Goal: Task Accomplishment & Management: Manage account settings

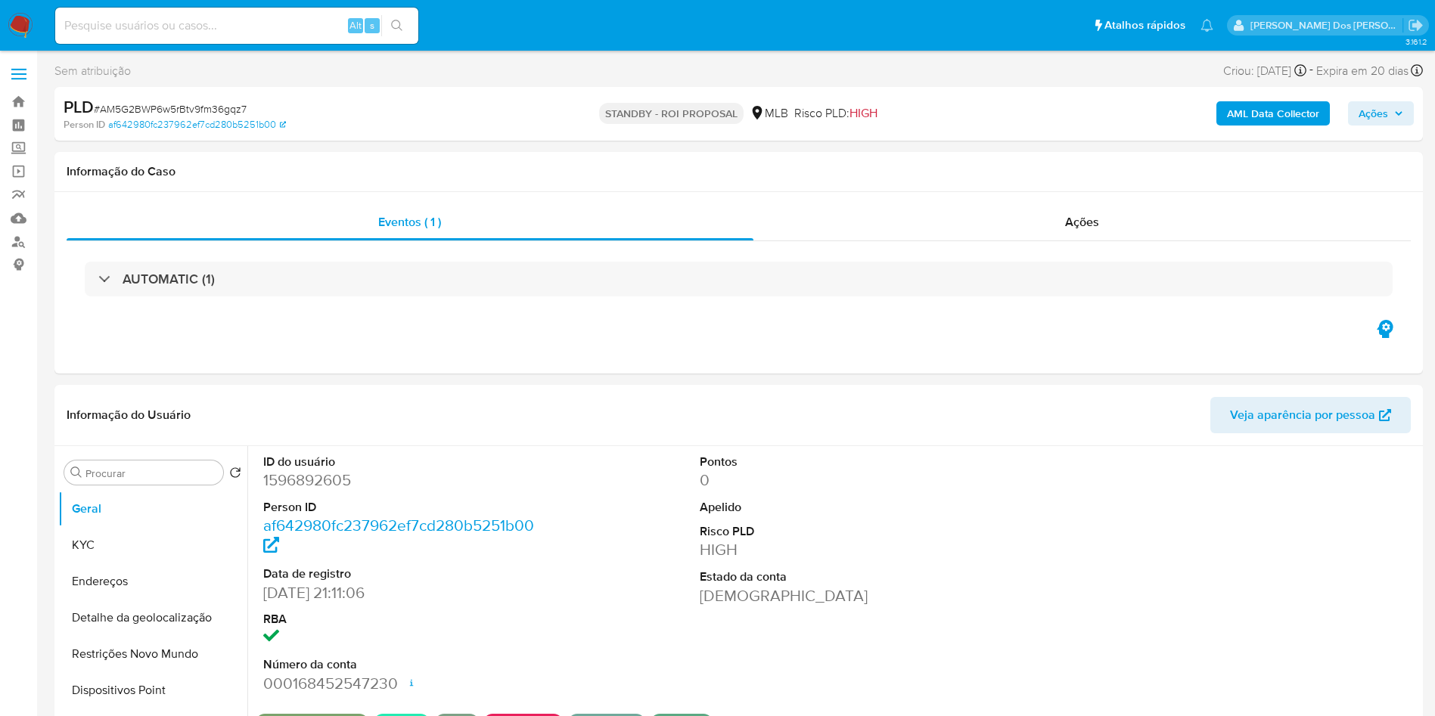
select select "10"
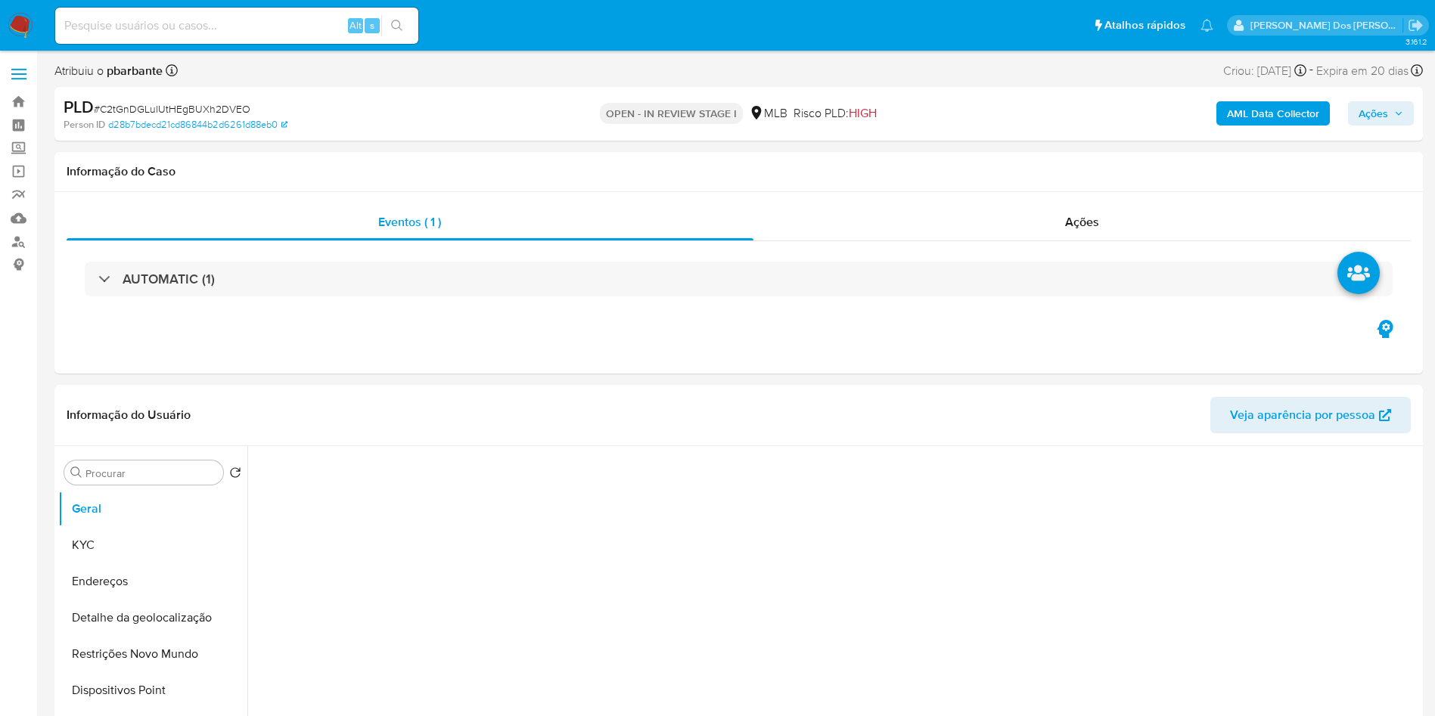
select select "10"
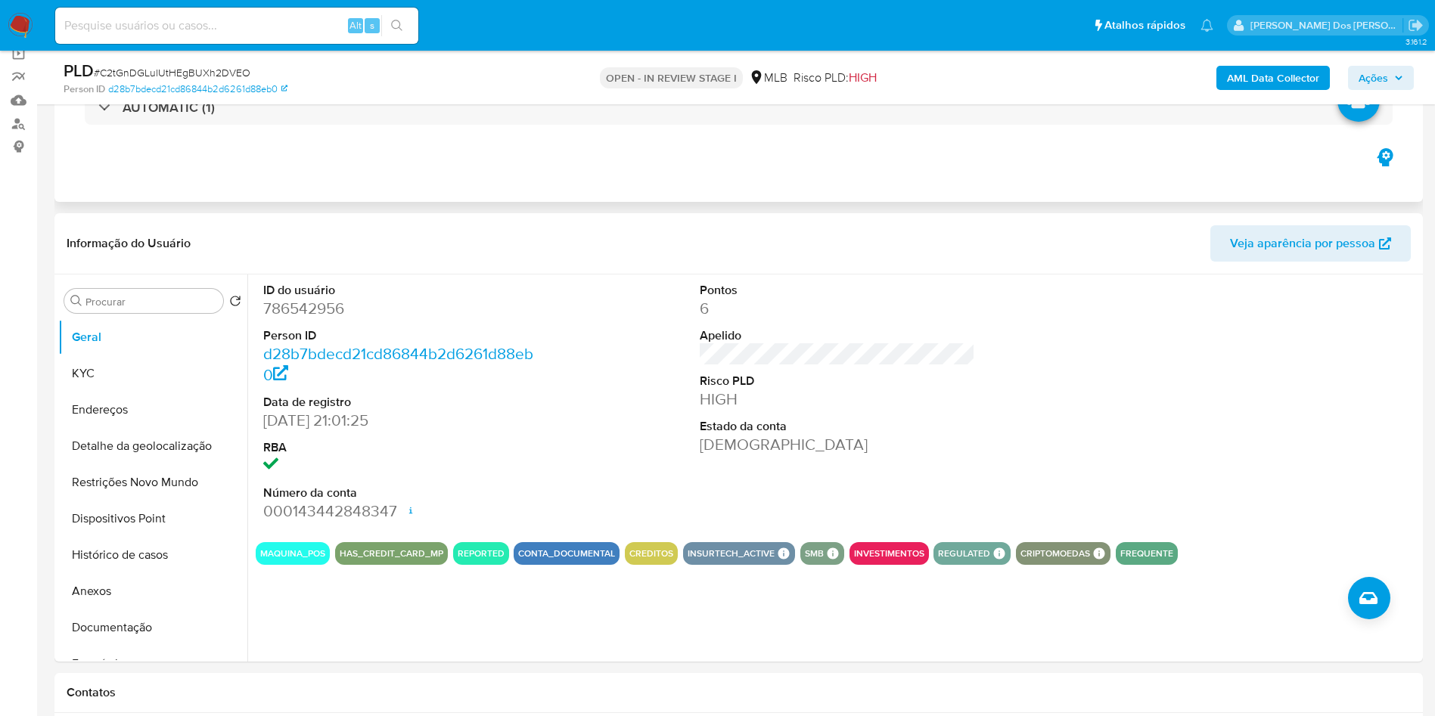
scroll to position [227, 0]
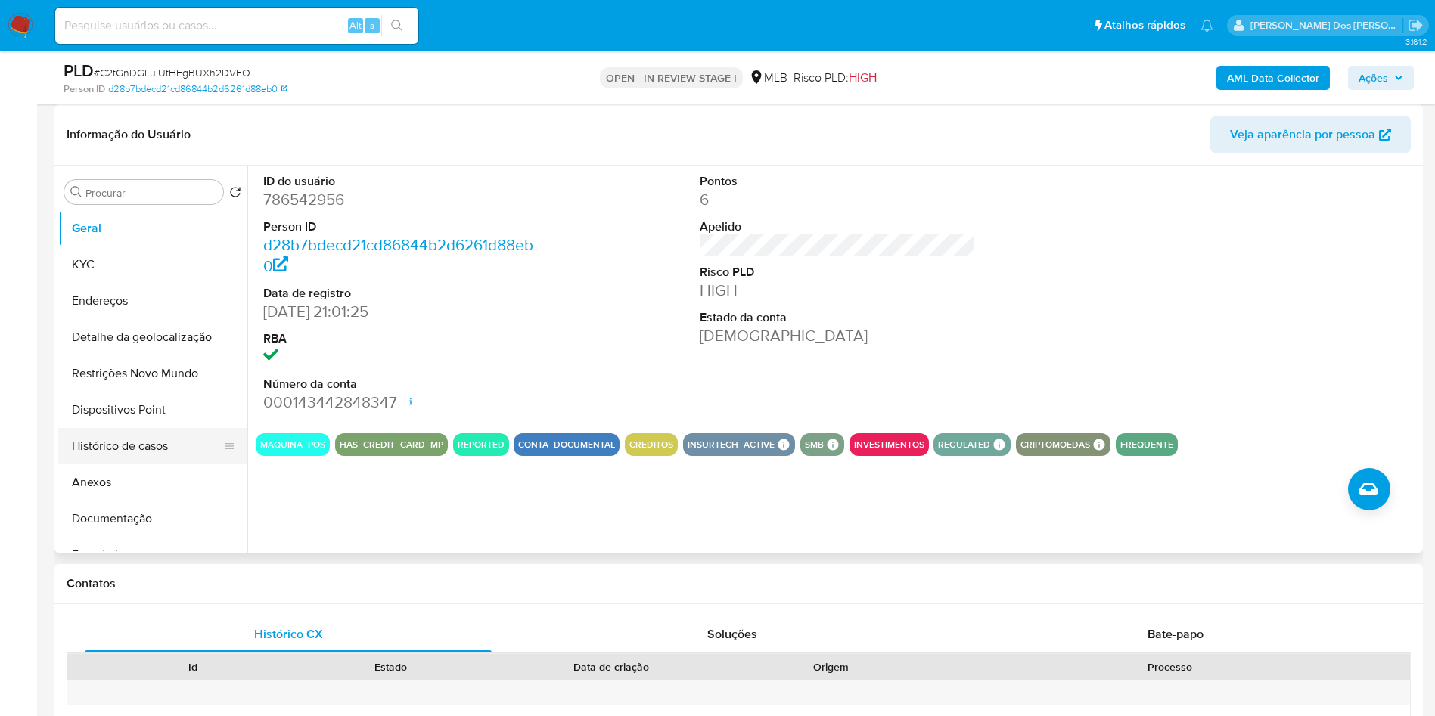
click at [180, 458] on button "Histórico de casos" at bounding box center [146, 446] width 177 height 36
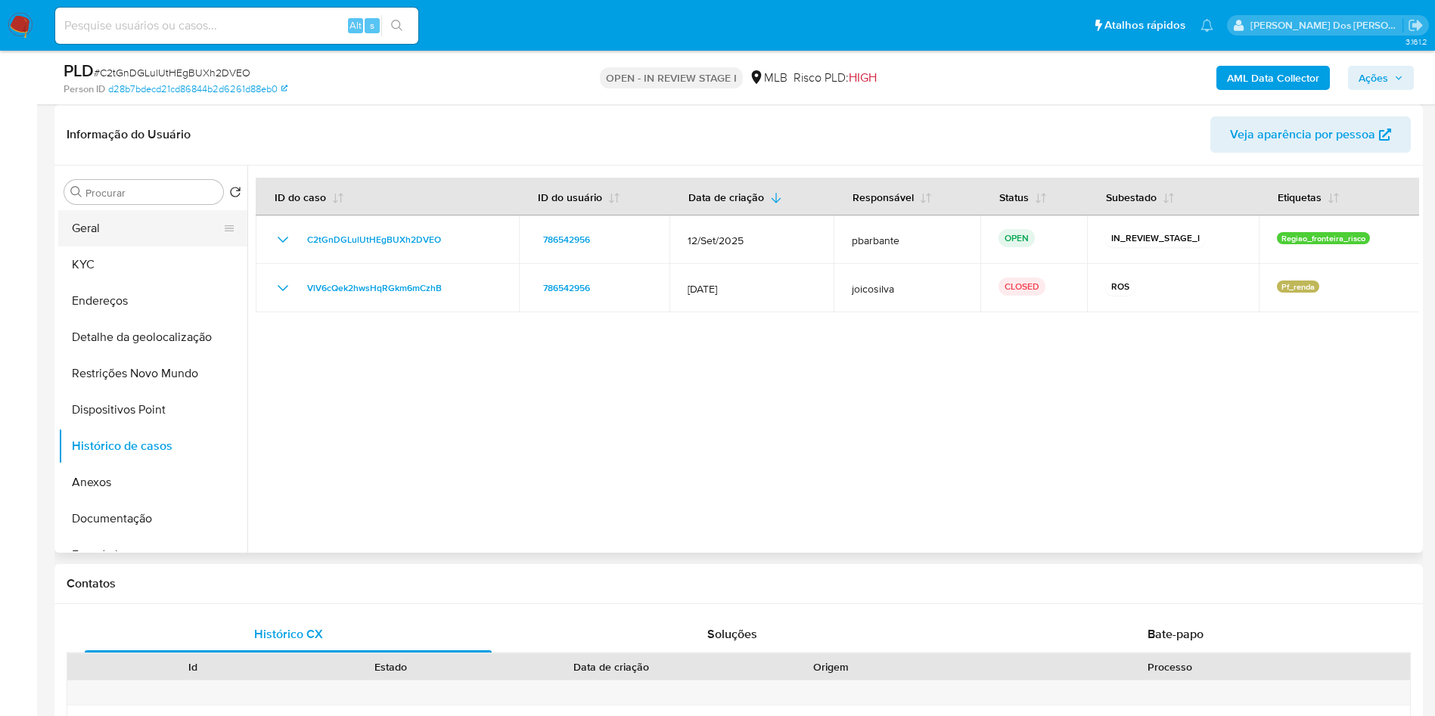
click at [148, 238] on button "Geral" at bounding box center [146, 228] width 177 height 36
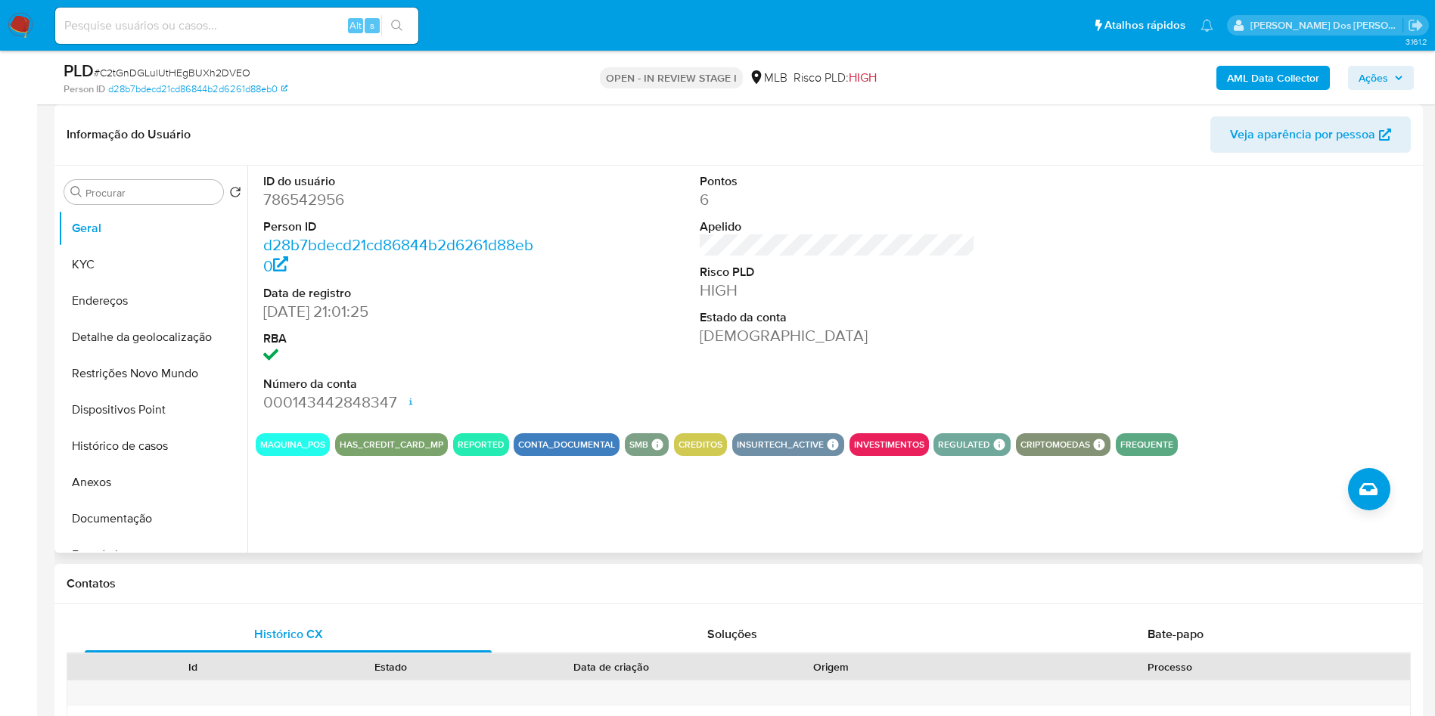
click at [311, 210] on dd "786542956" at bounding box center [401, 199] width 276 height 21
copy dd "786542956"
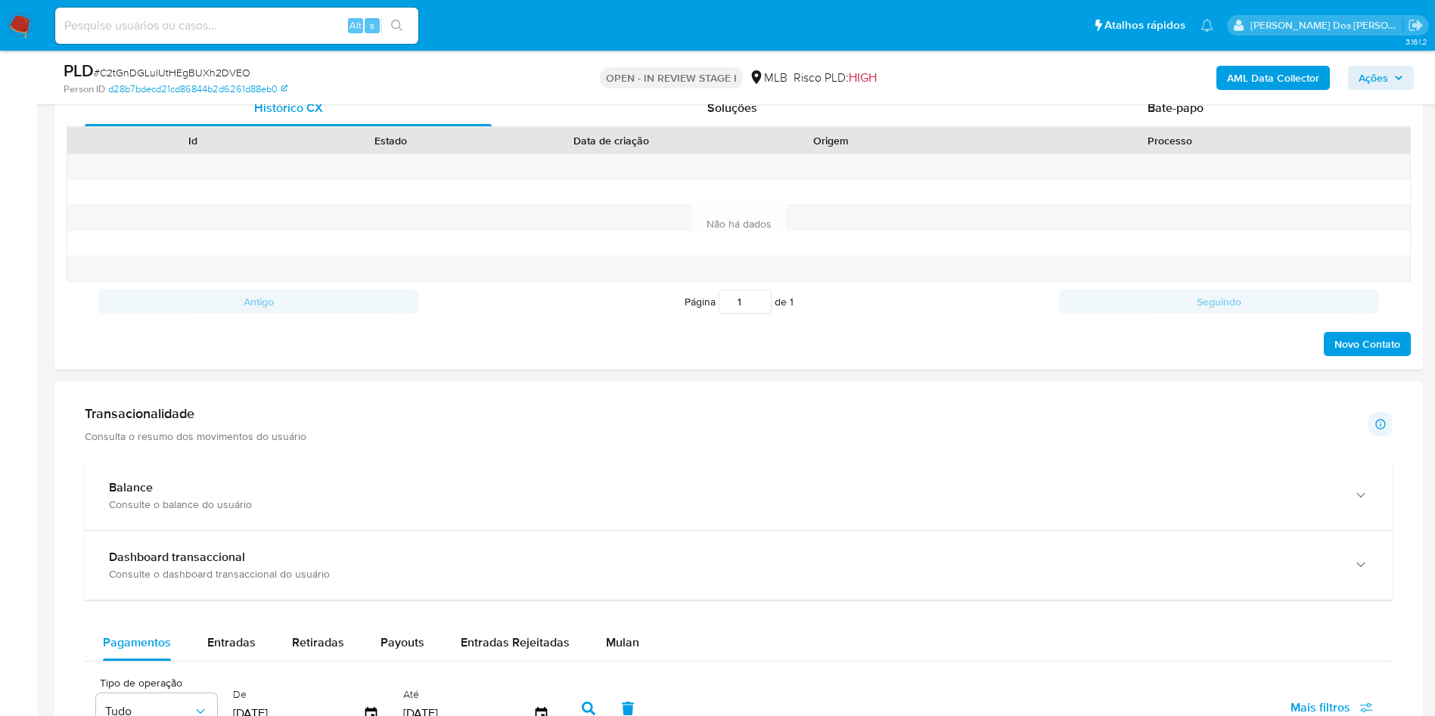
scroll to position [1021, 0]
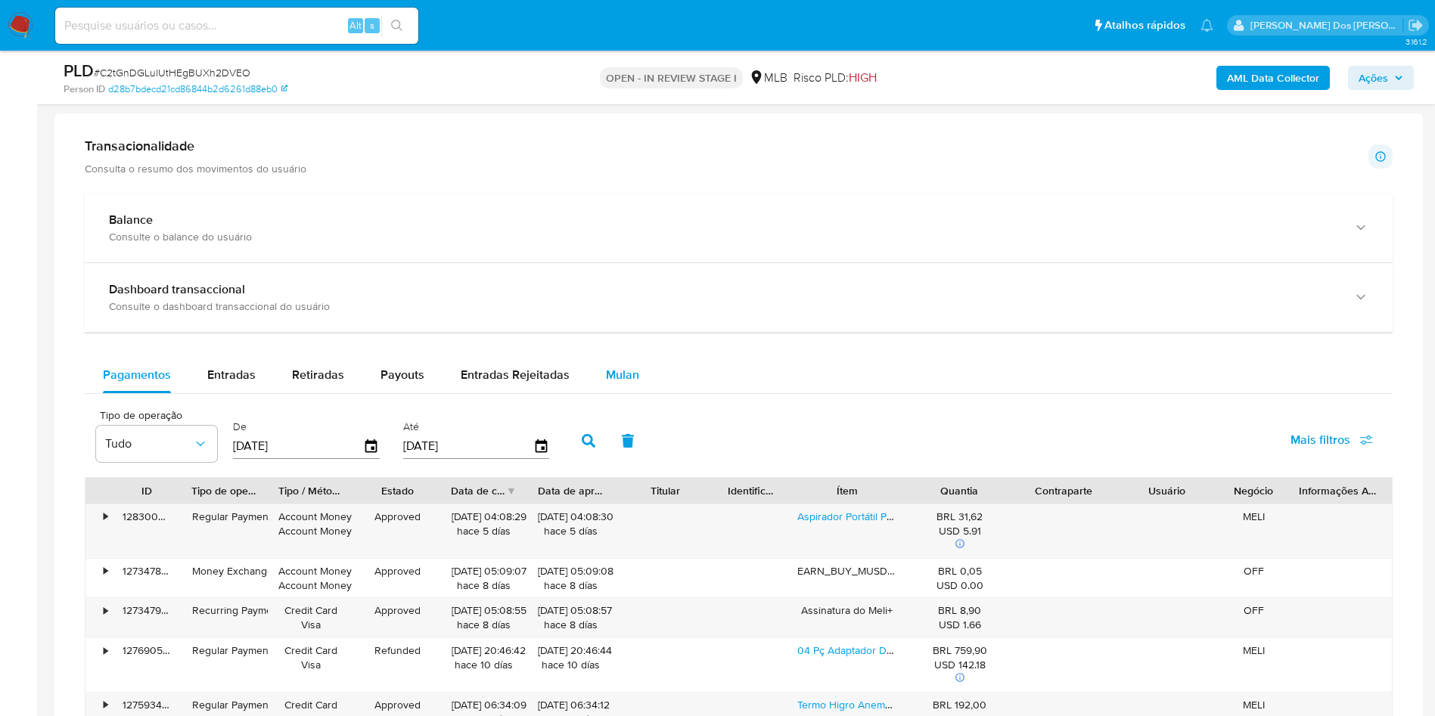
click at [646, 393] on button "Mulan" at bounding box center [623, 375] width 70 height 36
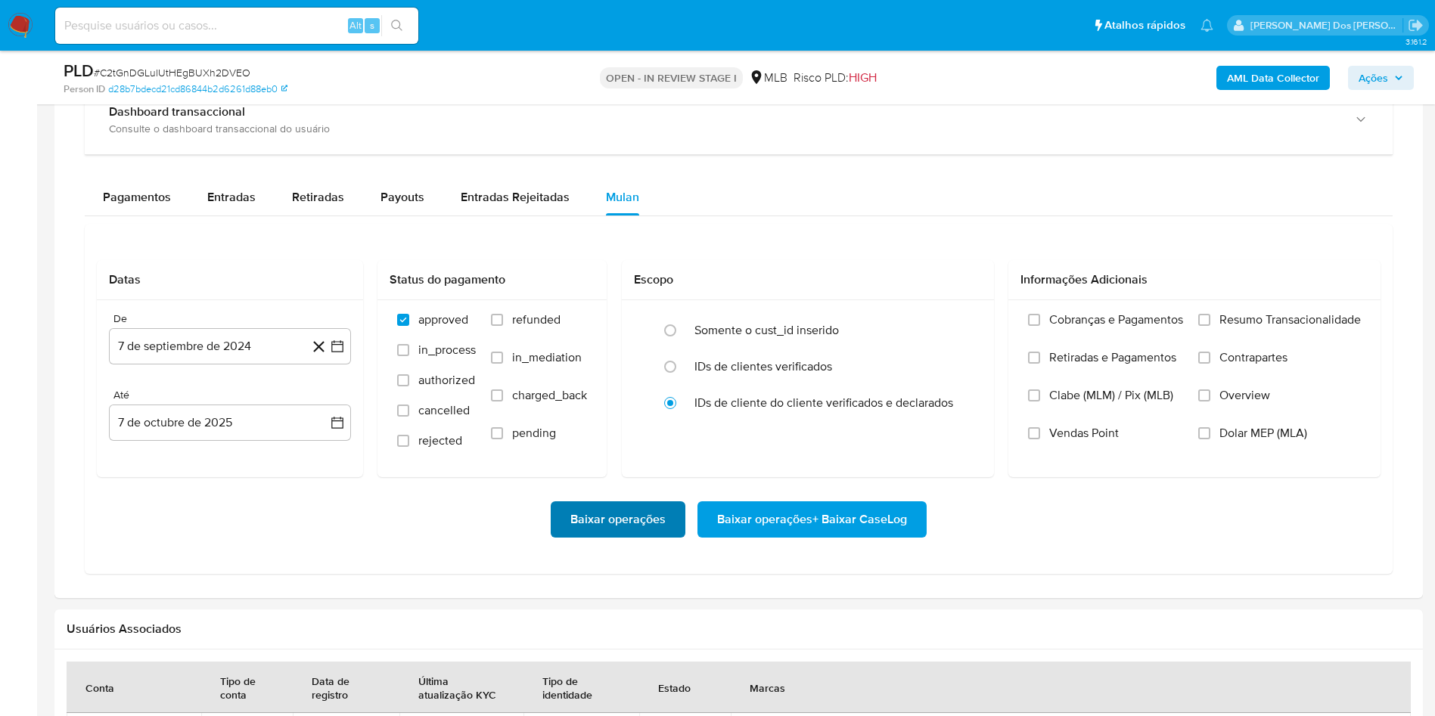
scroll to position [1361, 0]
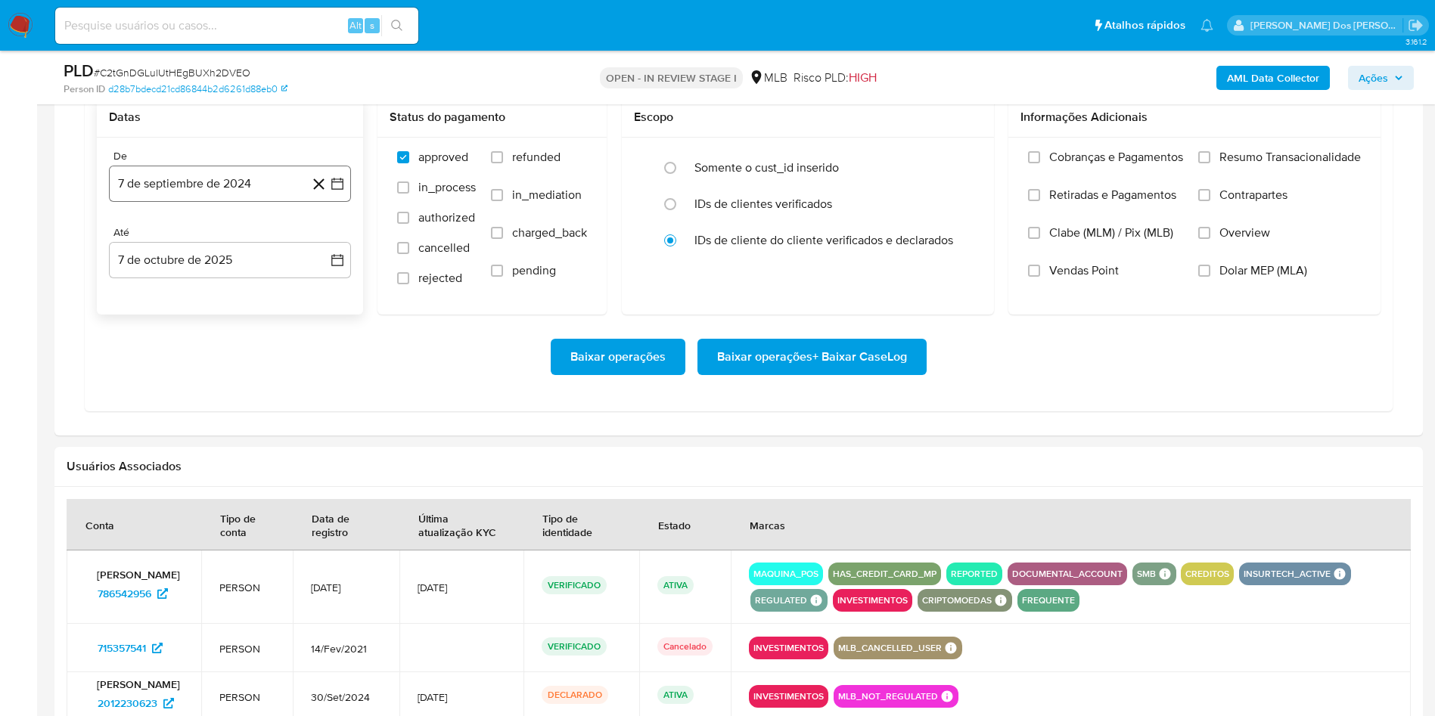
click at [343, 190] on icon "button" at bounding box center [337, 184] width 12 height 12
click at [329, 247] on icon "Mes siguiente" at bounding box center [324, 238] width 18 height 18
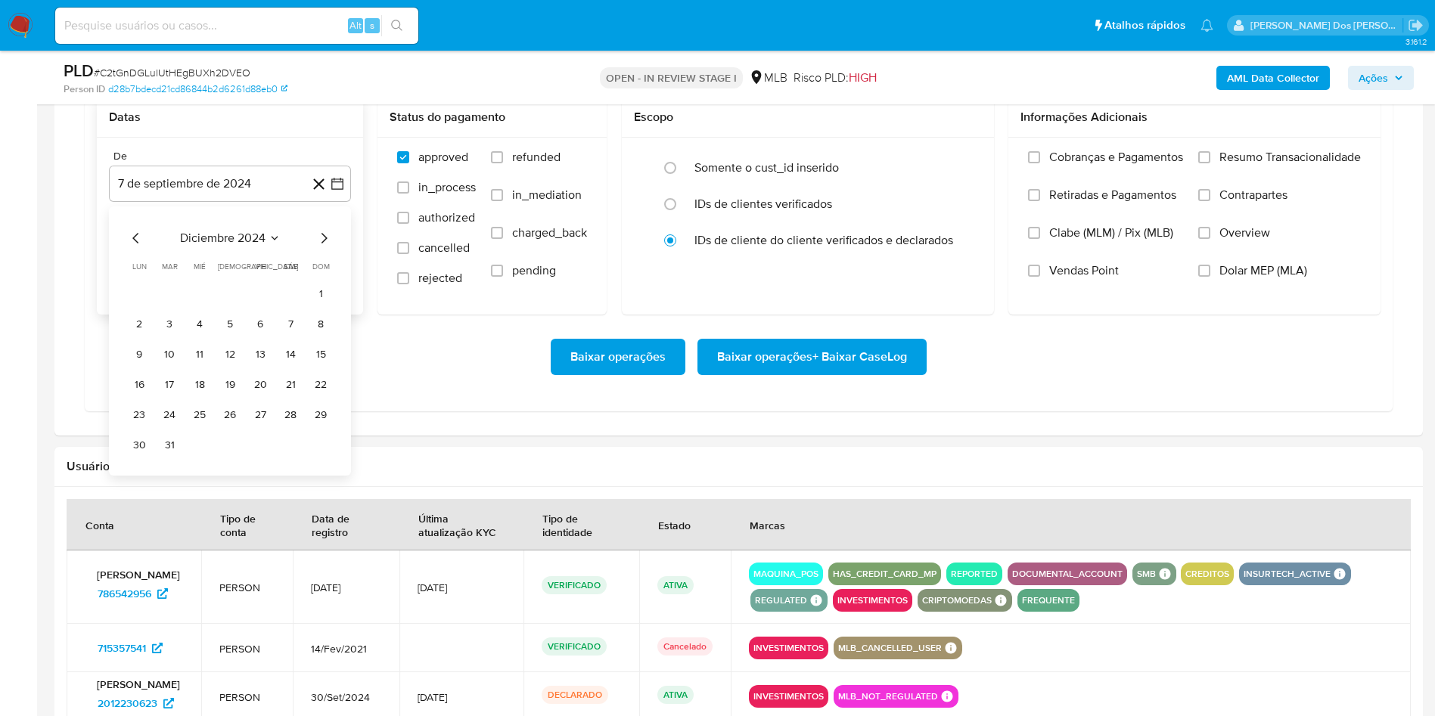
click at [329, 247] on icon "Mes siguiente" at bounding box center [324, 238] width 18 height 18
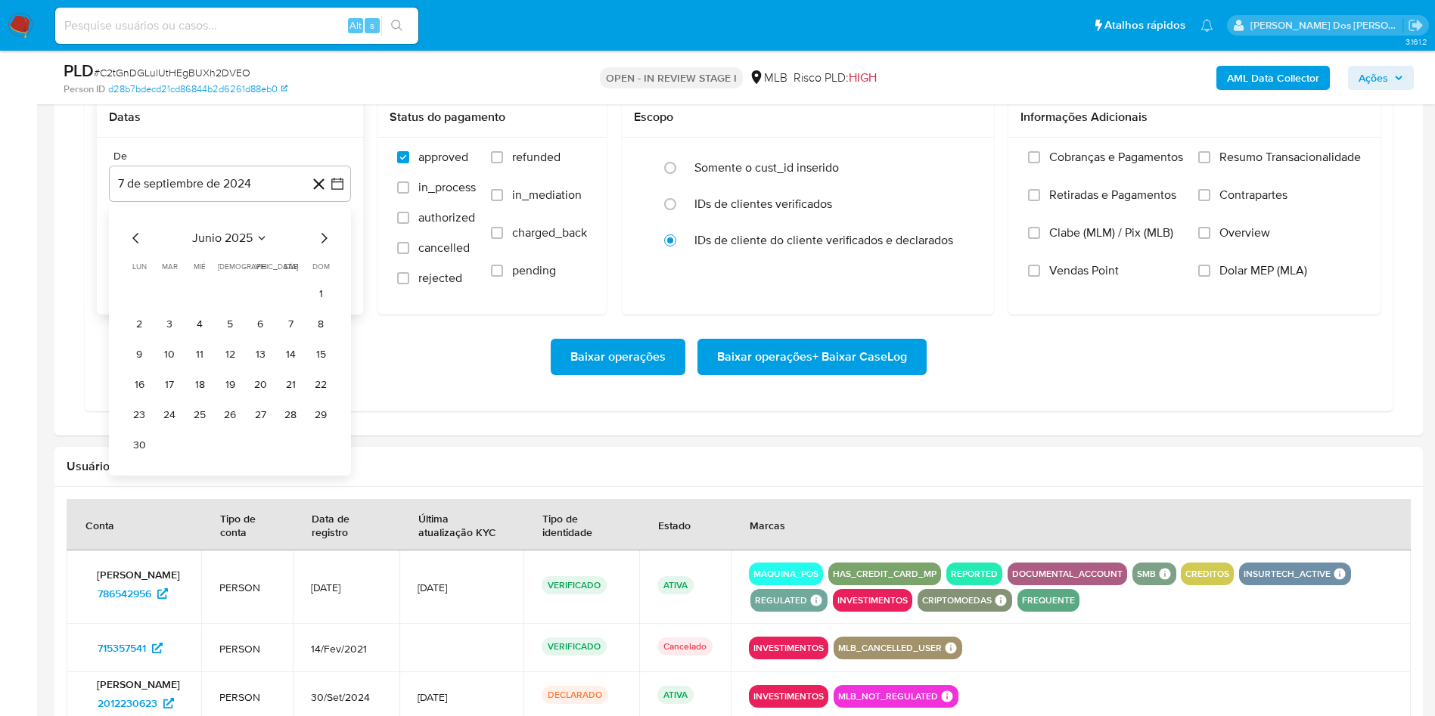
click at [329, 247] on icon "Mes siguiente" at bounding box center [324, 238] width 18 height 18
click at [144, 247] on div "septiembre 2025" at bounding box center [230, 238] width 206 height 18
click at [129, 247] on icon "Mes anterior" at bounding box center [136, 238] width 18 height 18
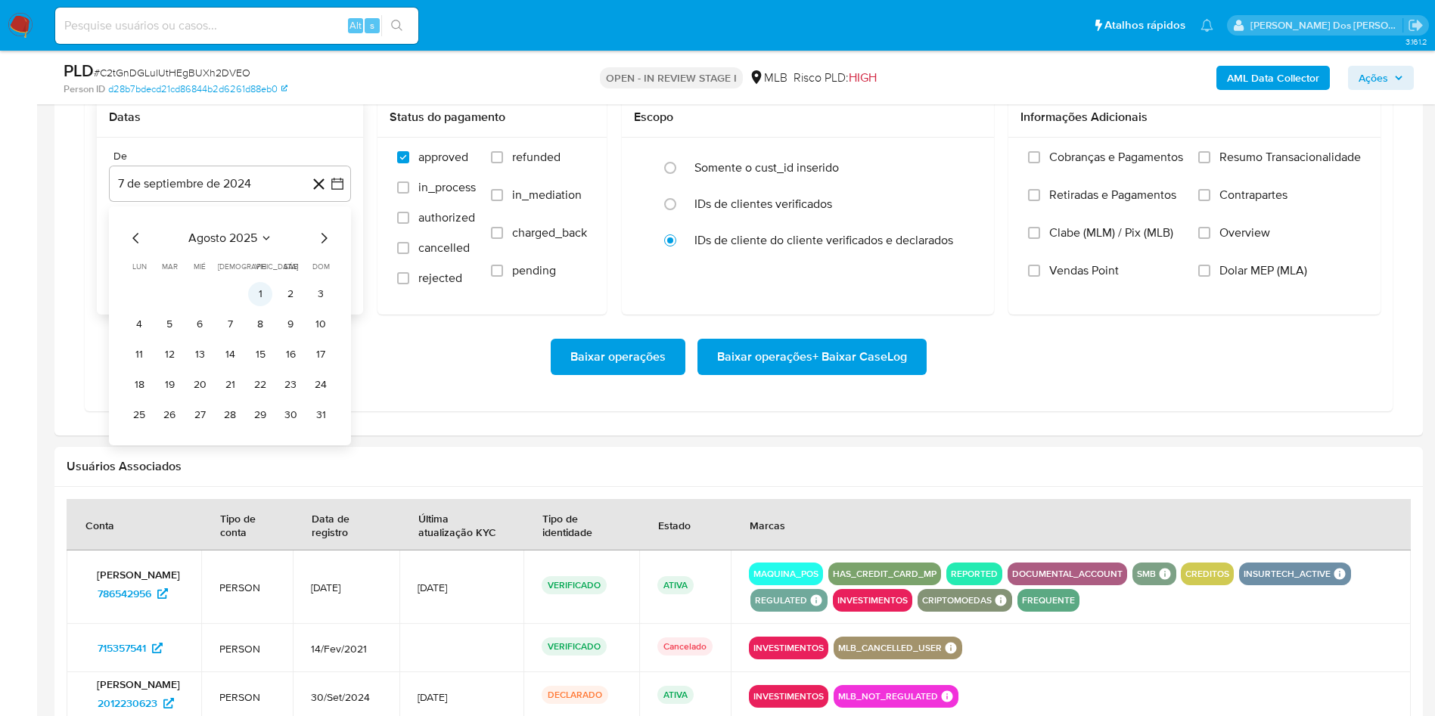
click at [265, 306] on button "1" at bounding box center [260, 294] width 24 height 24
click at [1283, 165] on span "Resumo Transacionalidade" at bounding box center [1289, 157] width 141 height 15
click at [1210, 163] on input "Resumo Transacionalidade" at bounding box center [1204, 157] width 12 height 12
click at [809, 374] on span "Baixar operações + Baixar CaseLog" at bounding box center [812, 356] width 190 height 33
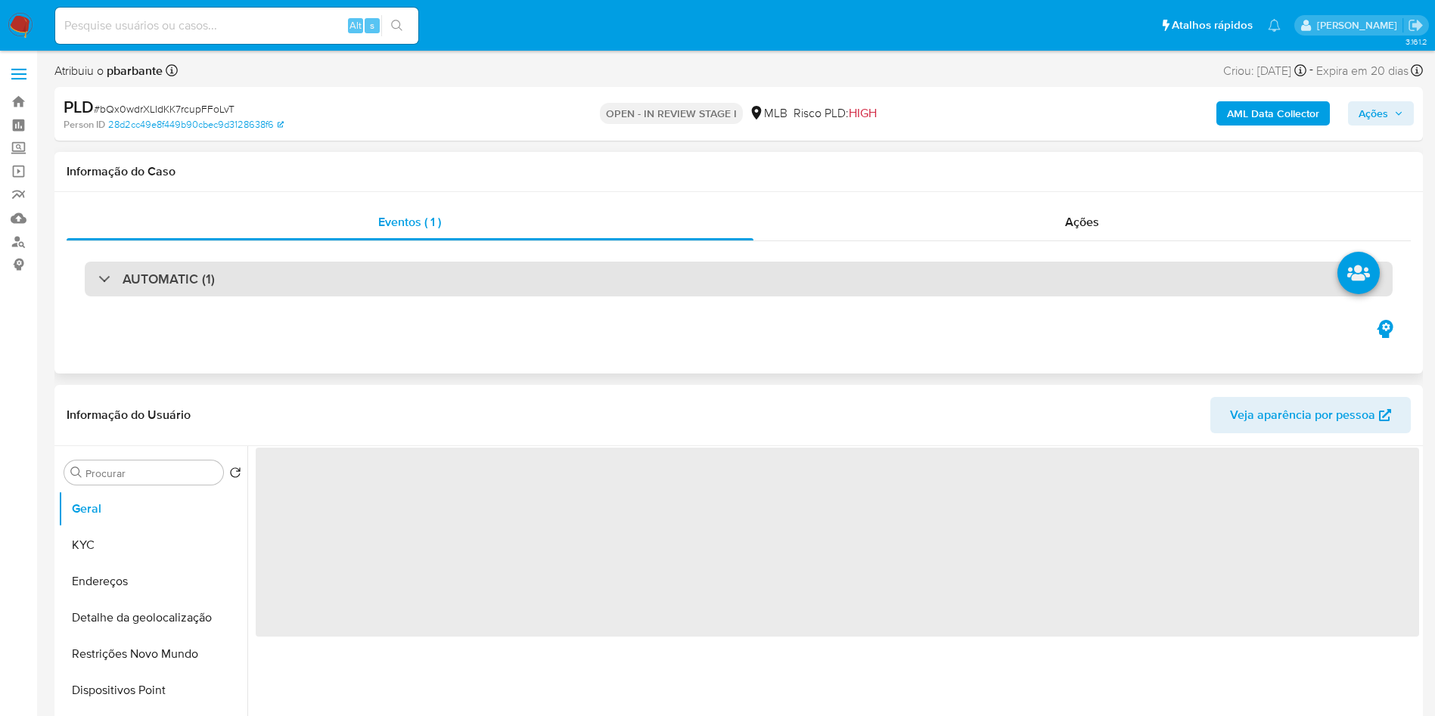
click at [680, 293] on div "AUTOMATIC (1)" at bounding box center [739, 279] width 1308 height 35
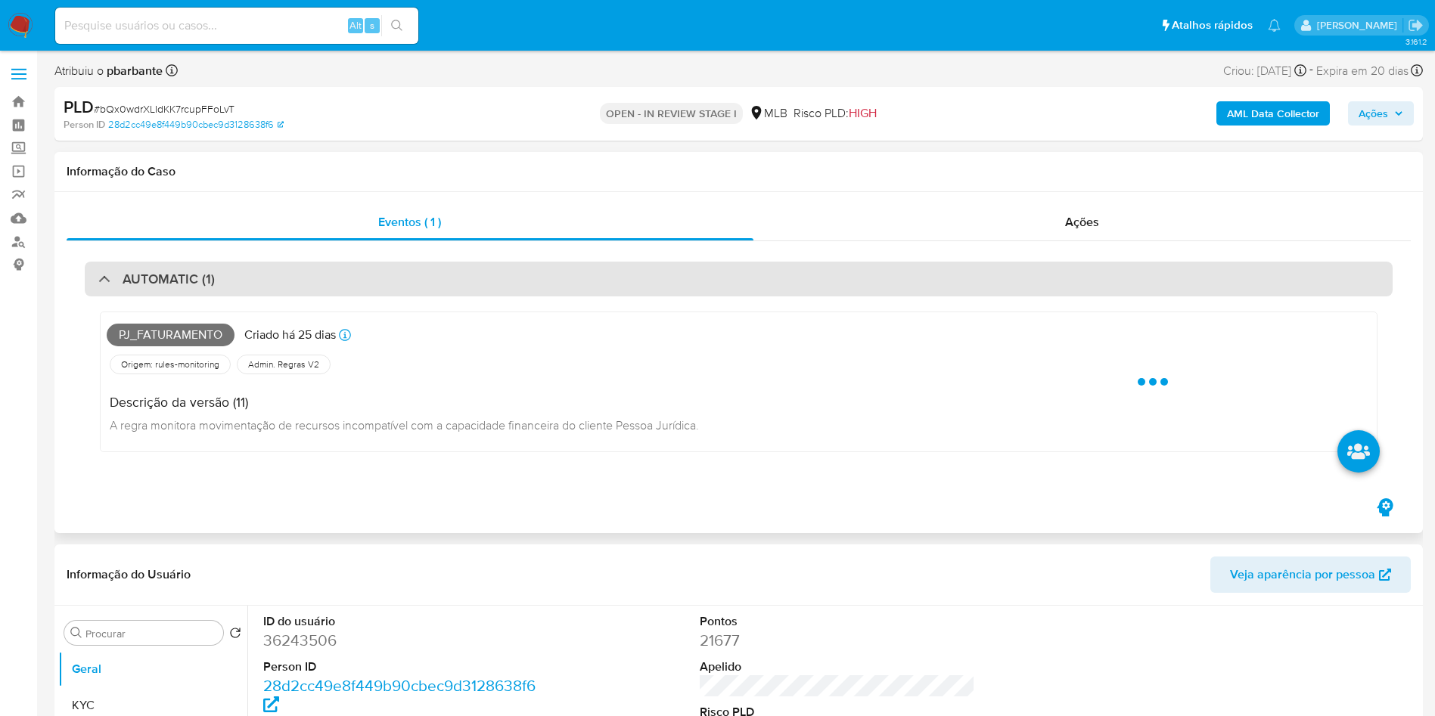
select select "10"
click at [680, 293] on div "AUTOMATIC (1)" at bounding box center [739, 279] width 1308 height 35
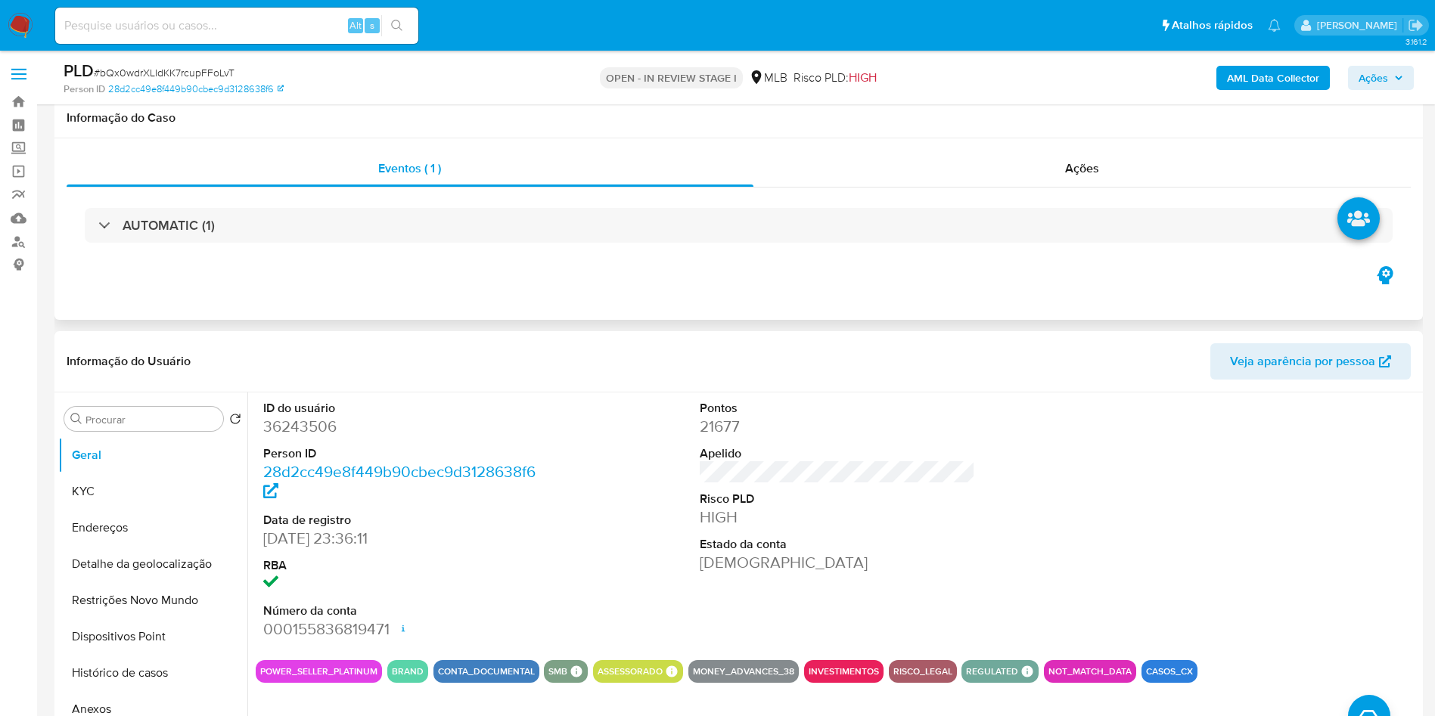
scroll to position [113, 0]
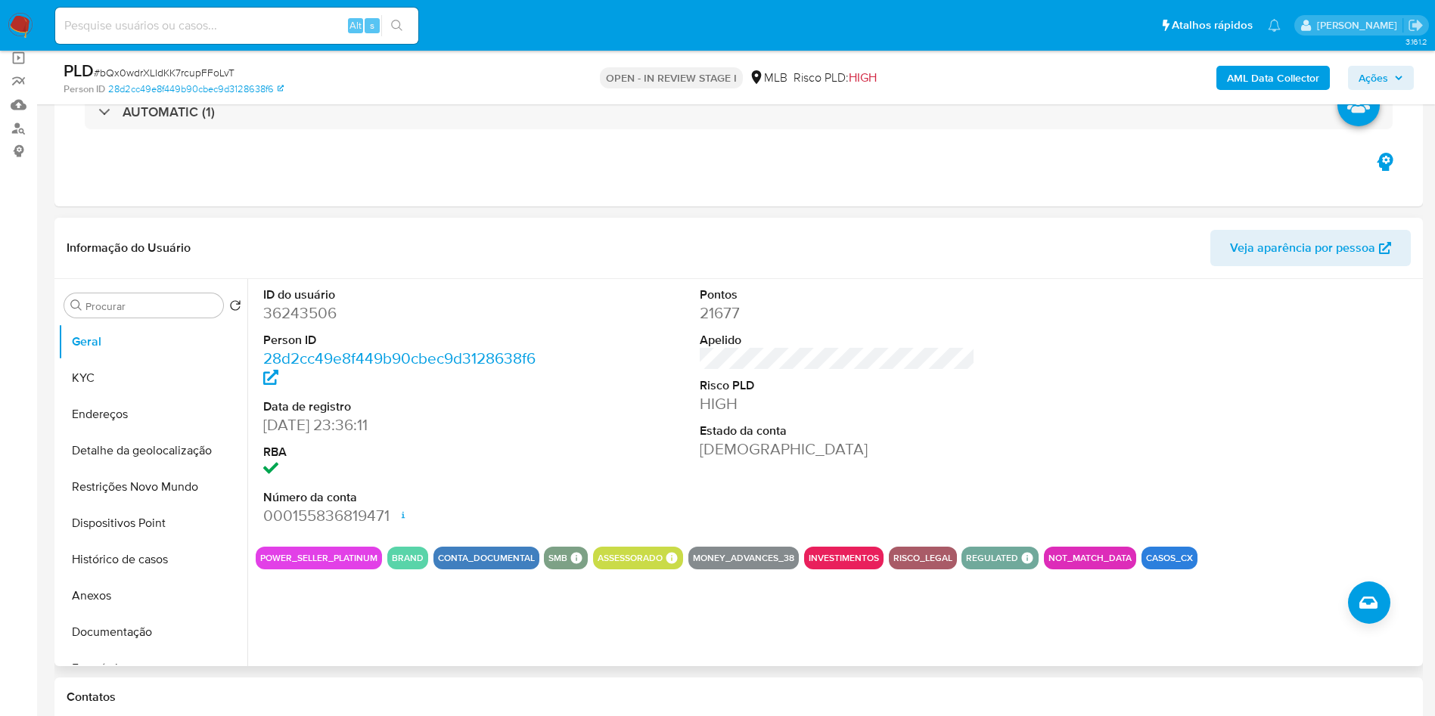
click at [293, 324] on dd "36243506" at bounding box center [401, 313] width 276 height 21
click at [291, 324] on dd "36243506" at bounding box center [401, 313] width 276 height 21
copy dd "36243506"
click at [103, 396] on button "KYC" at bounding box center [146, 378] width 177 height 36
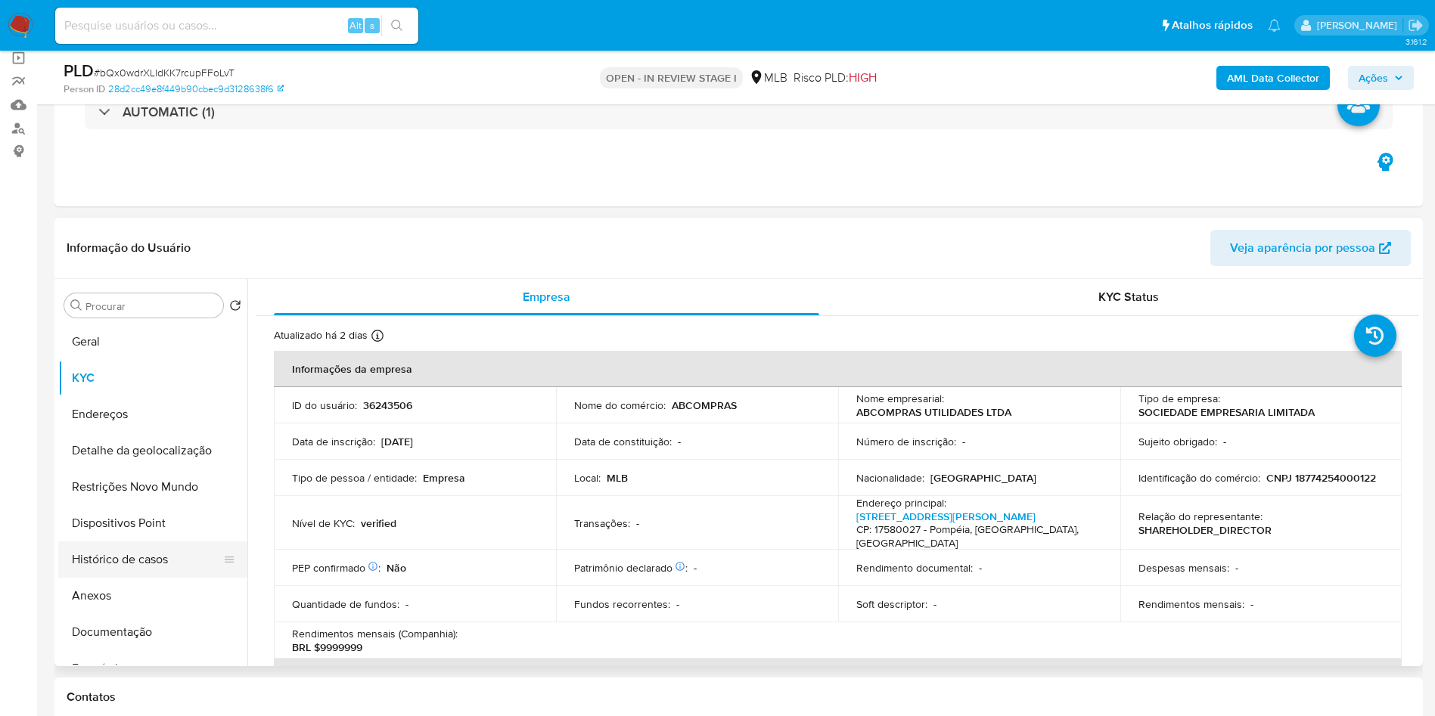
click at [188, 578] on button "Histórico de casos" at bounding box center [146, 560] width 177 height 36
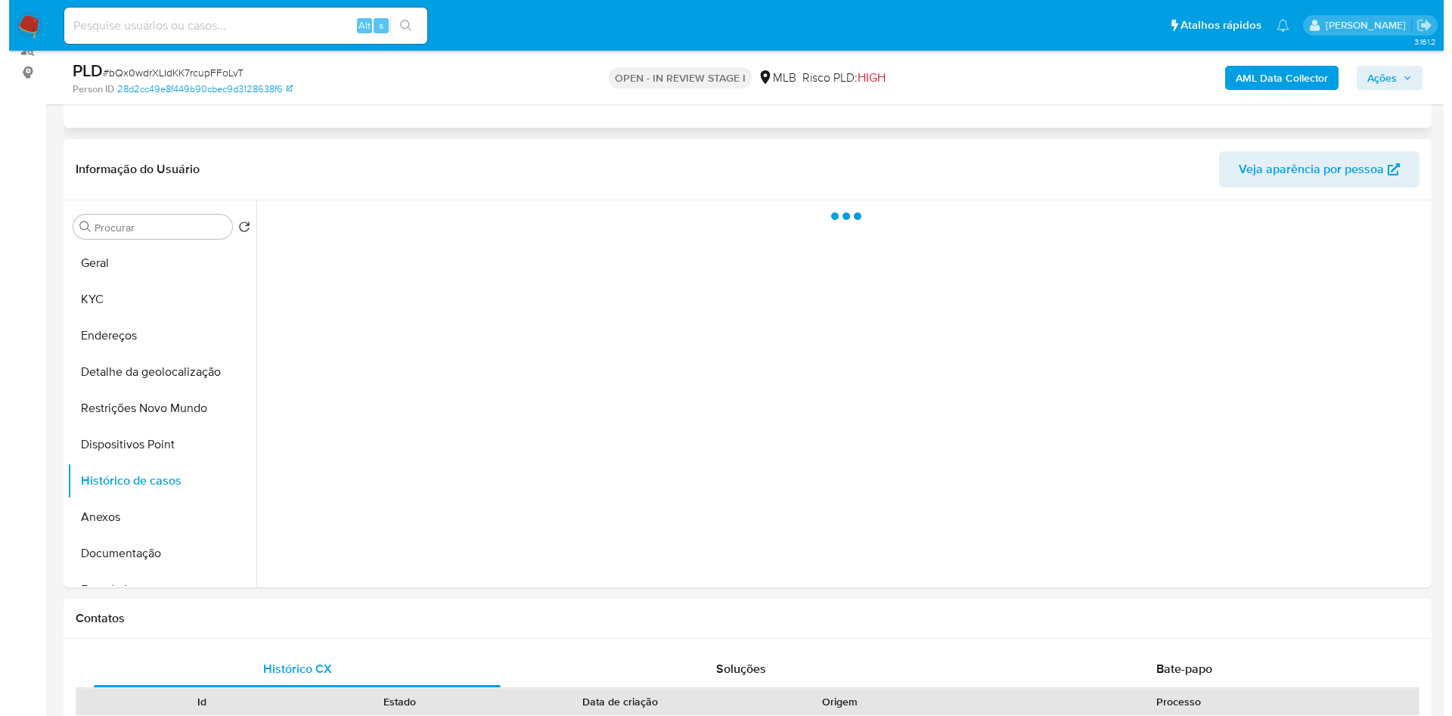
scroll to position [227, 0]
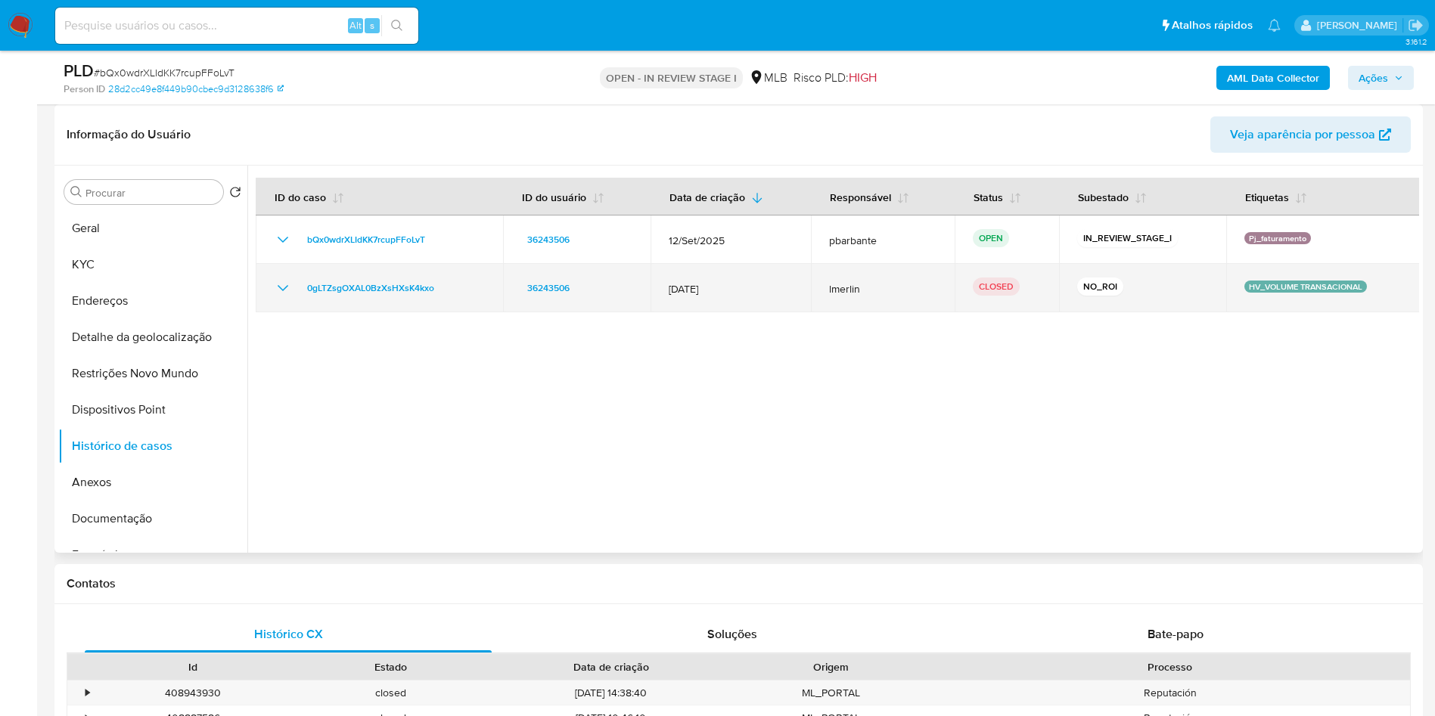
click at [287, 297] on icon "Mostrar/Ocultar" at bounding box center [283, 288] width 18 height 18
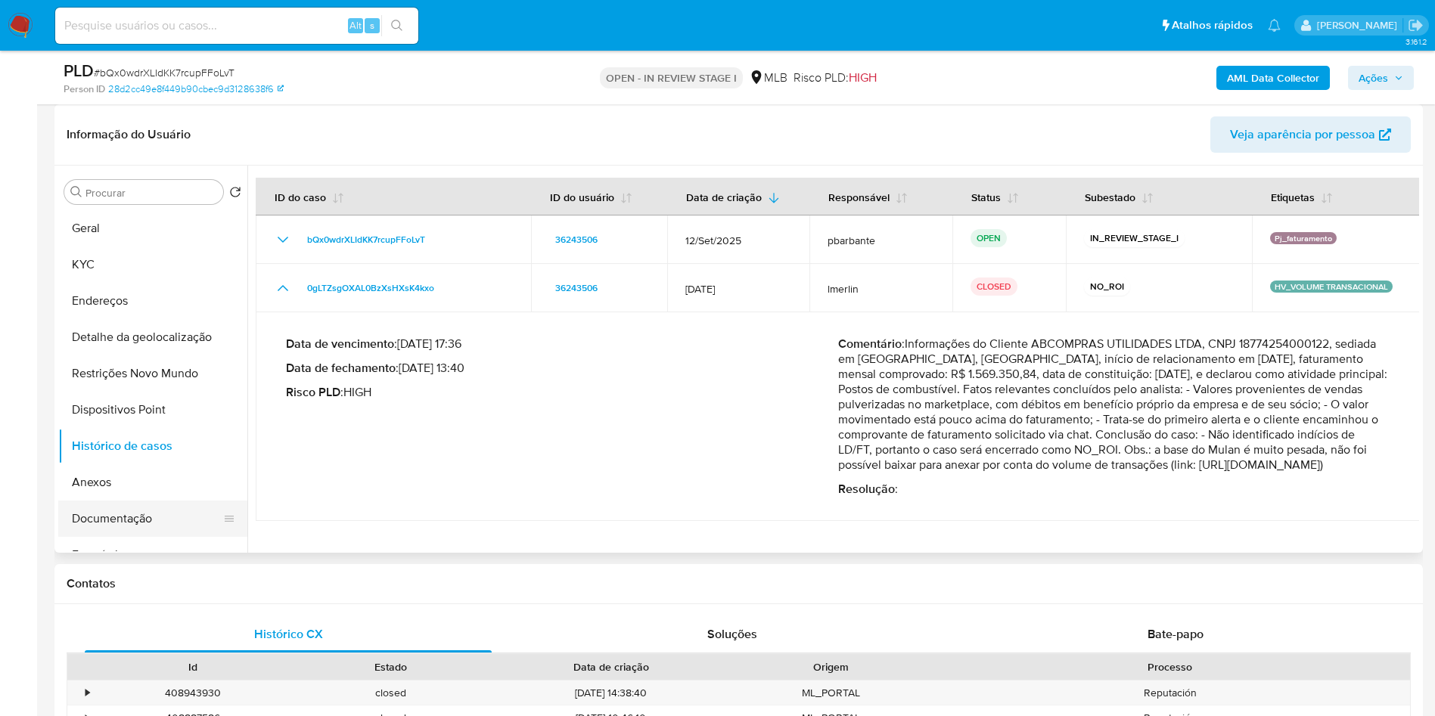
drag, startPoint x: 110, startPoint y: 540, endPoint x: 107, endPoint y: 531, distance: 9.4
click at [107, 537] on button "Documentação" at bounding box center [146, 519] width 177 height 36
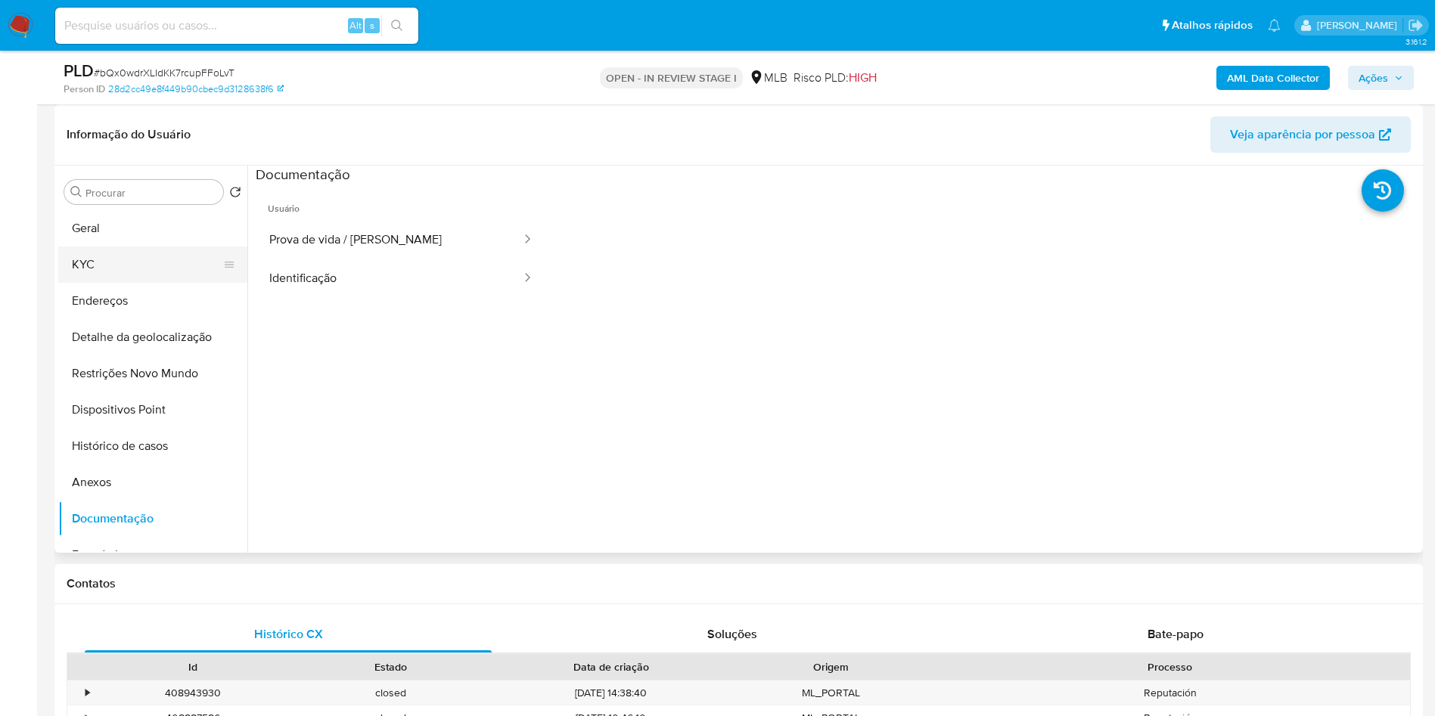
click at [138, 283] on button "KYC" at bounding box center [146, 265] width 177 height 36
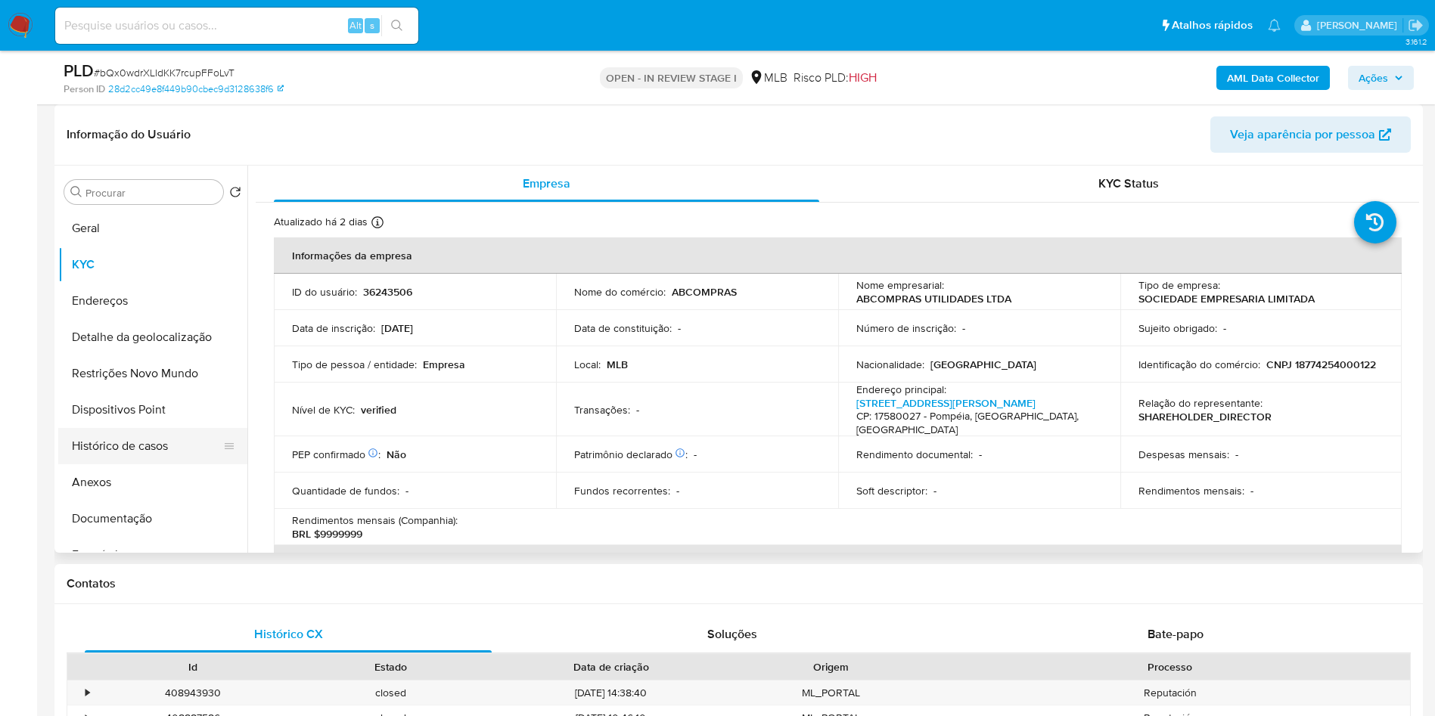
click at [147, 463] on button "Histórico de casos" at bounding box center [146, 446] width 177 height 36
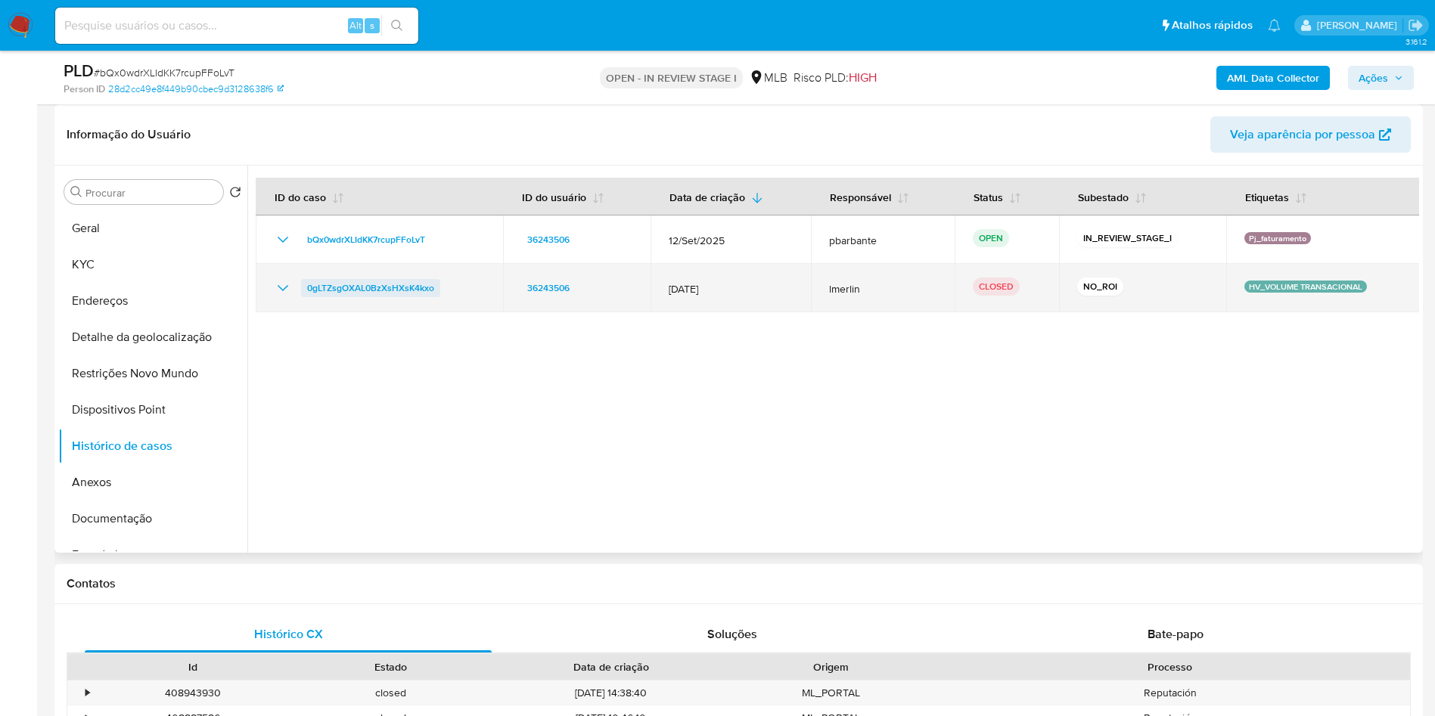
click at [376, 297] on span "0gLTZsgOXAL0BzXsHXsK4kxo" at bounding box center [370, 288] width 127 height 18
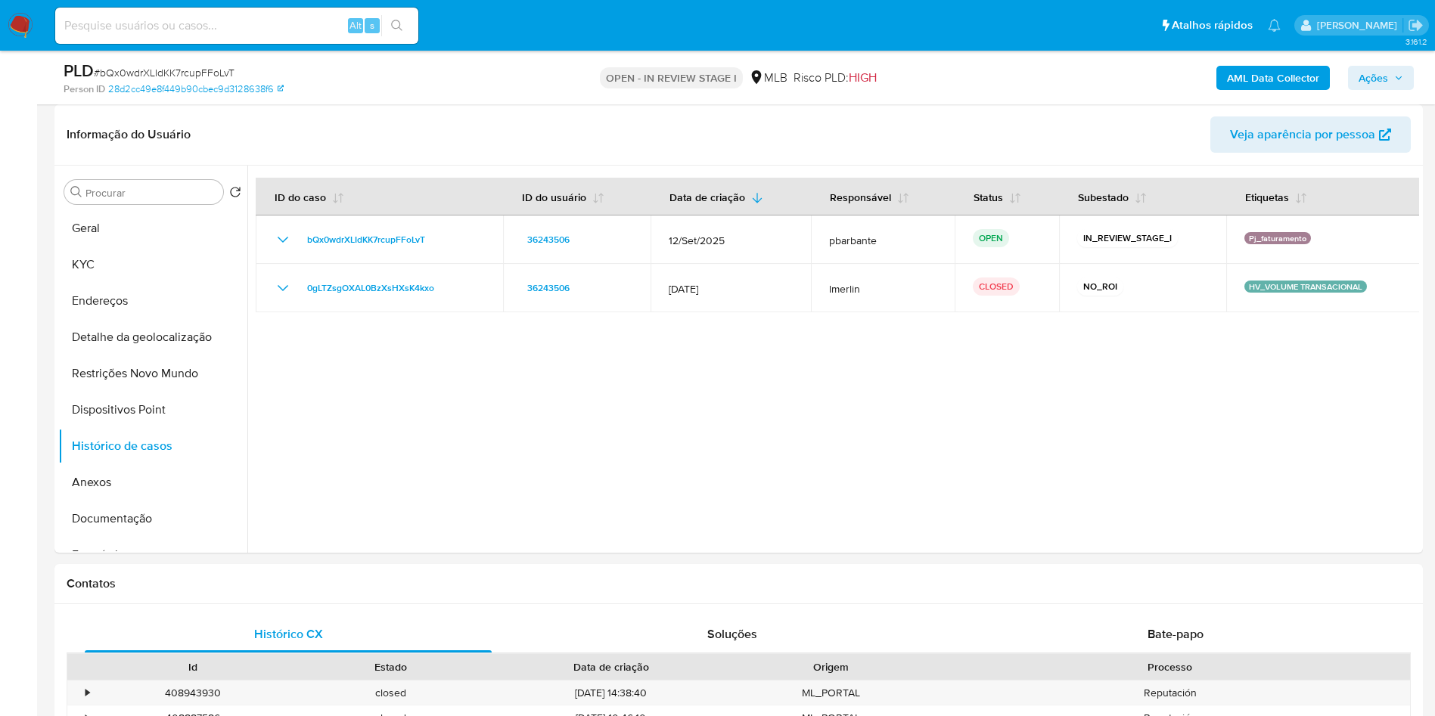
click at [1284, 84] on b "AML Data Collector" at bounding box center [1273, 78] width 92 height 24
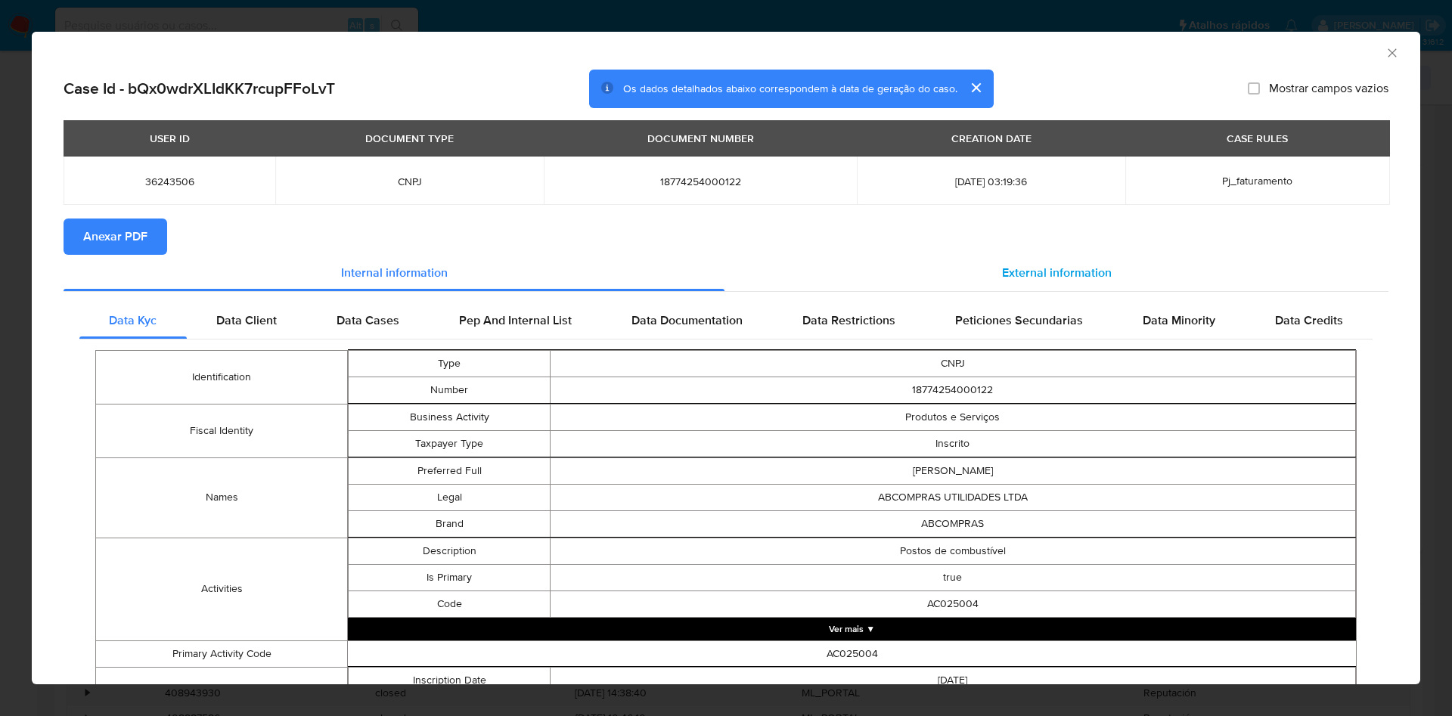
click at [1106, 268] on div "External information" at bounding box center [1057, 273] width 664 height 36
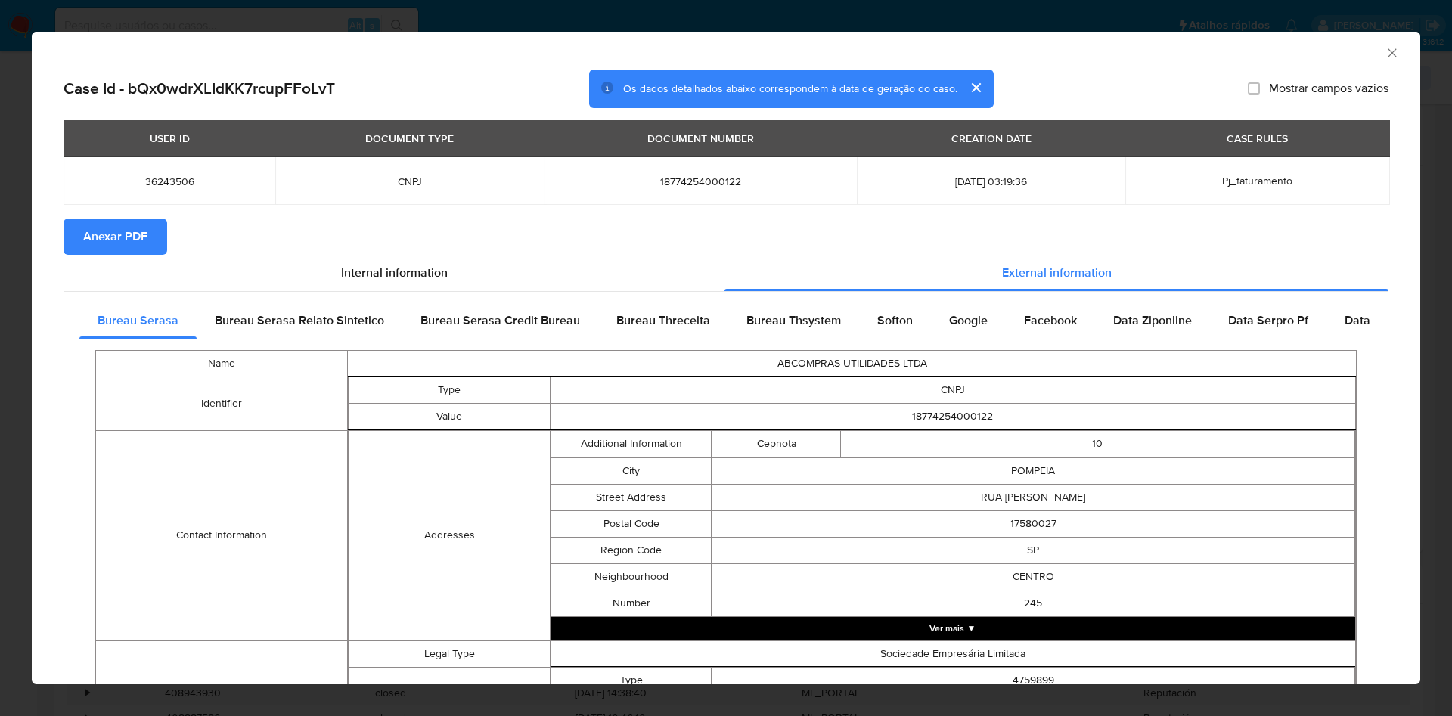
click at [129, 236] on span "Anexar PDF" at bounding box center [115, 236] width 64 height 33
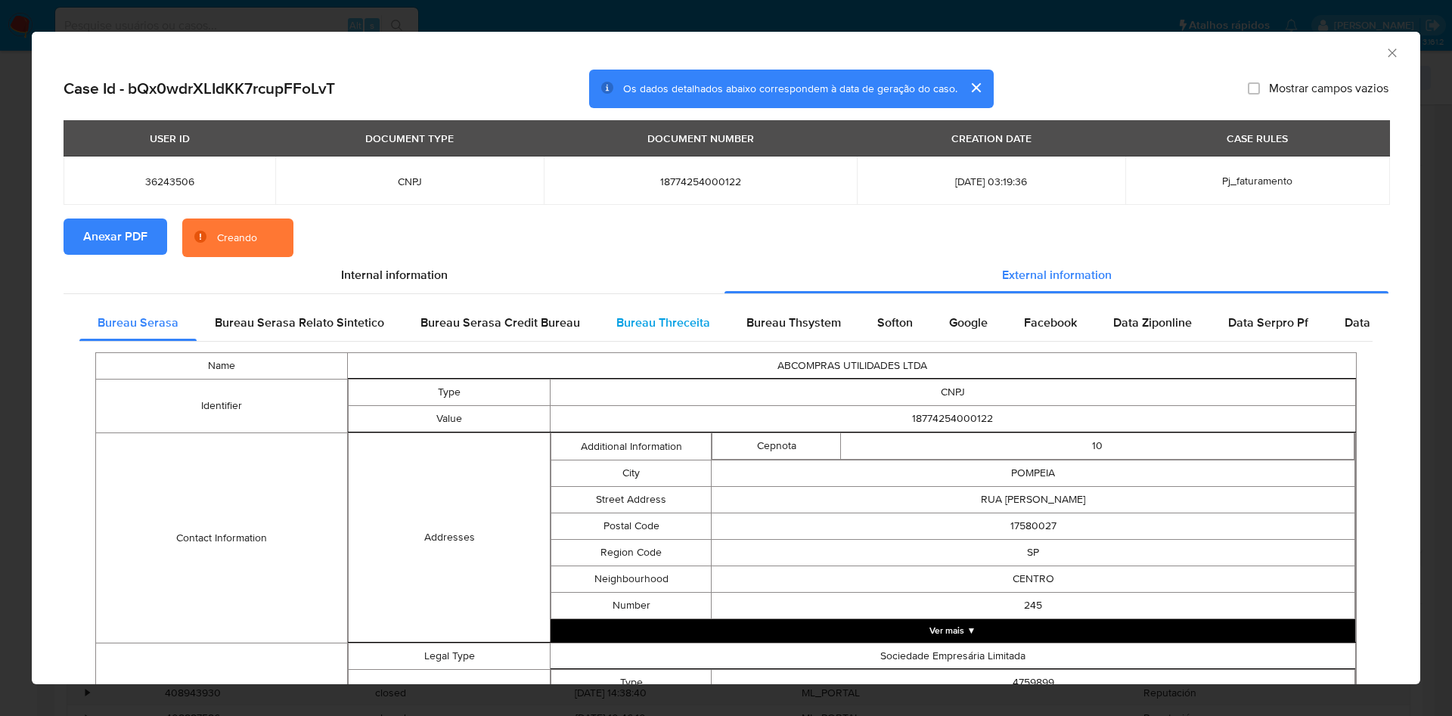
click at [691, 324] on span "Bureau Threceita" at bounding box center [663, 322] width 94 height 17
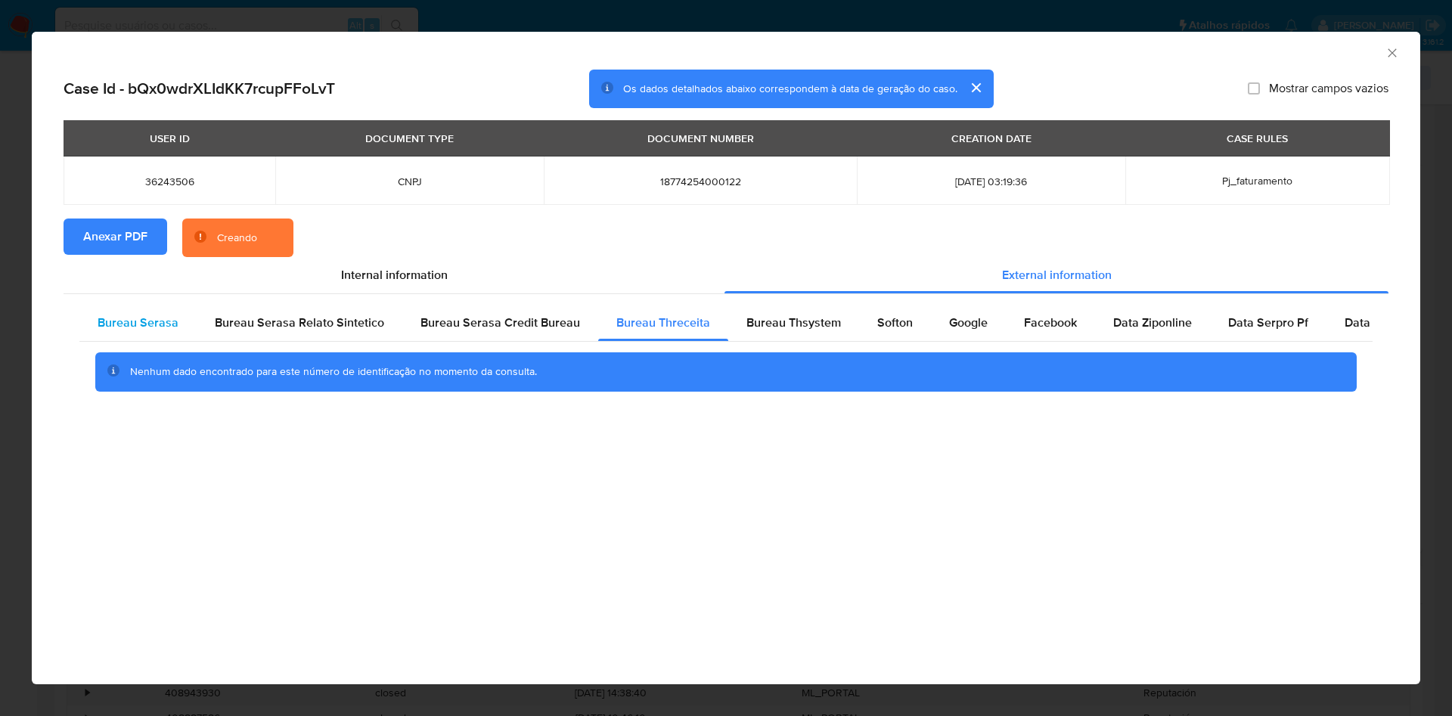
click at [102, 336] on div "Bureau Serasa" at bounding box center [137, 323] width 117 height 36
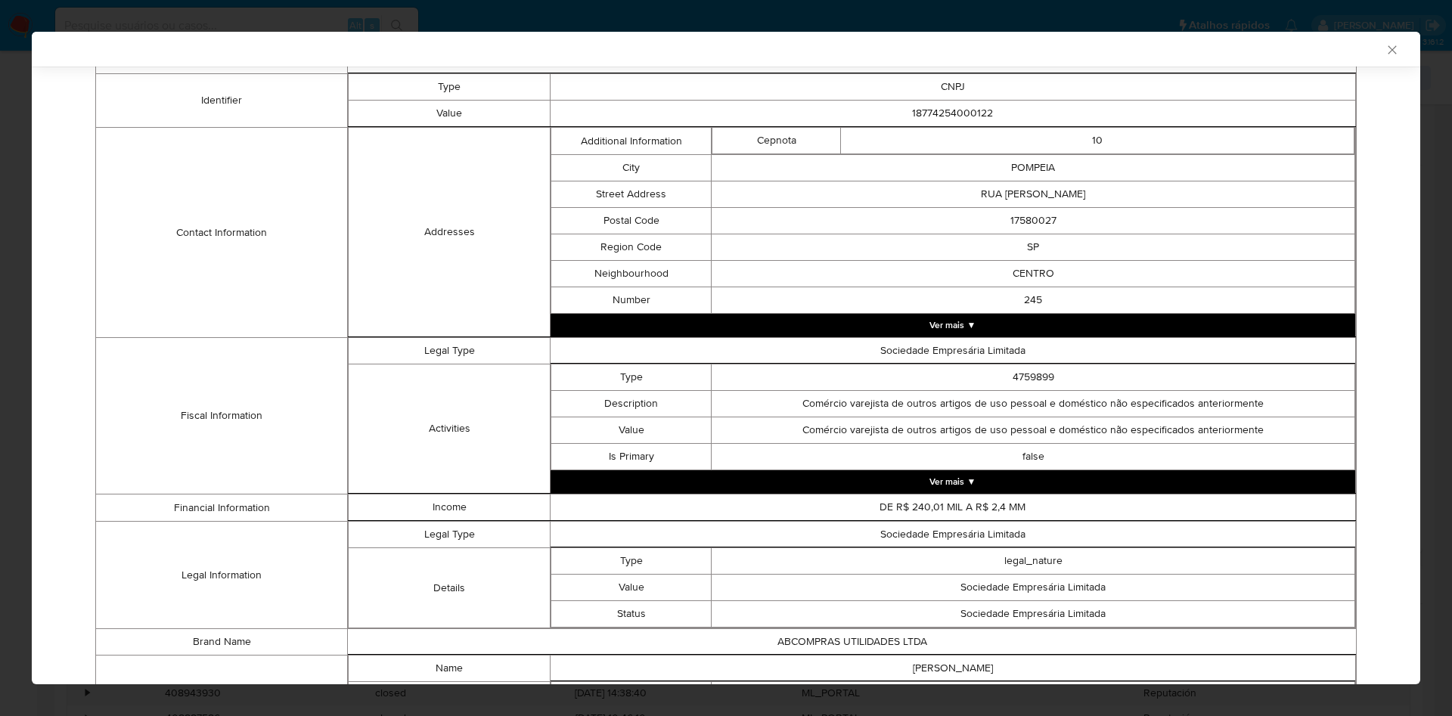
scroll to position [465, 0]
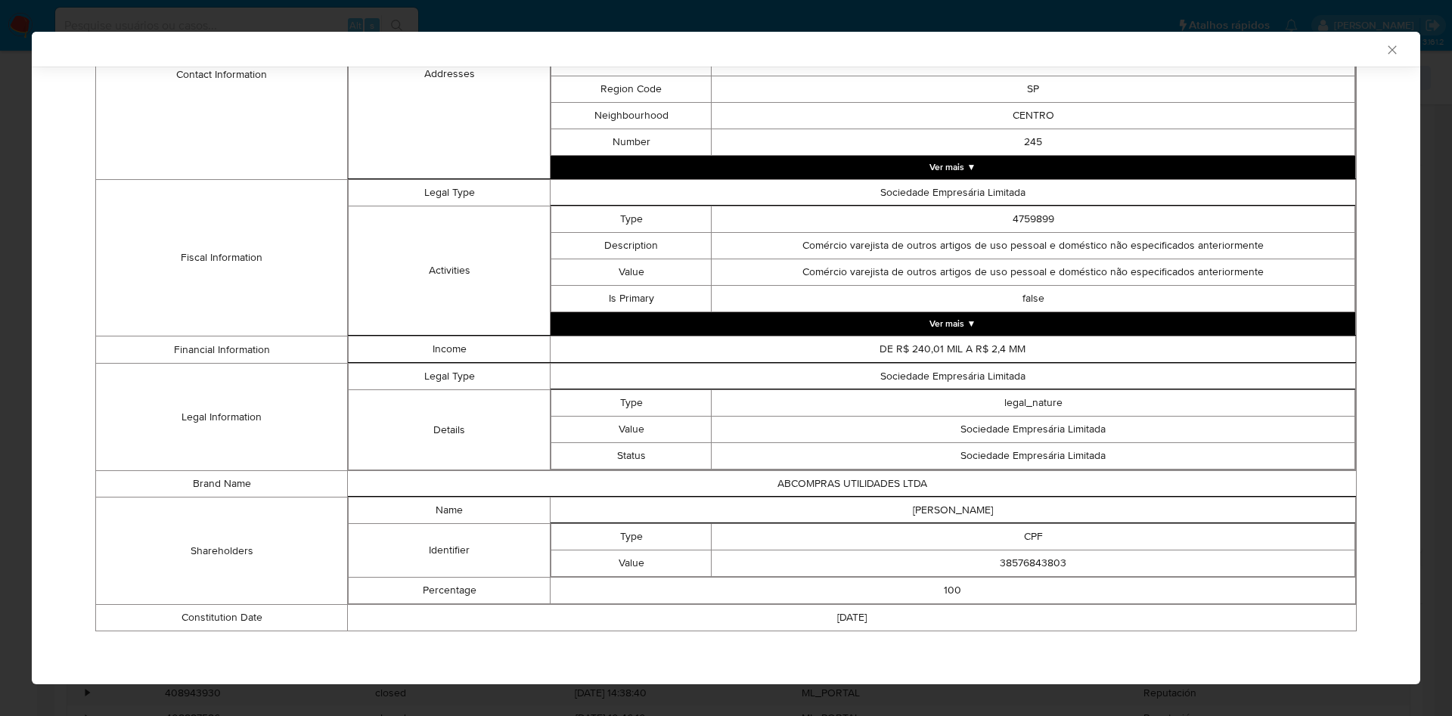
click at [1005, 559] on td "38576843803" at bounding box center [1034, 564] width 644 height 26
click at [1010, 557] on td "38576843803" at bounding box center [1034, 564] width 644 height 26
click at [1013, 557] on td "38576843803" at bounding box center [1034, 564] width 644 height 26
click at [1025, 563] on td "38576843803" at bounding box center [1034, 564] width 644 height 26
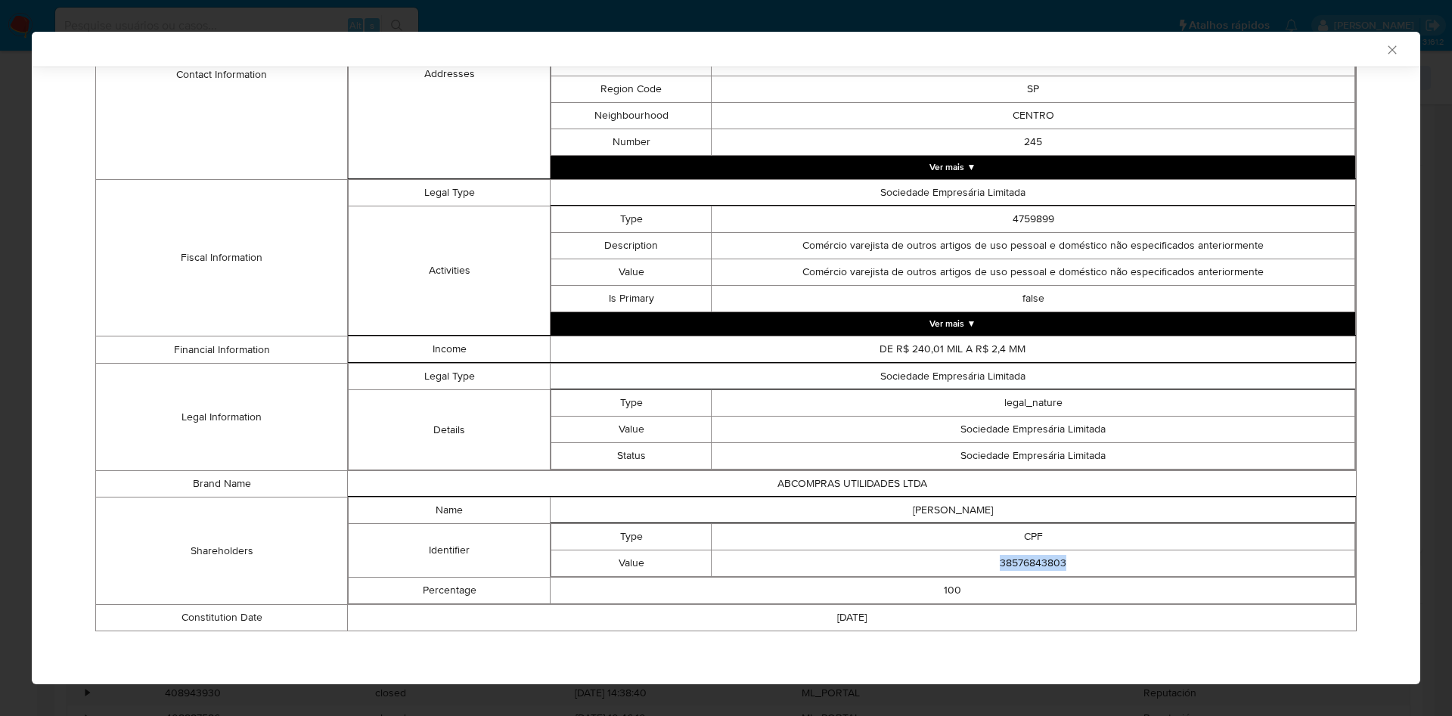
click at [1025, 563] on td "38576843803" at bounding box center [1034, 564] width 644 height 26
copy td "38576843803"
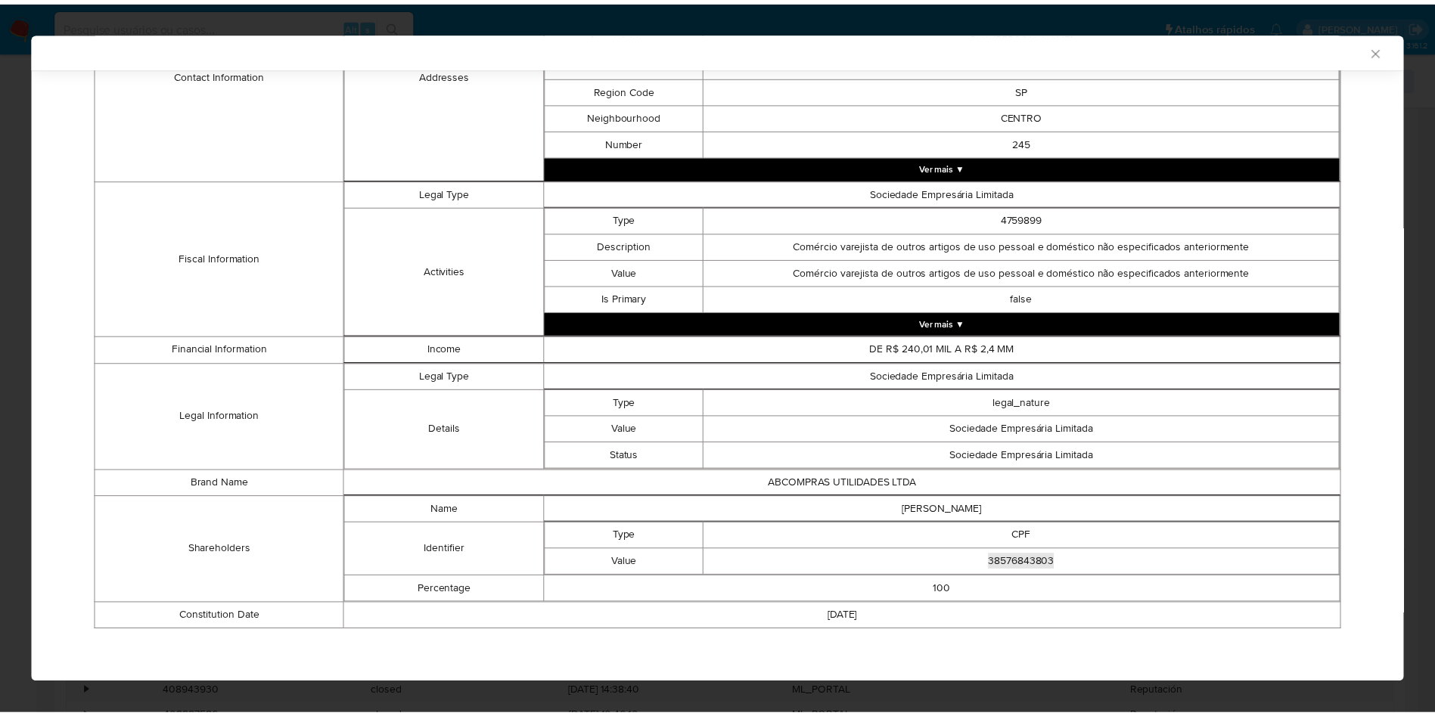
scroll to position [462, 0]
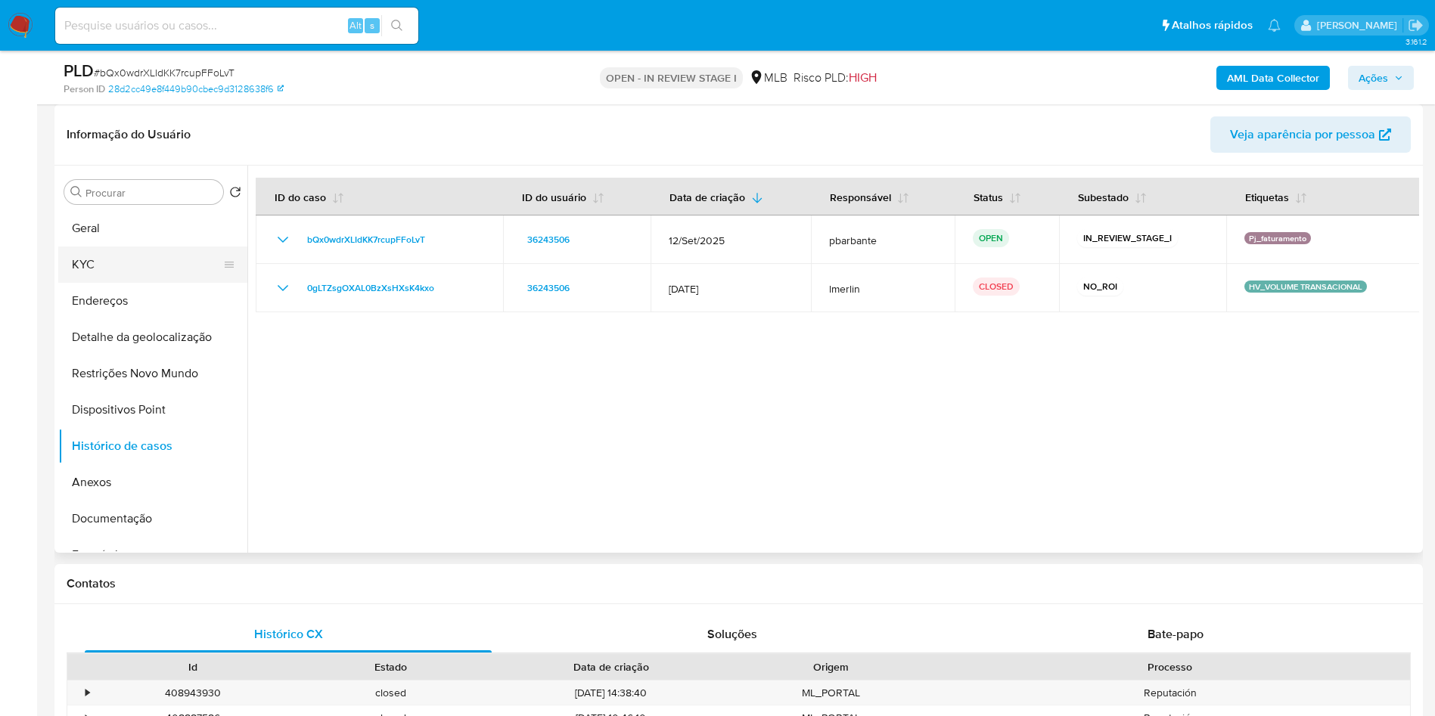
click at [132, 283] on button "KYC" at bounding box center [146, 265] width 177 height 36
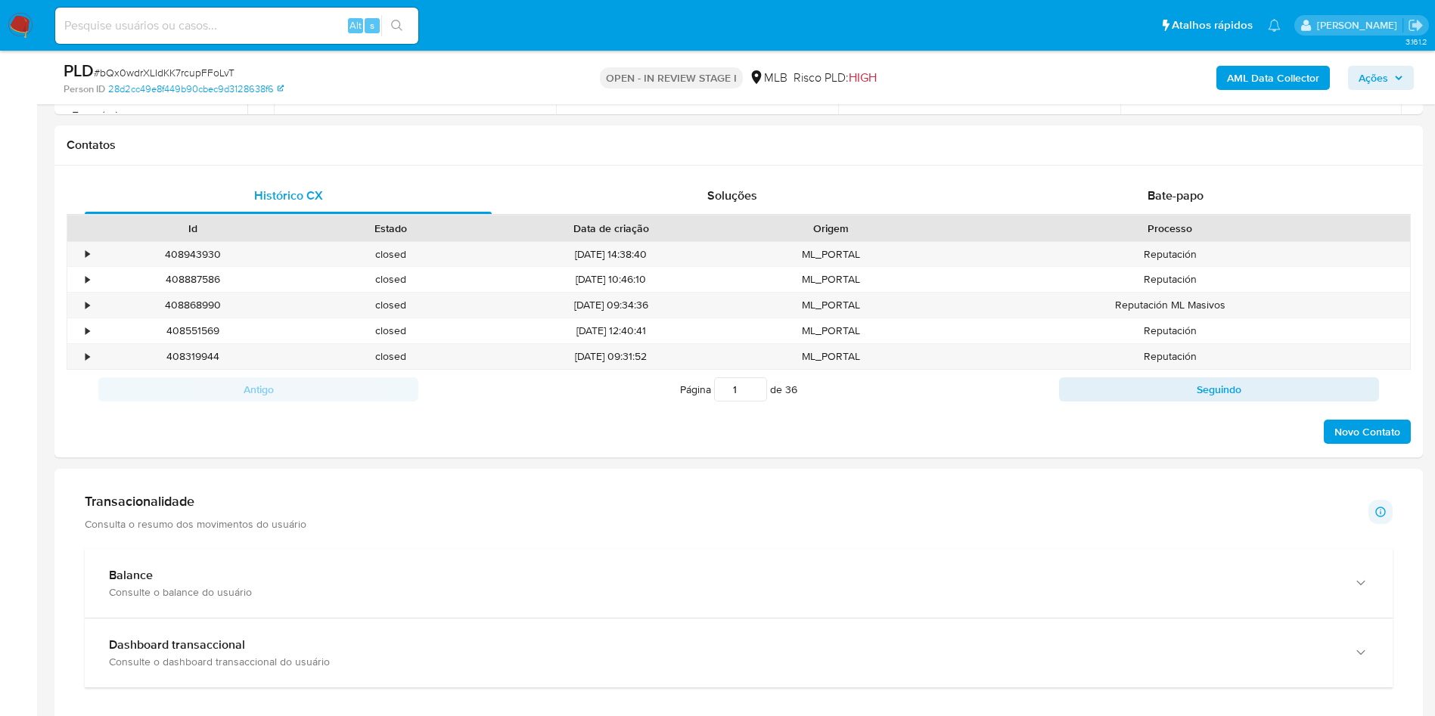
scroll to position [908, 0]
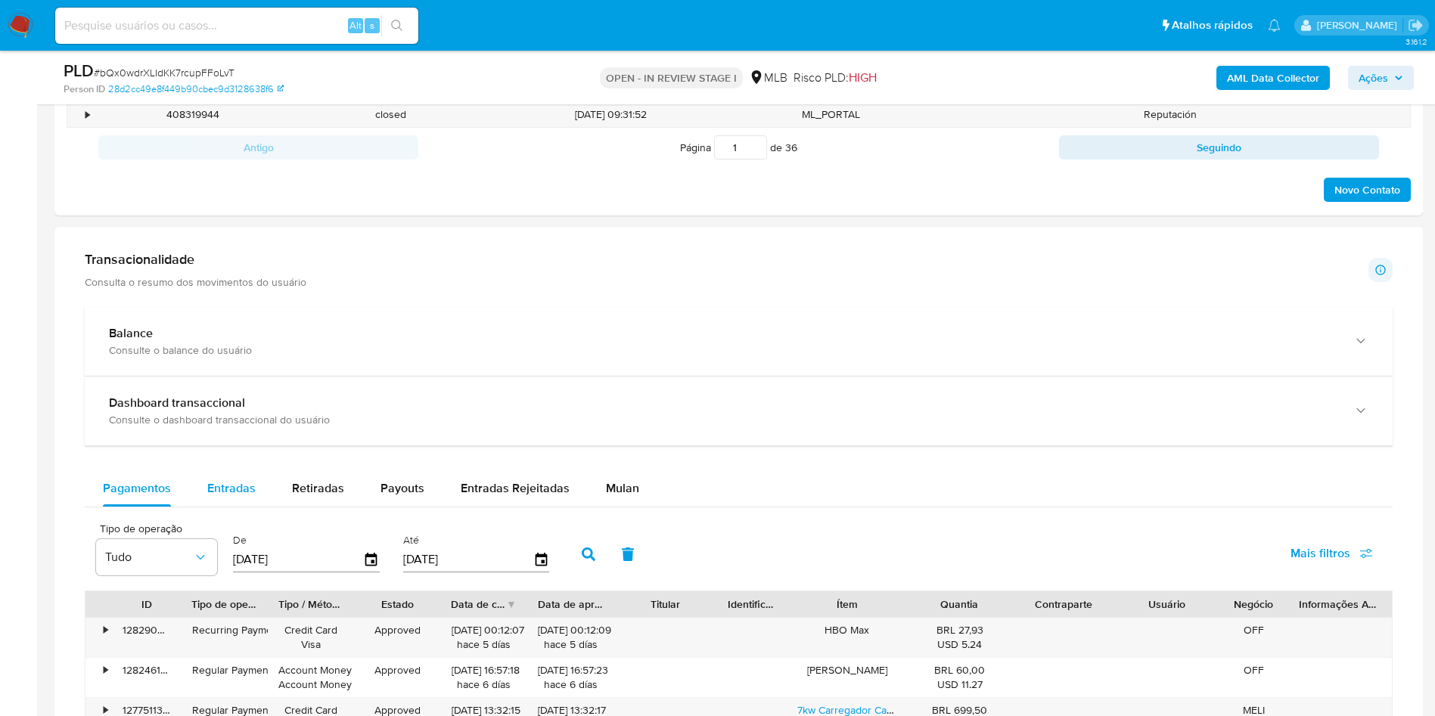
click at [235, 507] on div "Entradas" at bounding box center [231, 488] width 48 height 36
select select "10"
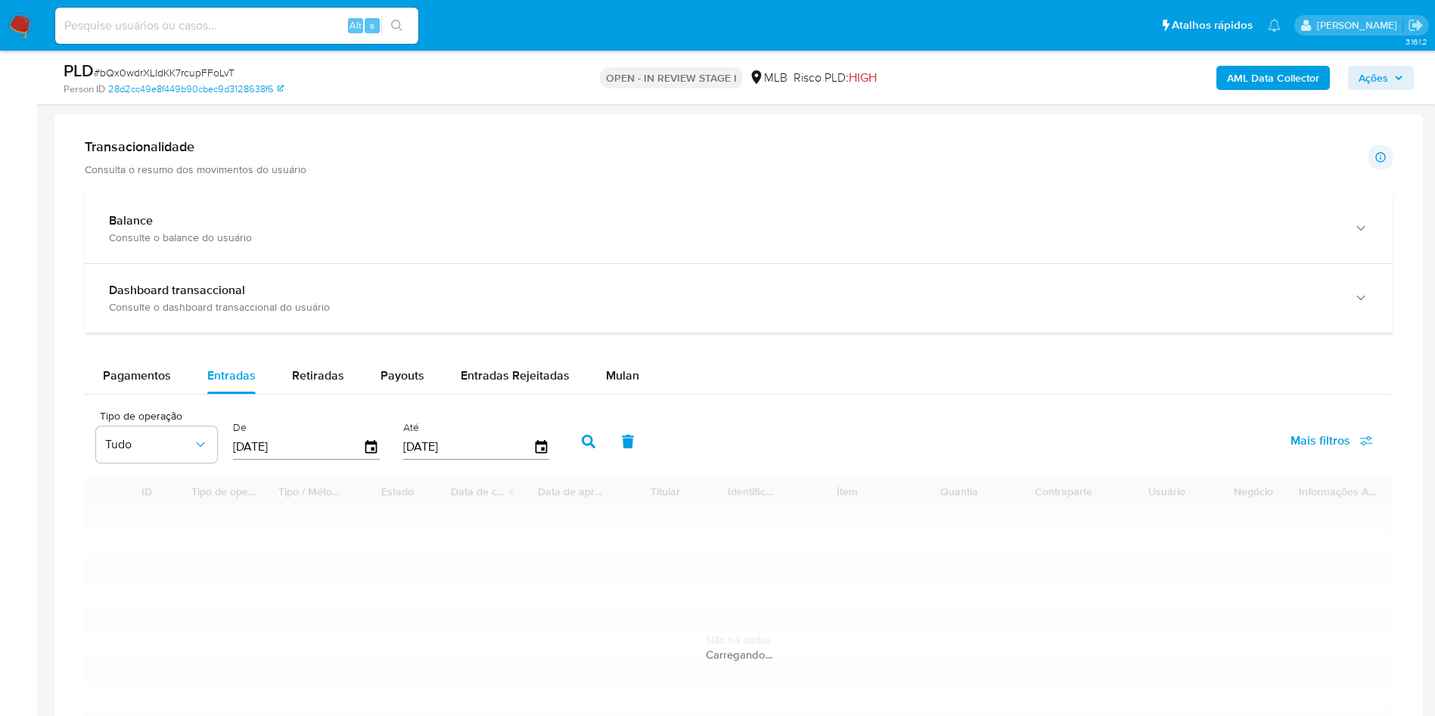
scroll to position [1248, 0]
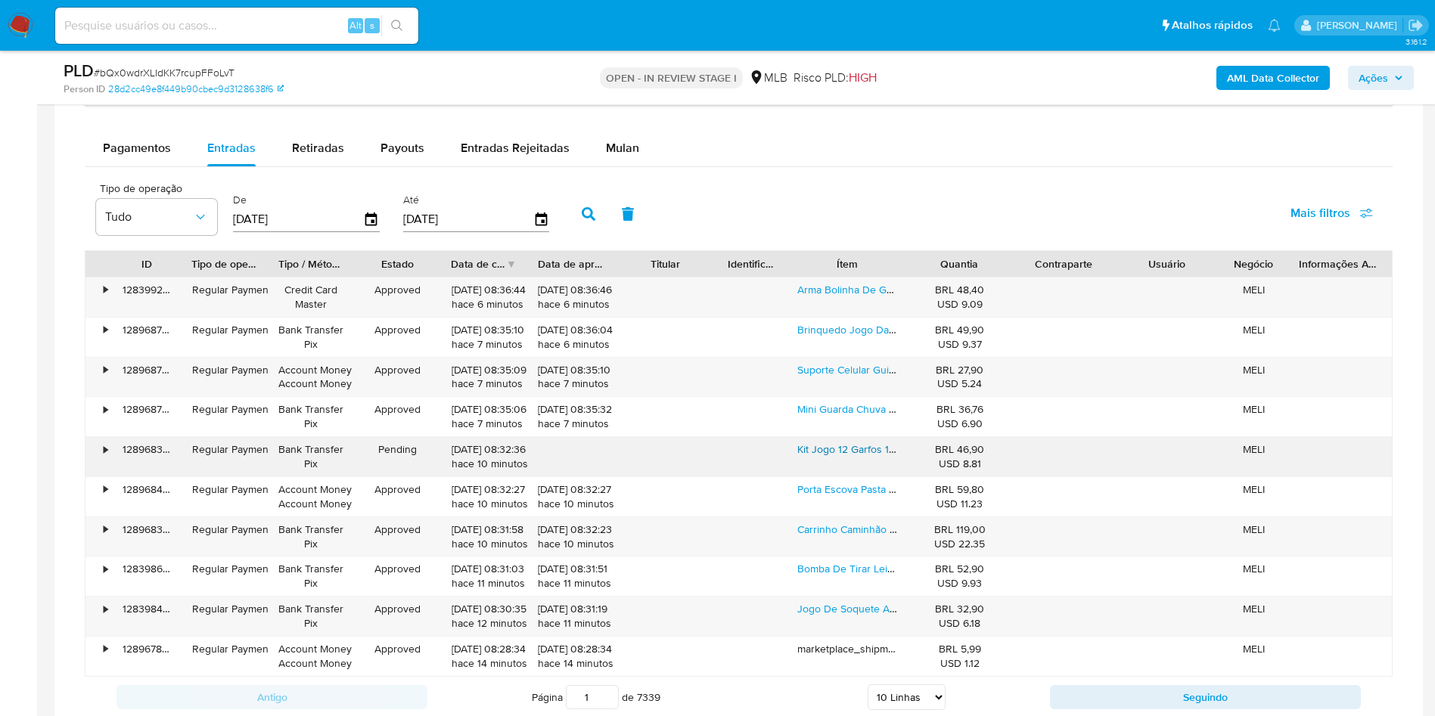
click at [851, 457] on link "Kit Jogo 12 Garfos 12 Facas 12 Colher Aço Inox De Mesa Faqueiro Jantar Restaura…" at bounding box center [1077, 449] width 560 height 15
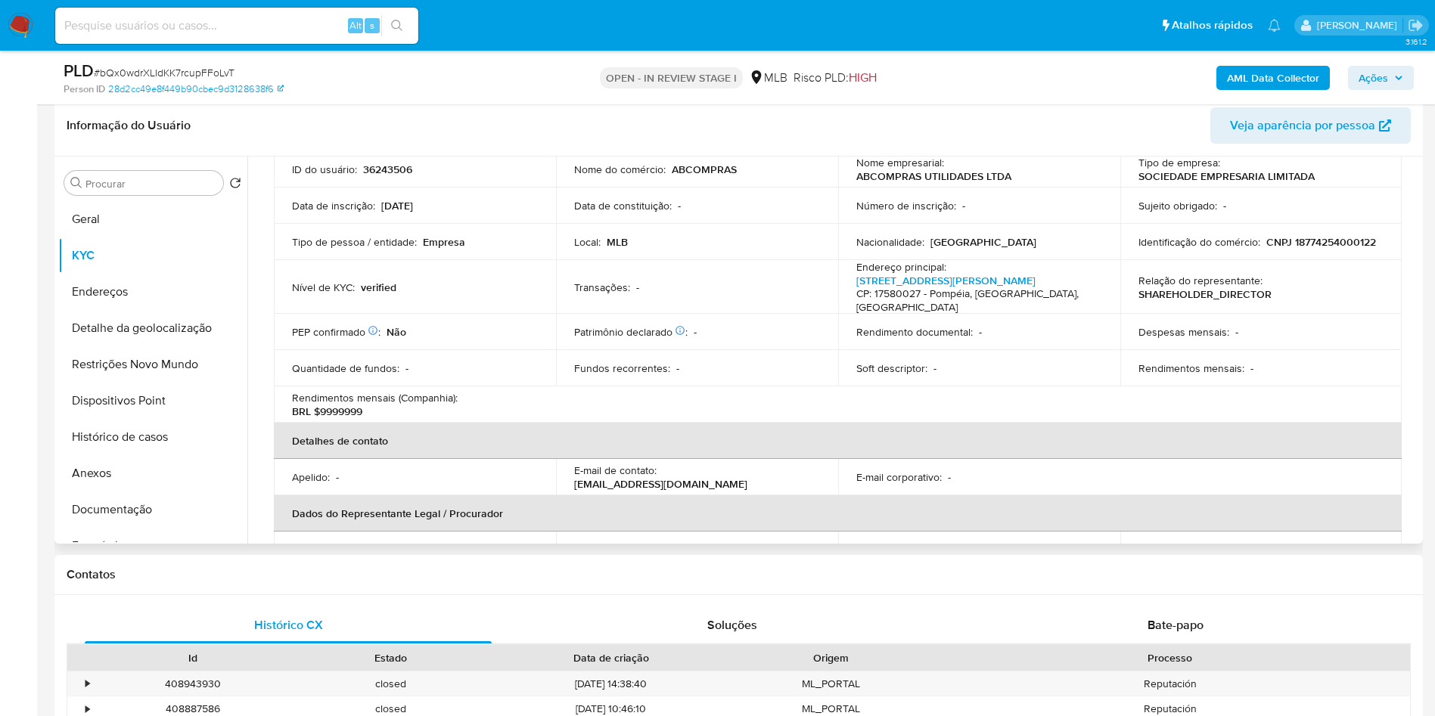
scroll to position [227, 0]
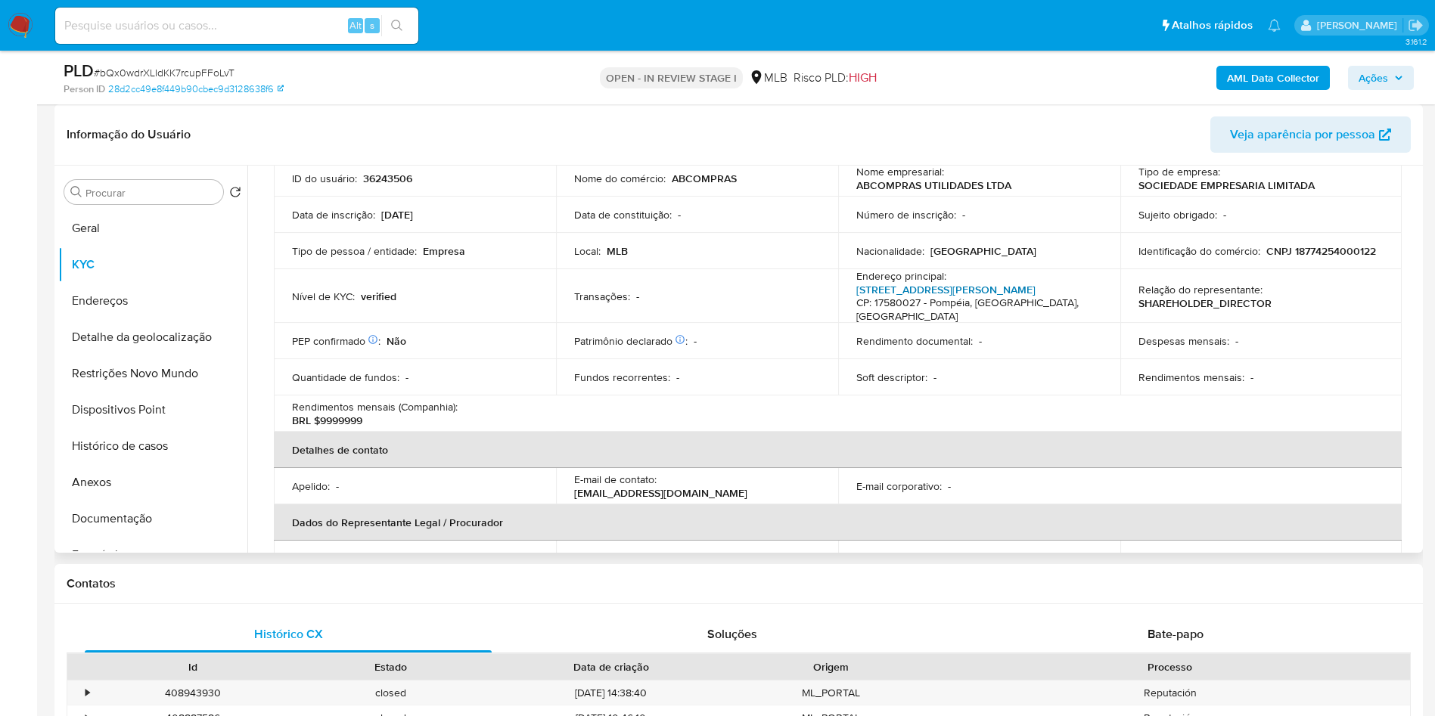
click at [914, 297] on link "Rua José De Aguiar Moraes 245, Centro" at bounding box center [945, 289] width 179 height 15
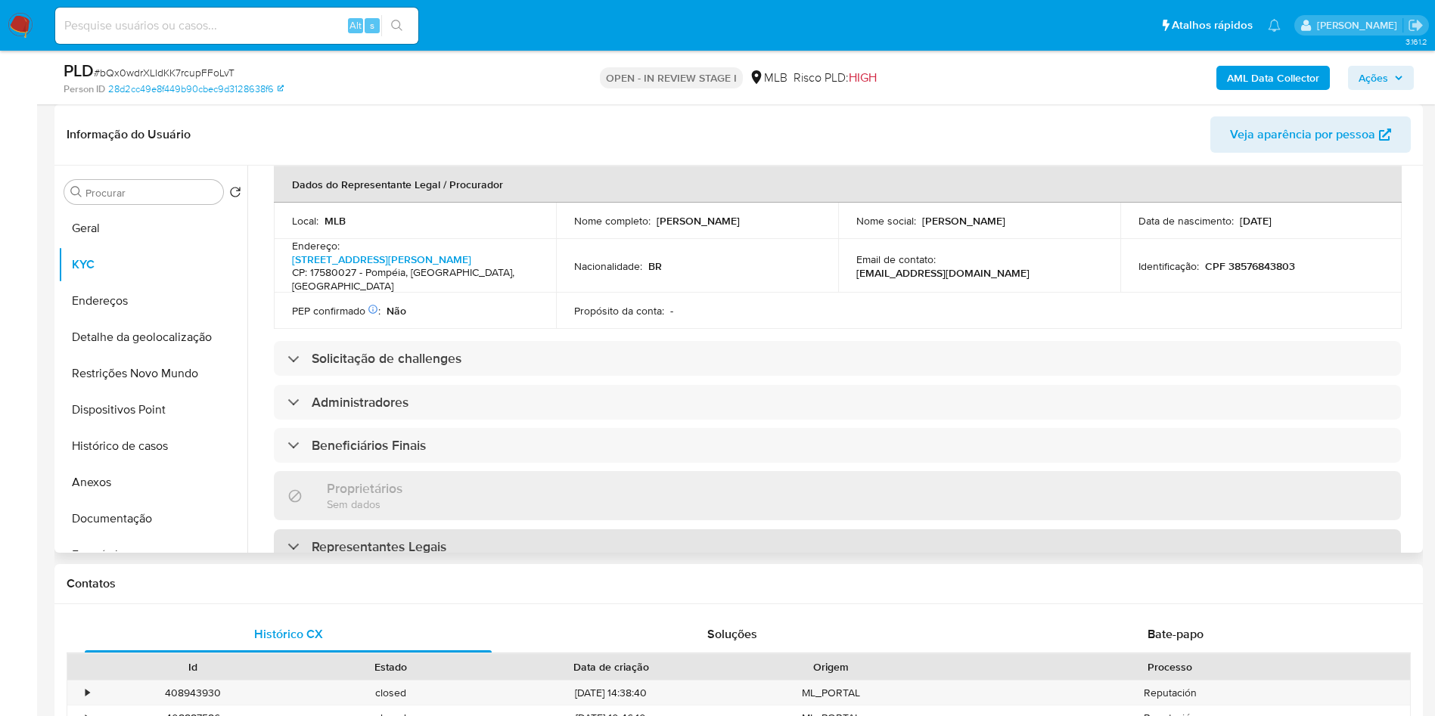
scroll to position [794, 0]
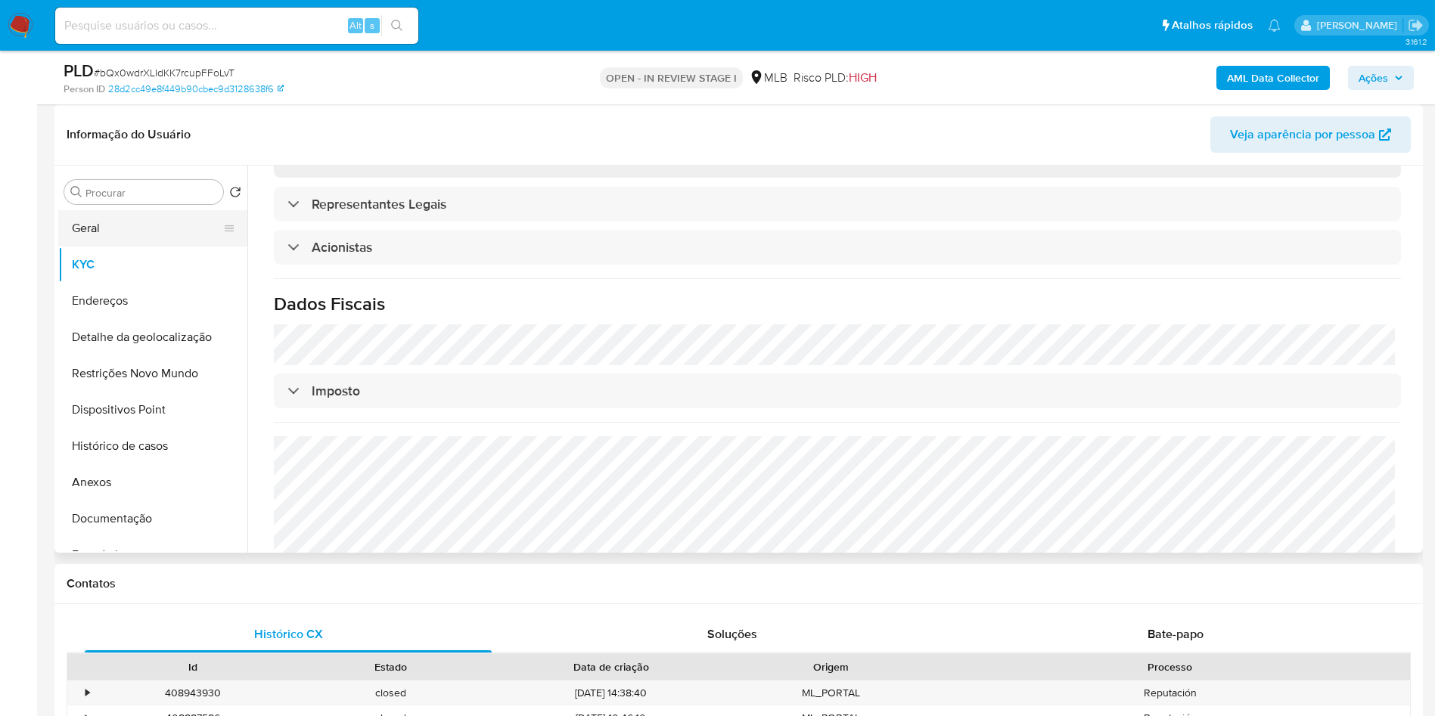
click at [107, 247] on button "Geral" at bounding box center [146, 228] width 177 height 36
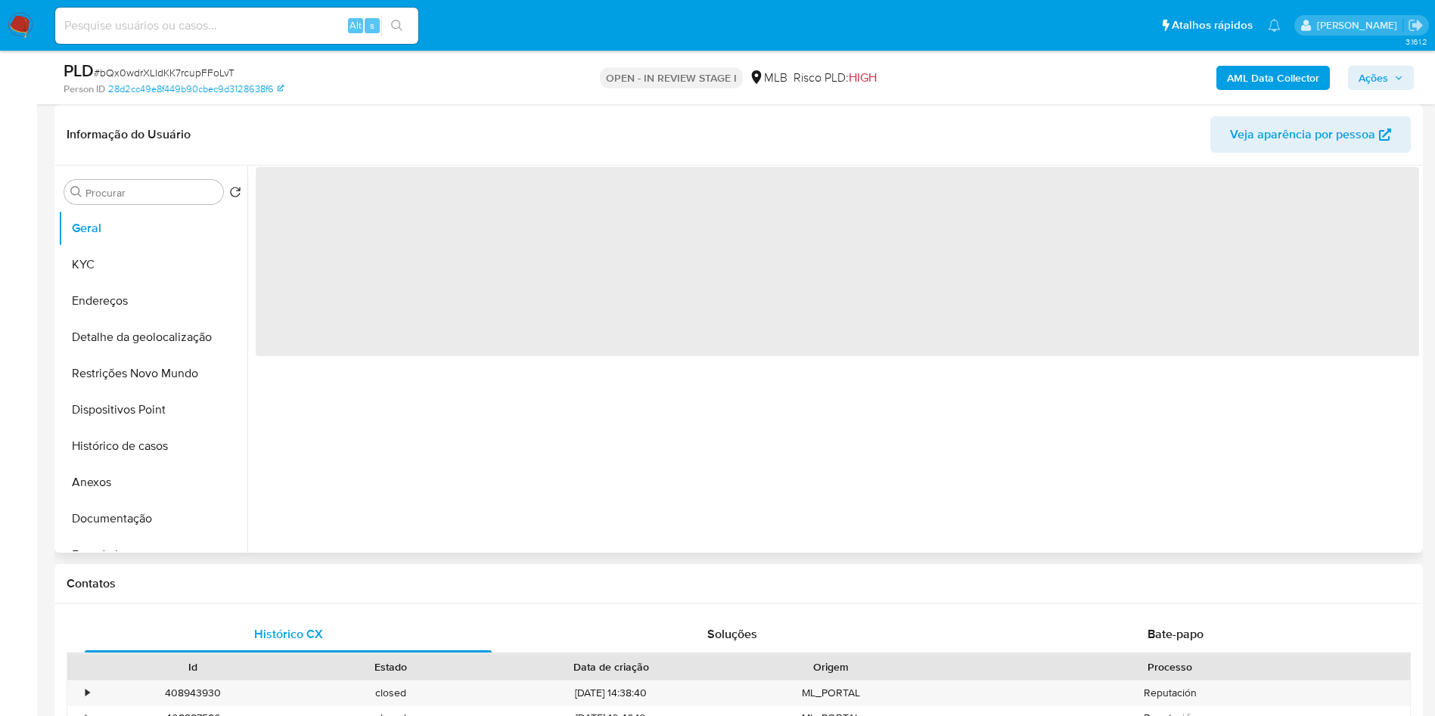
scroll to position [0, 0]
click at [706, 441] on div "‌" at bounding box center [833, 359] width 1172 height 387
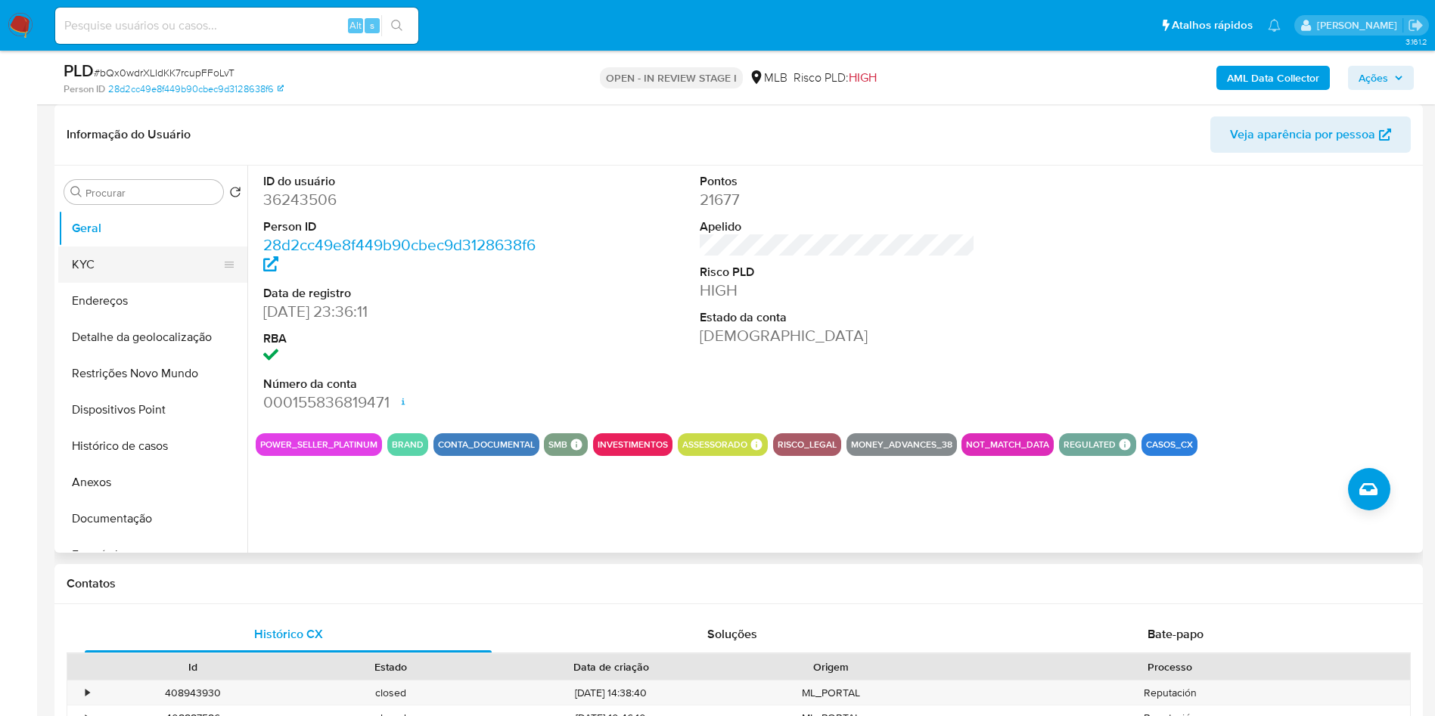
click at [130, 283] on button "KYC" at bounding box center [146, 265] width 177 height 36
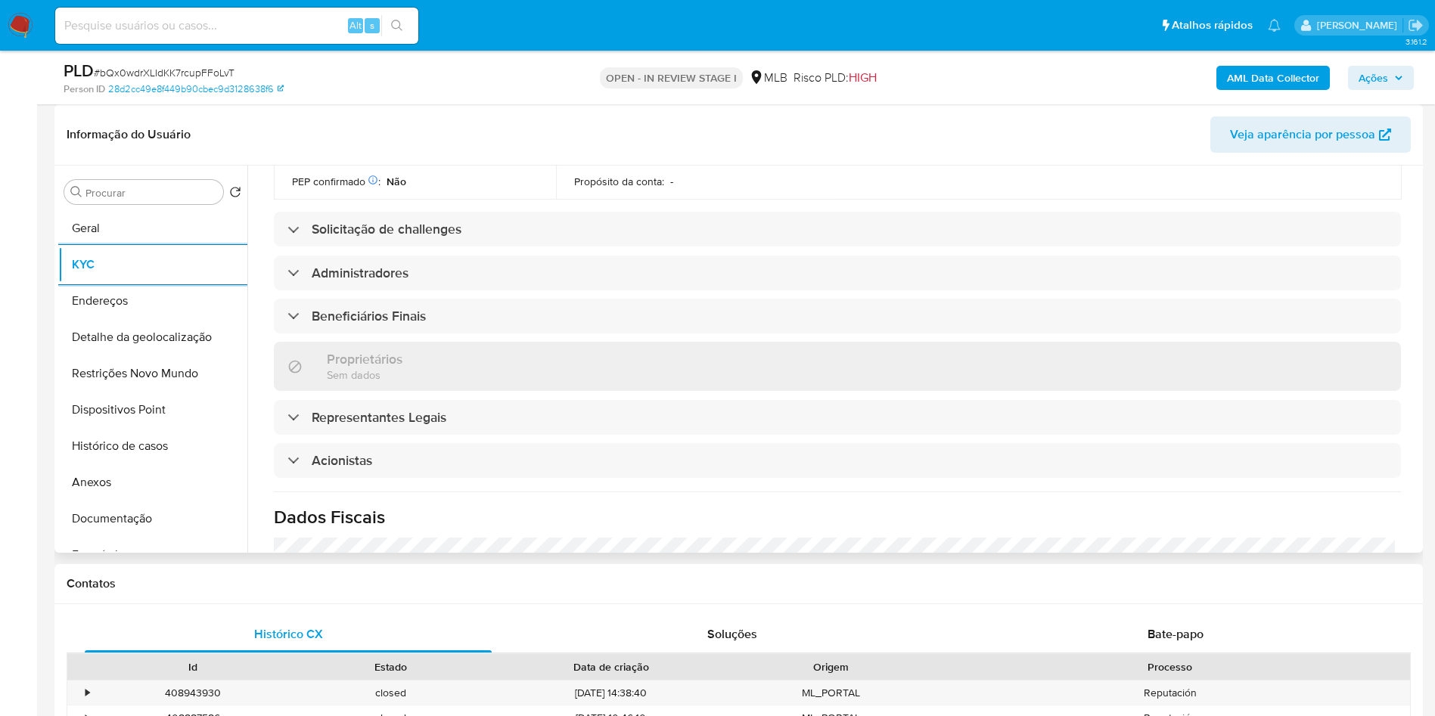
scroll to position [794, 0]
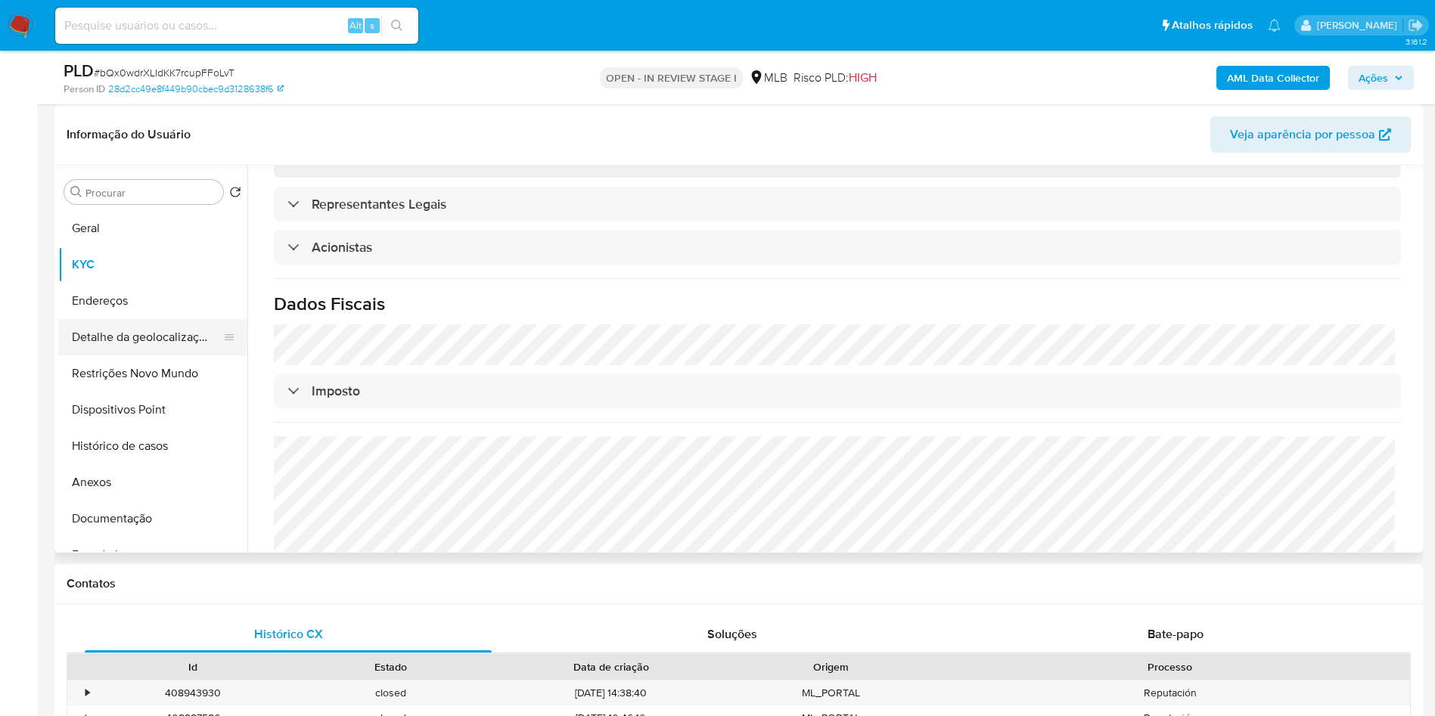
drag, startPoint x: 140, startPoint y: 368, endPoint x: 109, endPoint y: 362, distance: 31.5
click at [140, 355] on button "Detalhe da geolocalização" at bounding box center [146, 337] width 177 height 36
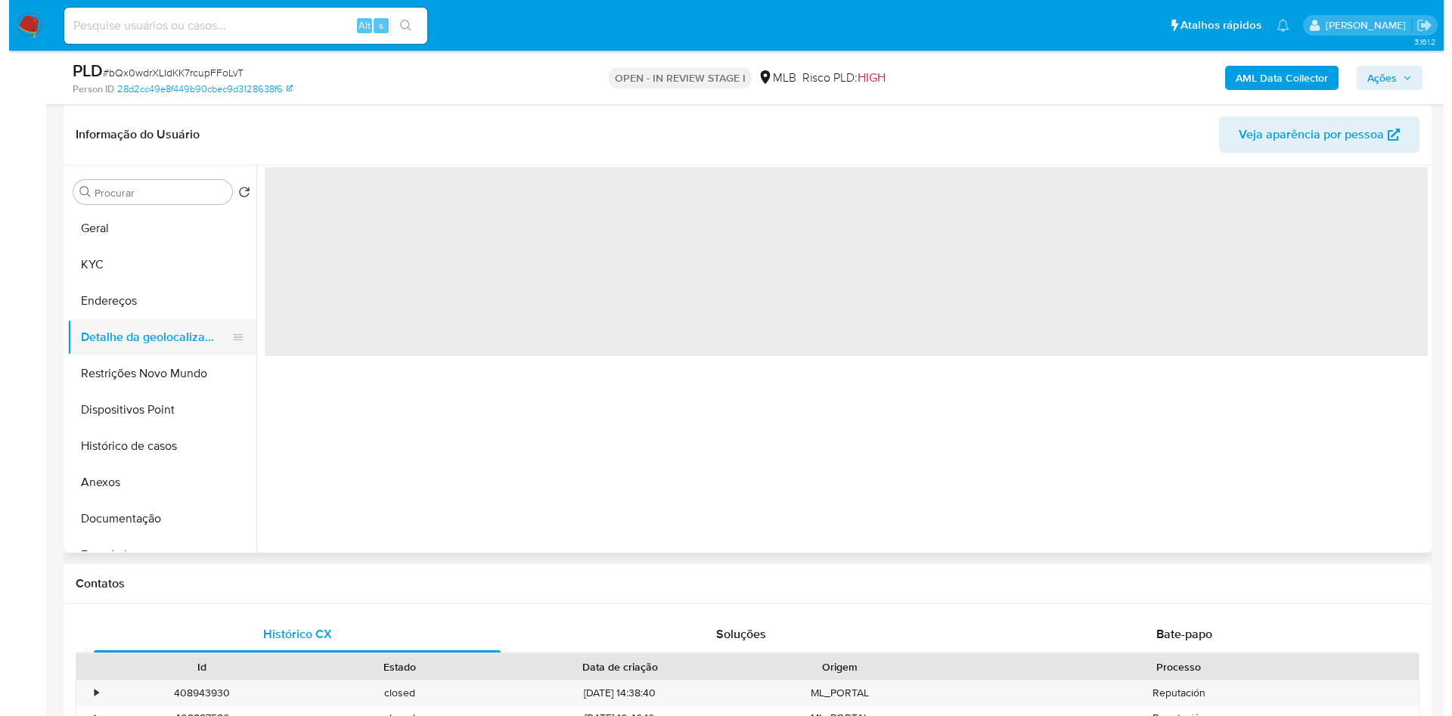
scroll to position [0, 0]
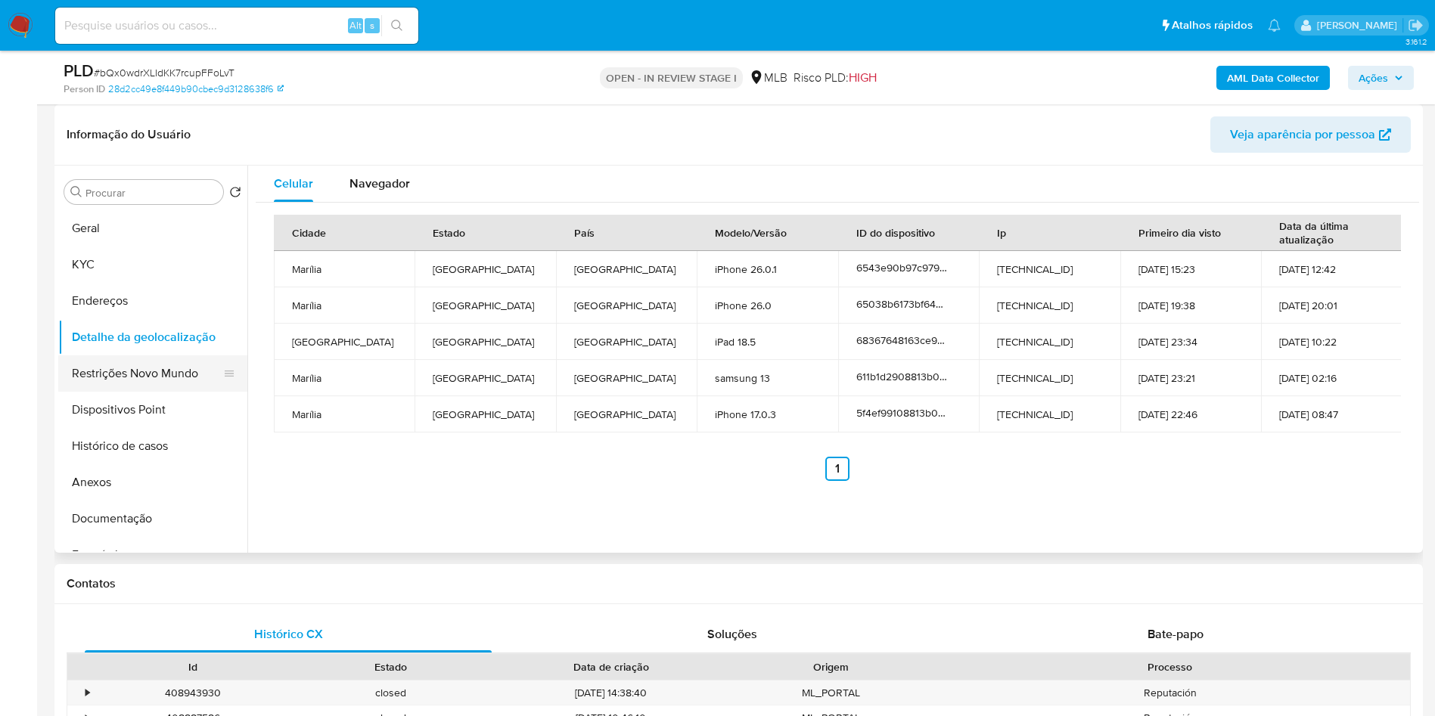
click at [125, 392] on button "Restrições Novo Mundo" at bounding box center [146, 373] width 177 height 36
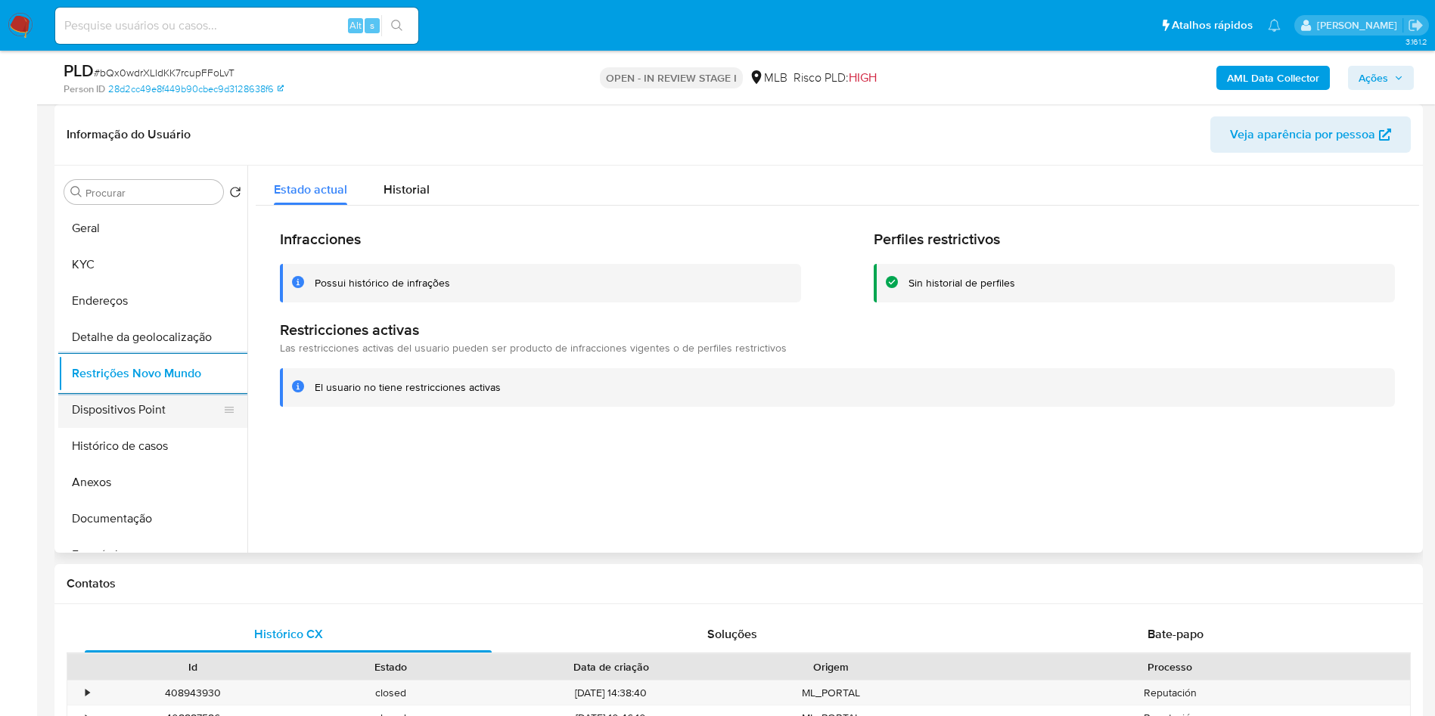
click at [166, 427] on button "Dispositivos Point" at bounding box center [146, 410] width 177 height 36
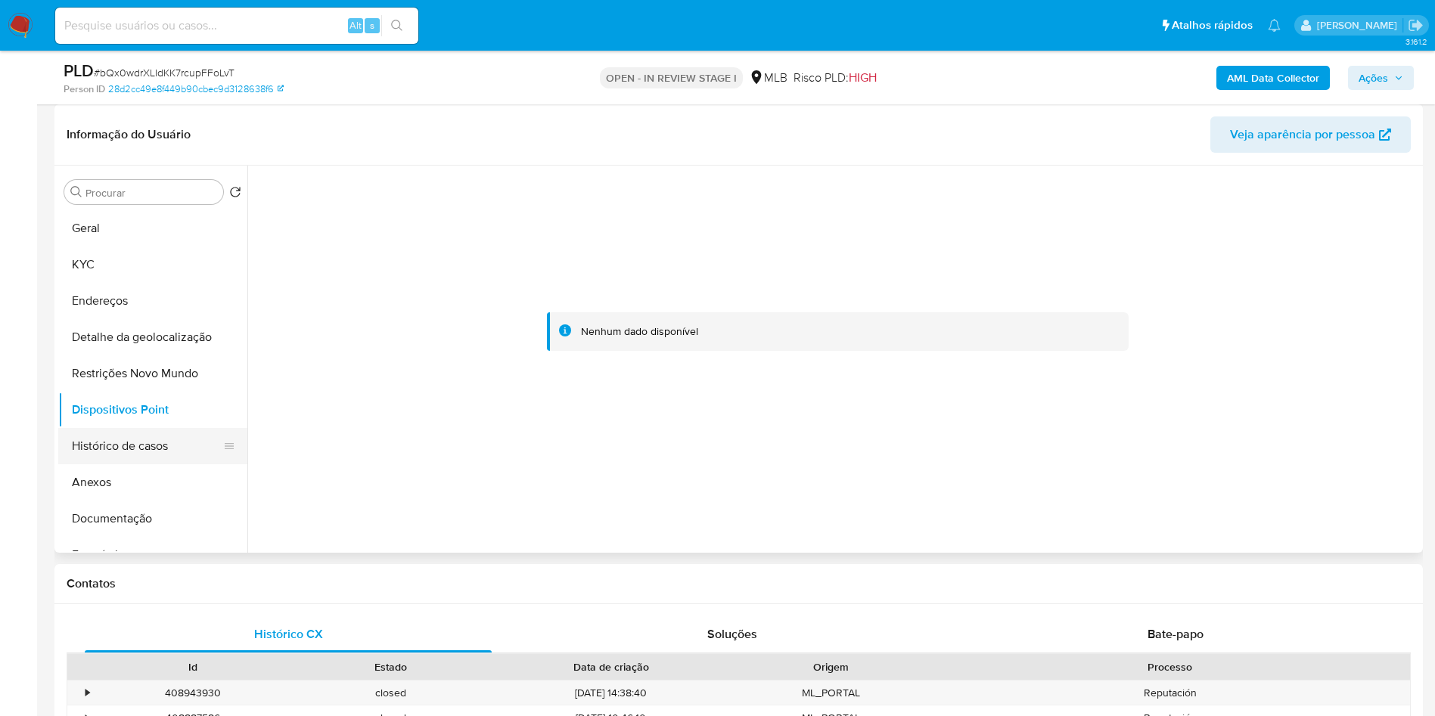
click at [129, 464] on button "Histórico de casos" at bounding box center [146, 446] width 177 height 36
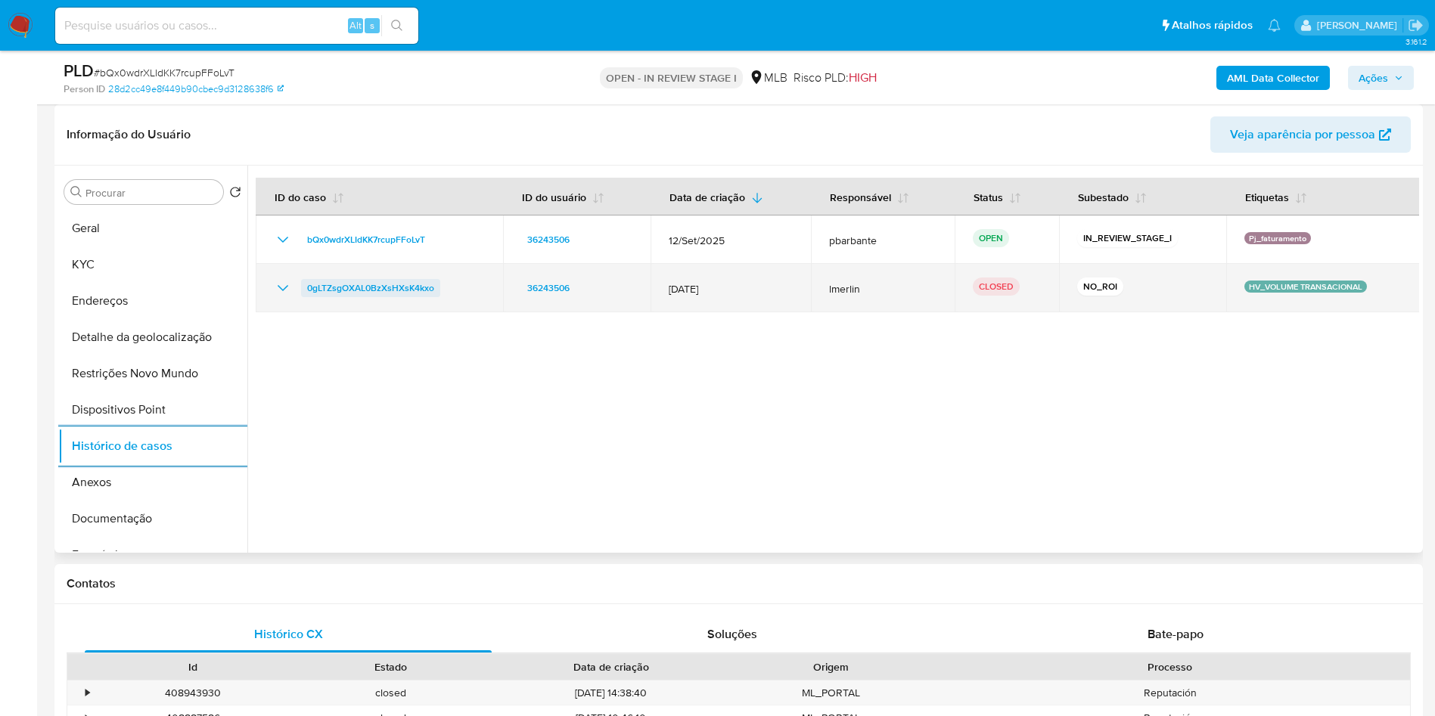
click at [347, 297] on span "0gLTZsgOXAL0BzXsHXsK4kxo" at bounding box center [370, 288] width 127 height 18
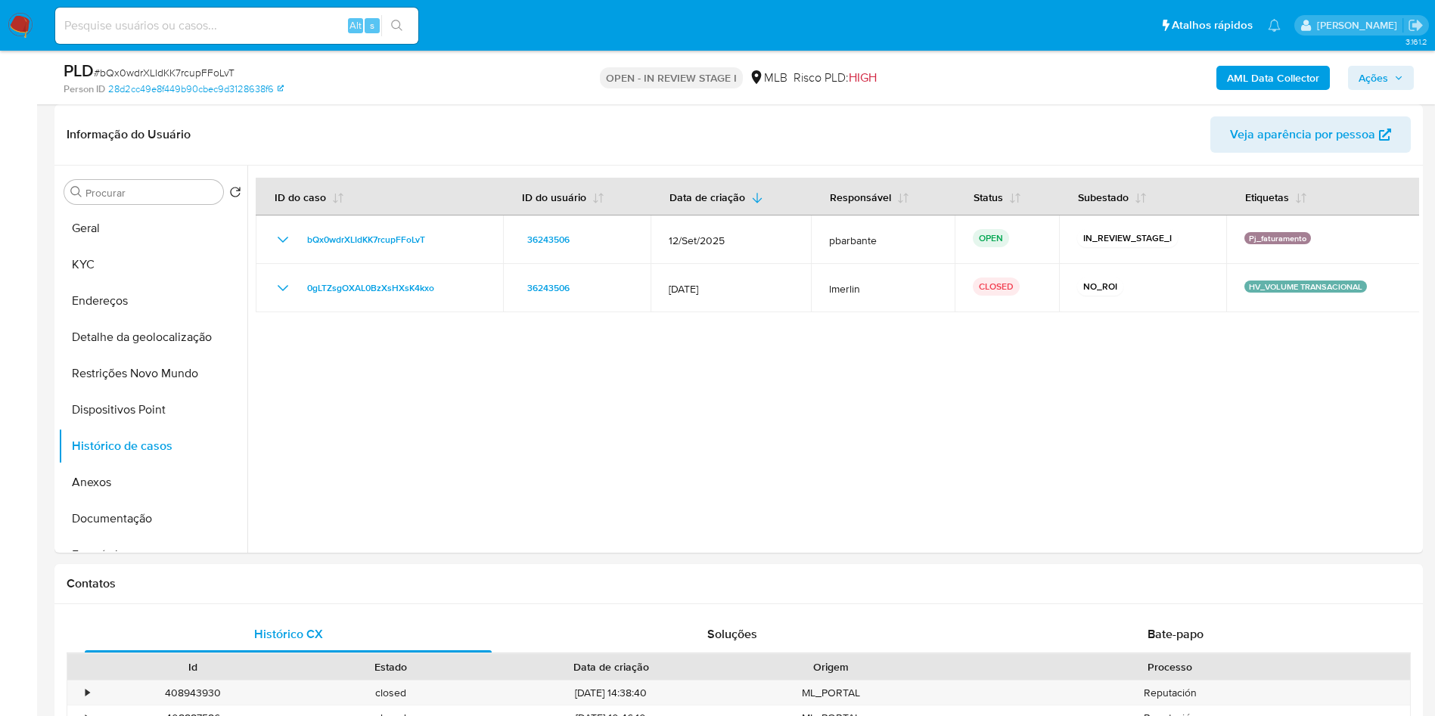
click at [1397, 78] on icon "button" at bounding box center [1398, 77] width 9 height 9
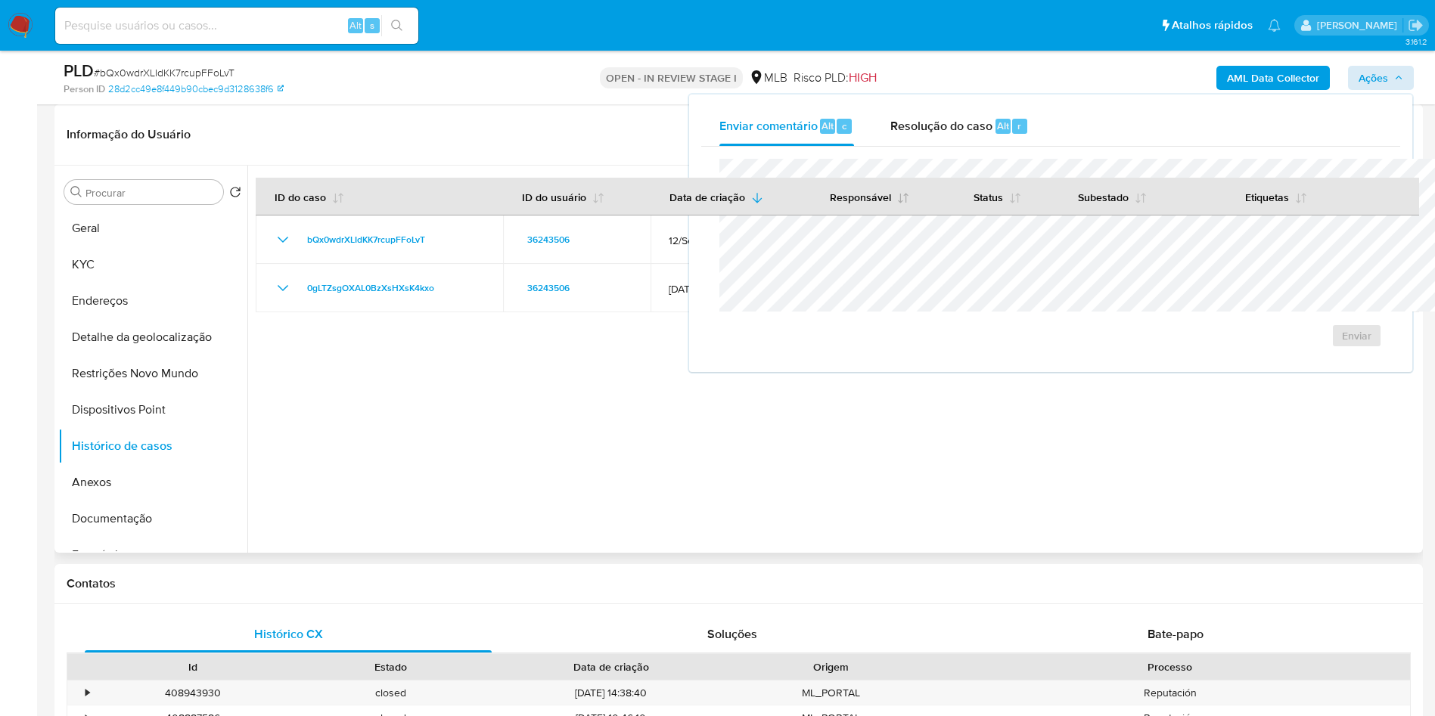
click at [890, 124] on span "Resolução do caso" at bounding box center [941, 124] width 102 height 17
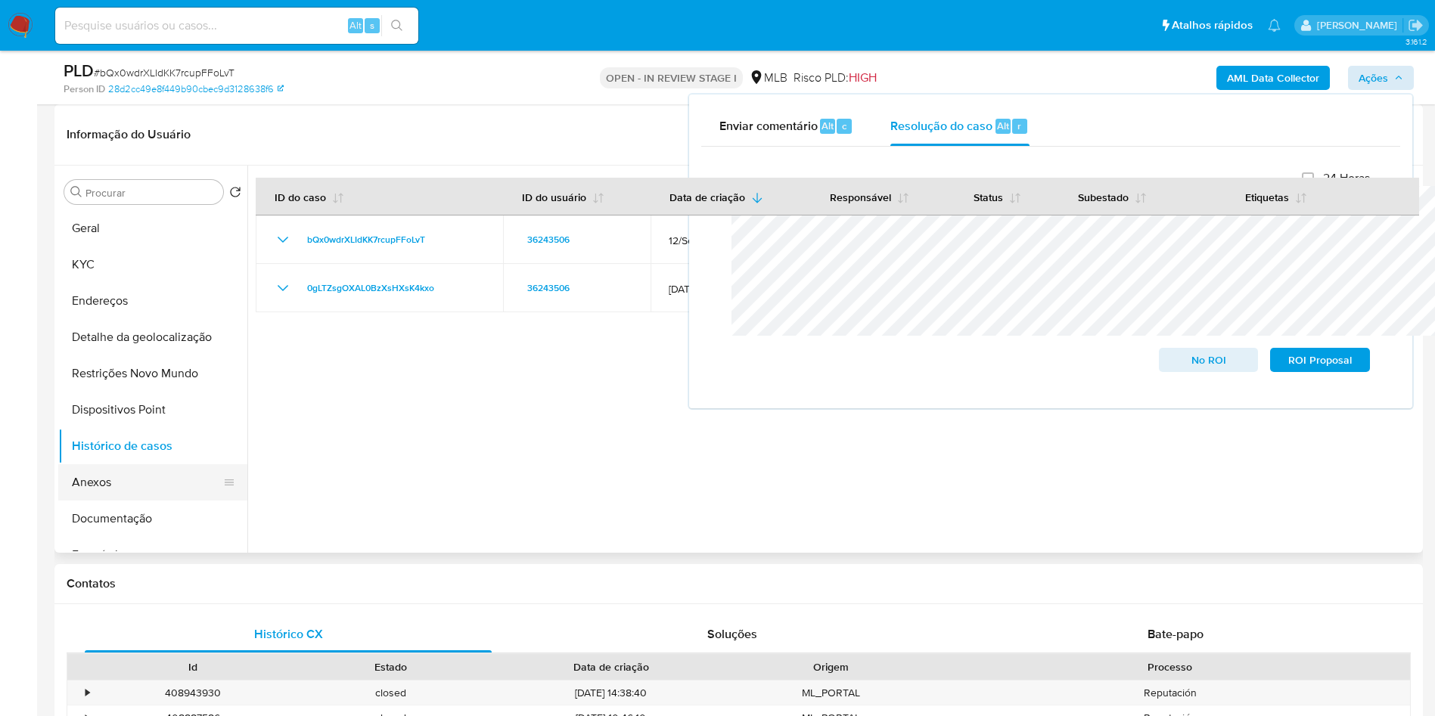
click at [124, 501] on button "Anexos" at bounding box center [146, 482] width 177 height 36
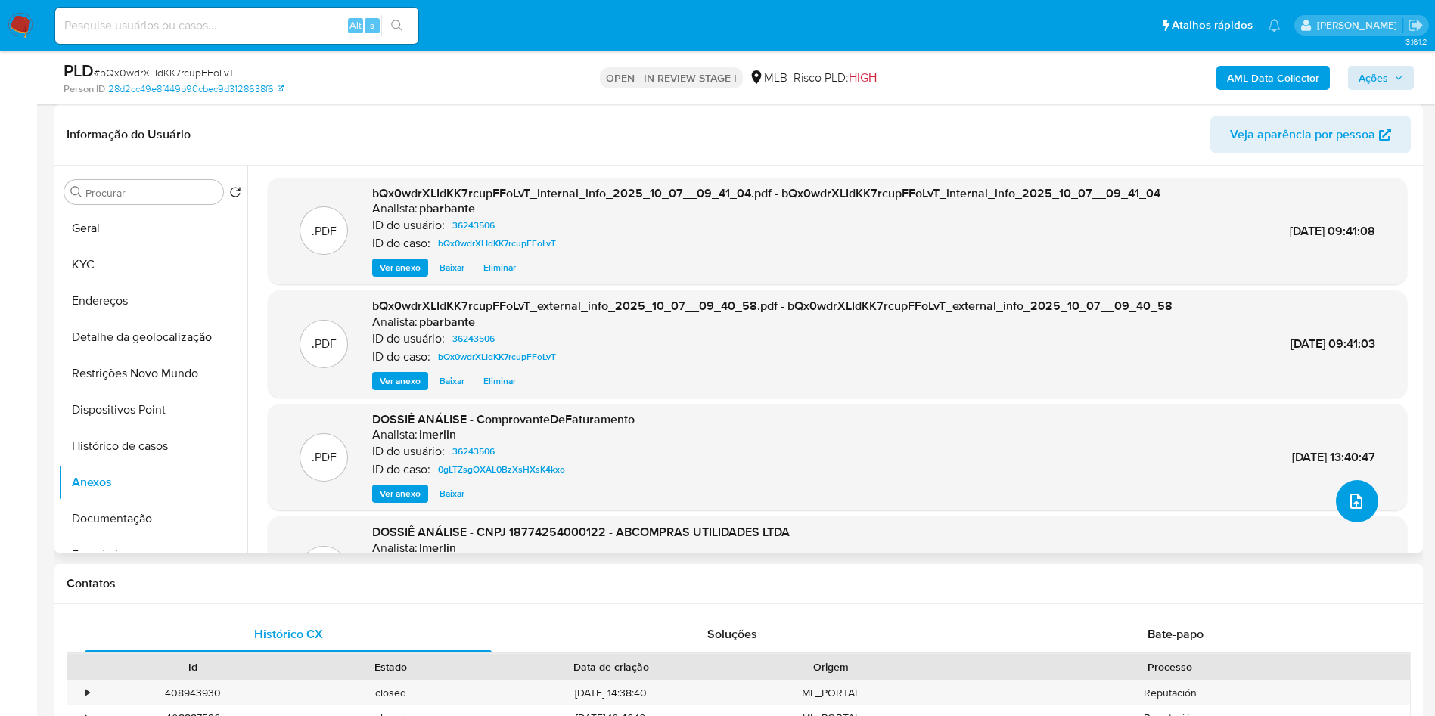
click at [1355, 511] on icon "upload-file" at bounding box center [1356, 501] width 18 height 18
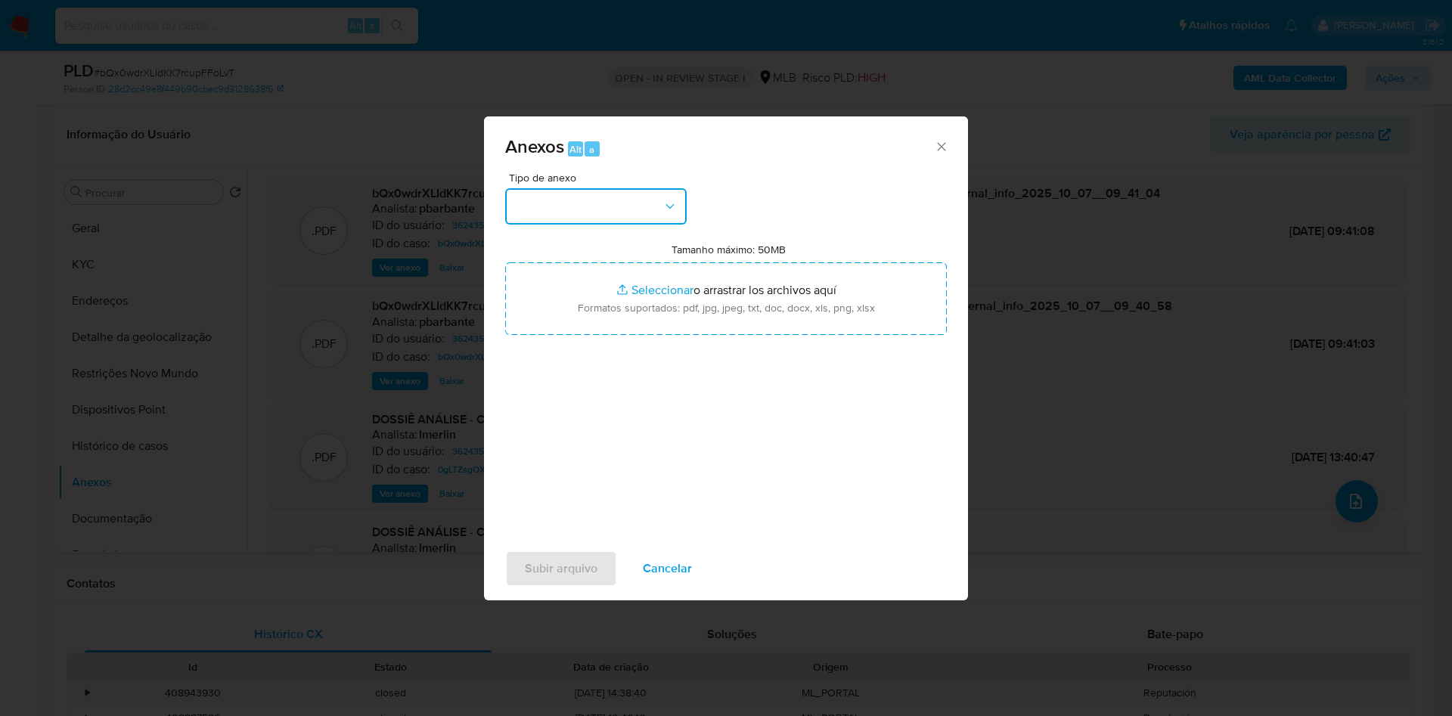
click at [560, 188] on button "button" at bounding box center [596, 206] width 182 height 36
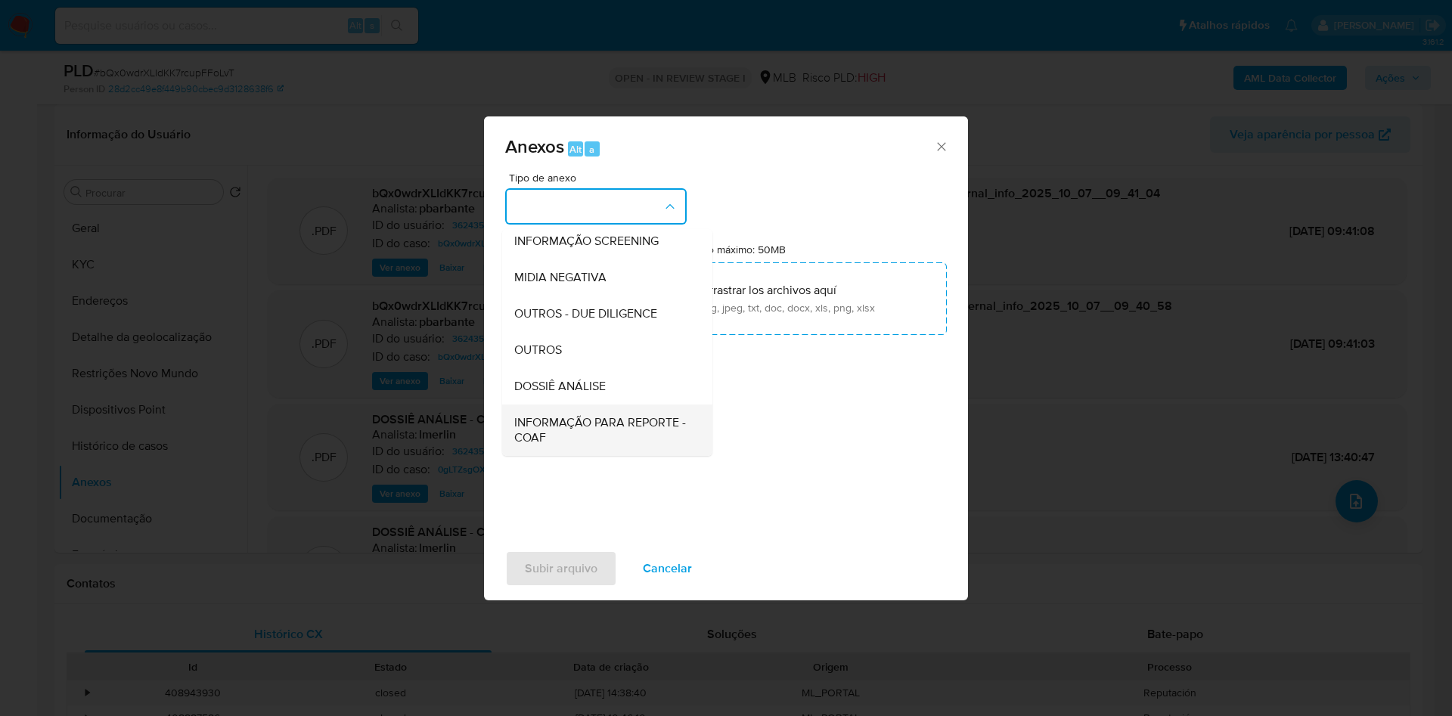
scroll to position [203, 0]
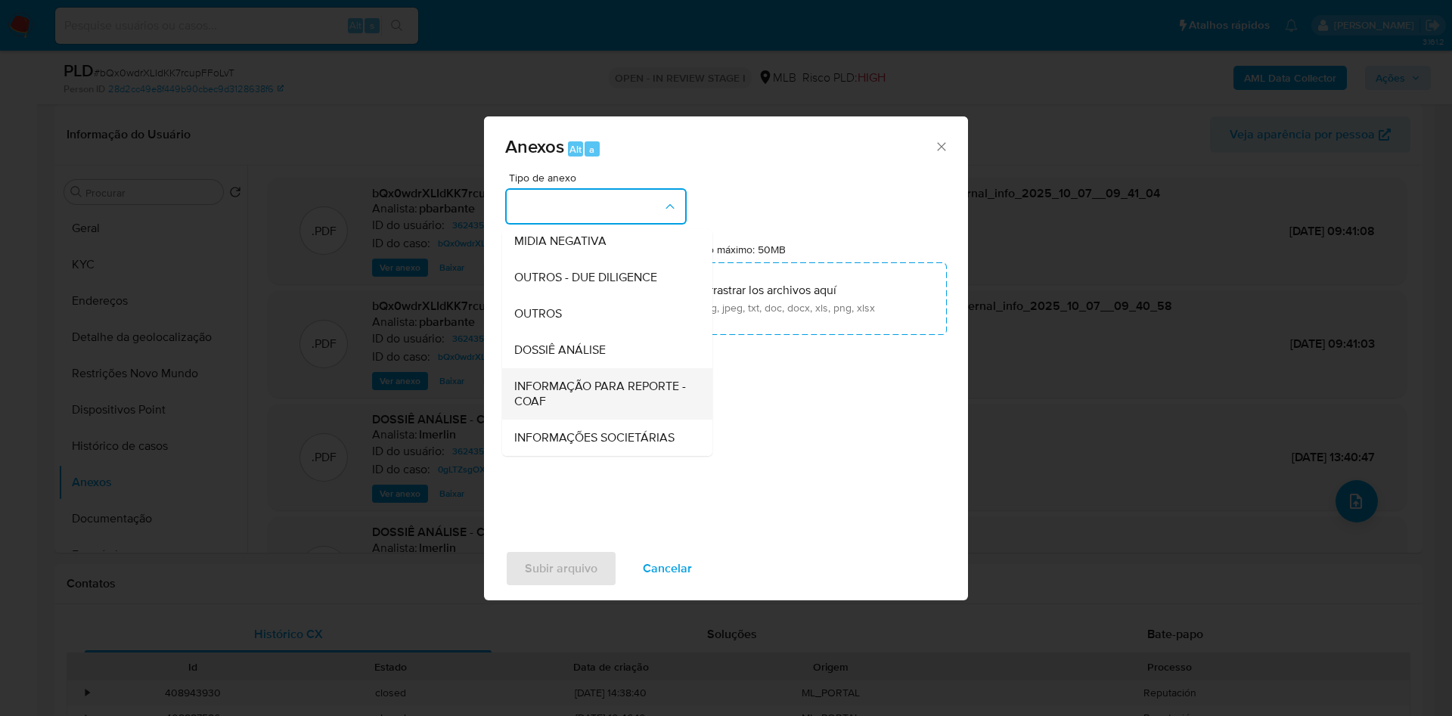
click at [554, 379] on span "INFORMAÇÃO PARA REPORTE - COAF" at bounding box center [602, 394] width 177 height 30
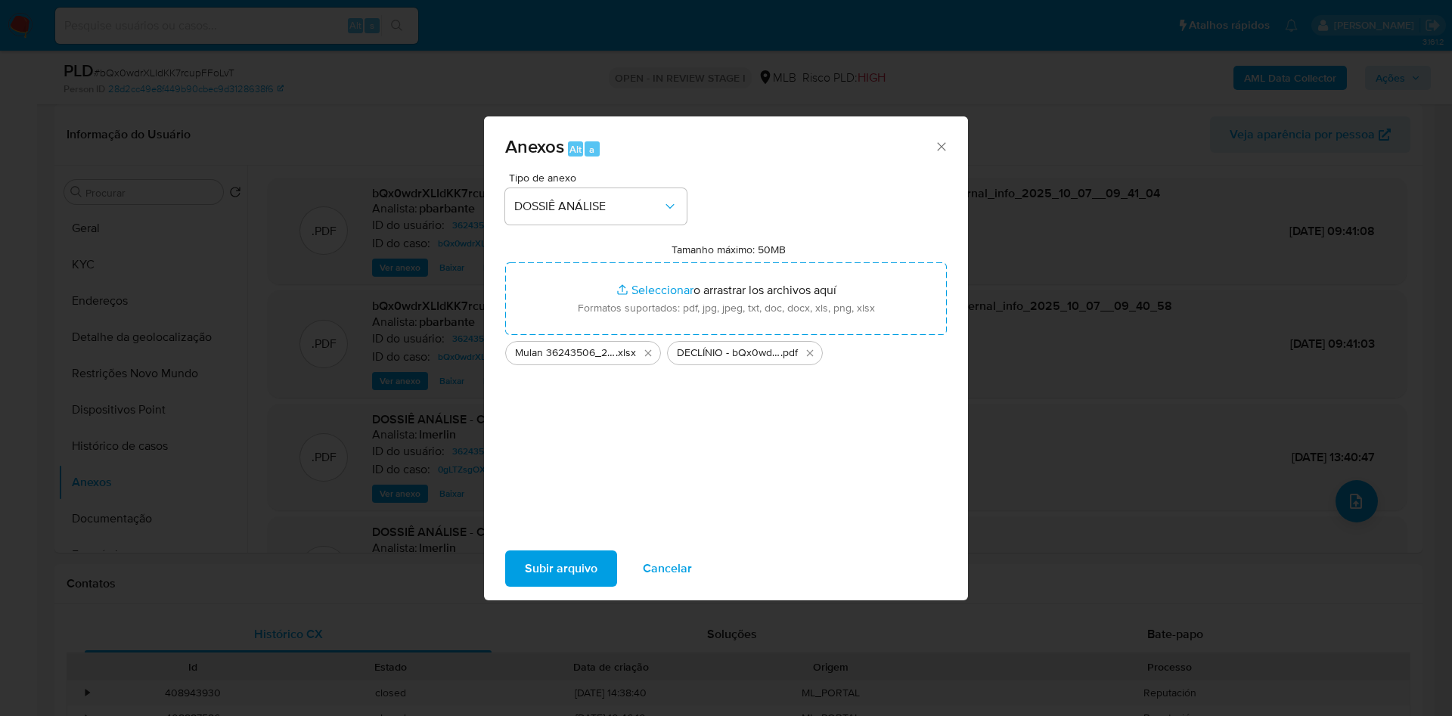
click at [532, 585] on span "Subir arquivo" at bounding box center [561, 568] width 73 height 33
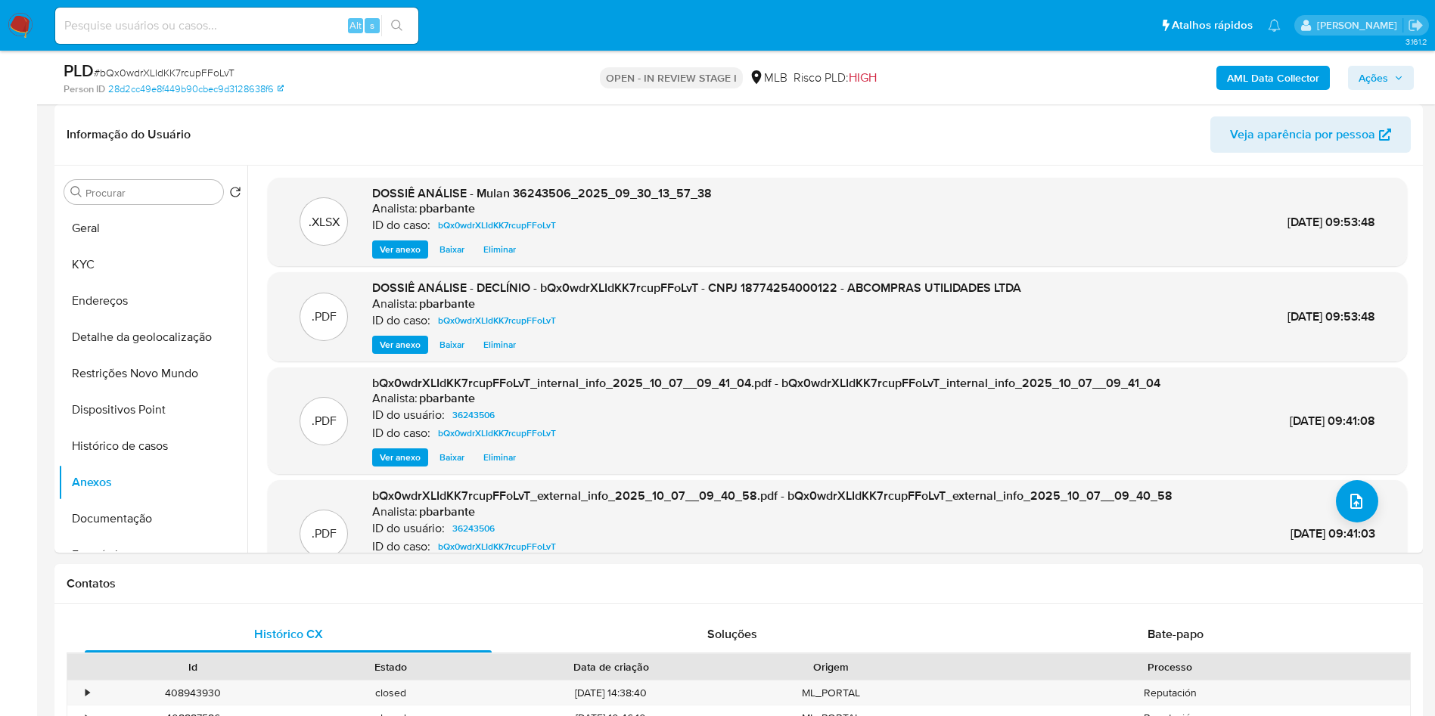
drag, startPoint x: 1385, startPoint y: 76, endPoint x: 1383, endPoint y: 86, distance: 10.8
click at [1383, 76] on span "Ações" at bounding box center [1380, 77] width 45 height 21
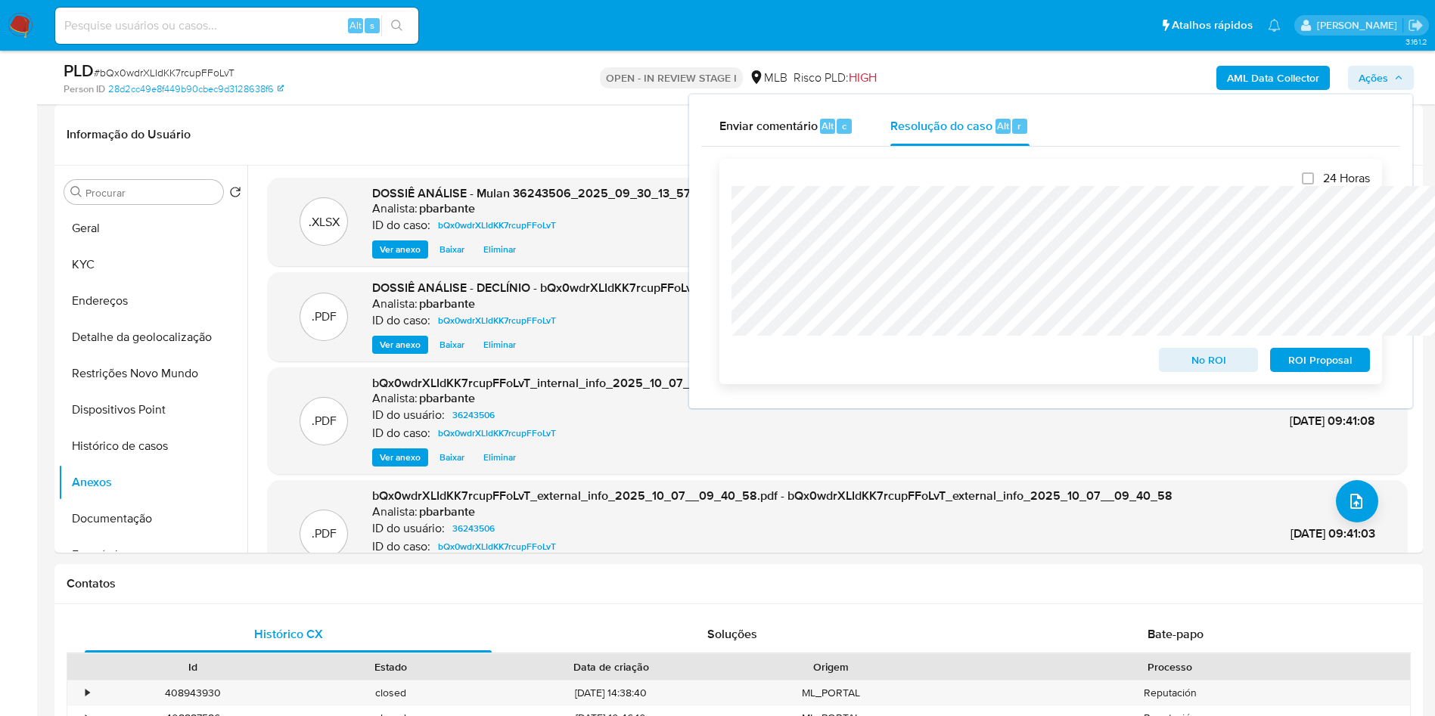
click at [1251, 368] on button "No ROI" at bounding box center [1209, 360] width 100 height 24
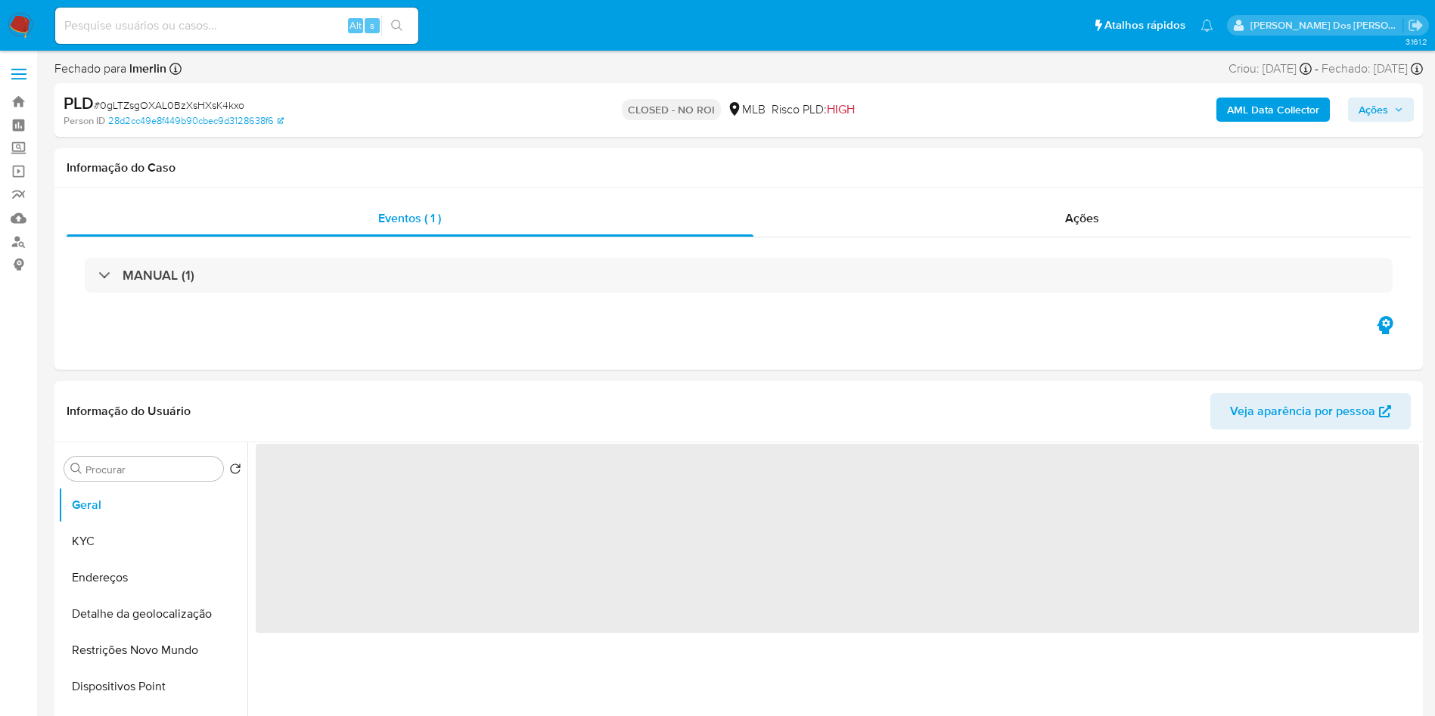
select select "10"
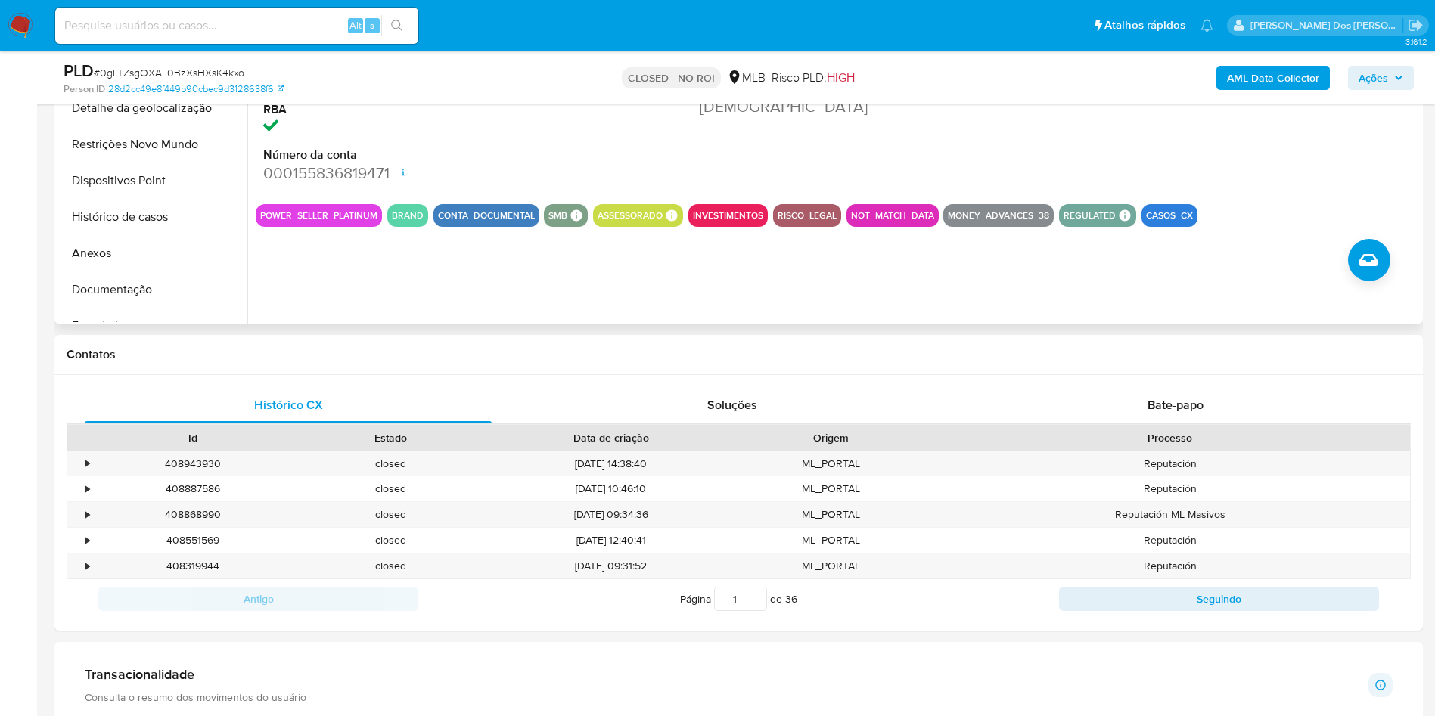
scroll to position [454, 0]
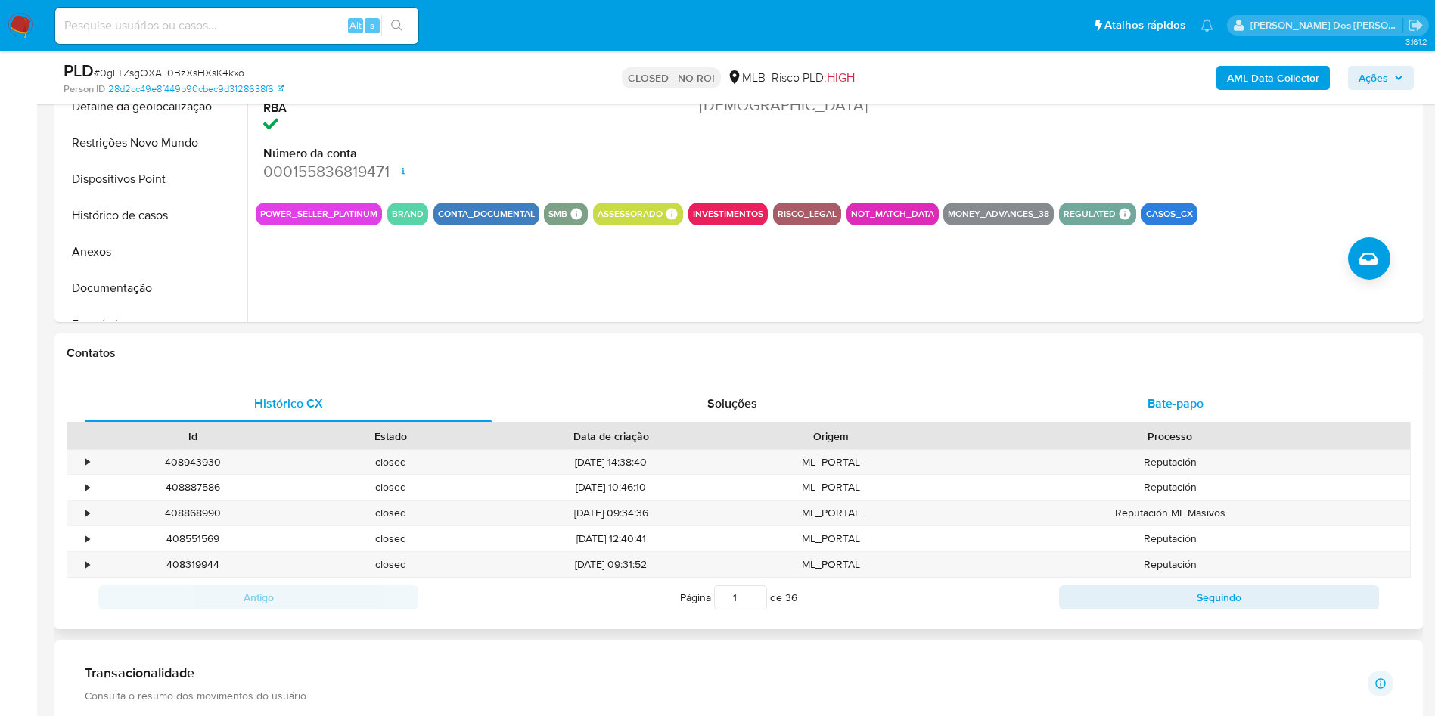
click at [1162, 412] on span "Bate-papo" at bounding box center [1175, 403] width 56 height 17
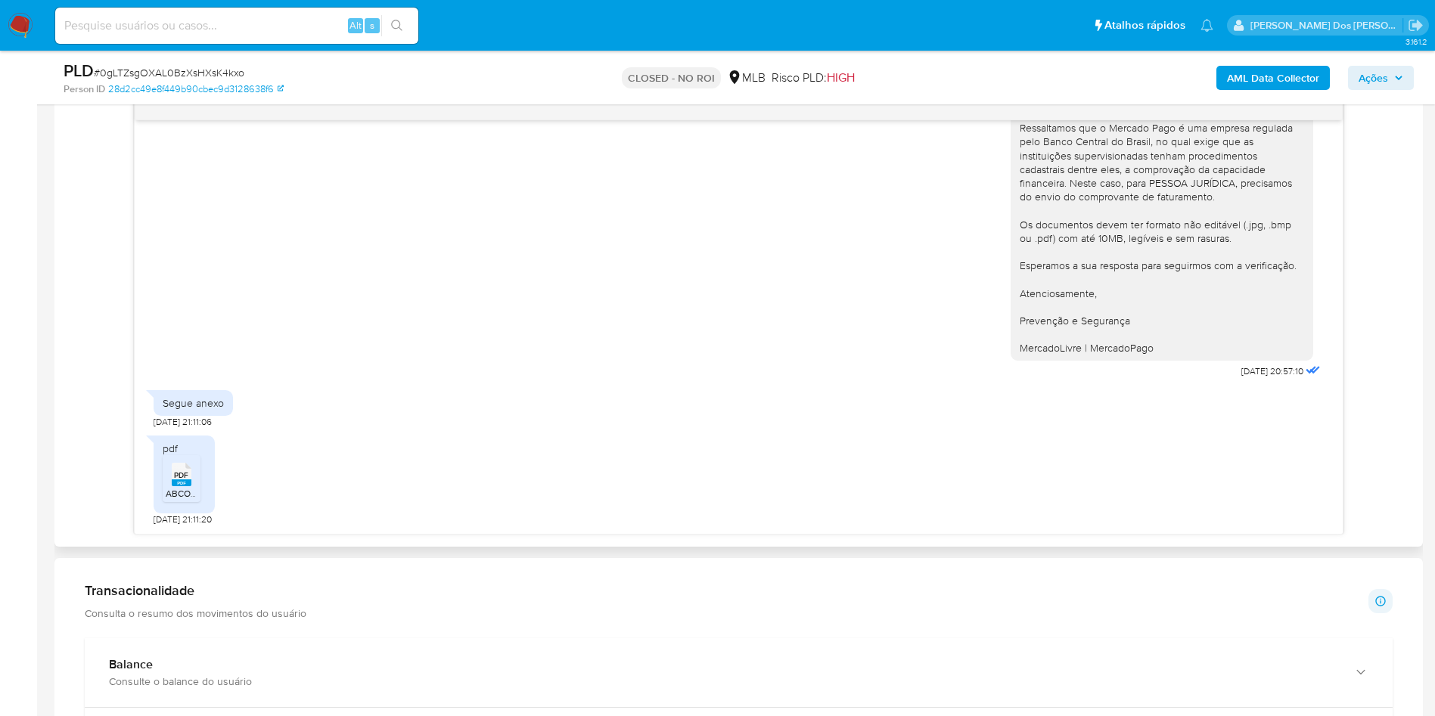
scroll to position [794, 0]
click at [197, 487] on div "PDF PDF" at bounding box center [182, 472] width 32 height 29
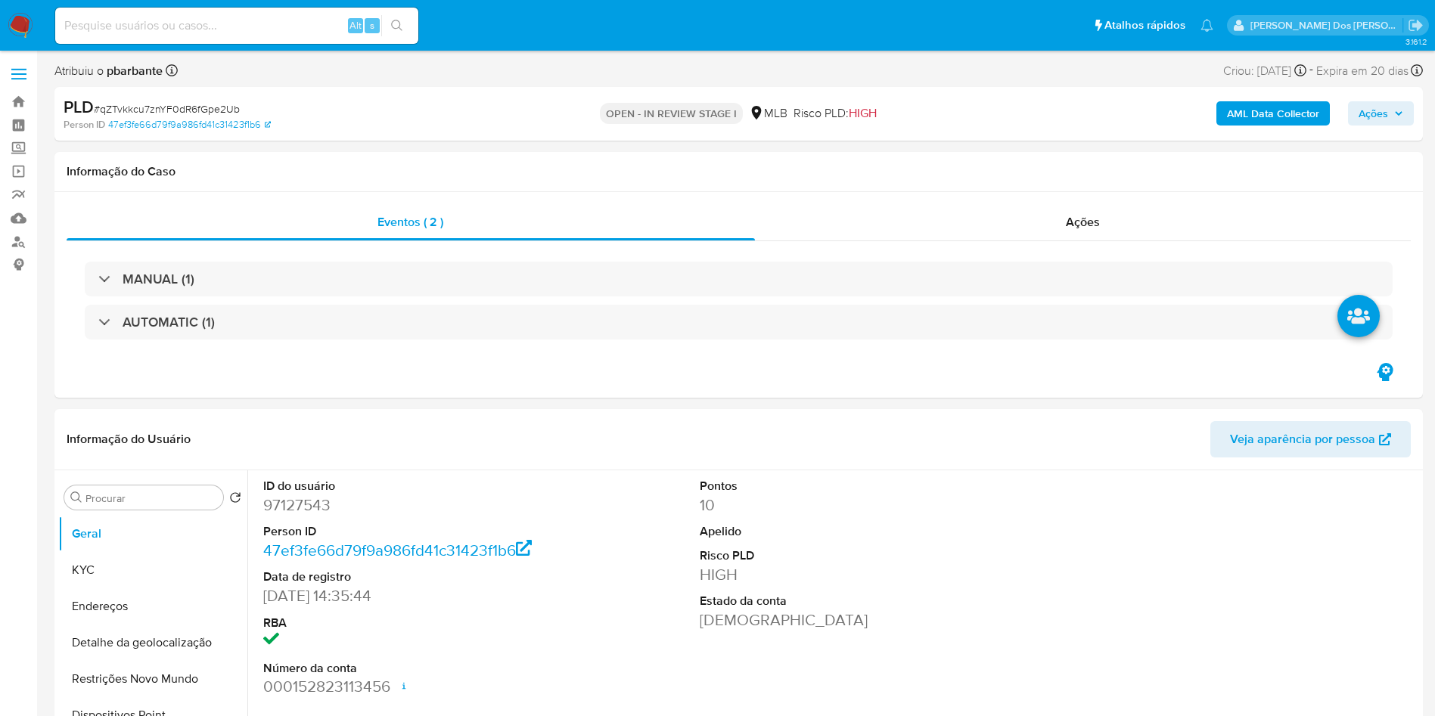
select select "10"
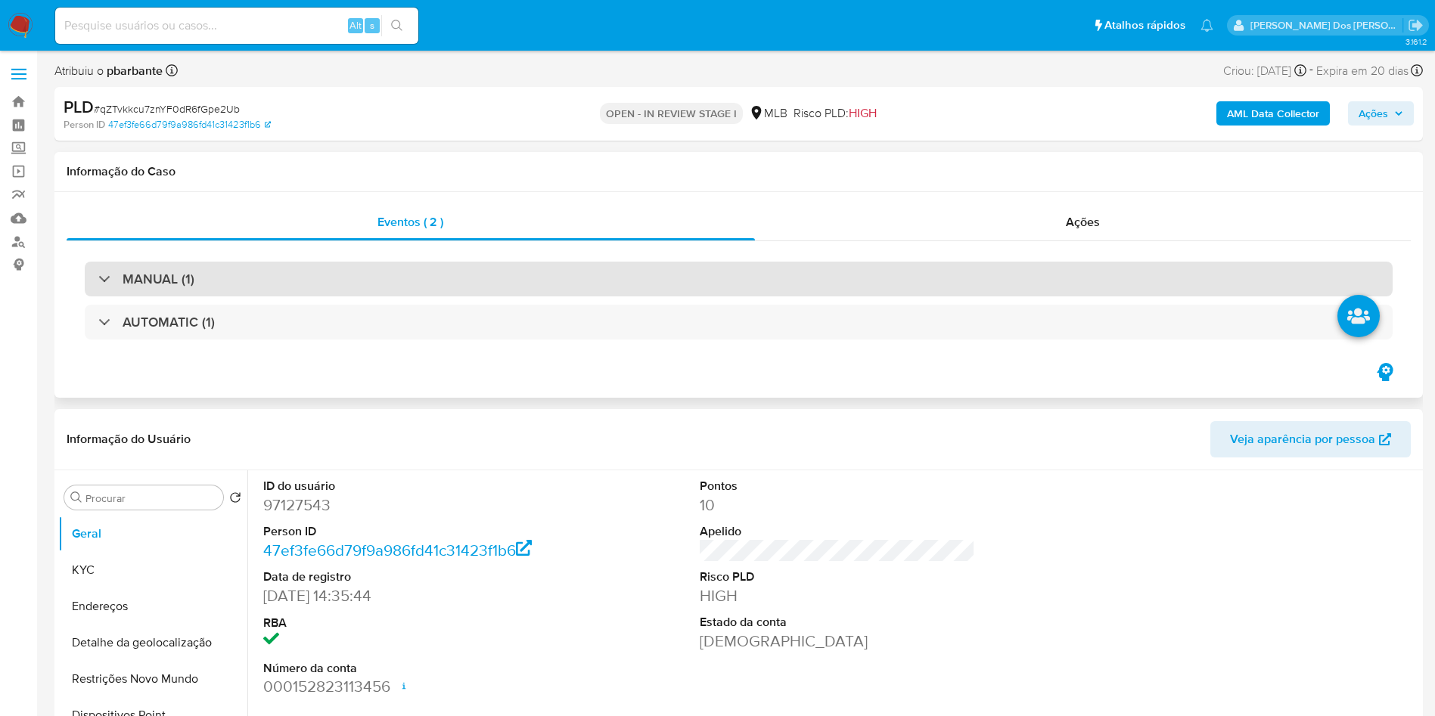
click at [230, 287] on div "MANUAL (1)" at bounding box center [739, 279] width 1308 height 35
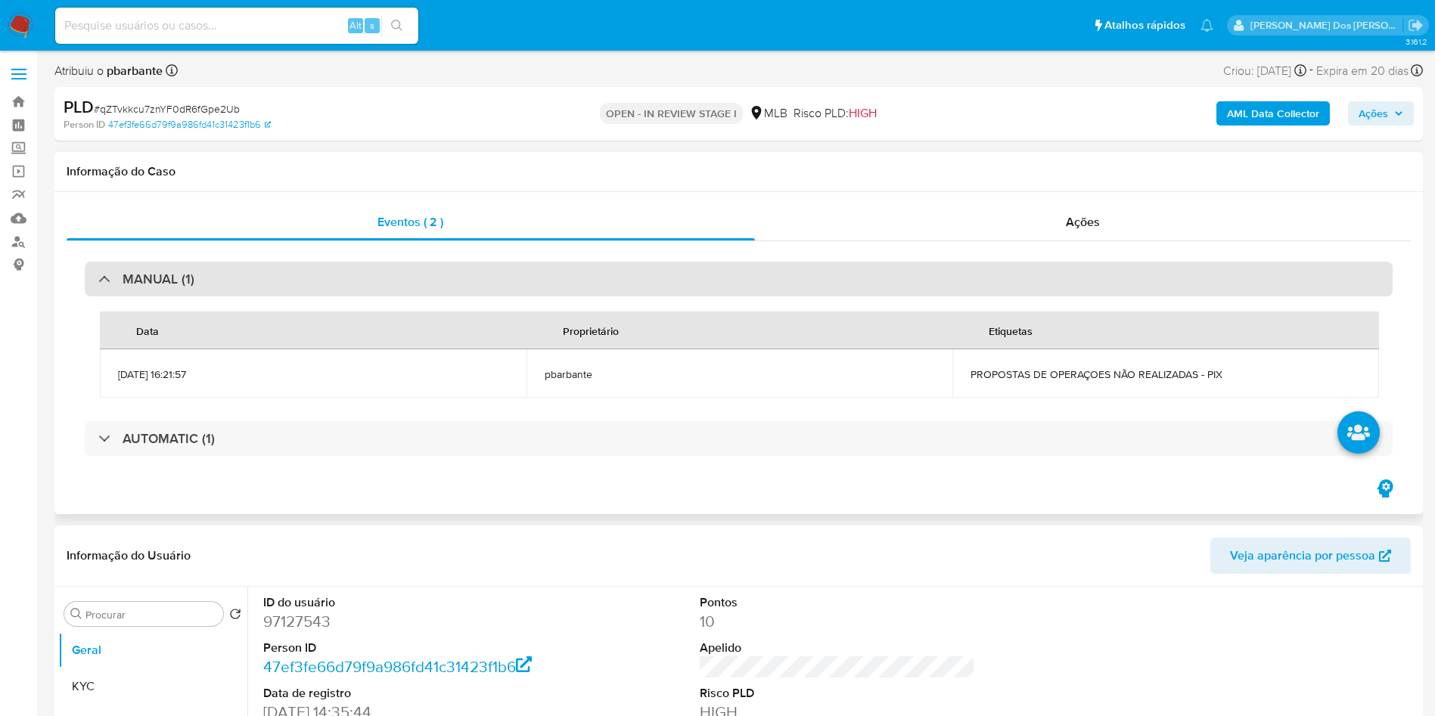
click at [230, 287] on div "MANUAL (1)" at bounding box center [739, 279] width 1308 height 35
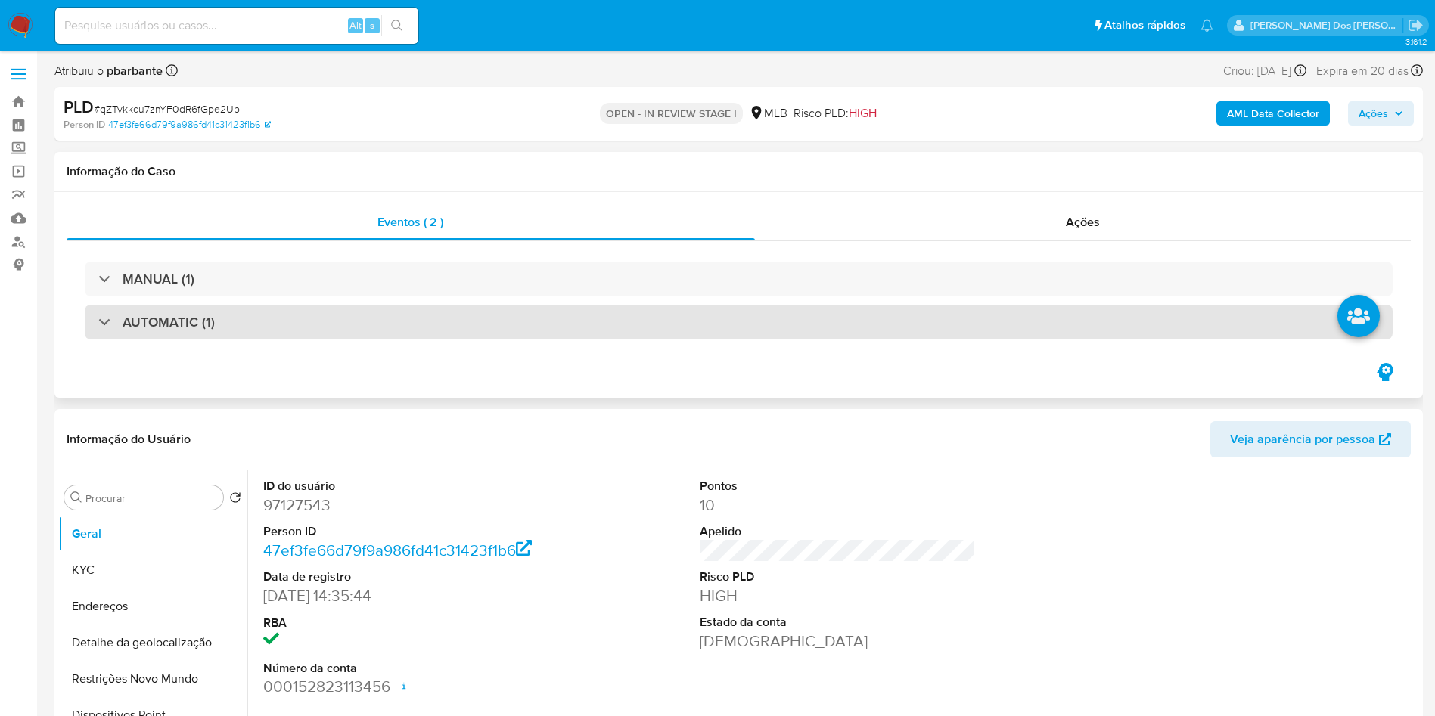
click at [237, 326] on div "AUTOMATIC (1)" at bounding box center [739, 322] width 1308 height 35
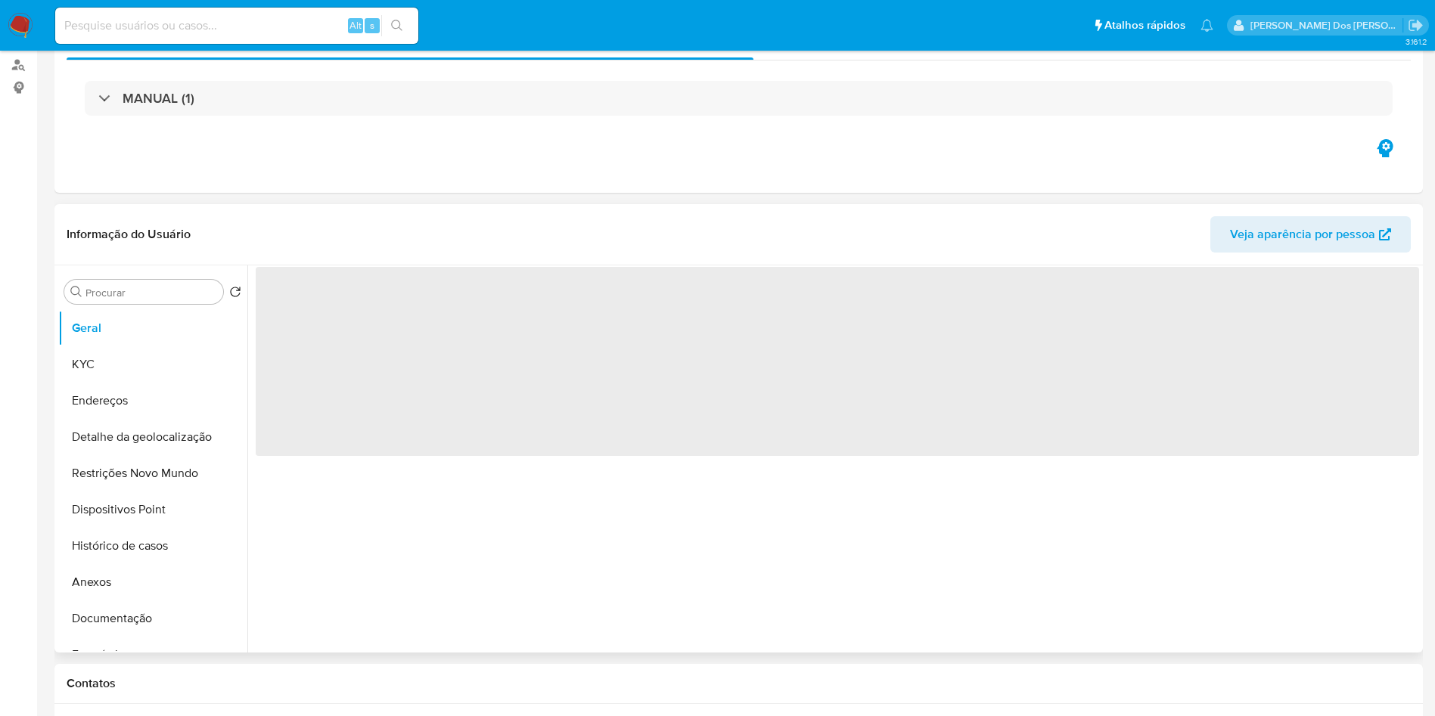
scroll to position [340, 0]
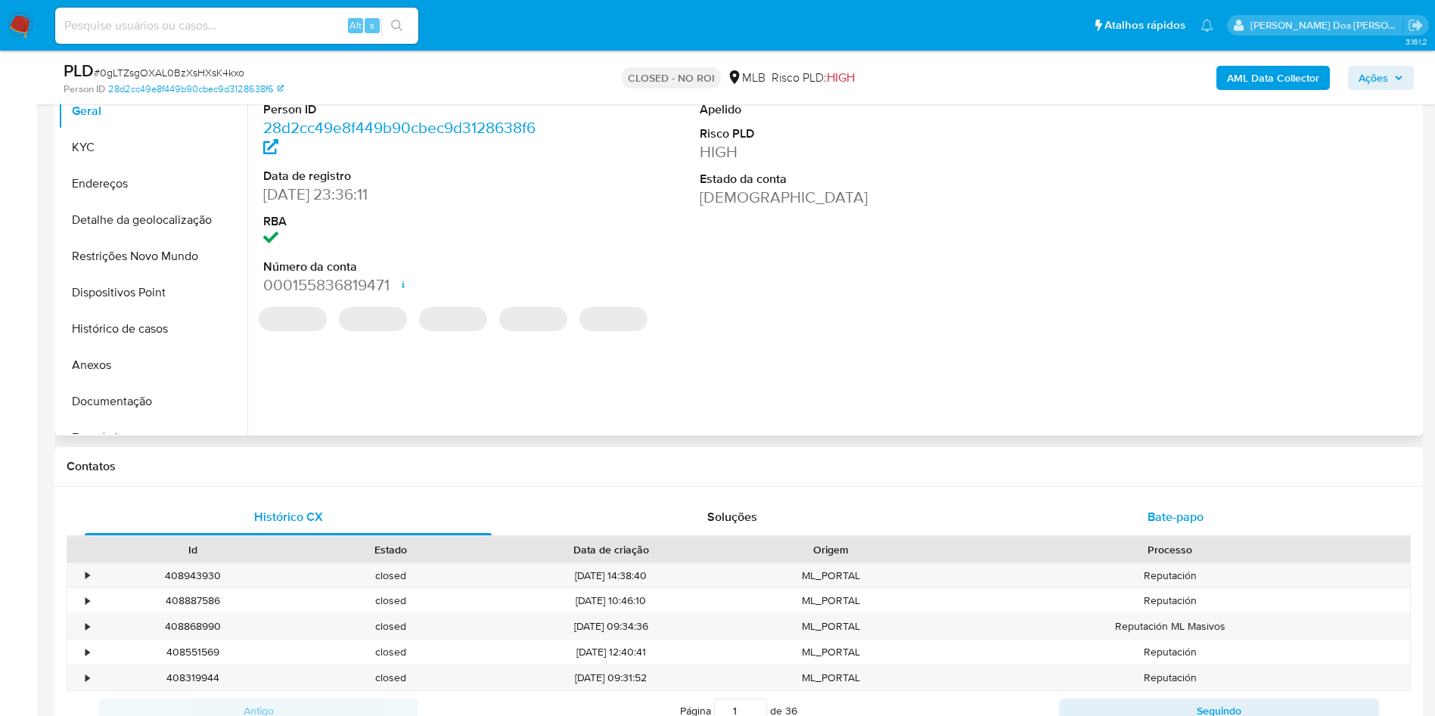
select select "10"
click at [1178, 526] on span "Bate-papo" at bounding box center [1175, 516] width 56 height 17
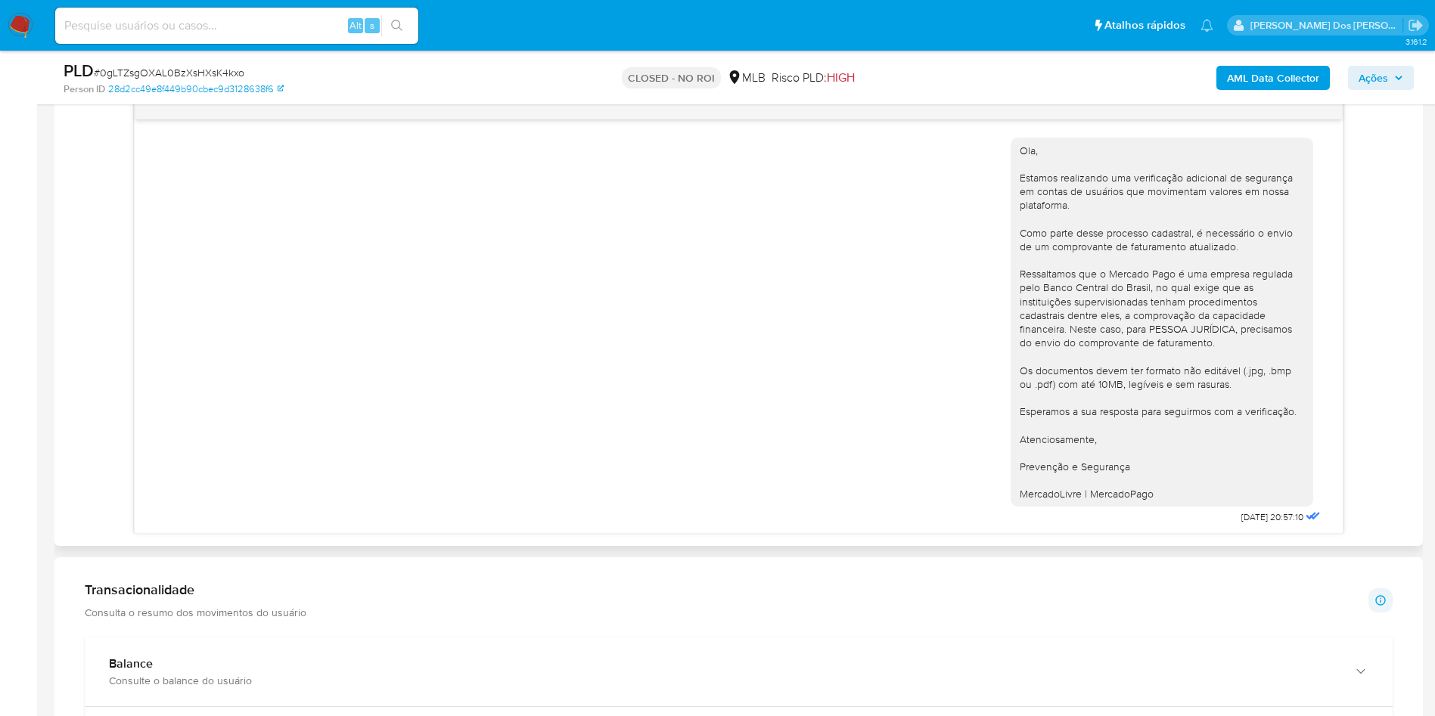
scroll to position [147, 0]
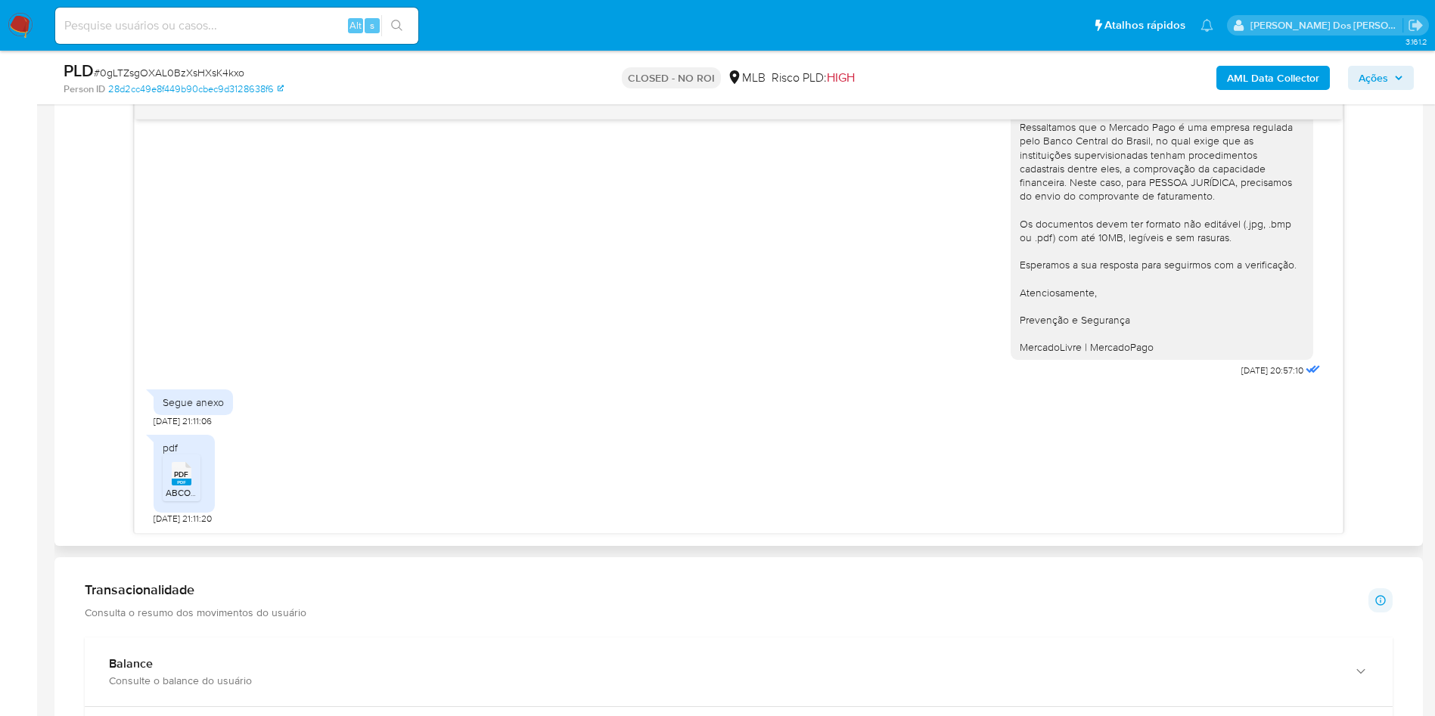
click at [188, 481] on div "PDF PDF" at bounding box center [182, 472] width 32 height 29
click at [200, 82] on link "28d2cc49e8f449b90cbec9d3128638f6" at bounding box center [195, 89] width 175 height 14
click at [203, 67] on span "# 0gLTZsgOXAL0BzXsHXsK4kxo" at bounding box center [169, 72] width 151 height 15
copy span "0gLTZsgOXAL0BzXsHXsK4kxo"
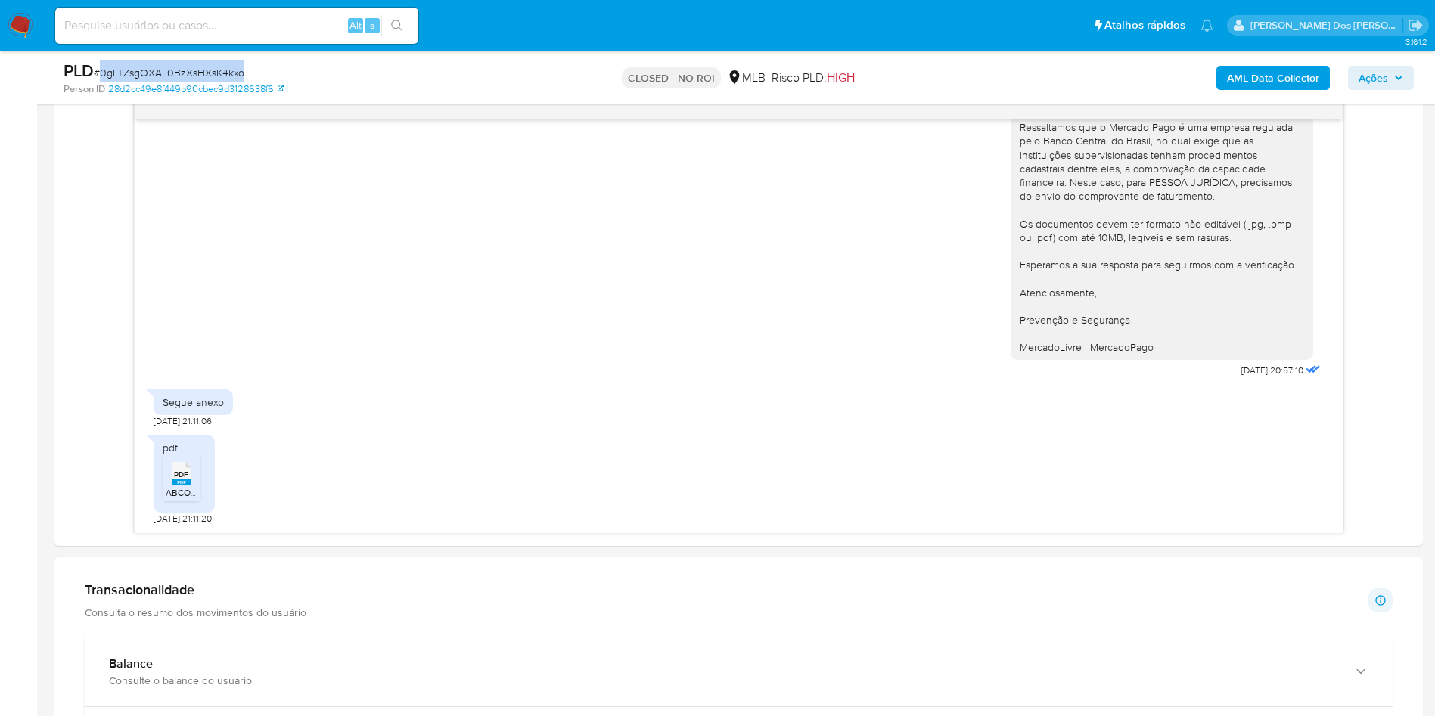
click at [1394, 77] on icon "button" at bounding box center [1398, 77] width 9 height 9
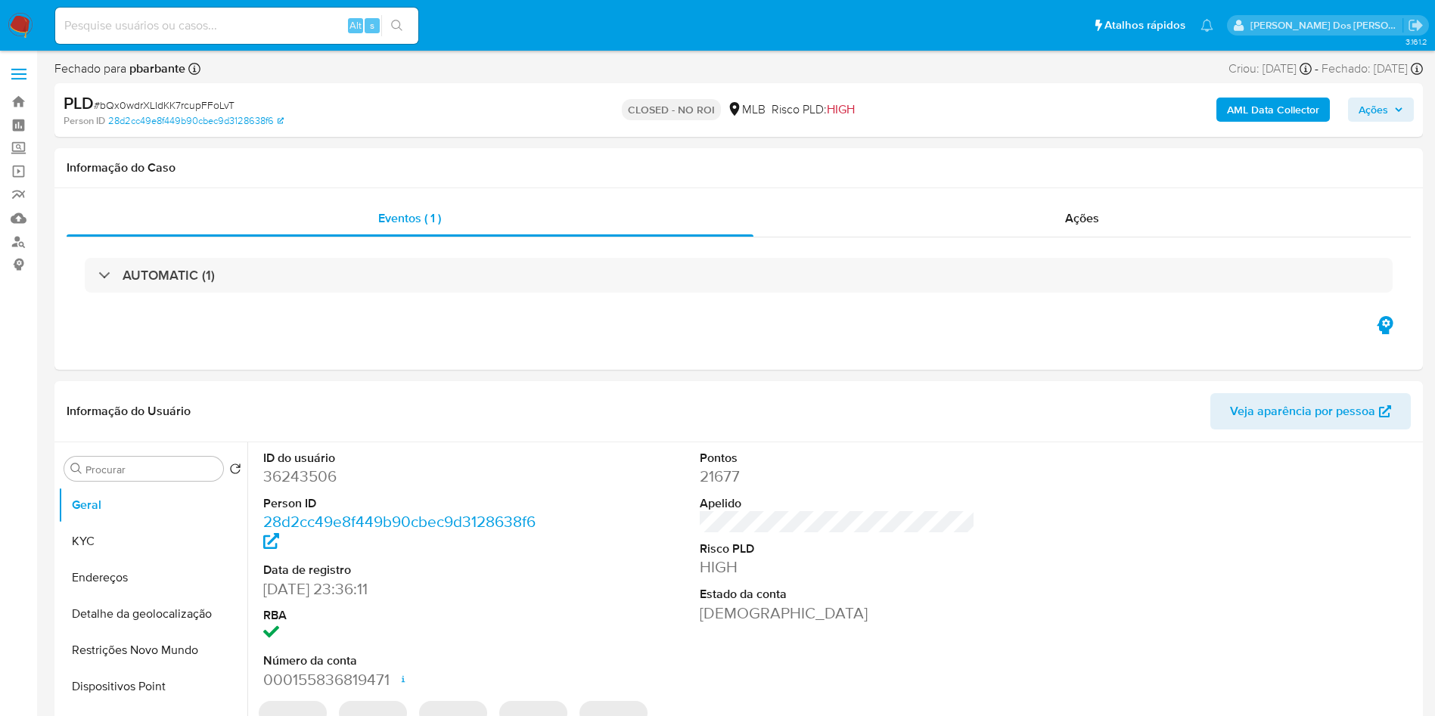
select select "10"
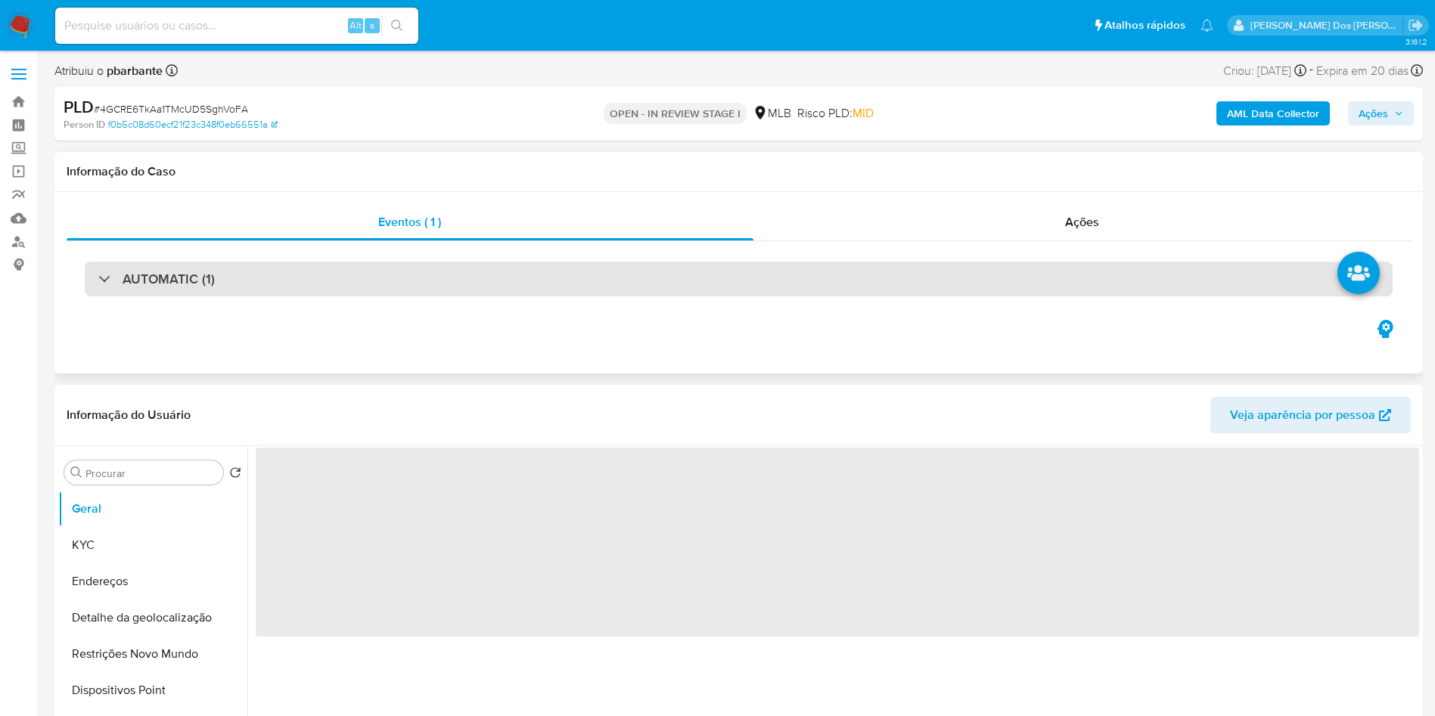
click at [462, 279] on div "AUTOMATIC (1)" at bounding box center [739, 279] width 1308 height 35
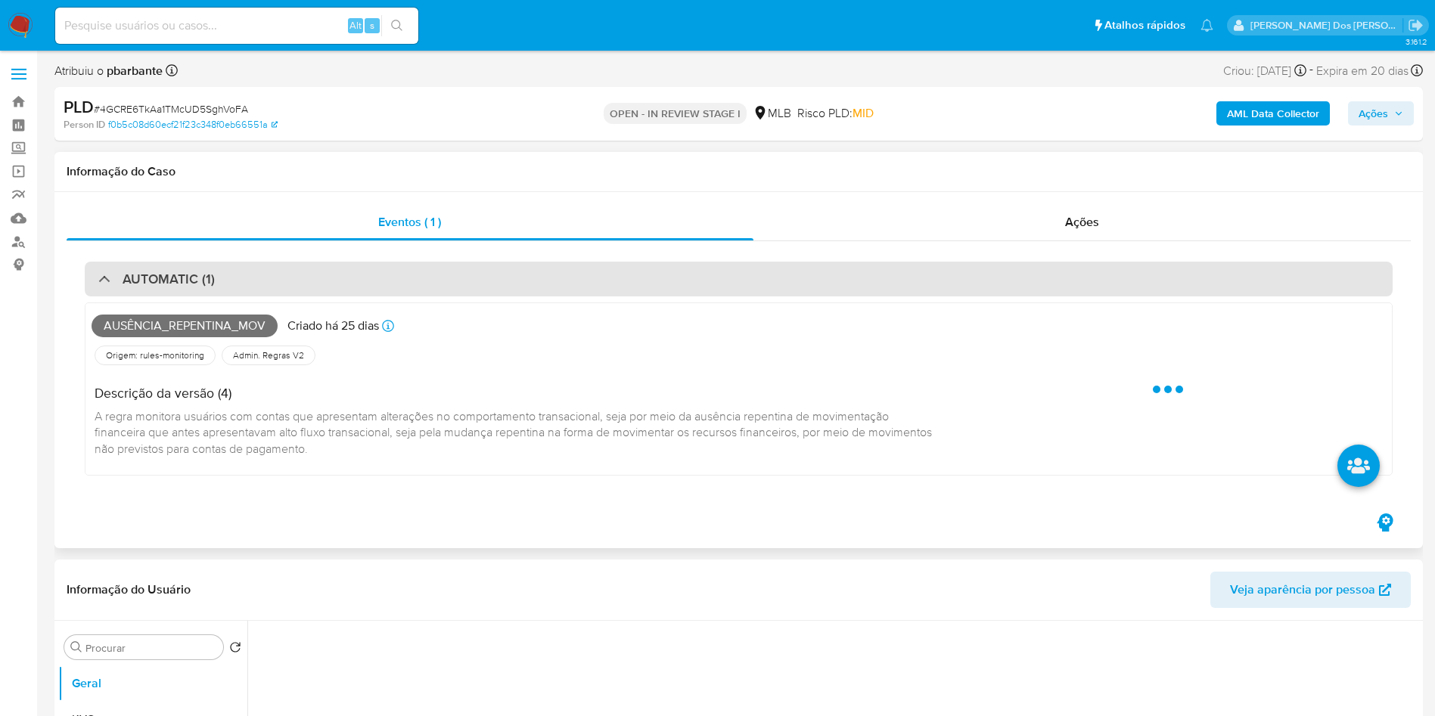
select select "10"
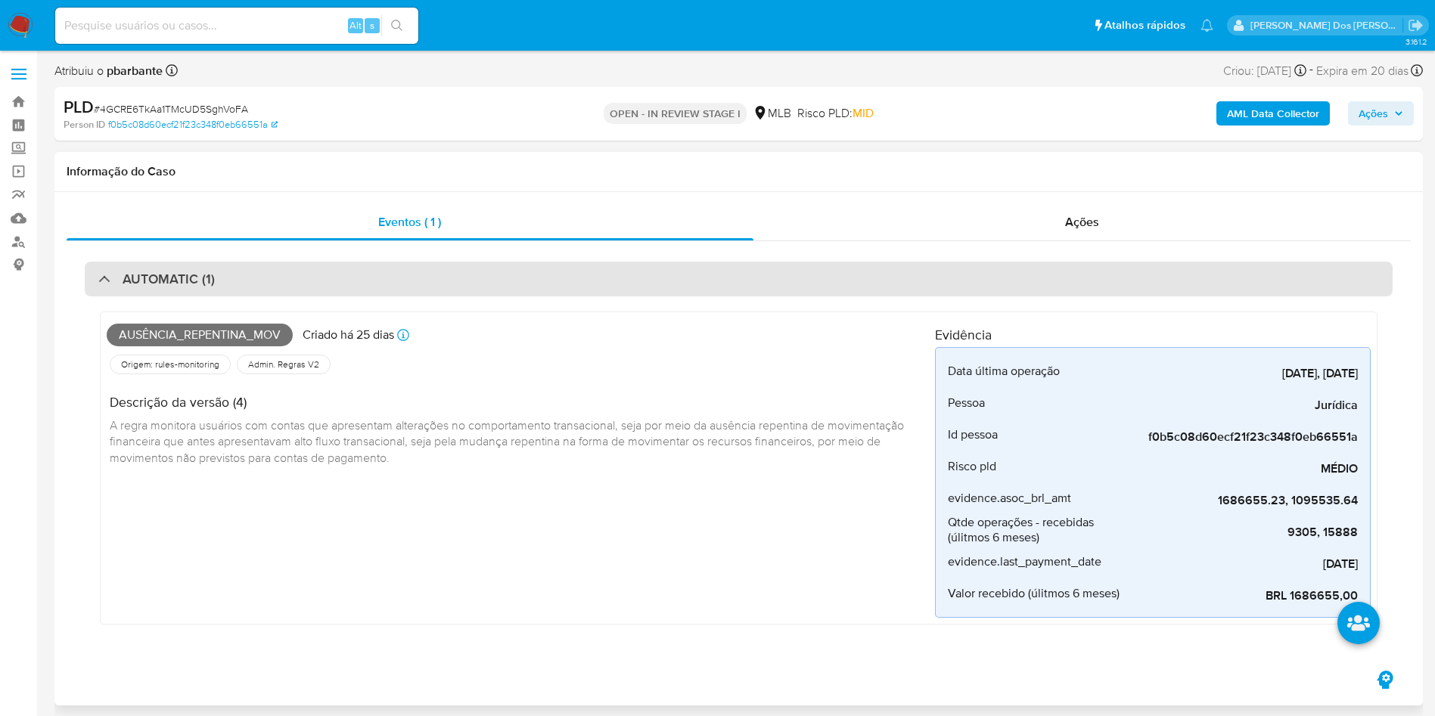
click at [462, 279] on div "AUTOMATIC (1)" at bounding box center [739, 279] width 1308 height 35
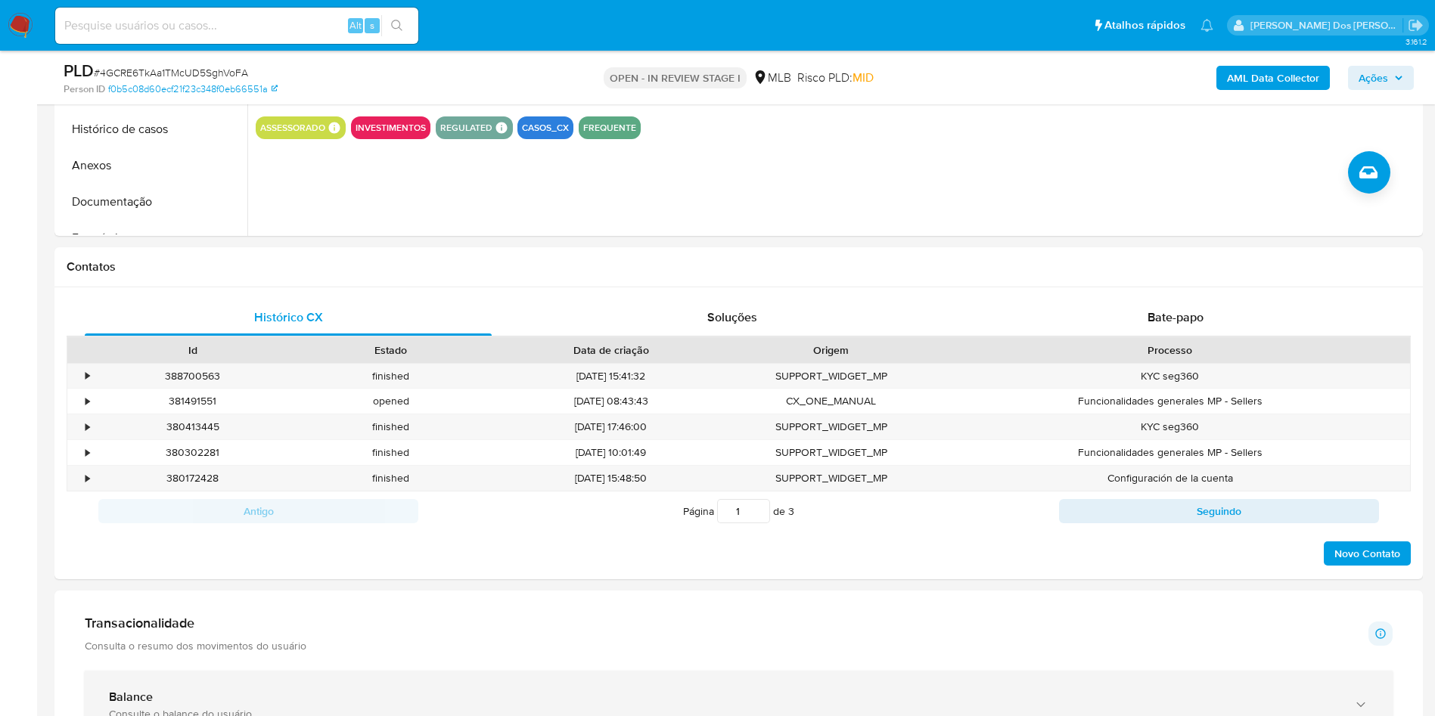
scroll to position [908, 0]
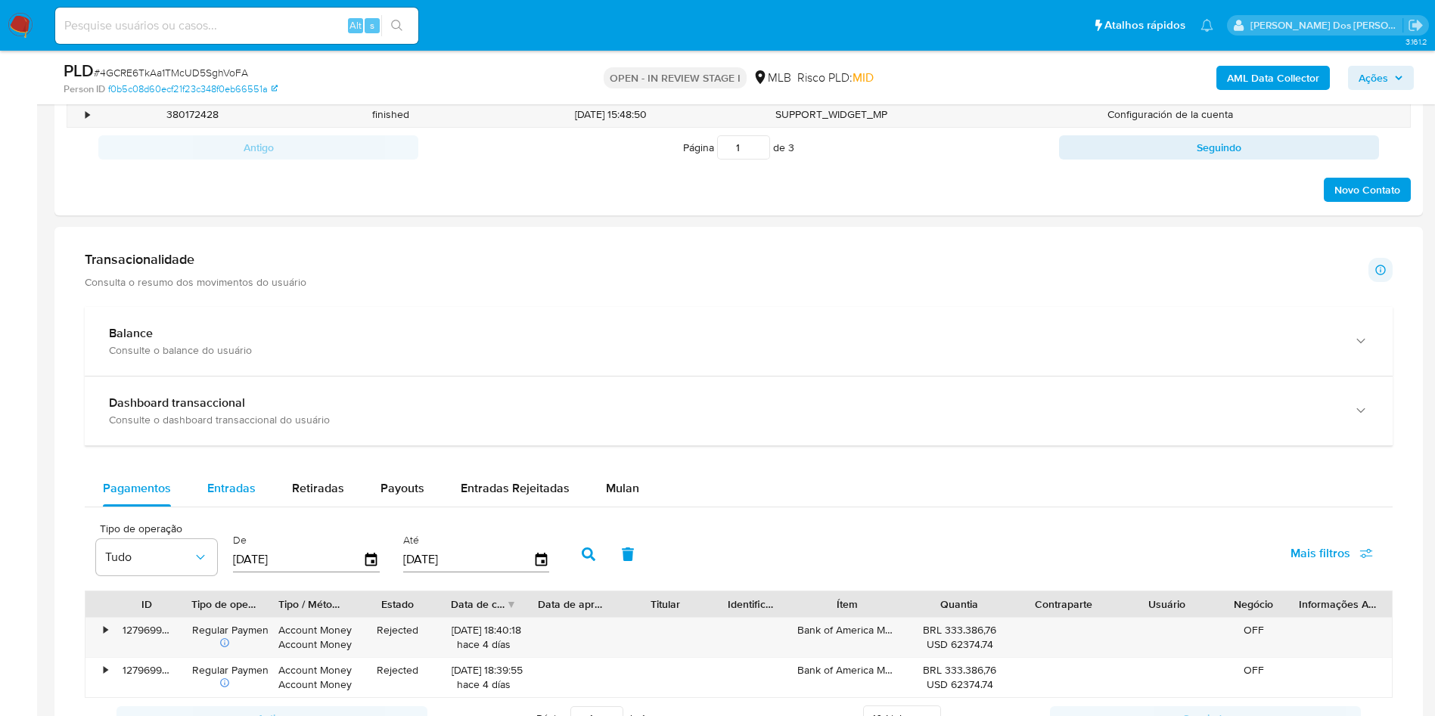
click at [219, 497] on span "Entradas" at bounding box center [231, 488] width 48 height 17
select select "10"
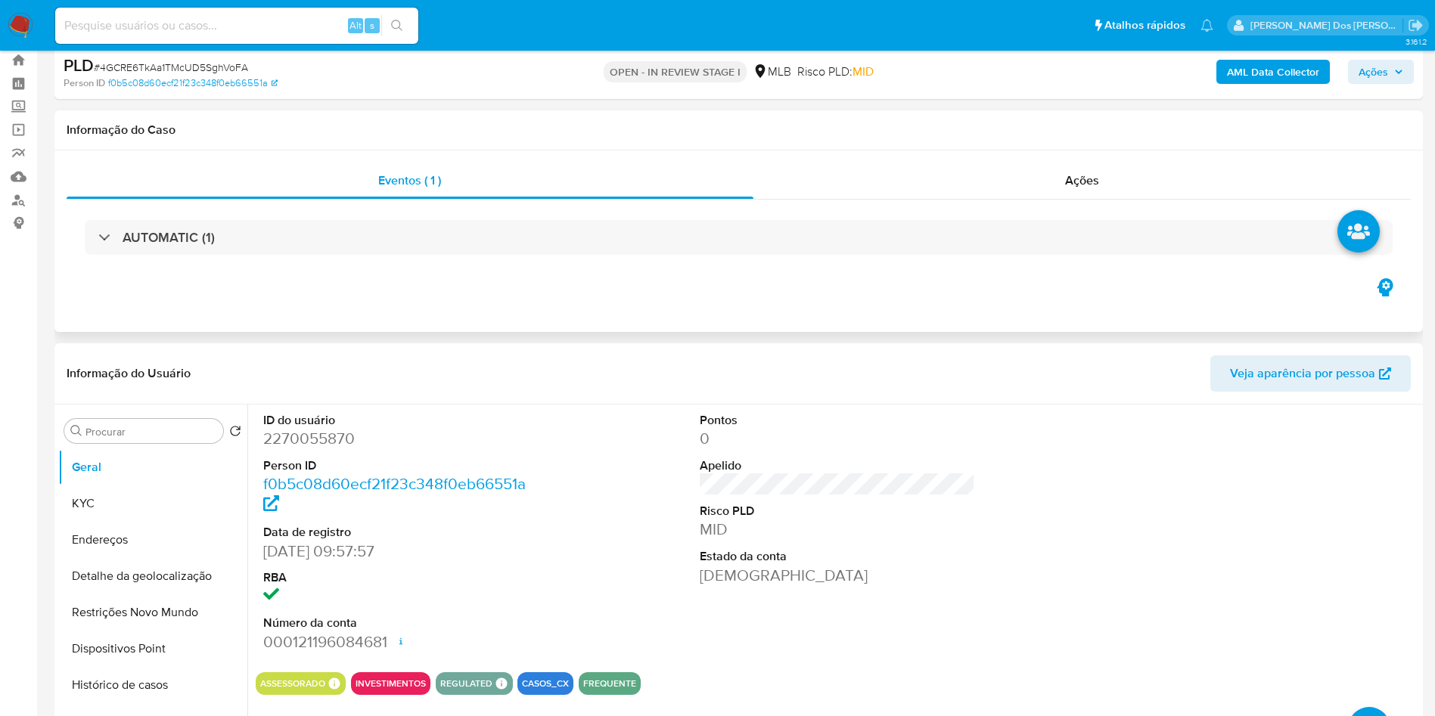
scroll to position [0, 0]
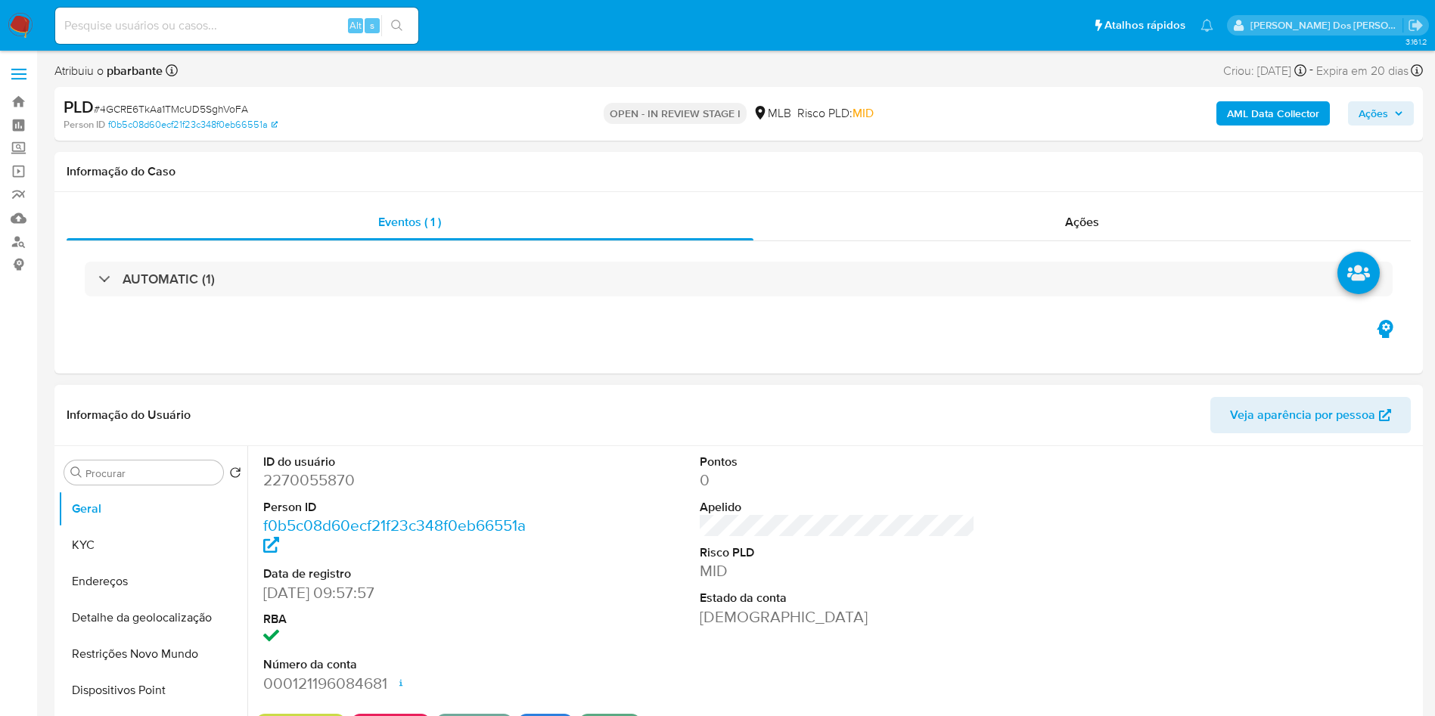
click at [301, 491] on dd "2270055870" at bounding box center [401, 480] width 276 height 21
copy dd "2270055870"
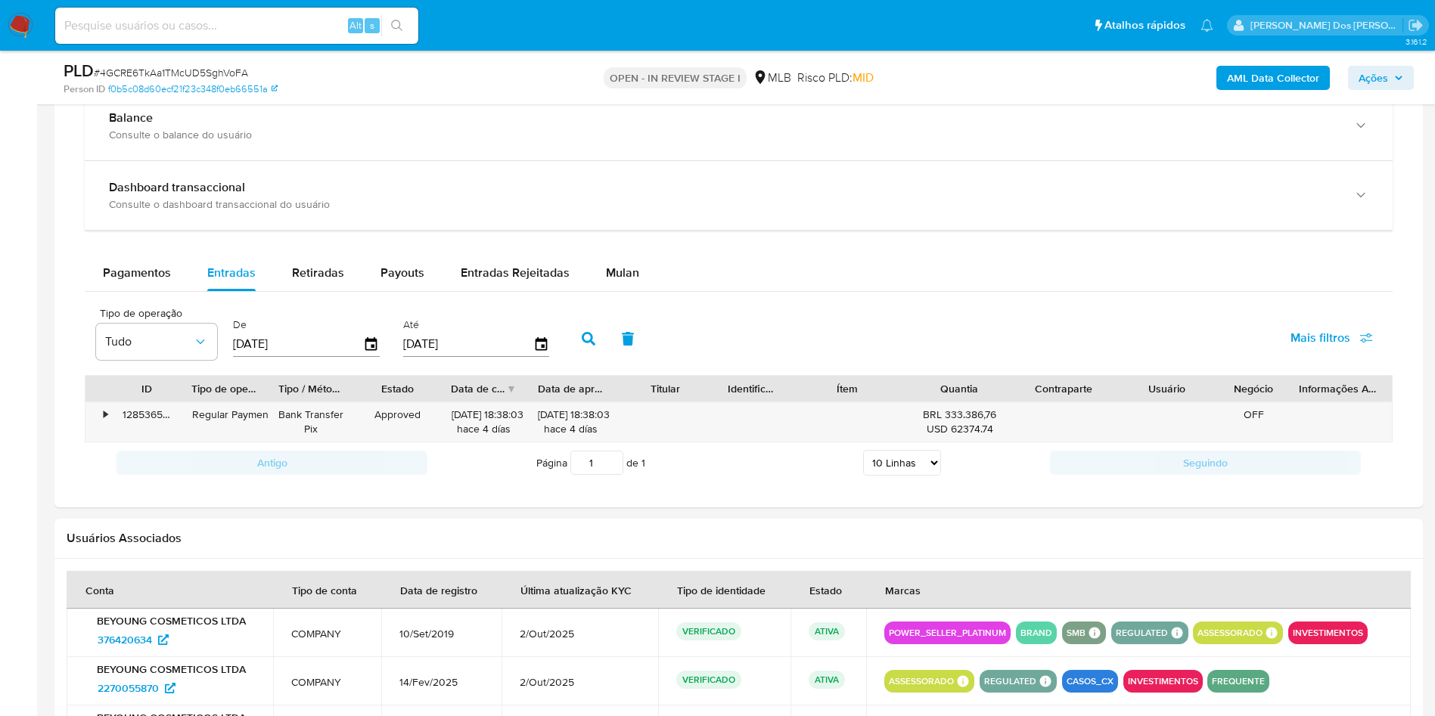
scroll to position [1135, 0]
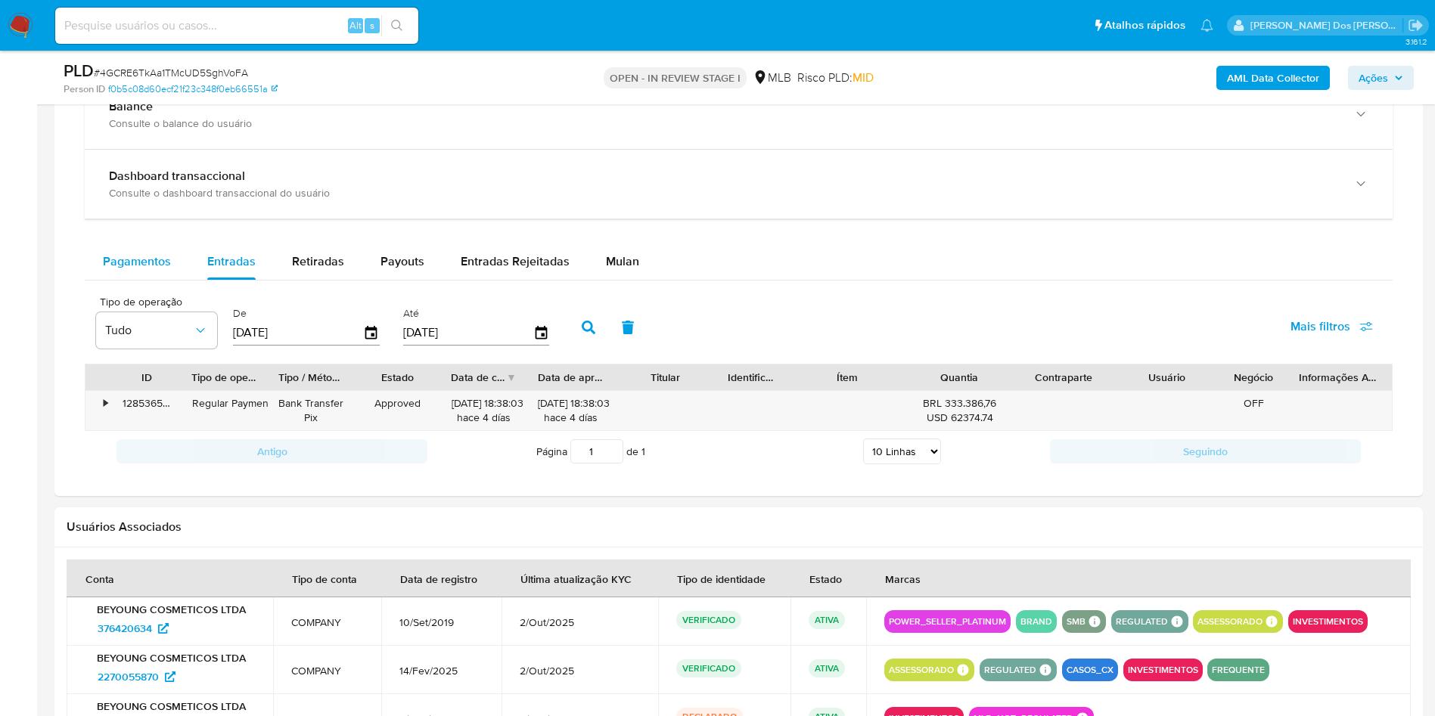
click at [134, 270] on span "Pagamentos" at bounding box center [137, 261] width 68 height 17
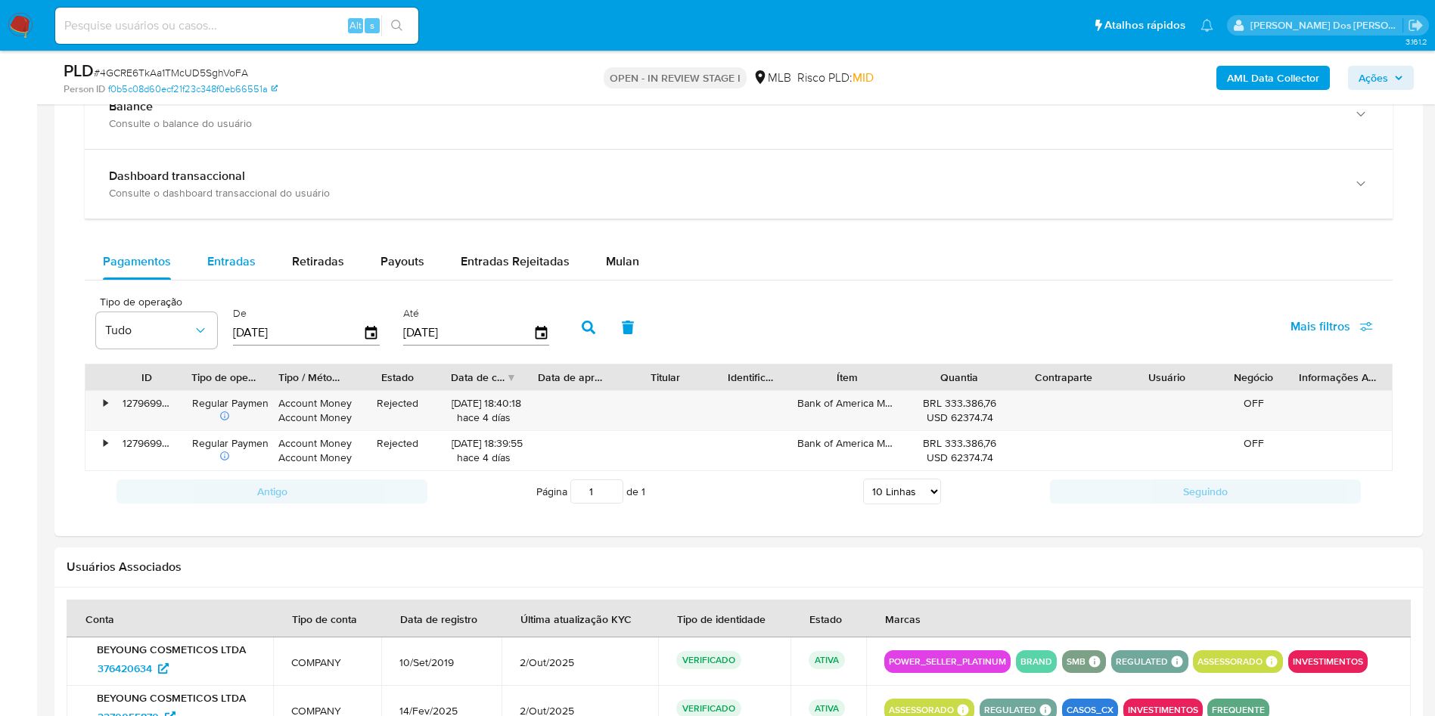
click at [235, 280] on div "Entradas" at bounding box center [231, 262] width 48 height 36
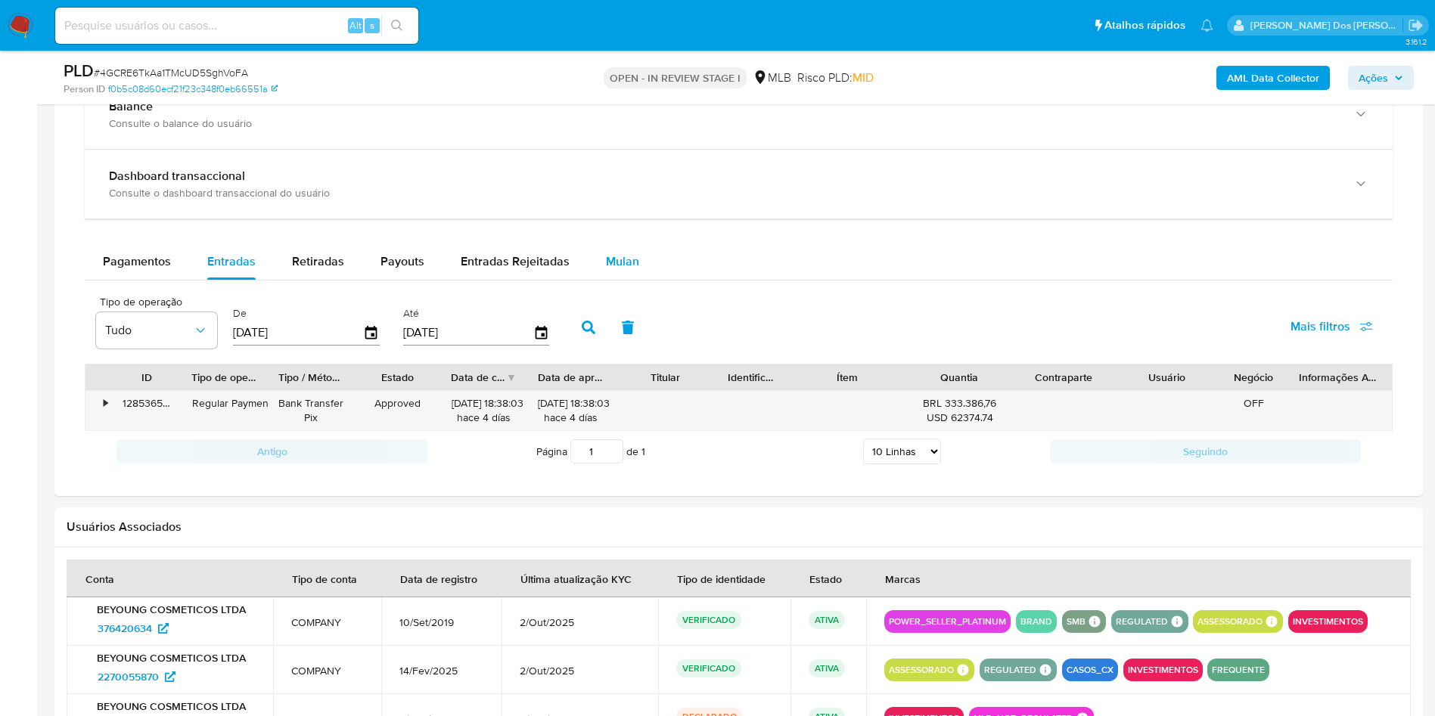
click at [641, 280] on button "Mulan" at bounding box center [623, 262] width 70 height 36
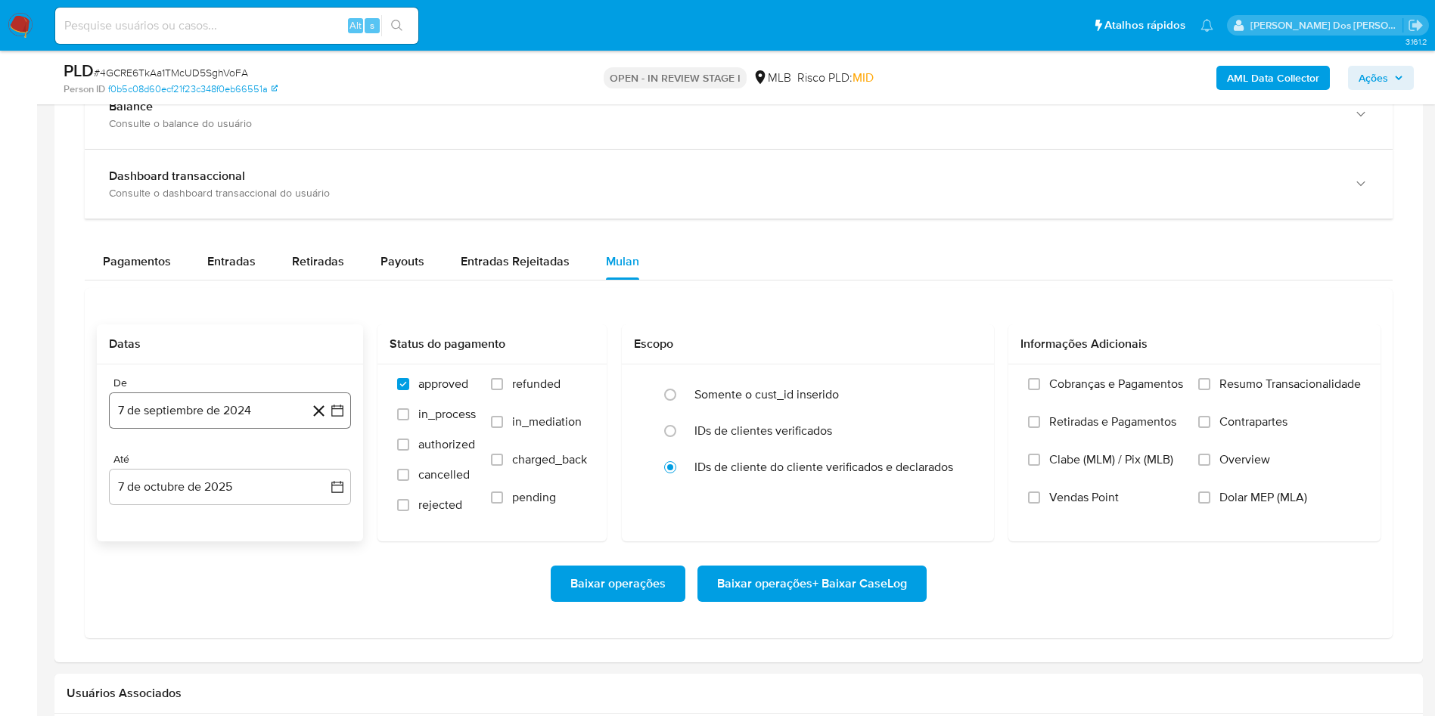
click at [340, 418] on icon "button" at bounding box center [337, 410] width 15 height 15
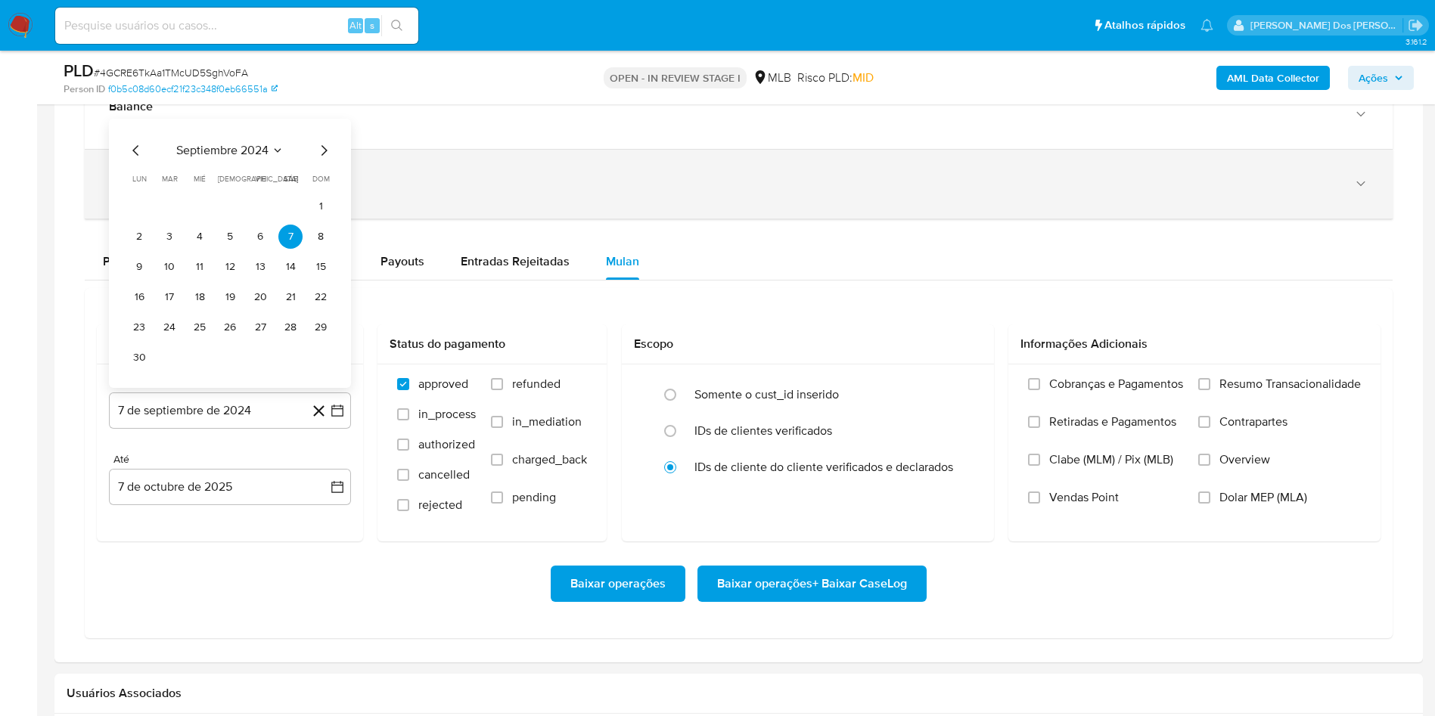
click at [787, 200] on div "Dashboard transaccional Consulte o dashboard transaccional do usuário" at bounding box center [723, 184] width 1229 height 31
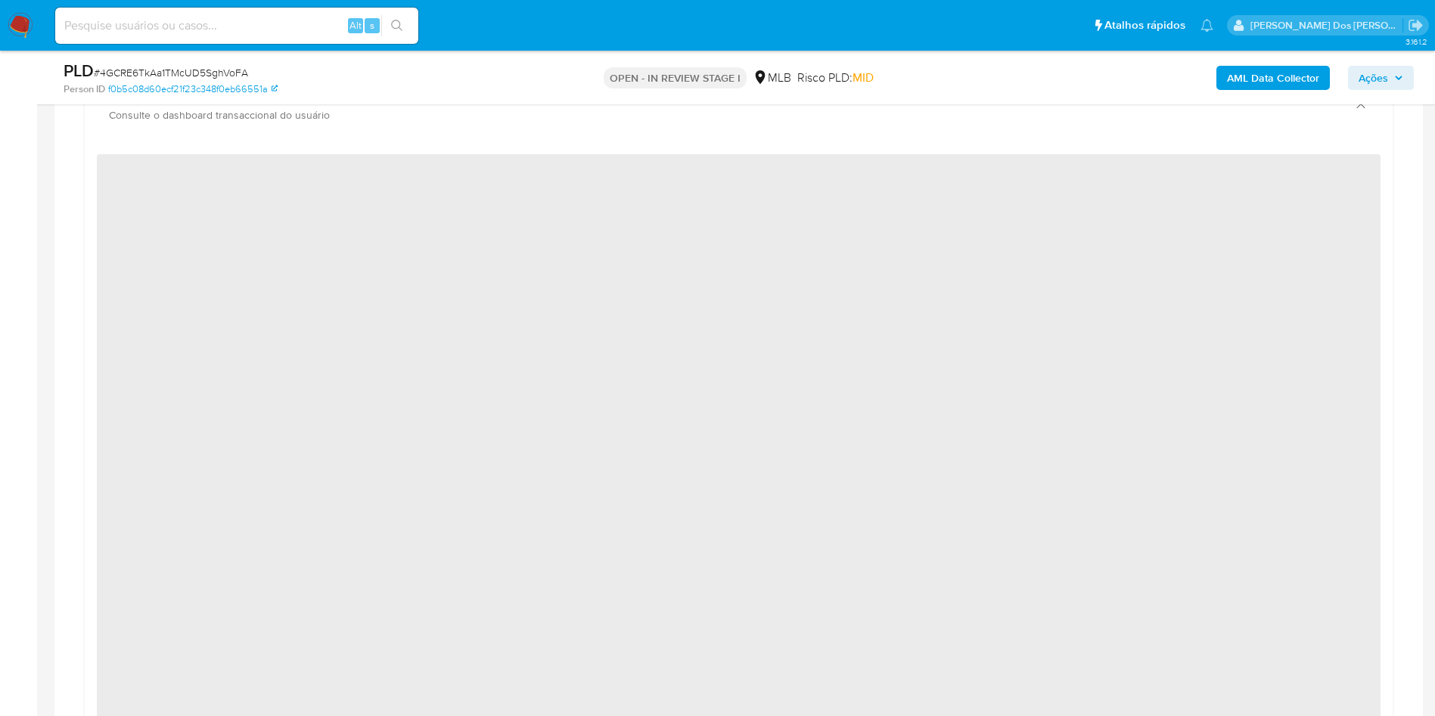
scroll to position [1248, 0]
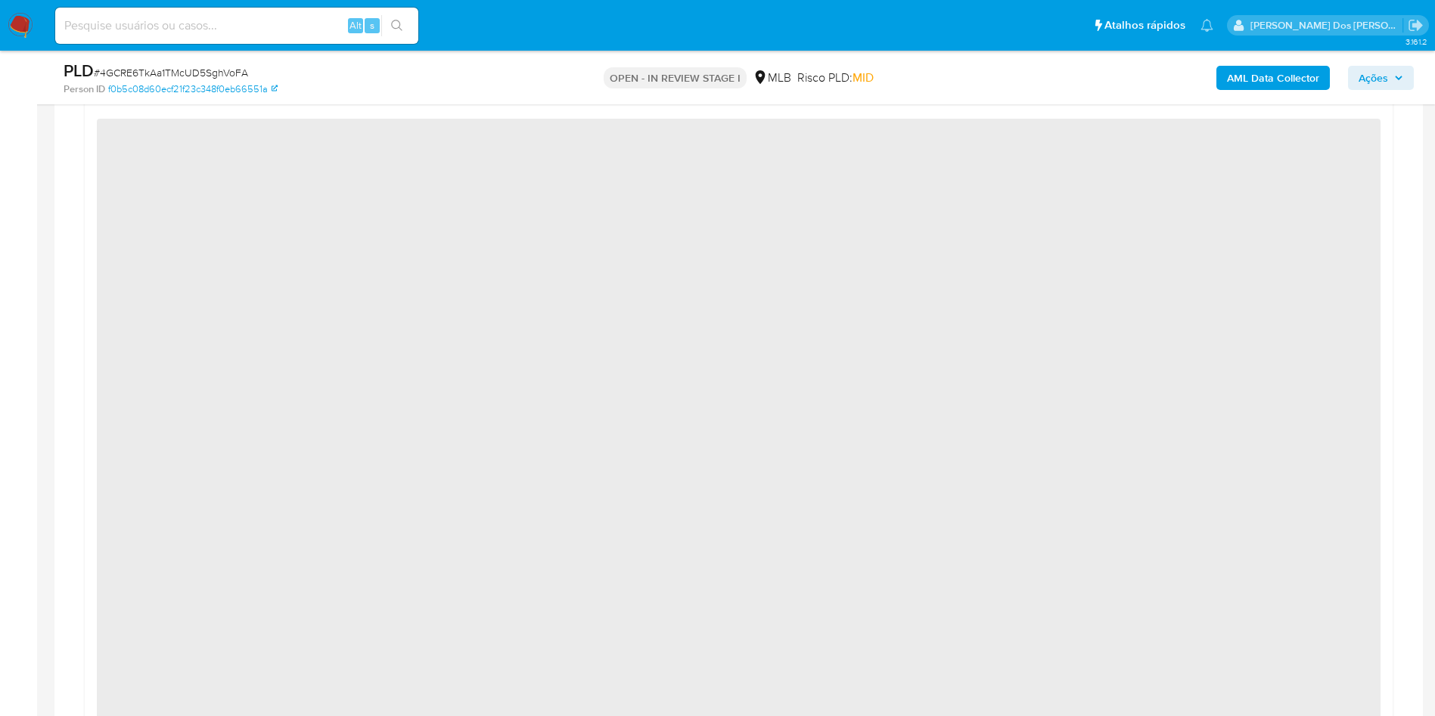
click at [374, 132] on div "‌" at bounding box center [739, 537] width 1308 height 864
click at [380, 105] on div "Dashboard transaccional Consulte o dashboard transaccional do usuário" at bounding box center [739, 70] width 1308 height 69
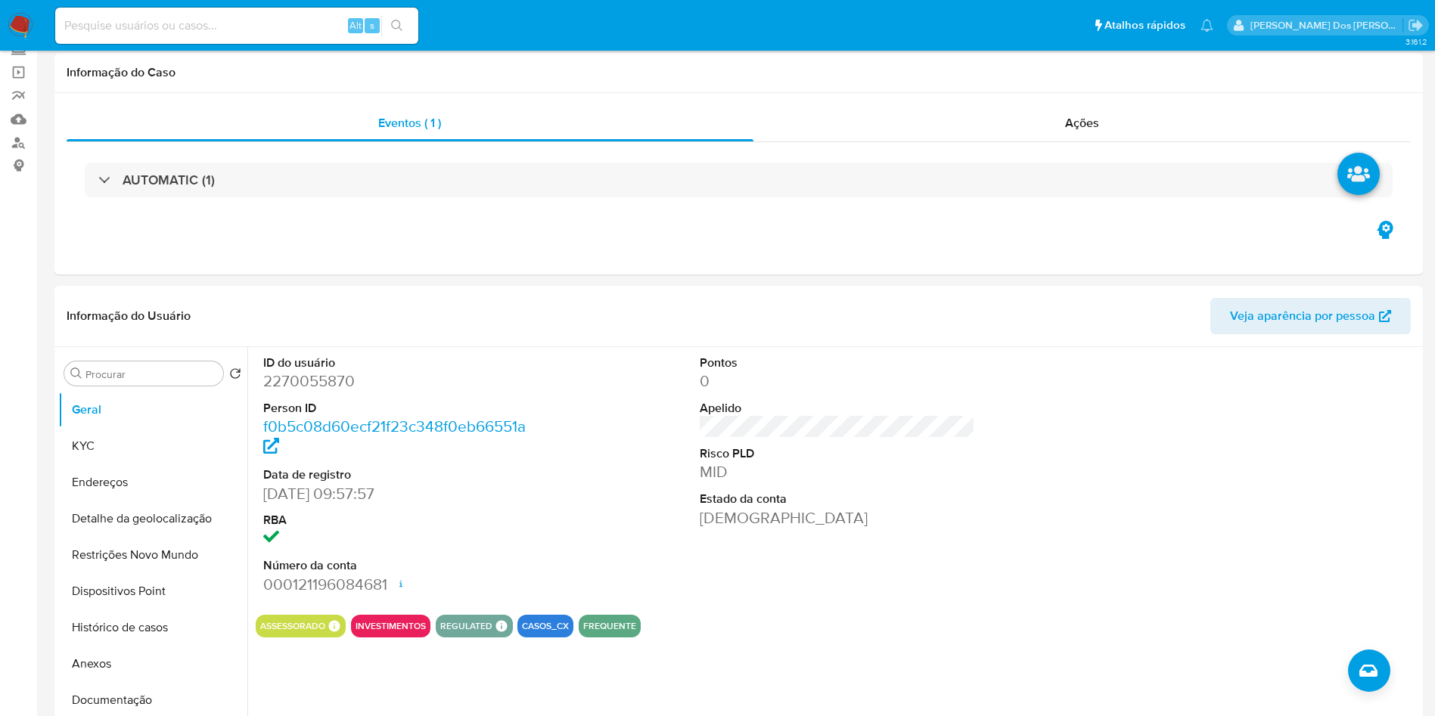
scroll to position [0, 0]
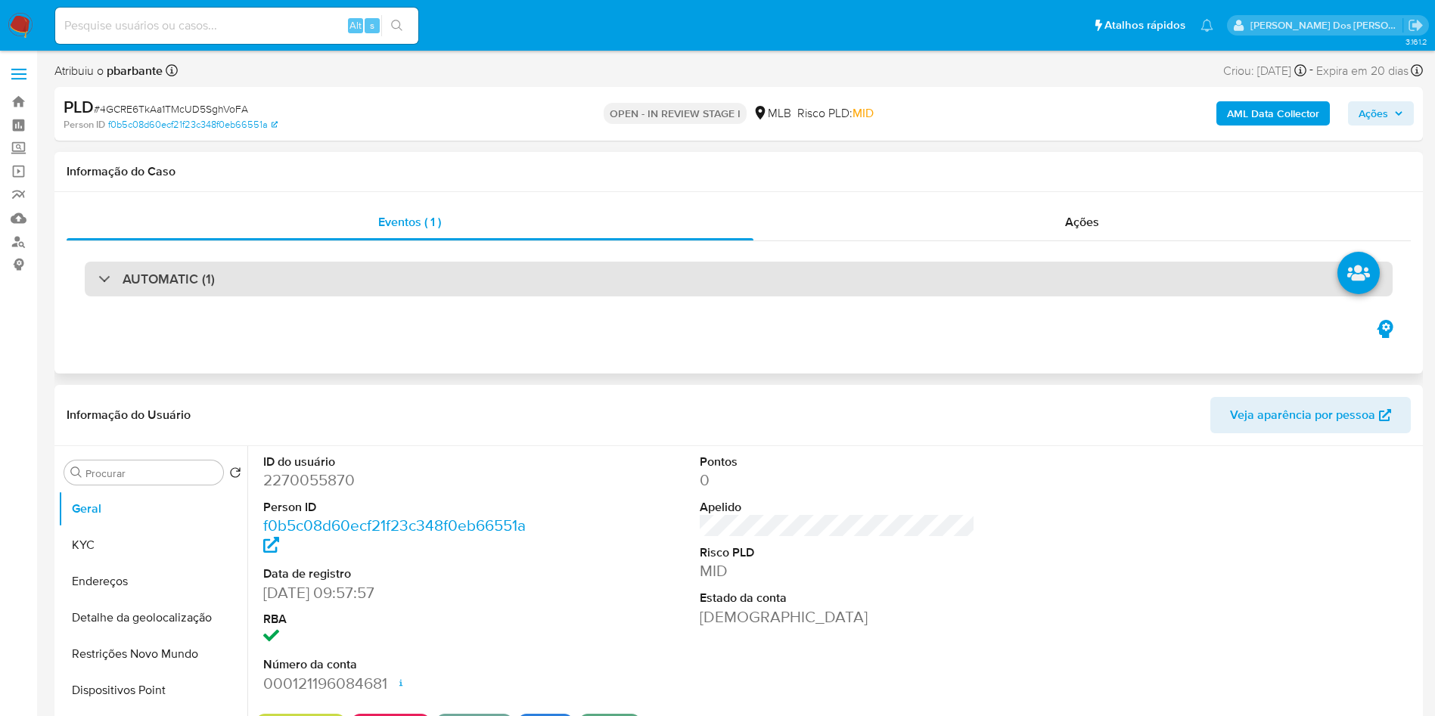
click at [709, 268] on div "AUTOMATIC (1)" at bounding box center [739, 279] width 1308 height 35
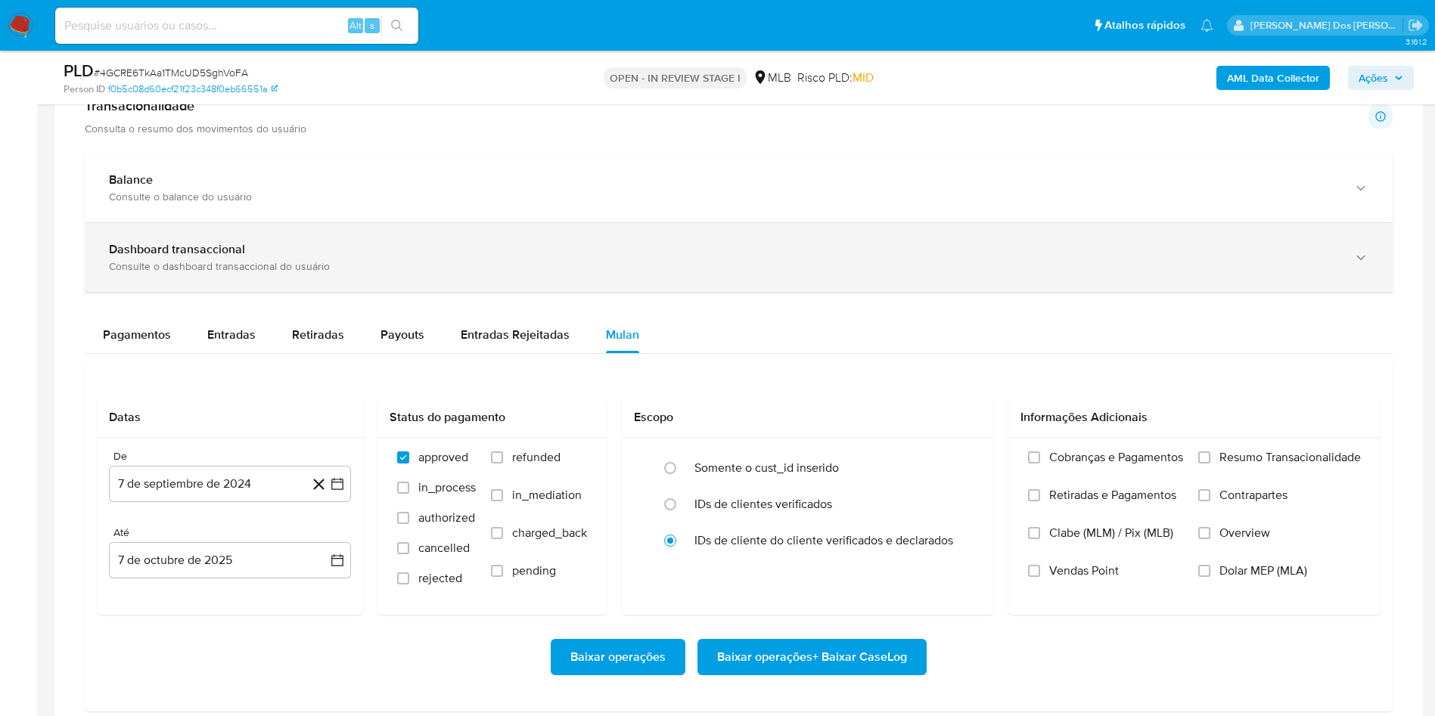
scroll to position [1361, 0]
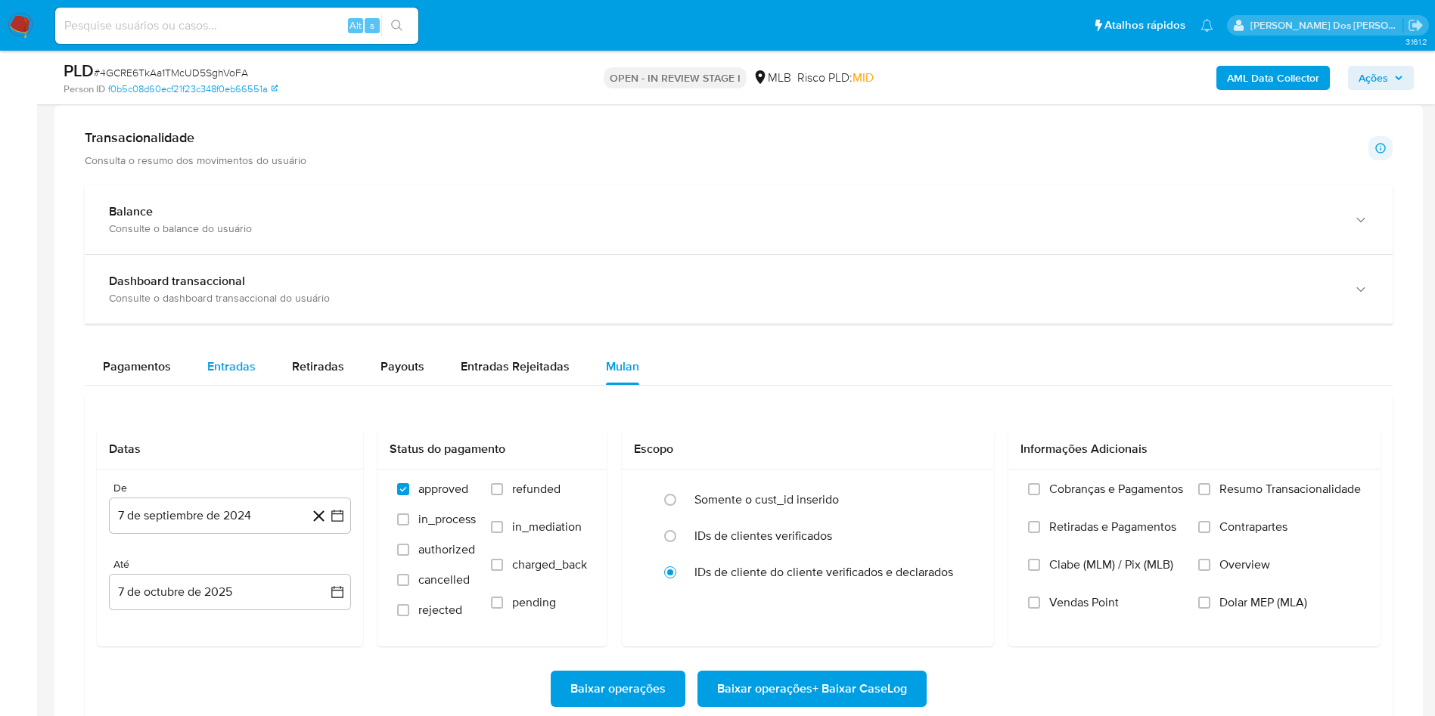
click at [226, 375] on span "Entradas" at bounding box center [231, 366] width 48 height 17
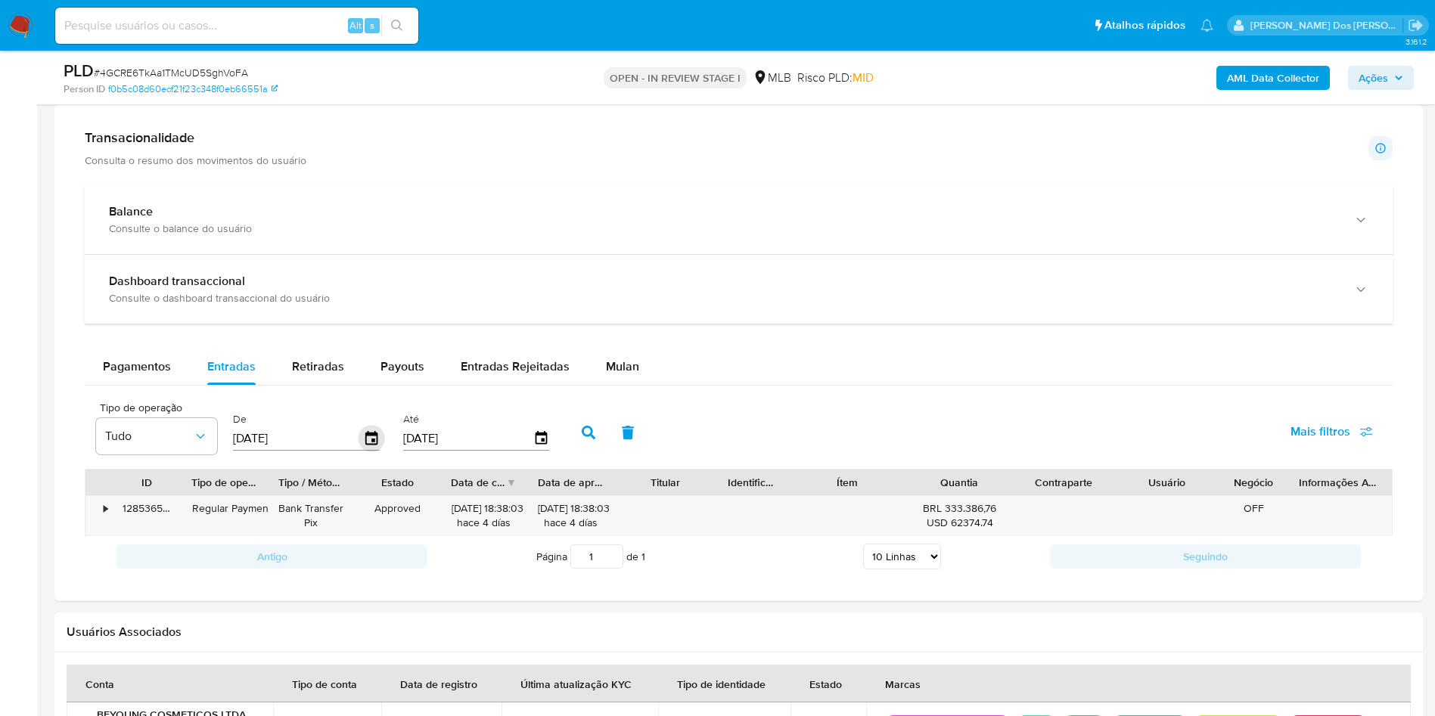
click at [373, 440] on icon "button" at bounding box center [371, 438] width 12 height 14
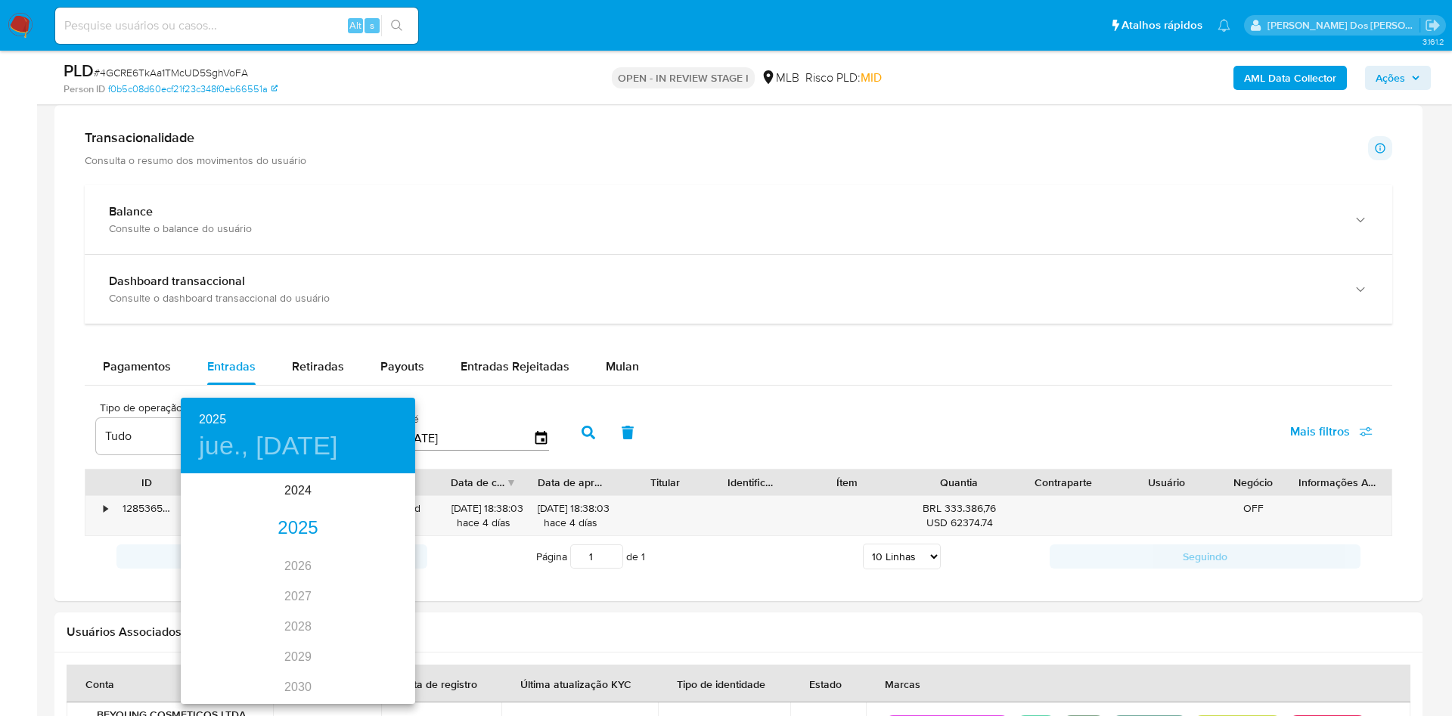
click at [290, 527] on div "2025" at bounding box center [298, 529] width 234 height 30
click at [224, 499] on div "ene." at bounding box center [220, 504] width 78 height 57
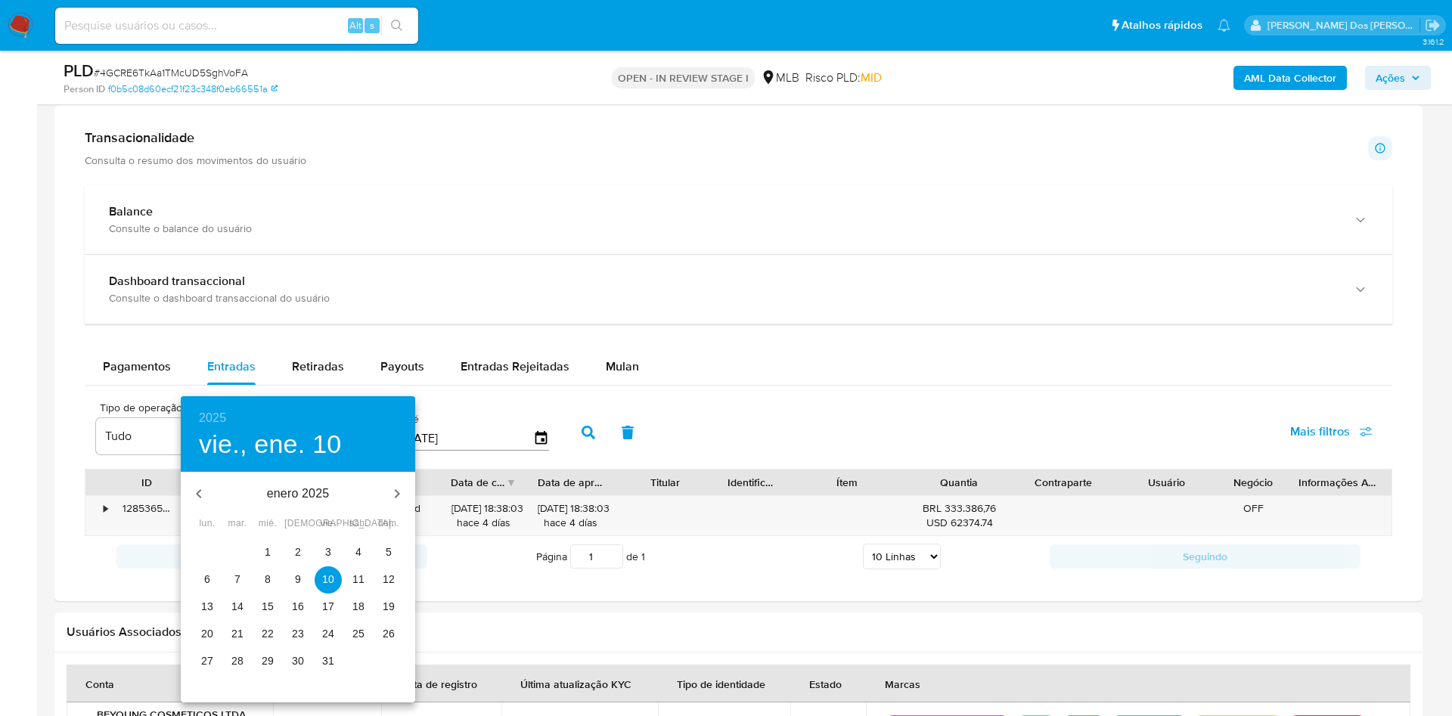
click at [271, 557] on p "1" at bounding box center [268, 552] width 6 height 15
type input "[DATE]"
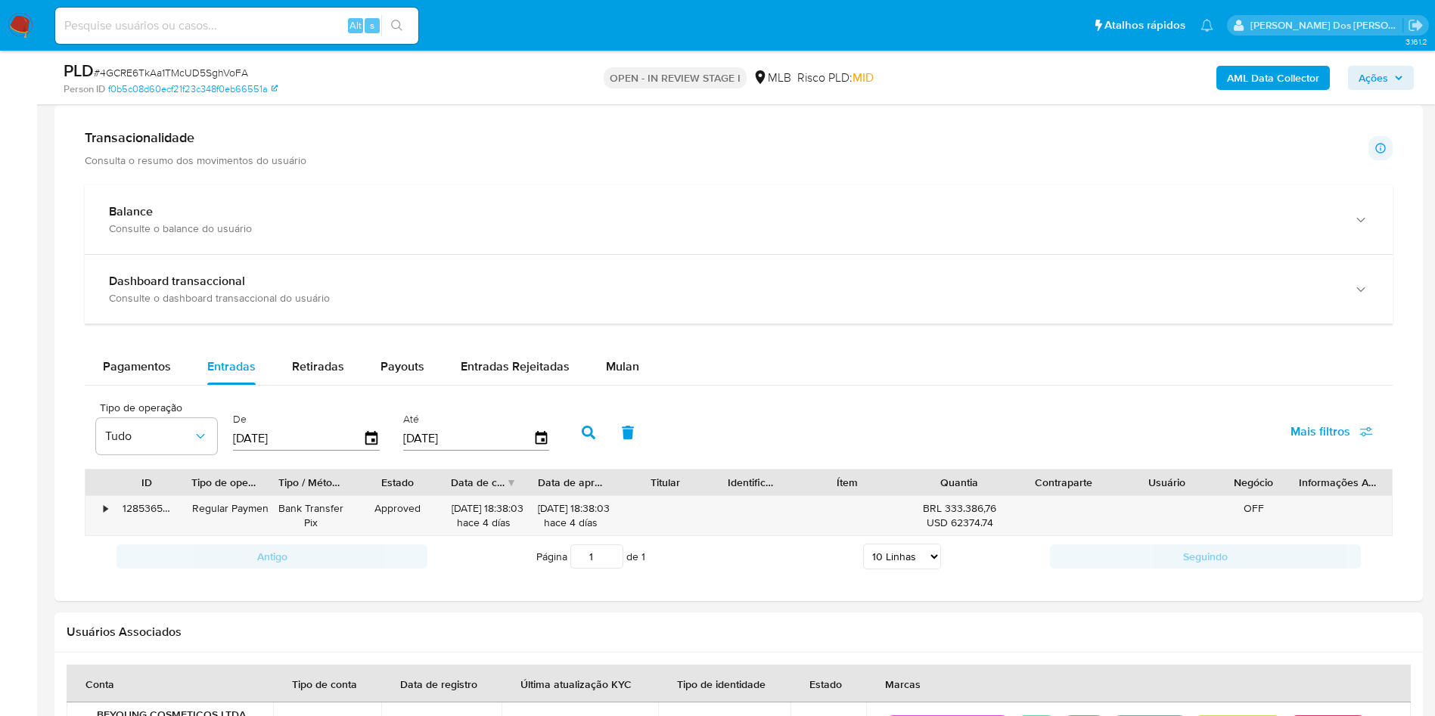
click at [594, 442] on button "button" at bounding box center [588, 432] width 39 height 36
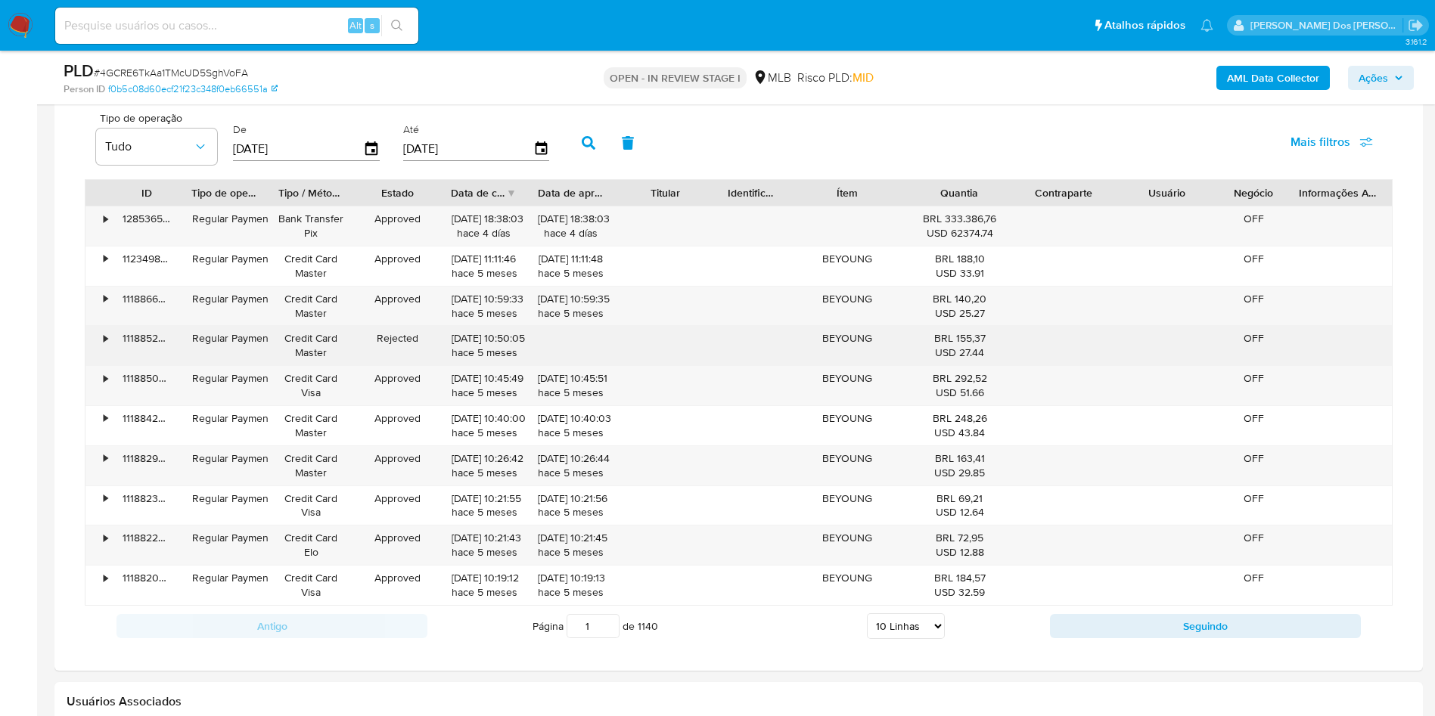
scroll to position [1702, 0]
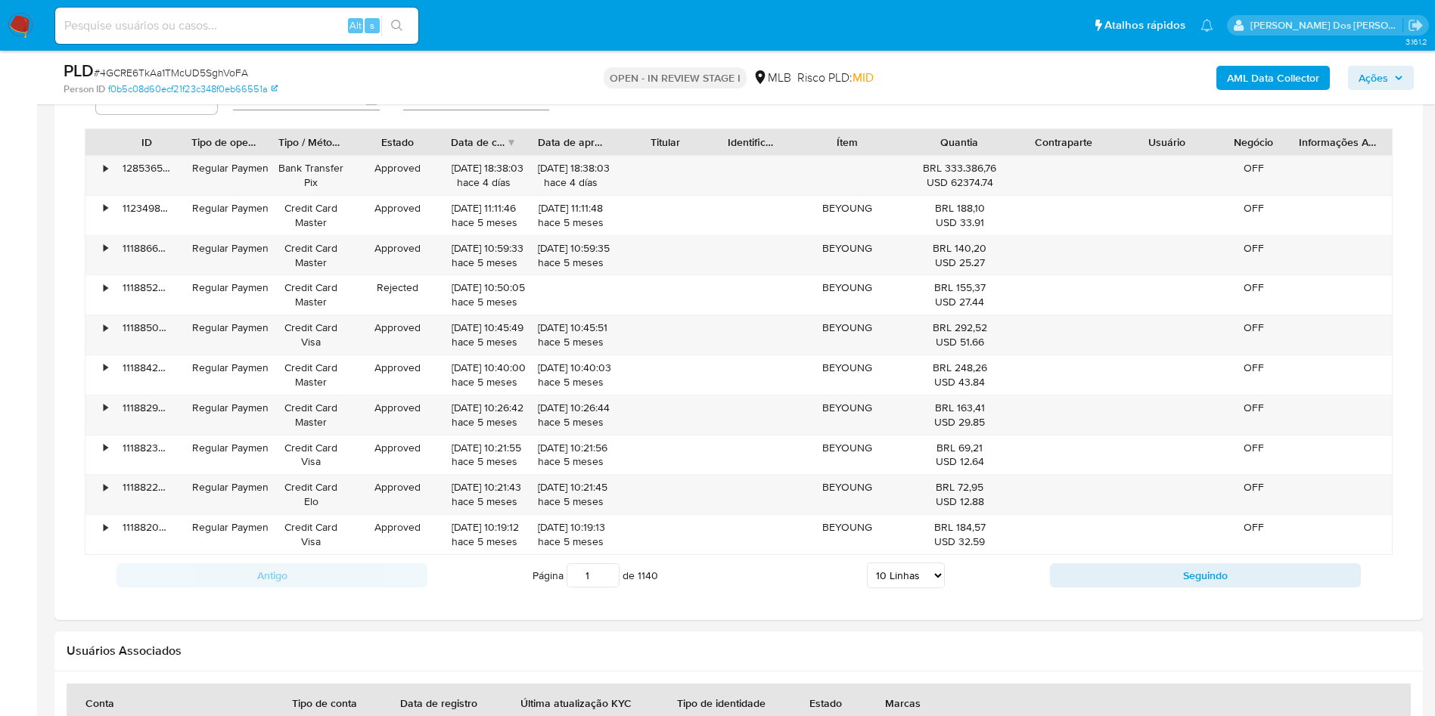
click at [907, 588] on select "5 Linhas 10 Linhas 20 Linhas 25 Linhas 50 Linhas 100 Linhas" at bounding box center [906, 576] width 78 height 26
select select "100"
click at [867, 564] on select "5 Linhas 10 Linhas 20 Linhas 25 Linhas 50 Linhas 100 Linhas" at bounding box center [906, 576] width 78 height 26
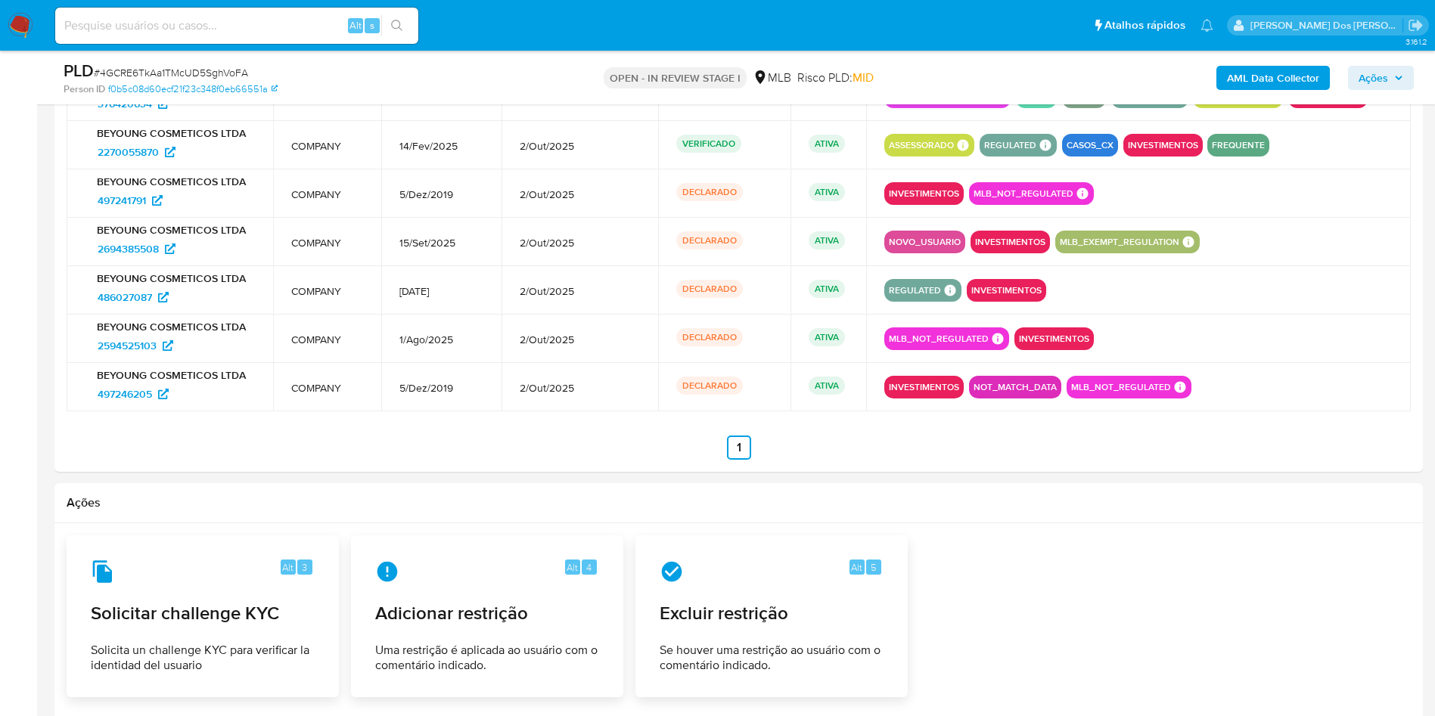
scroll to position [5834, 0]
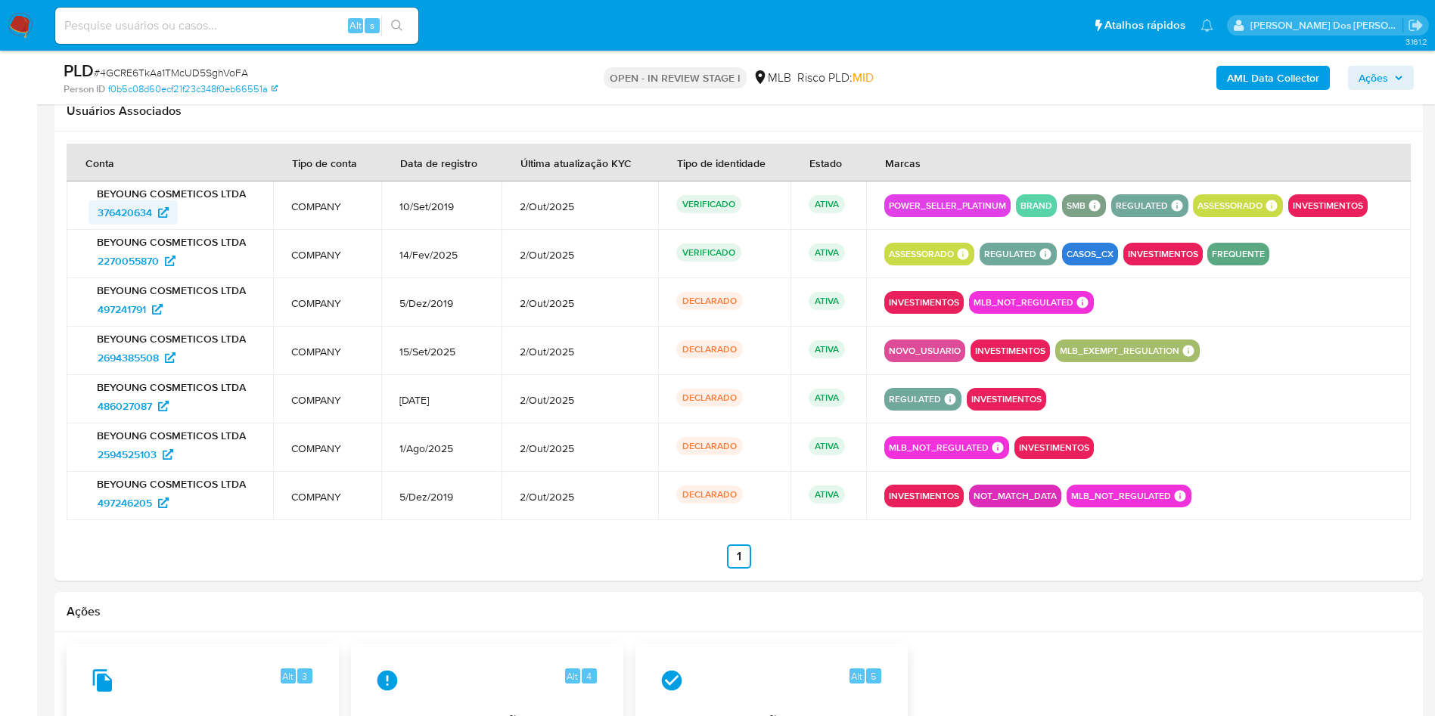
click at [131, 217] on span "376420634" at bounding box center [125, 212] width 54 height 24
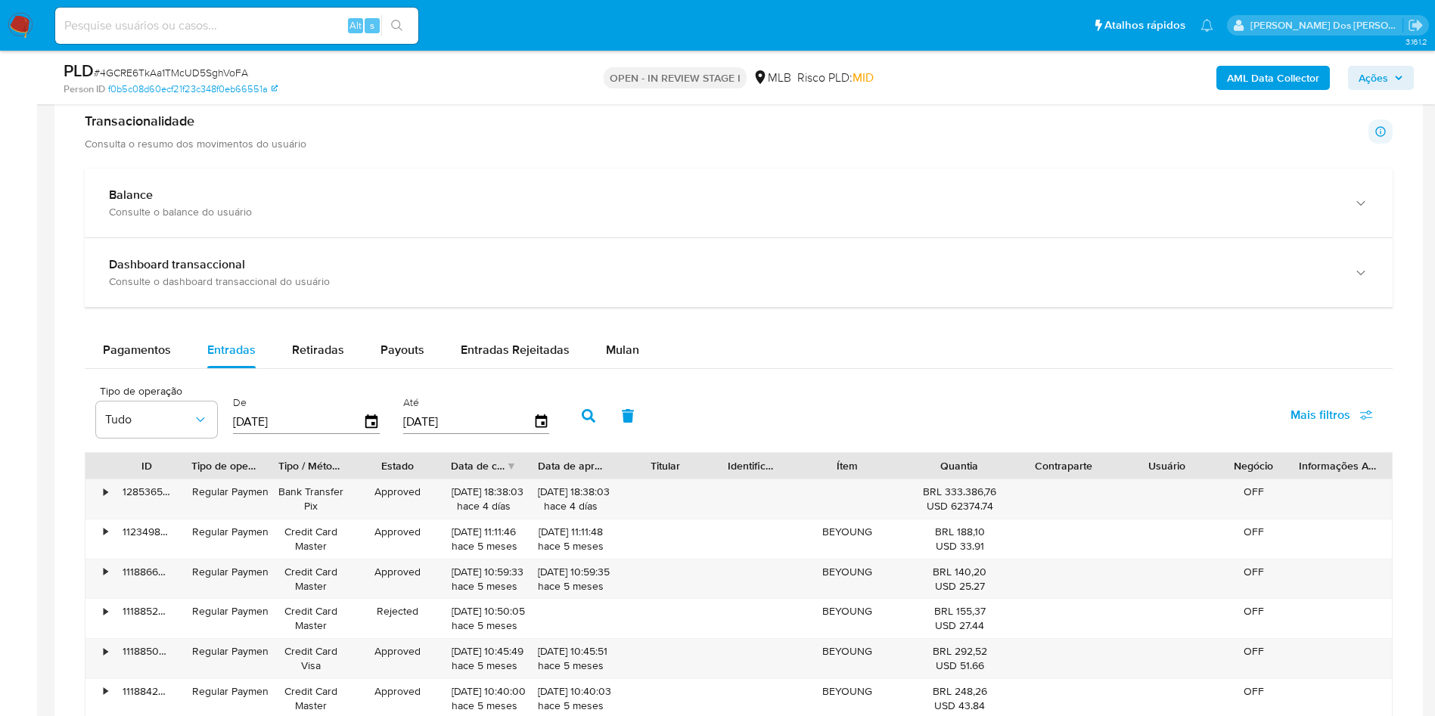
scroll to position [1410, 0]
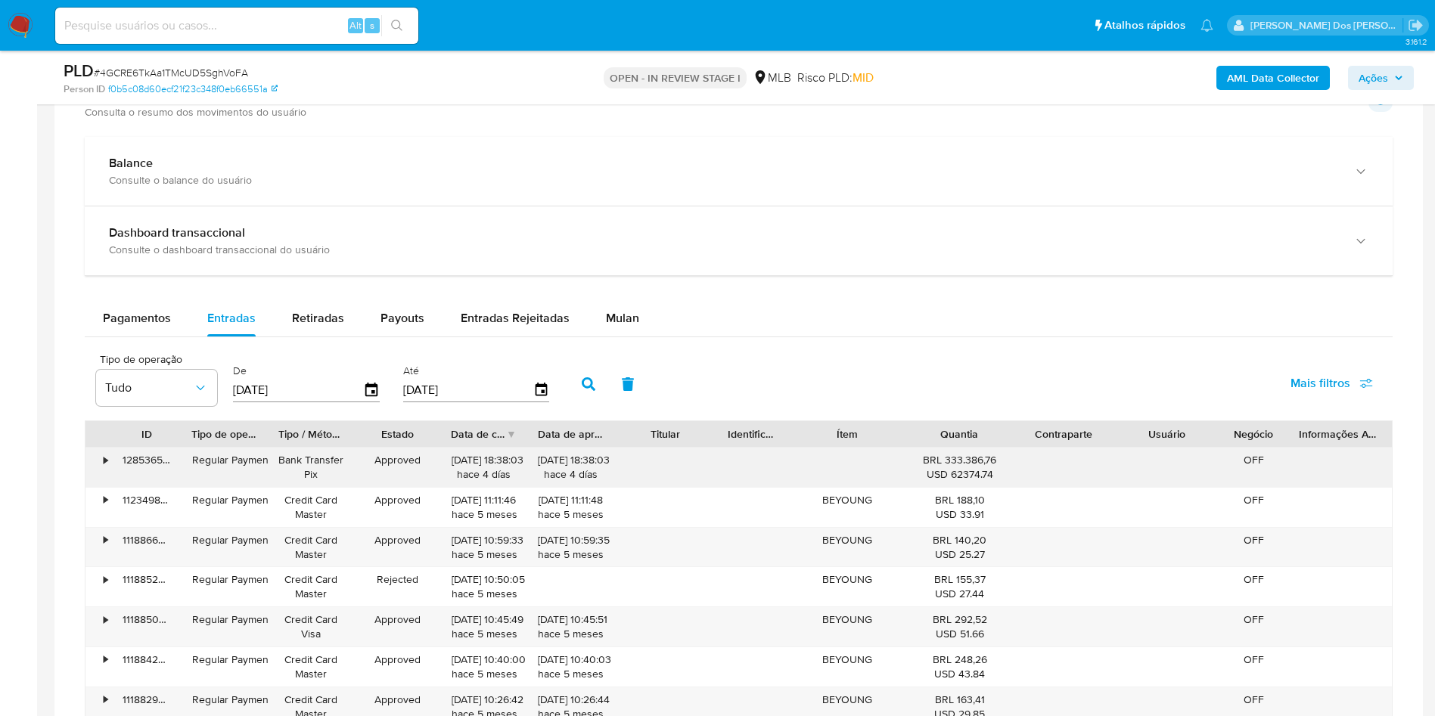
click at [117, 467] on div "128536586840" at bounding box center [147, 467] width 70 height 39
click at [105, 460] on div "•" at bounding box center [106, 460] width 4 height 14
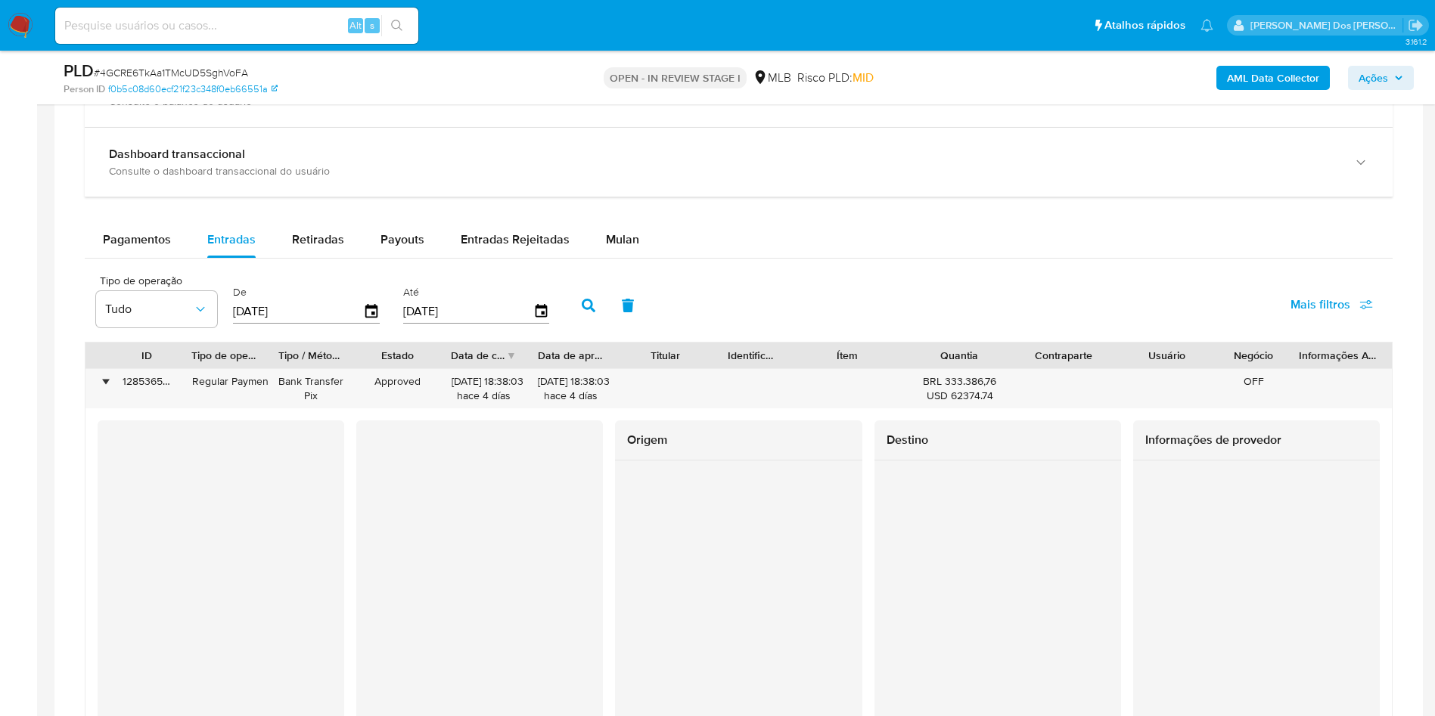
scroll to position [1523, 0]
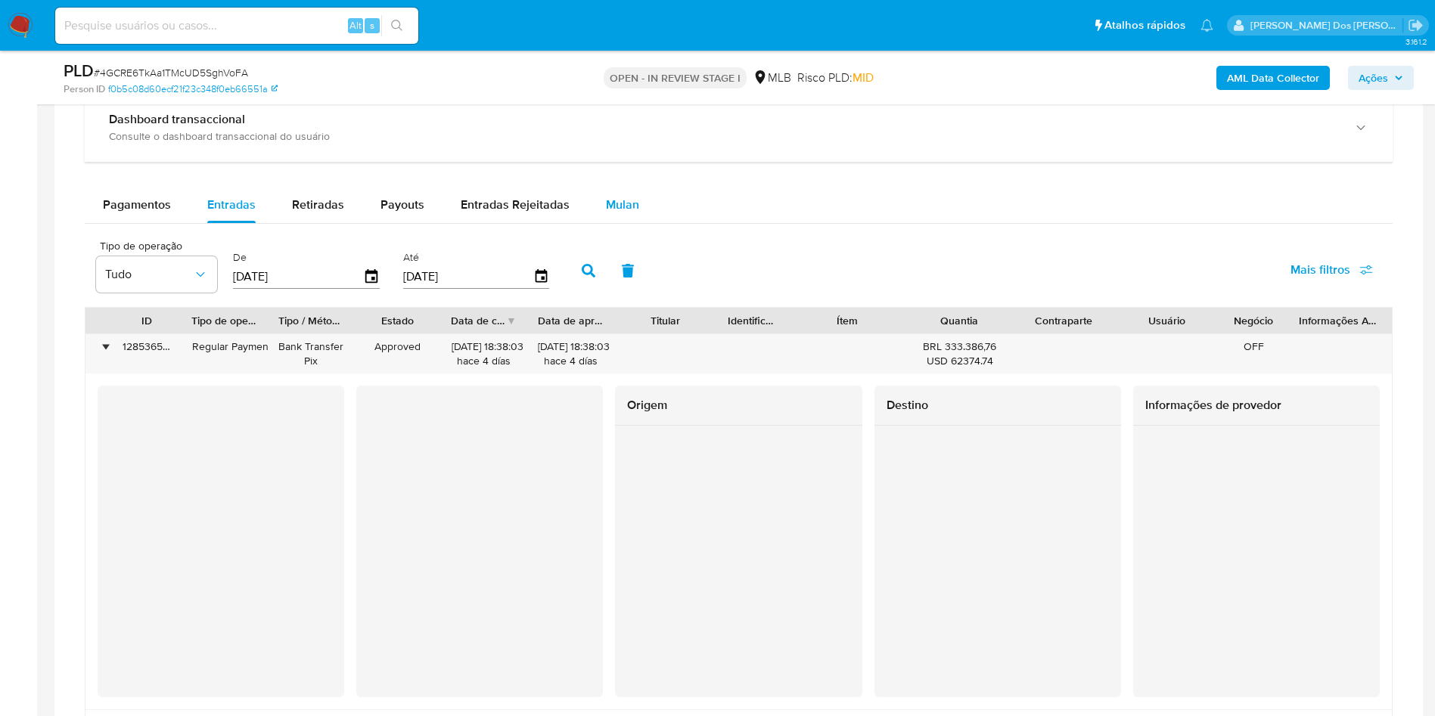
click at [617, 208] on span "Mulan" at bounding box center [622, 204] width 33 height 17
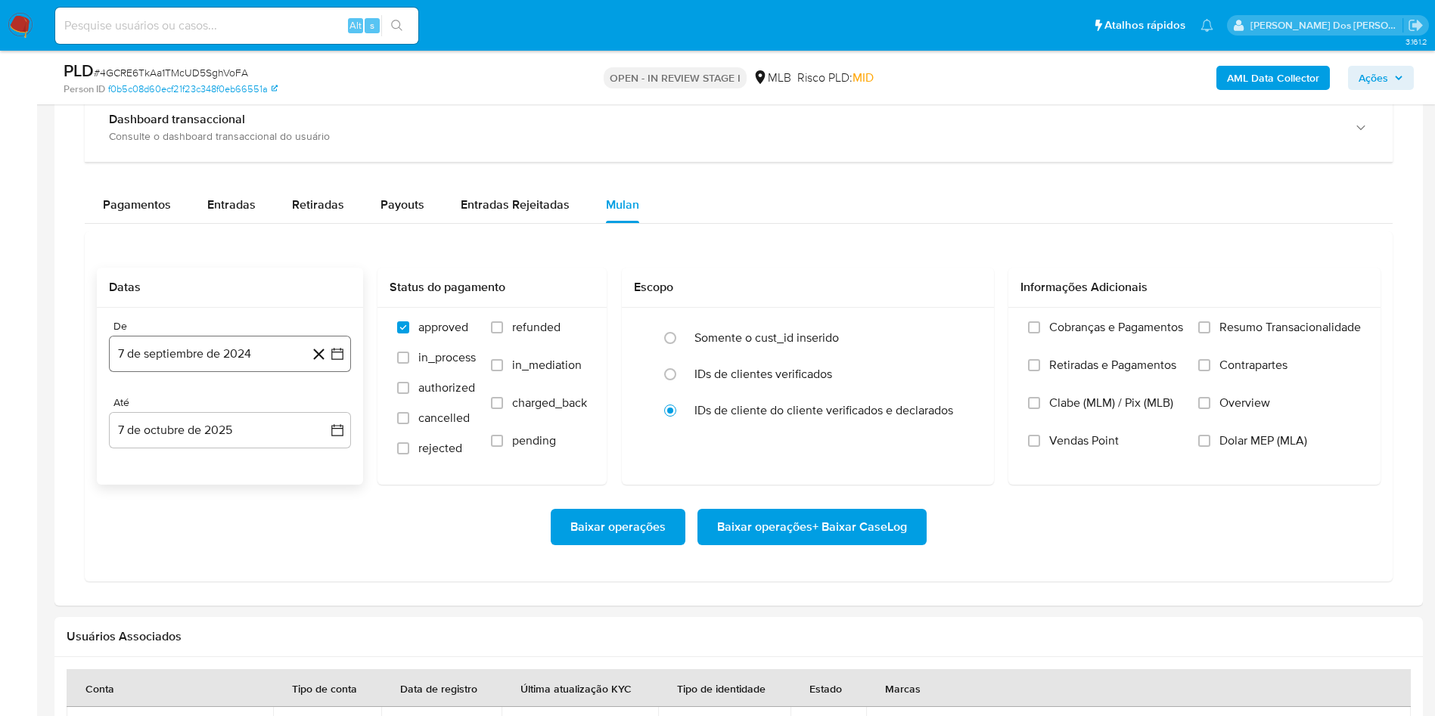
click at [343, 358] on icon "button" at bounding box center [337, 354] width 12 height 12
click at [132, 424] on div "septiembre 2024 septiembre 2024 lun lunes mar martes mié miércoles jue jueves v…" at bounding box center [230, 513] width 206 height 228
click at [138, 410] on icon "Mes anterior" at bounding box center [136, 408] width 18 height 18
click at [136, 410] on icon "Mes anterior" at bounding box center [136, 408] width 18 height 18
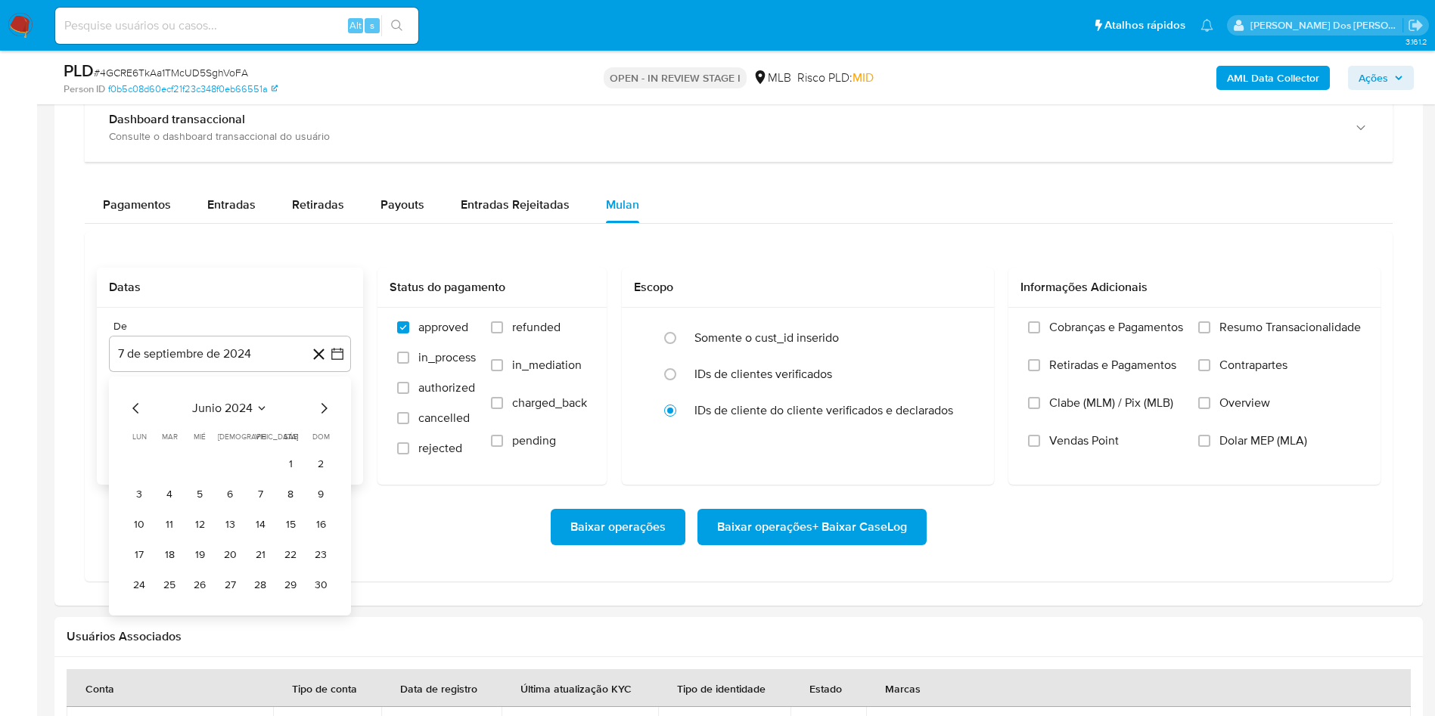
click at [136, 410] on icon "Mes anterior" at bounding box center [135, 408] width 6 height 11
click at [327, 416] on icon "Mes siguiente" at bounding box center [324, 408] width 18 height 18
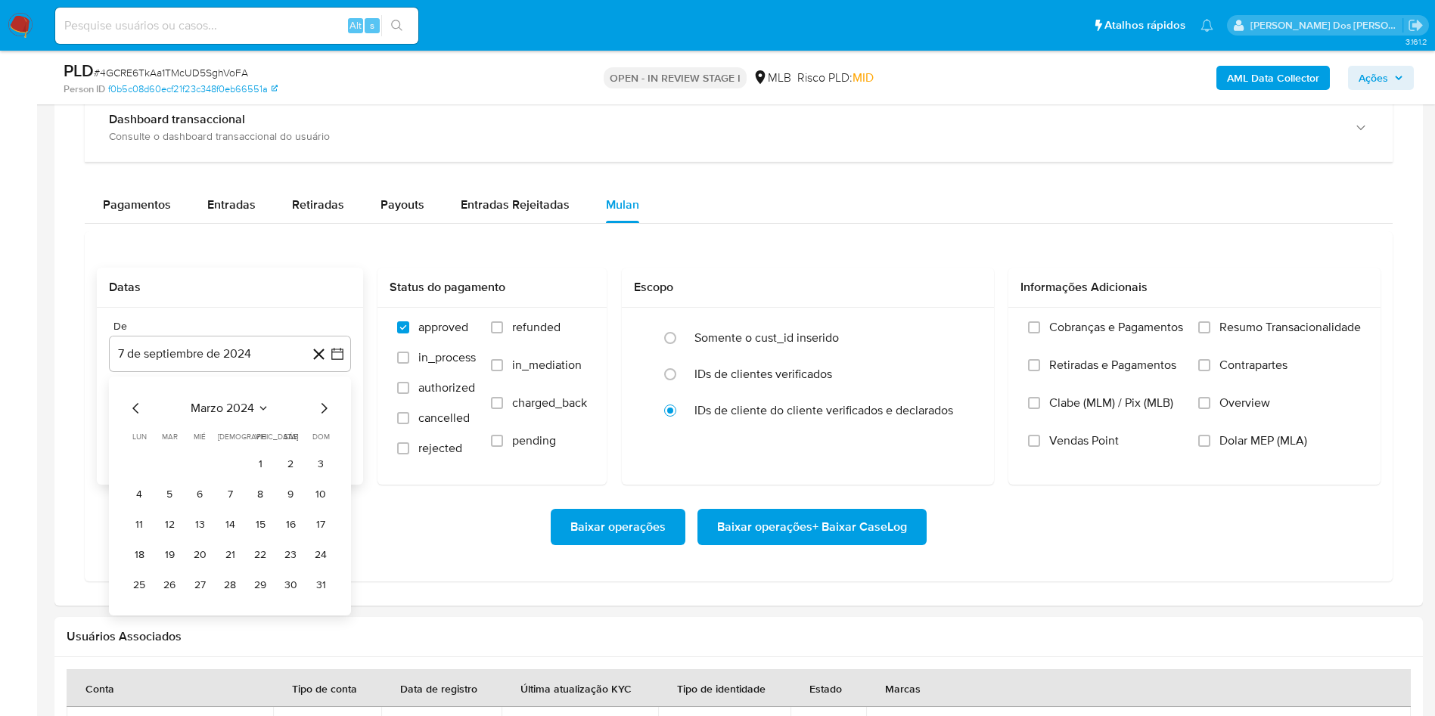
click at [265, 482] on tbody "1 2 3 4 5 6 7 8 9 10 11 12 13 14 15 16 17 18 19 20 21 22 23 24 25 26 27 28 29 3…" at bounding box center [230, 524] width 206 height 145
click at [714, 352] on div "Somente o cust_id inserido" at bounding box center [823, 338] width 259 height 36
radio input "true"
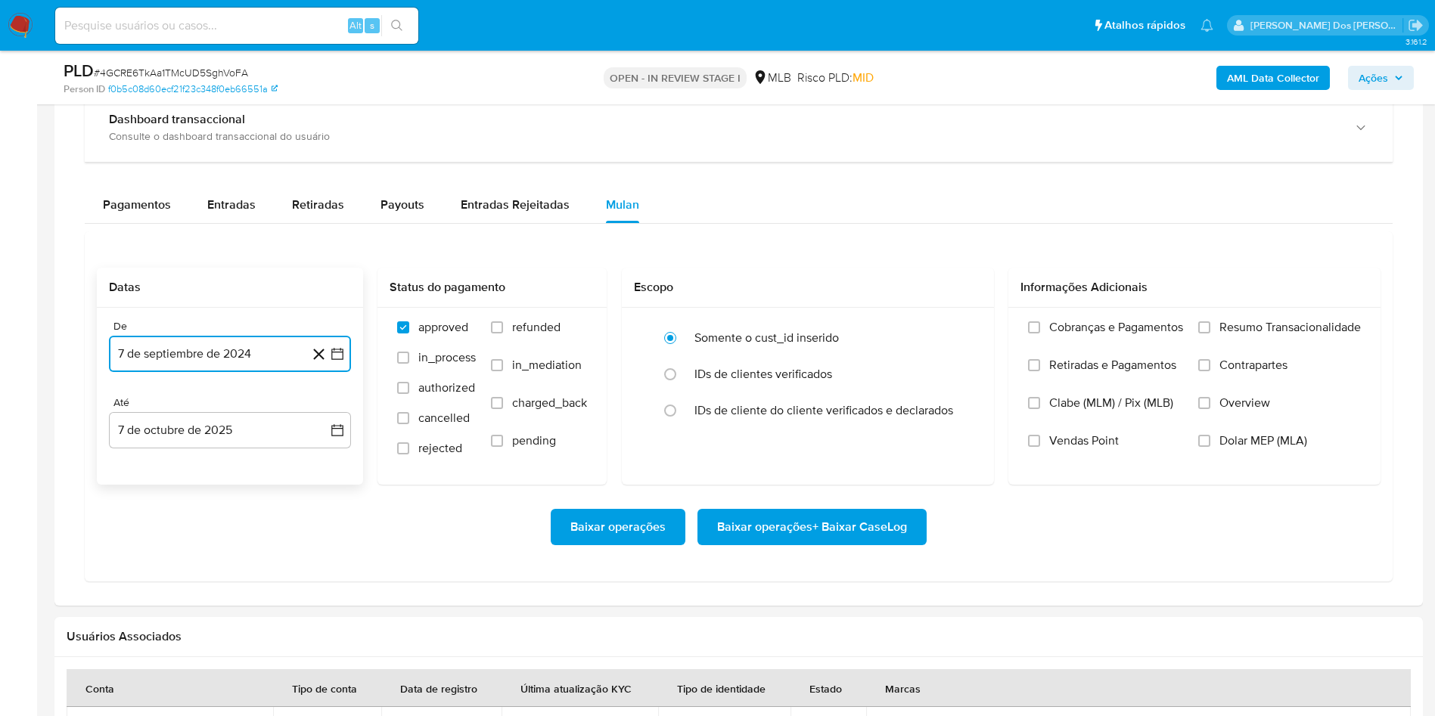
click at [350, 360] on button "7 de septiembre de 2024" at bounding box center [230, 354] width 242 height 36
click at [133, 417] on icon "Mes anterior" at bounding box center [136, 408] width 18 height 18
click at [322, 414] on icon "Mes siguiente" at bounding box center [324, 408] width 6 height 11
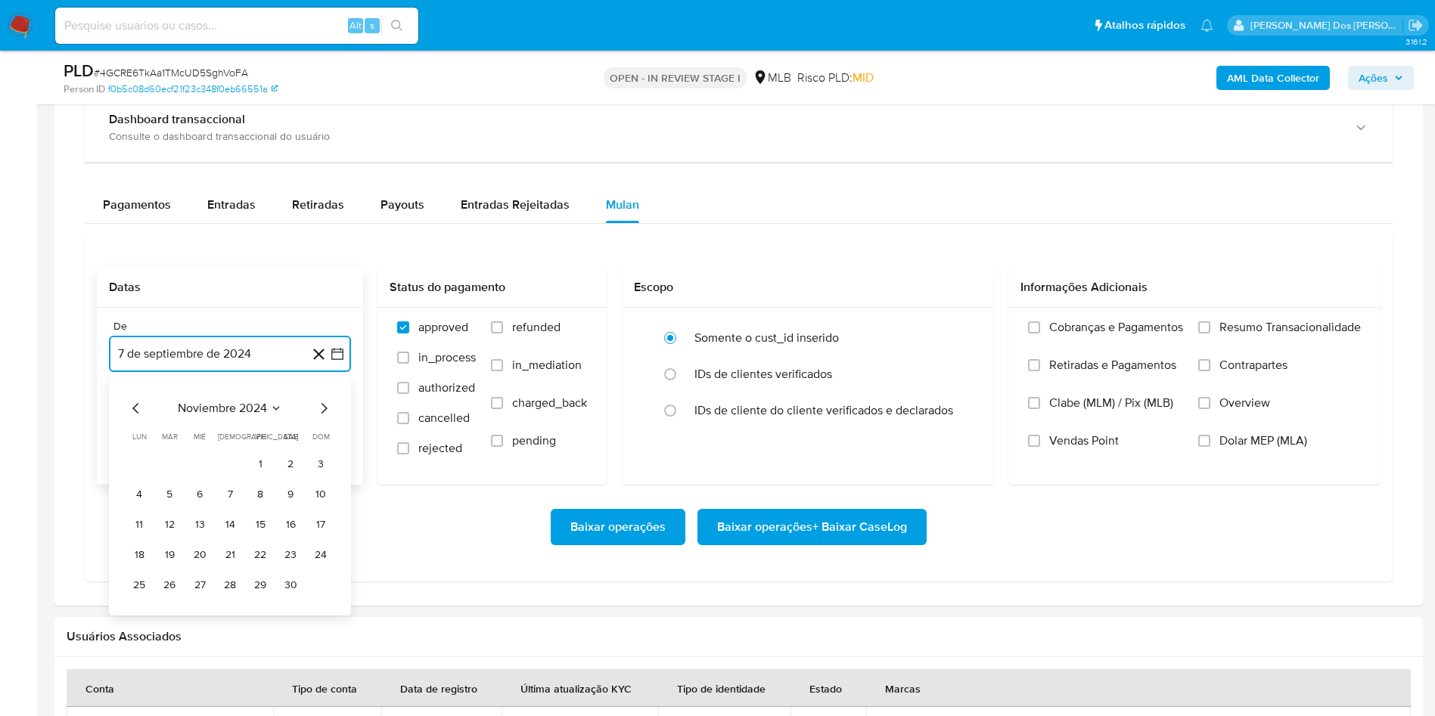
click at [322, 414] on icon "Mes siguiente" at bounding box center [324, 408] width 6 height 11
click at [325, 413] on icon "Mes siguiente" at bounding box center [324, 408] width 18 height 18
click at [297, 464] on button "1" at bounding box center [290, 464] width 24 height 24
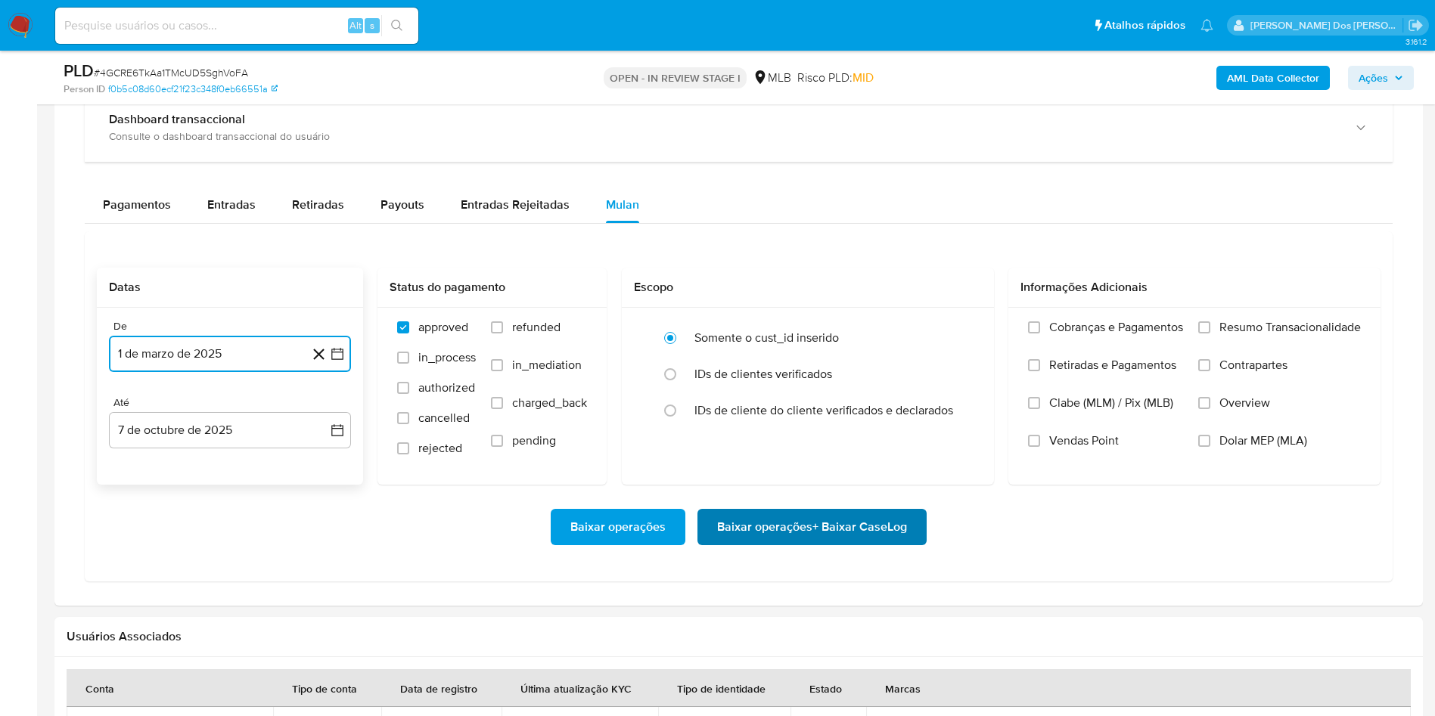
click at [820, 544] on span "Baixar operações + Baixar CaseLog" at bounding box center [812, 527] width 190 height 33
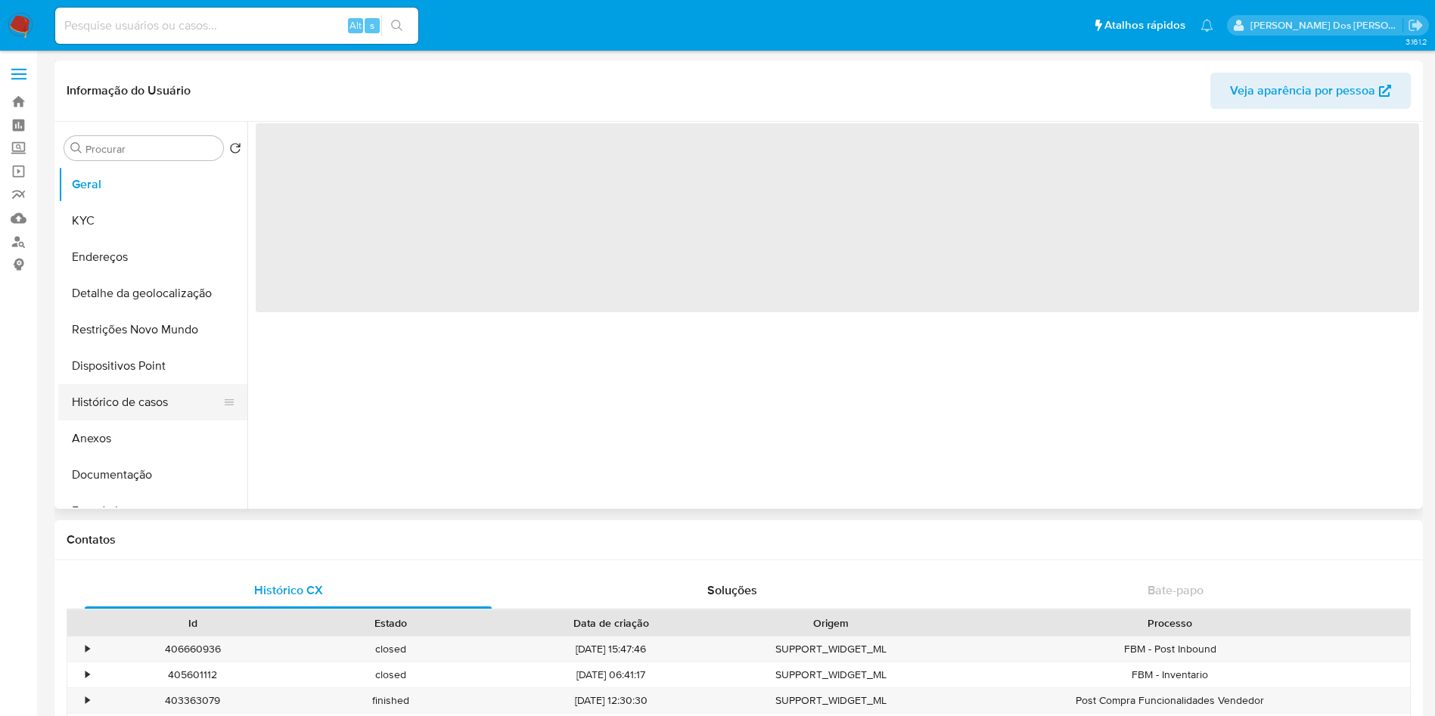
select select "10"
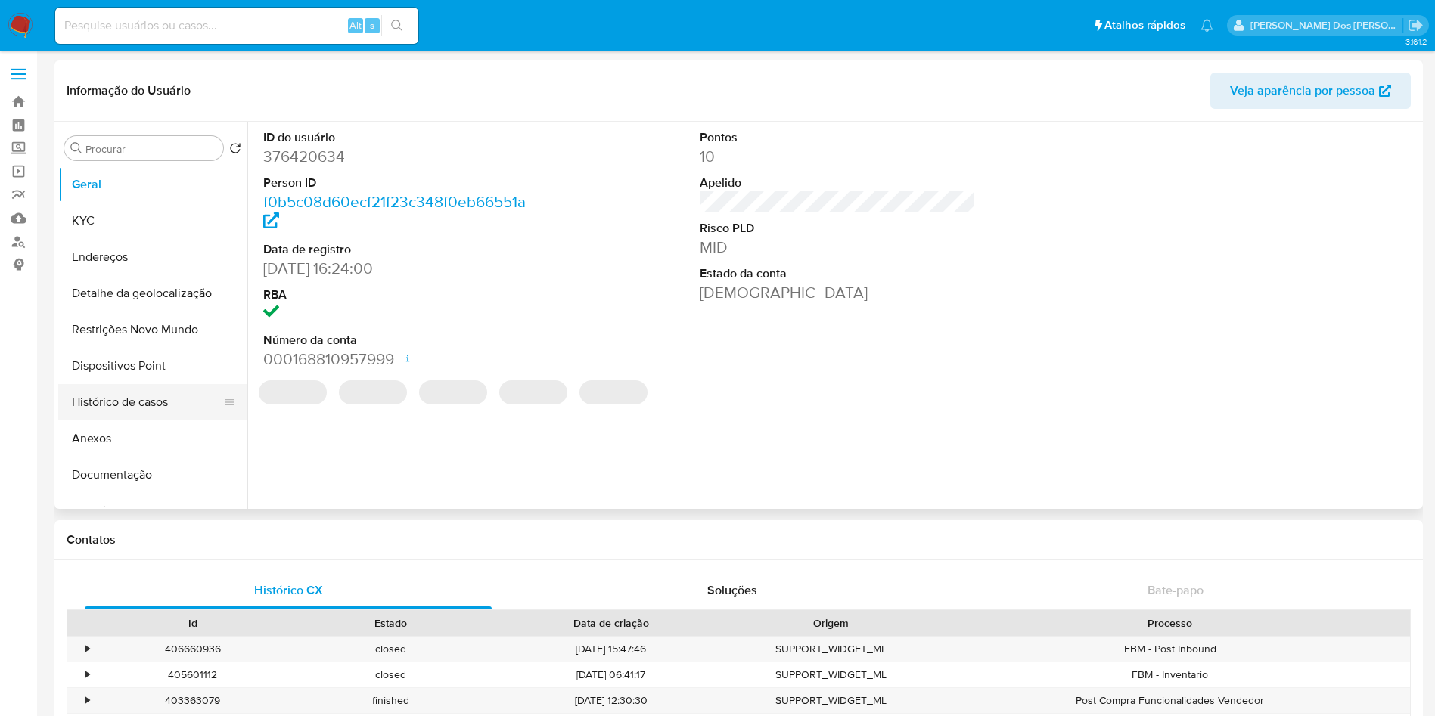
click at [159, 401] on button "Histórico de casos" at bounding box center [146, 402] width 177 height 36
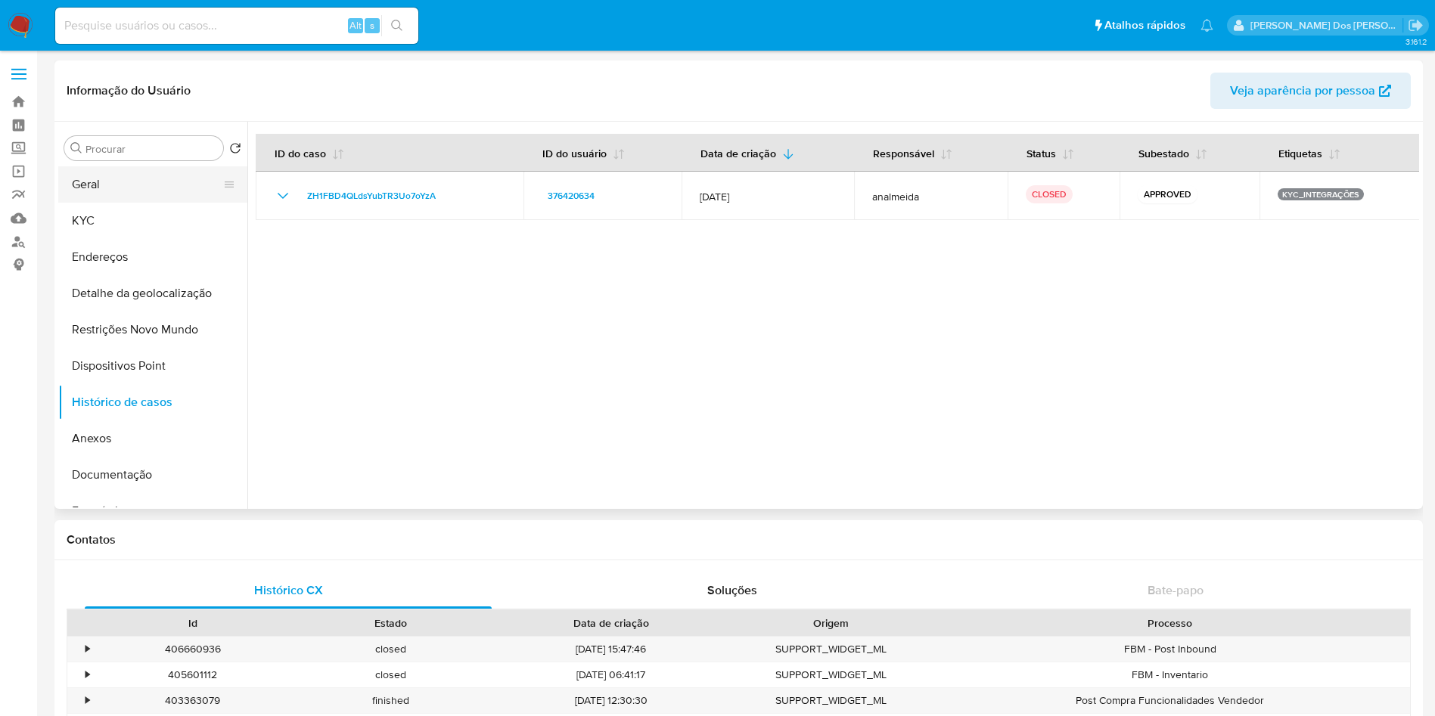
click at [122, 197] on button "Geral" at bounding box center [146, 184] width 177 height 36
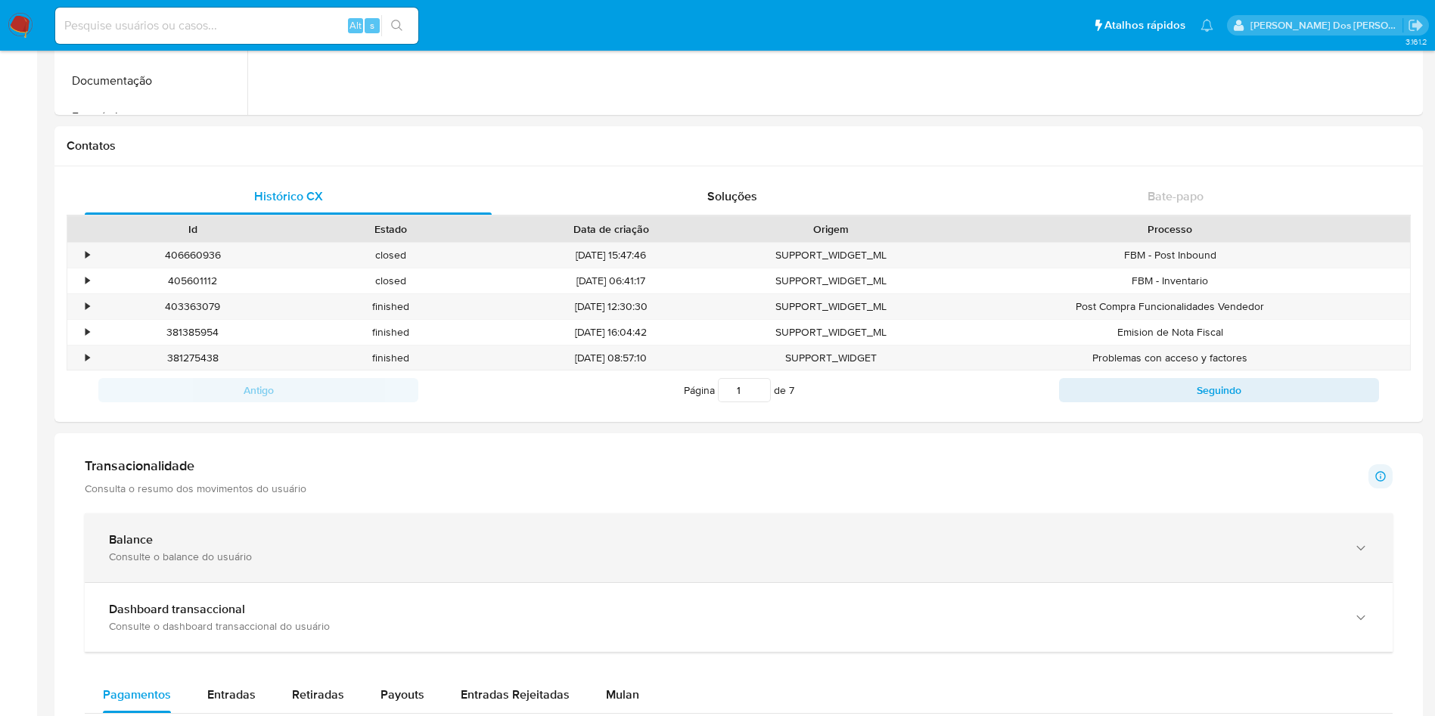
scroll to position [681, 0]
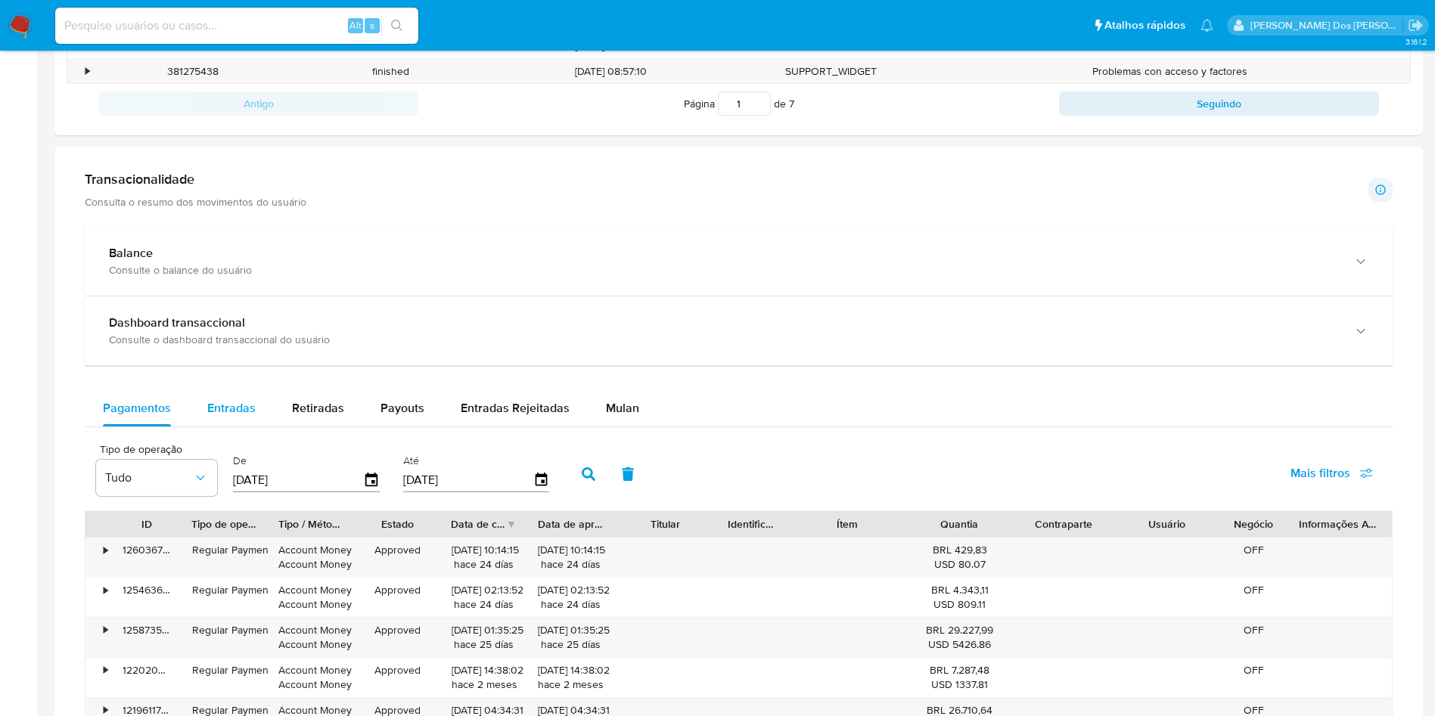
click at [231, 412] on span "Entradas" at bounding box center [231, 407] width 48 height 17
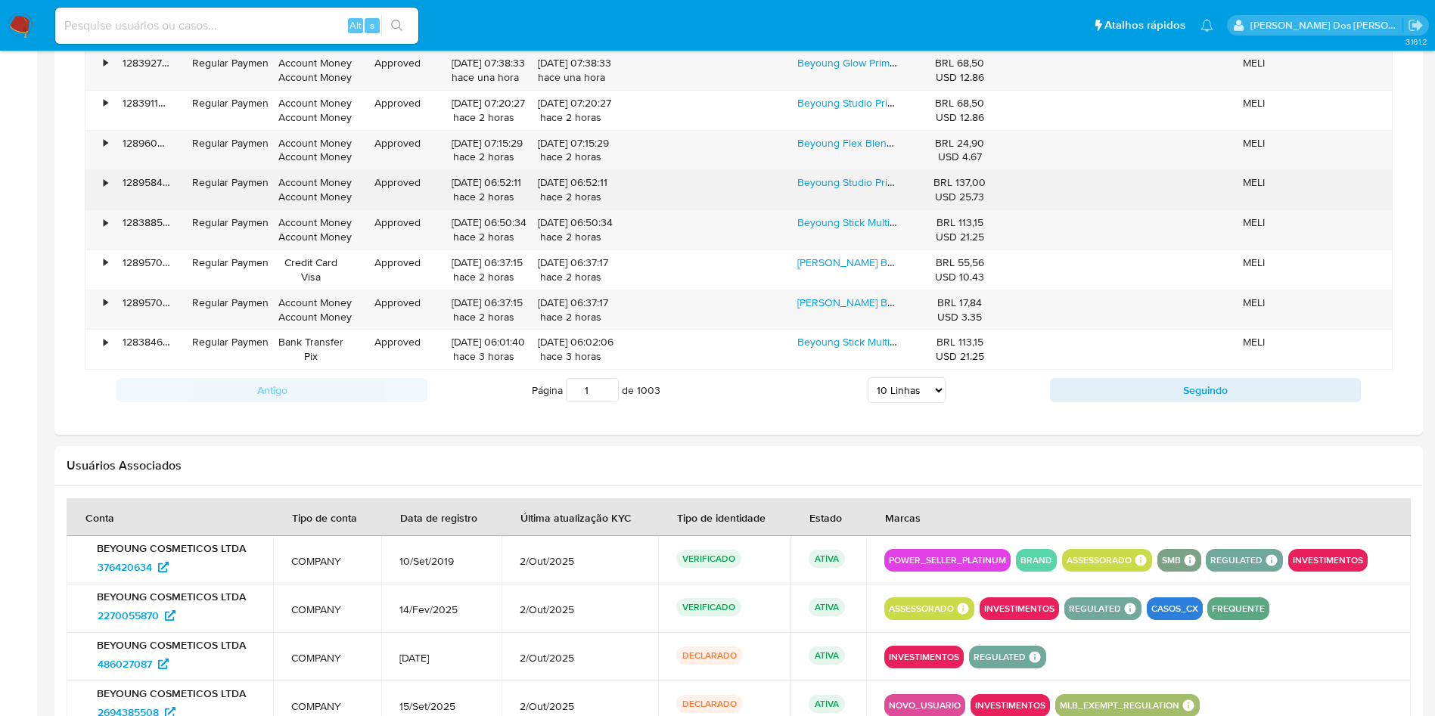
scroll to position [1021, 0]
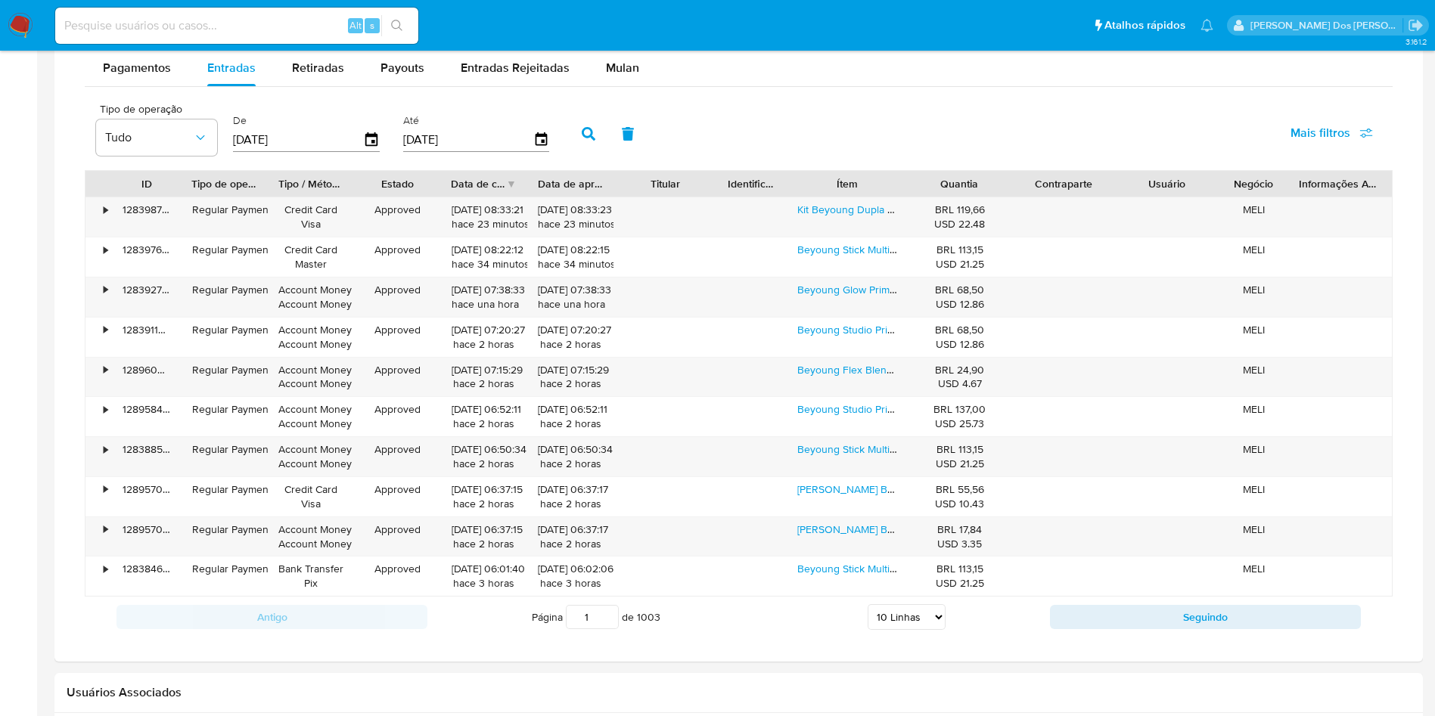
click at [887, 613] on select "5 Linhas 10 Linhas 20 Linhas 25 Linhas 50 Linhas 100 Linhas" at bounding box center [907, 617] width 78 height 26
select select "100"
click at [868, 604] on select "5 Linhas 10 Linhas 20 Linhas 25 Linhas 50 Linhas 100 Linhas" at bounding box center [907, 617] width 78 height 26
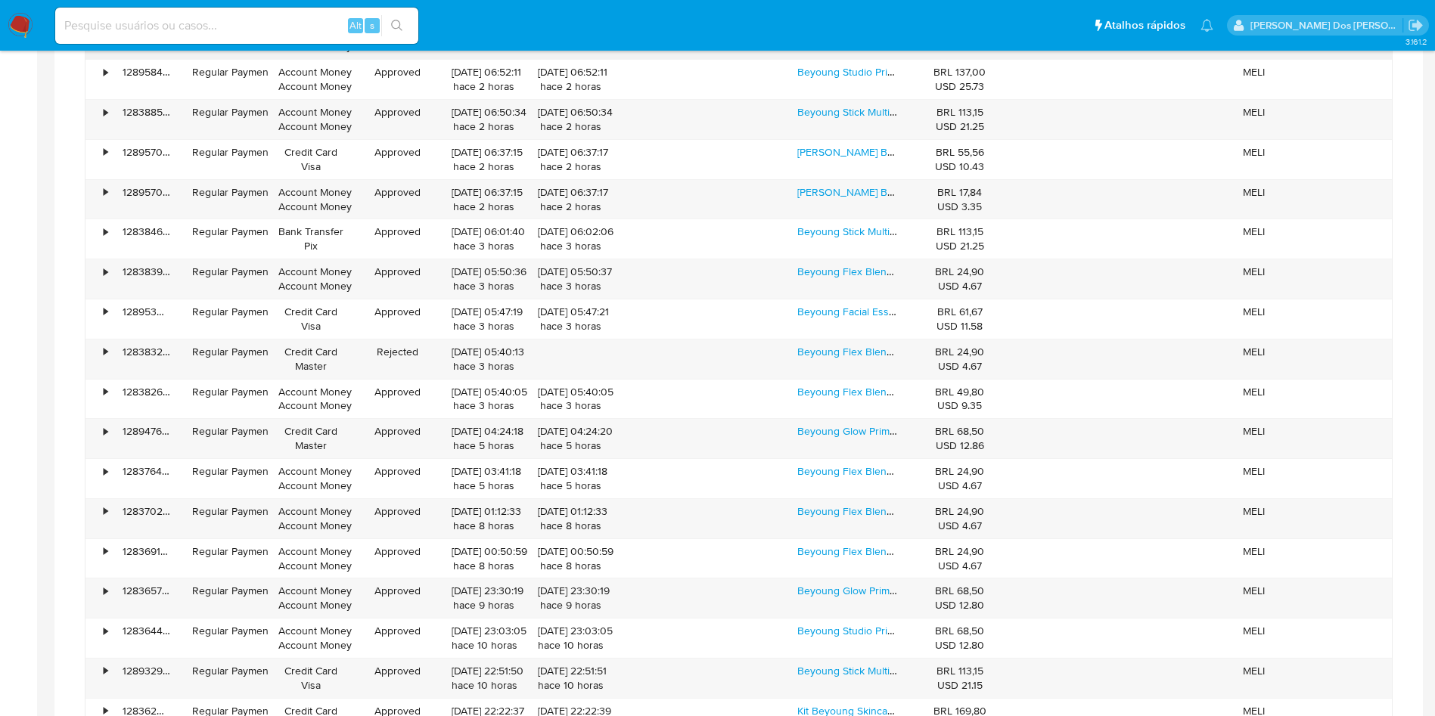
scroll to position [908, 0]
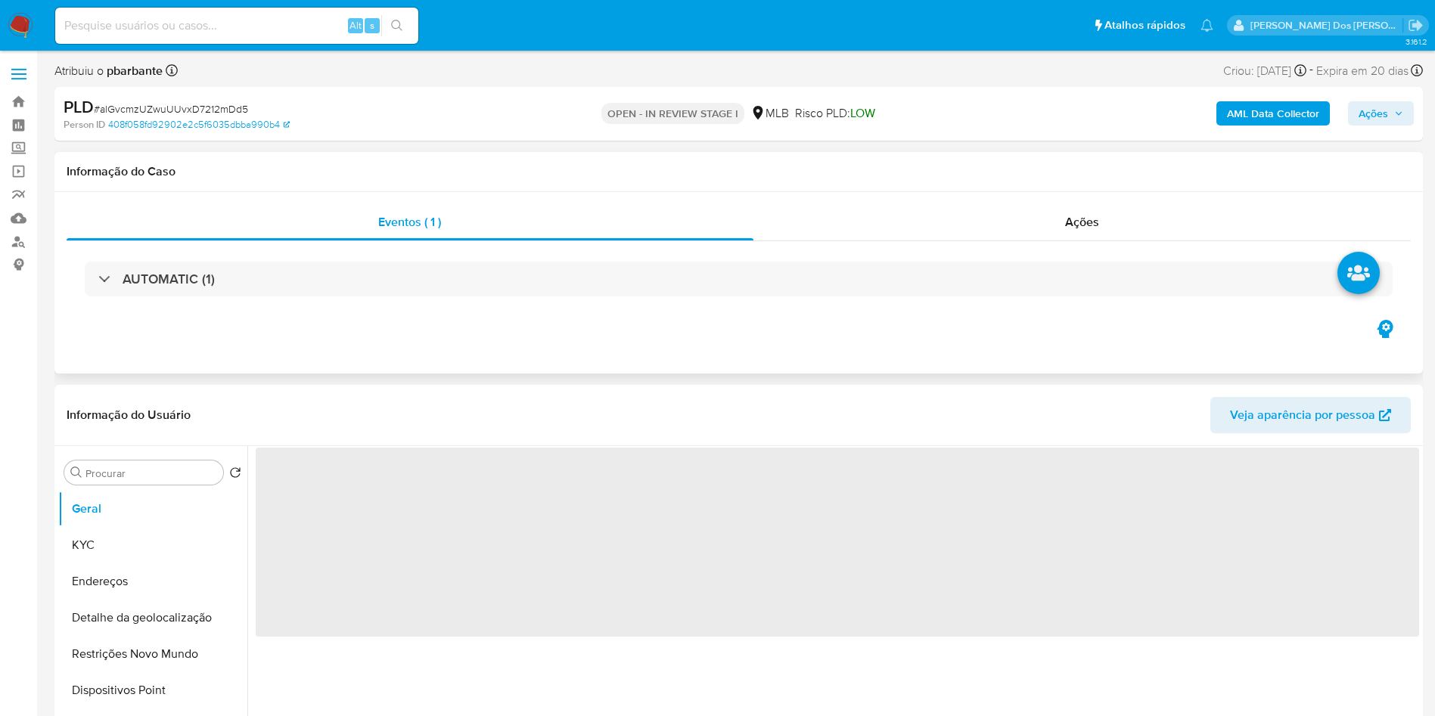
click at [657, 260] on div "AUTOMATIC (1)" at bounding box center [739, 279] width 1344 height 76
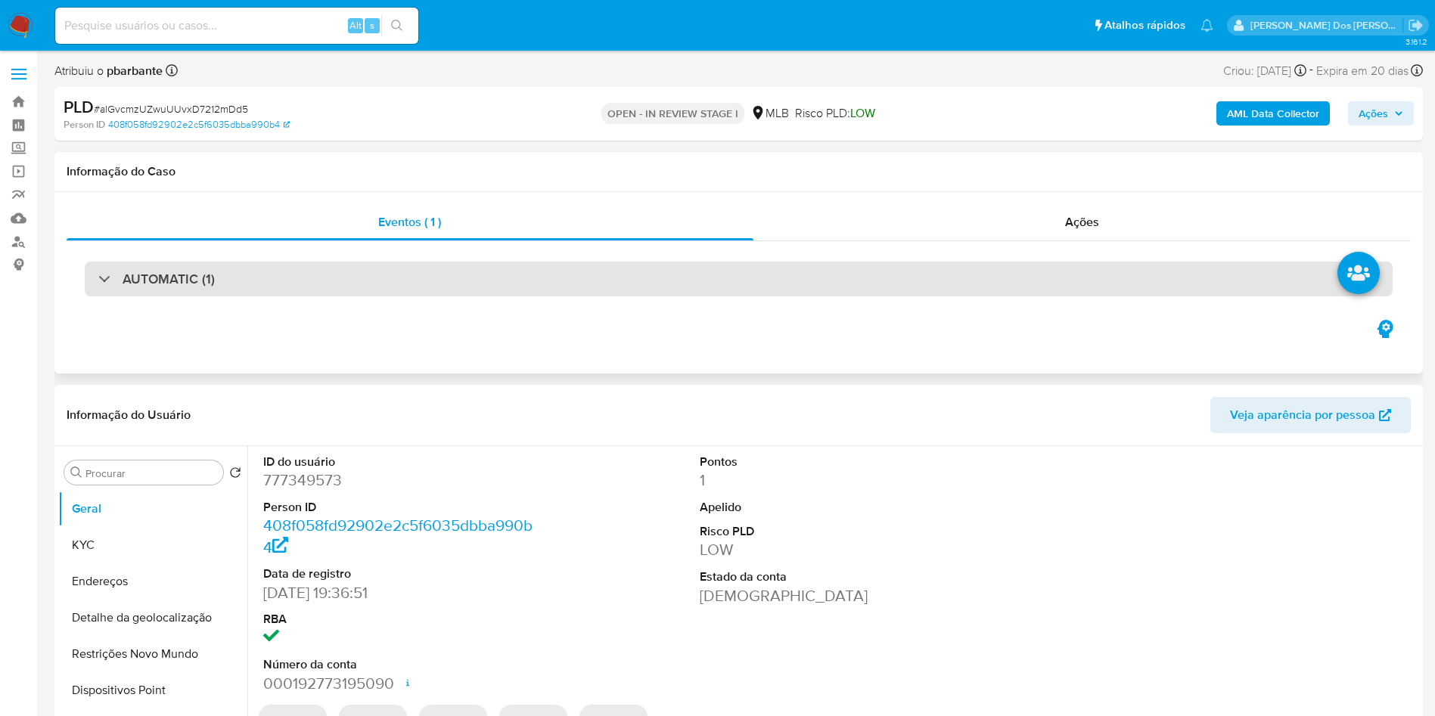
click at [629, 275] on div "AUTOMATIC (1)" at bounding box center [739, 279] width 1308 height 35
select select "10"
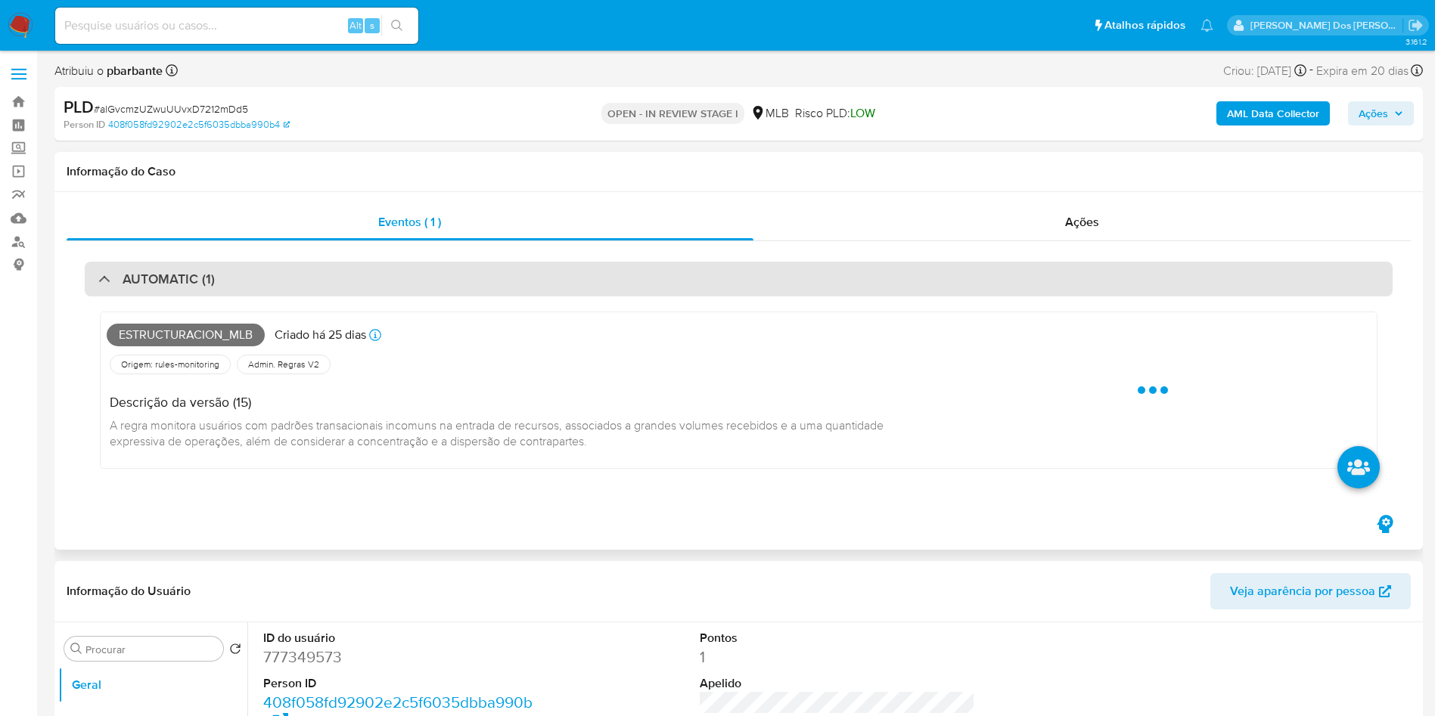
click at [619, 282] on div "AUTOMATIC (1)" at bounding box center [739, 279] width 1308 height 35
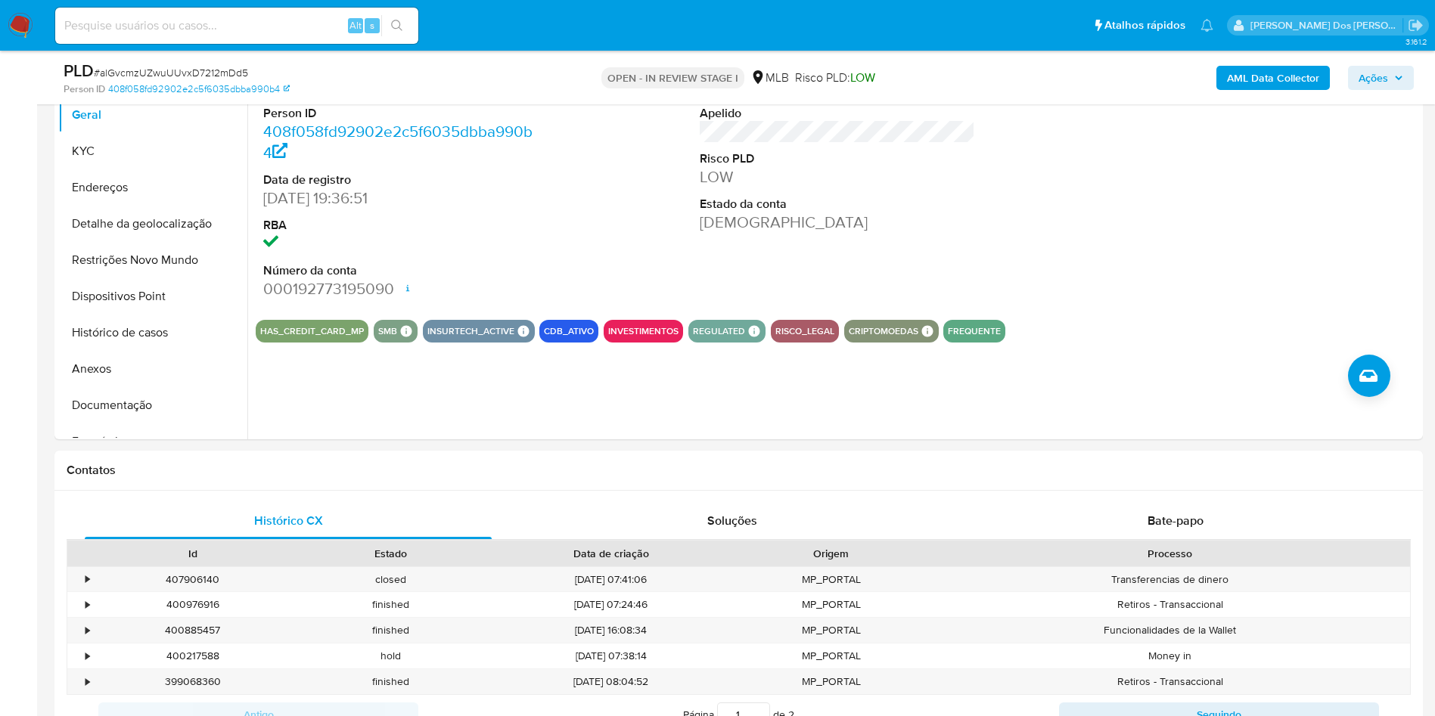
scroll to position [227, 0]
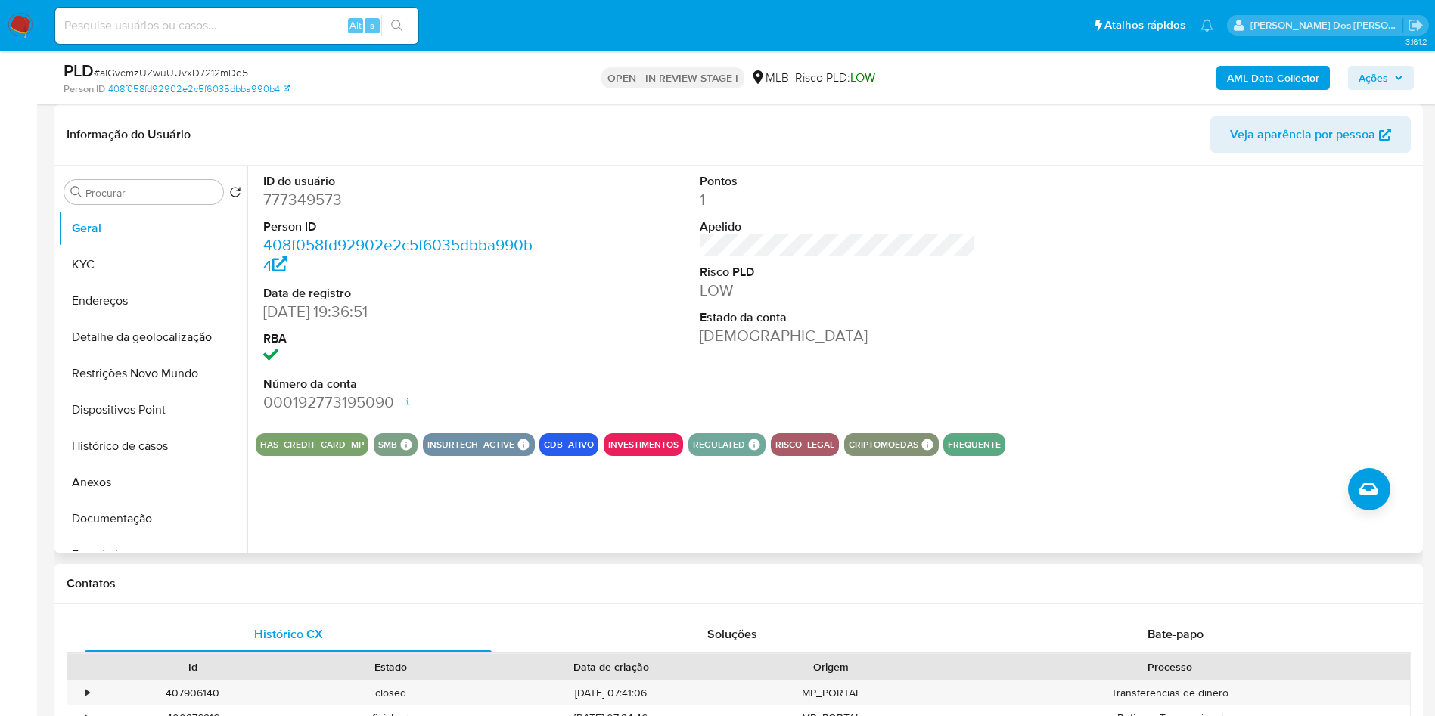
click at [313, 190] on dt "ID do usuário" at bounding box center [401, 181] width 276 height 17
click at [305, 210] on dd "777349573" at bounding box center [401, 199] width 276 height 21
copy dd "777349573"
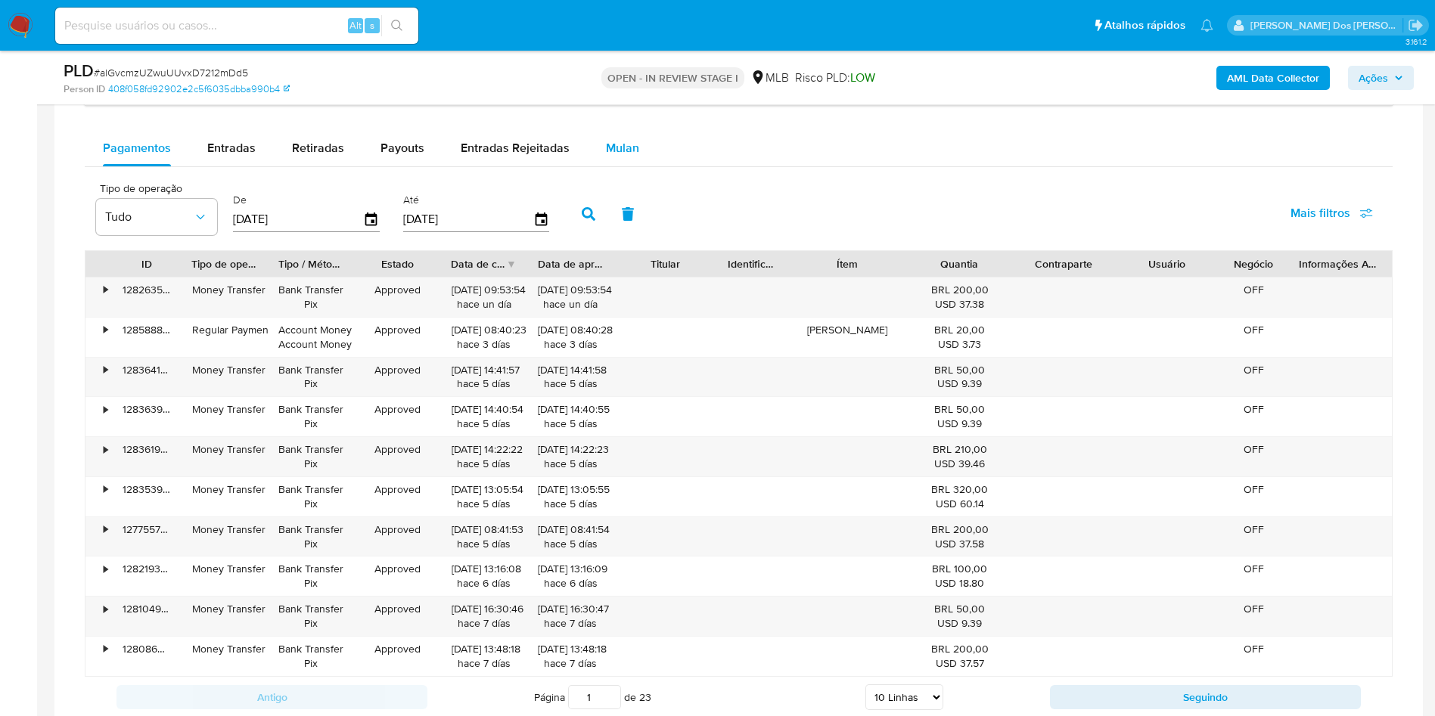
click at [598, 166] on button "Mulan" at bounding box center [623, 148] width 70 height 36
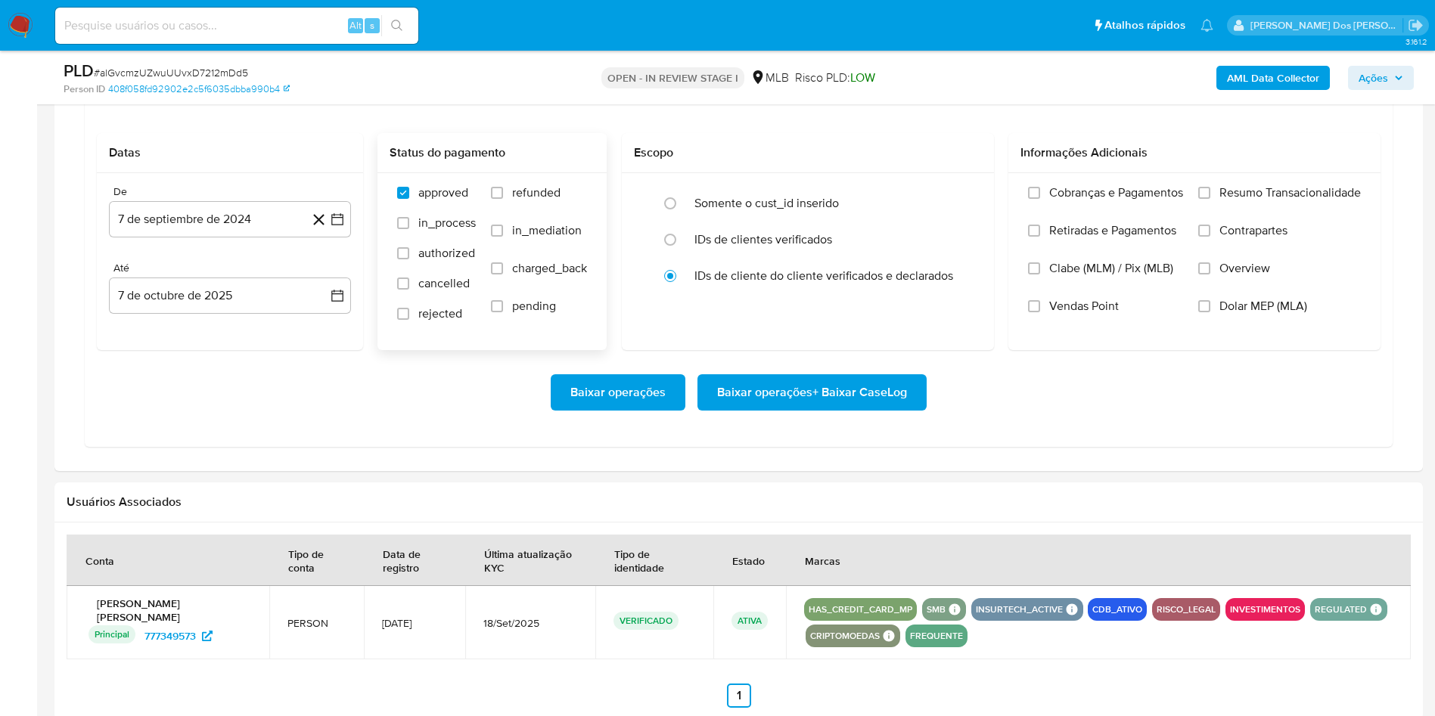
scroll to position [1361, 0]
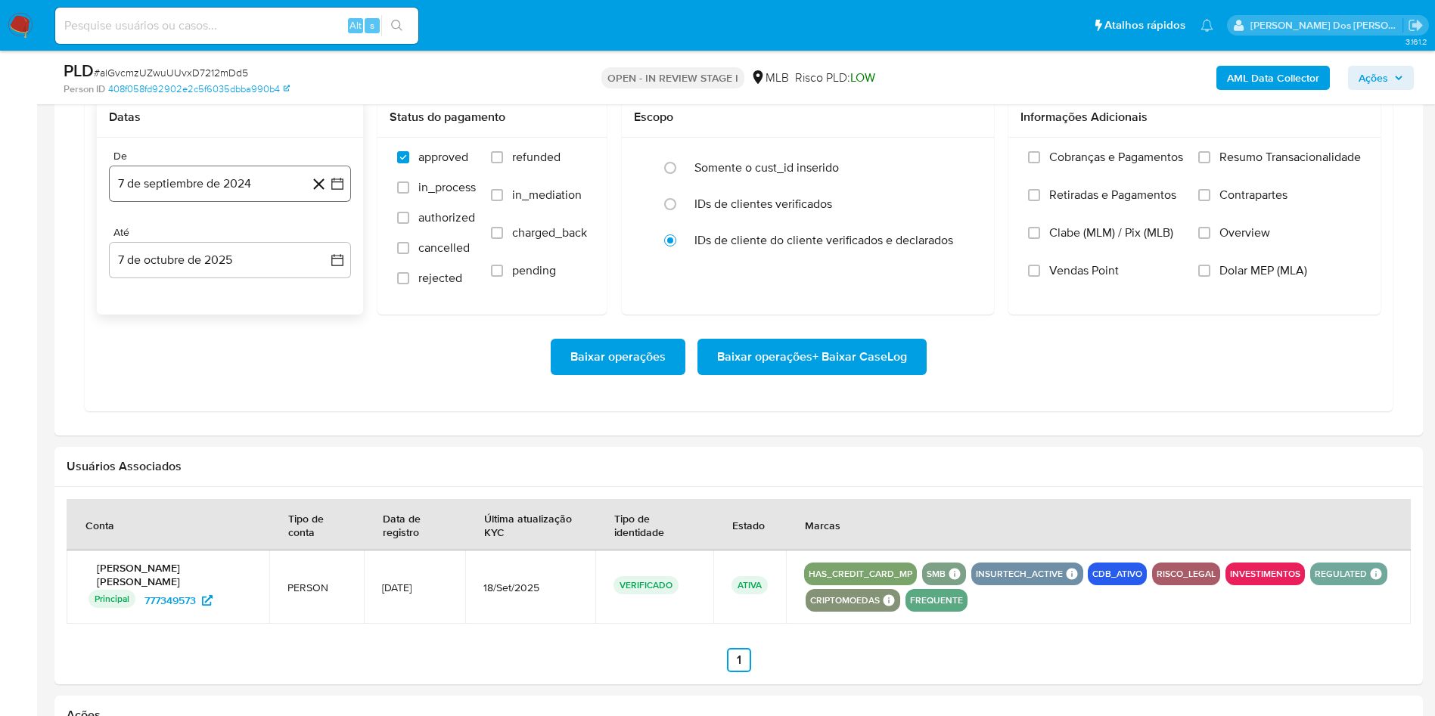
click at [343, 202] on button "7 de septiembre de 2024" at bounding box center [230, 184] width 242 height 36
click at [321, 247] on icon "Mes siguiente" at bounding box center [324, 238] width 18 height 18
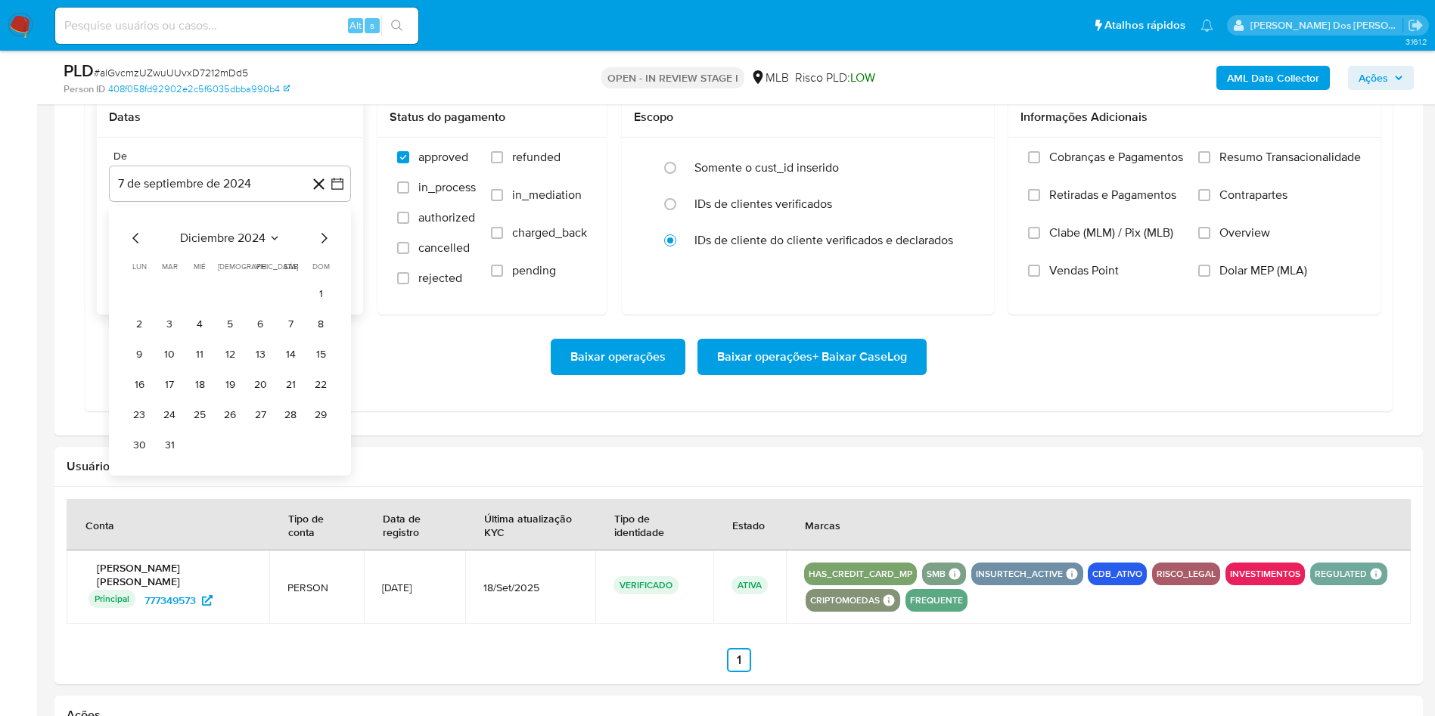
click at [321, 247] on icon "Mes siguiente" at bounding box center [324, 238] width 18 height 18
click at [323, 247] on icon "Mes siguiente" at bounding box center [324, 238] width 18 height 18
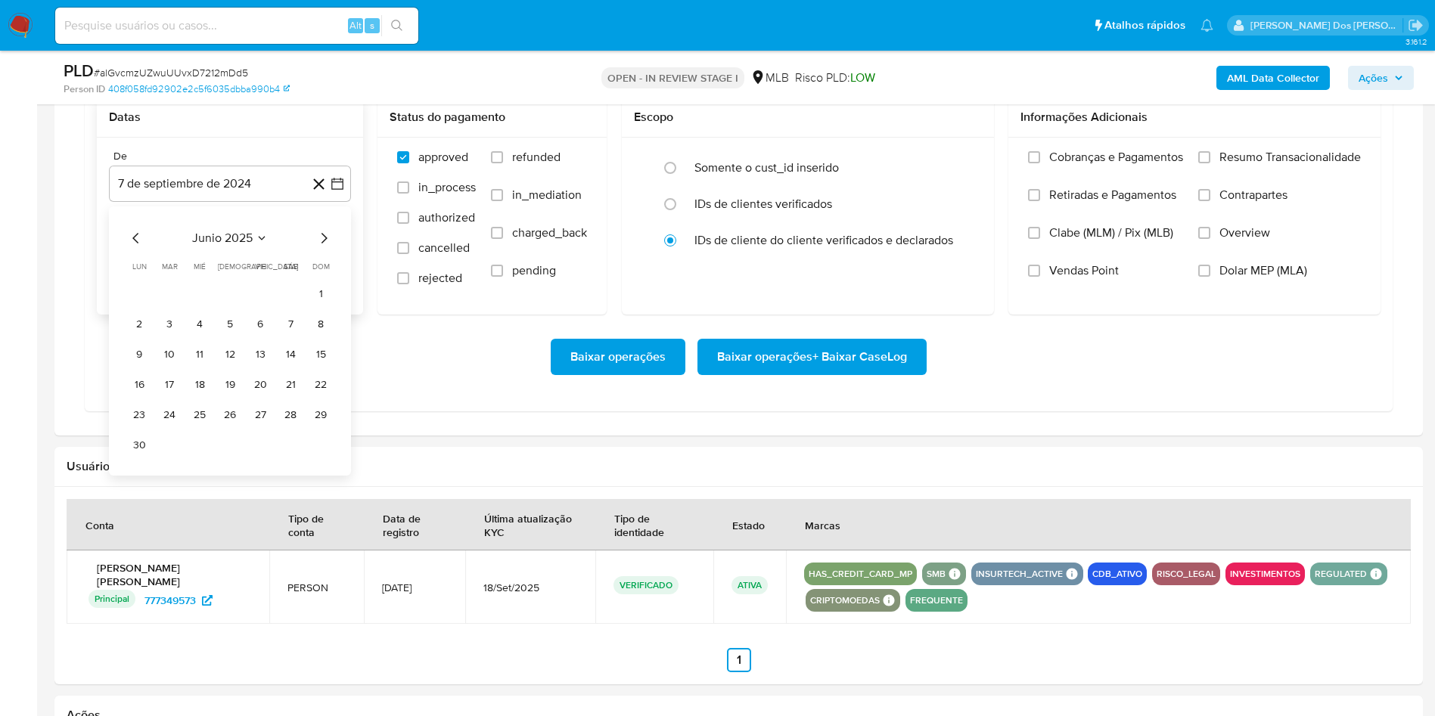
click at [323, 247] on icon "Mes siguiente" at bounding box center [324, 238] width 18 height 18
drag, startPoint x: 258, startPoint y: 324, endPoint x: 264, endPoint y: 309, distance: 15.6
click at [258, 306] on button "1" at bounding box center [260, 294] width 24 height 24
click at [1231, 165] on span "Resumo Transacionalidade" at bounding box center [1289, 157] width 141 height 15
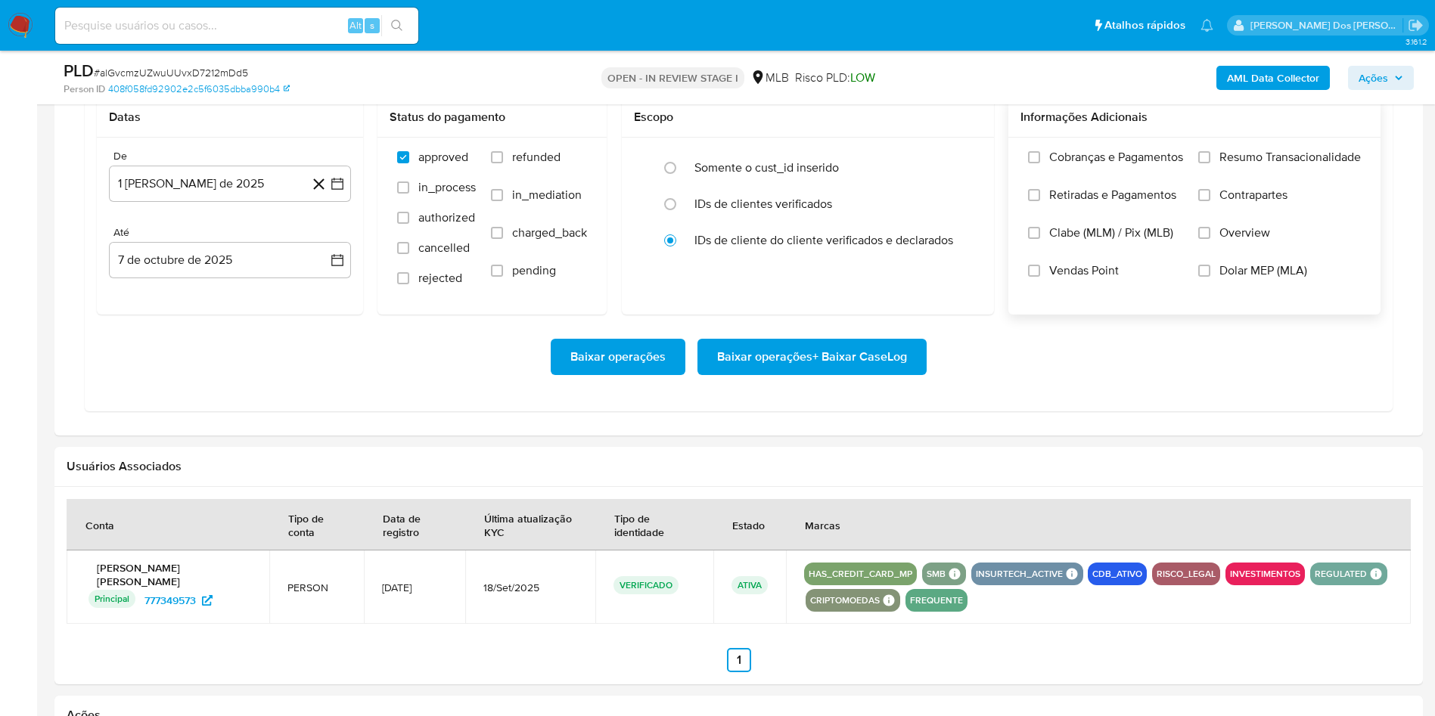
click at [1210, 163] on input "Resumo Transacionalidade" at bounding box center [1204, 157] width 12 height 12
click at [813, 374] on span "Baixar operações + Baixar CaseLog" at bounding box center [812, 356] width 190 height 33
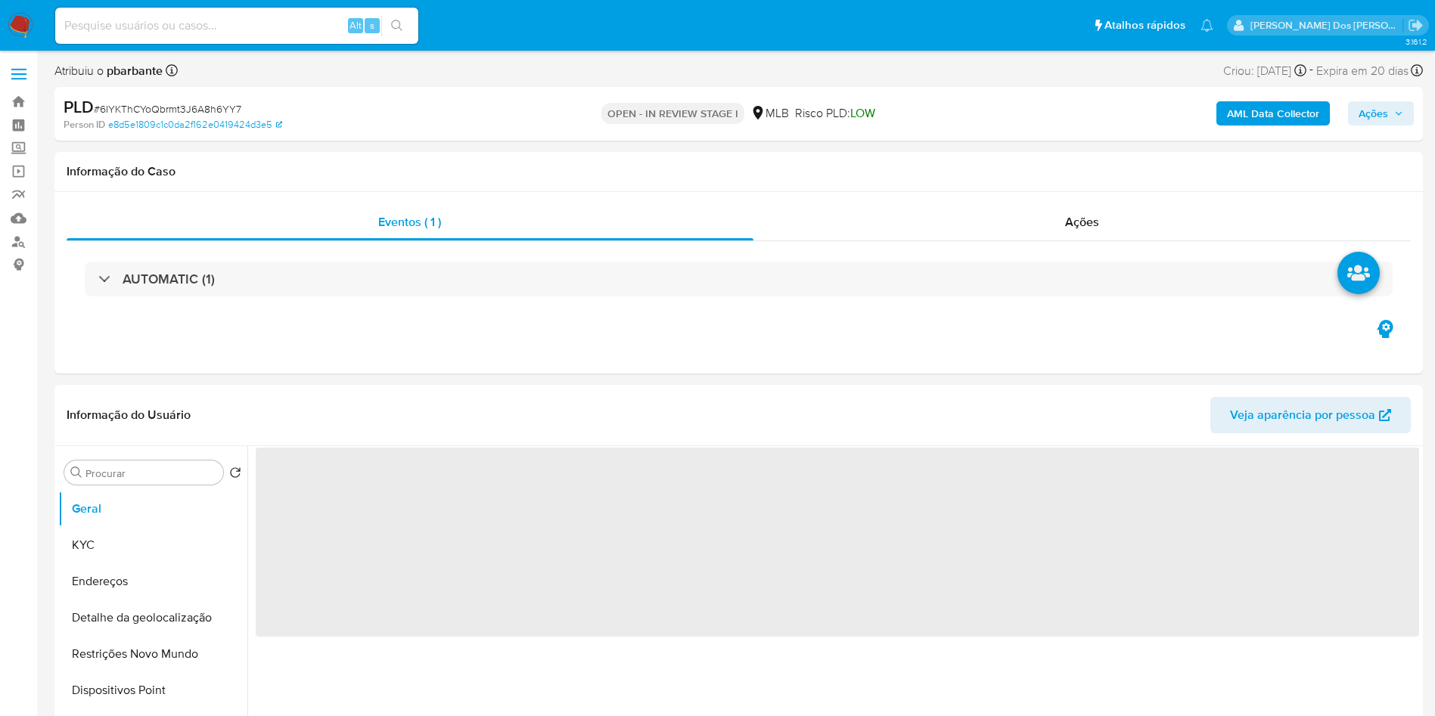
select select "10"
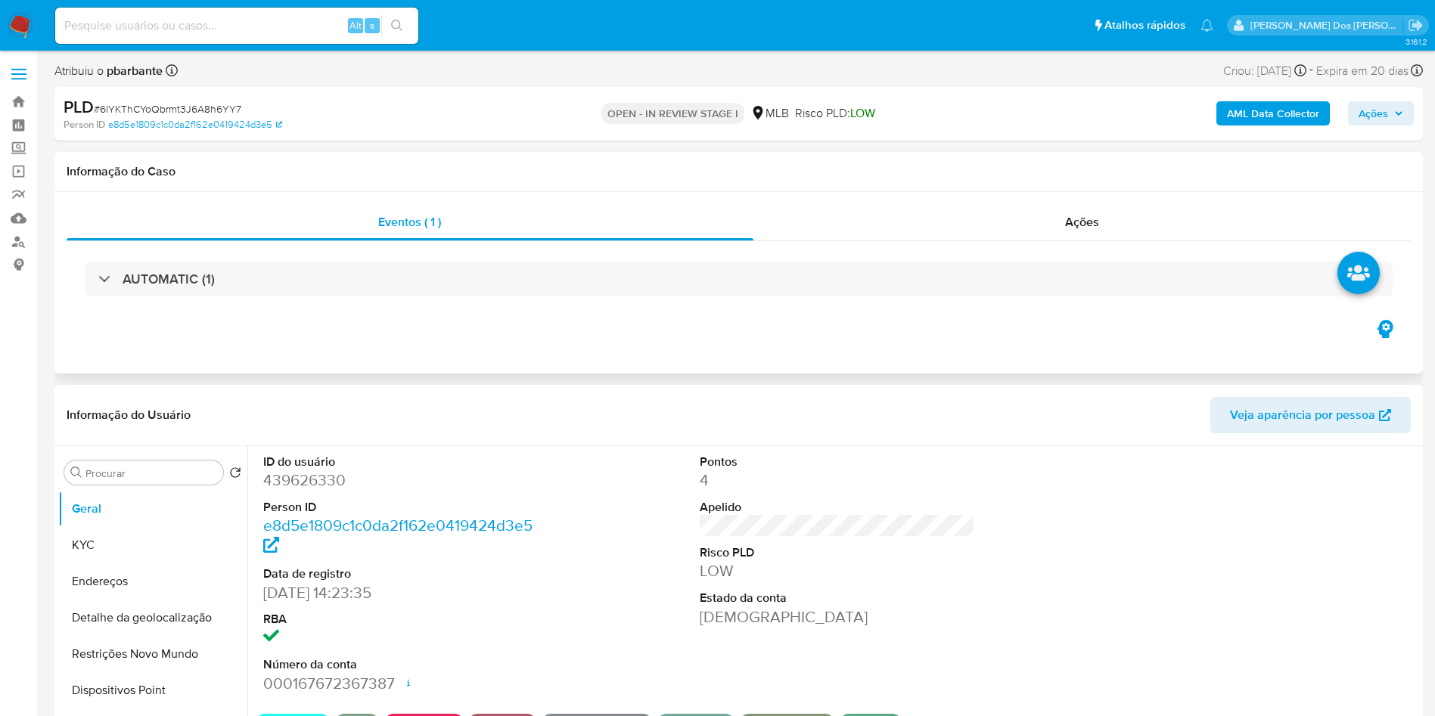
click at [443, 255] on div "AUTOMATIC (1)" at bounding box center [739, 279] width 1344 height 76
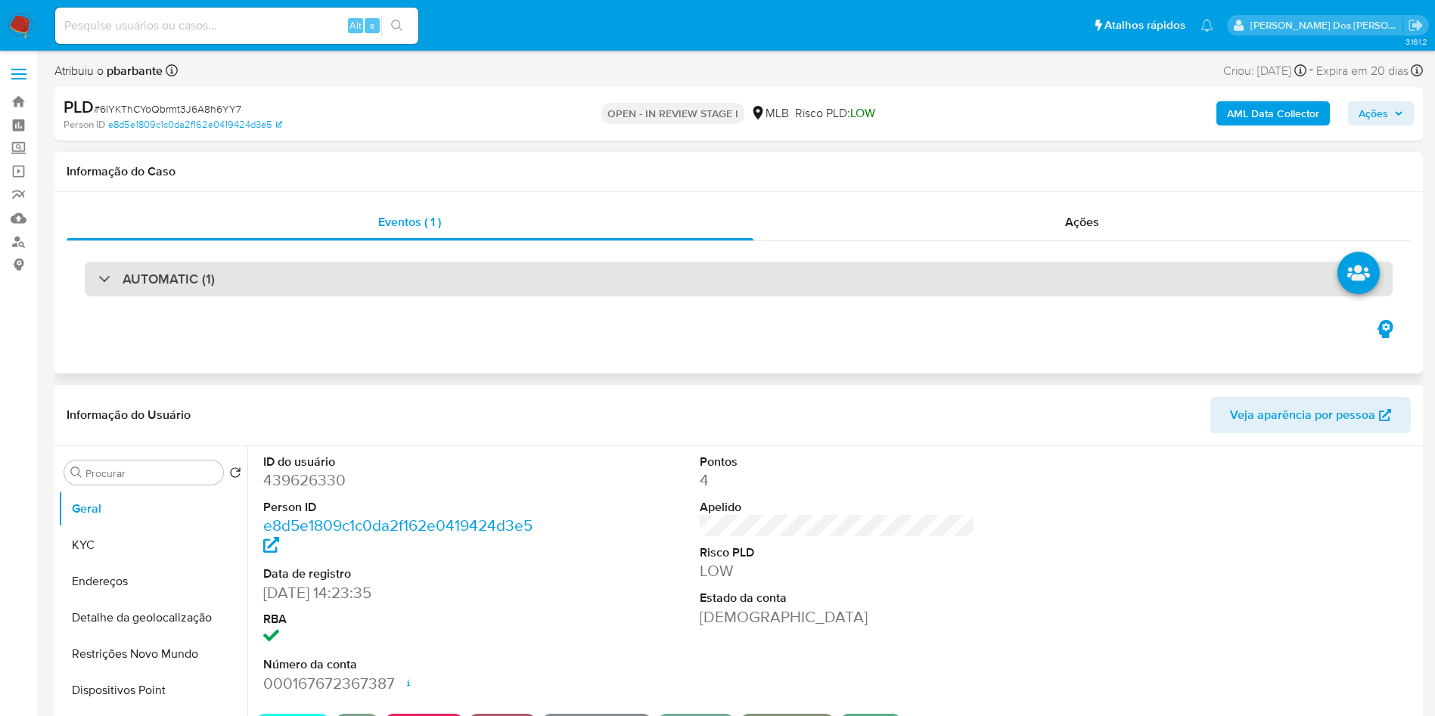
click at [413, 272] on div "AUTOMATIC (1)" at bounding box center [739, 279] width 1308 height 35
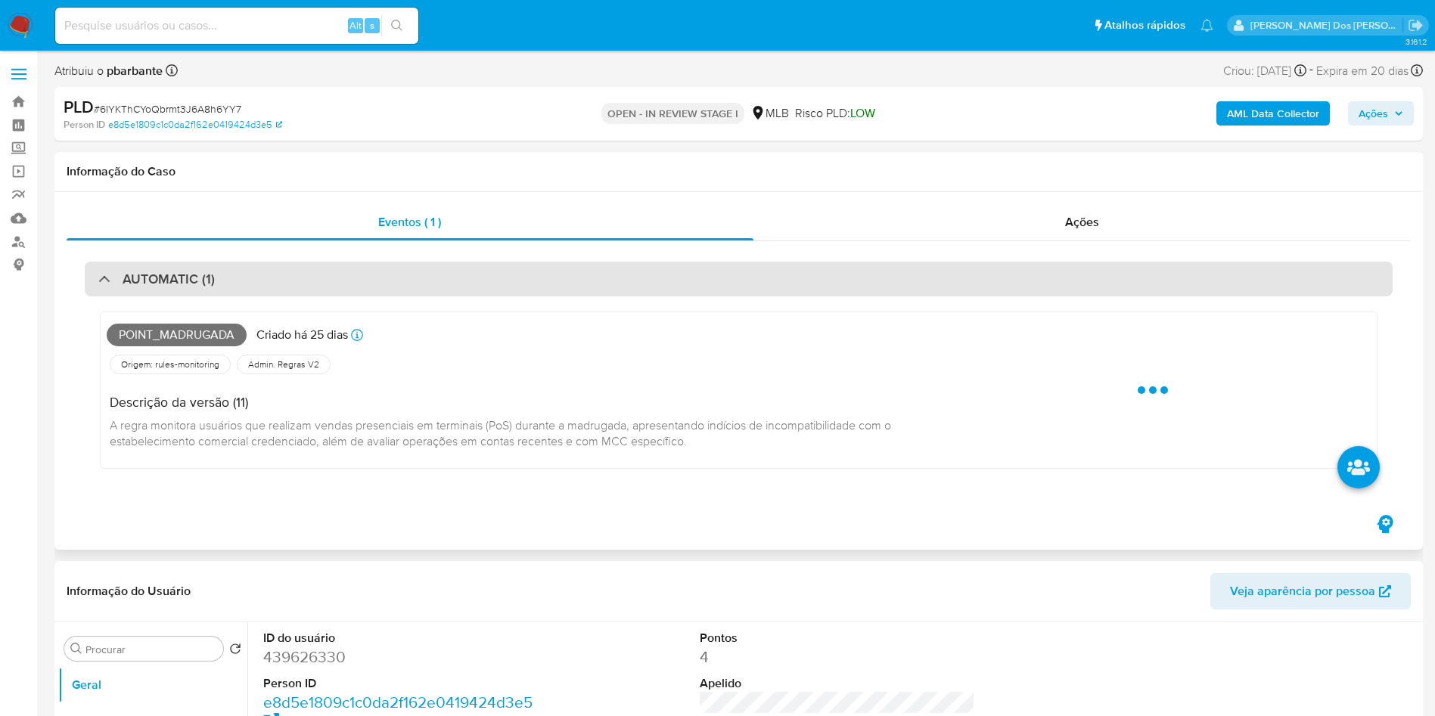
click at [411, 272] on div "AUTOMATIC (1)" at bounding box center [739, 279] width 1308 height 35
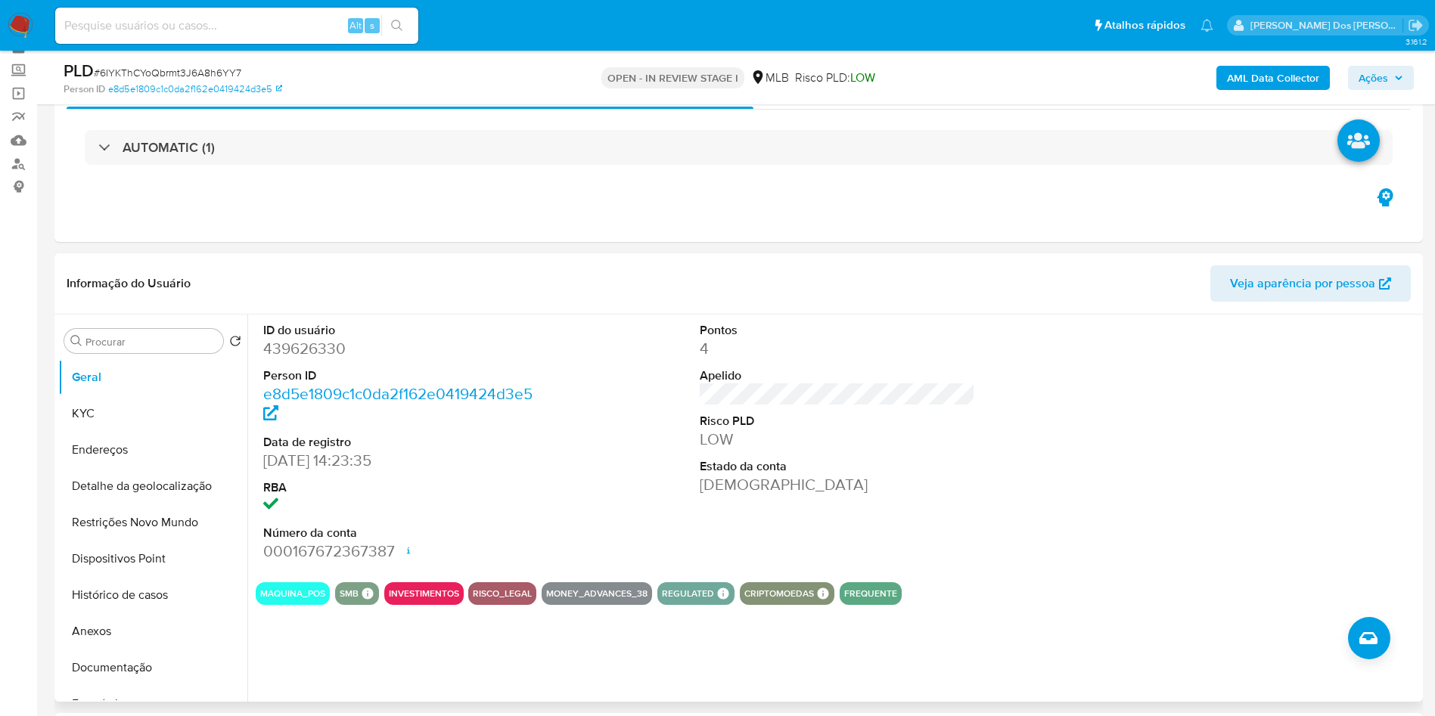
scroll to position [113, 0]
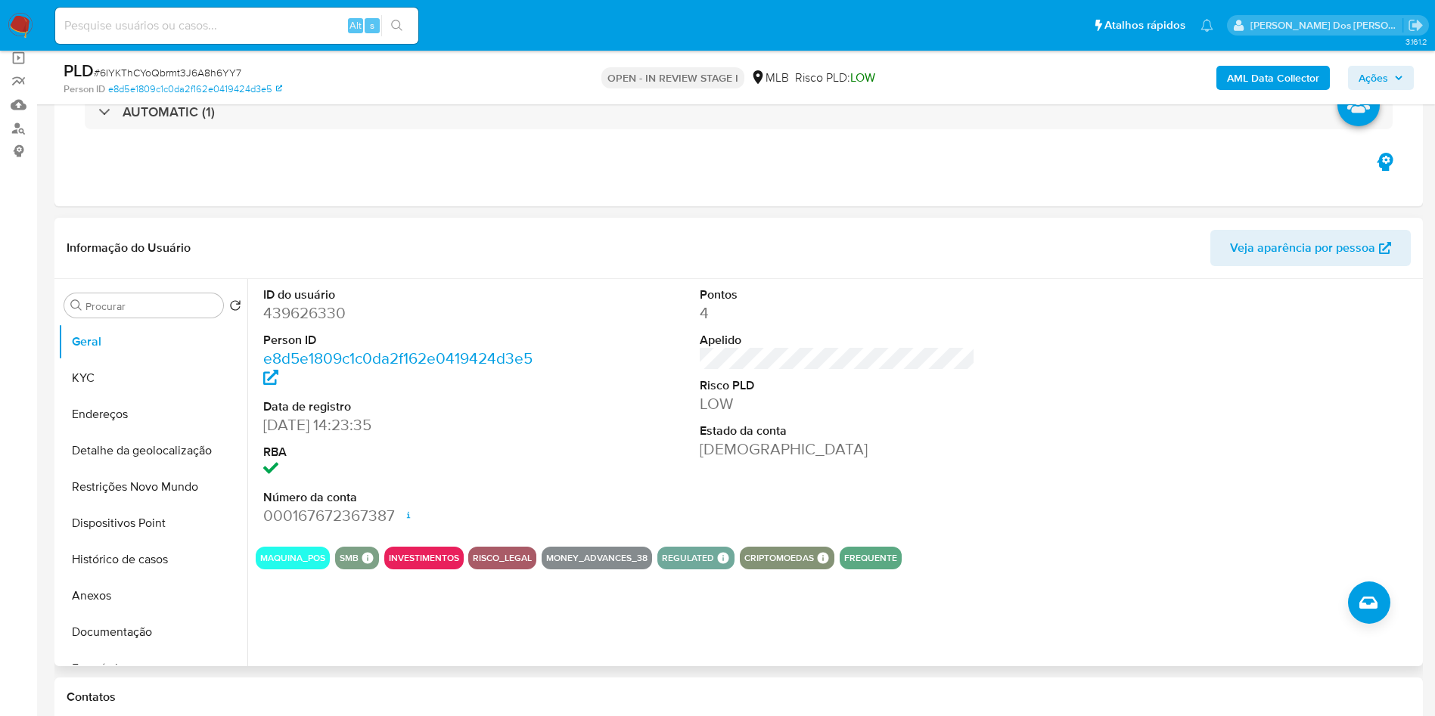
click at [321, 324] on dd "439626330" at bounding box center [401, 313] width 276 height 21
copy dd "439626330"
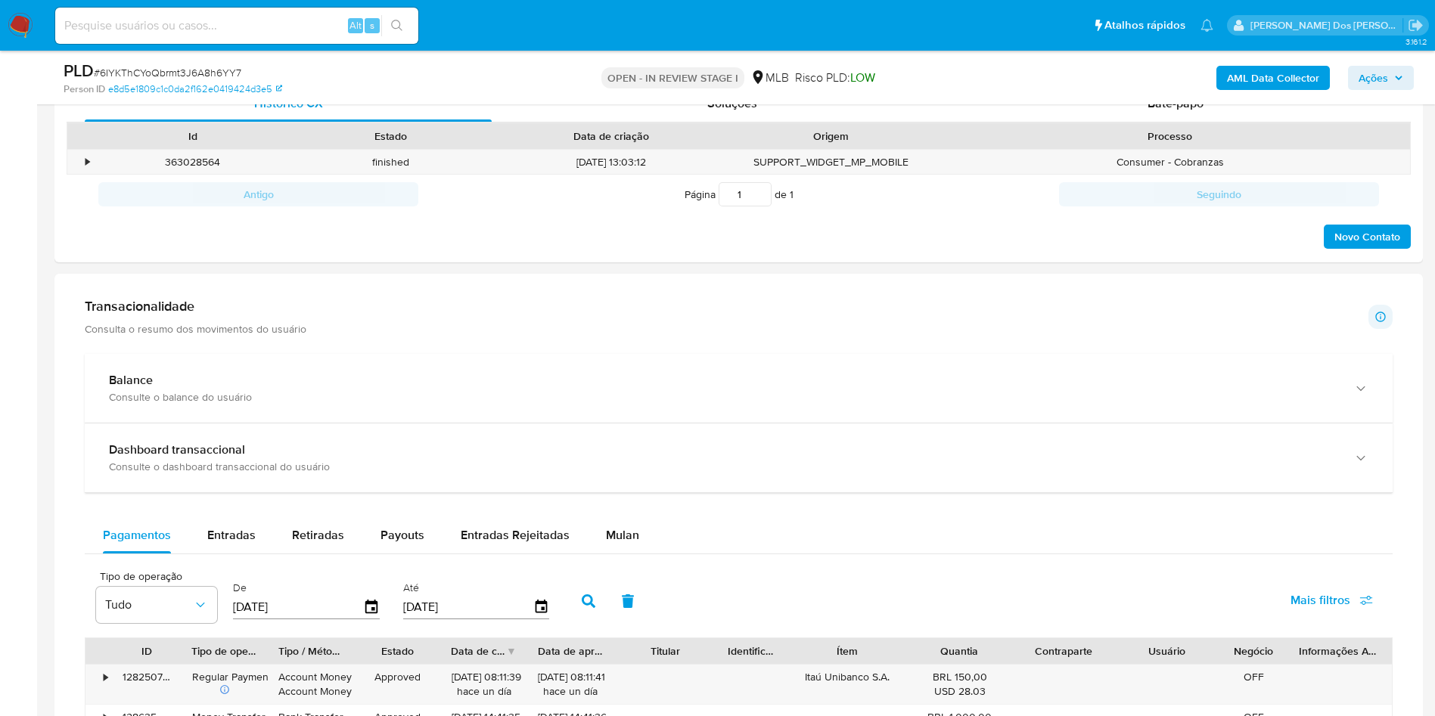
scroll to position [908, 0]
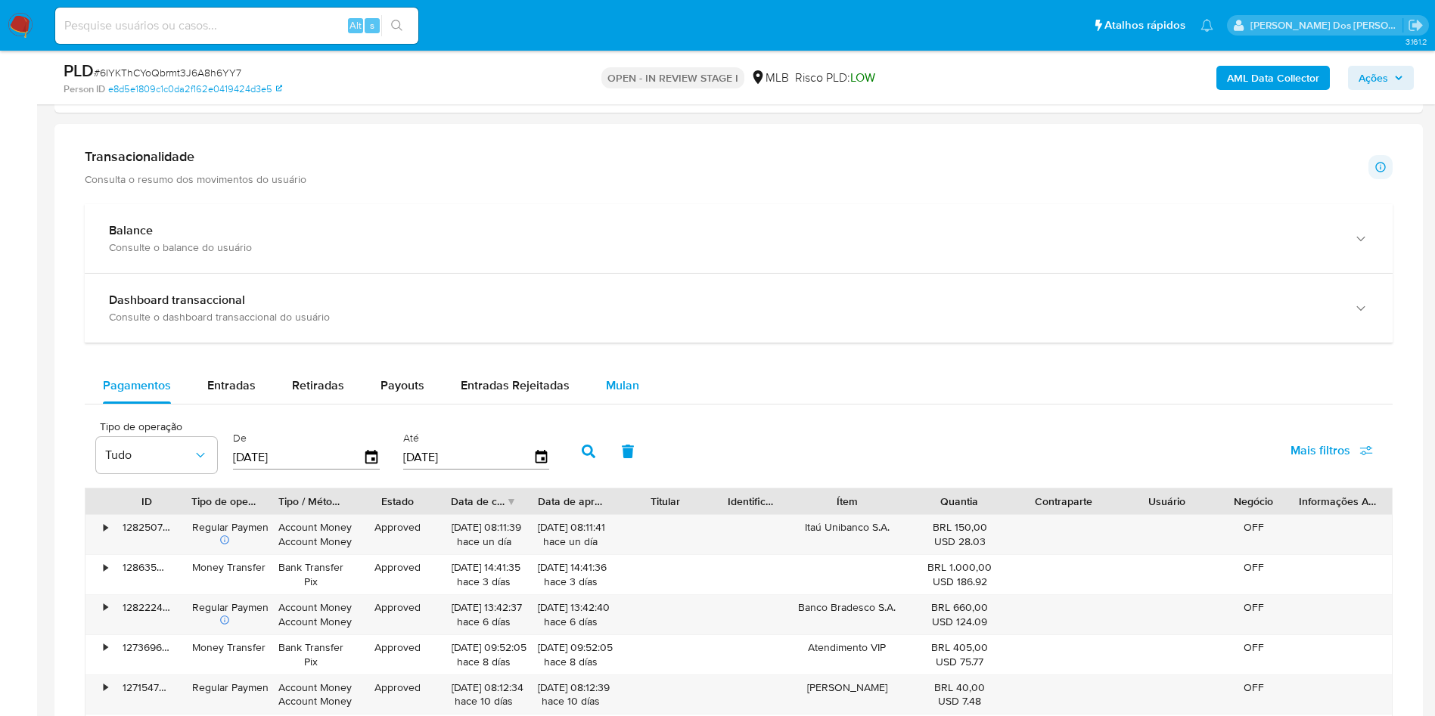
click at [609, 394] on span "Mulan" at bounding box center [622, 385] width 33 height 17
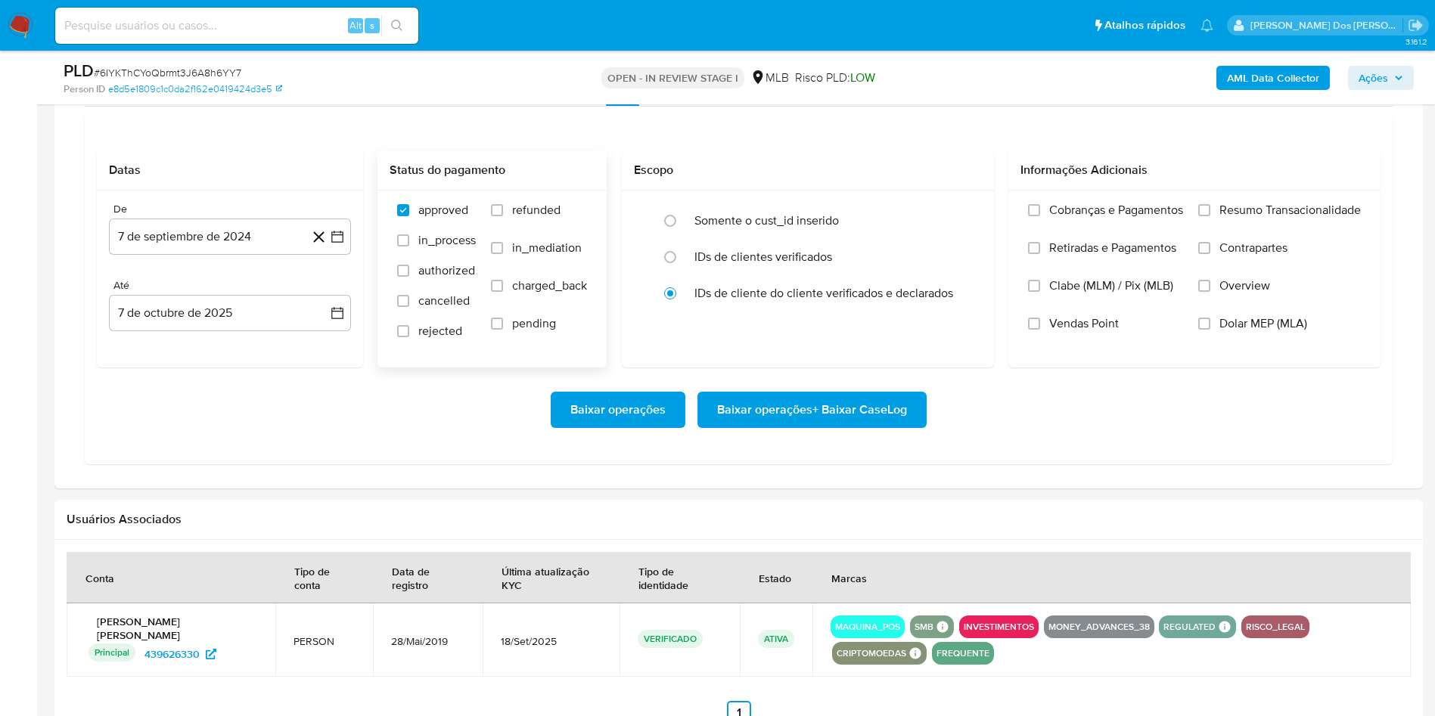
scroll to position [1248, 0]
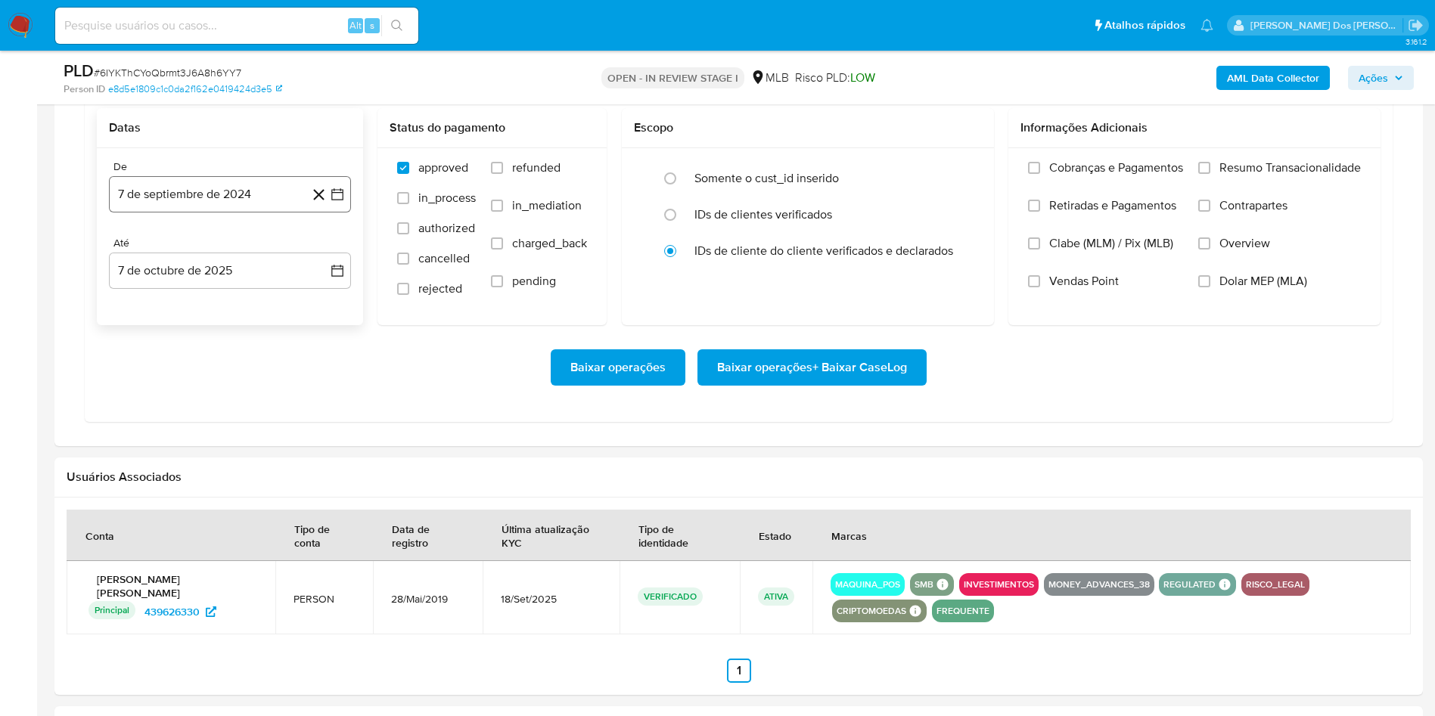
click at [334, 202] on icon "button" at bounding box center [337, 194] width 15 height 15
click at [318, 258] on icon "Mes siguiente" at bounding box center [324, 249] width 18 height 18
click at [325, 258] on icon "Mes siguiente" at bounding box center [324, 249] width 18 height 18
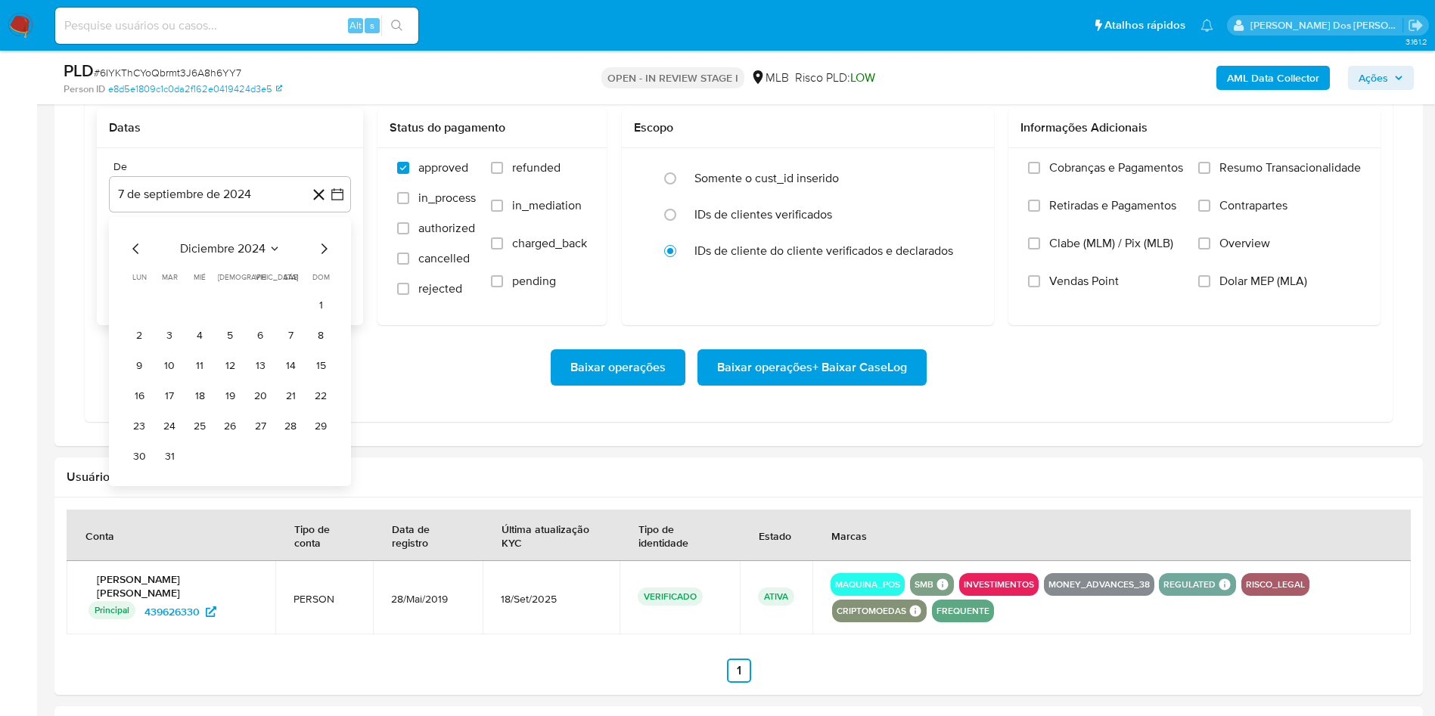
click at [325, 258] on icon "Mes siguiente" at bounding box center [324, 249] width 18 height 18
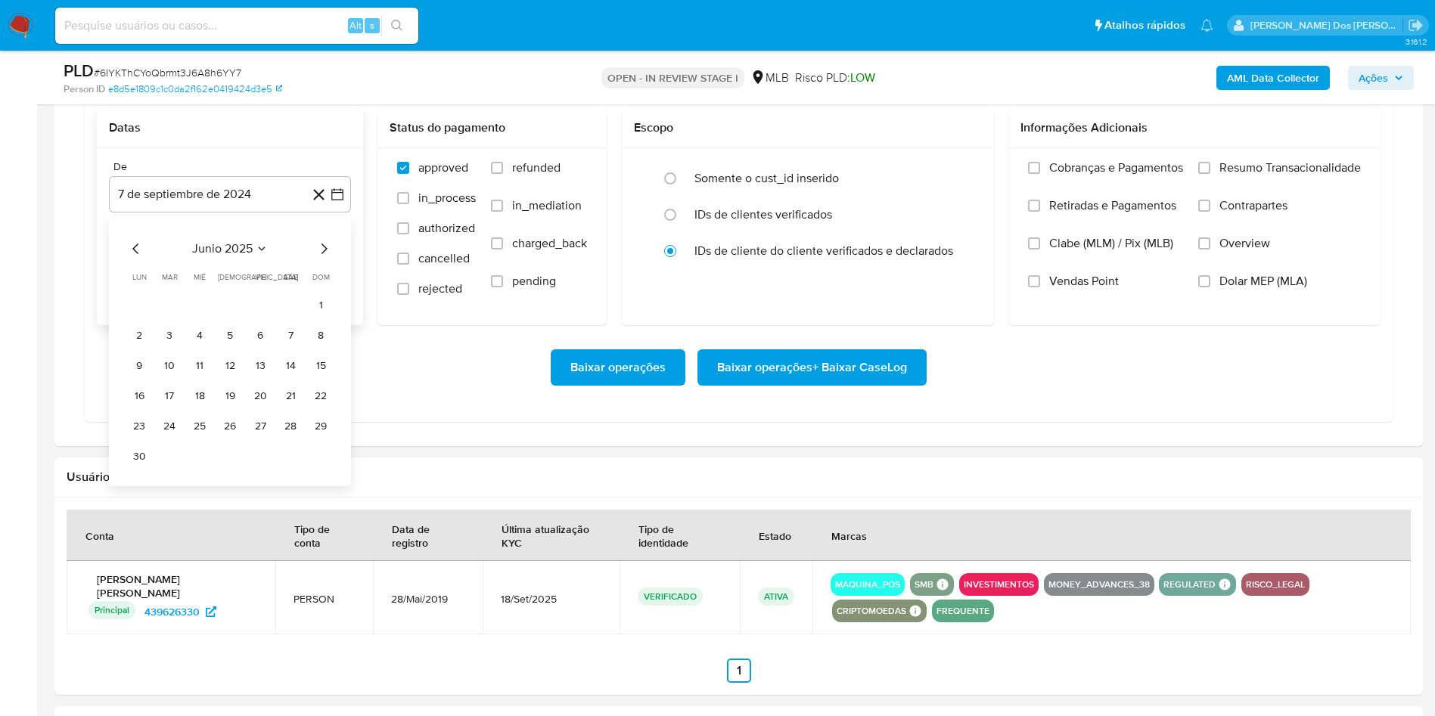
click at [325, 258] on icon "Mes siguiente" at bounding box center [324, 249] width 18 height 18
click at [267, 317] on button "1" at bounding box center [260, 305] width 24 height 24
click at [1249, 175] on span "Resumo Transacionalidade" at bounding box center [1289, 167] width 141 height 15
click at [1210, 174] on input "Resumo Transacionalidade" at bounding box center [1204, 168] width 12 height 12
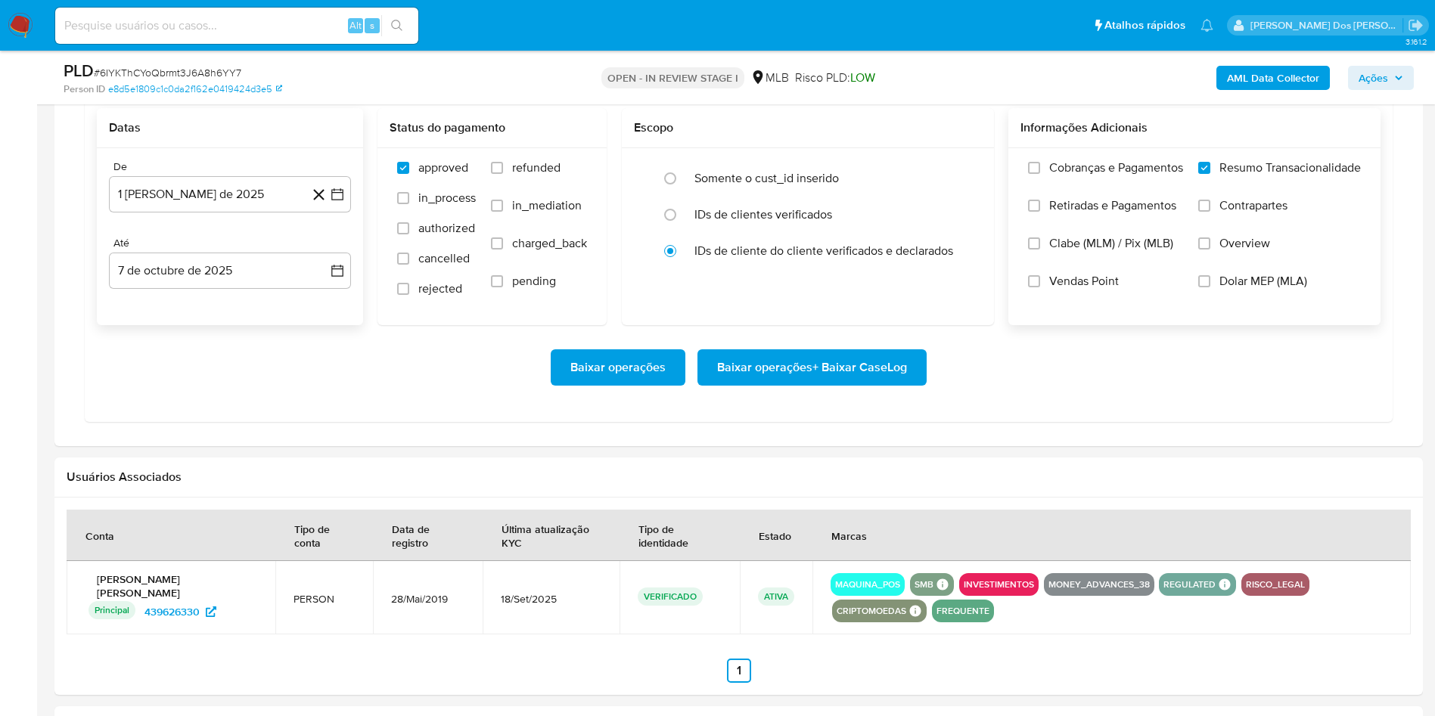
click at [848, 384] on span "Baixar operações + Baixar CaseLog" at bounding box center [812, 367] width 190 height 33
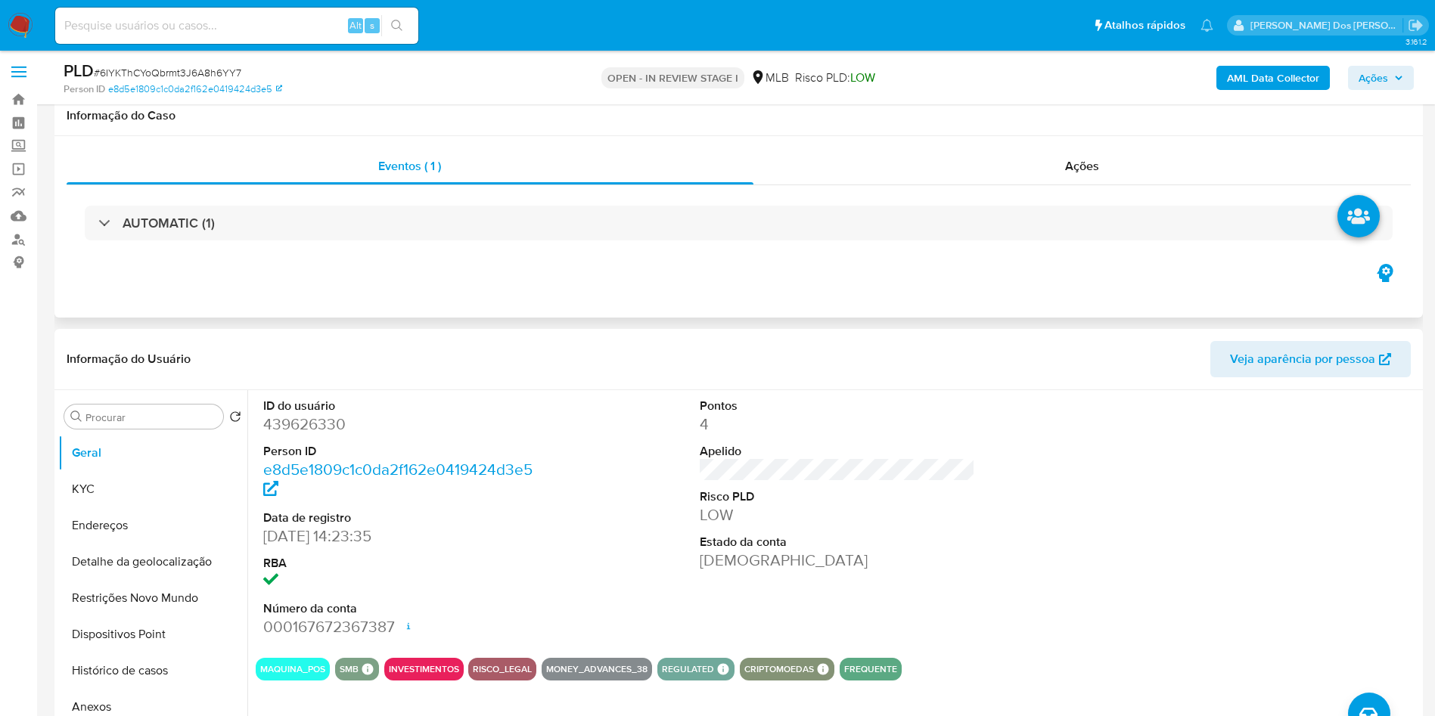
scroll to position [0, 0]
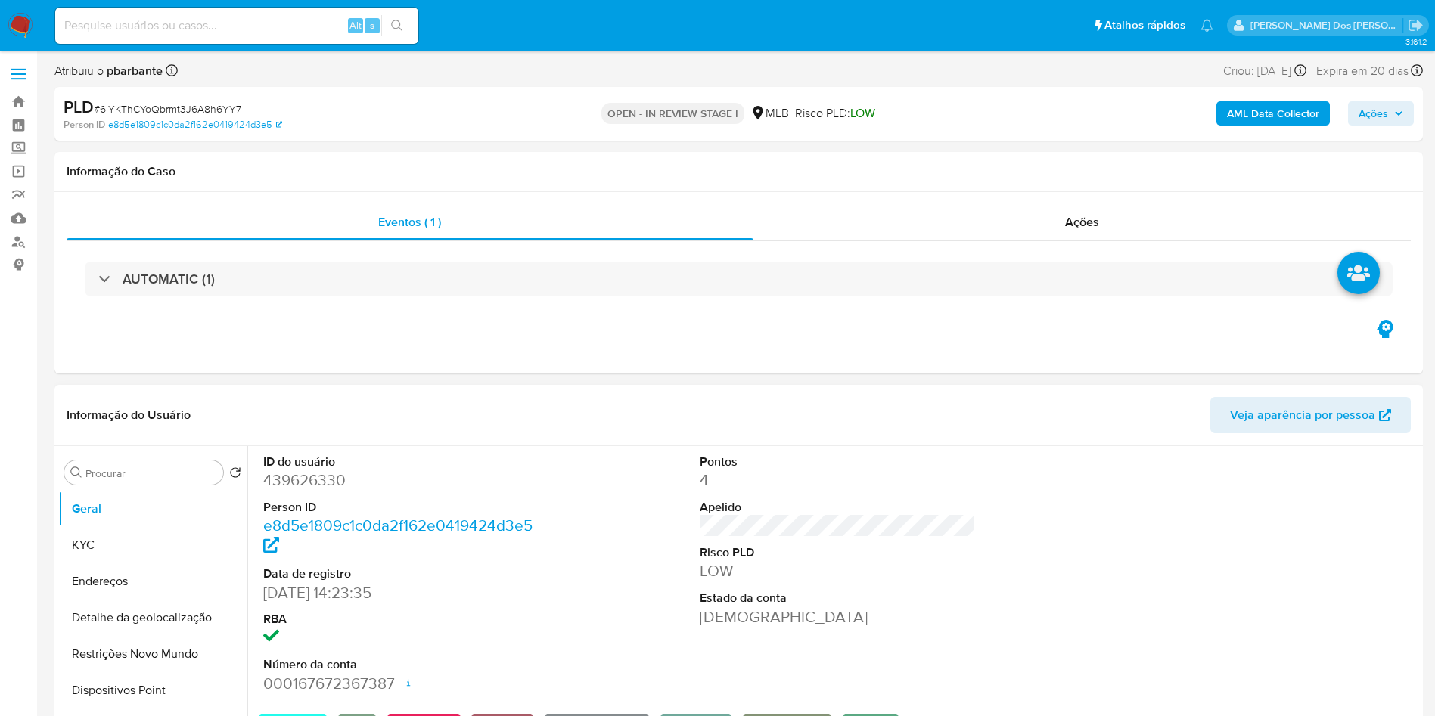
click at [313, 491] on dd "439626330" at bounding box center [401, 480] width 276 height 21
copy dd "439626330"
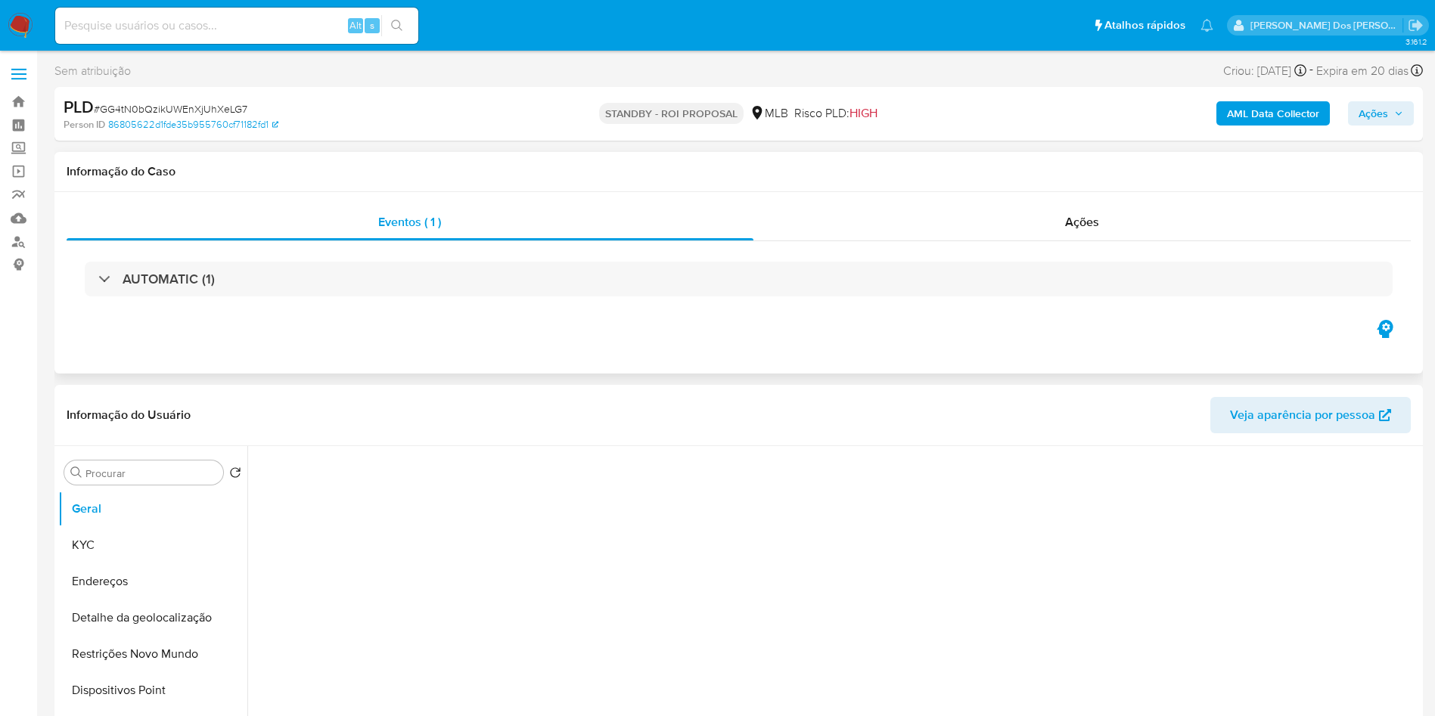
click at [467, 302] on div "AUTOMATIC (1)" at bounding box center [739, 279] width 1344 height 76
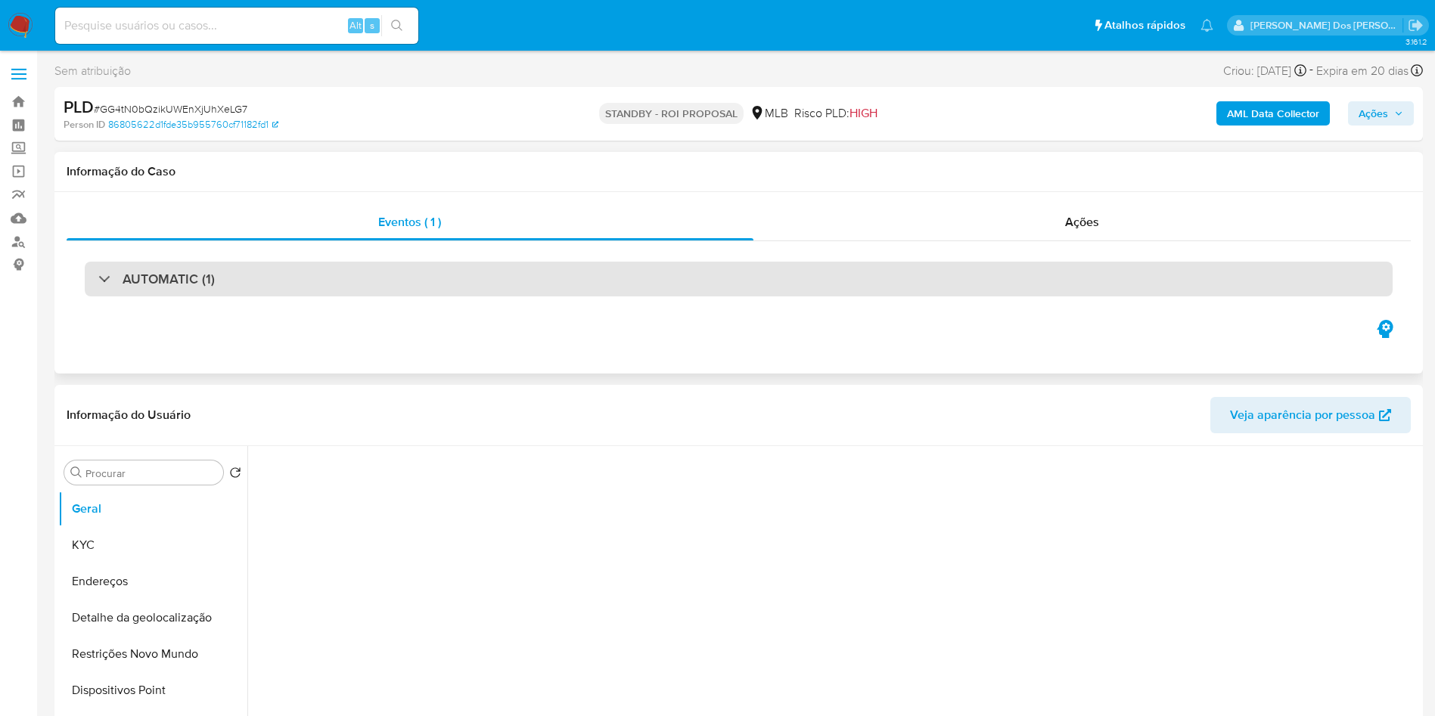
click at [458, 274] on div "AUTOMATIC (1)" at bounding box center [739, 279] width 1308 height 35
select select "10"
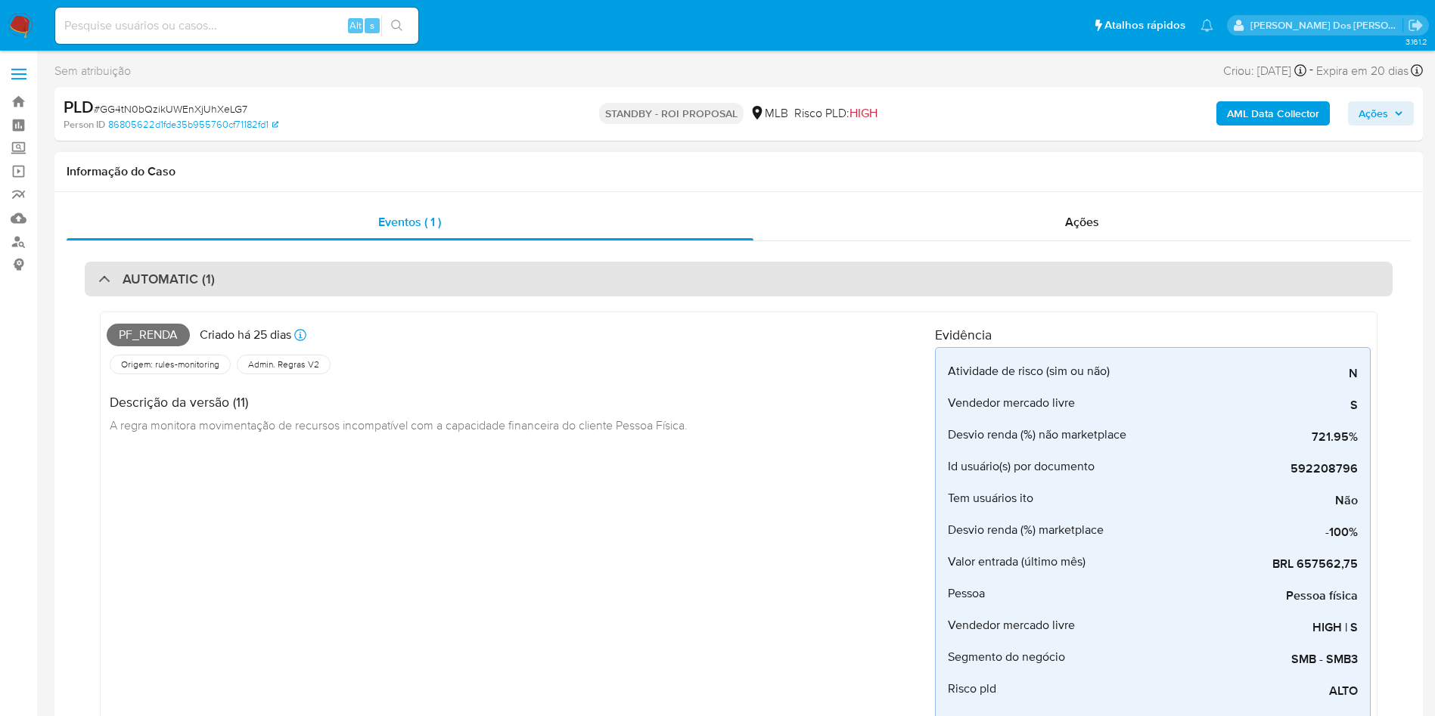
click at [421, 271] on div "AUTOMATIC (1)" at bounding box center [739, 279] width 1308 height 35
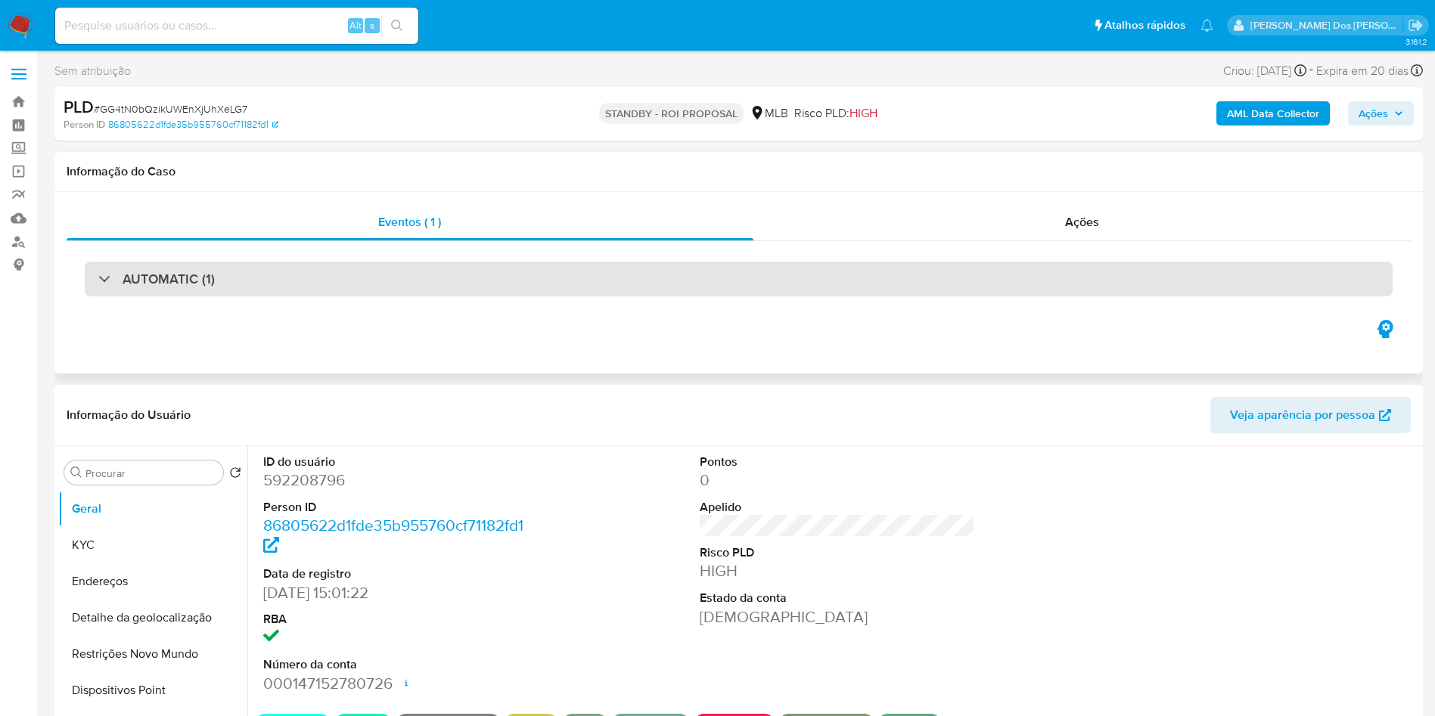
scroll to position [113, 0]
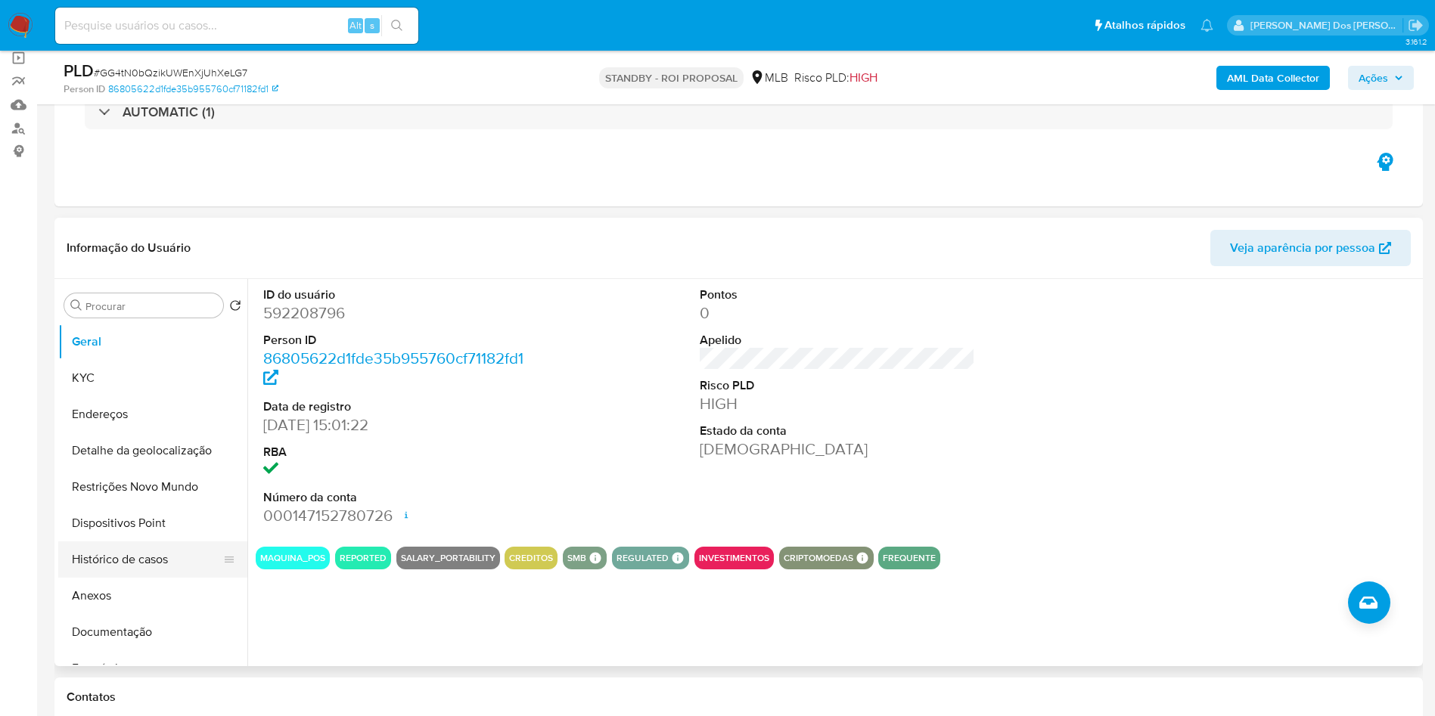
click at [146, 578] on button "Histórico de casos" at bounding box center [146, 560] width 177 height 36
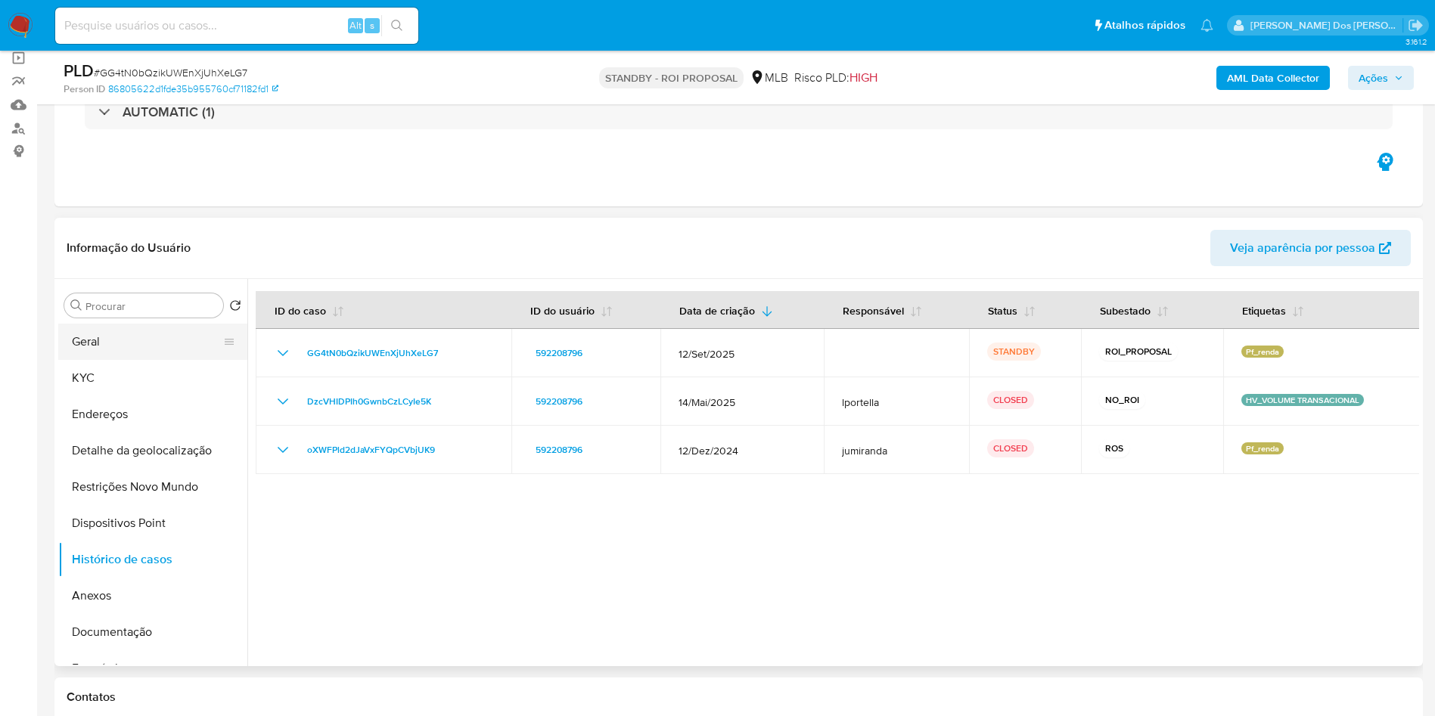
click at [124, 360] on button "Geral" at bounding box center [146, 342] width 177 height 36
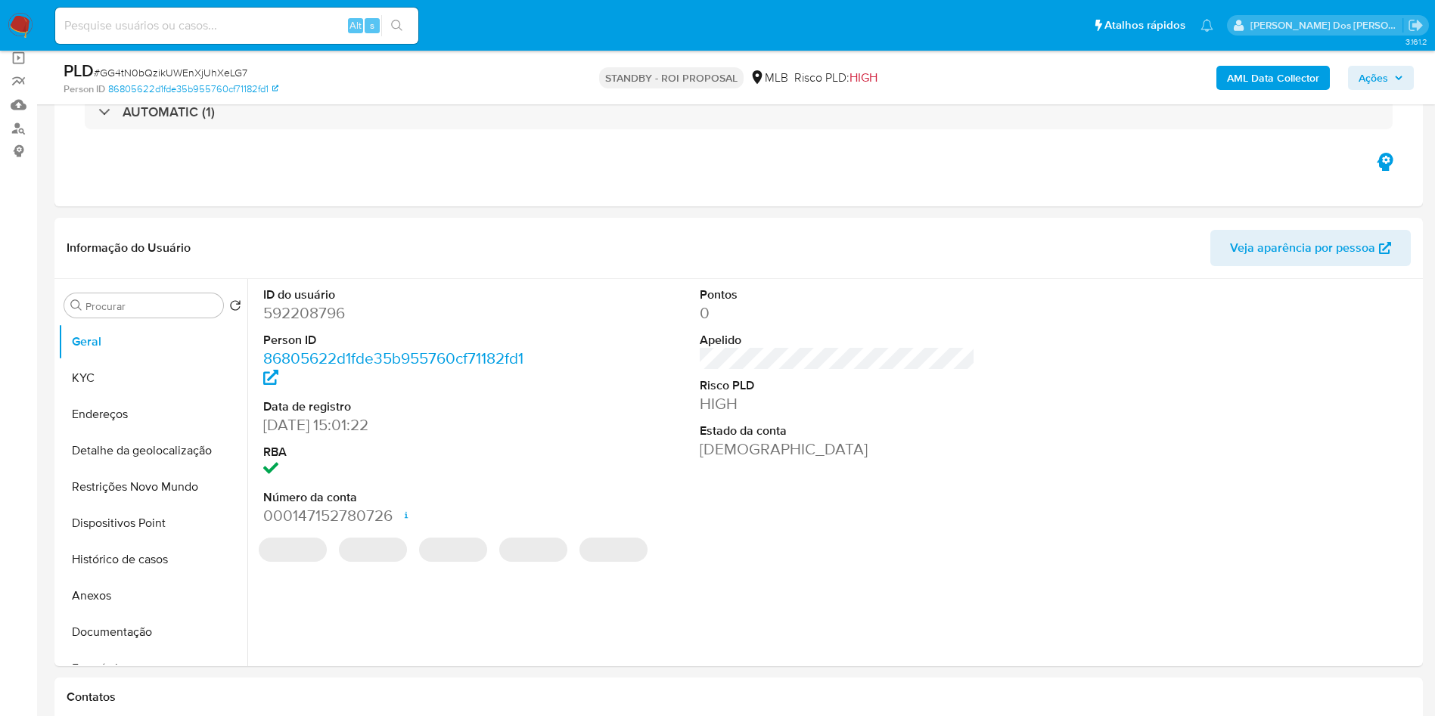
click at [318, 324] on dd "592208796" at bounding box center [401, 313] width 276 height 21
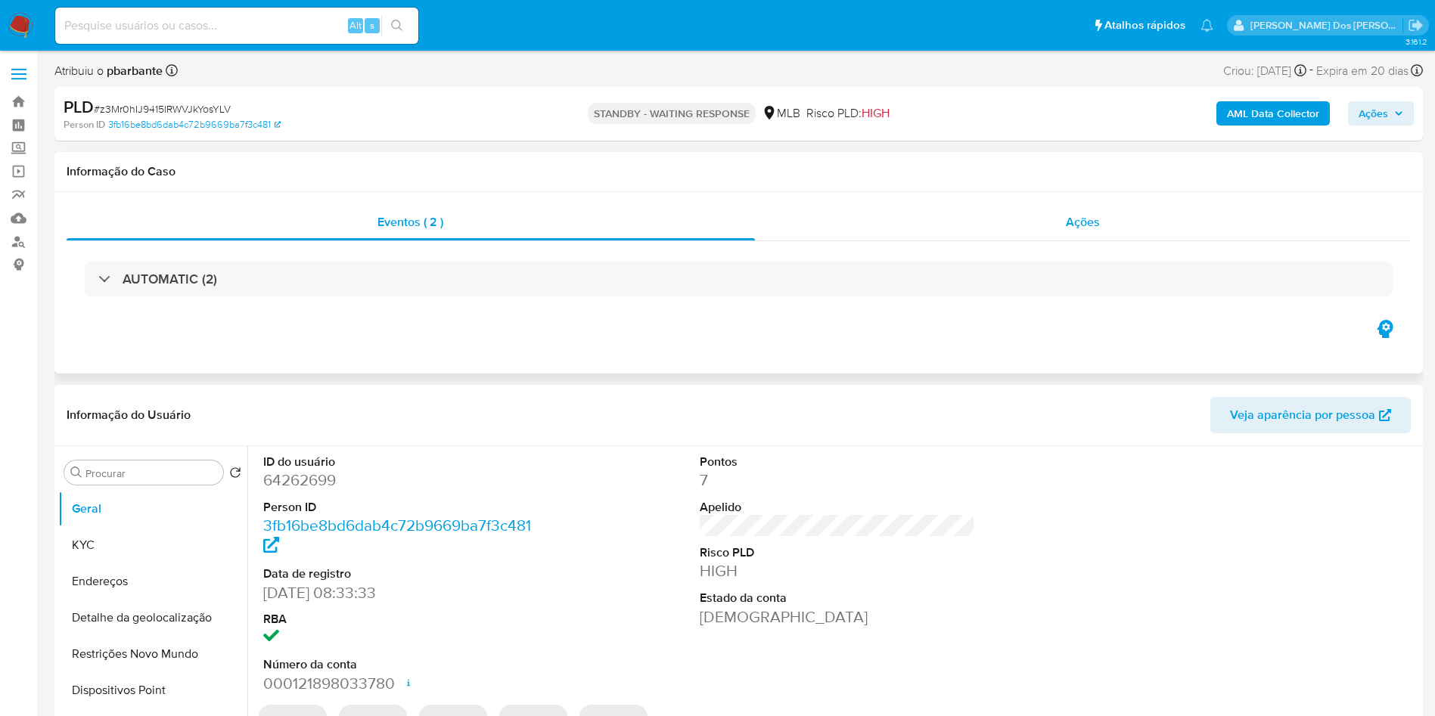
select select "10"
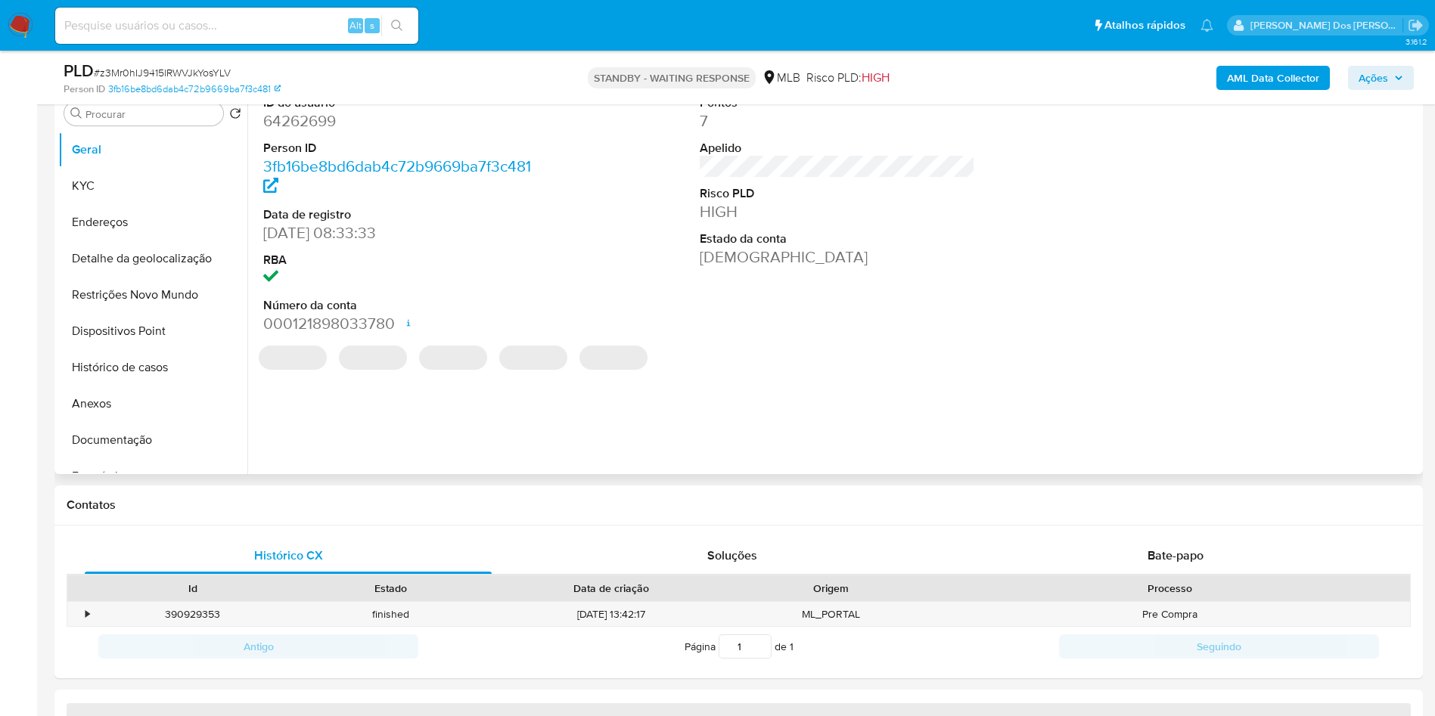
select select "10"
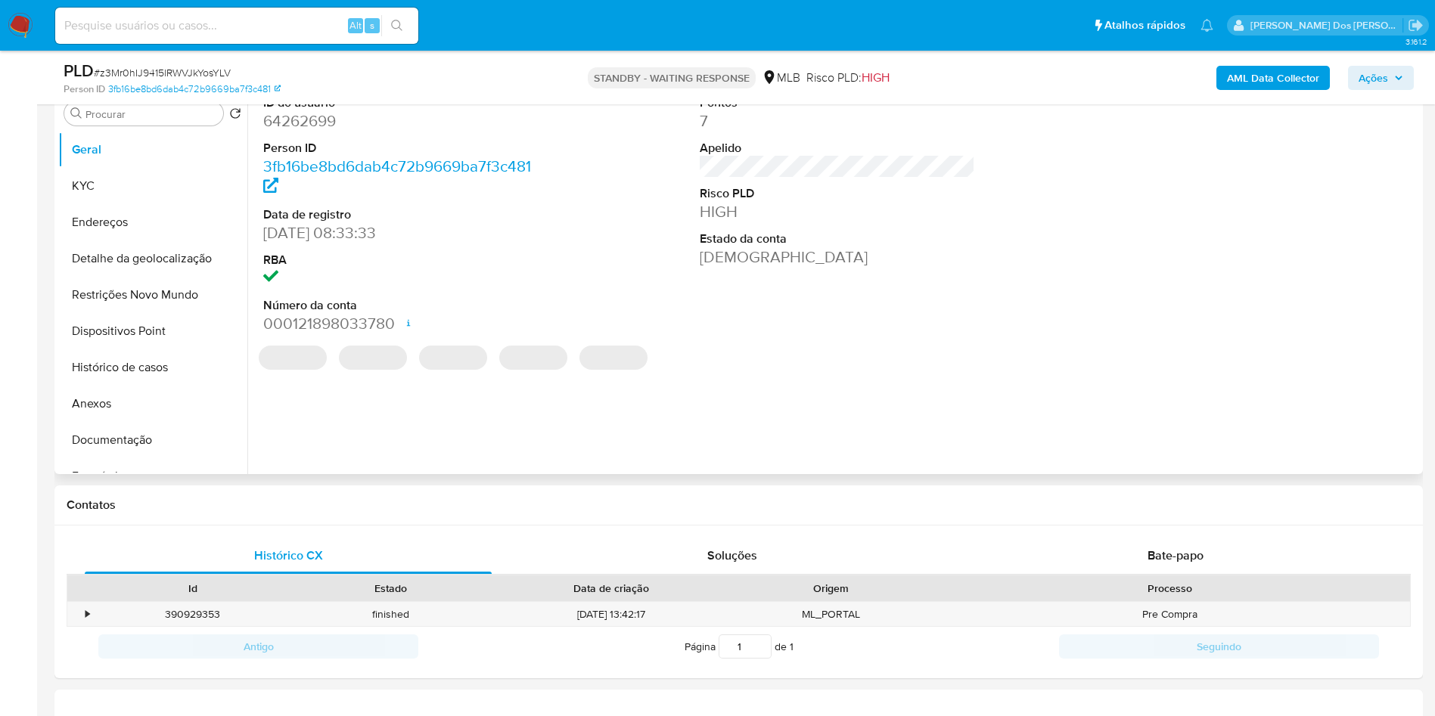
scroll to position [340, 0]
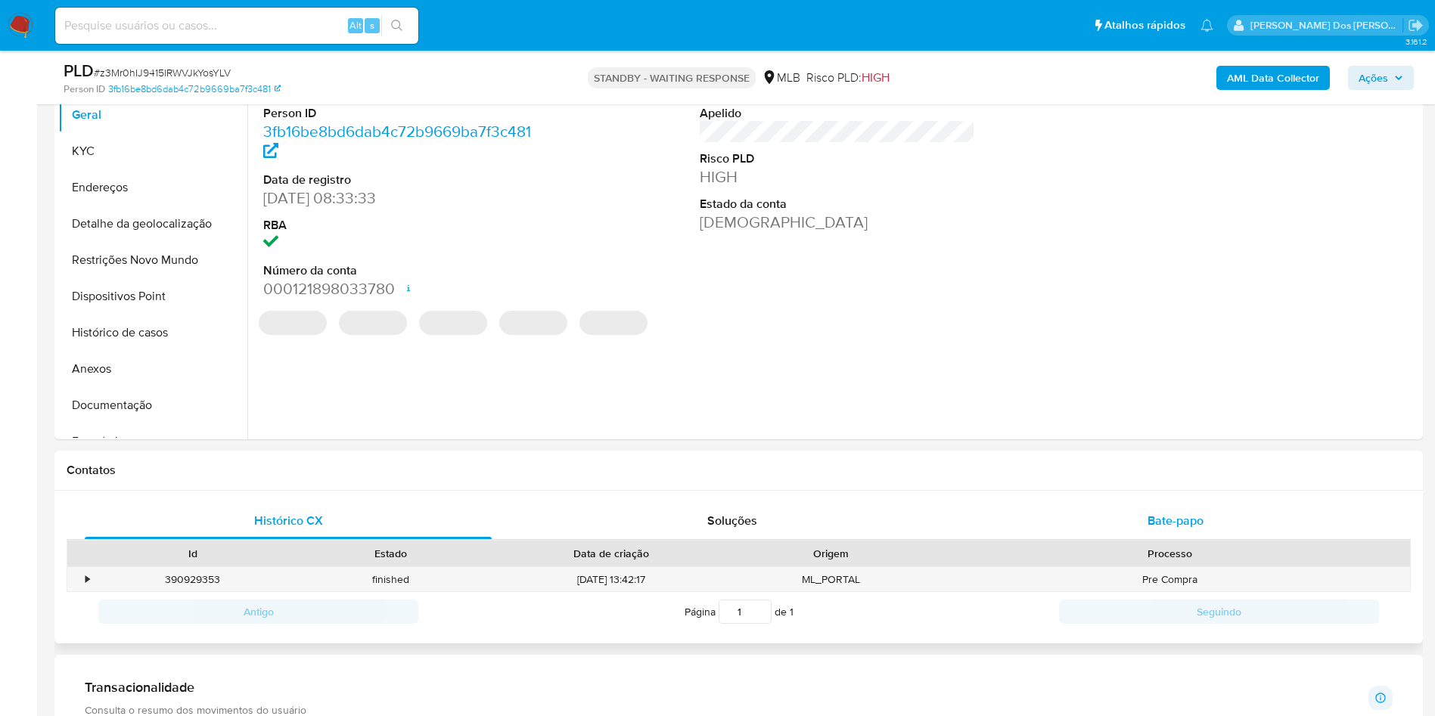
click at [1196, 529] on span "Bate-papo" at bounding box center [1175, 520] width 56 height 17
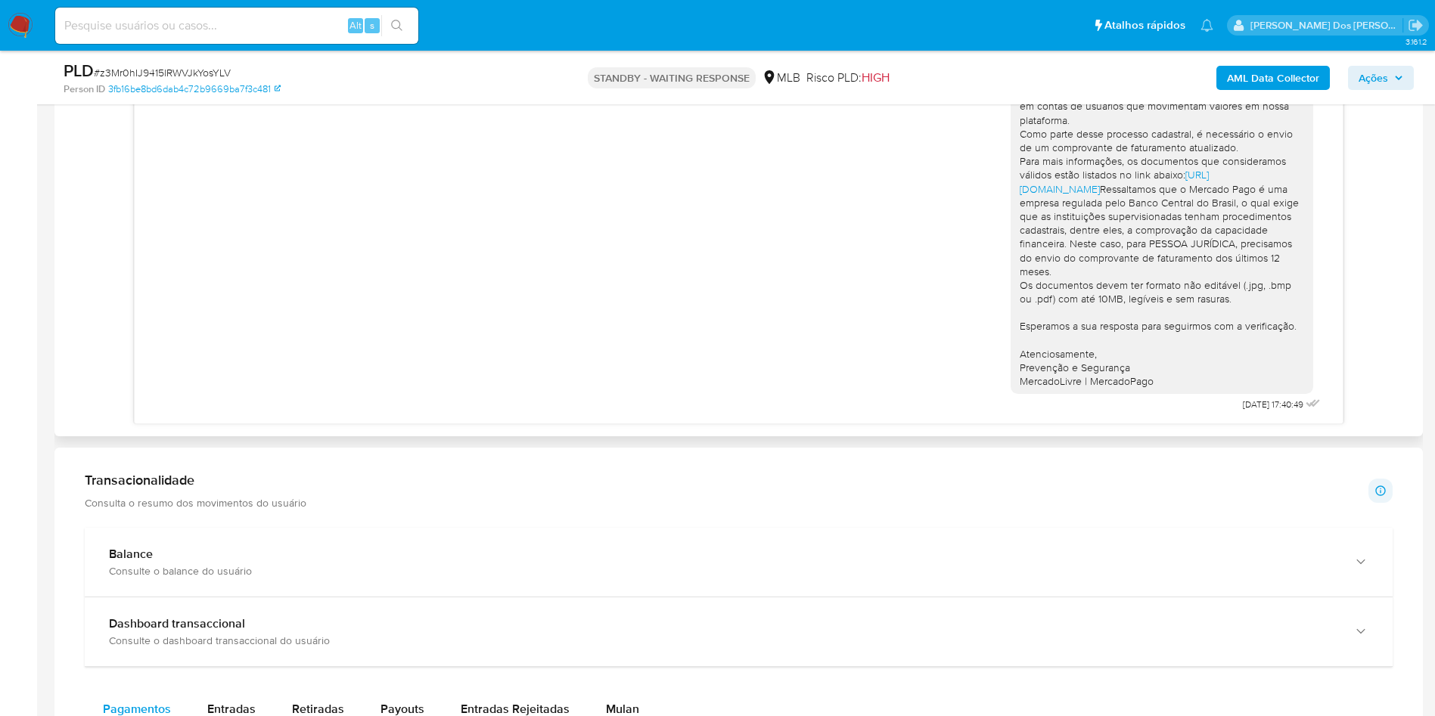
scroll to position [0, 0]
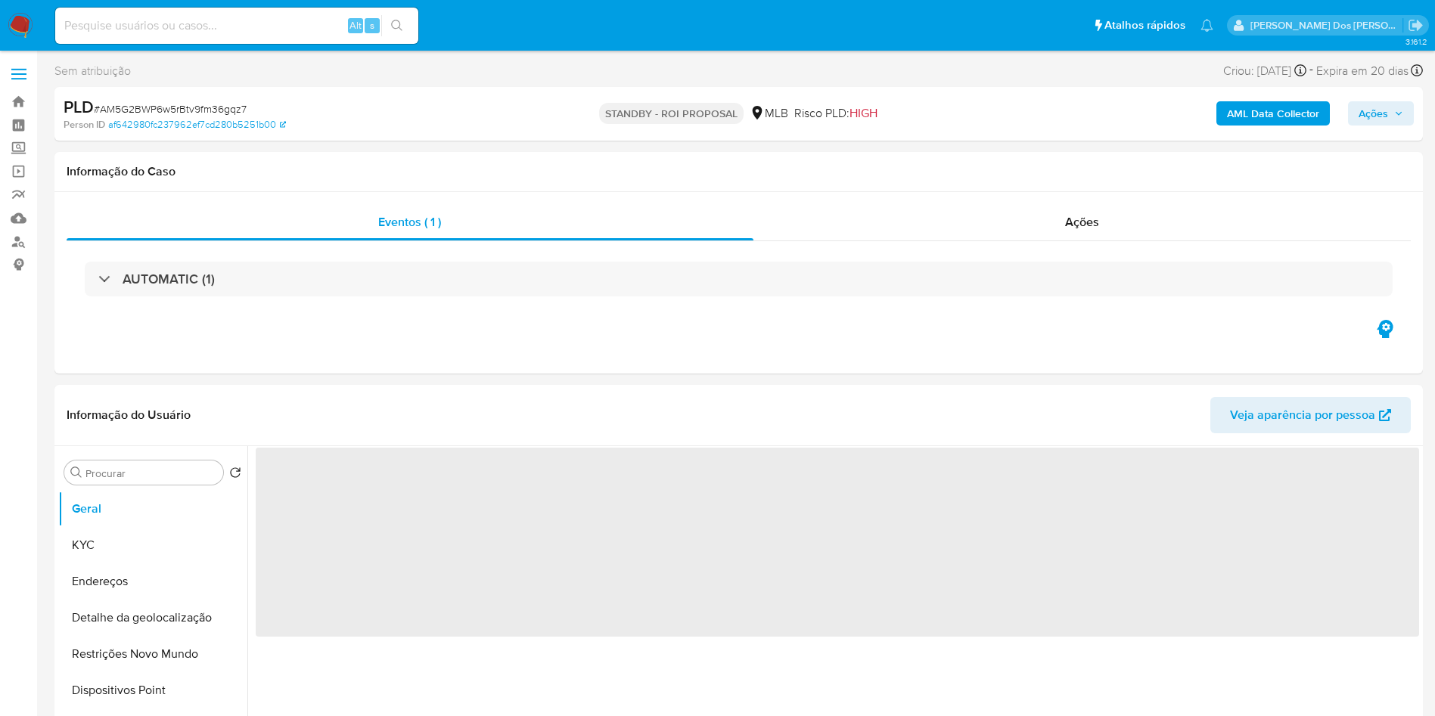
select select "10"
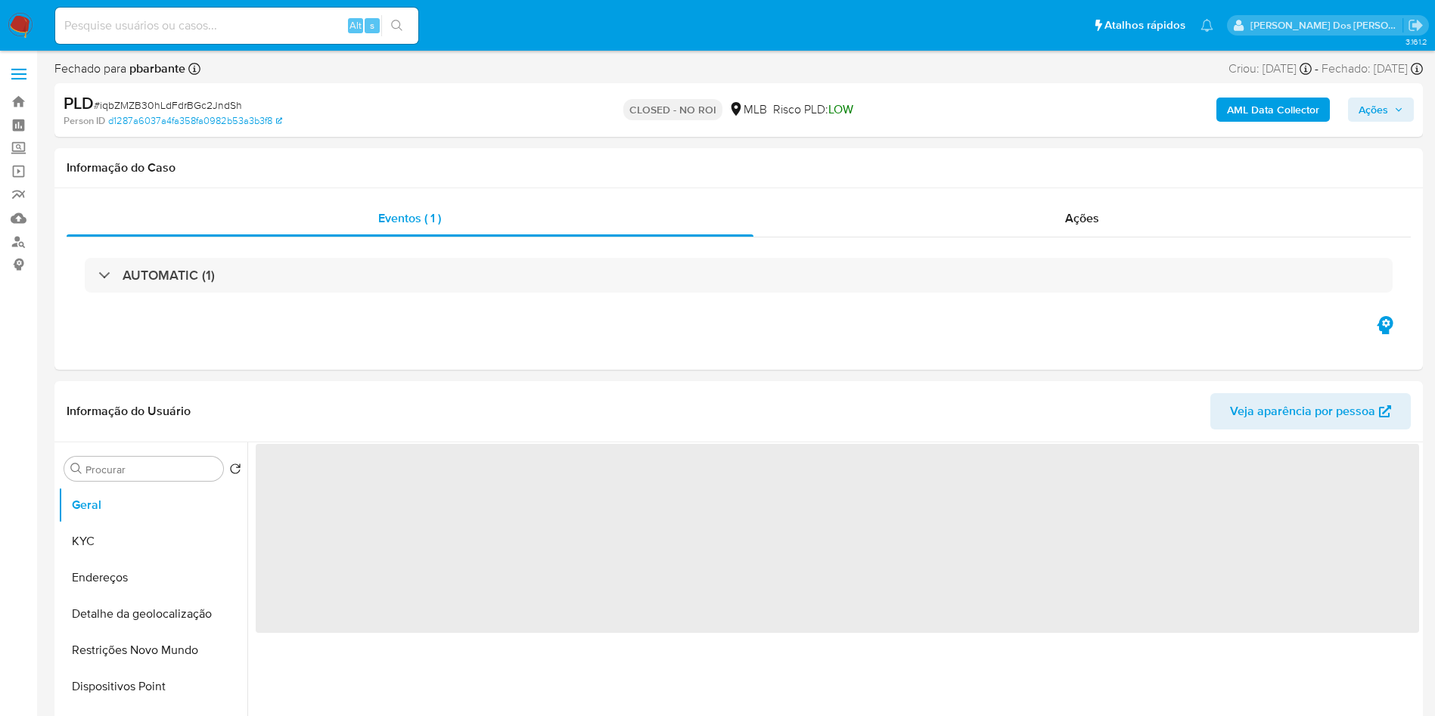
select select "10"
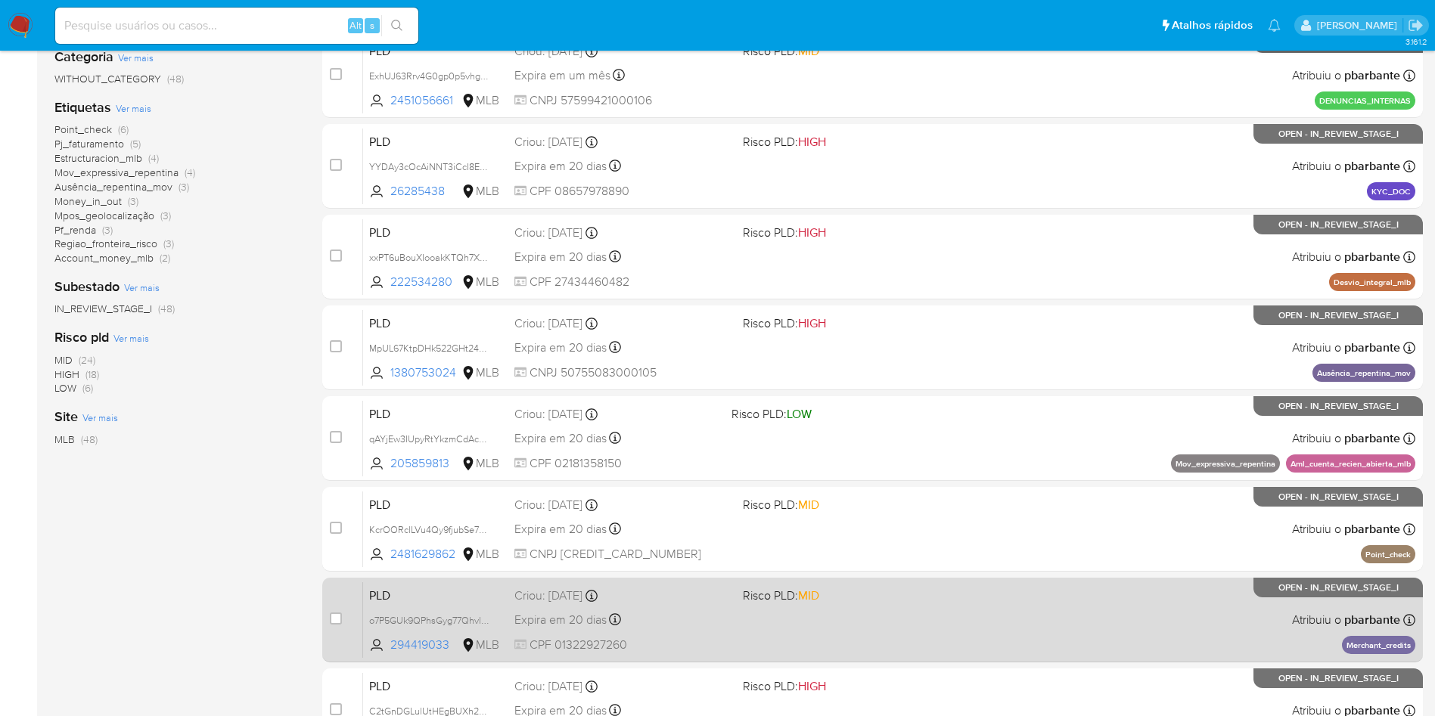
scroll to position [200, 0]
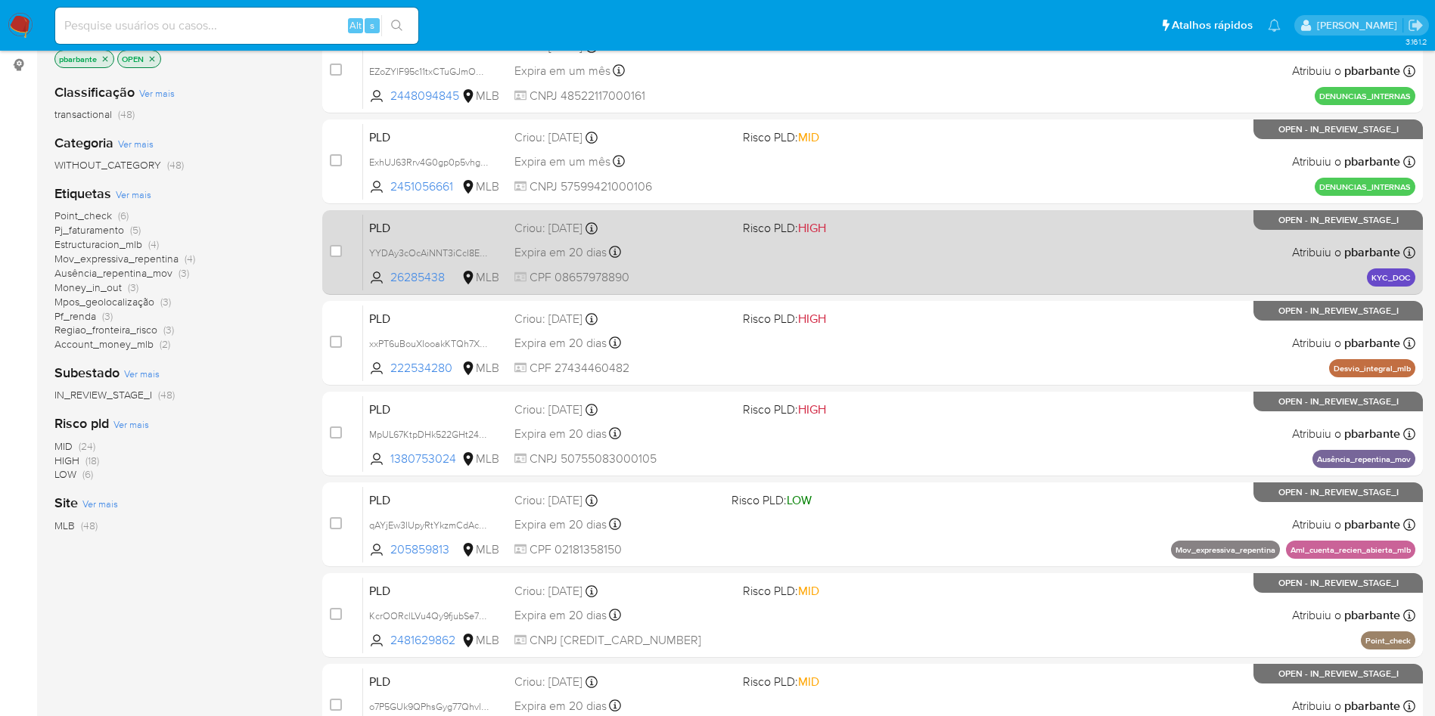
click at [856, 290] on div "PLD YYDAy3cOcAiNNT3iCcI8EuvA 26285438 MLB Risco PLD: HIGH Criou: 12/09/2025 Cri…" at bounding box center [889, 252] width 1052 height 76
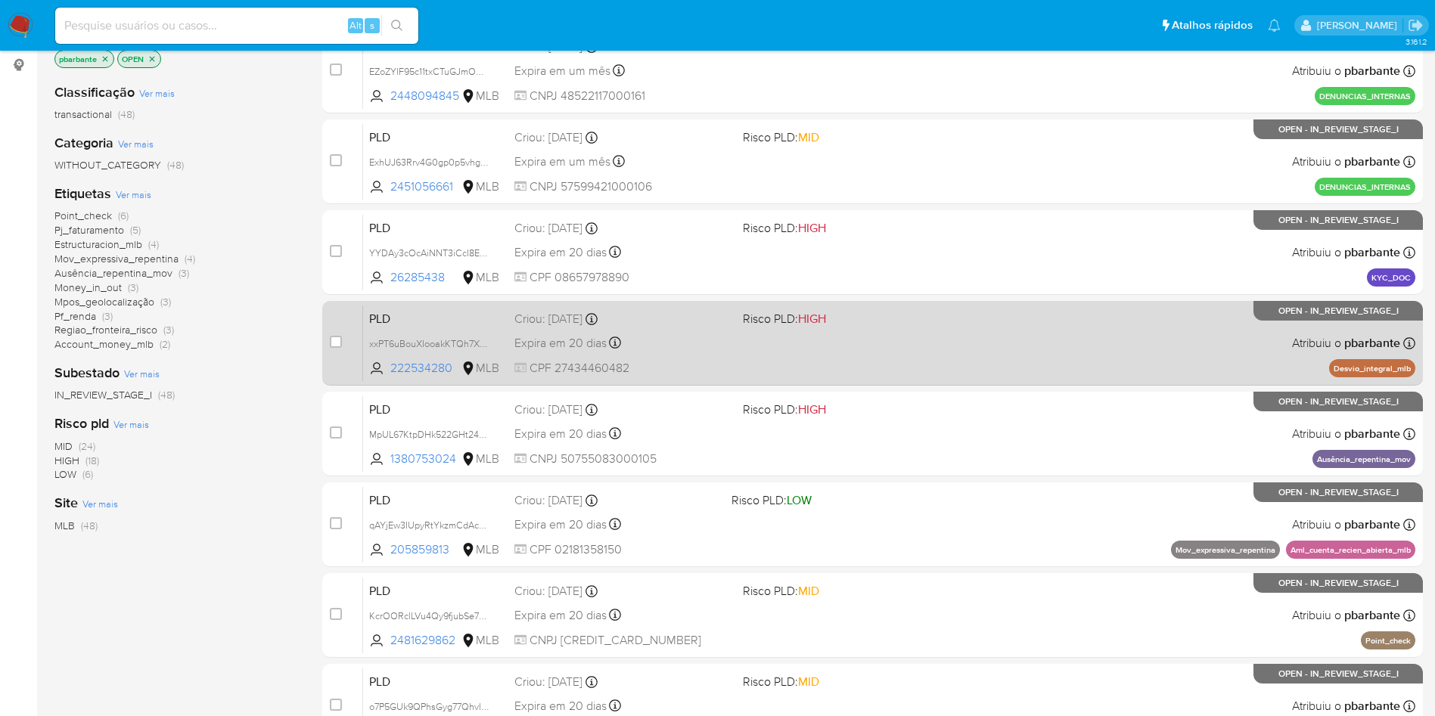
click at [819, 381] on div "PLD xxPT6uBouXIooakKTQh7XJHw 222534280 MLB Risco PLD: HIGH Criou: 12/09/2025 Cr…" at bounding box center [889, 343] width 1052 height 76
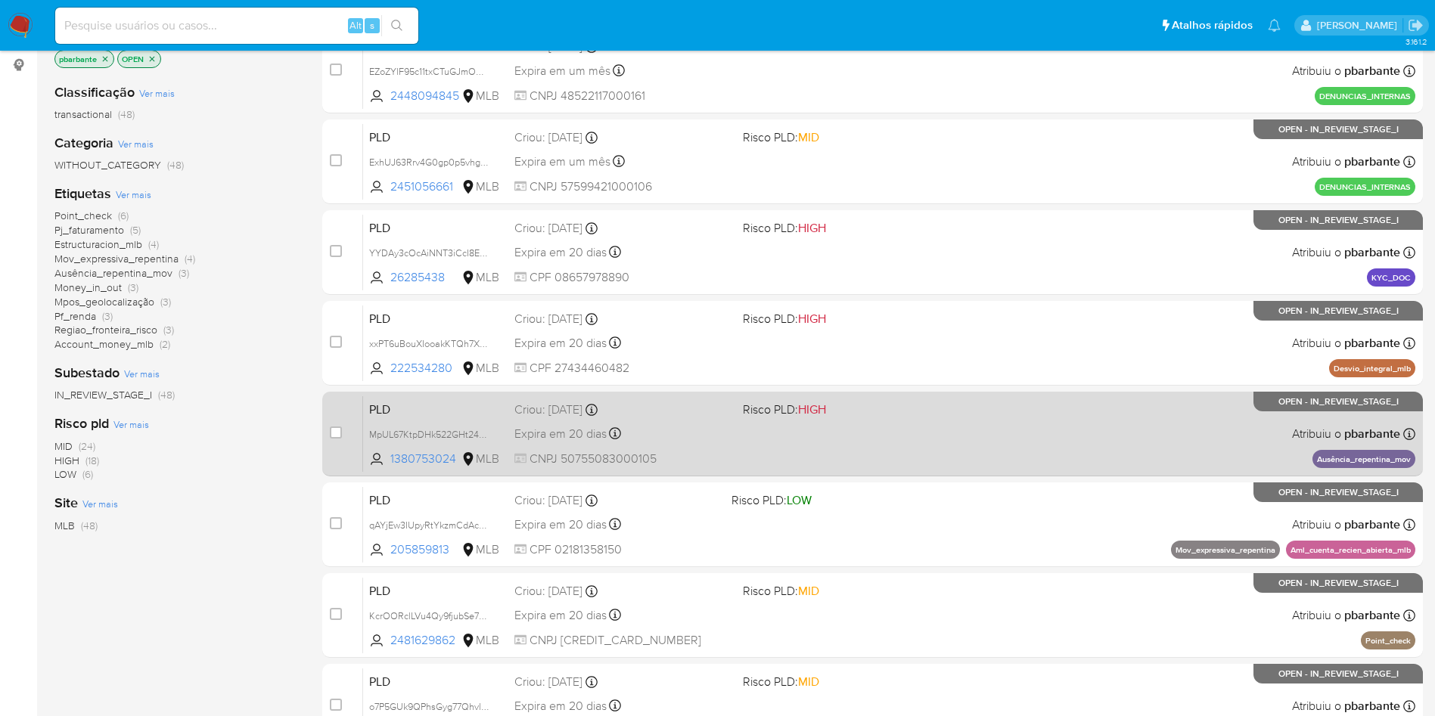
click at [805, 435] on span at bounding box center [851, 433] width 216 height 3
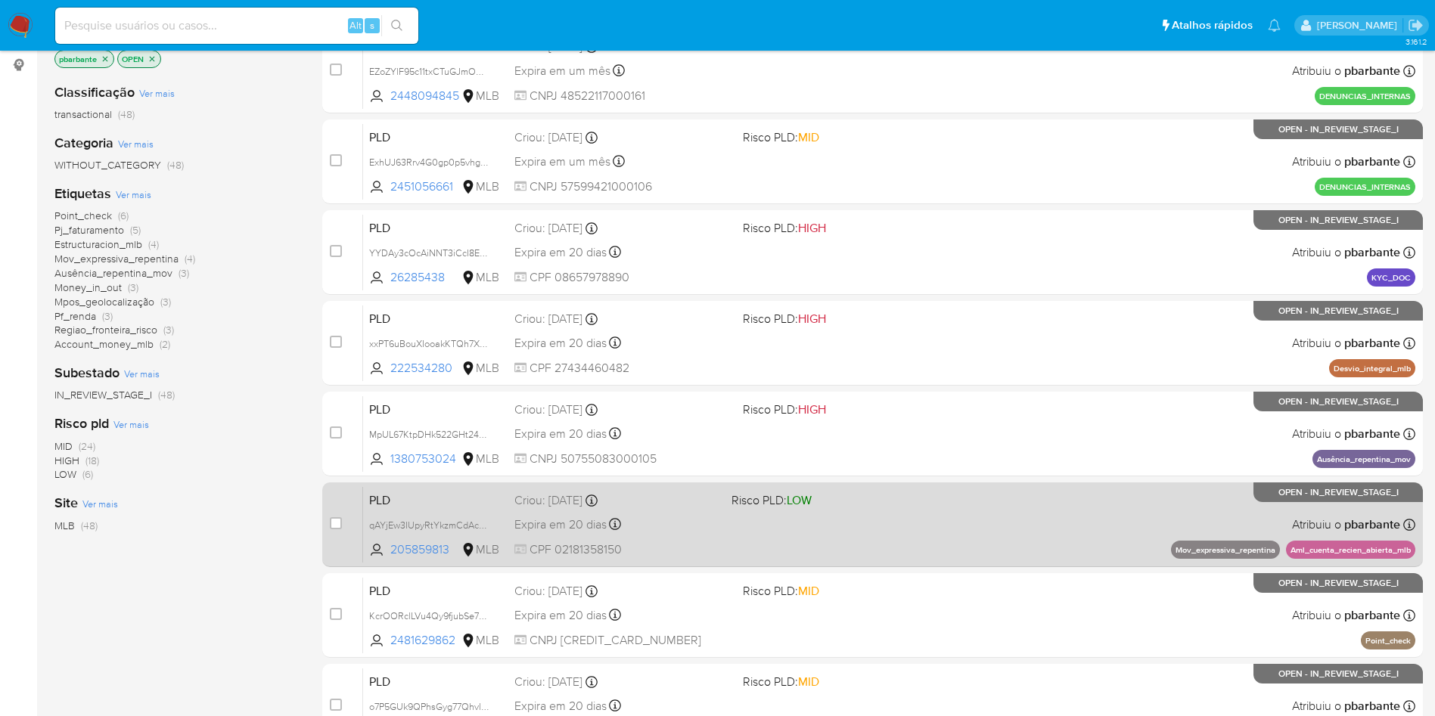
click at [788, 563] on div "PLD qAYjEw3IUpyRtYkzmCdAcngV 205859813 MLB Risco PLD: LOW Criou: 12/09/2025 Cri…" at bounding box center [889, 524] width 1052 height 76
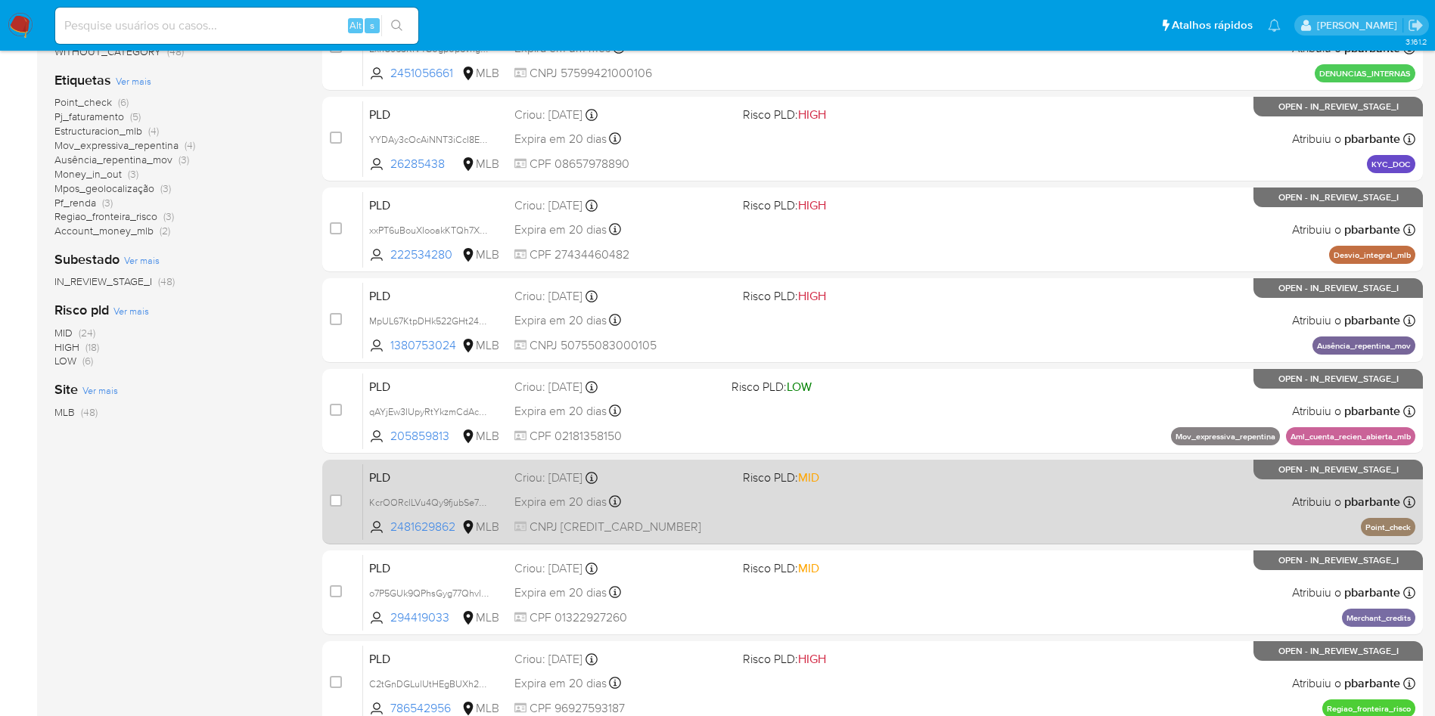
click at [783, 540] on div "PLD KcrOORclLVu4Qy9fjubSe7Ym 2481629862 MLB Risco PLD: MID Criou: 12/09/2025 Cr…" at bounding box center [889, 502] width 1052 height 76
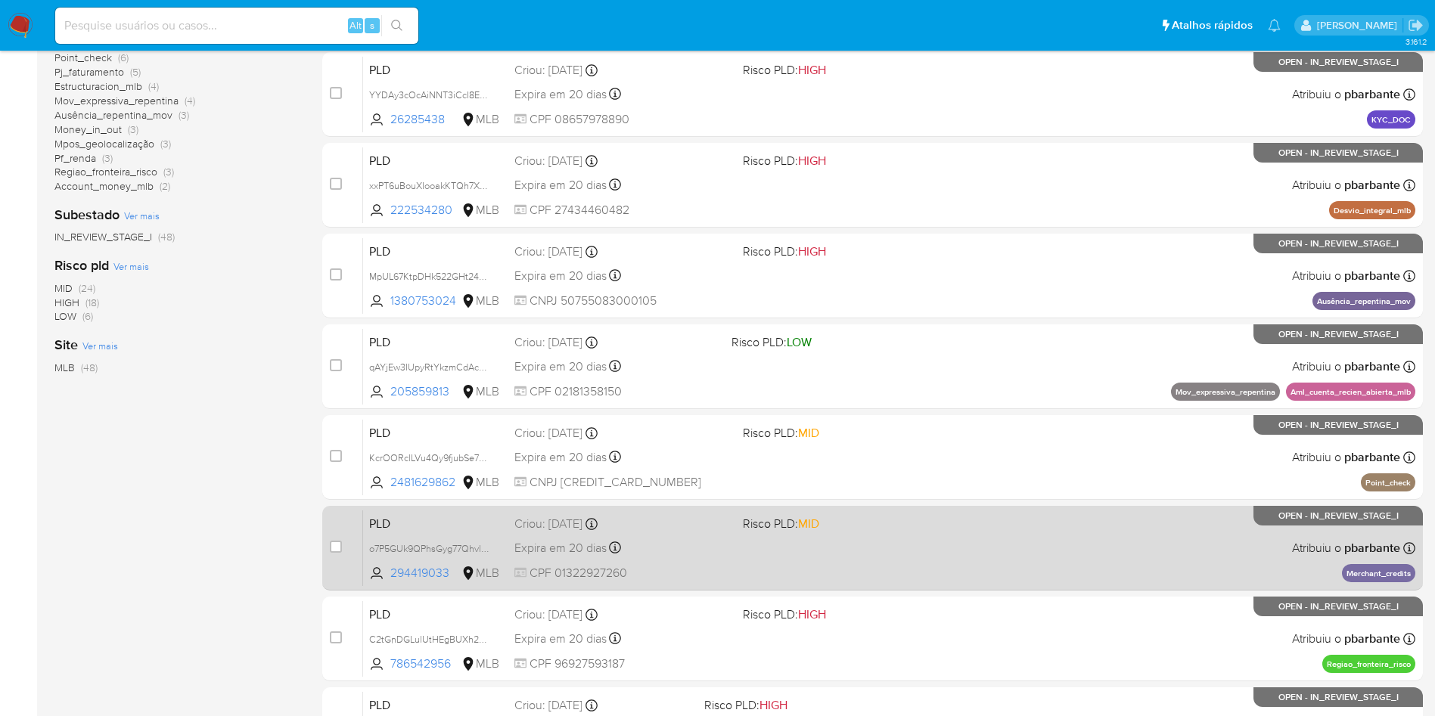
scroll to position [427, 0]
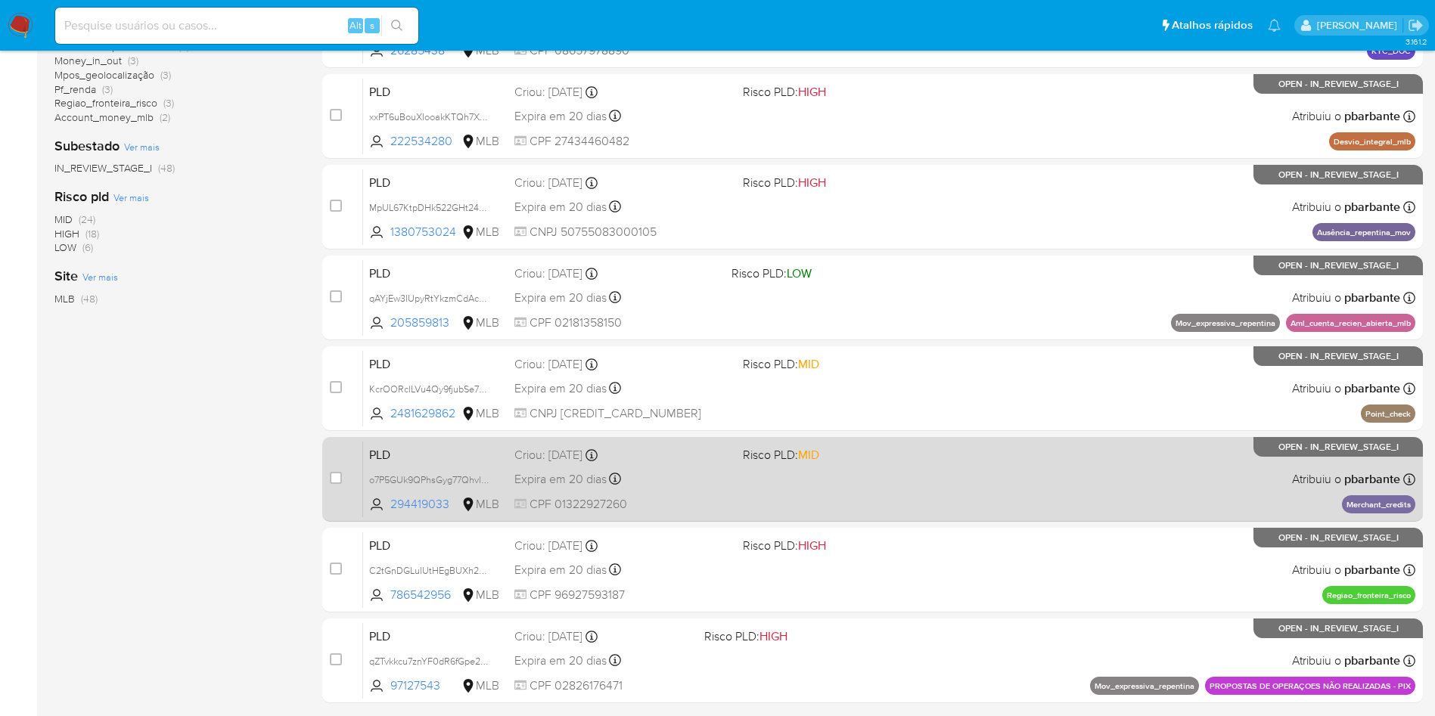
click at [791, 517] on div "PLD o7P5GUk9QPhsGyg77Qhvl5Pr 294419033 MLB Risco PLD: MID Criou: 12/09/2025 Cri…" at bounding box center [889, 479] width 1052 height 76
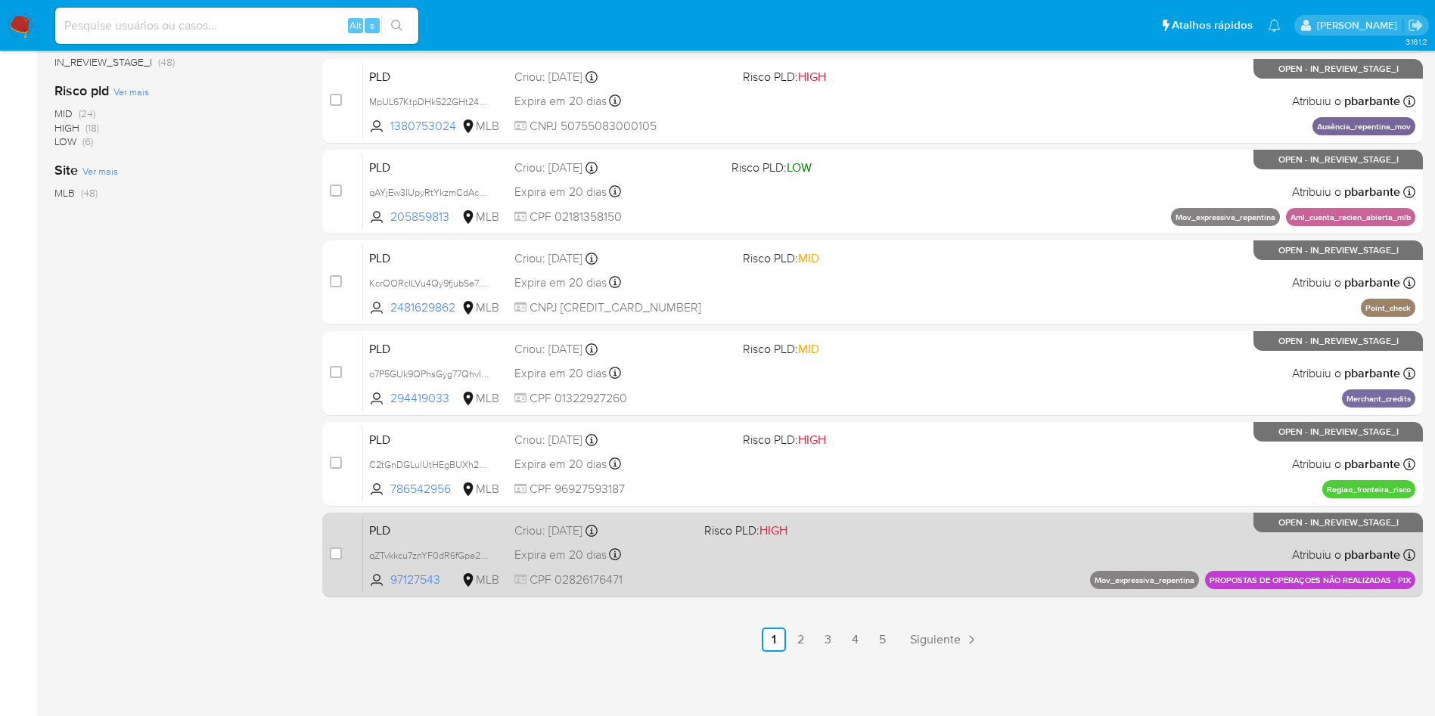
scroll to position [653, 0]
click at [793, 563] on div "PLD qZTvkkcu7znYF0dR6fGpe2Ub 97127543 MLB Risco PLD: HIGH Criou: 12/09/2025 Cri…" at bounding box center [889, 555] width 1052 height 76
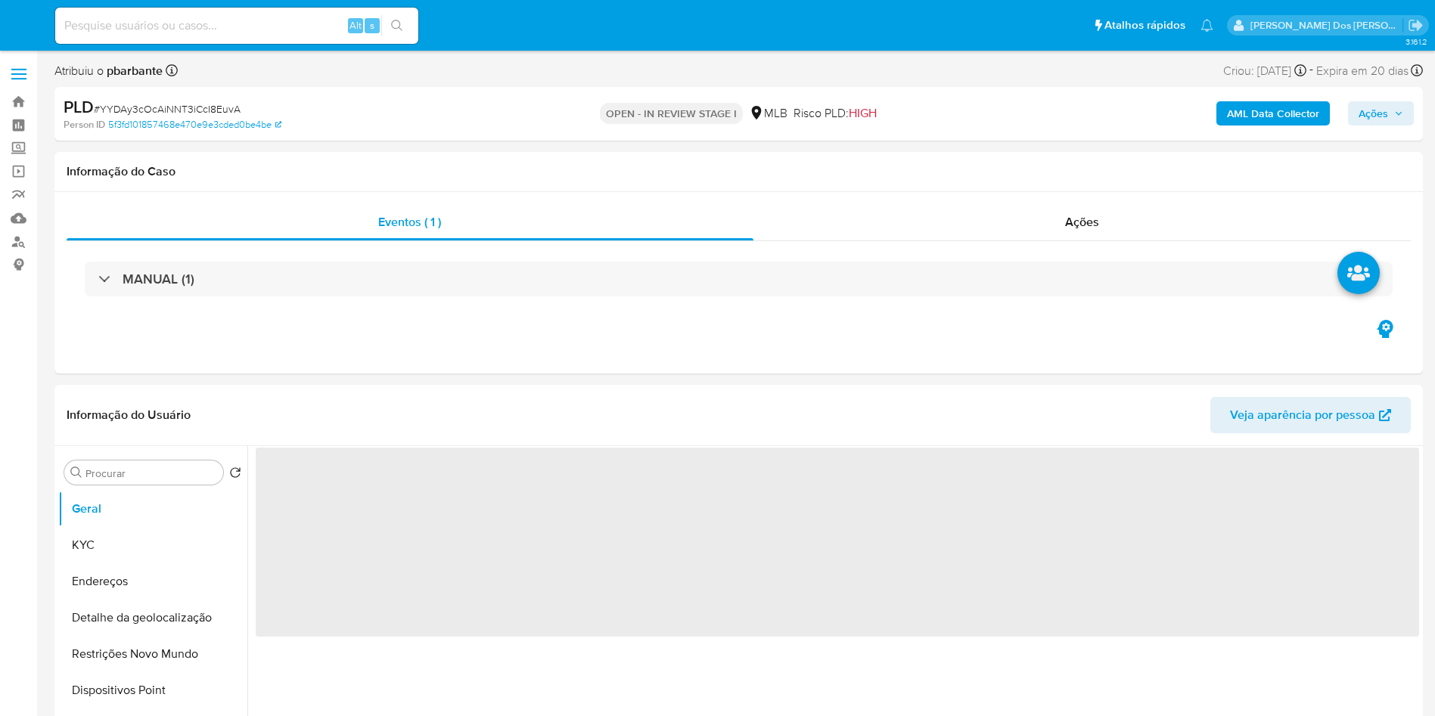
select select "10"
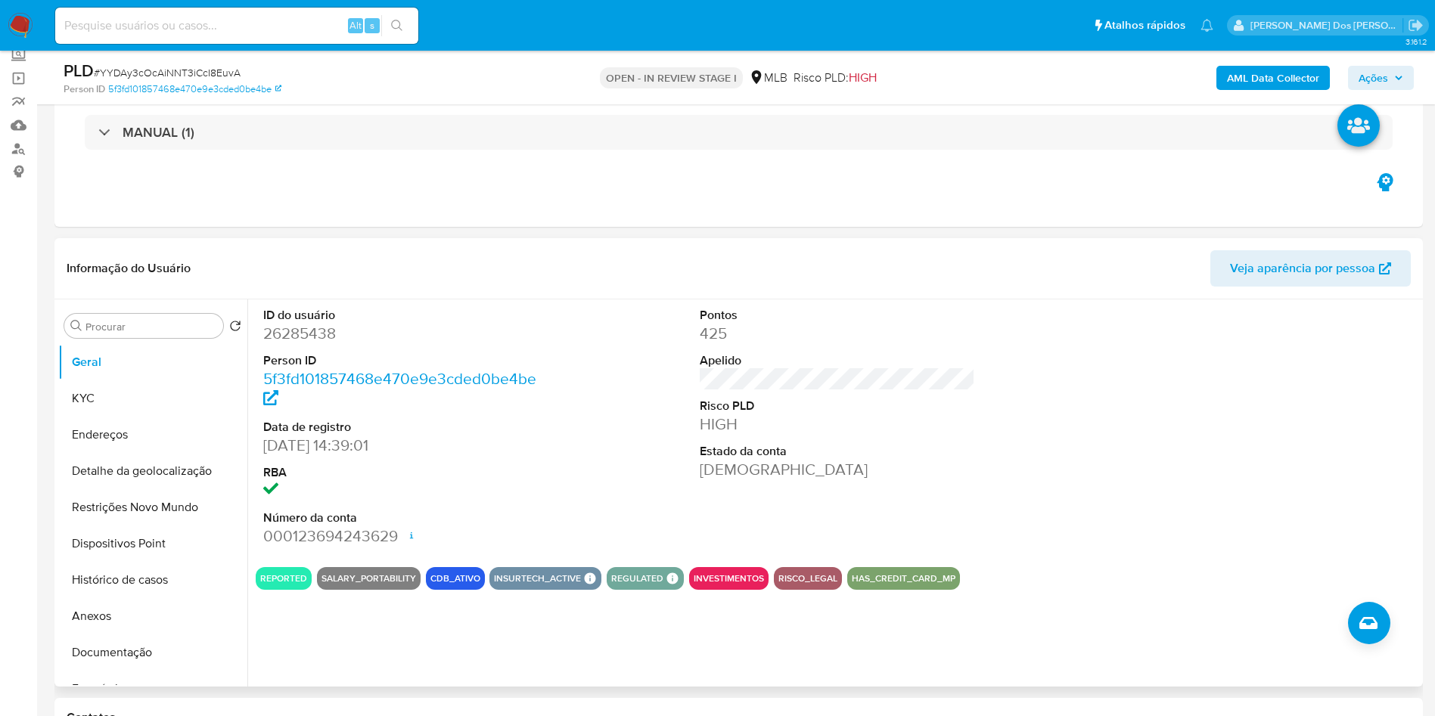
scroll to position [113, 0]
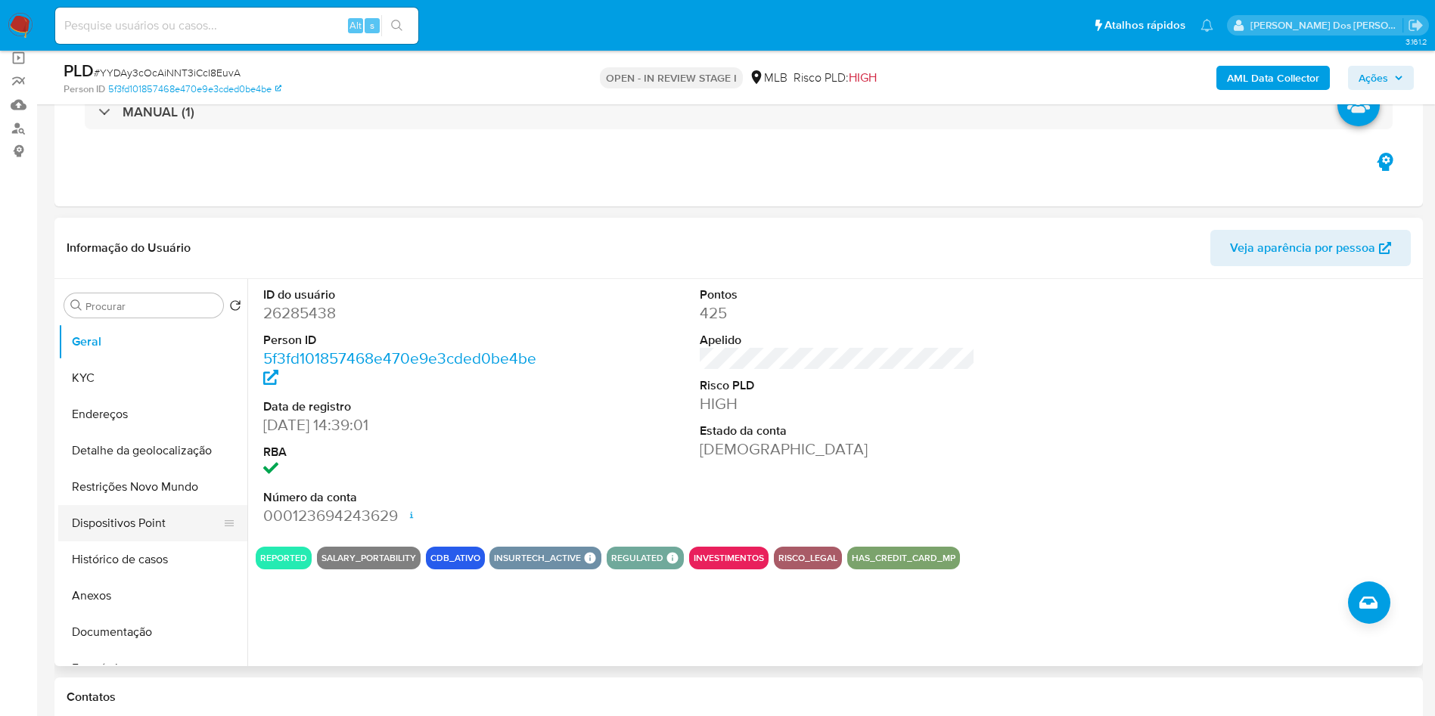
drag, startPoint x: 169, startPoint y: 571, endPoint x: 183, endPoint y: 554, distance: 21.5
click at [167, 571] on button "Histórico de casos" at bounding box center [152, 560] width 189 height 36
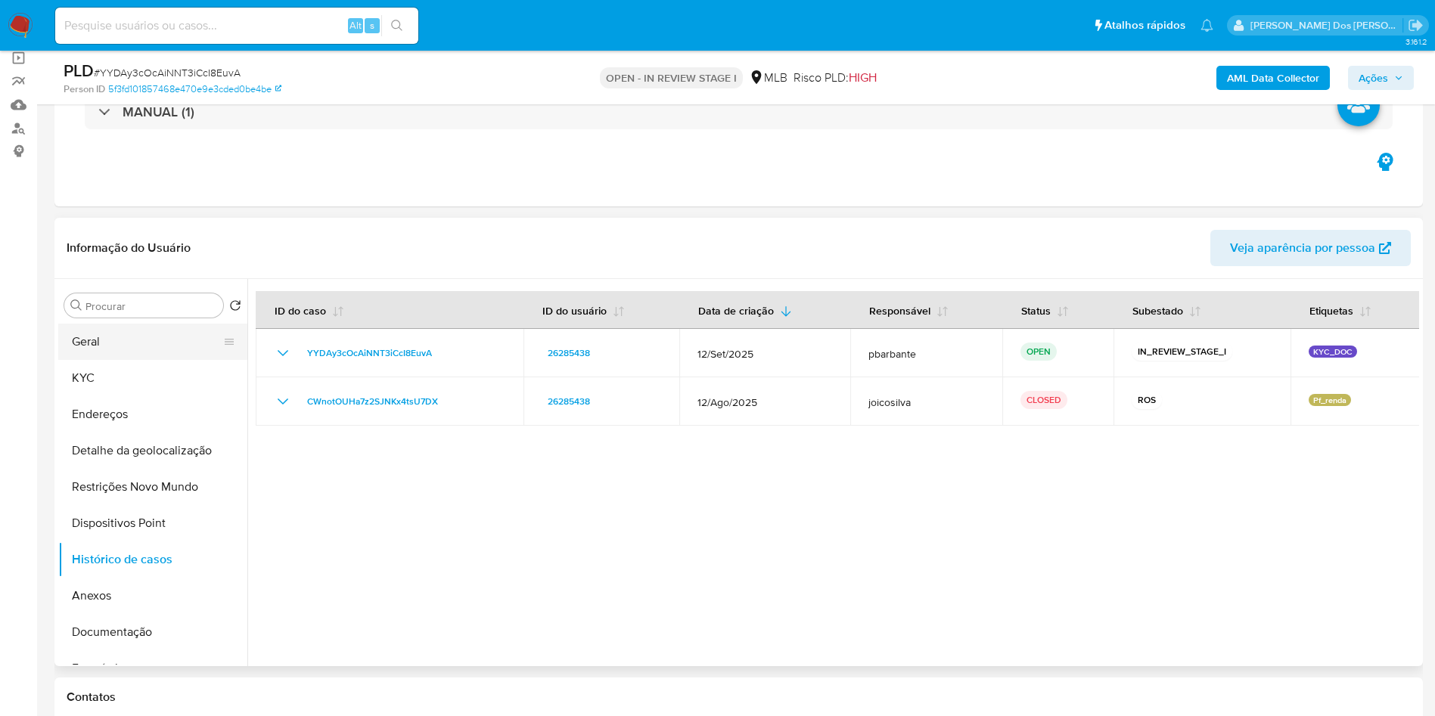
click at [120, 360] on button "Geral" at bounding box center [146, 342] width 177 height 36
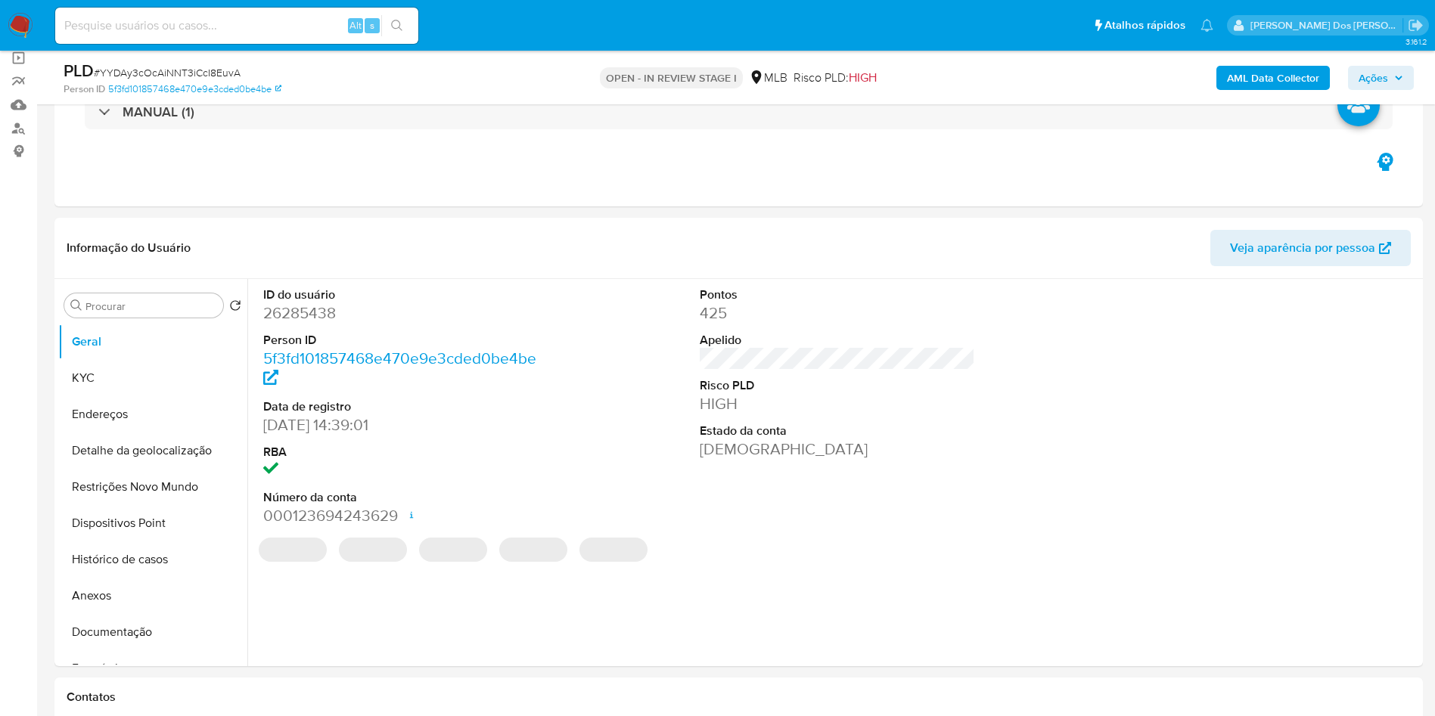
click at [296, 324] on dd "26285438" at bounding box center [401, 313] width 276 height 21
copy dd "26285438"
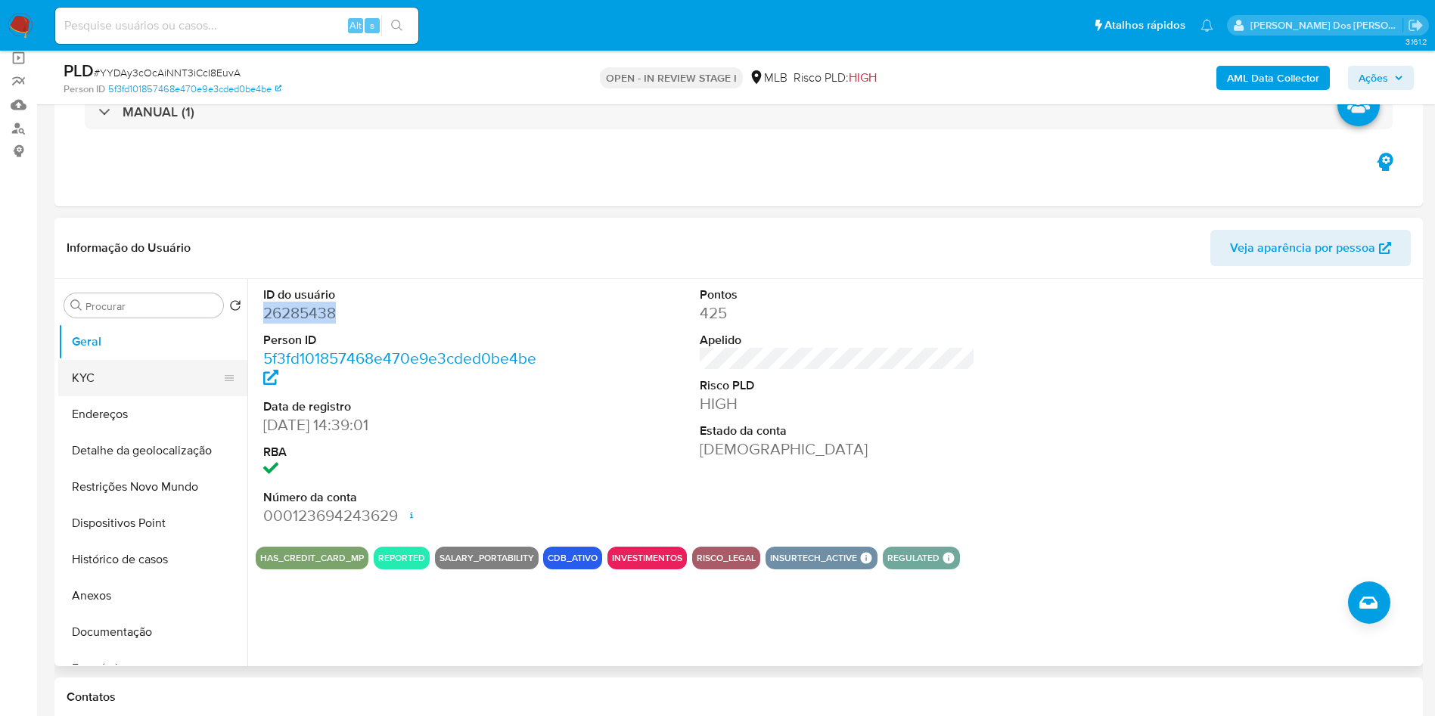
click at [175, 387] on button "KYC" at bounding box center [146, 378] width 177 height 36
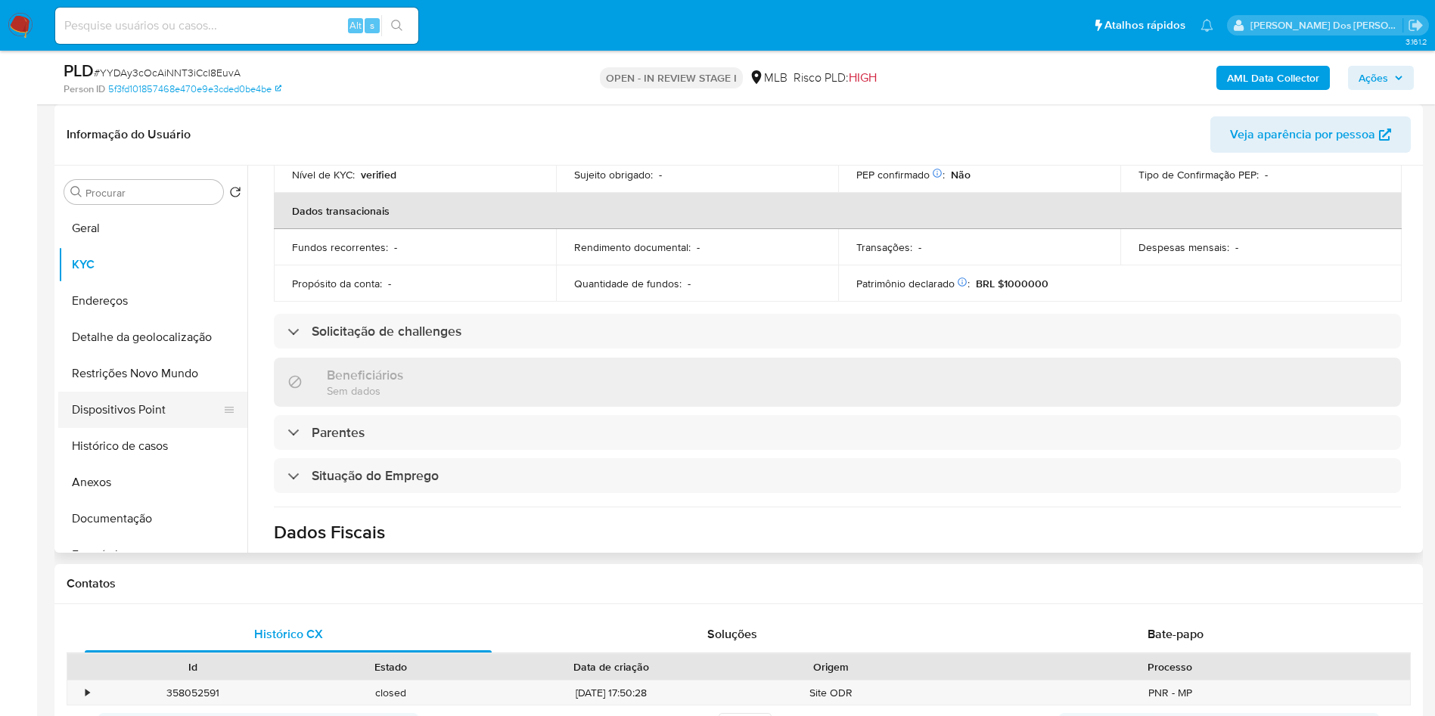
scroll to position [340, 0]
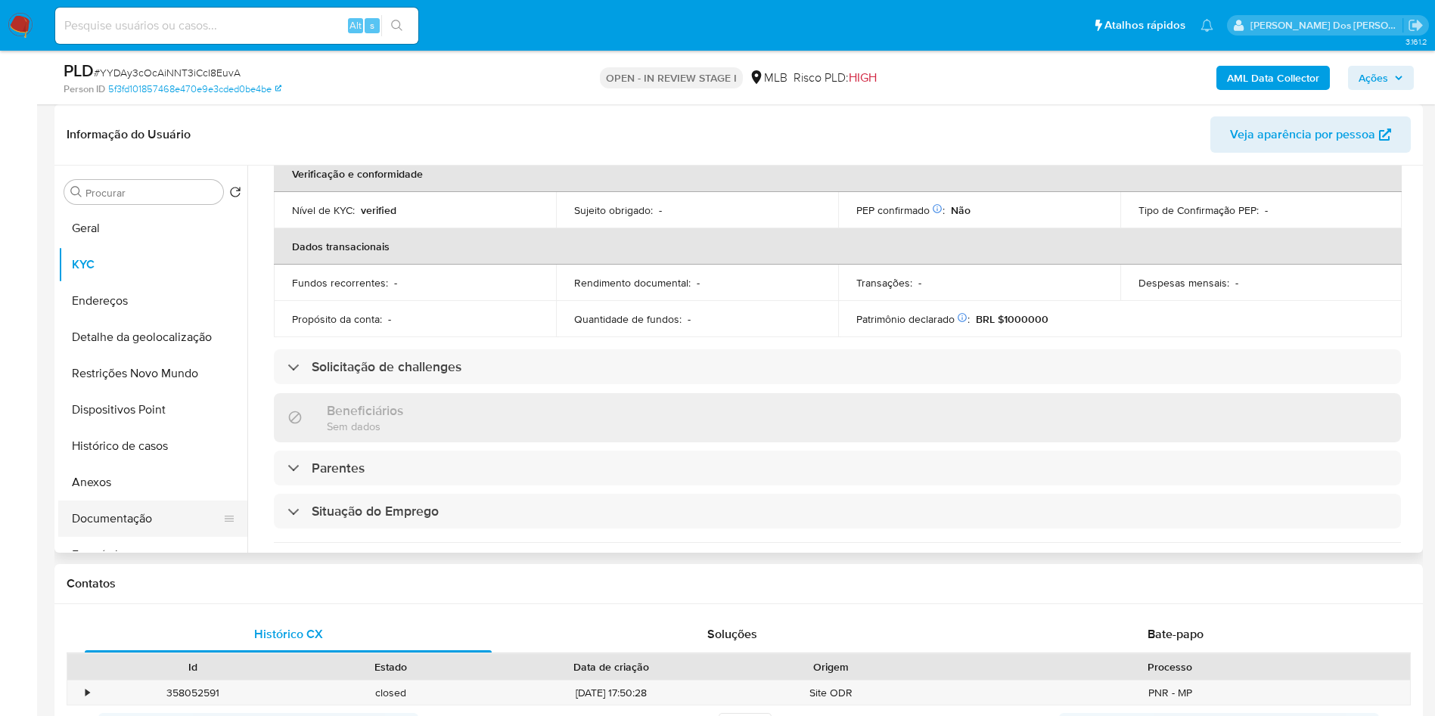
drag, startPoint x: 129, startPoint y: 534, endPoint x: 128, endPoint y: 520, distance: 13.7
click at [129, 534] on button "Documentação" at bounding box center [152, 519] width 189 height 36
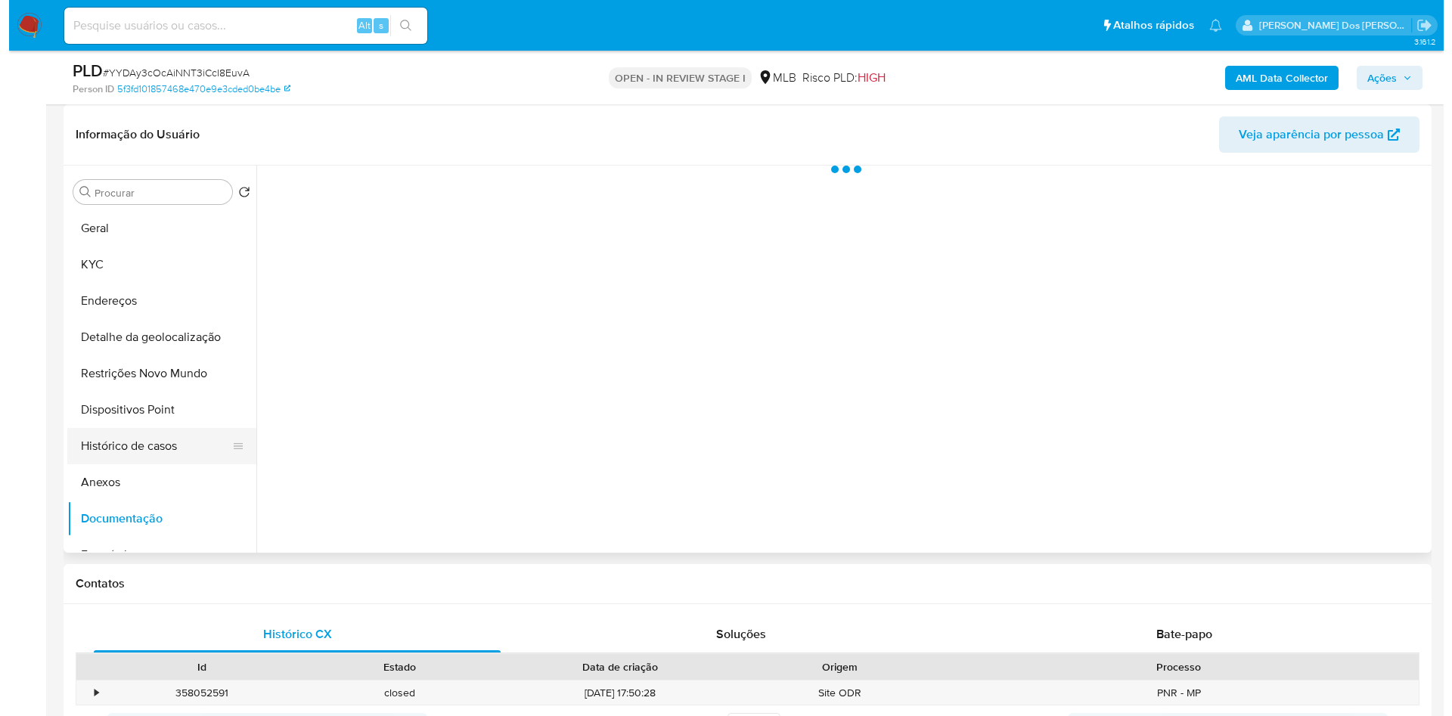
scroll to position [0, 0]
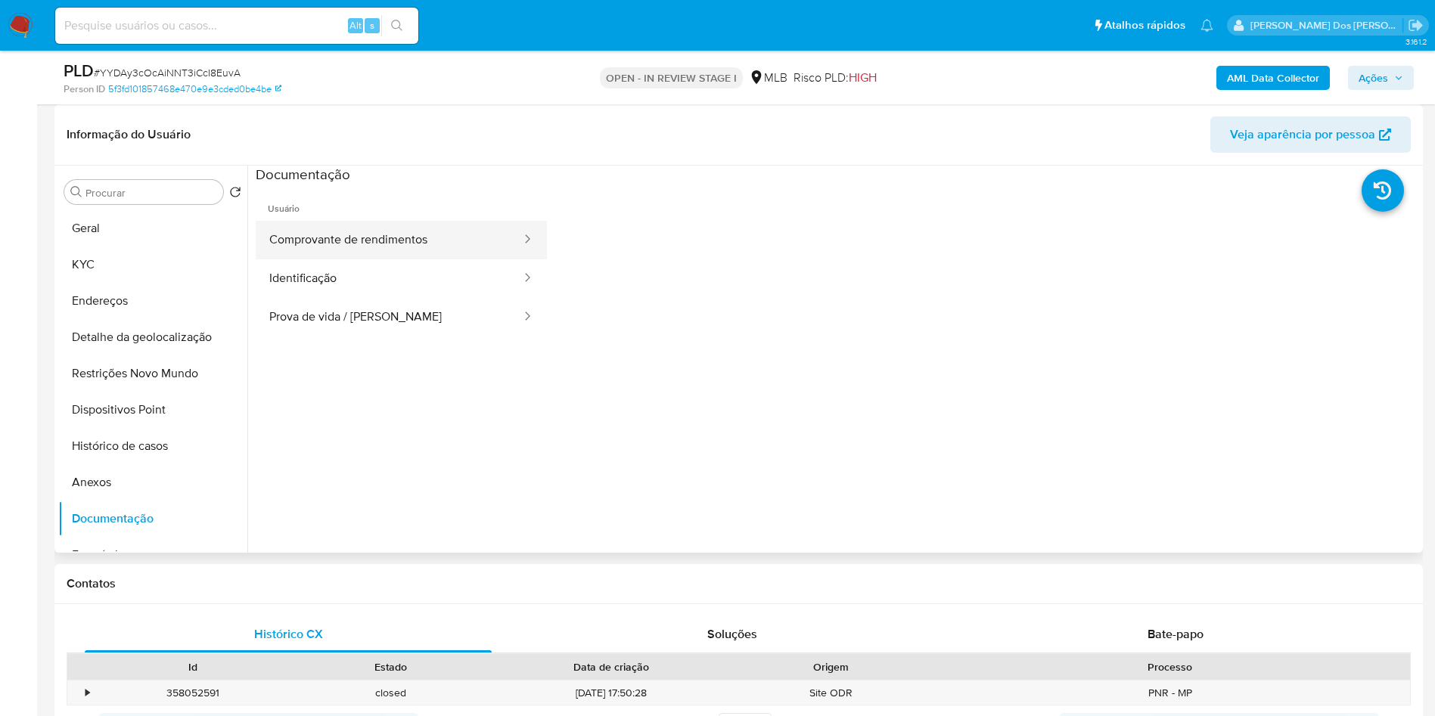
click at [367, 259] on button "Comprovante de rendimentos" at bounding box center [389, 240] width 267 height 39
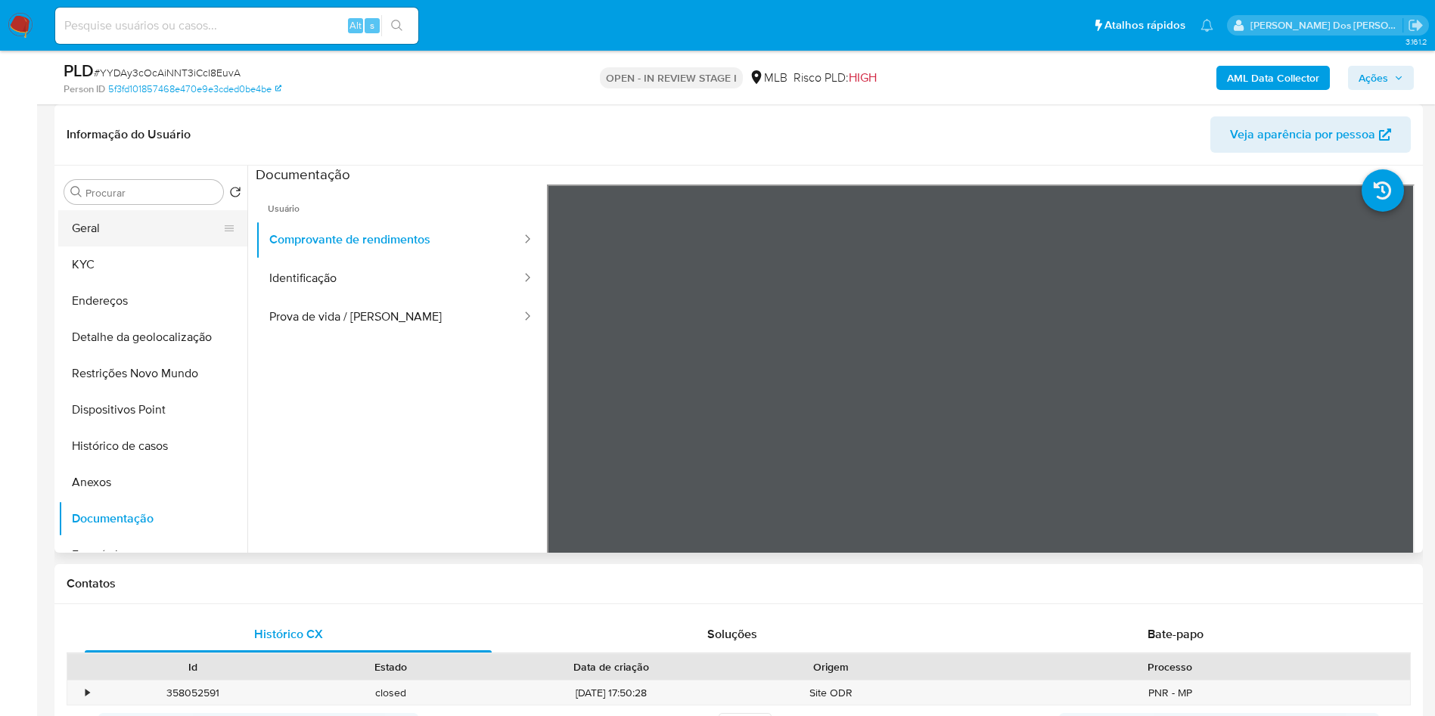
click at [132, 241] on button "Geral" at bounding box center [146, 228] width 177 height 36
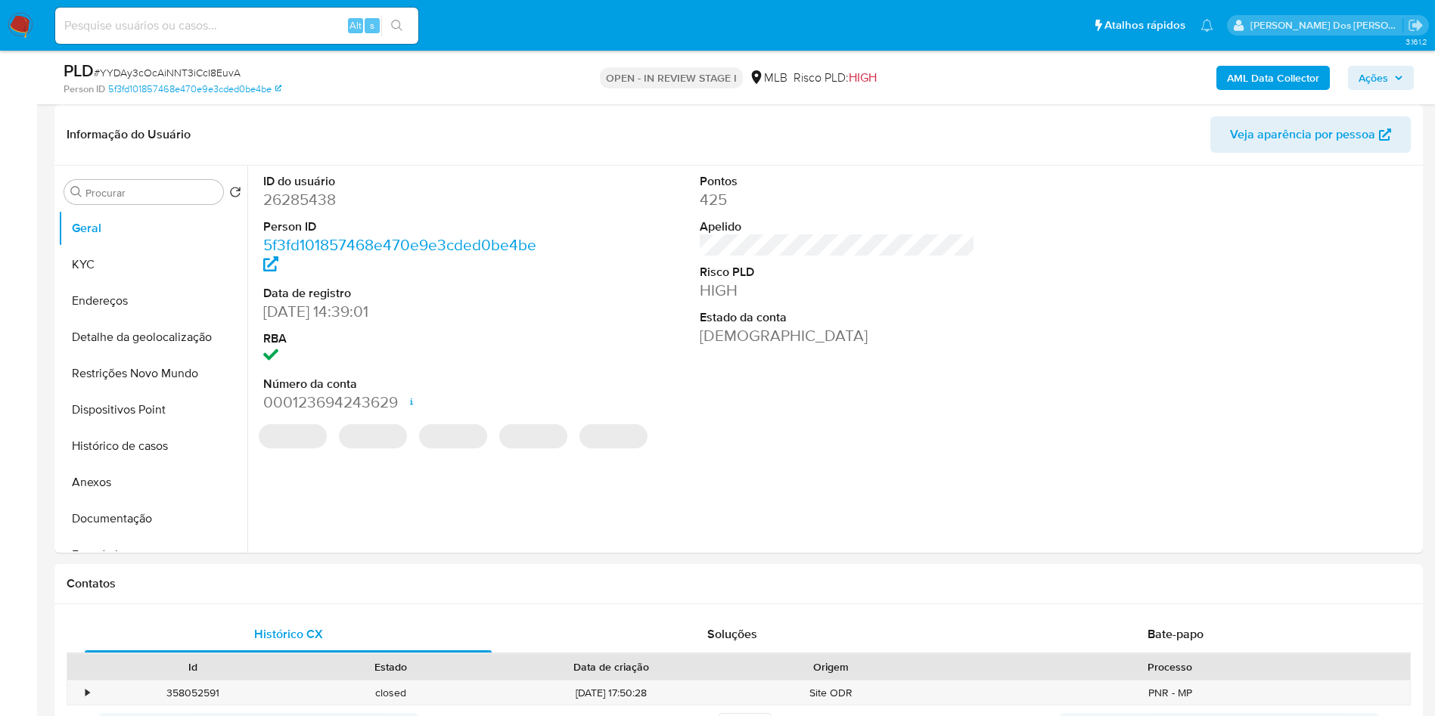
click at [301, 210] on dd "26285438" at bounding box center [401, 199] width 276 height 21
copy dd "26285438"
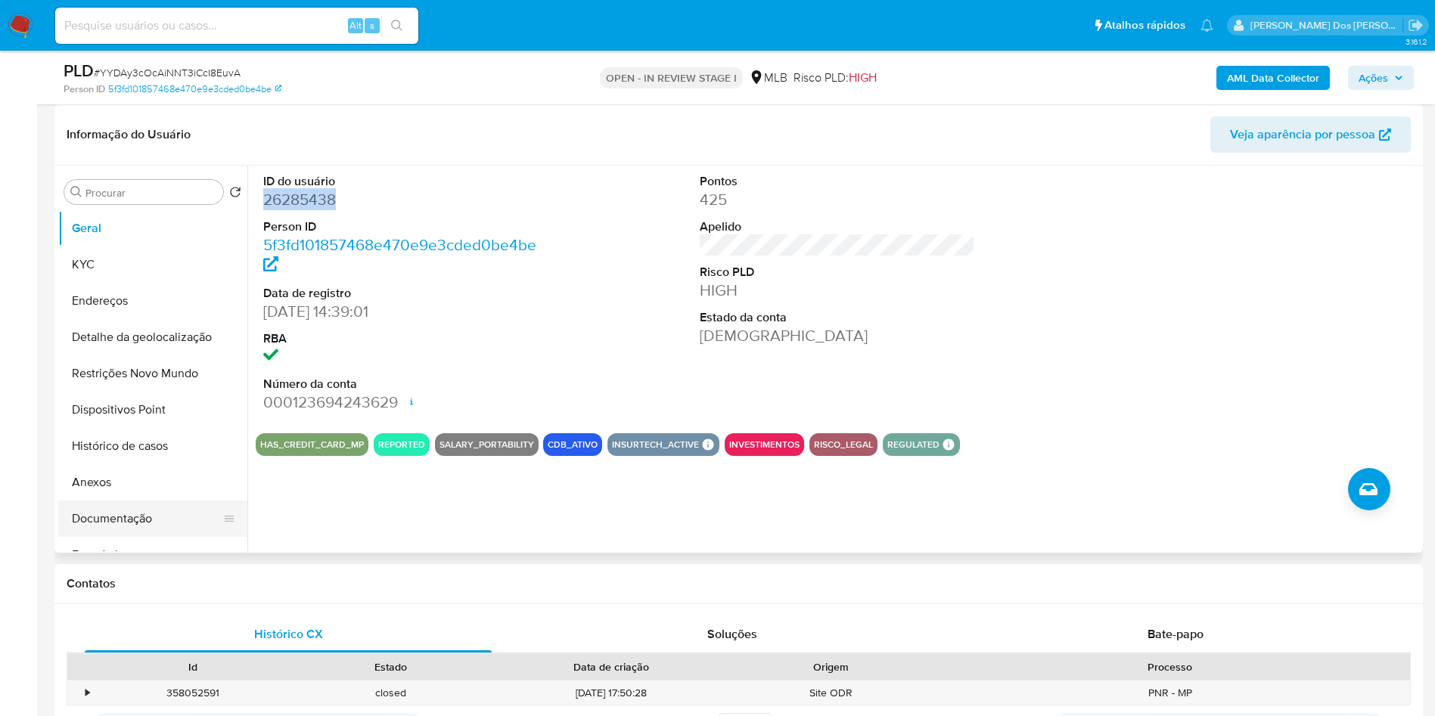
click at [135, 537] on button "Documentação" at bounding box center [146, 519] width 177 height 36
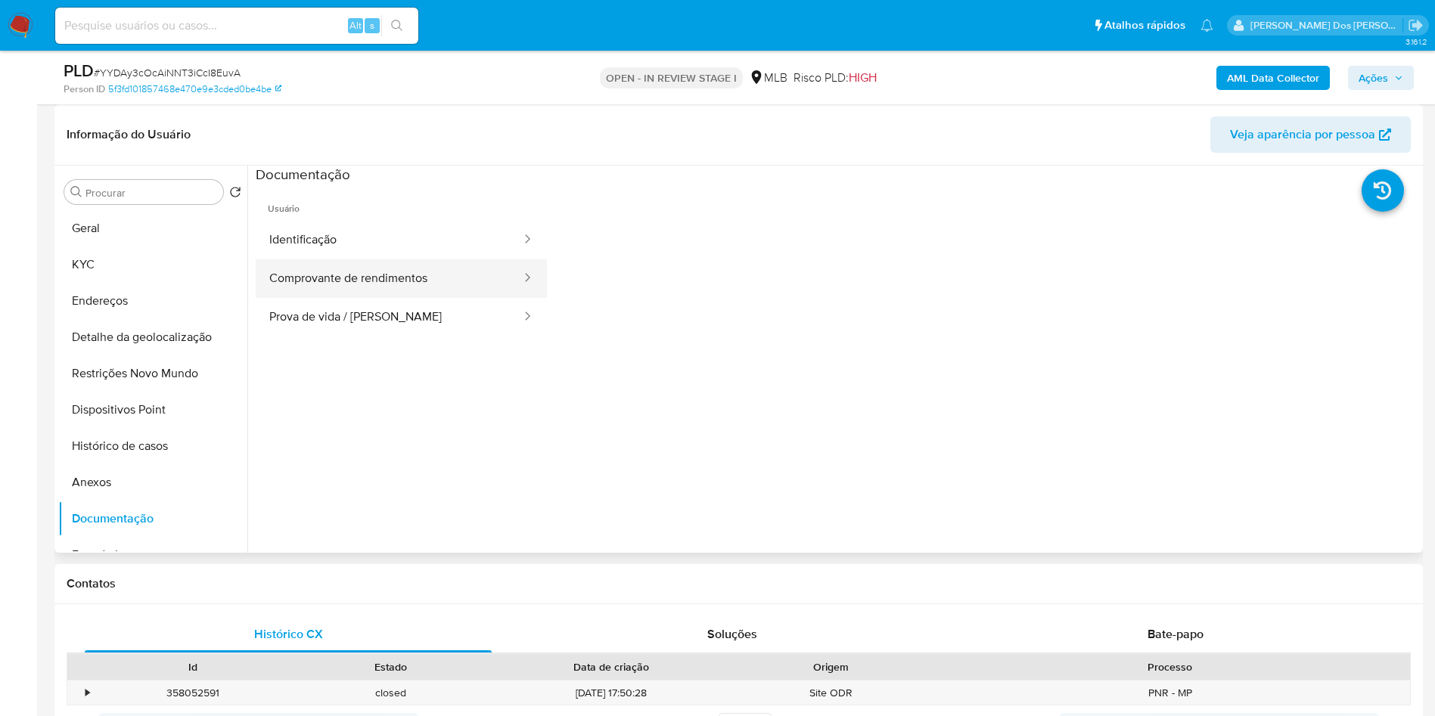
click at [324, 298] on button "Comprovante de rendimentos" at bounding box center [389, 278] width 267 height 39
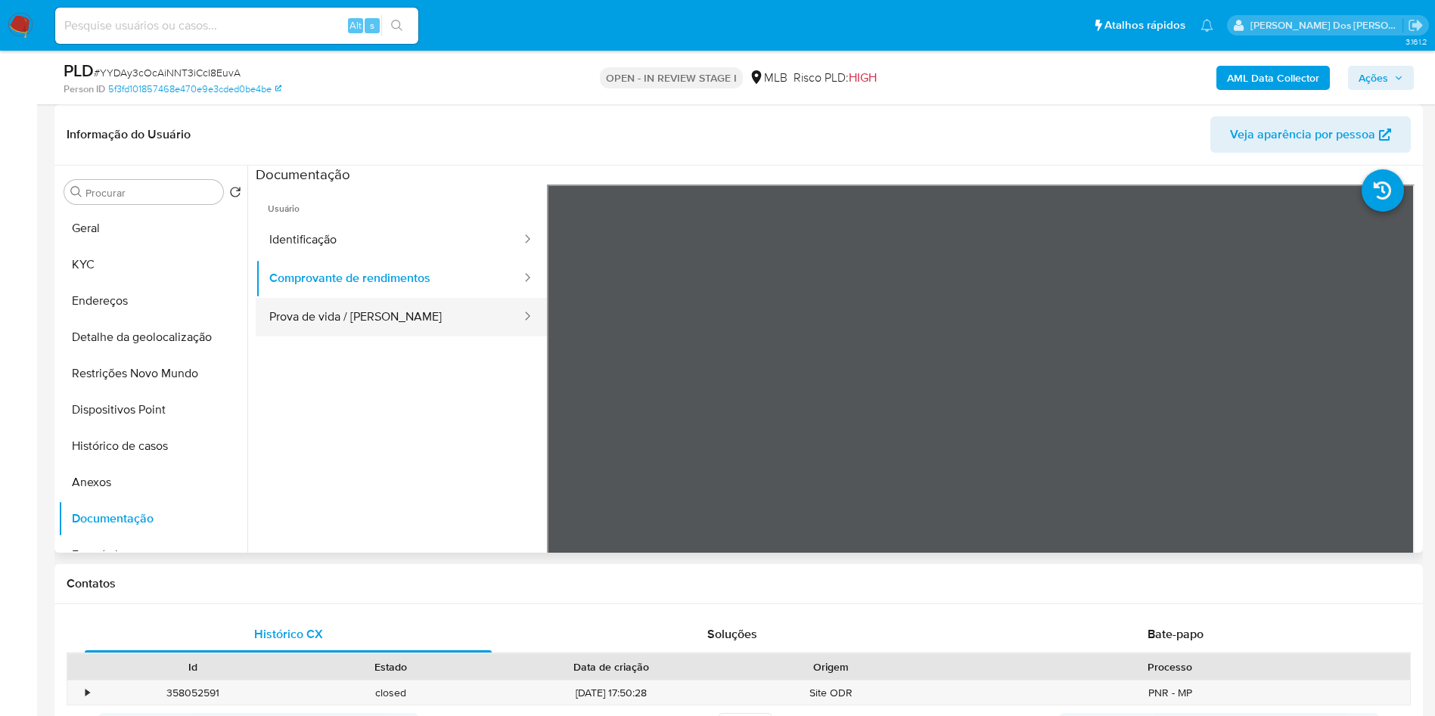
click at [324, 334] on button "Prova de vida / Selfie" at bounding box center [389, 317] width 267 height 39
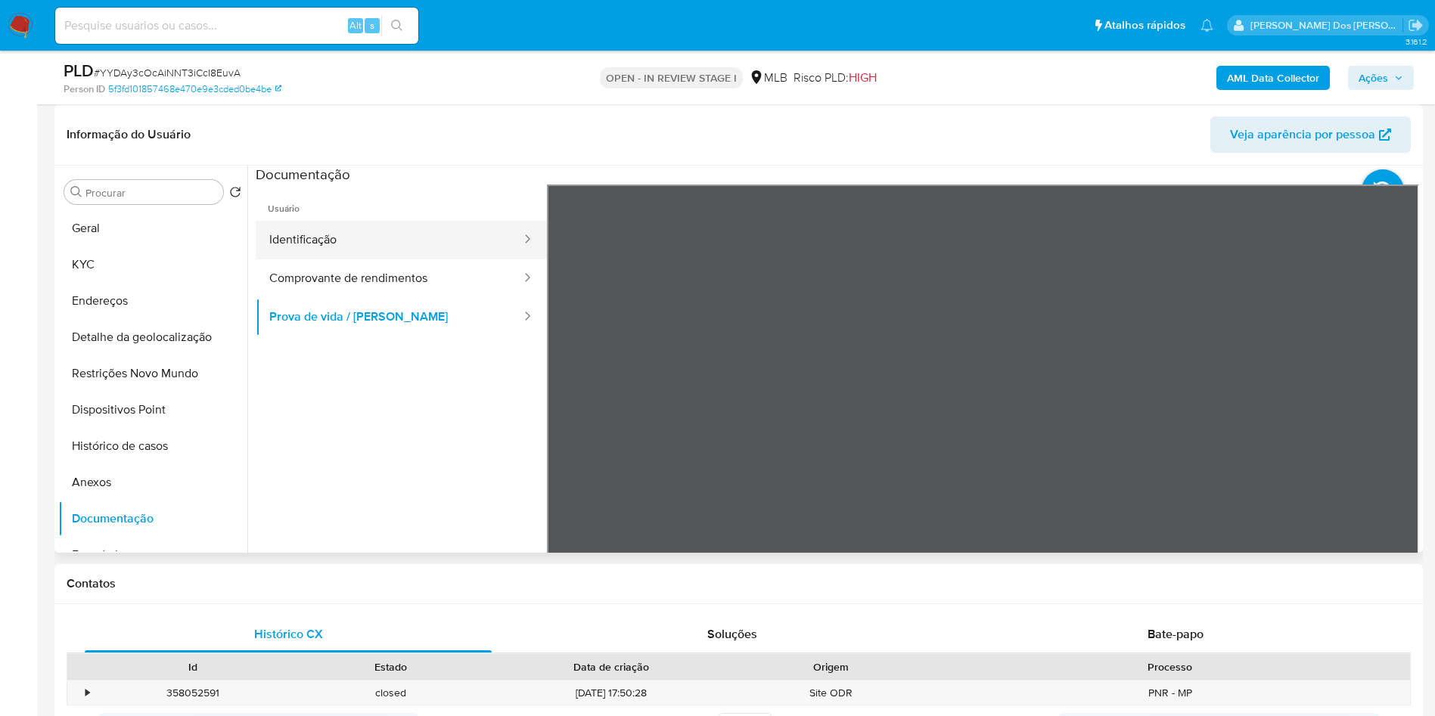
click at [324, 256] on button "Identificação" at bounding box center [389, 240] width 267 height 39
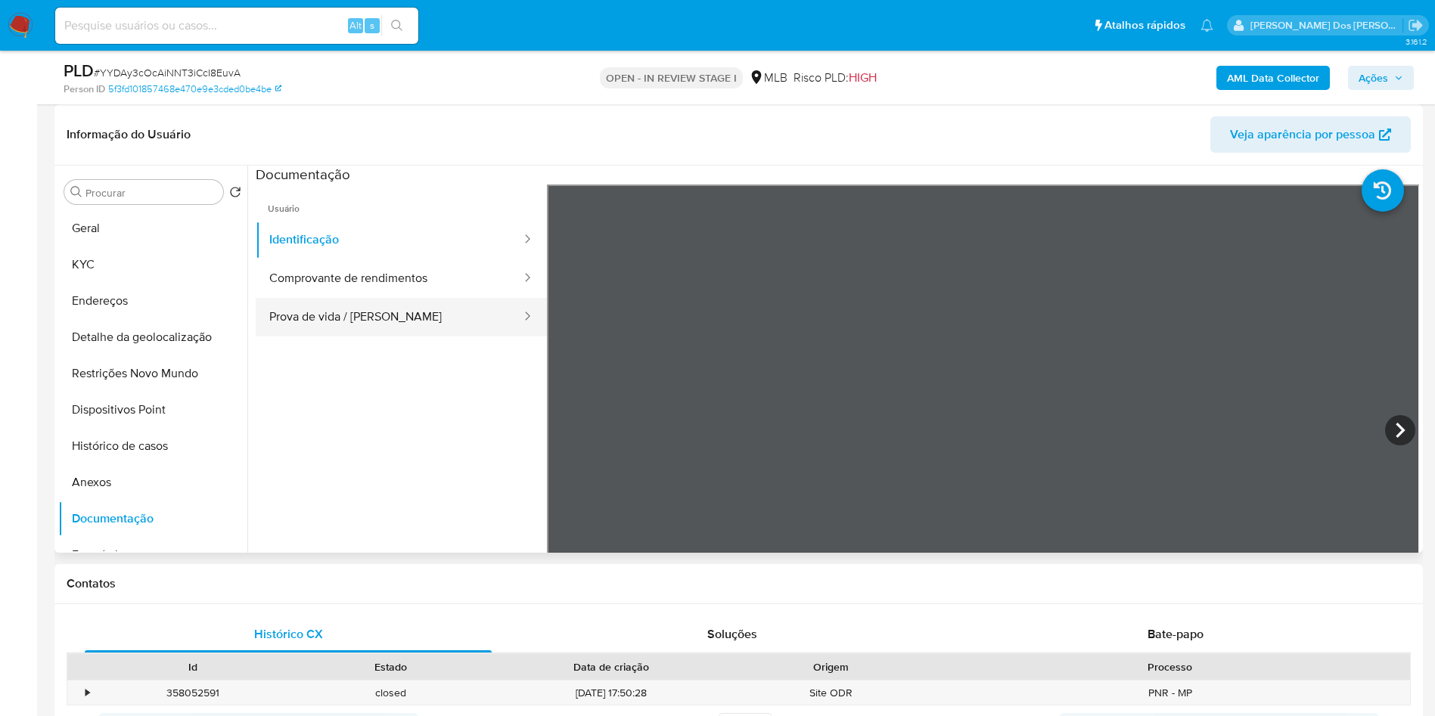
click at [315, 335] on button "Prova de vida / Selfie" at bounding box center [389, 317] width 267 height 39
click at [56, 293] on div "Procurar Retornar ao pedido padrão Geral KYC Endereços Detalhe da geolocalizaçã…" at bounding box center [738, 359] width 1368 height 387
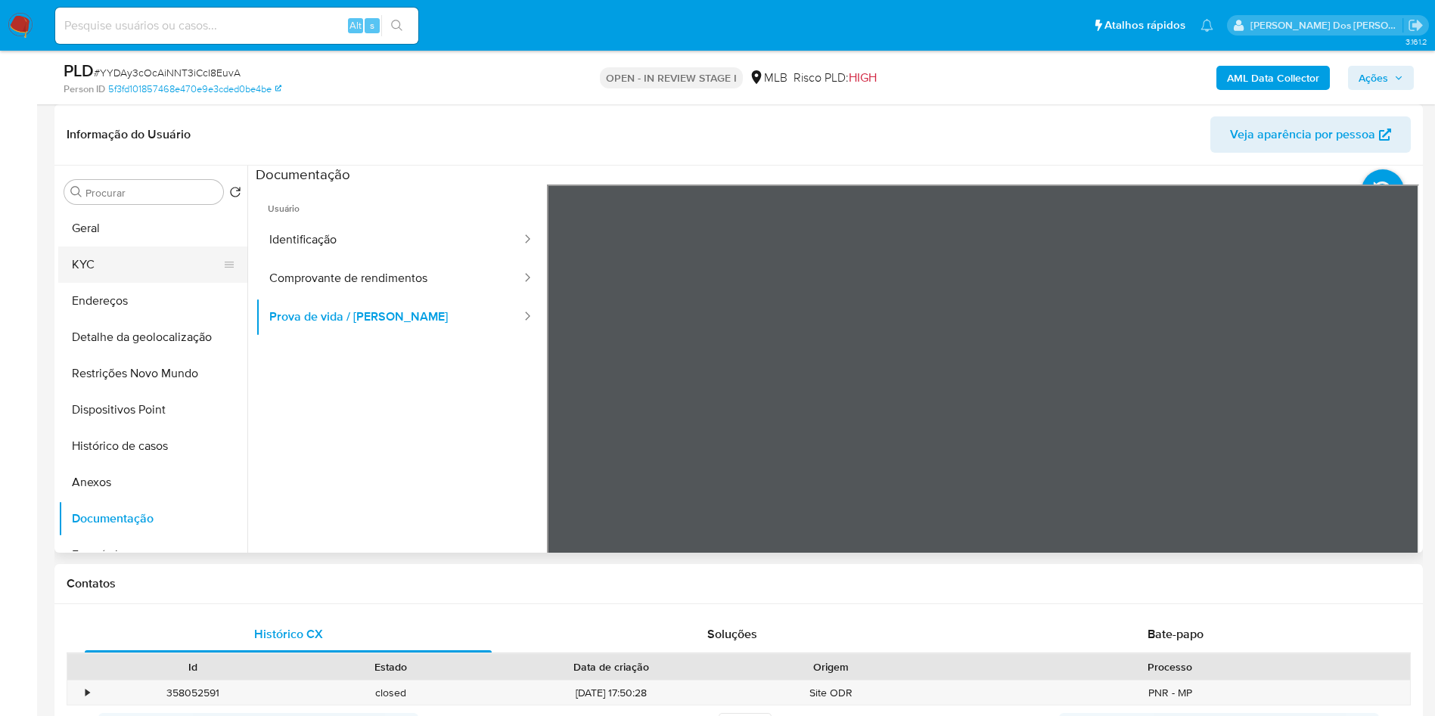
click at [95, 283] on button "KYC" at bounding box center [146, 265] width 177 height 36
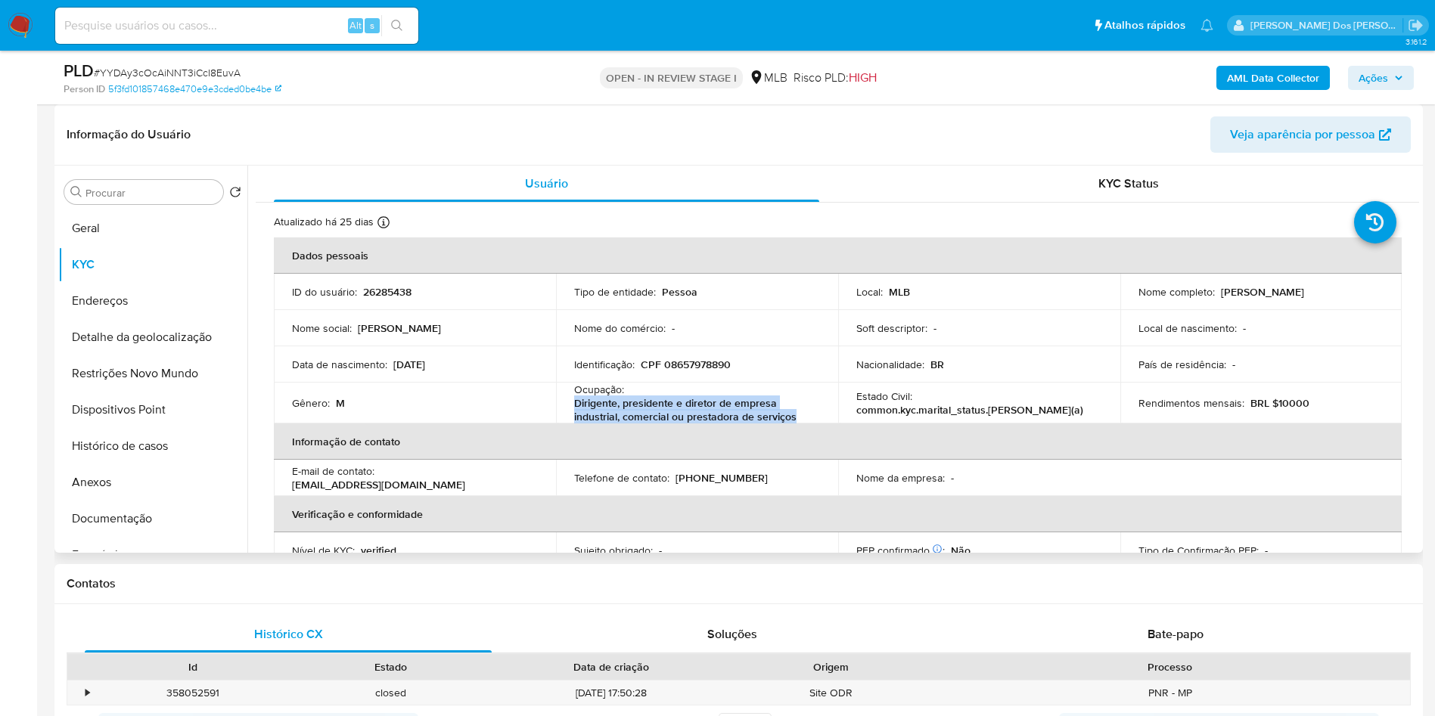
drag, startPoint x: 792, startPoint y: 442, endPoint x: 569, endPoint y: 432, distance: 223.3
click at [569, 424] on td "Ocupação : Dirigente, presidente e diretor de empresa industrial, comercial ou …" at bounding box center [697, 403] width 282 height 41
copy p "Dirigente, presidente e diretor de empresa industrial, comercial ou prestadora …"
click at [1255, 74] on b "AML Data Collector" at bounding box center [1273, 78] width 92 height 24
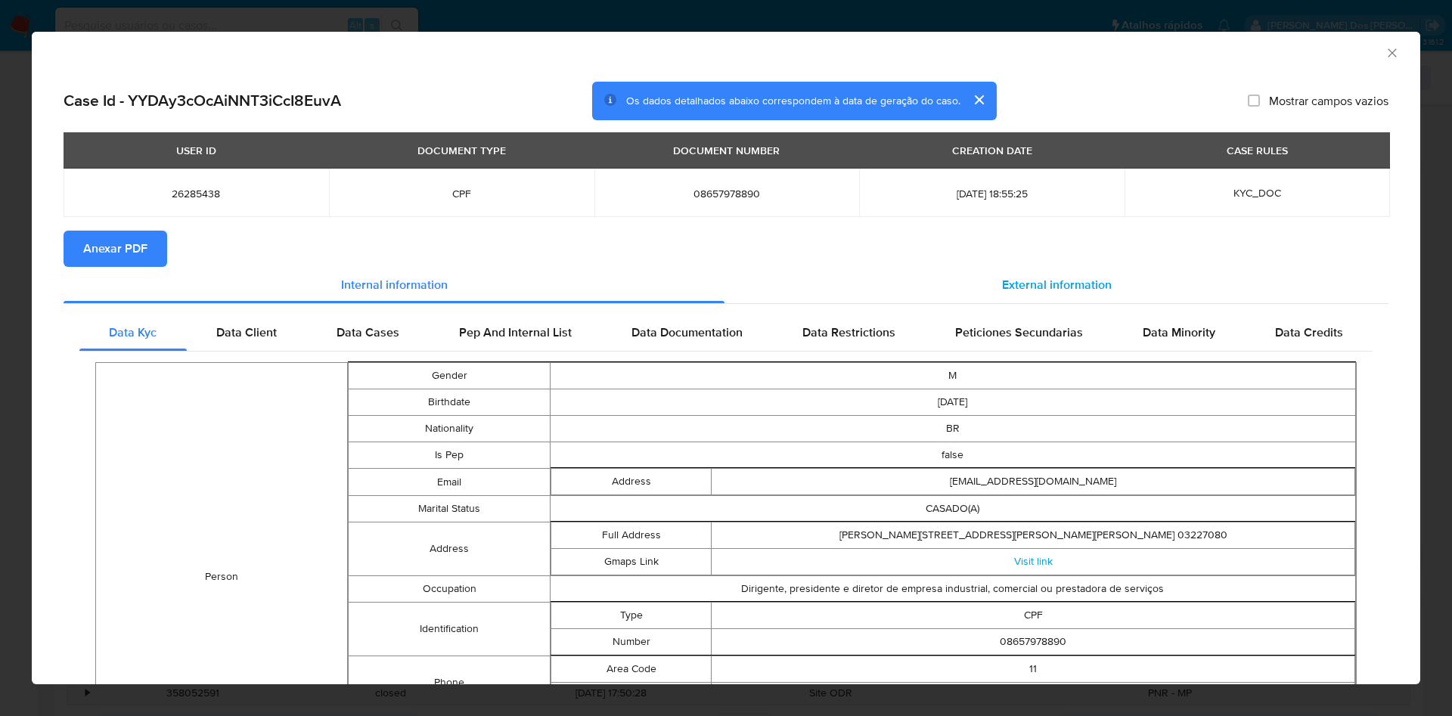
click at [1101, 276] on div "External information" at bounding box center [1057, 285] width 664 height 36
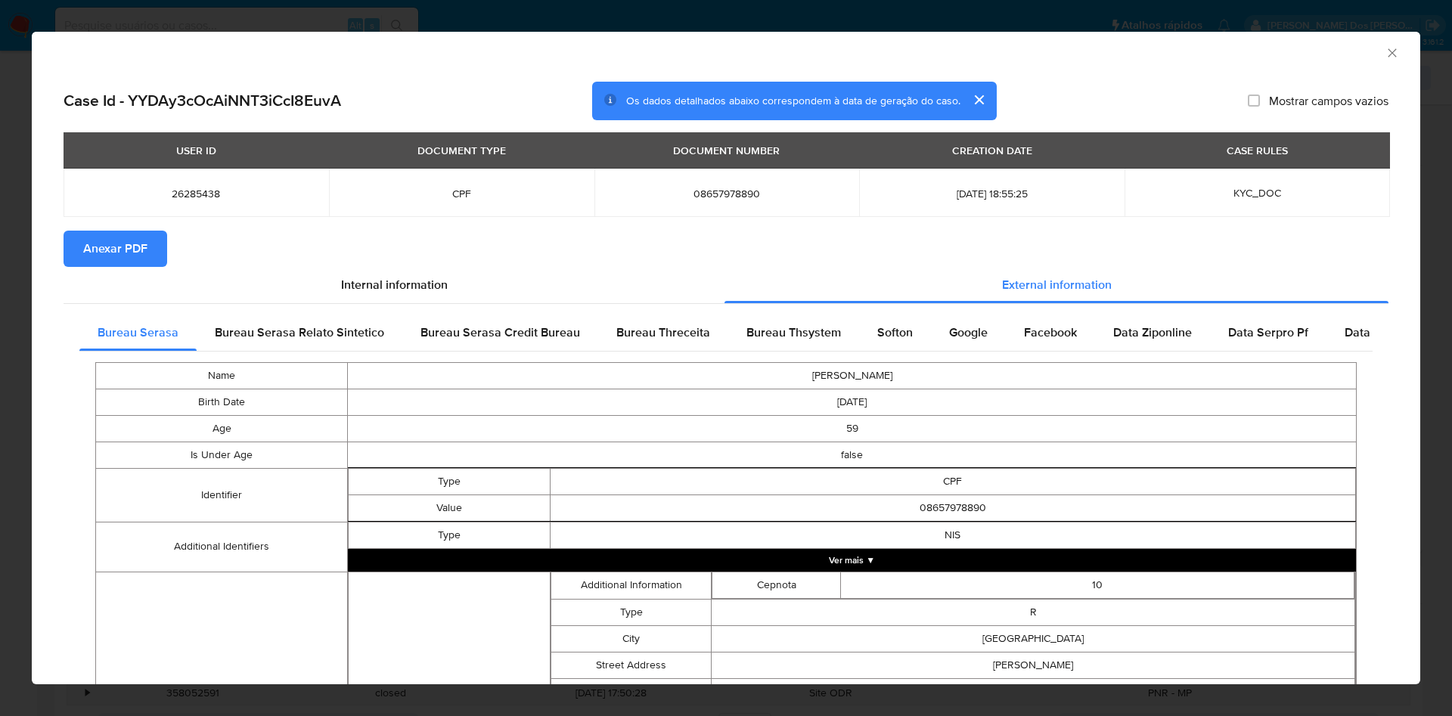
click at [125, 240] on span "Anexar PDF" at bounding box center [115, 248] width 64 height 33
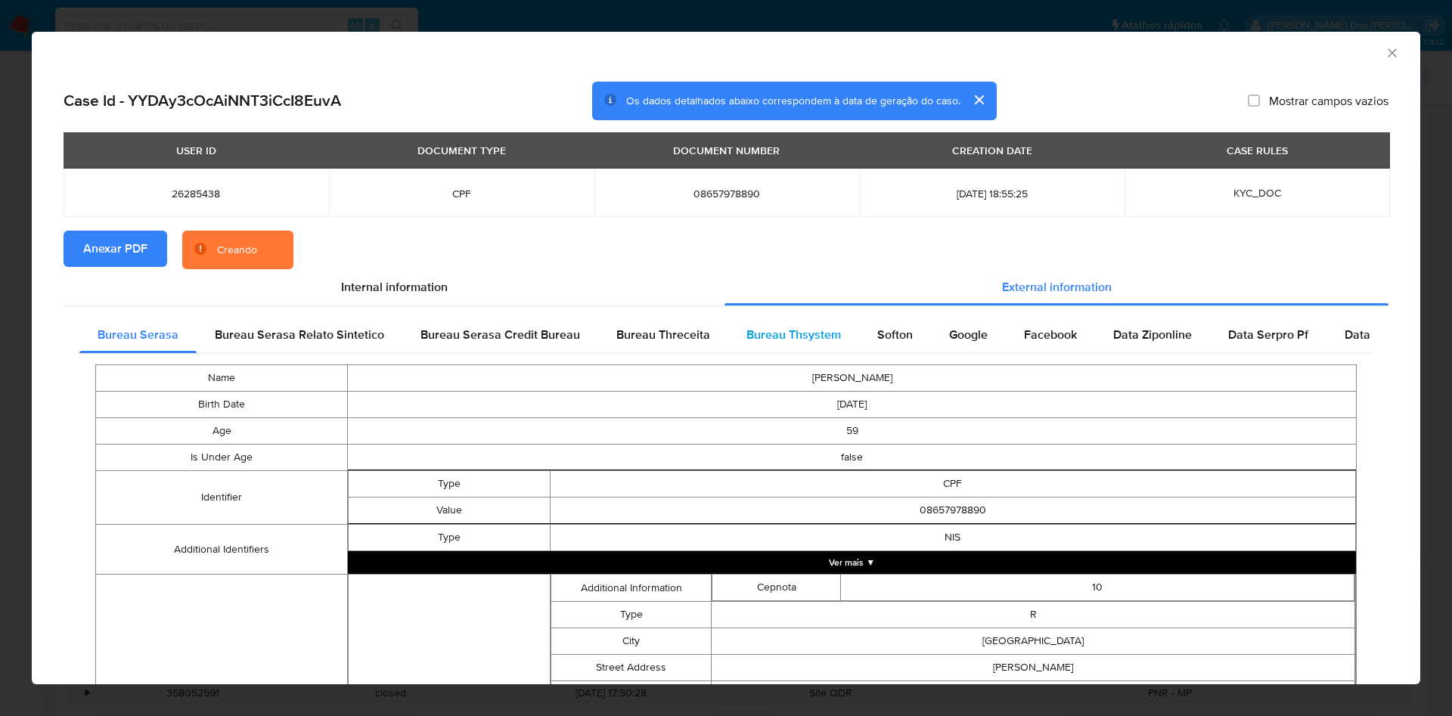
click at [774, 339] on span "Bureau Thsystem" at bounding box center [794, 334] width 95 height 17
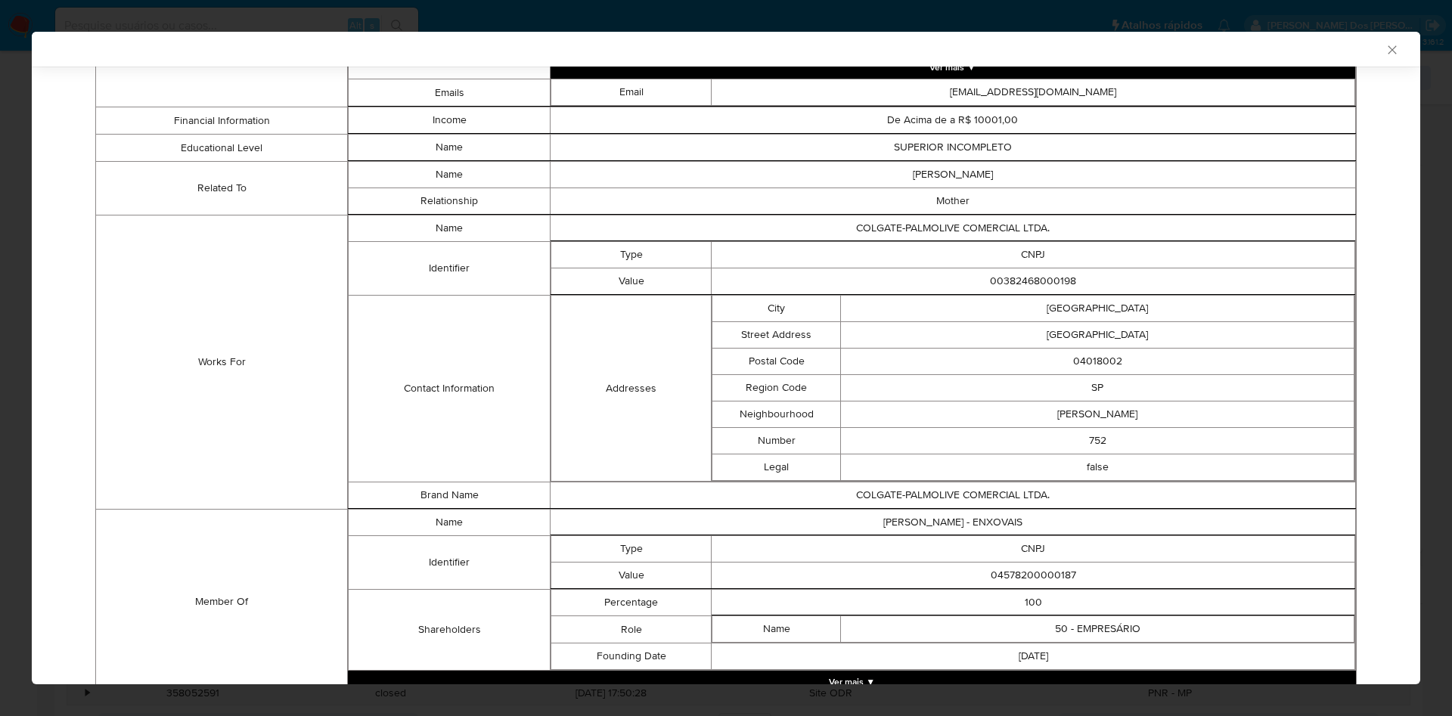
scroll to position [952, 0]
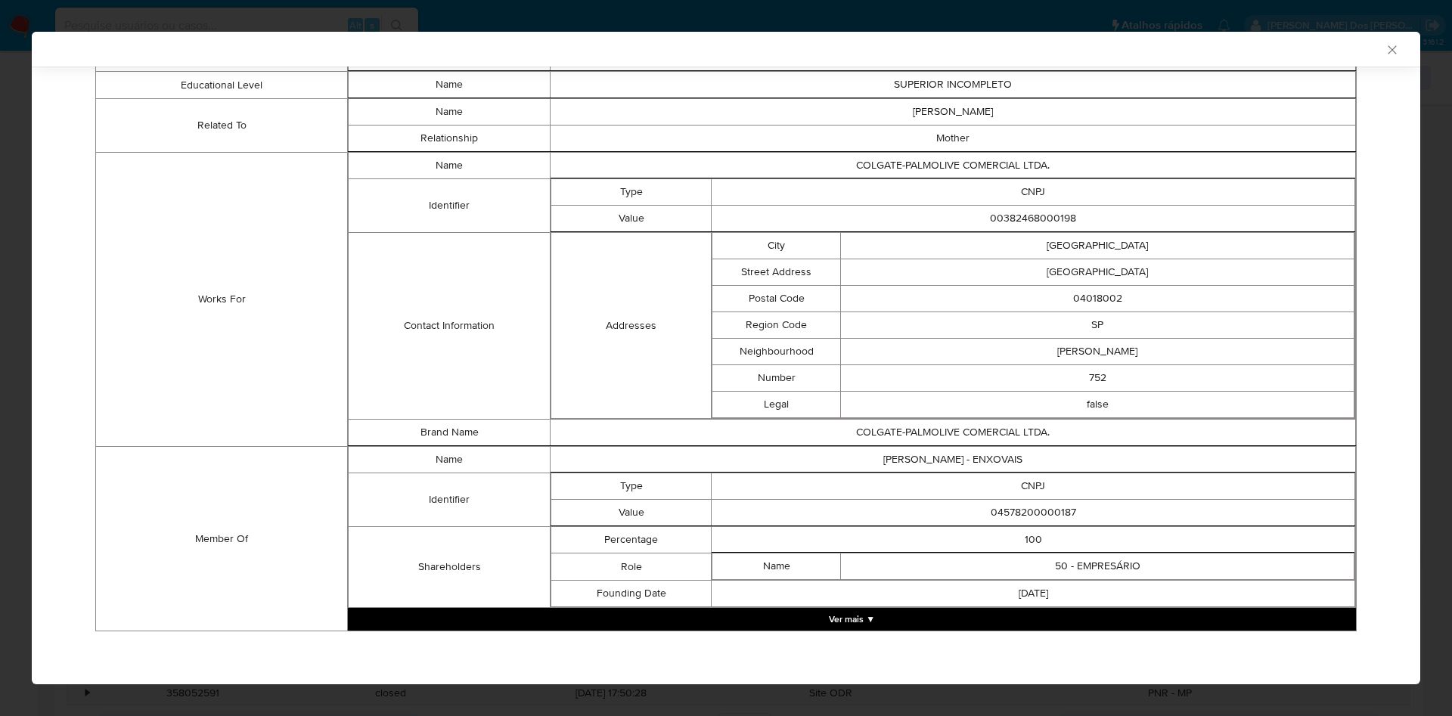
click at [927, 610] on button "Ver mais ▼" at bounding box center [852, 619] width 1008 height 23
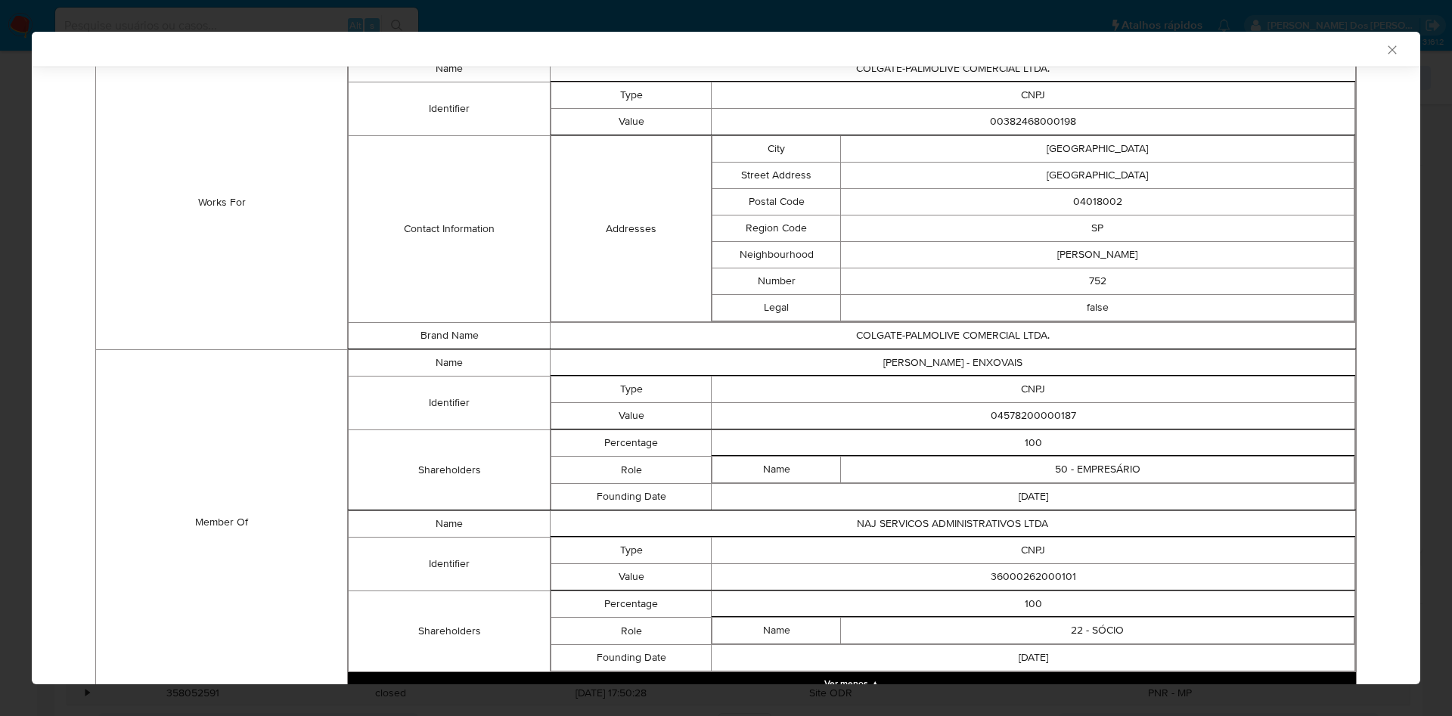
scroll to position [1113, 0]
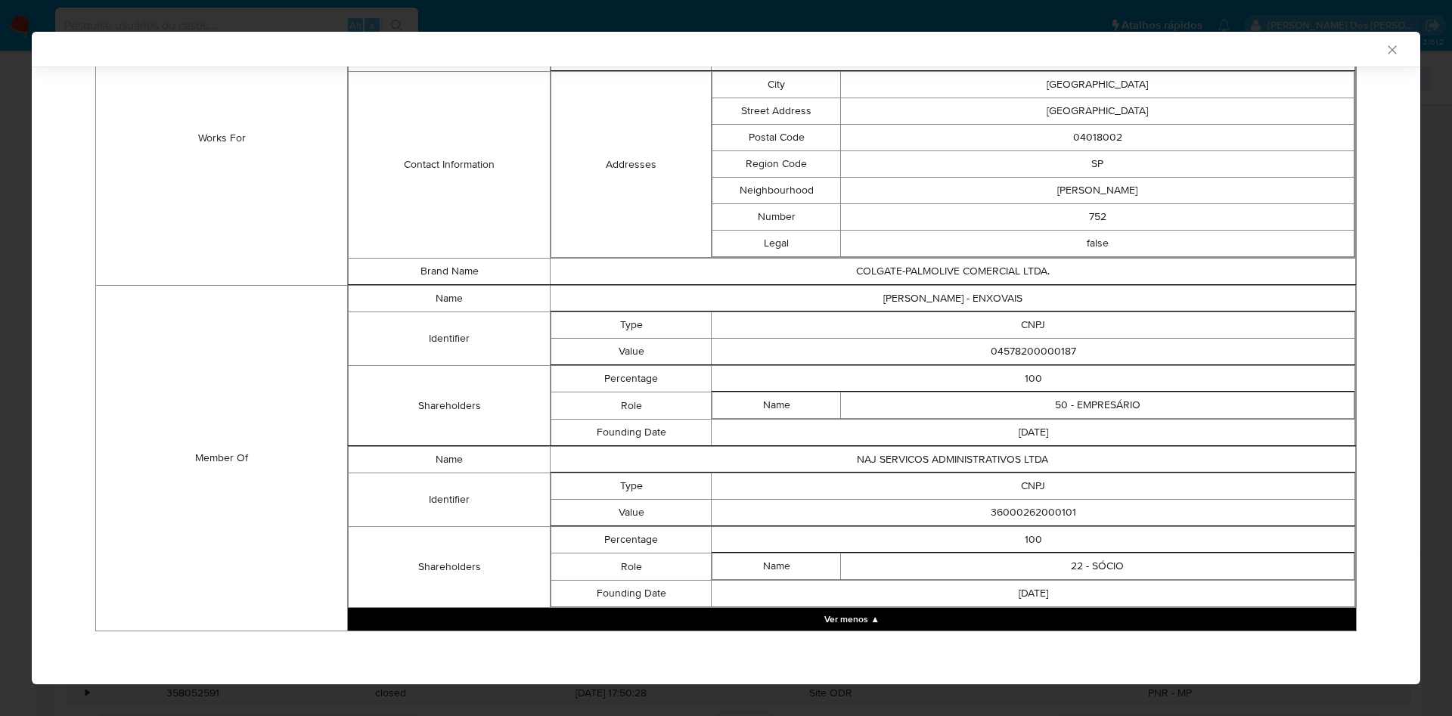
click at [994, 342] on td "04578200000187" at bounding box center [1034, 352] width 644 height 26
copy td "04578200000187"
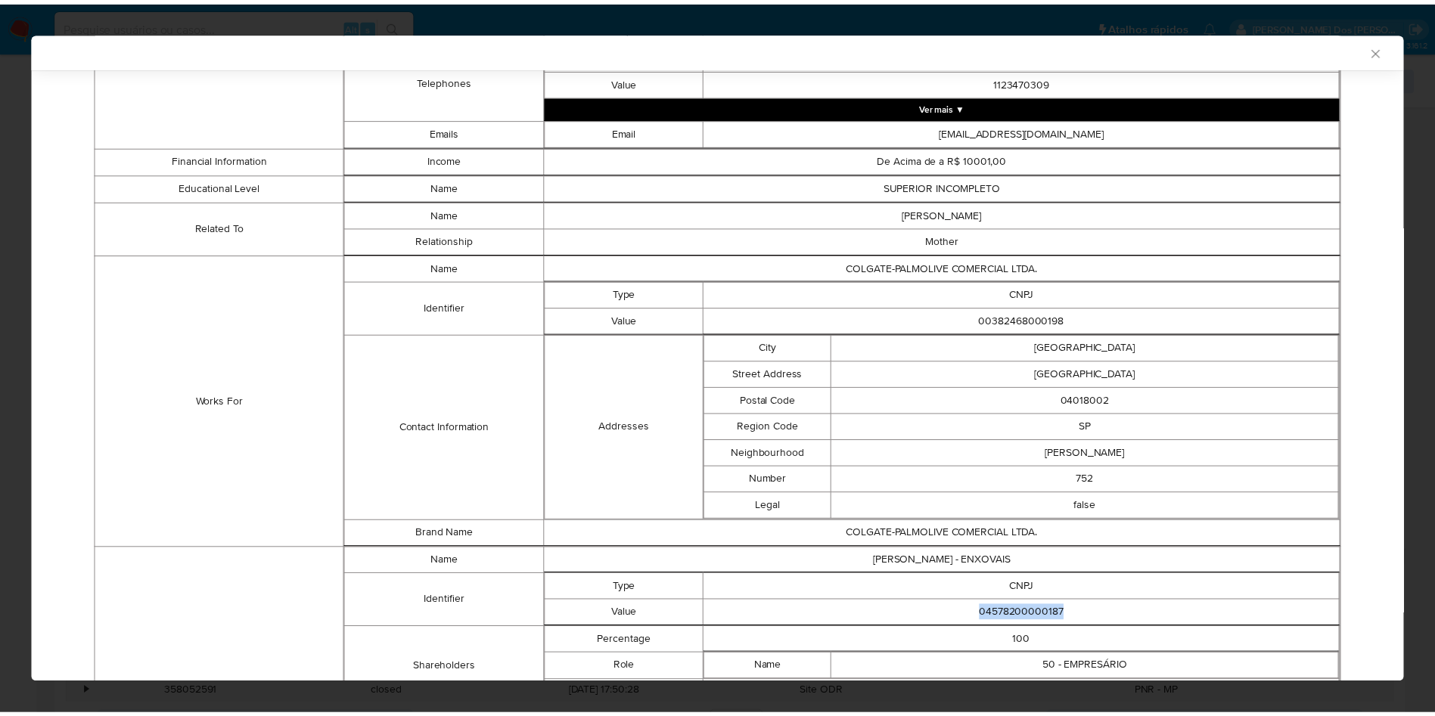
scroll to position [1110, 0]
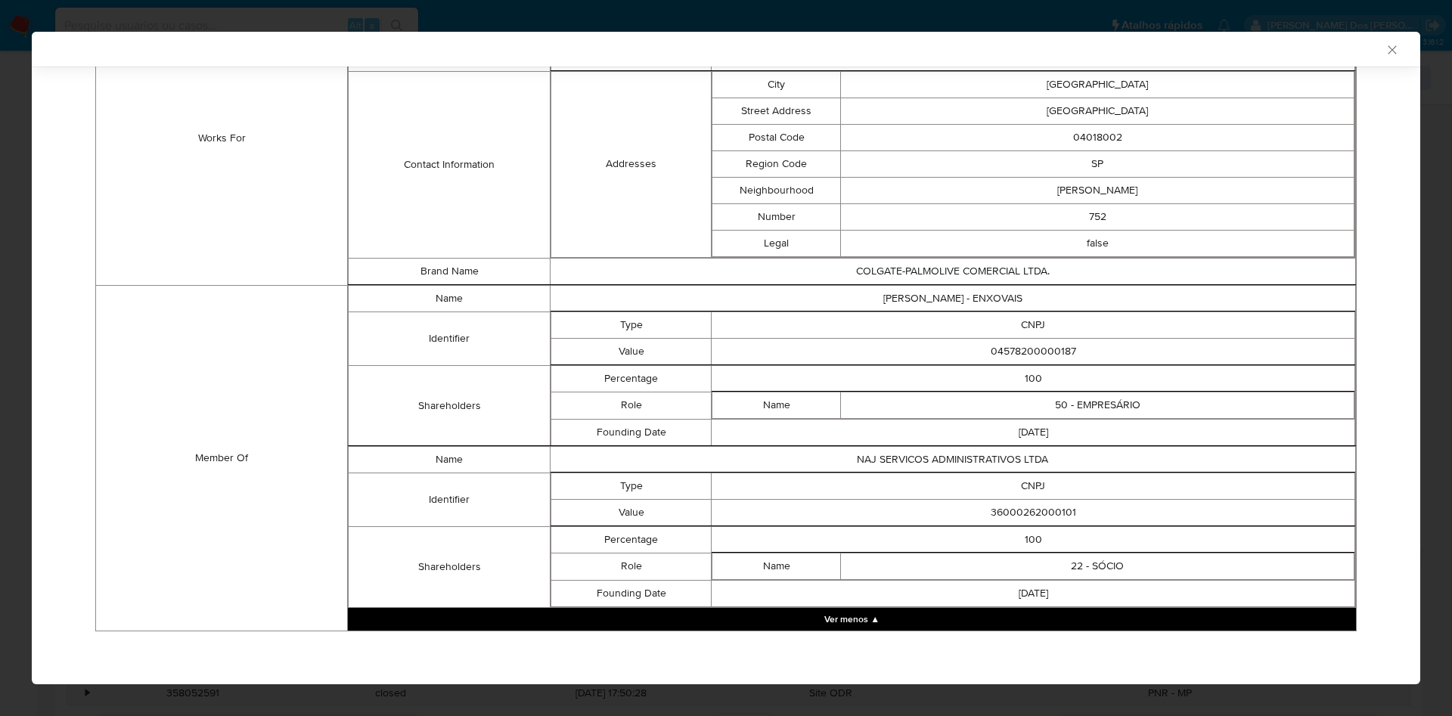
click at [1011, 507] on td "36000262000101" at bounding box center [1034, 512] width 644 height 26
copy td "36000262000101"
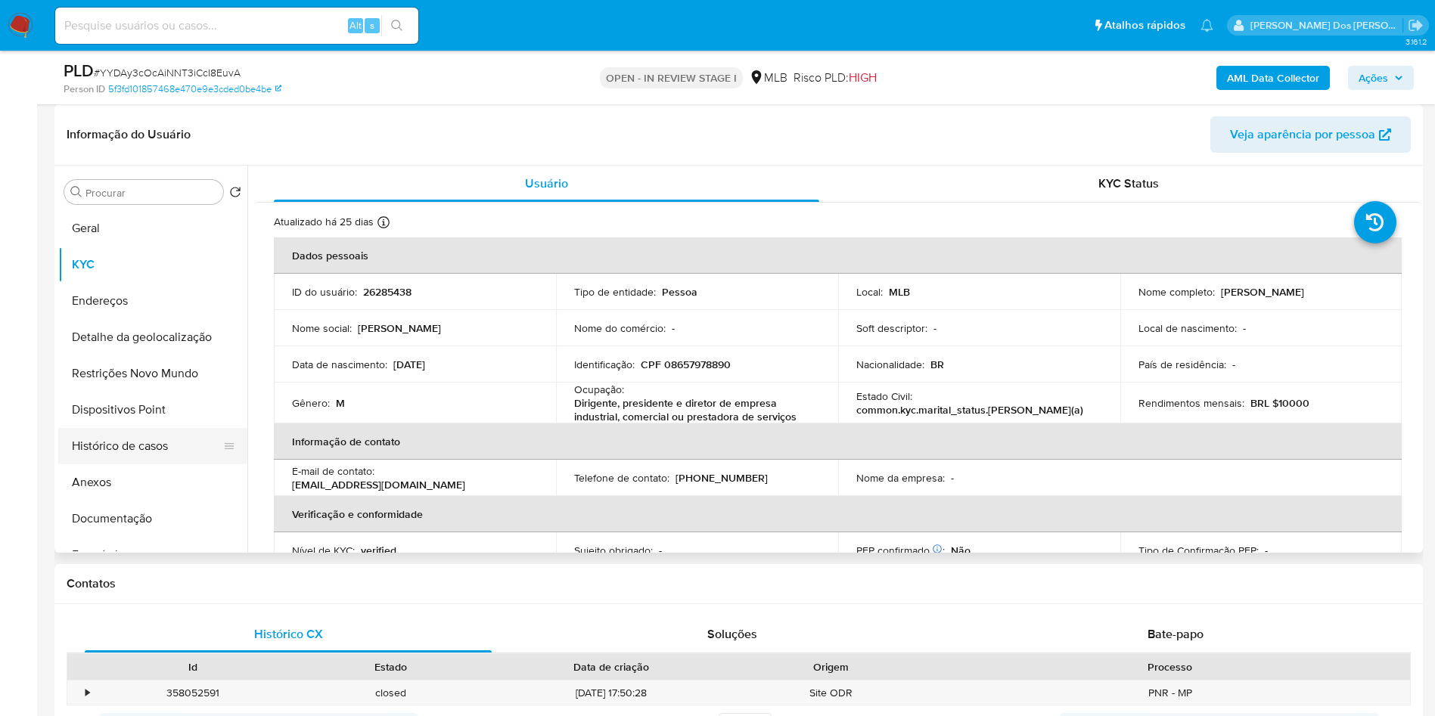
click at [112, 464] on button "Histórico de casos" at bounding box center [146, 446] width 177 height 36
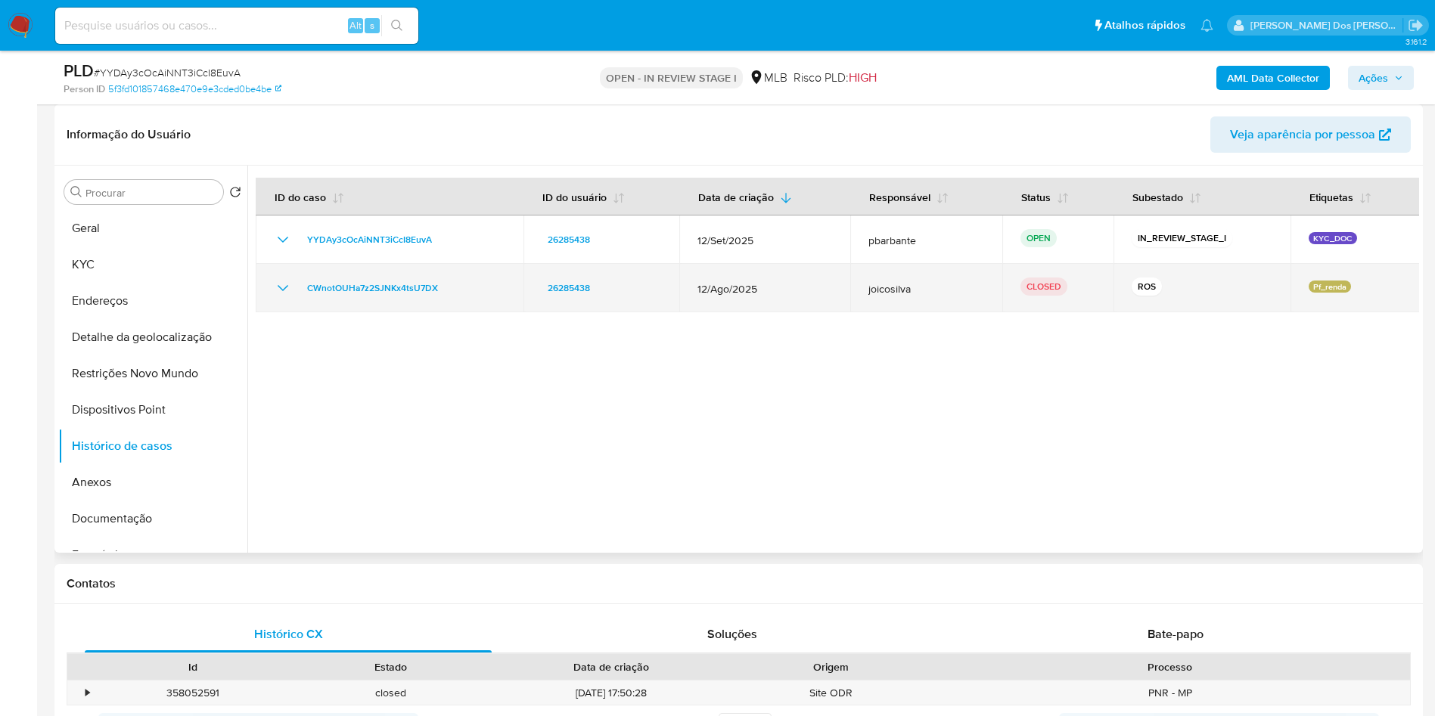
drag, startPoint x: 486, startPoint y: 308, endPoint x: 298, endPoint y: 309, distance: 187.6
click at [298, 297] on div "CWnotOUHa7z2SJNKx4tsU7DX" at bounding box center [389, 288] width 231 height 18
click at [283, 291] on icon "Mostrar/Ocultar" at bounding box center [283, 288] width 11 height 6
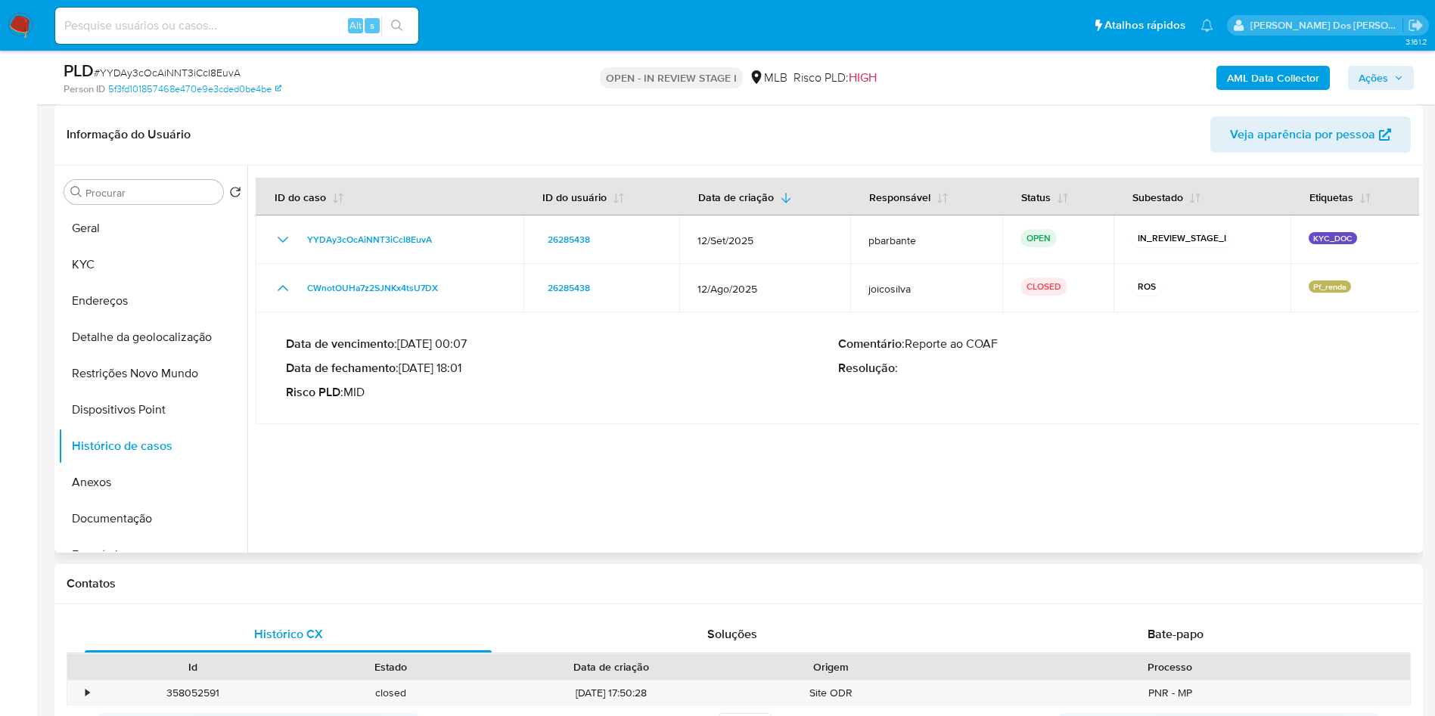
drag, startPoint x: 405, startPoint y: 390, endPoint x: 468, endPoint y: 399, distance: 63.4
click at [468, 376] on p "Data de fechamento : 29/08/2025 18:01" at bounding box center [562, 368] width 552 height 15
click at [123, 247] on button "Geral" at bounding box center [146, 228] width 177 height 36
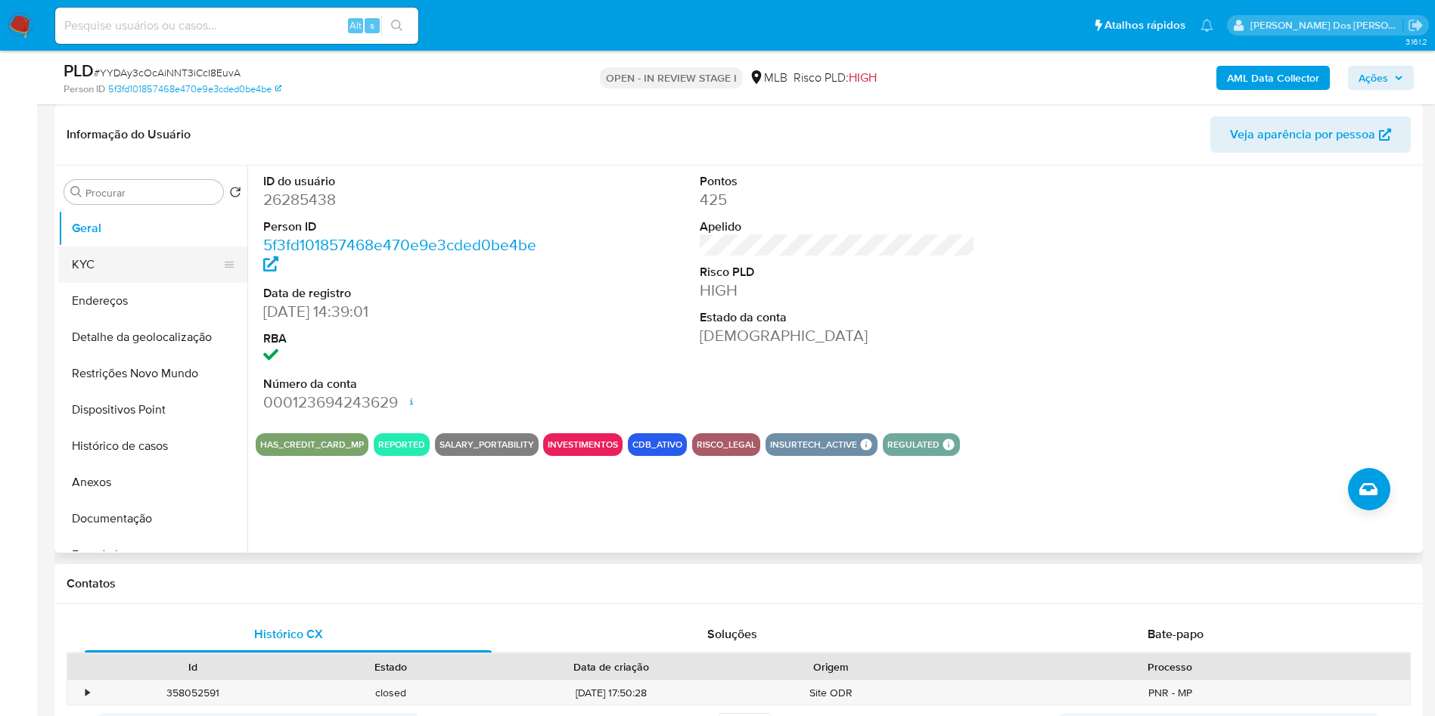
click at [97, 281] on button "KYC" at bounding box center [146, 265] width 177 height 36
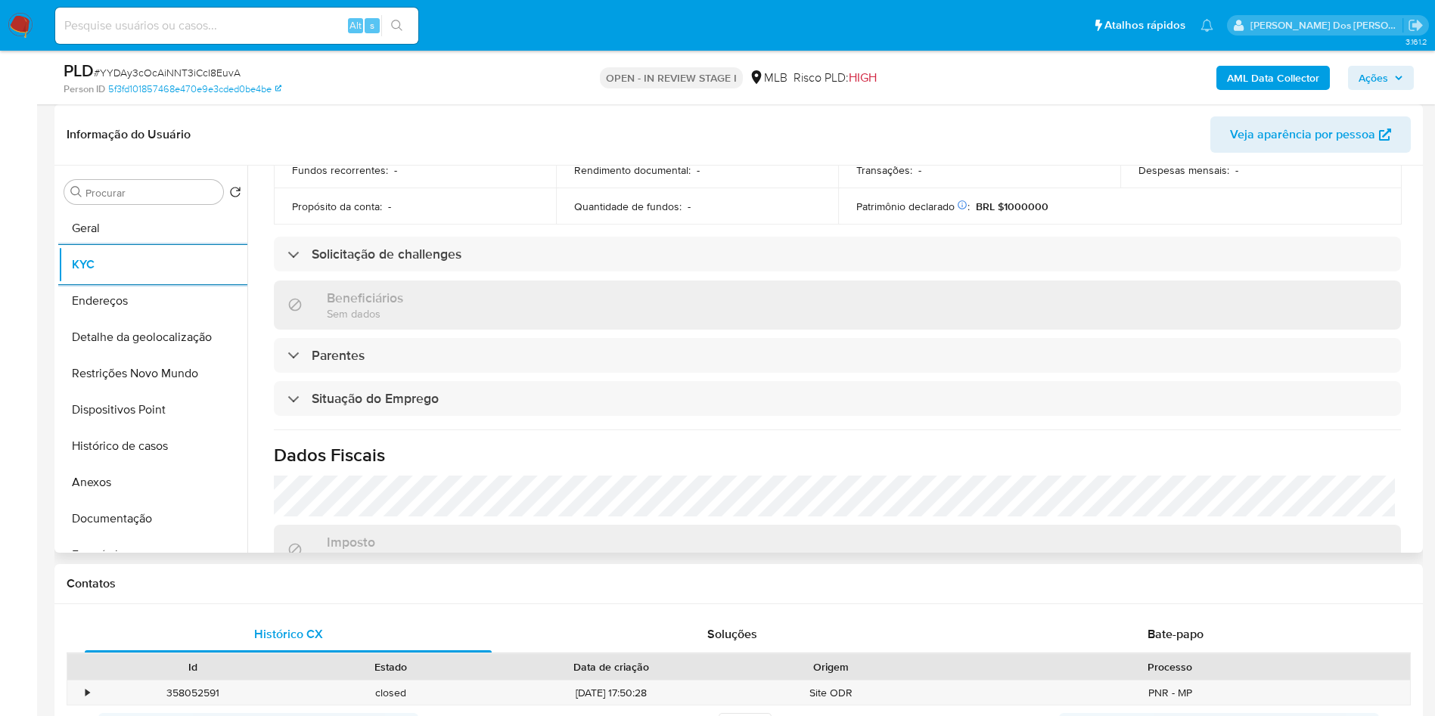
scroll to position [635, 0]
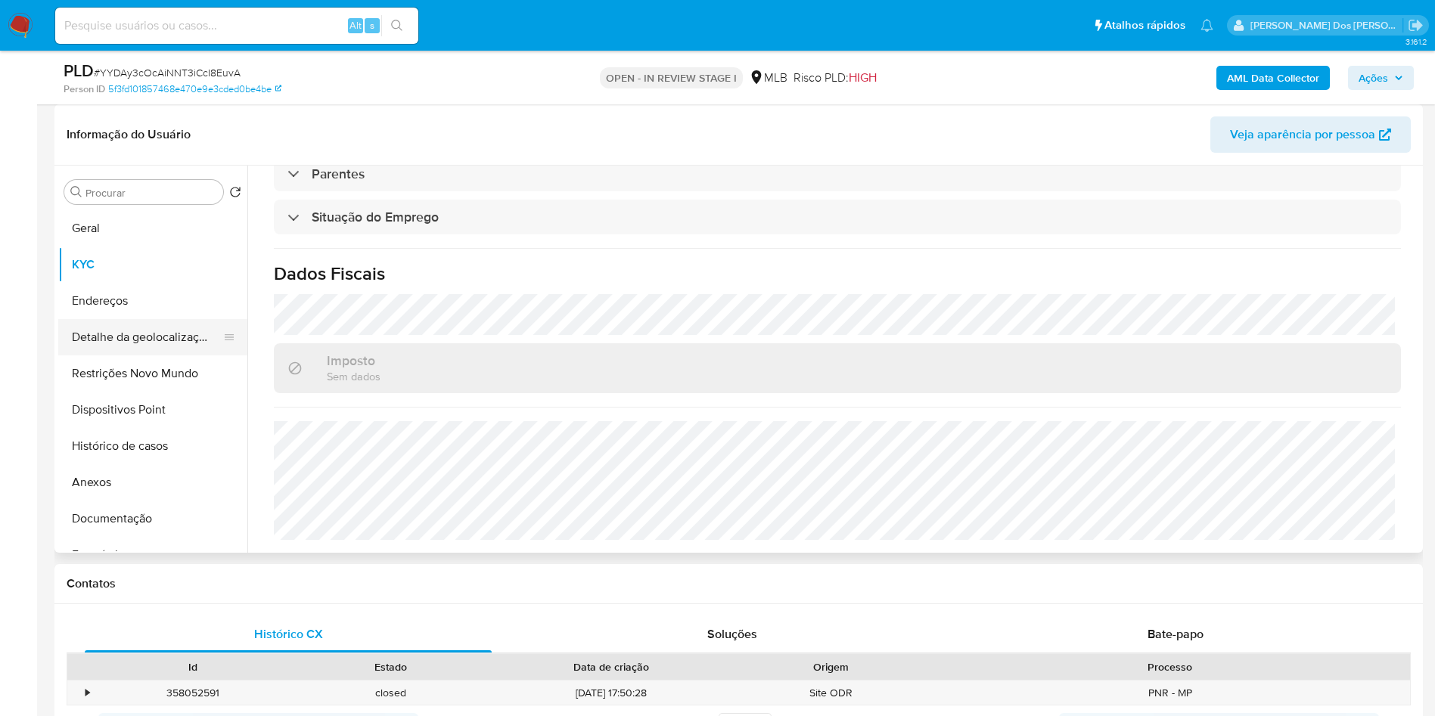
click at [131, 355] on button "Detalhe da geolocalização" at bounding box center [146, 337] width 177 height 36
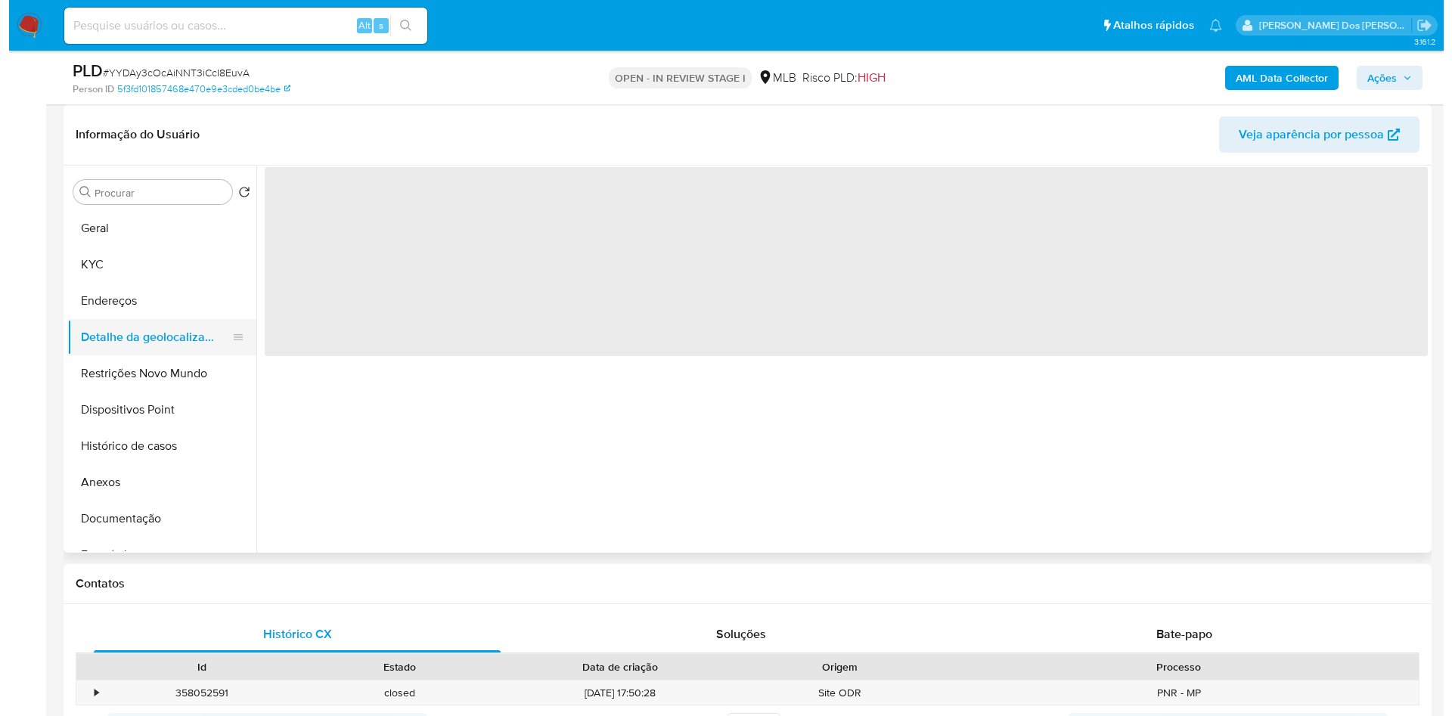
scroll to position [0, 0]
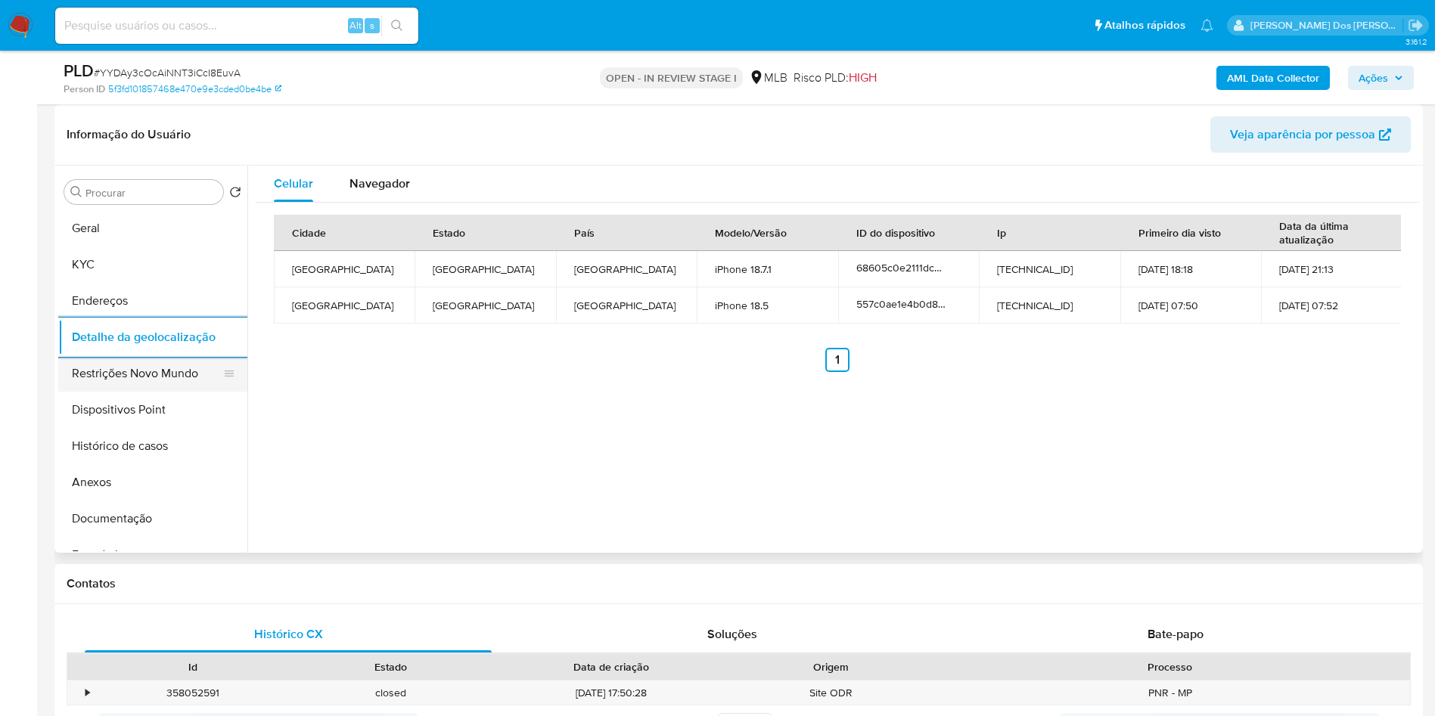
click at [125, 392] on button "Restrições Novo Mundo" at bounding box center [146, 373] width 177 height 36
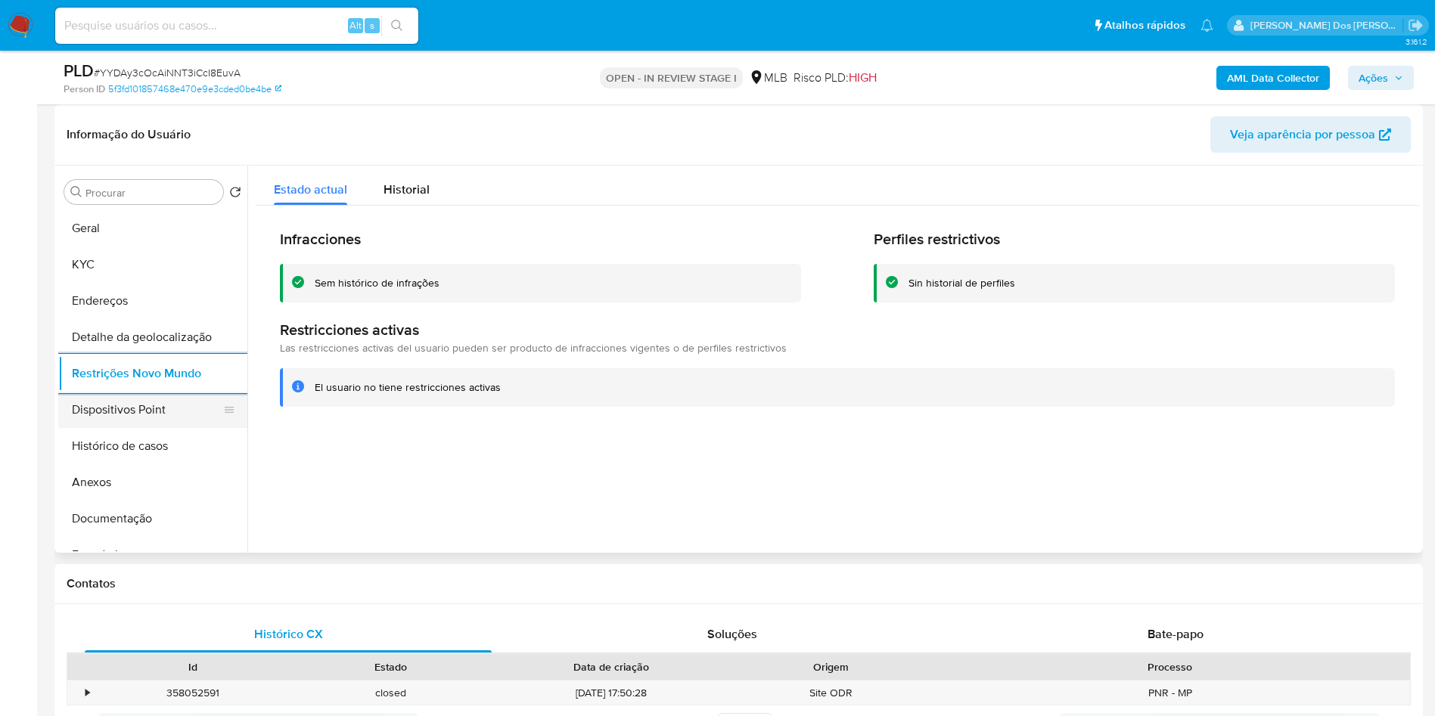
click at [160, 428] on button "Dispositivos Point" at bounding box center [146, 410] width 177 height 36
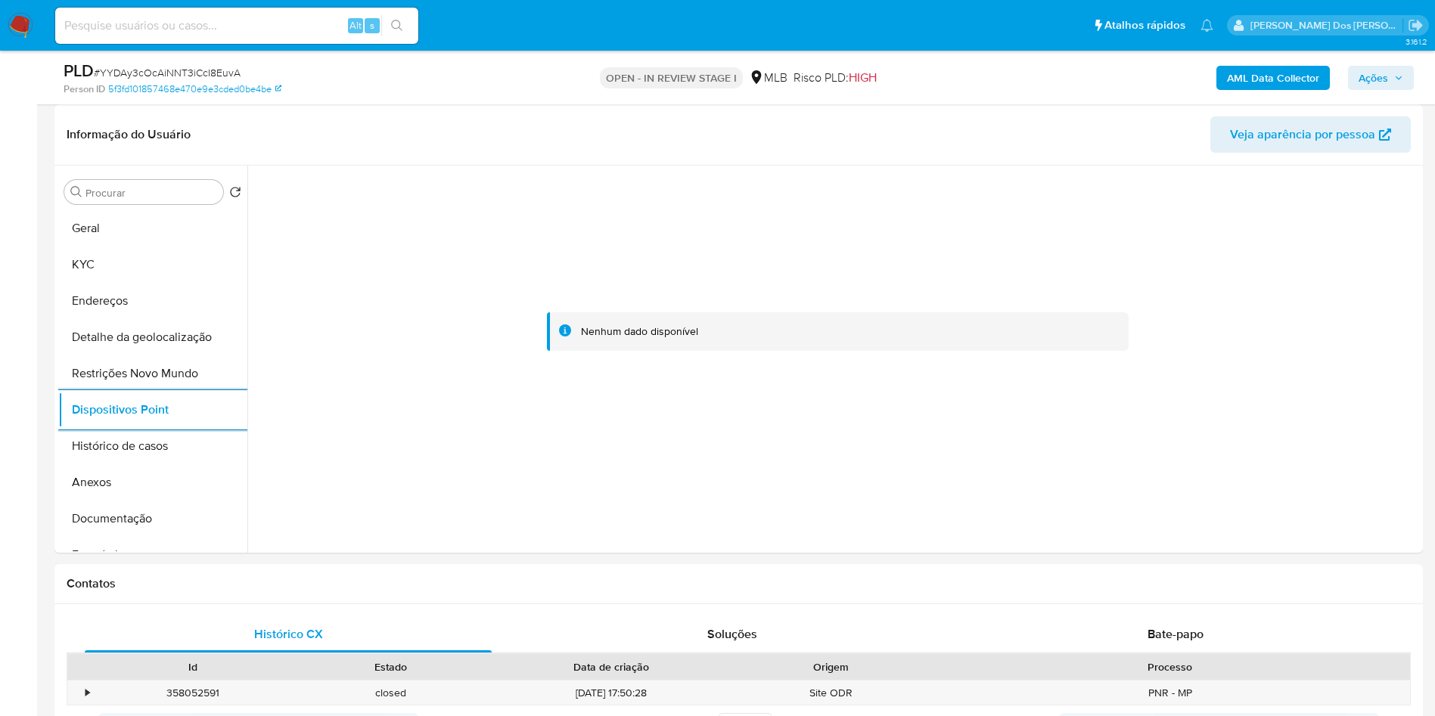
drag, startPoint x: 1401, startPoint y: 79, endPoint x: 1392, endPoint y: 83, distance: 10.1
click at [1401, 76] on icon "button" at bounding box center [1398, 77] width 9 height 9
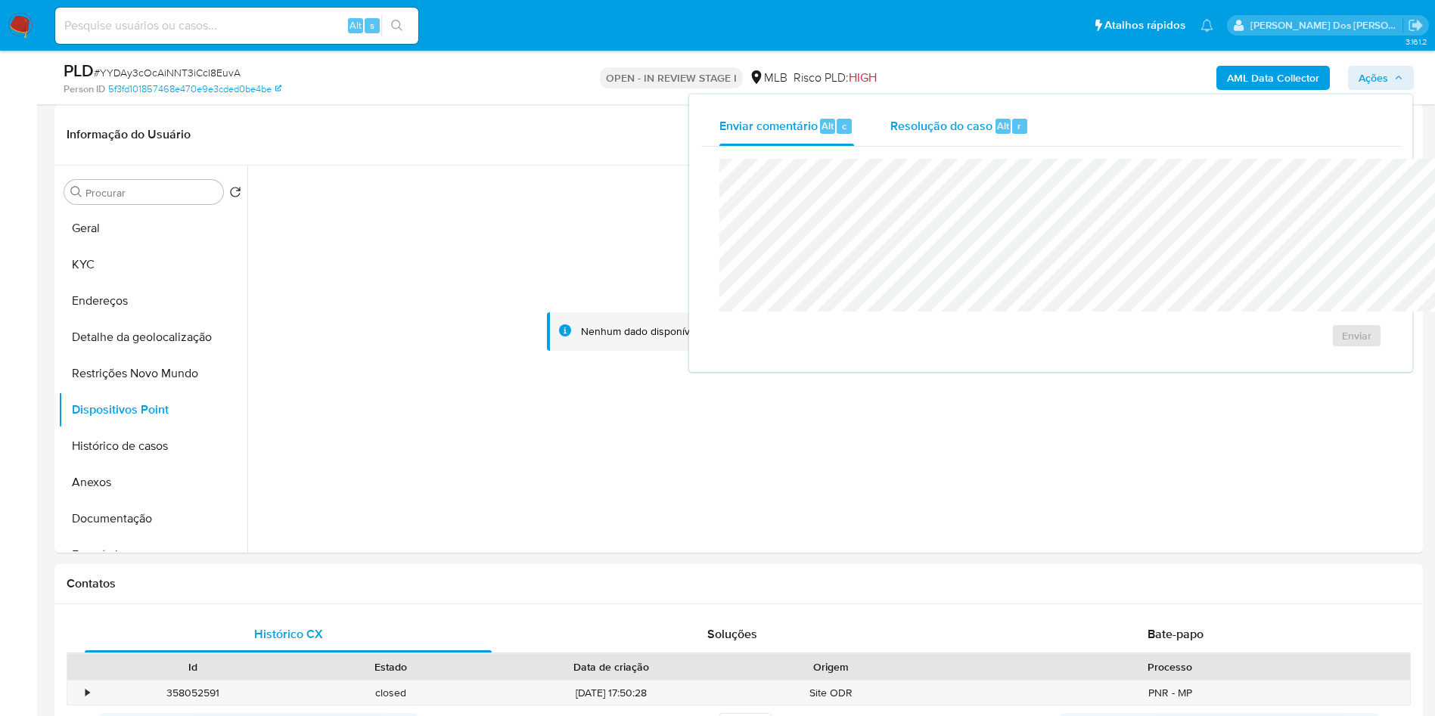
click at [997, 125] on span "Alt" at bounding box center [1003, 126] width 12 height 14
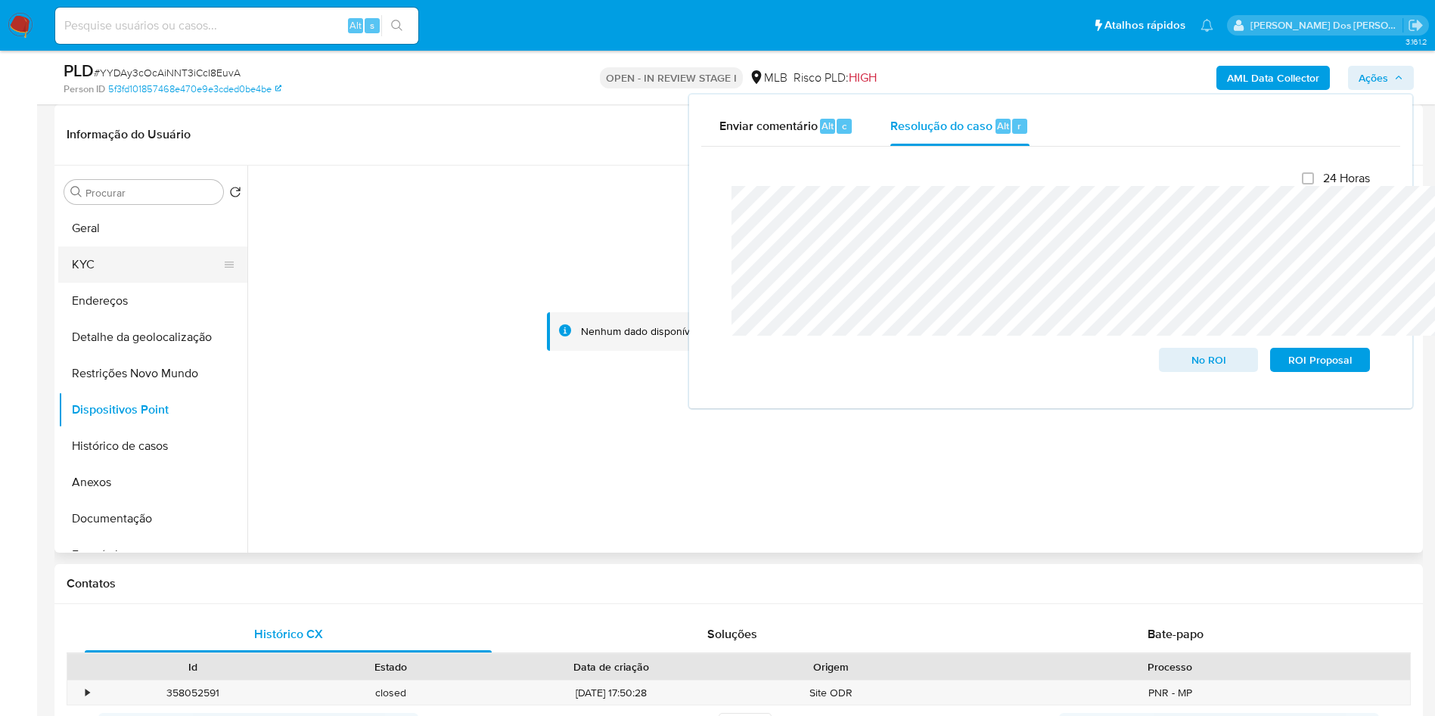
click at [108, 282] on button "KYC" at bounding box center [146, 265] width 177 height 36
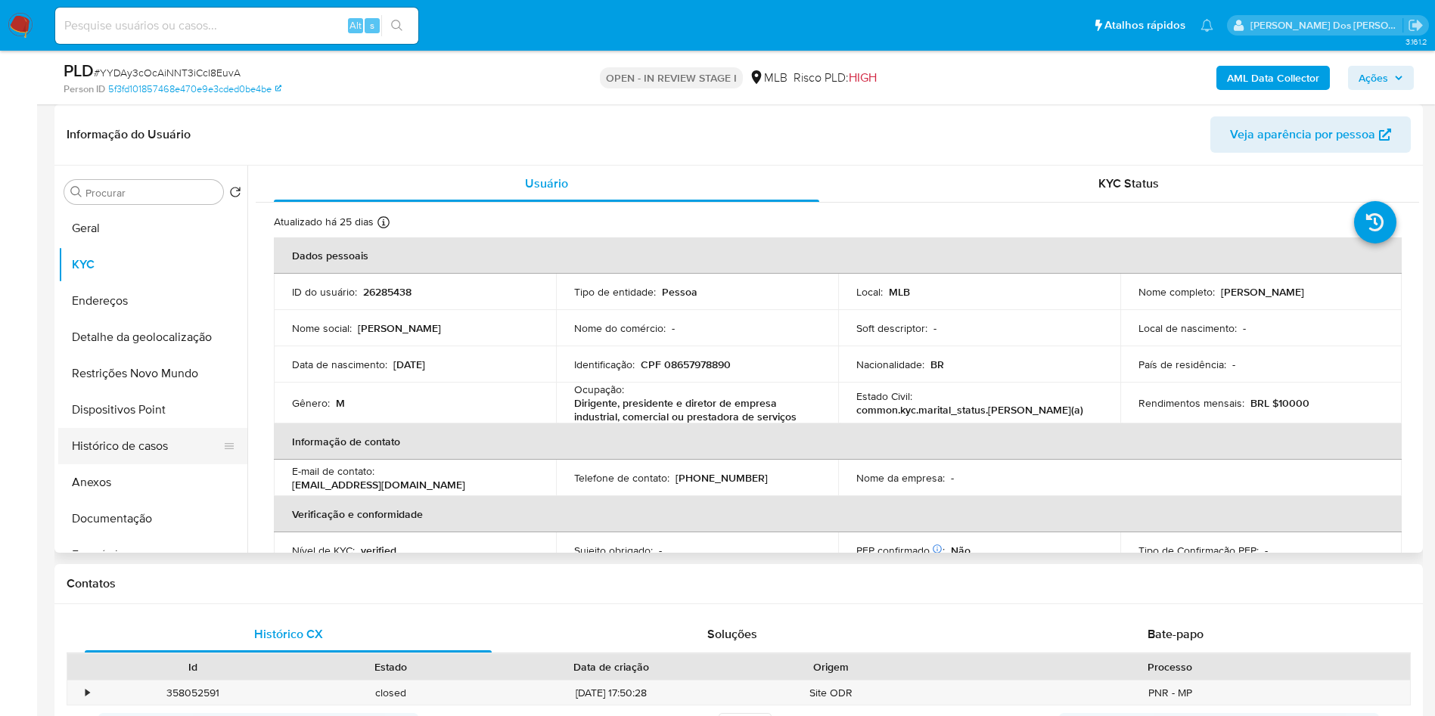
click at [117, 464] on button "Histórico de casos" at bounding box center [146, 446] width 177 height 36
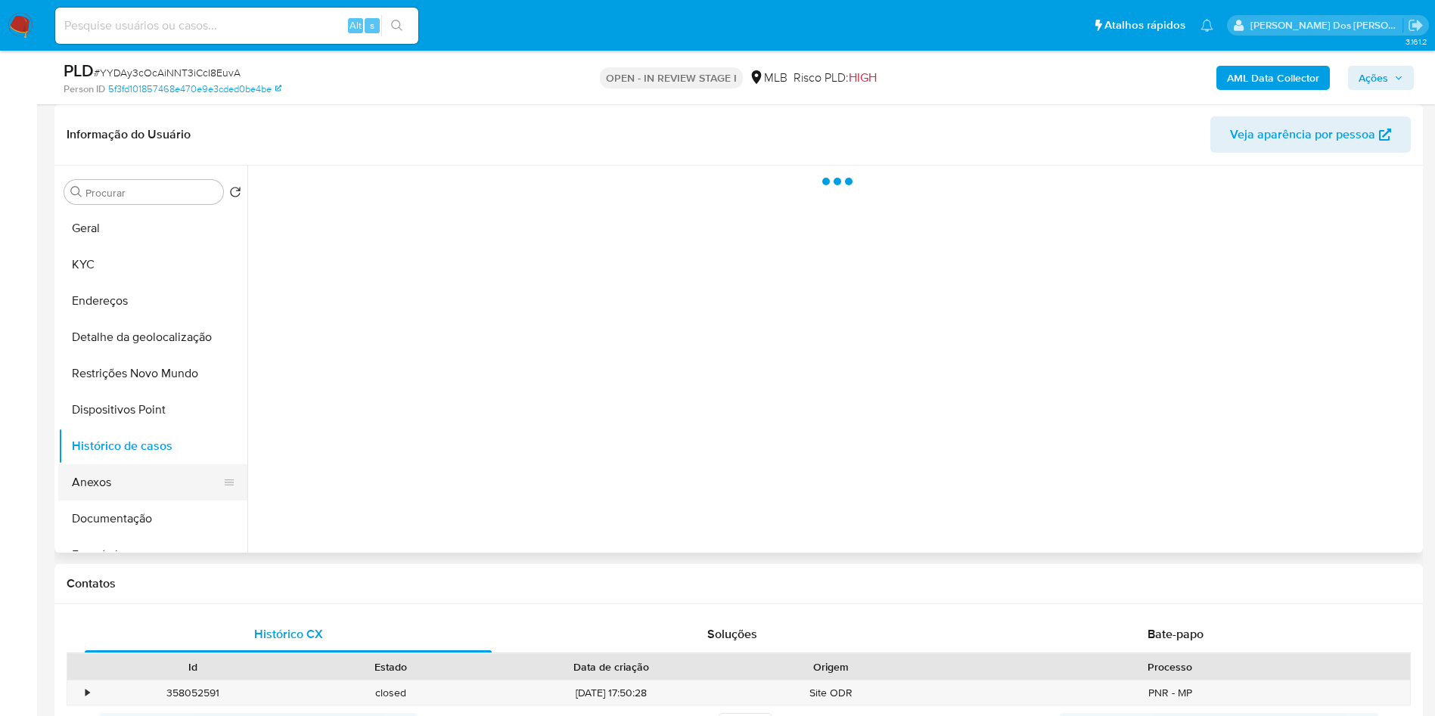
click at [107, 501] on button "Anexos" at bounding box center [146, 482] width 177 height 36
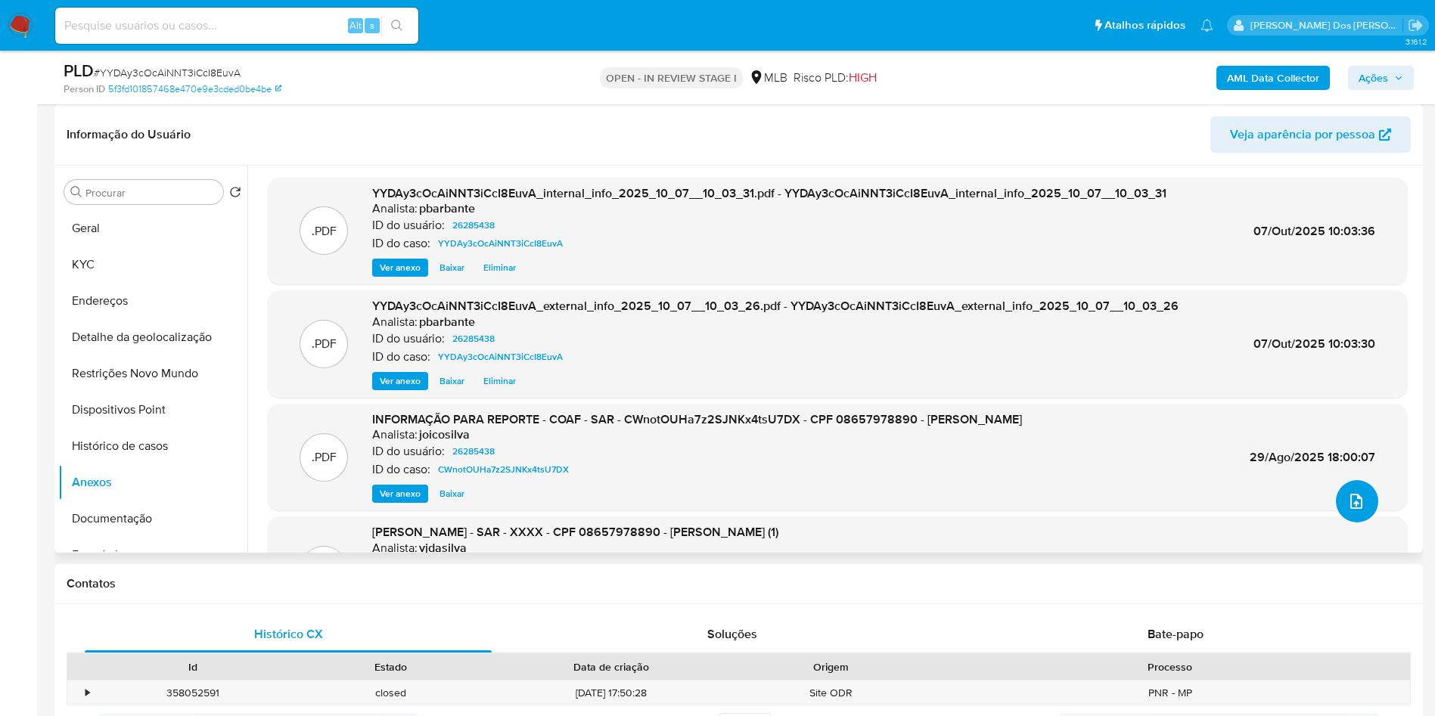
click at [1347, 511] on icon "upload-file" at bounding box center [1356, 501] width 18 height 18
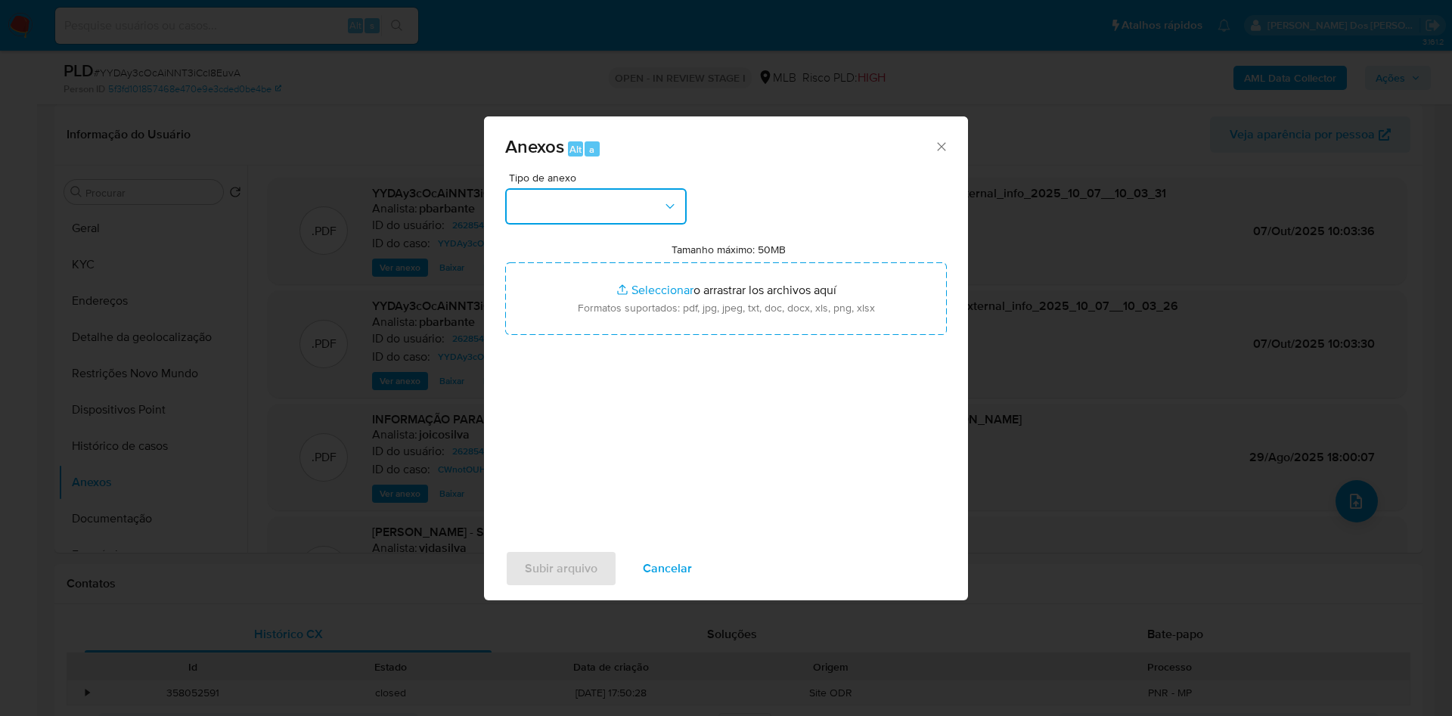
click at [590, 188] on button "button" at bounding box center [596, 206] width 182 height 36
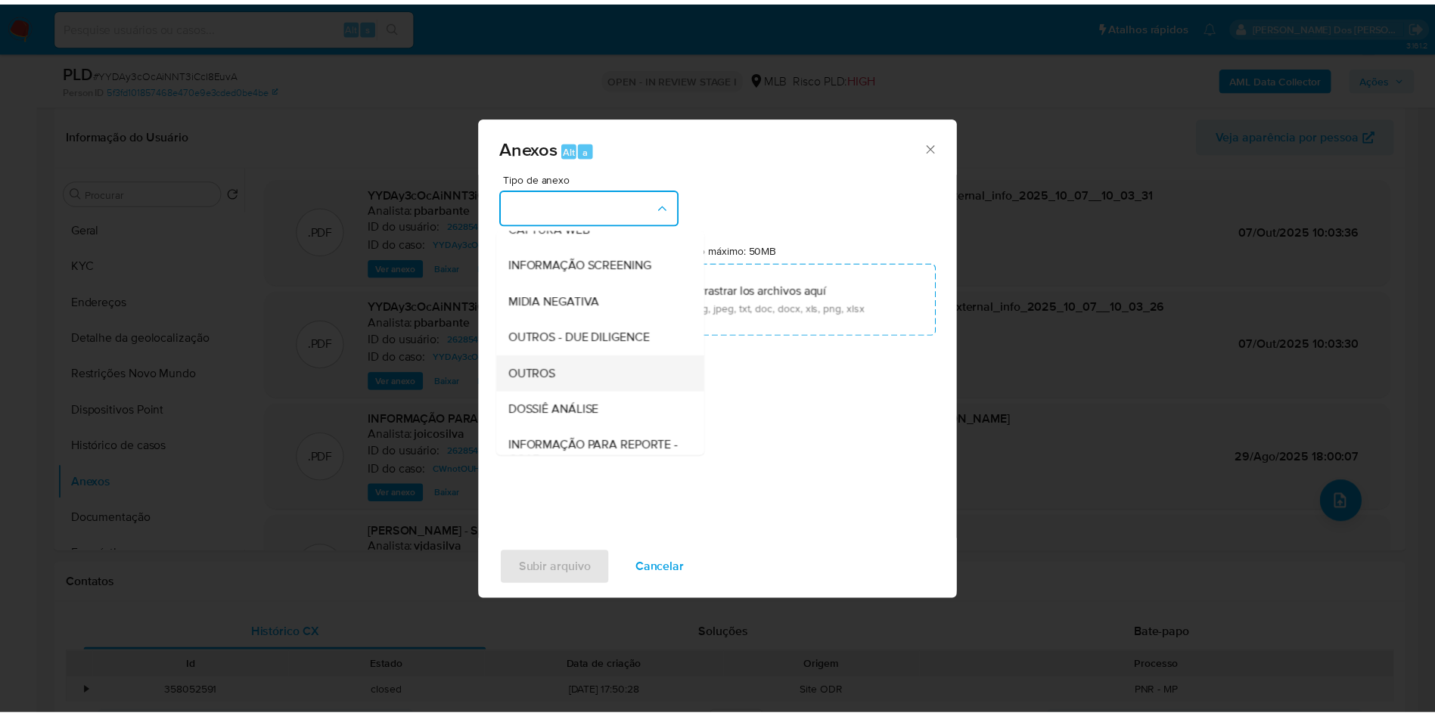
scroll to position [203, 0]
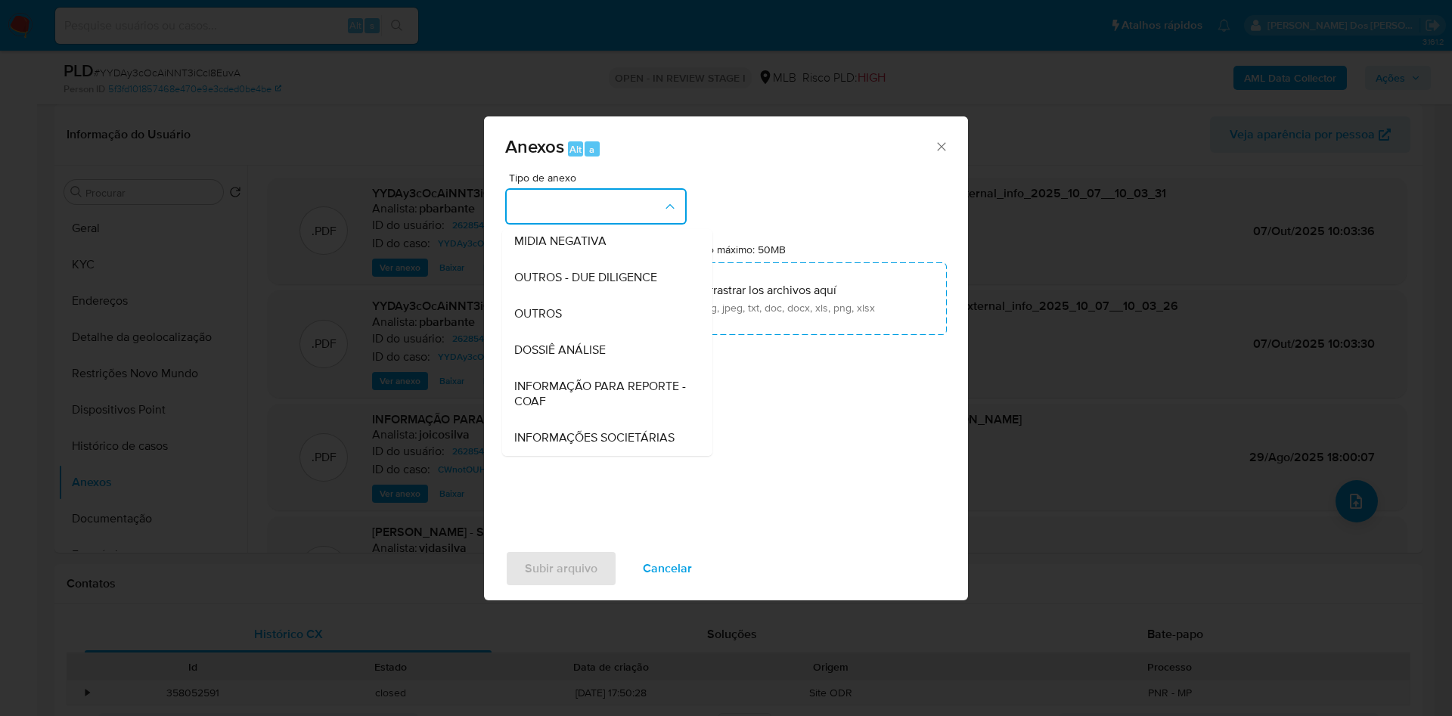
click at [548, 379] on span "INFORMAÇÃO PARA REPORTE - COAF" at bounding box center [602, 394] width 177 height 30
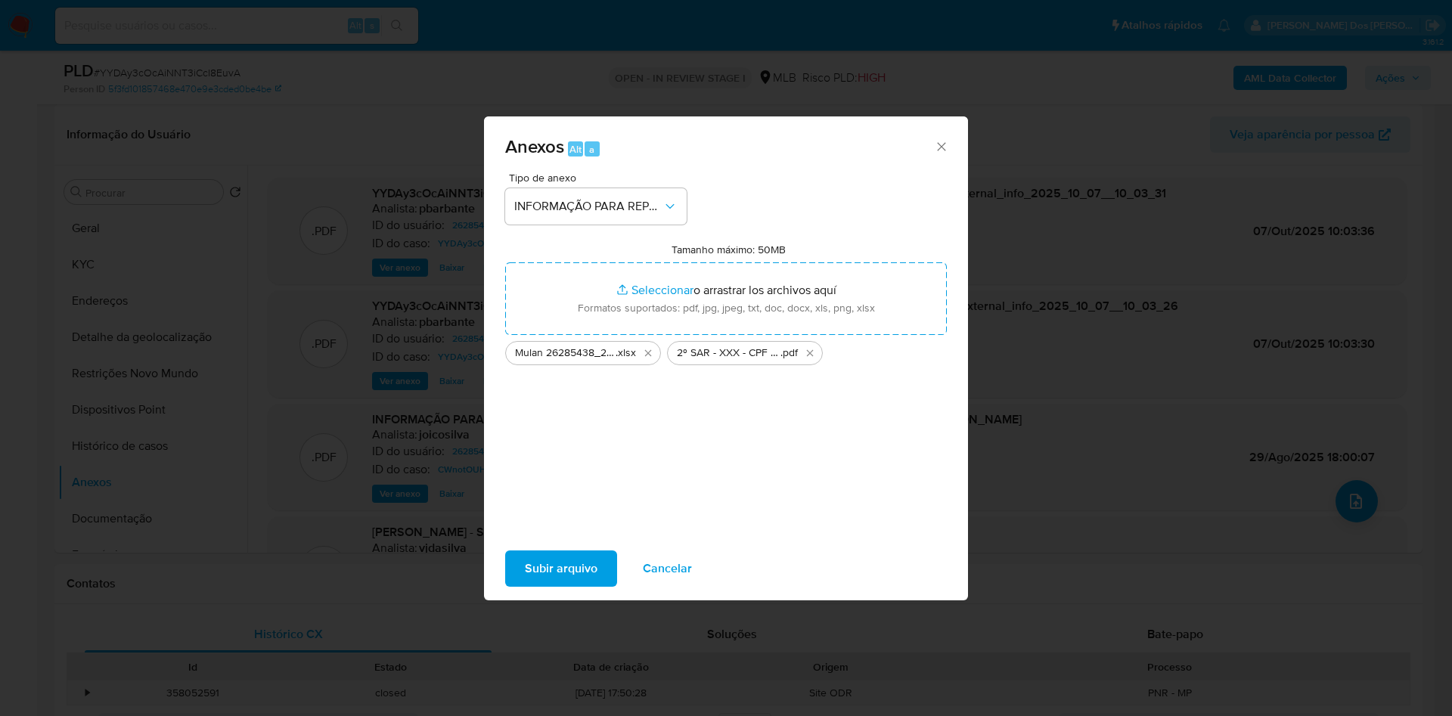
click at [525, 581] on span "Subir arquivo" at bounding box center [561, 568] width 73 height 33
click at [495, 595] on div "Subir arquivo Cancelar" at bounding box center [726, 568] width 484 height 57
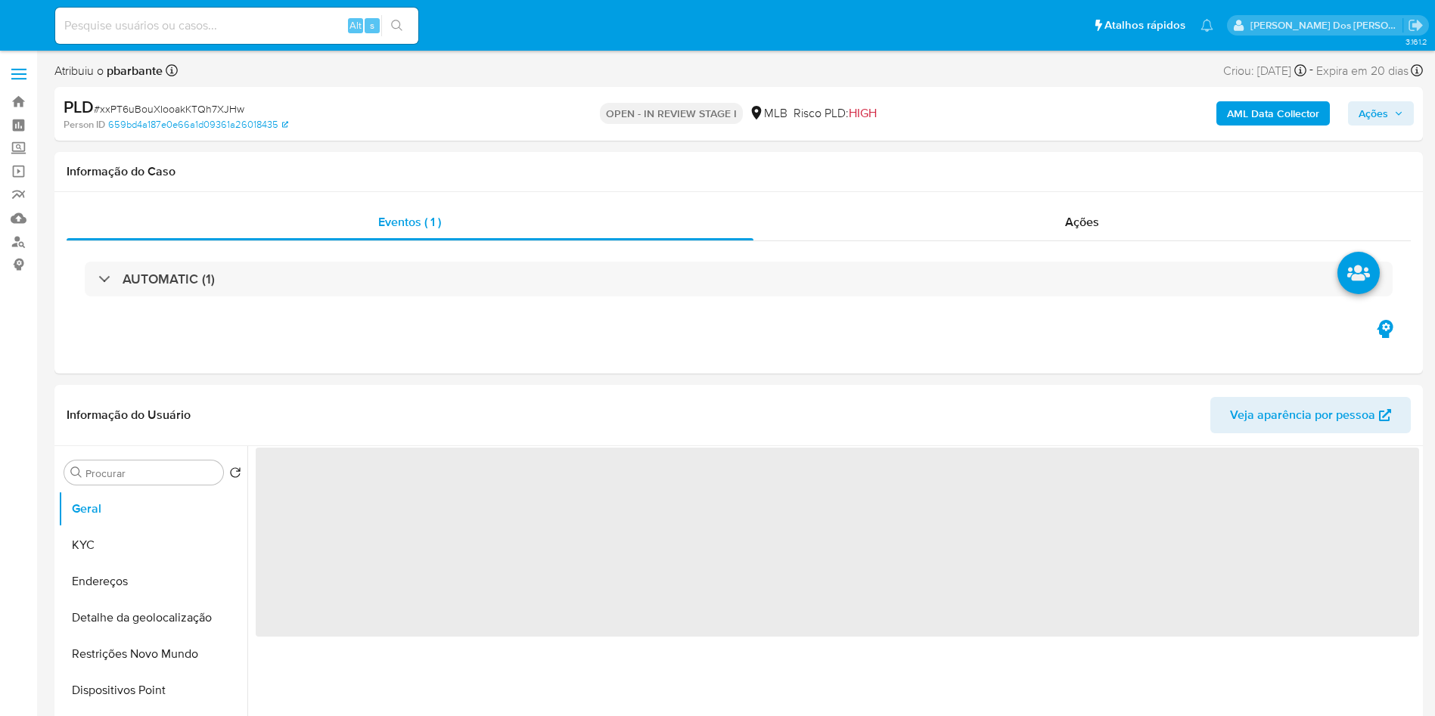
select select "10"
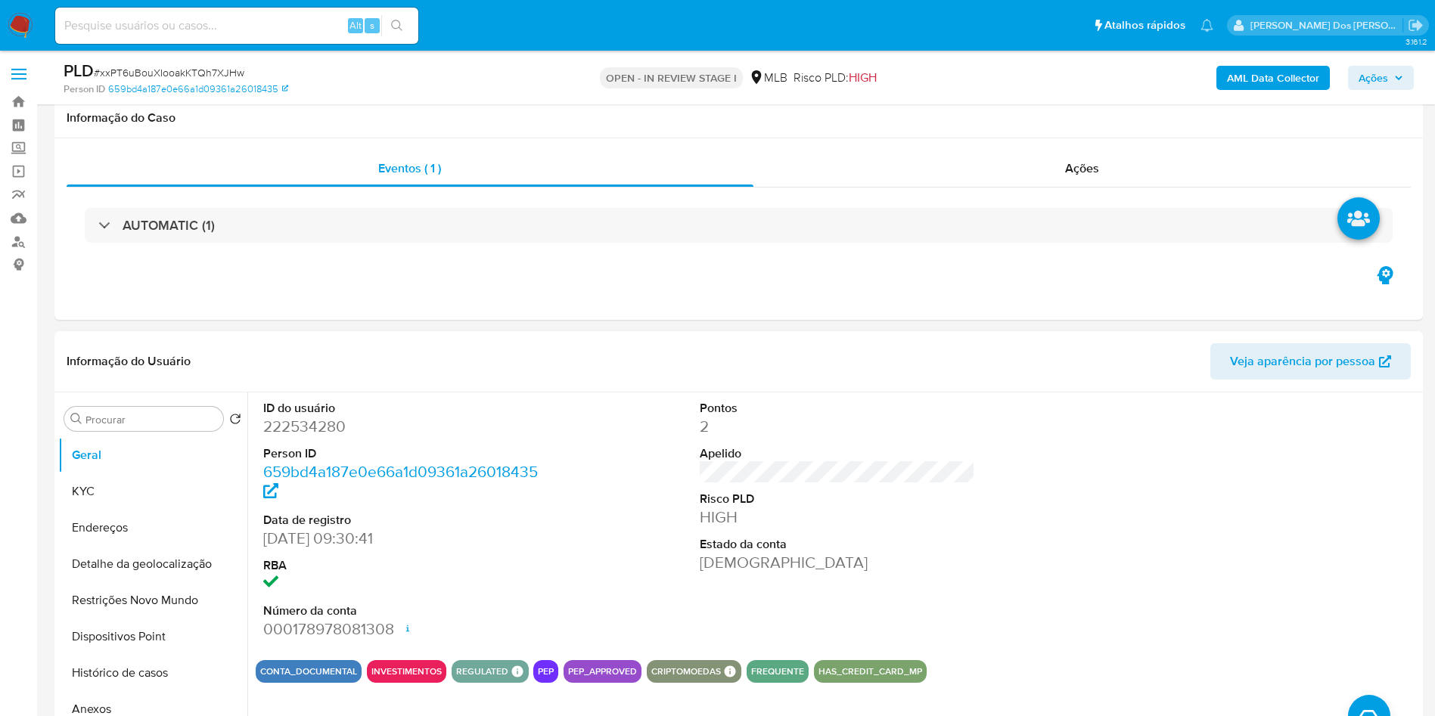
scroll to position [113, 0]
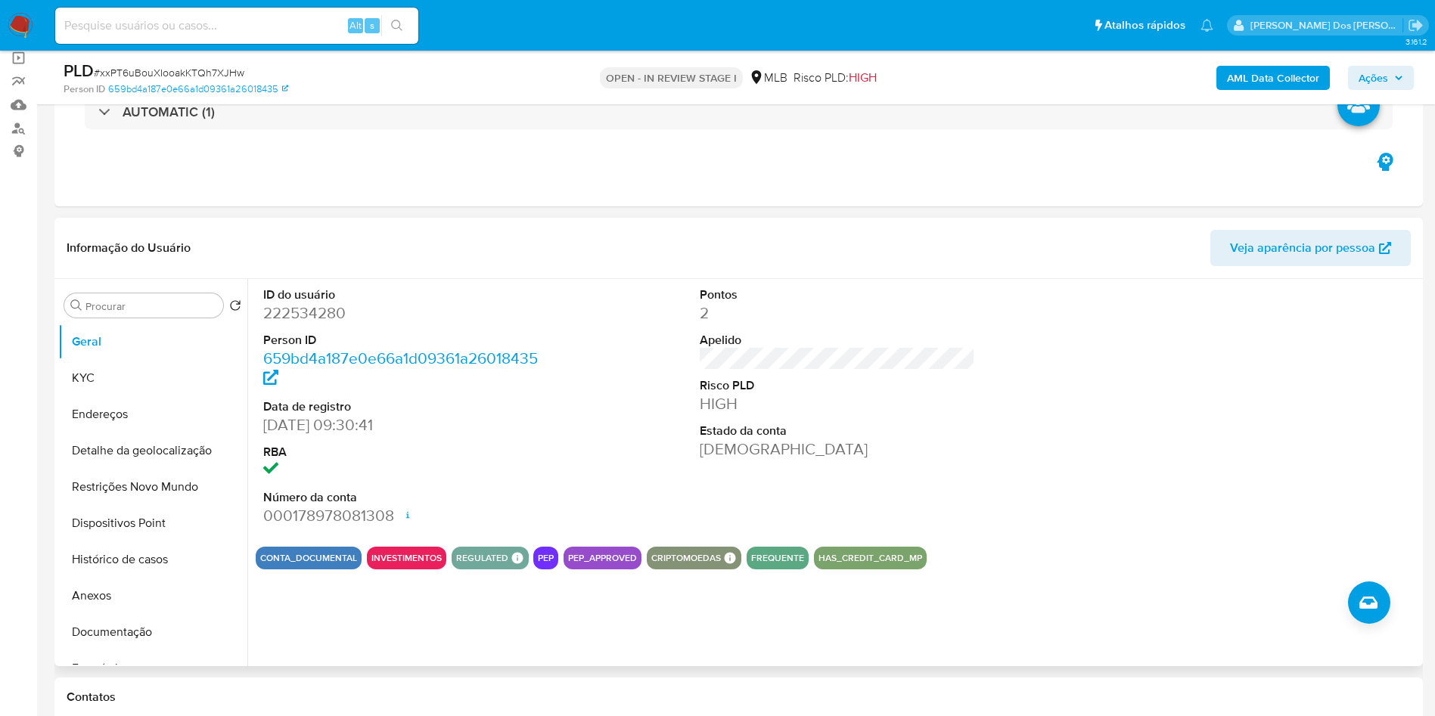
click at [328, 324] on dd "222534280" at bounding box center [401, 313] width 276 height 21
copy dd "222534280"
drag, startPoint x: 160, startPoint y: 409, endPoint x: 167, endPoint y: 390, distance: 21.1
click at [160, 396] on button "KYC" at bounding box center [146, 378] width 177 height 36
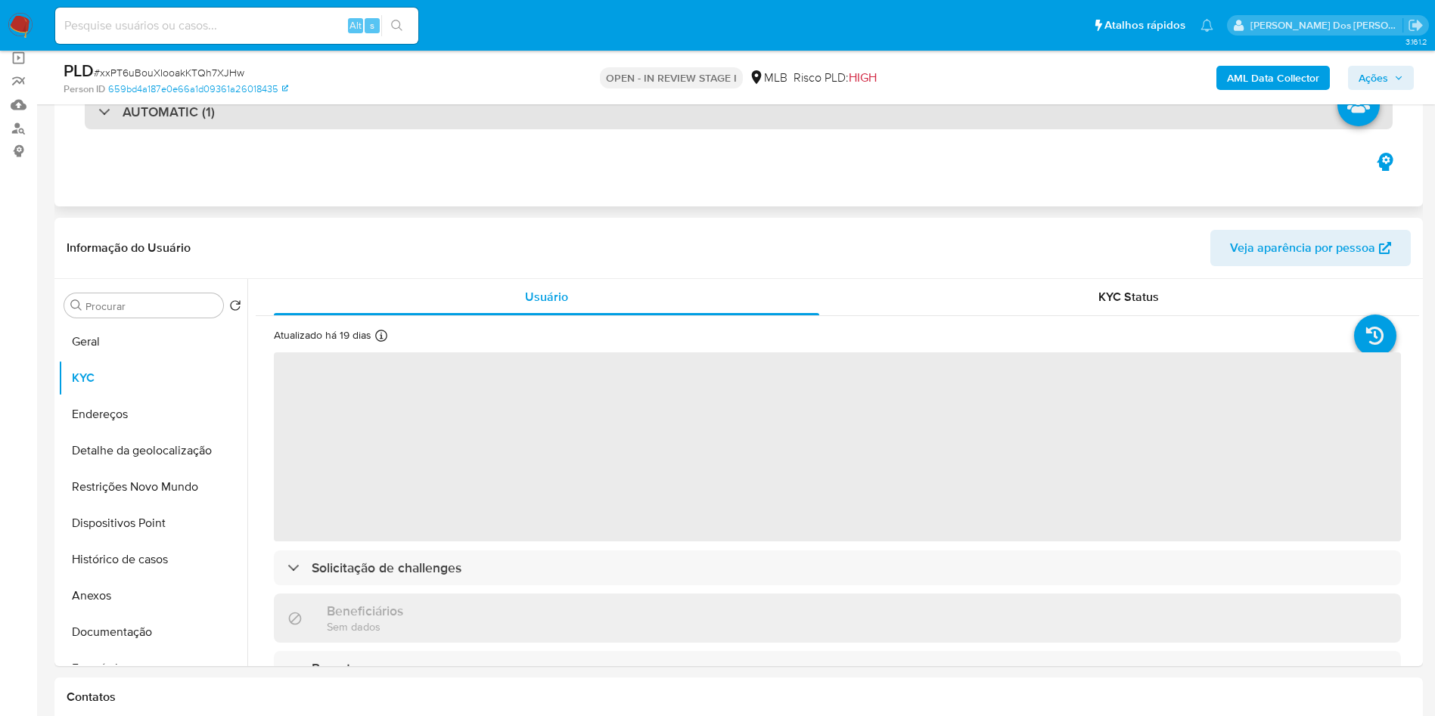
click at [652, 107] on div "AUTOMATIC (1)" at bounding box center [739, 112] width 1308 height 35
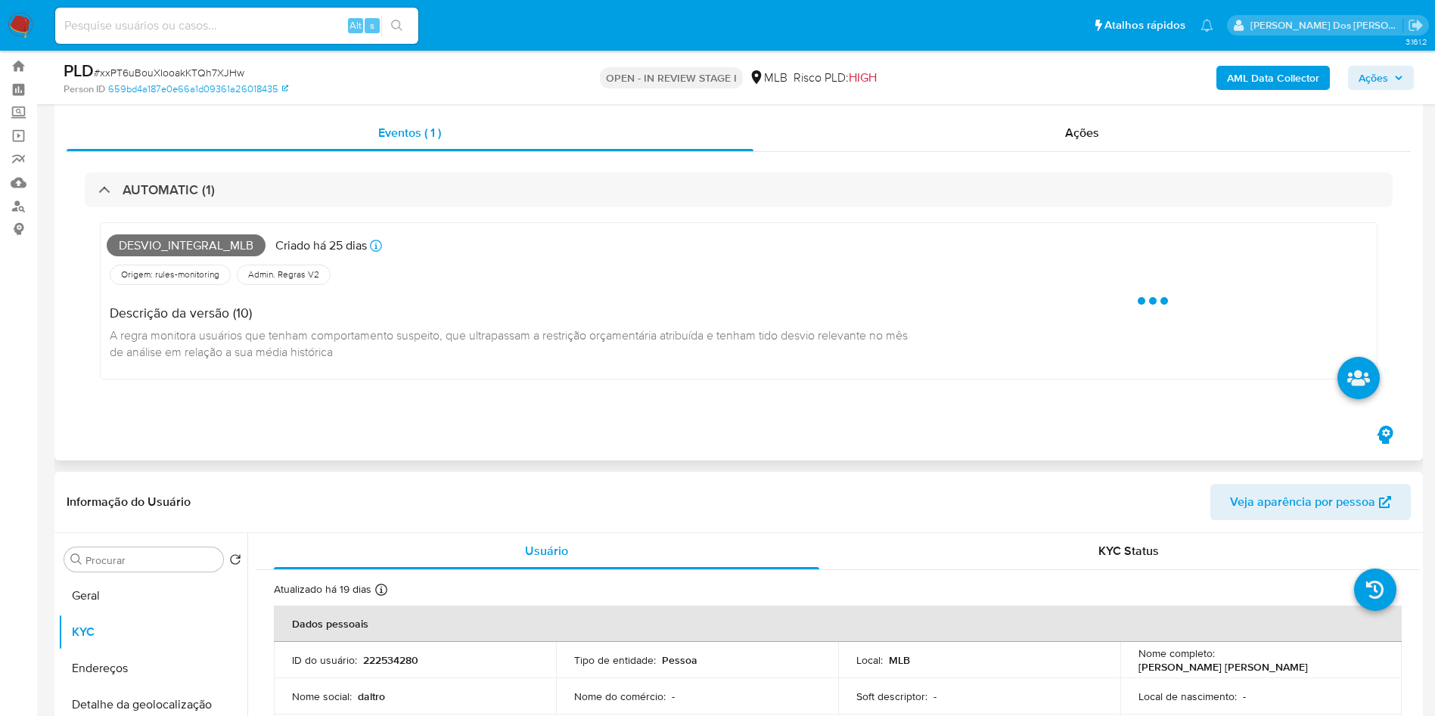
scroll to position [0, 0]
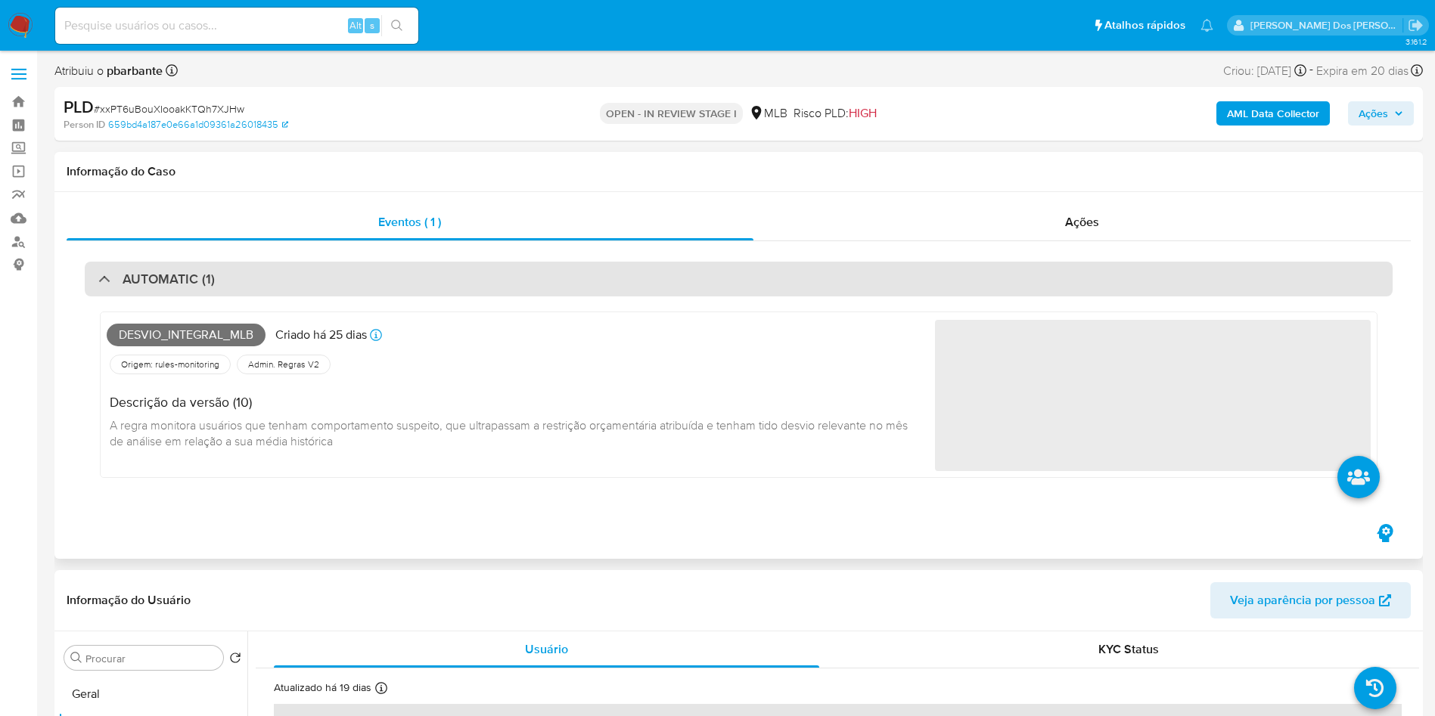
click at [611, 290] on div "AUTOMATIC (1)" at bounding box center [739, 279] width 1308 height 35
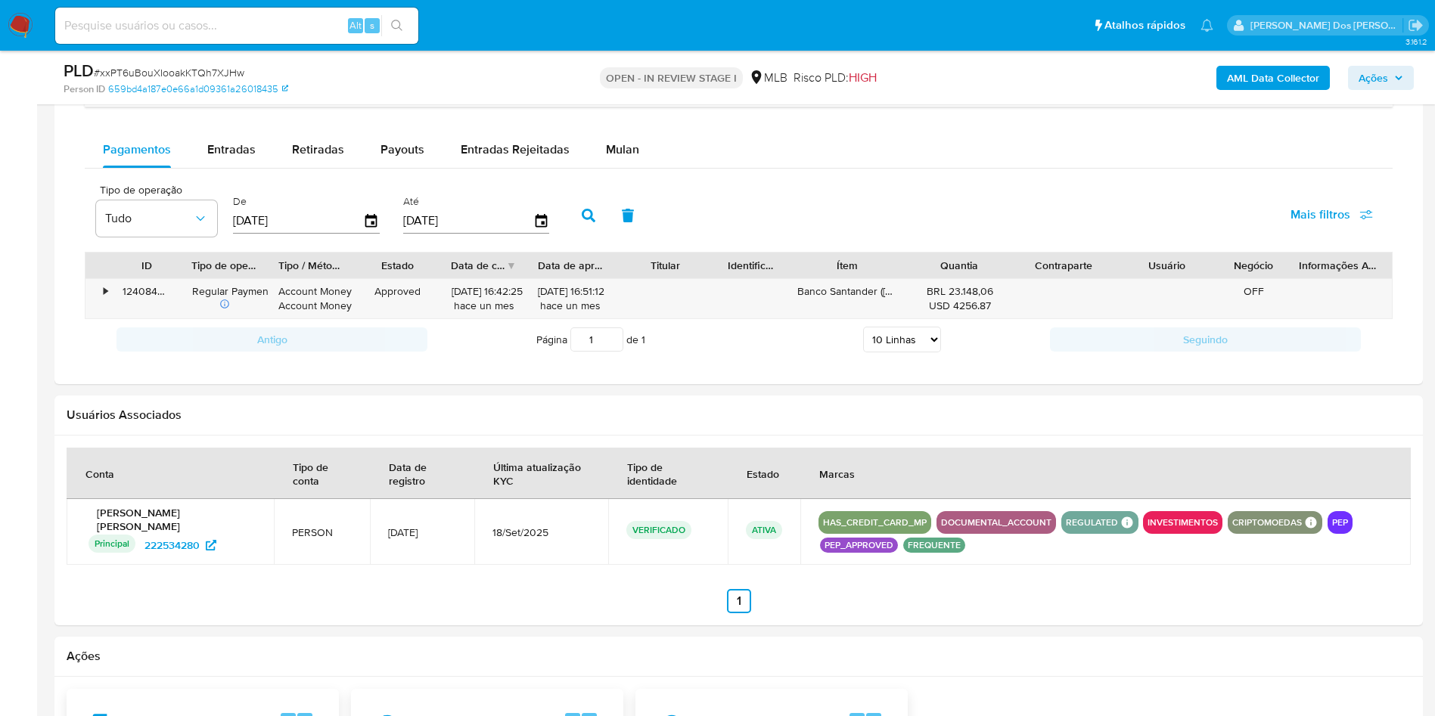
scroll to position [1248, 0]
click at [610, 157] on span "Mulan" at bounding box center [622, 147] width 33 height 17
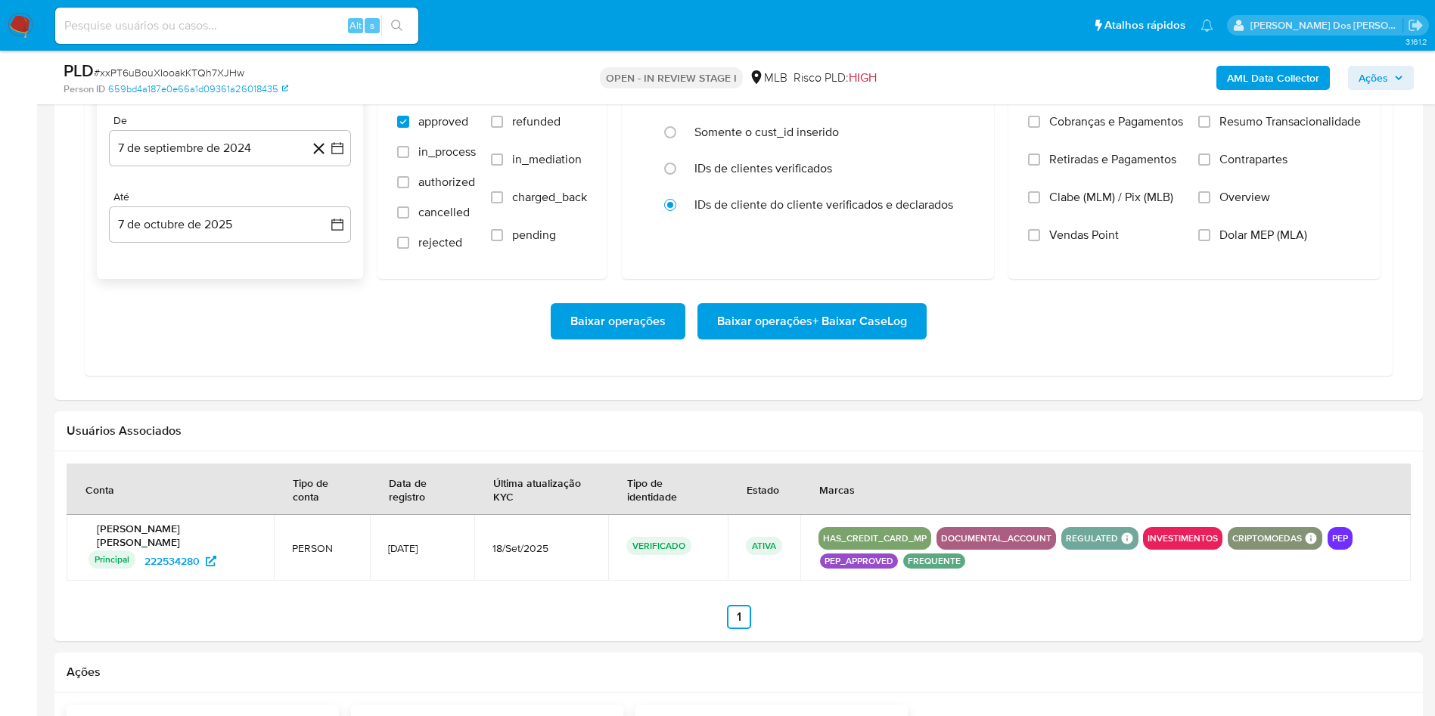
scroll to position [1361, 0]
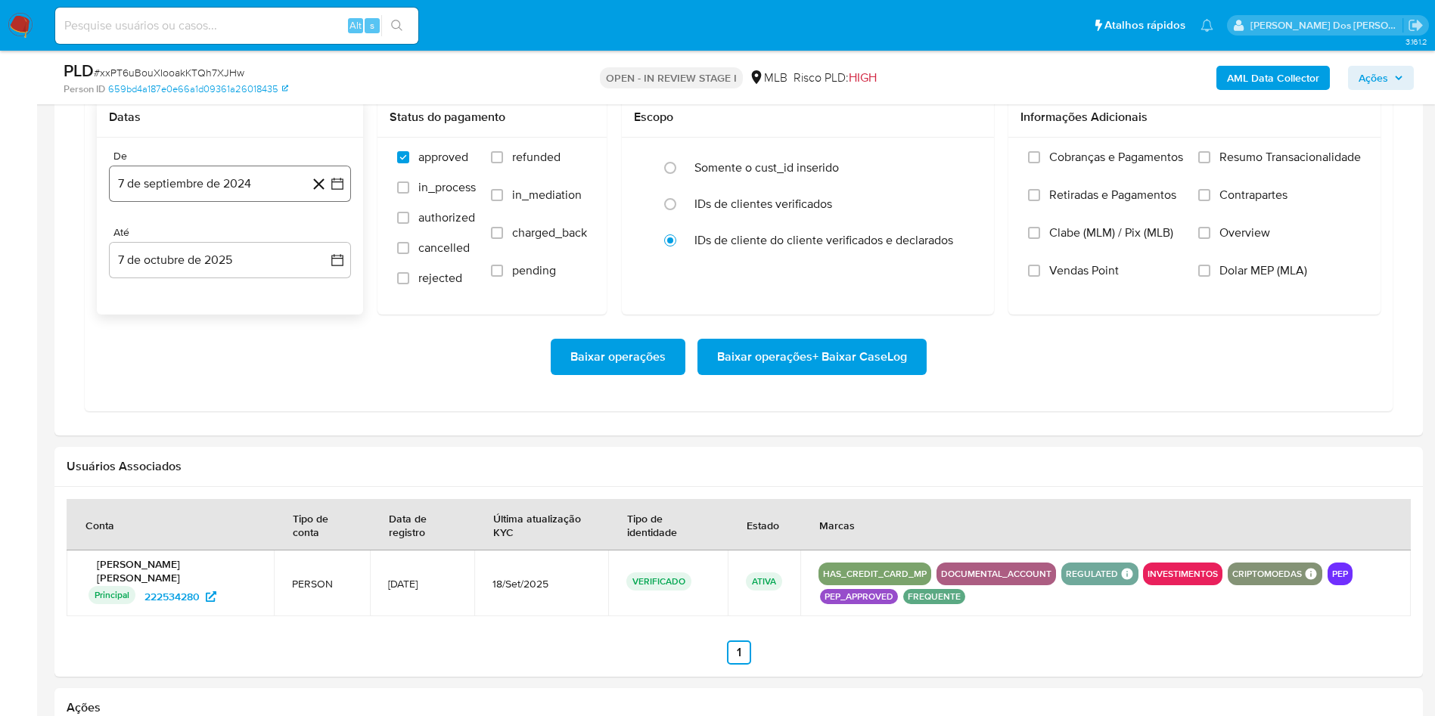
click at [340, 190] on icon "button" at bounding box center [337, 184] width 12 height 12
click at [327, 247] on icon "Mes siguiente" at bounding box center [324, 238] width 18 height 18
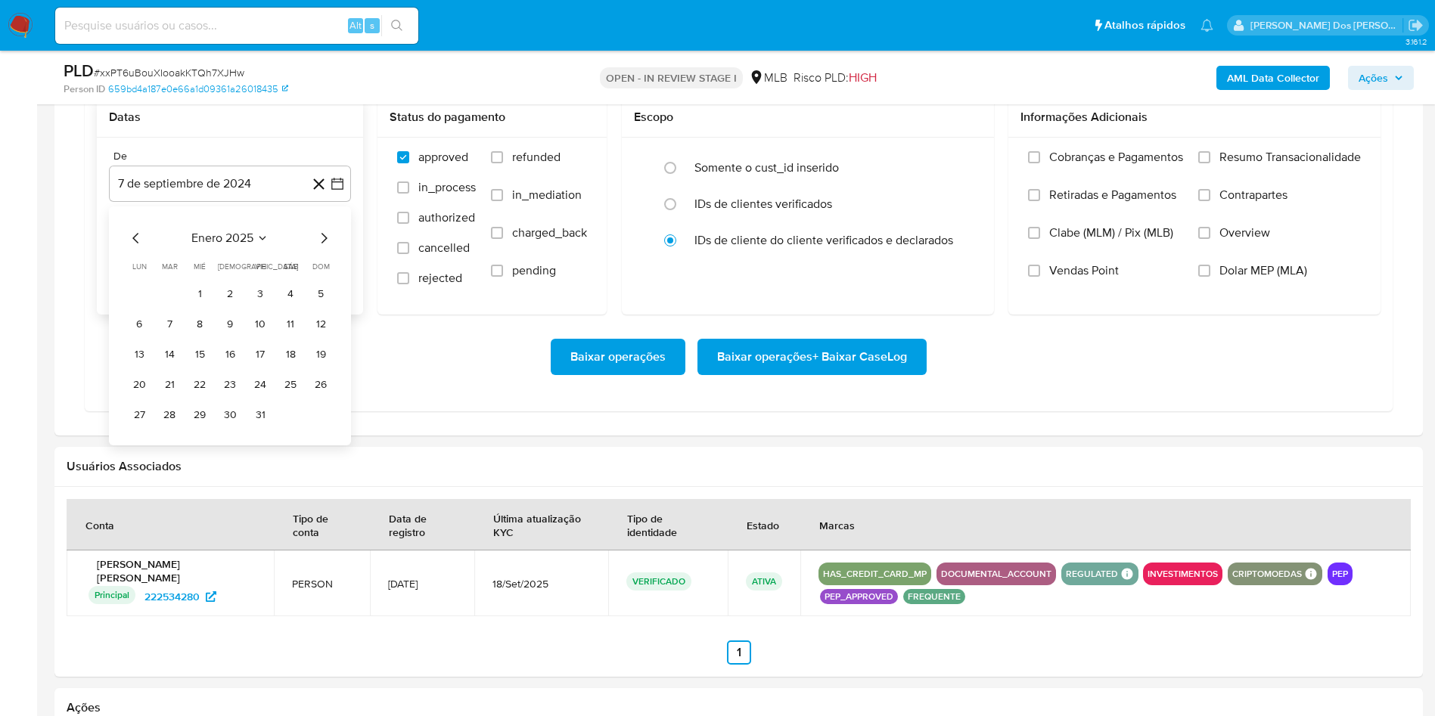
click at [327, 247] on icon "Mes siguiente" at bounding box center [324, 238] width 18 height 18
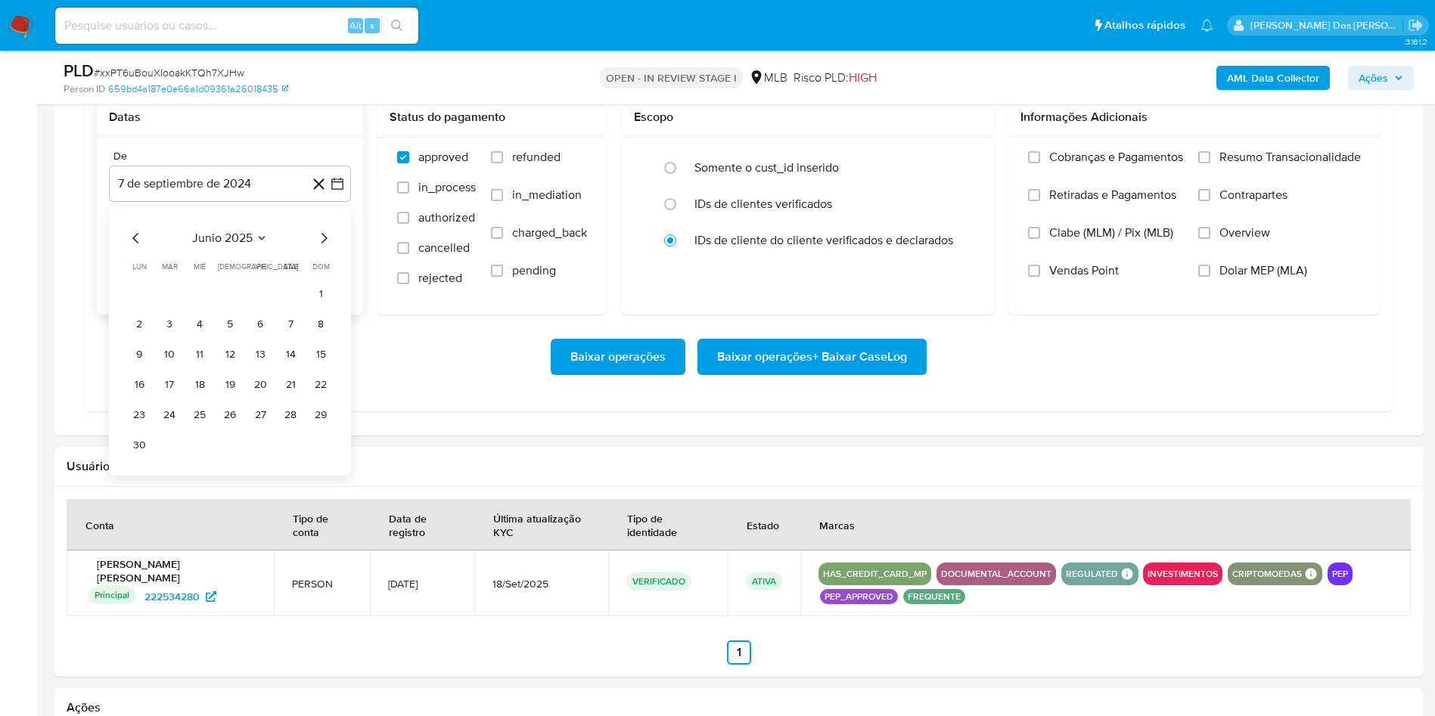
click at [327, 247] on icon "Mes siguiente" at bounding box center [324, 238] width 18 height 18
click at [141, 247] on icon "Mes anterior" at bounding box center [136, 238] width 18 height 18
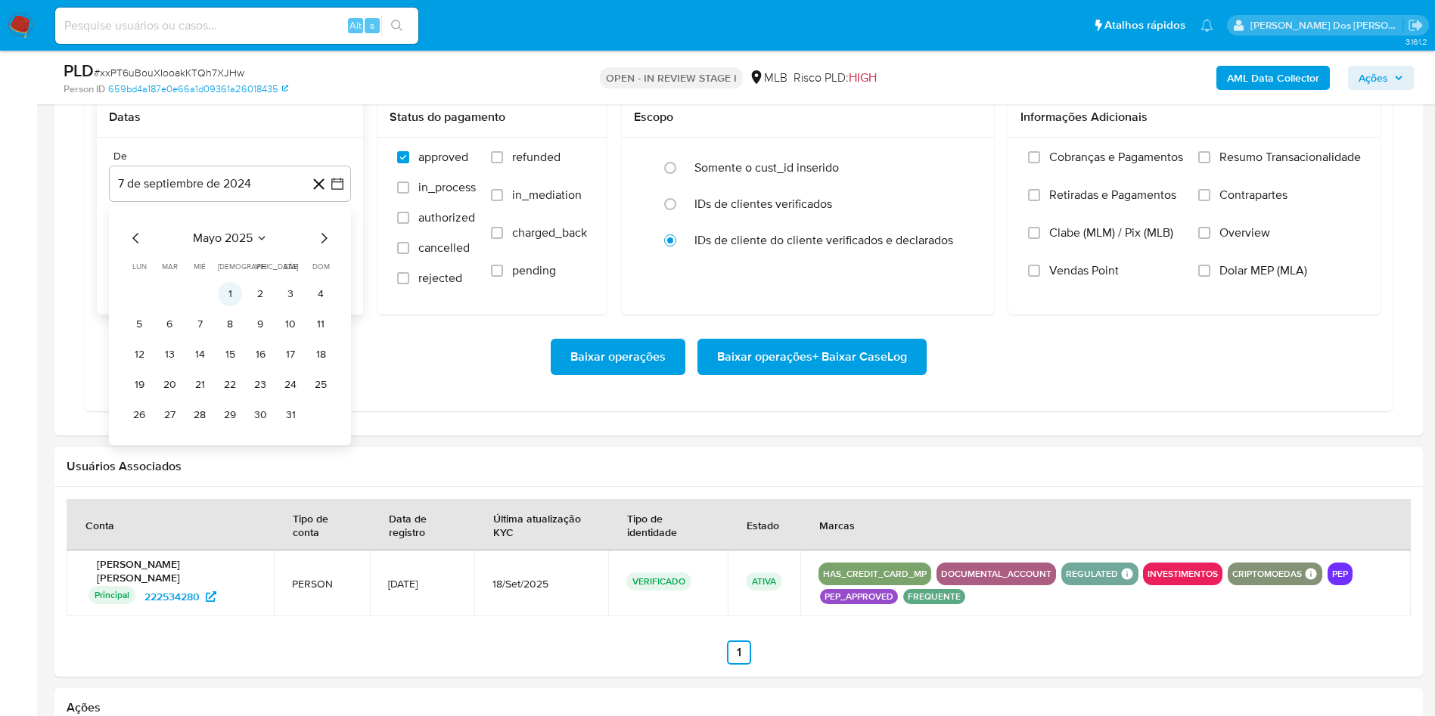
click at [233, 306] on button "1" at bounding box center [230, 294] width 24 height 24
click at [1290, 188] on label "Resumo Transacionalidade" at bounding box center [1279, 169] width 163 height 38
click at [1210, 163] on input "Resumo Transacionalidade" at bounding box center [1204, 157] width 12 height 12
click at [848, 374] on span "Baixar operações + Baixar CaseLog" at bounding box center [812, 356] width 190 height 33
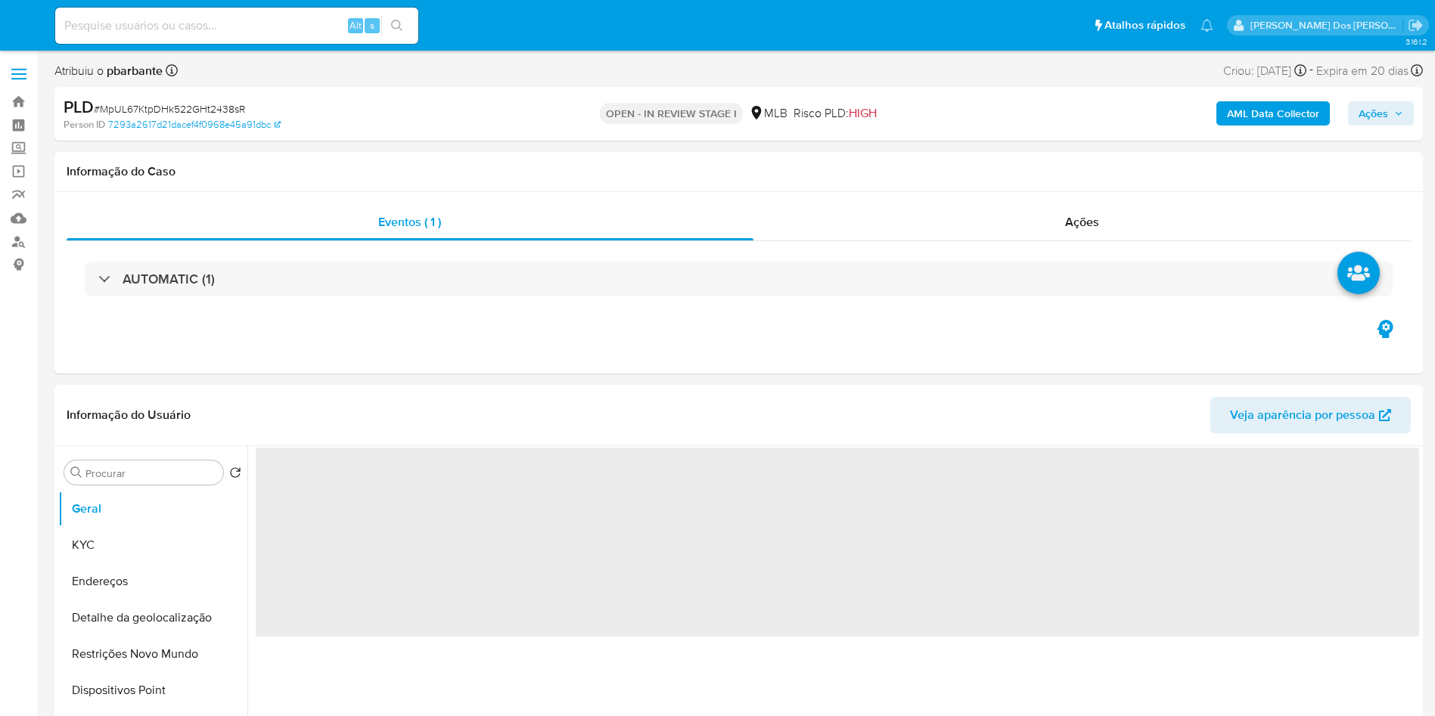
select select "10"
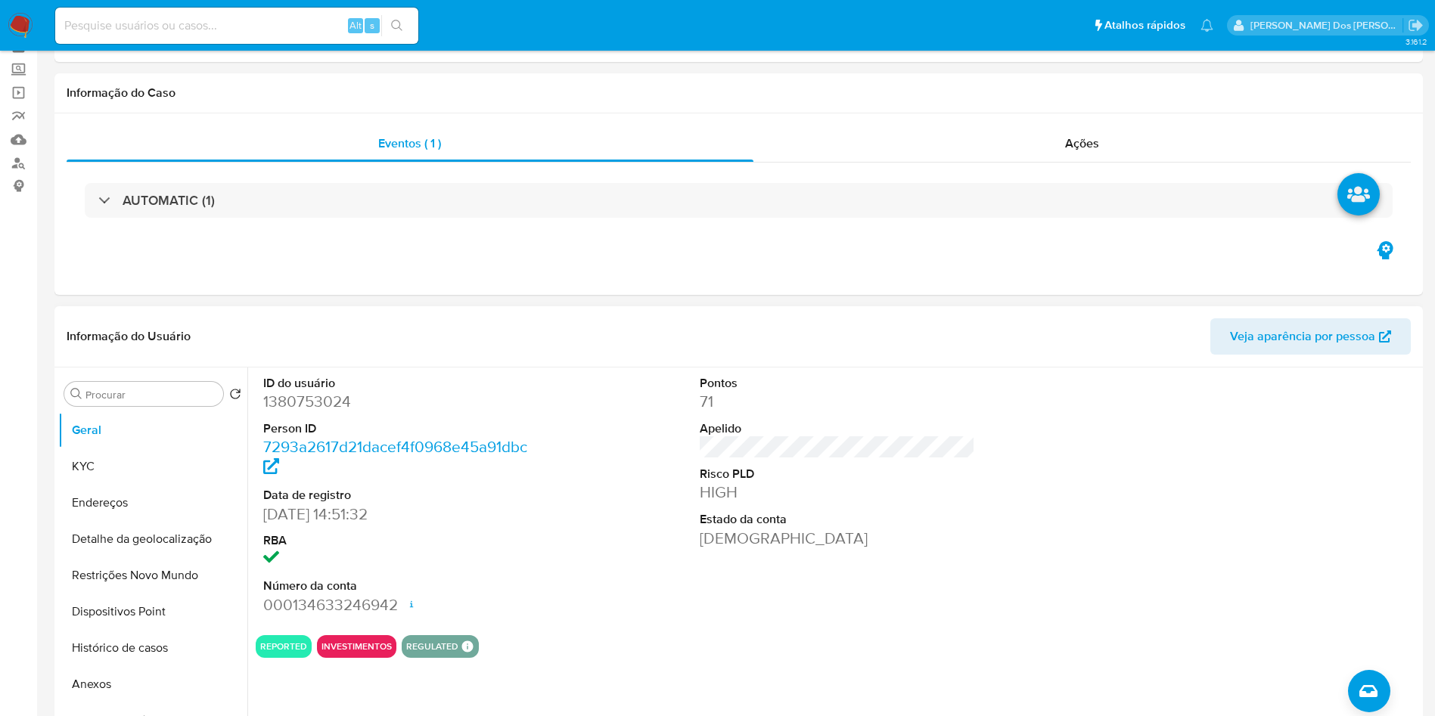
scroll to position [113, 0]
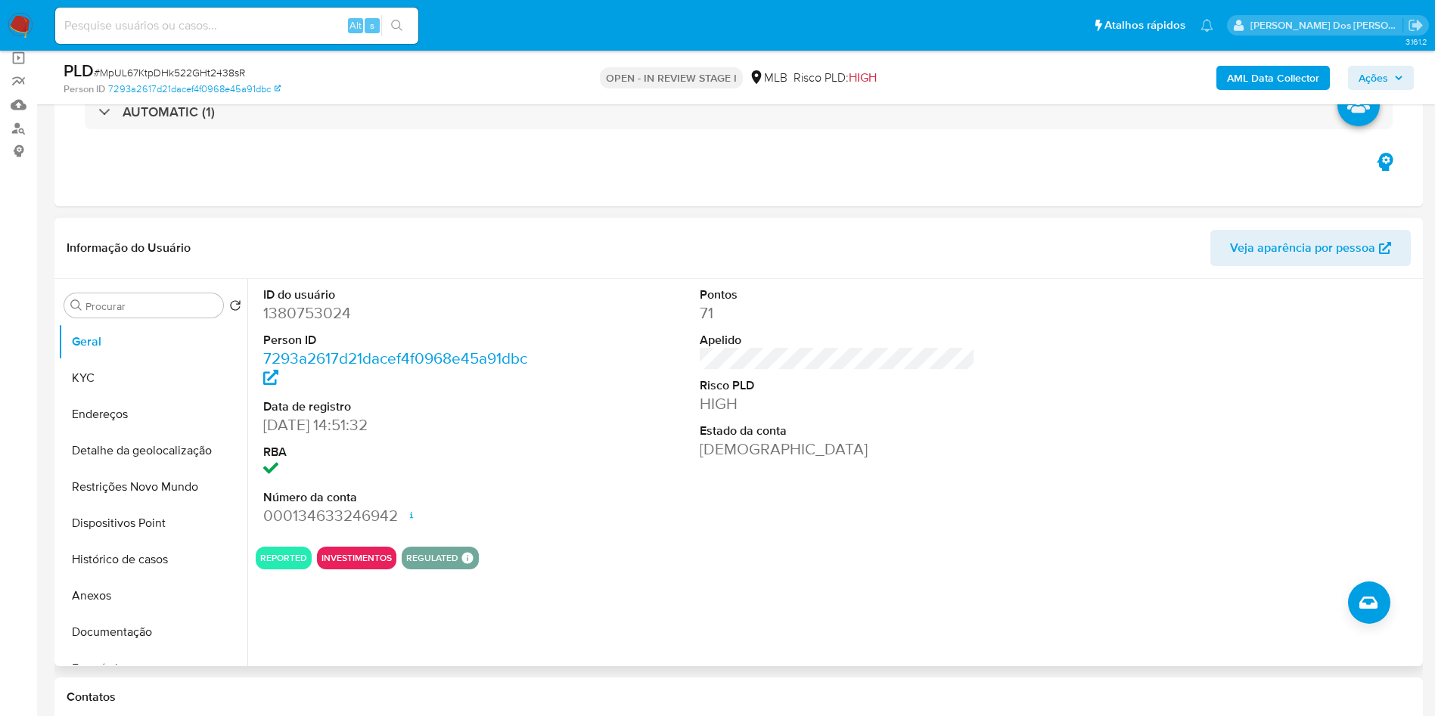
click at [306, 324] on dd "1380753024" at bounding box center [401, 313] width 276 height 21
click at [309, 324] on dd "1380753024" at bounding box center [401, 313] width 276 height 21
click at [337, 324] on dd "1380753024" at bounding box center [401, 313] width 276 height 21
click at [332, 348] on dl "ID do usuário 1380753024 Person ID 7293a2617d21dacef4f0968e45a91dbc Data de reg…" at bounding box center [401, 407] width 276 height 241
click at [334, 324] on dd "1380753024" at bounding box center [401, 313] width 276 height 21
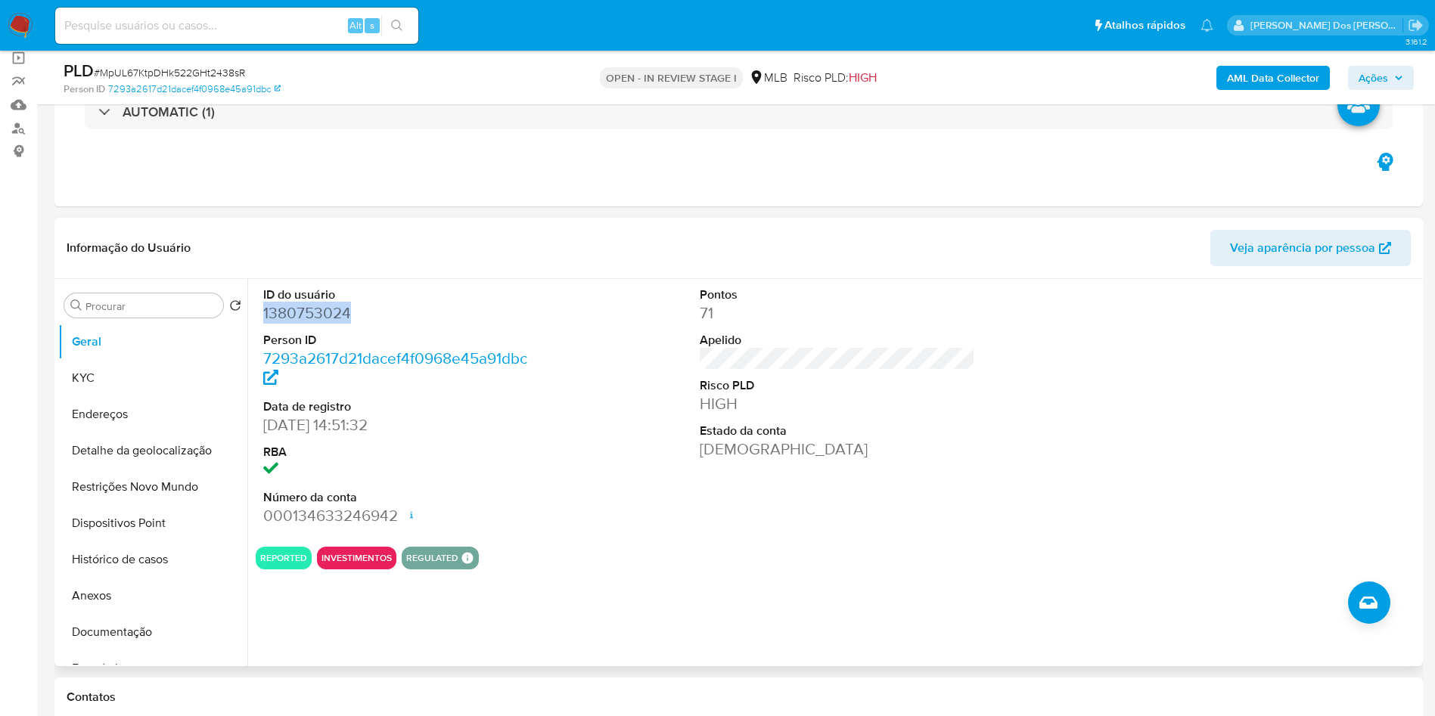
click at [334, 324] on dd "1380753024" at bounding box center [401, 313] width 276 height 21
copy dd "1380753024"
click at [164, 573] on button "Histórico de casos" at bounding box center [146, 560] width 177 height 36
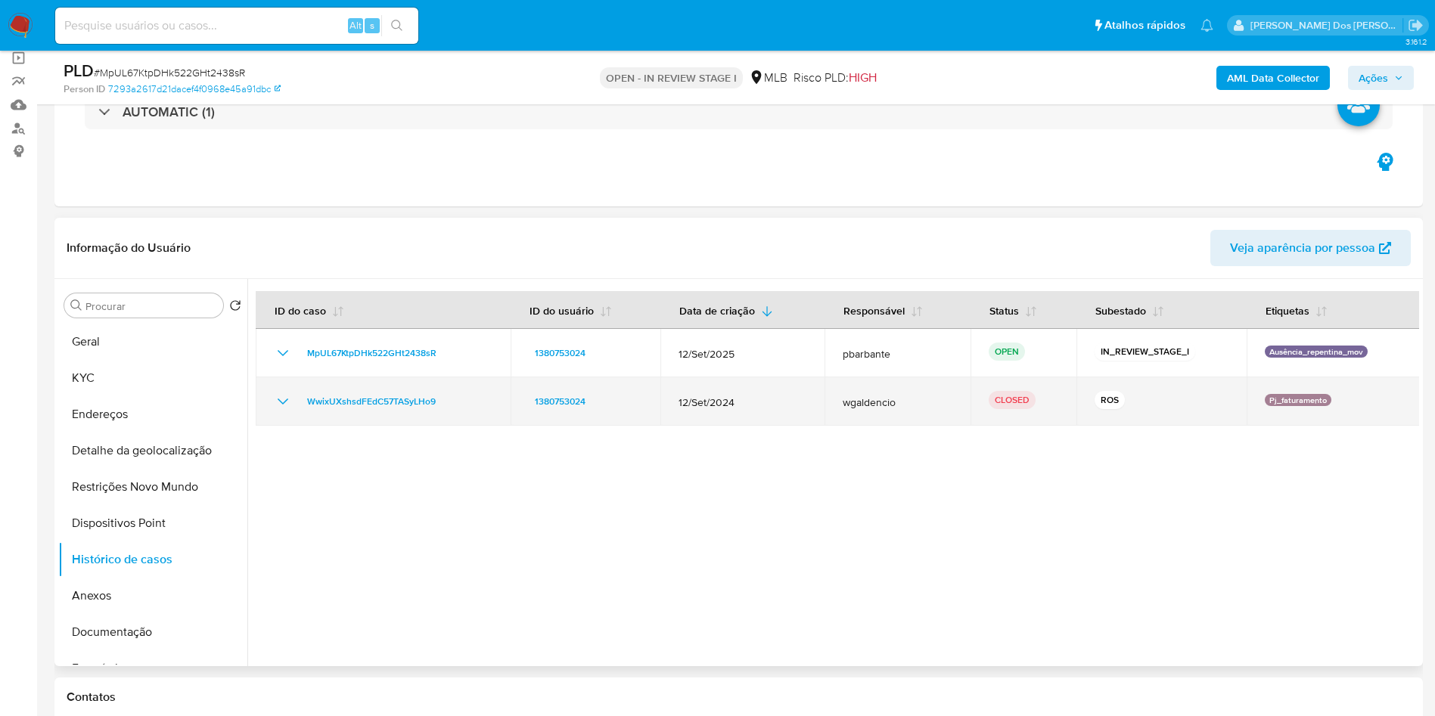
click at [284, 411] on icon "Mostrar/Ocultar" at bounding box center [283, 402] width 18 height 18
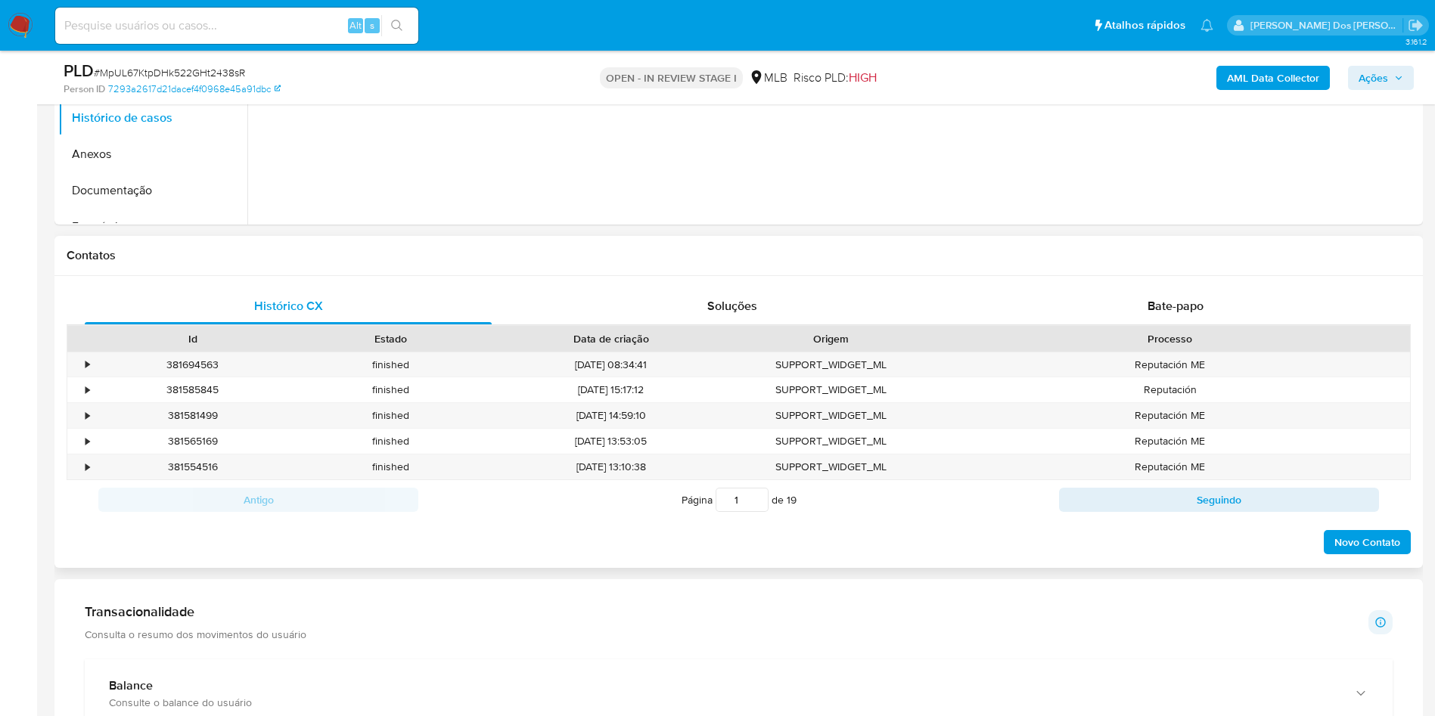
scroll to position [567, 0]
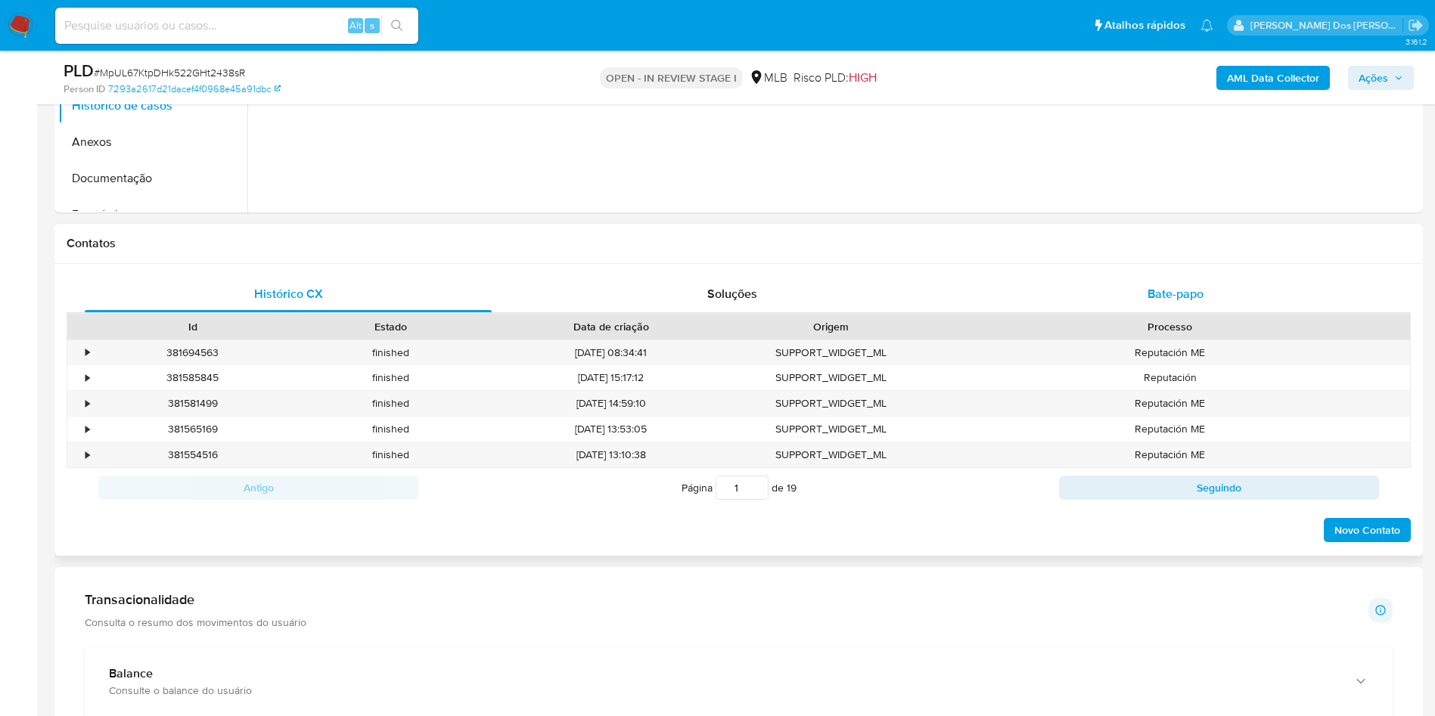
click at [1171, 308] on div "Bate-papo" at bounding box center [1175, 294] width 407 height 36
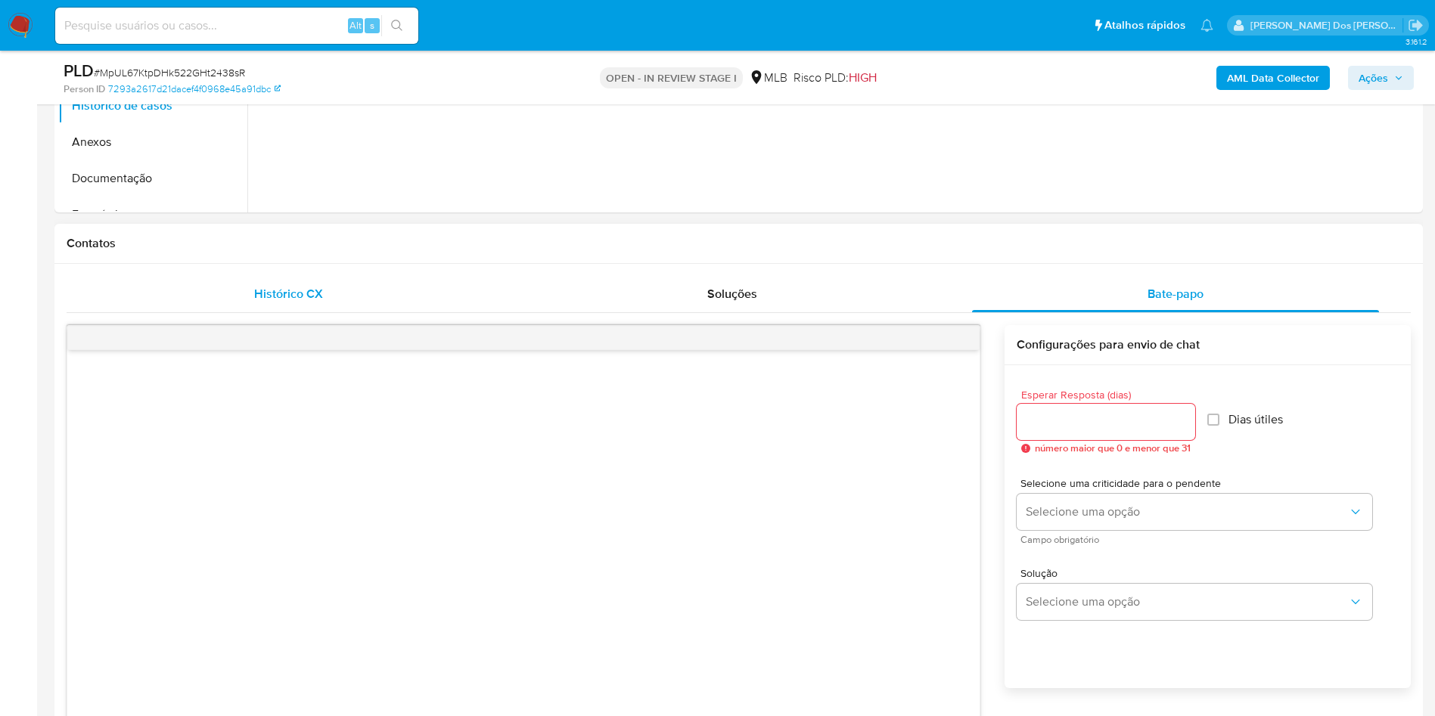
click at [301, 303] on span "Histórico CX" at bounding box center [288, 293] width 69 height 17
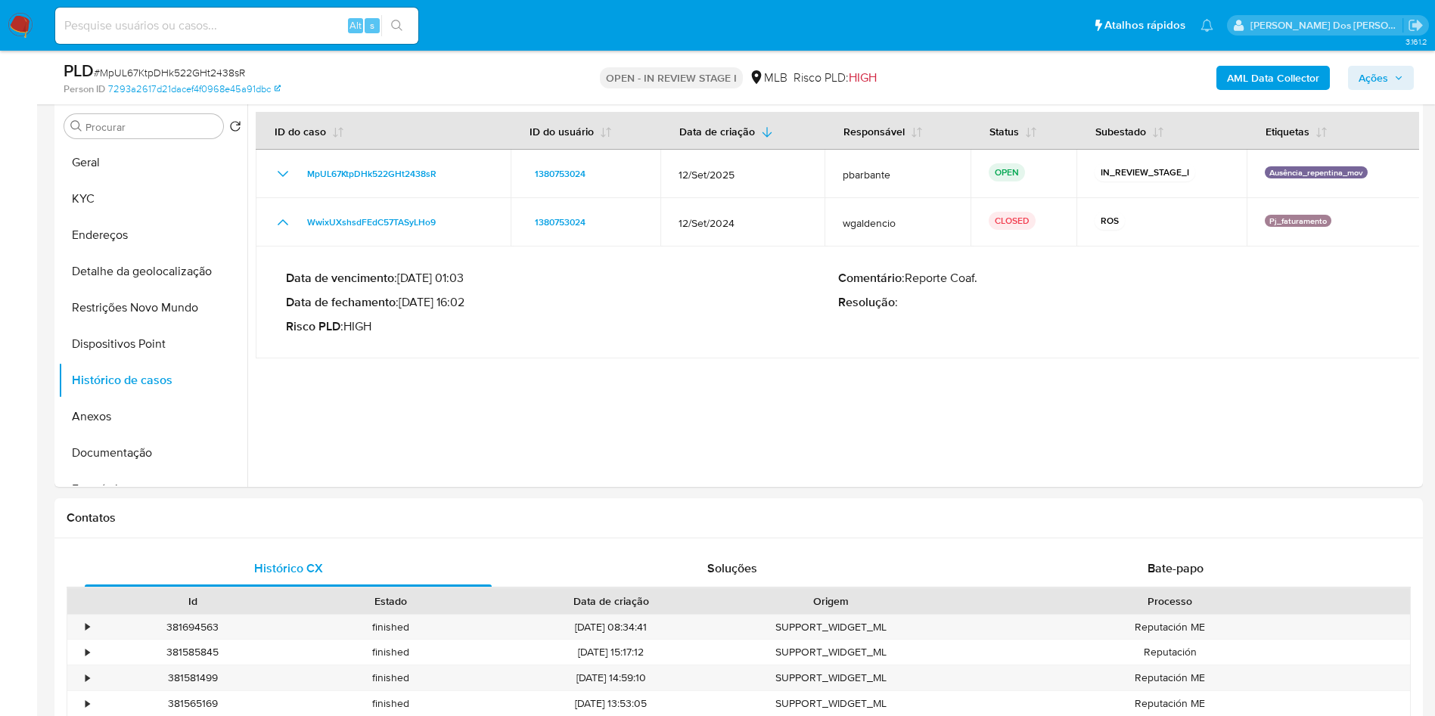
scroll to position [0, 0]
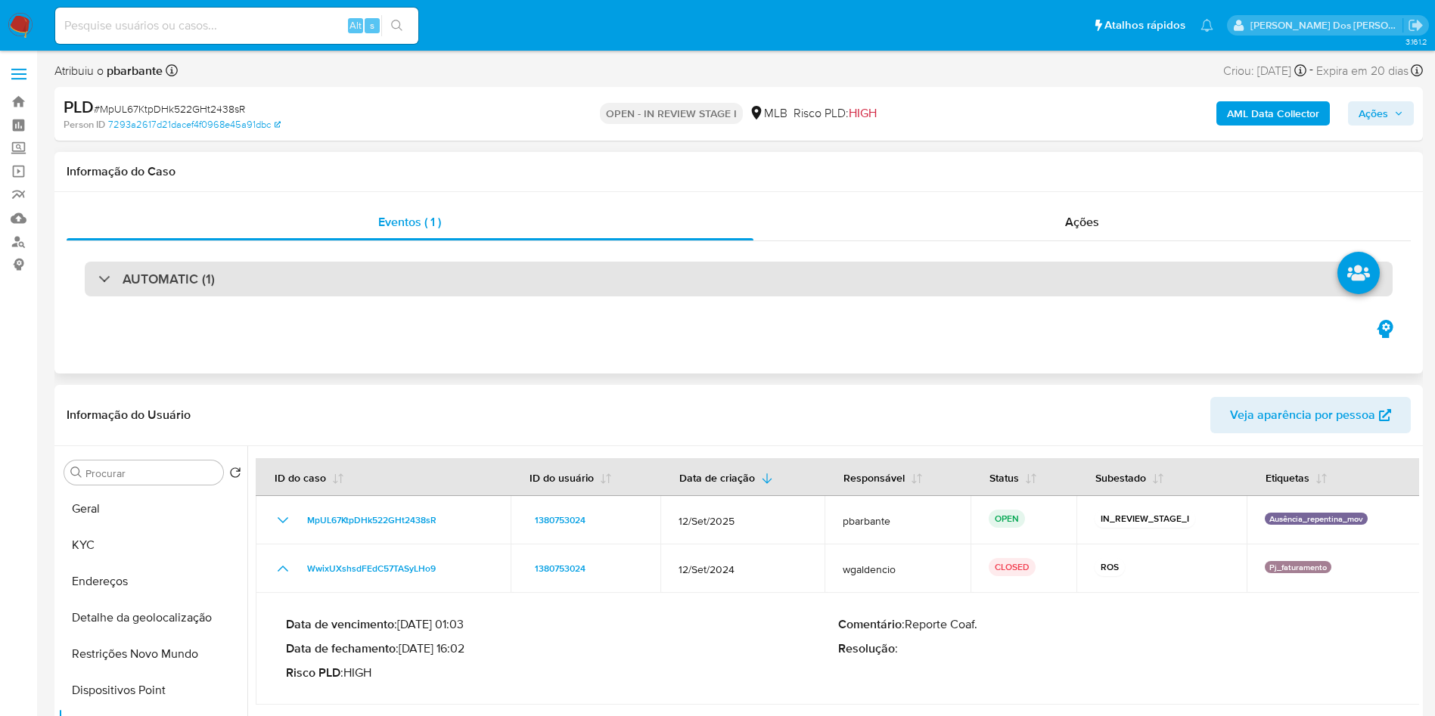
click at [377, 287] on div "AUTOMATIC (1)" at bounding box center [739, 279] width 1308 height 35
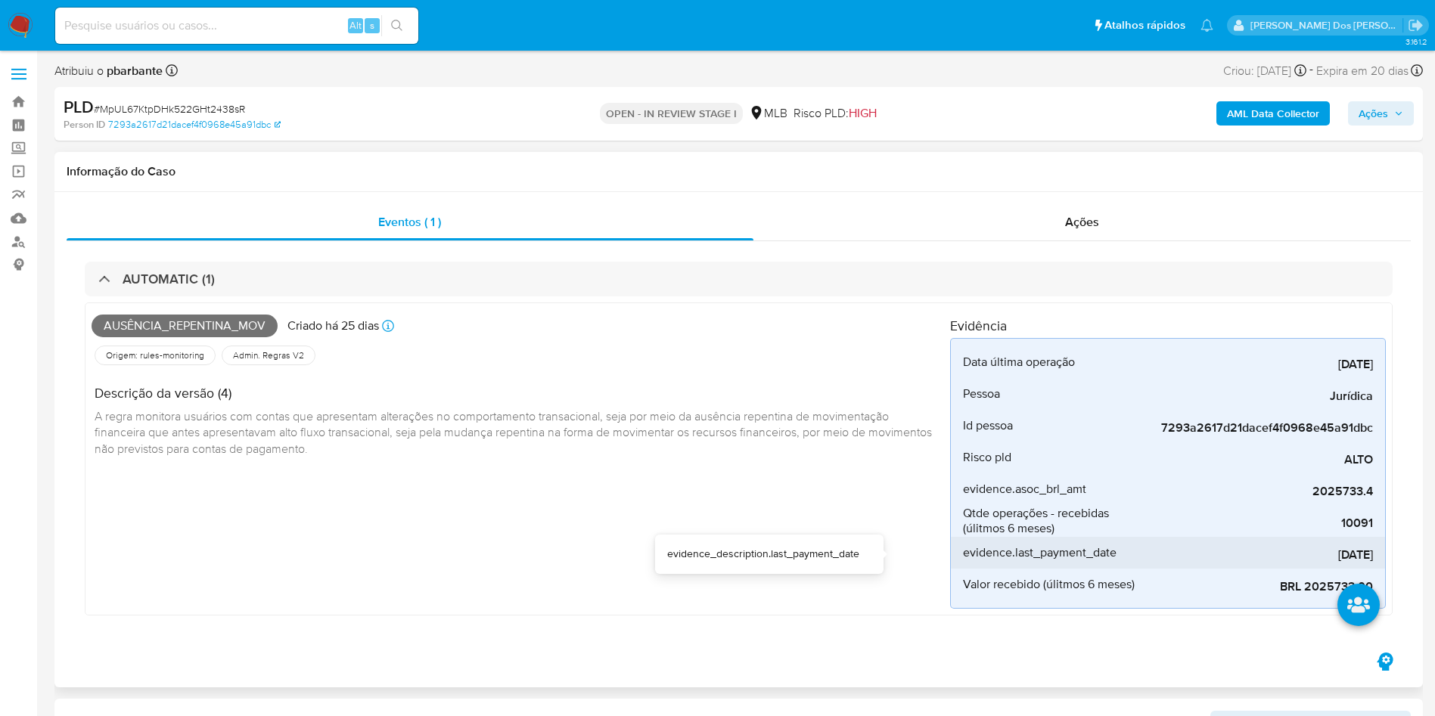
drag, startPoint x: 1303, startPoint y: 563, endPoint x: 1370, endPoint y: 561, distance: 67.3
click at [1370, 561] on span "[DATE]" at bounding box center [1259, 555] width 227 height 15
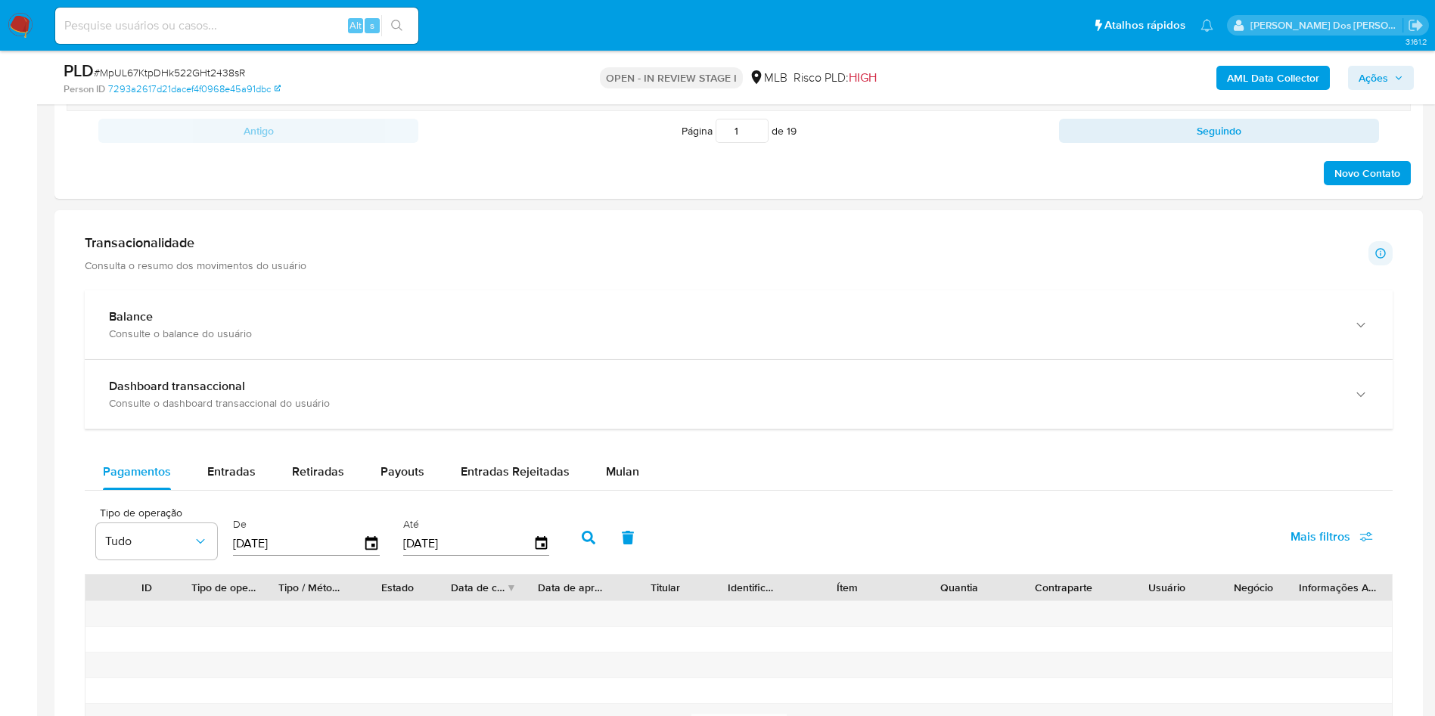
scroll to position [1475, 0]
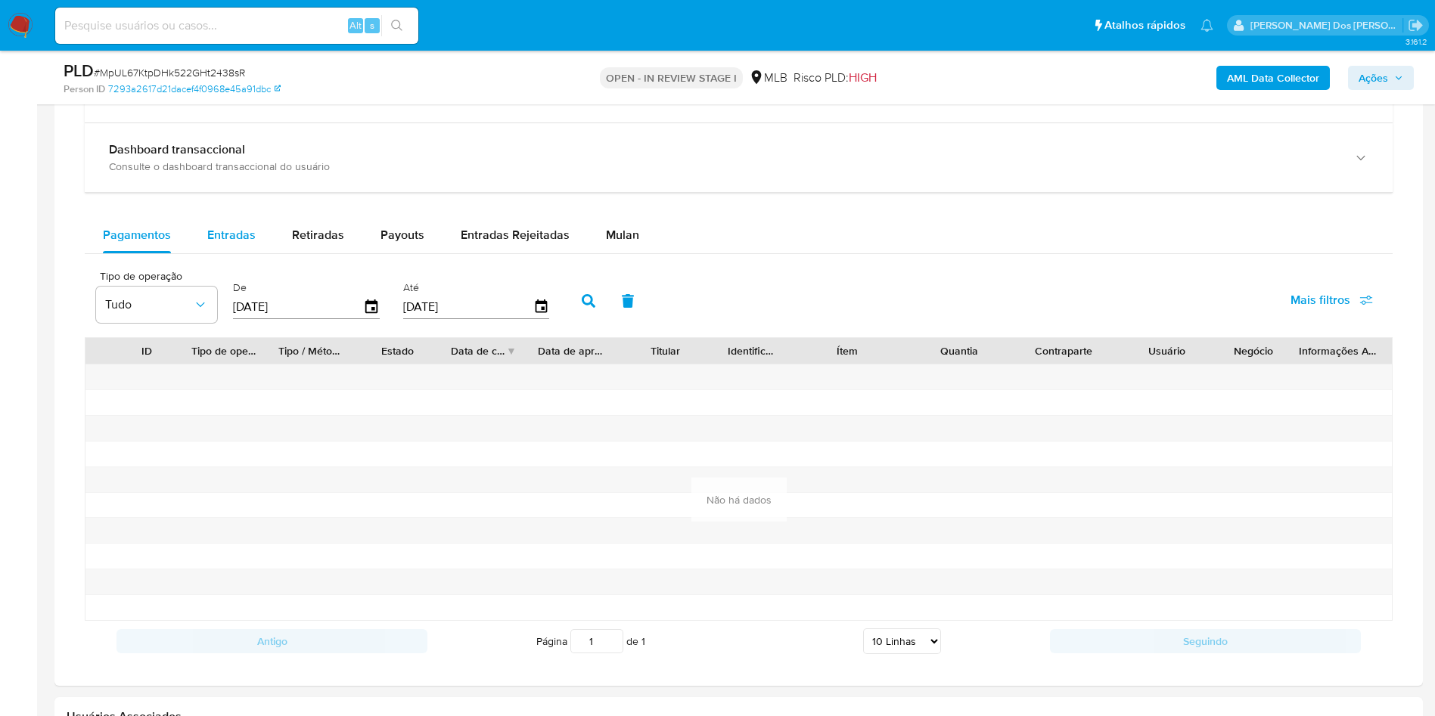
click at [250, 250] on div "Entradas" at bounding box center [231, 235] width 48 height 36
select select "10"
click at [372, 305] on icon "button" at bounding box center [371, 307] width 12 height 14
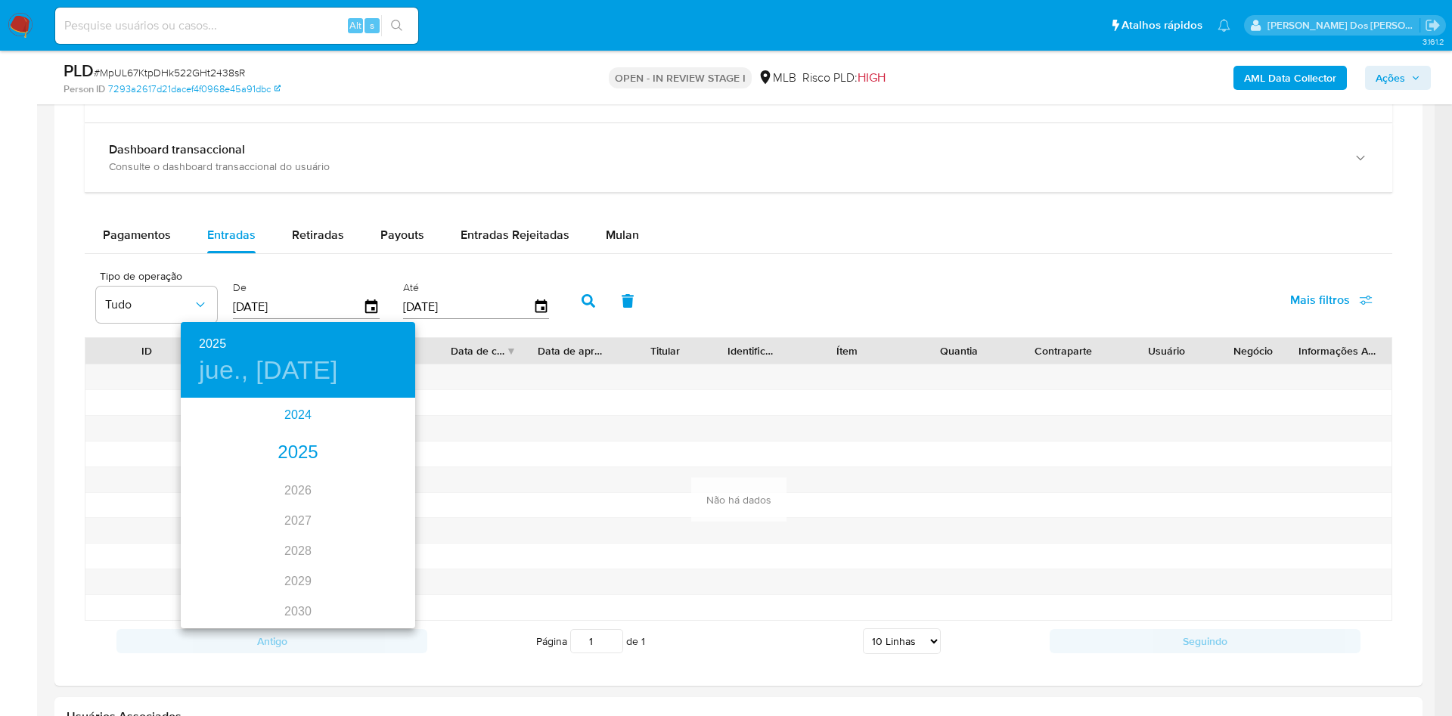
click at [290, 420] on div "2024" at bounding box center [298, 415] width 234 height 30
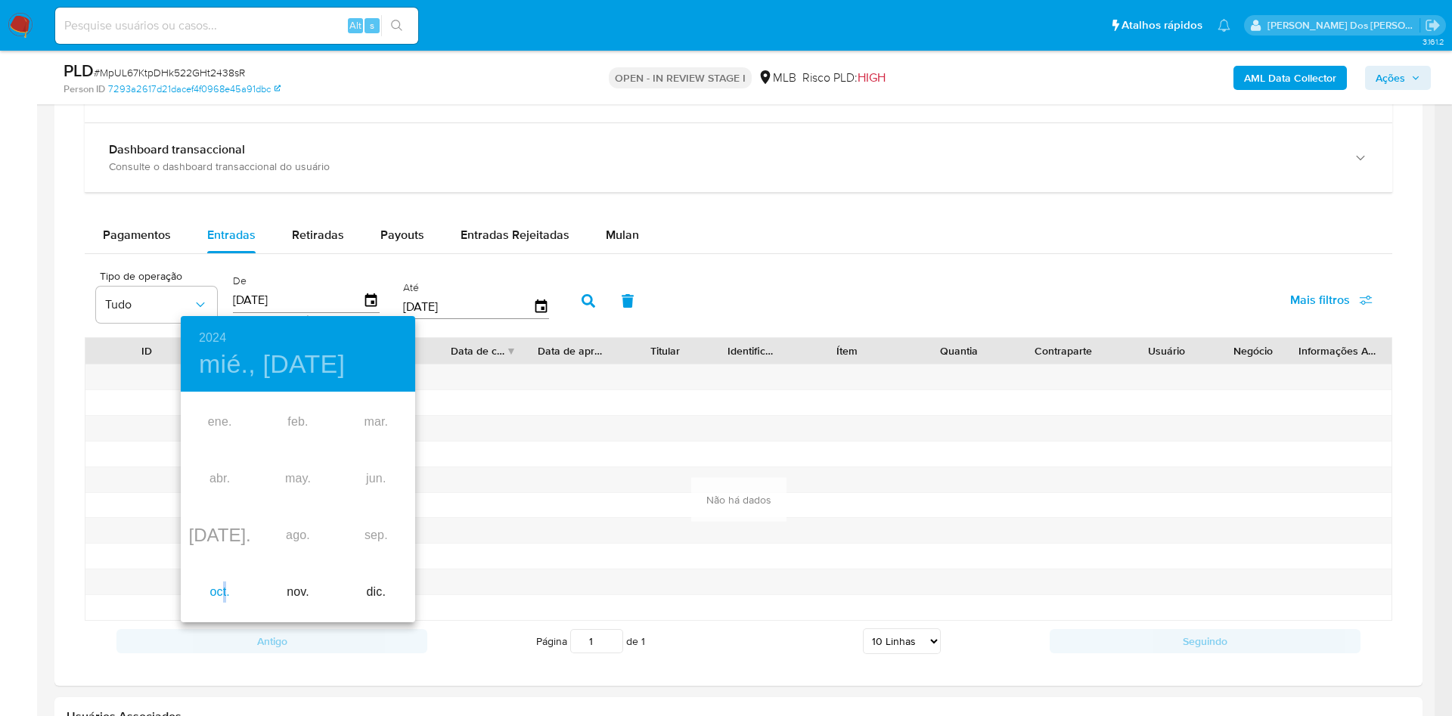
click at [227, 588] on div "oct." at bounding box center [220, 592] width 78 height 57
type input "[DATE]"
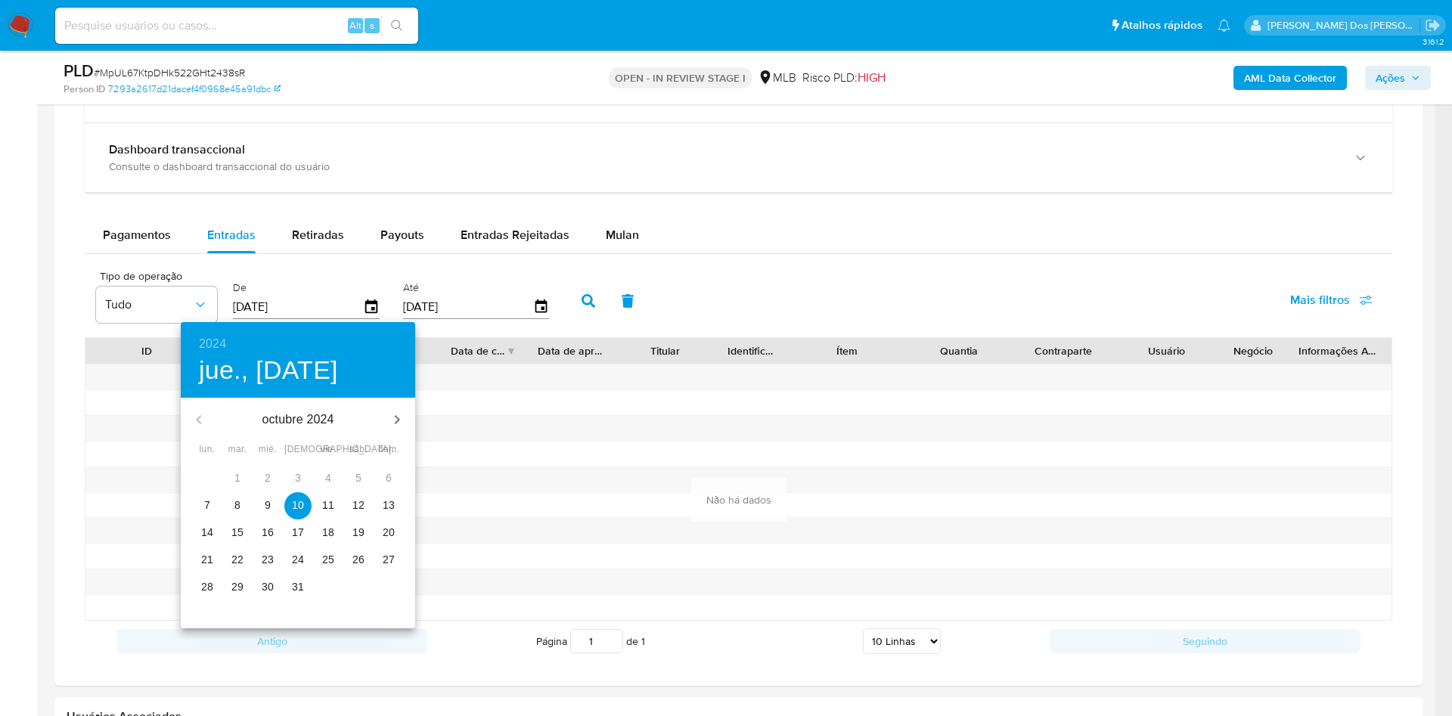
click at [285, 512] on span "10" at bounding box center [297, 505] width 27 height 15
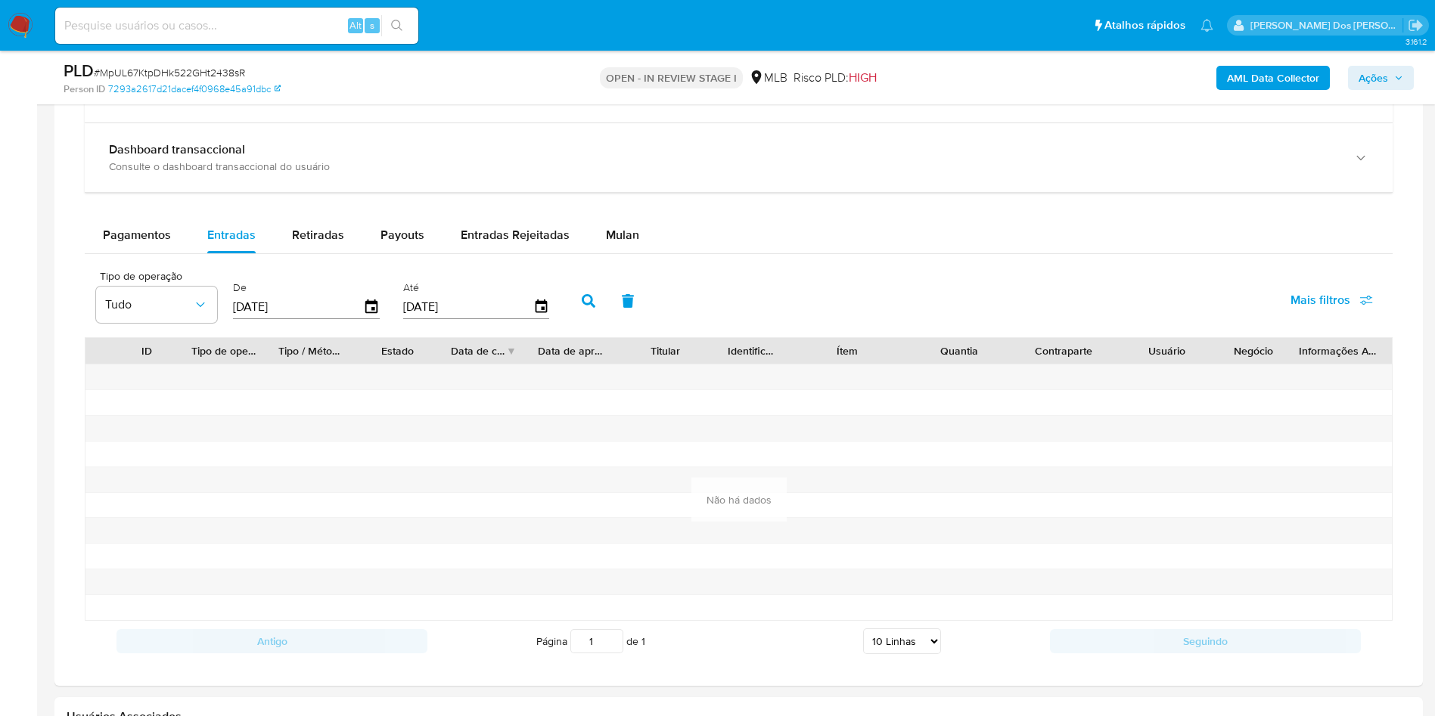
click at [585, 312] on button "button" at bounding box center [588, 301] width 39 height 36
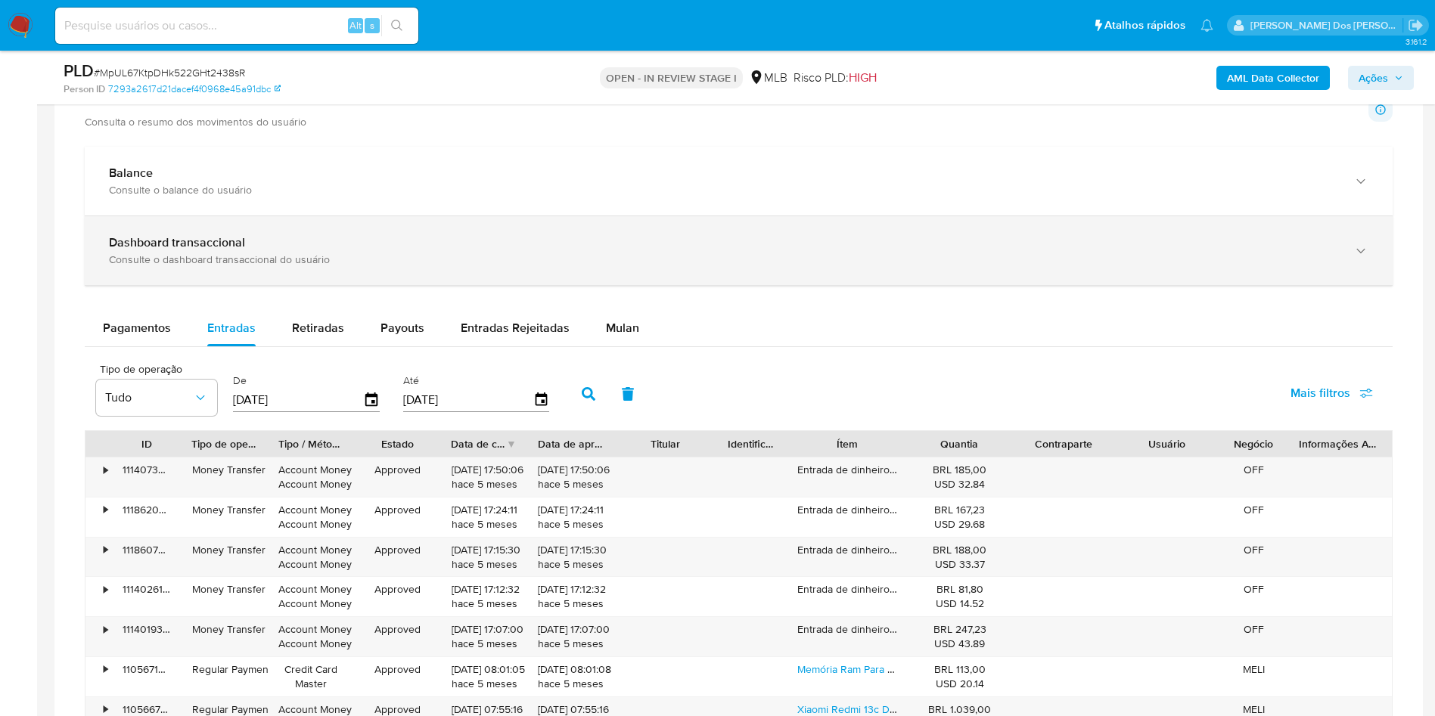
scroll to position [1358, 0]
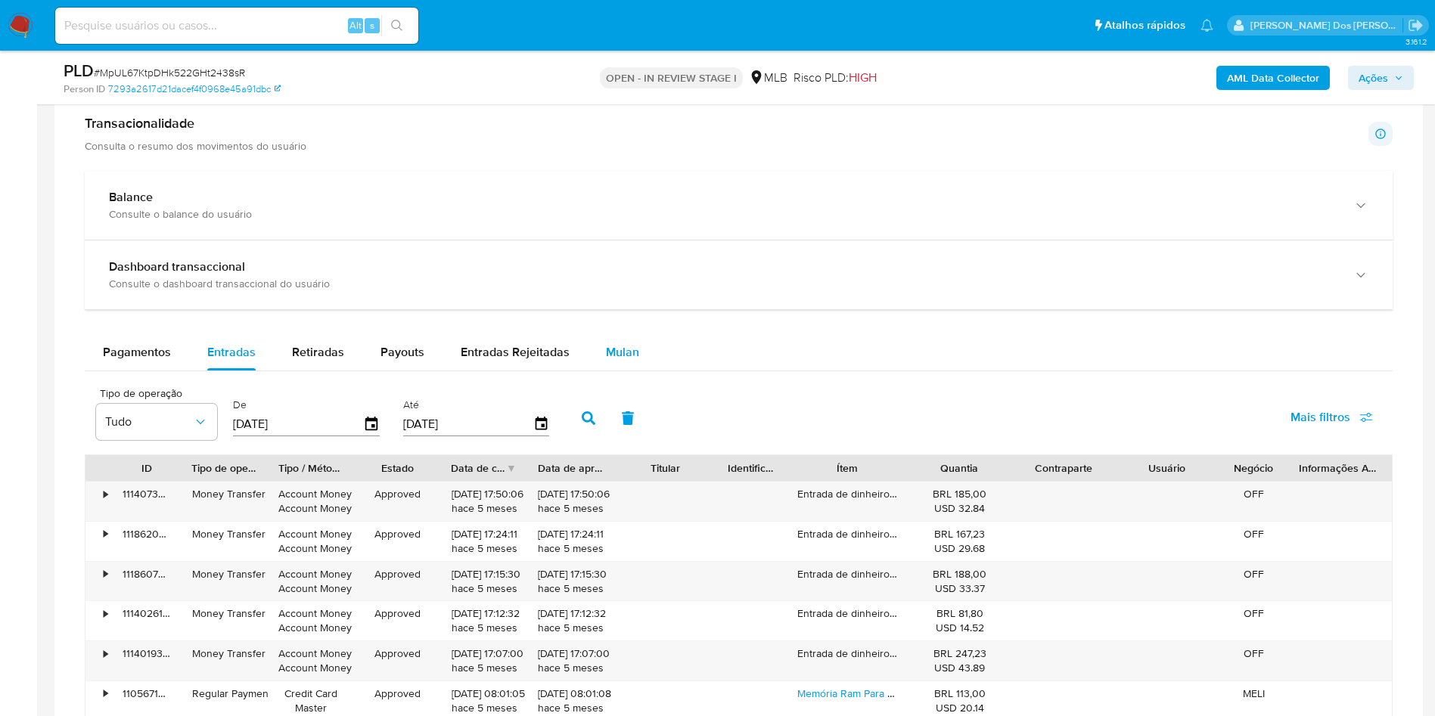
click at [619, 352] on span "Mulan" at bounding box center [622, 351] width 33 height 17
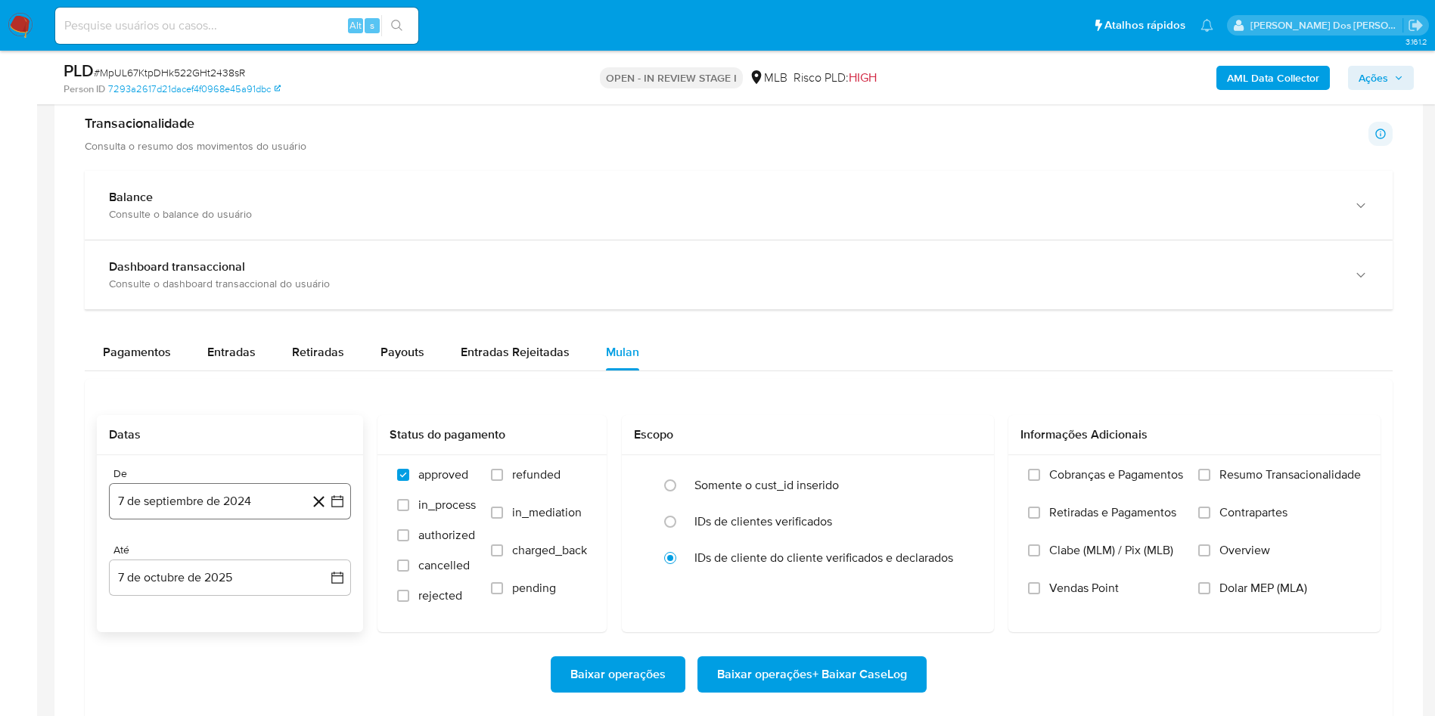
click at [340, 509] on icon "button" at bounding box center [337, 501] width 15 height 15
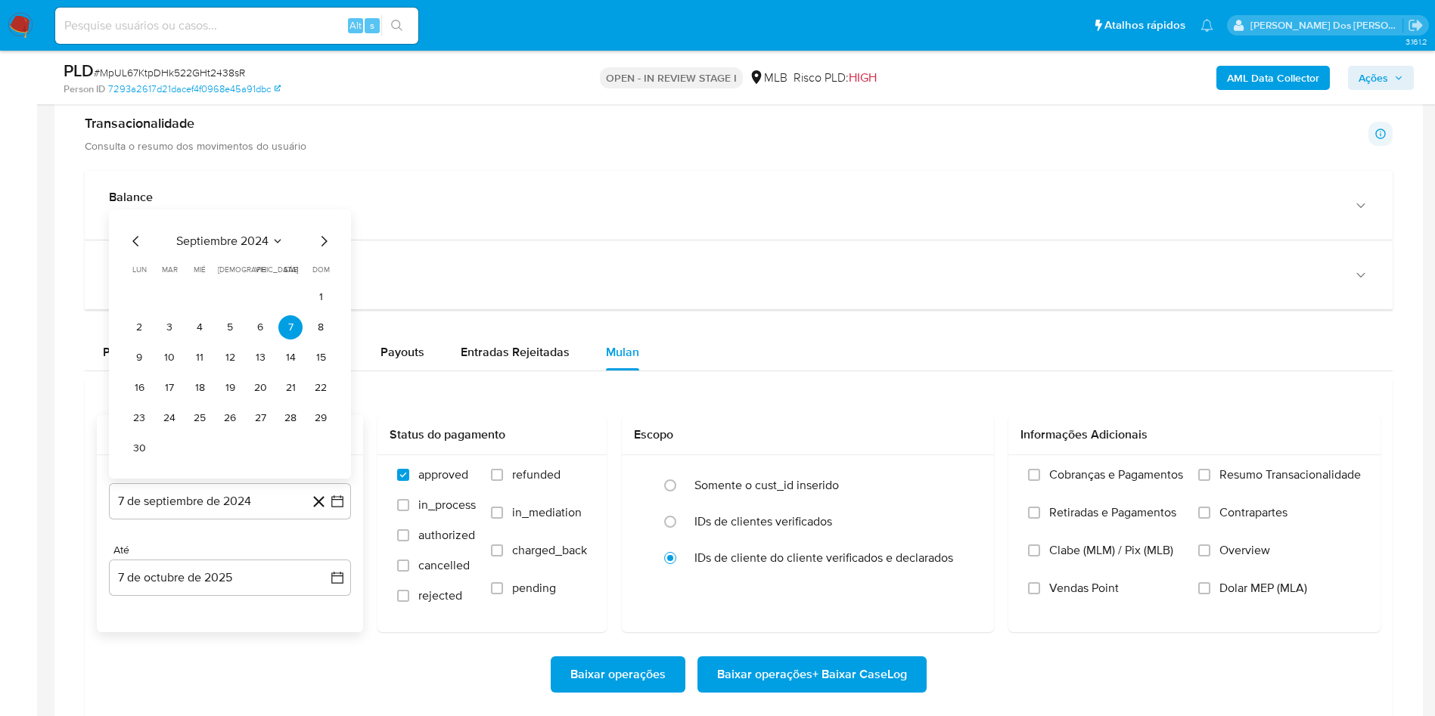
click at [324, 247] on icon "Mes siguiente" at bounding box center [324, 241] width 18 height 18
click at [324, 247] on div "septiembre 2024 septiembre 2024 lun lunes mar martes mié miércoles jue jueves v…" at bounding box center [230, 344] width 242 height 269
click at [324, 247] on div "octubre 2024 octubre 2024 lun lunes mar martes mié miércoles jue jueves vie vie…" at bounding box center [230, 359] width 242 height 239
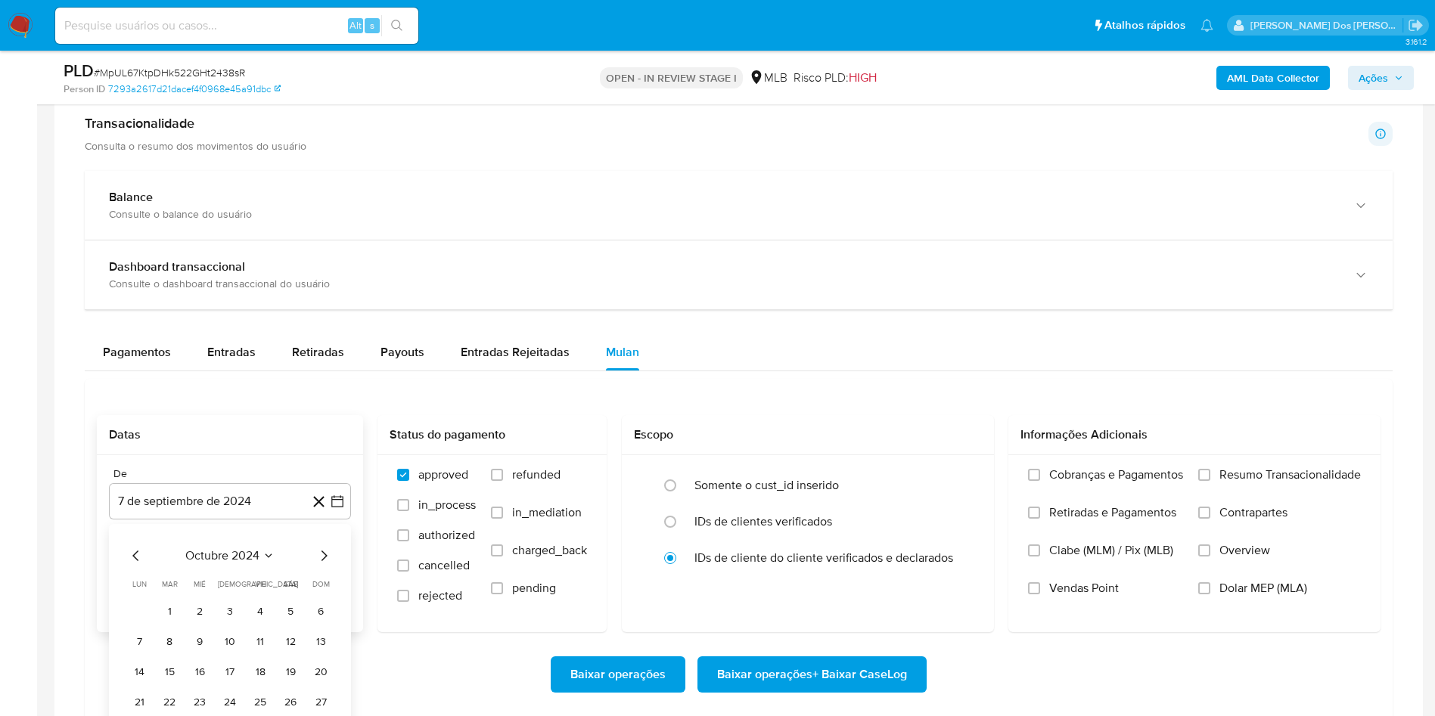
scroll to position [1698, 0]
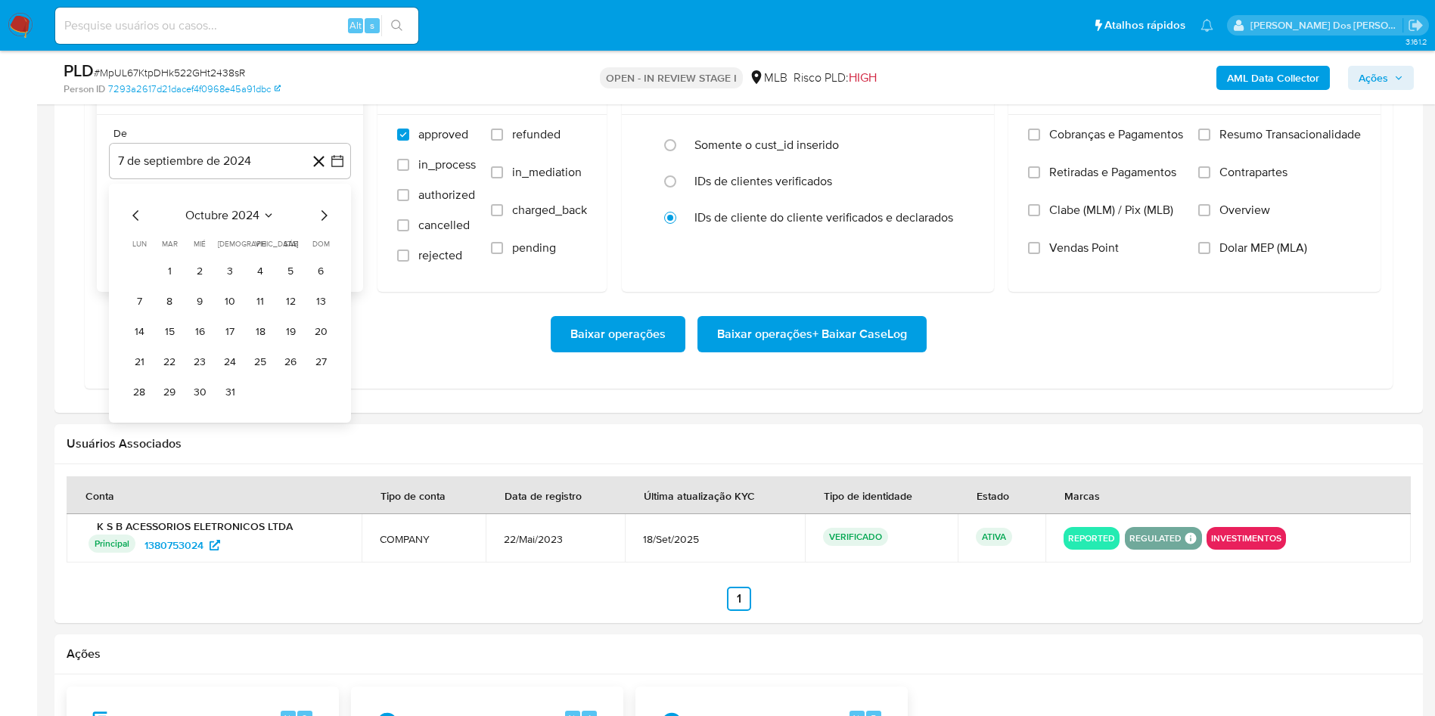
click at [323, 223] on icon "Mes siguiente" at bounding box center [324, 215] width 18 height 18
click at [192, 284] on button "1" at bounding box center [200, 271] width 24 height 24
click at [1216, 135] on label "Resumo Transacionalidade" at bounding box center [1279, 146] width 163 height 38
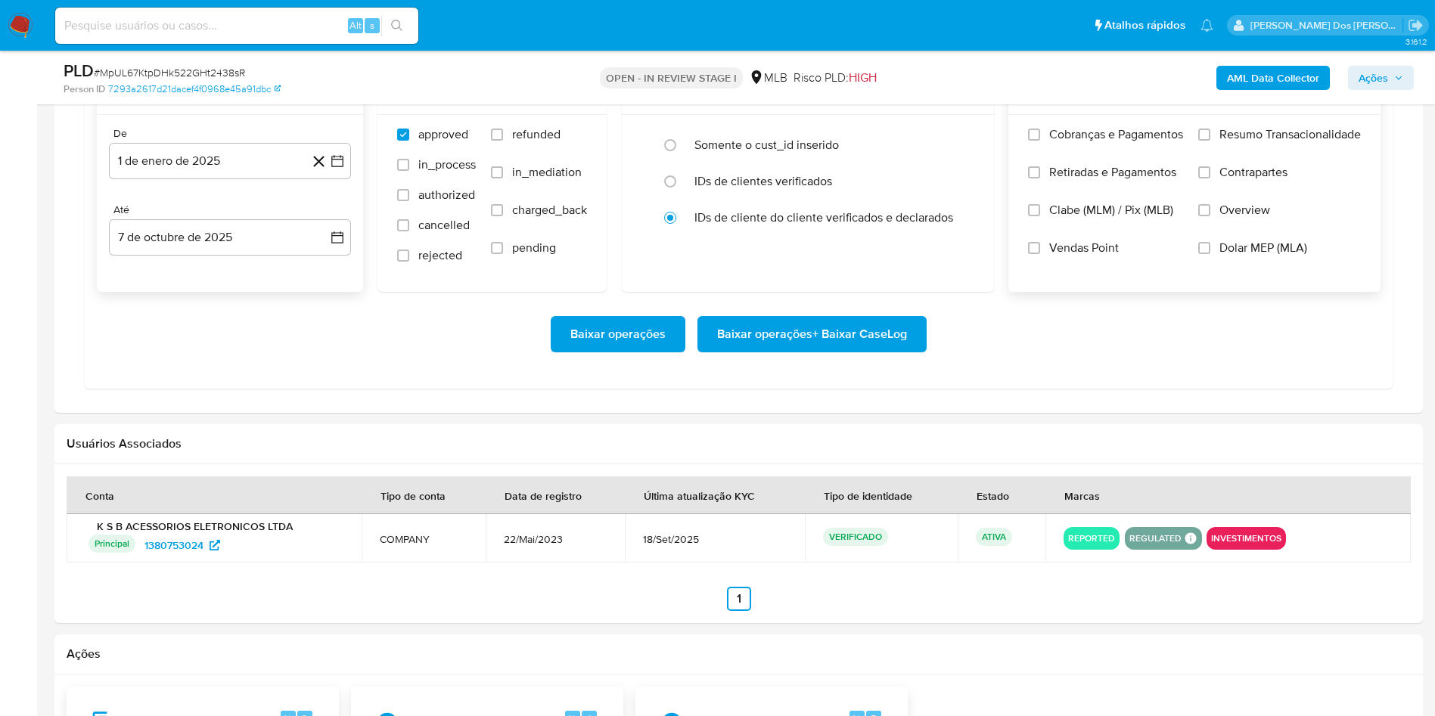
click at [1210, 135] on input "Resumo Transacionalidade" at bounding box center [1204, 135] width 12 height 12
click at [806, 344] on span "Baixar operações + Baixar CaseLog" at bounding box center [812, 334] width 190 height 33
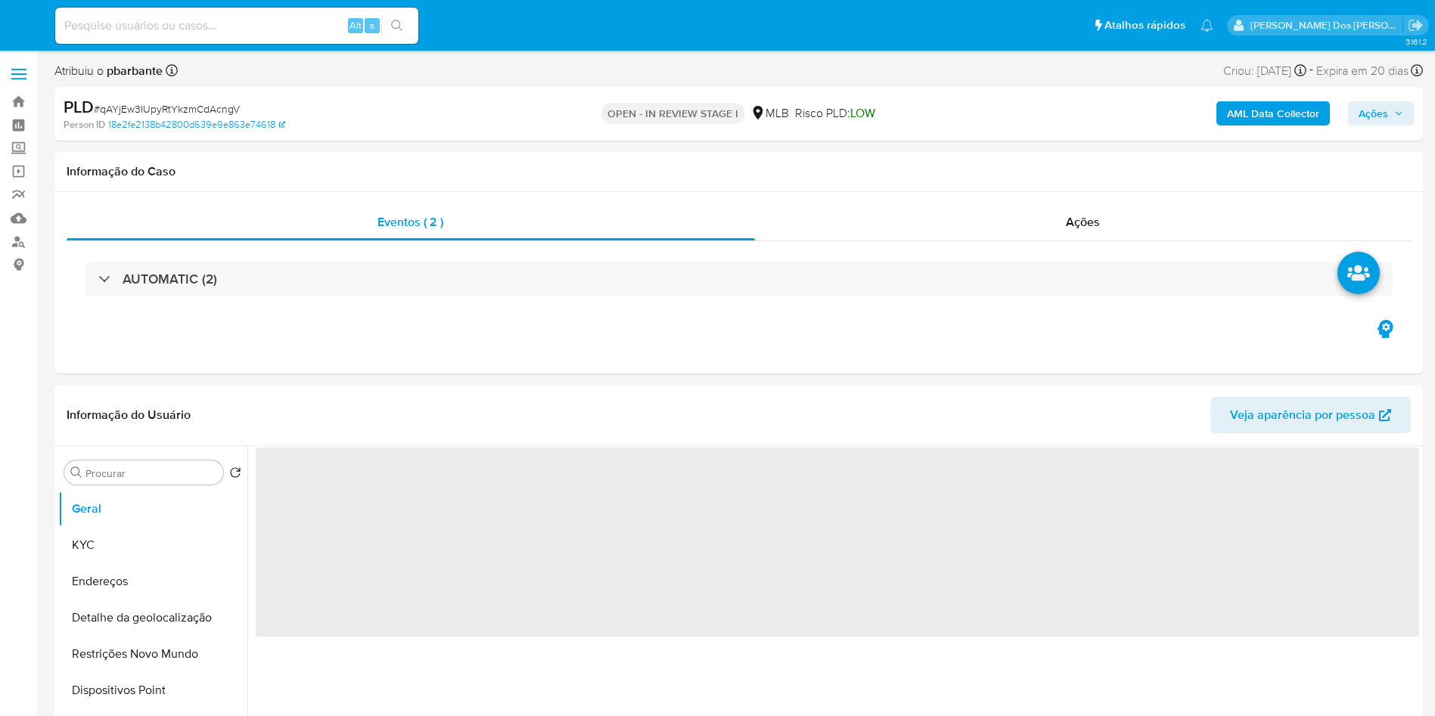
select select "10"
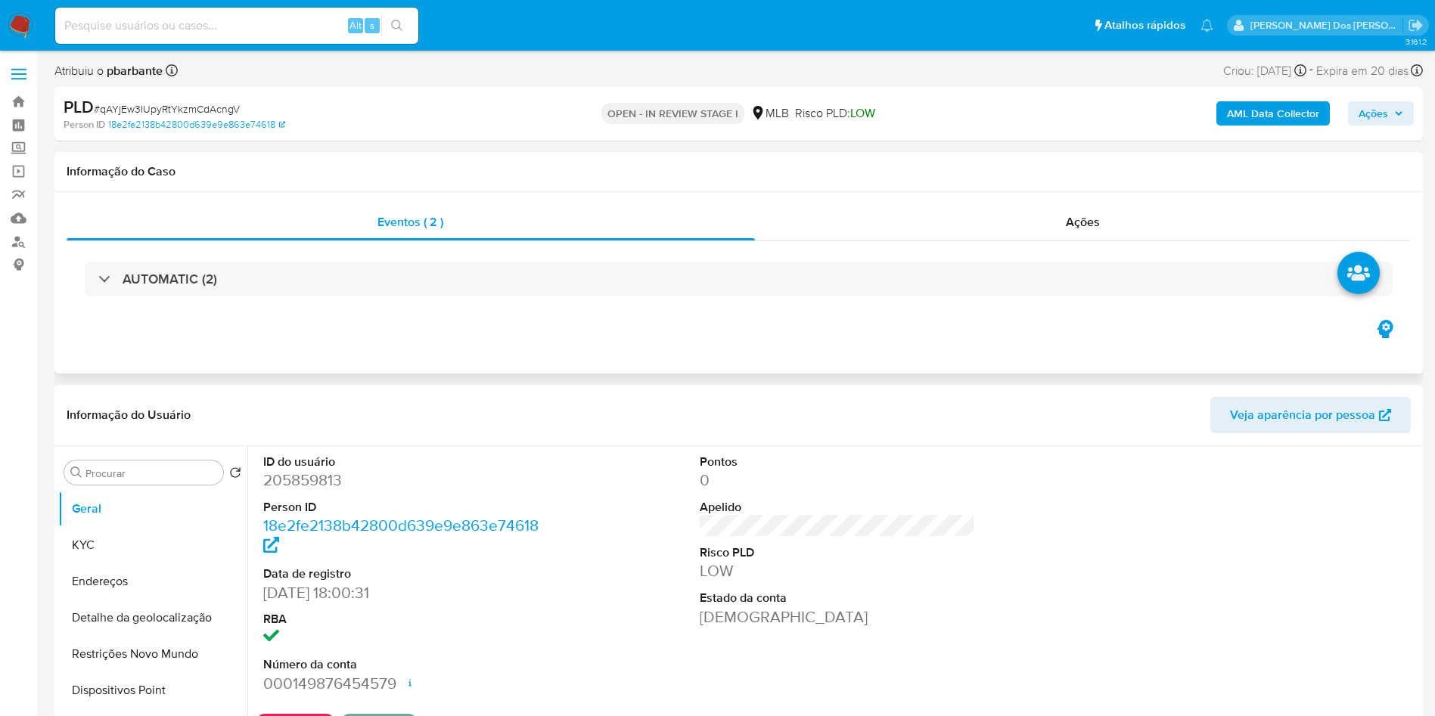
scroll to position [227, 0]
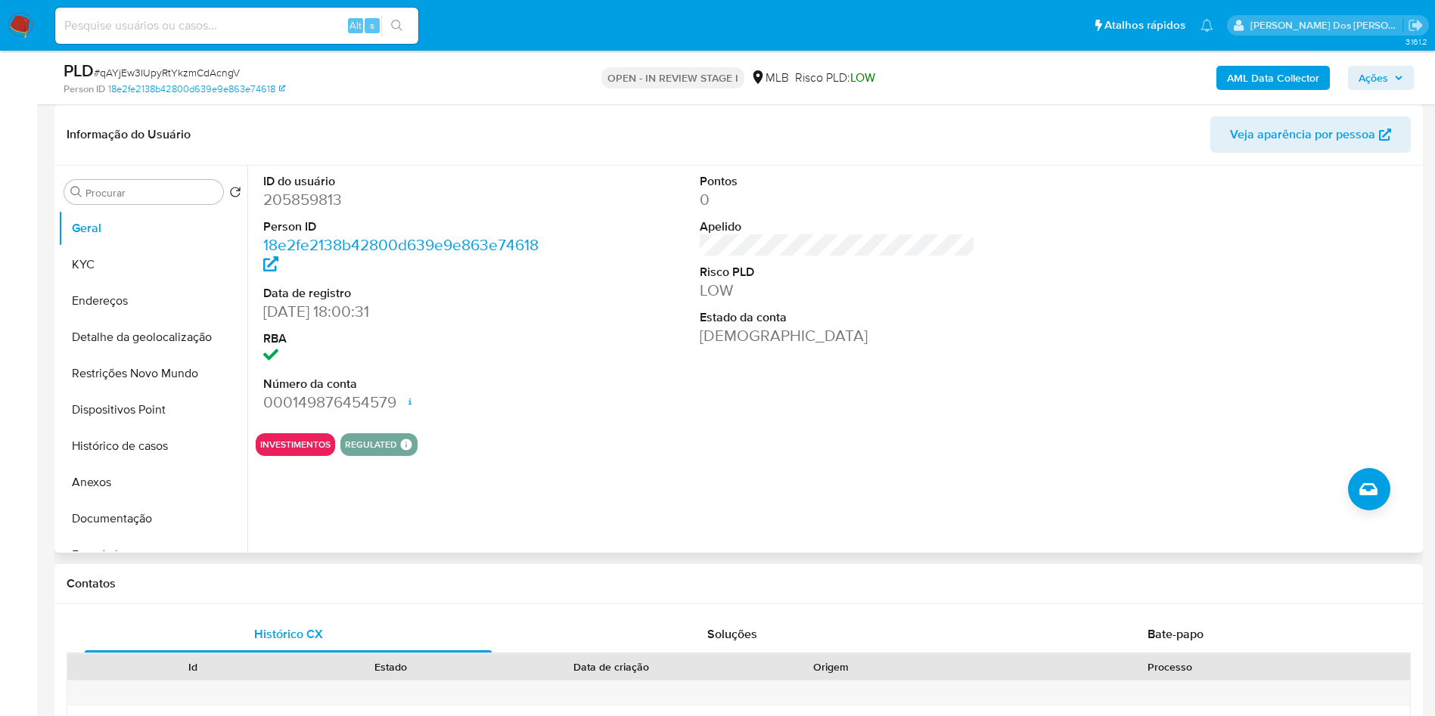
click at [312, 210] on dd "205859813" at bounding box center [401, 199] width 276 height 21
click at [315, 210] on dd "205859813" at bounding box center [401, 199] width 276 height 21
click at [322, 210] on dd "205859813" at bounding box center [401, 199] width 276 height 21
copy dd "205859813"
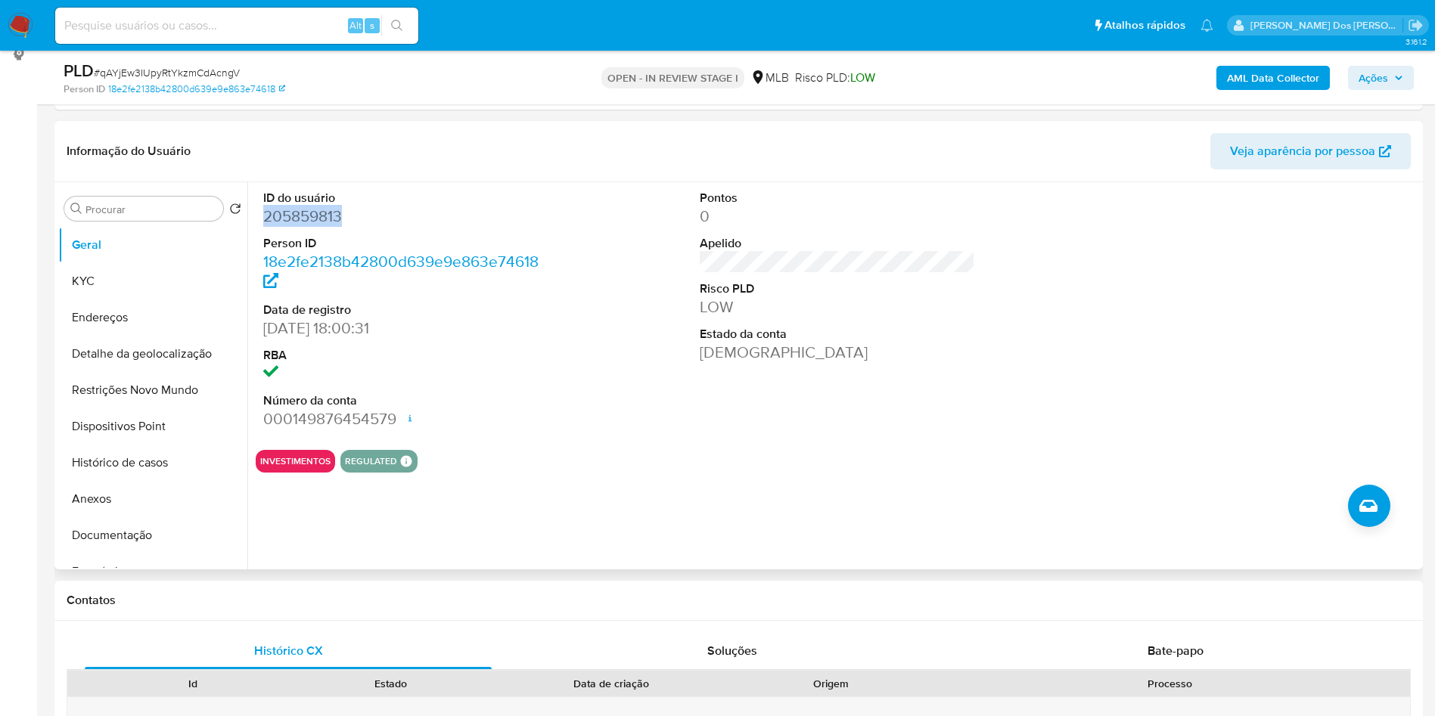
scroll to position [0, 0]
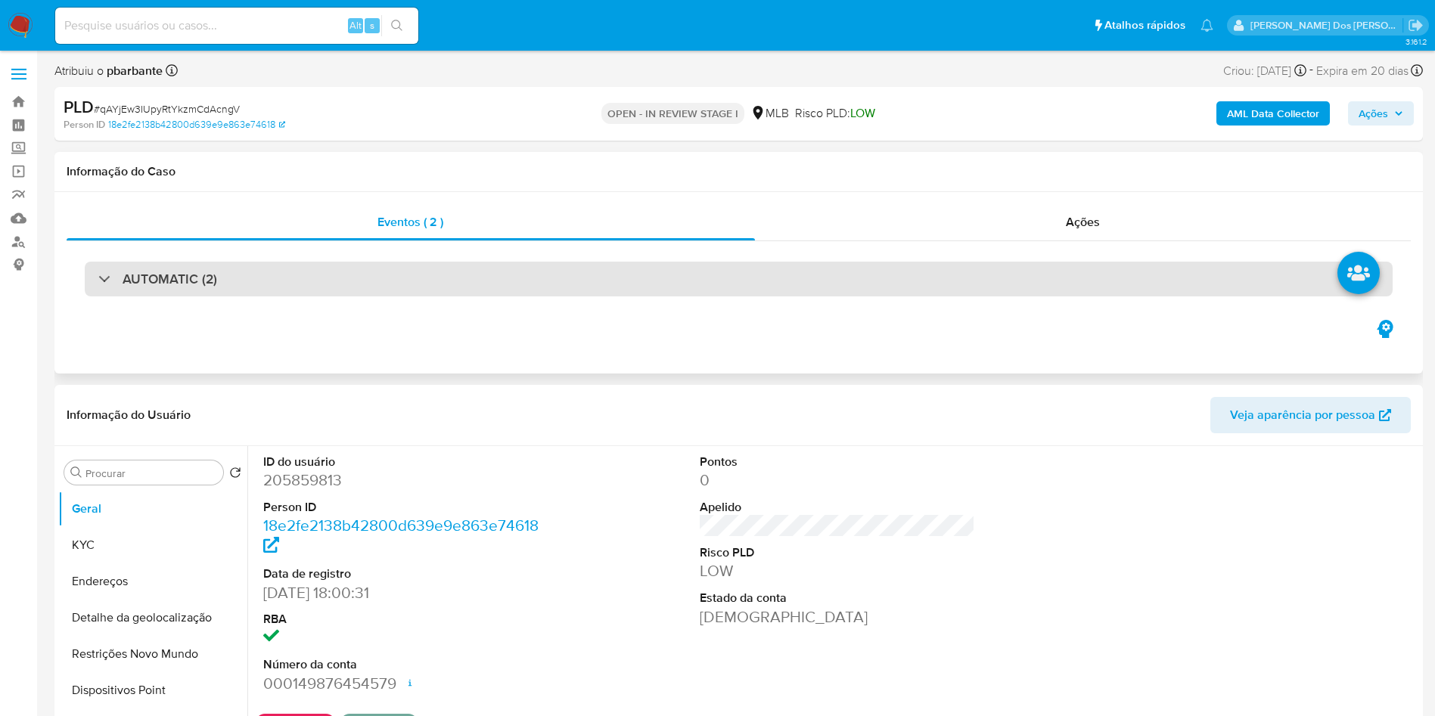
click at [394, 270] on div "AUTOMATIC (2)" at bounding box center [739, 279] width 1308 height 35
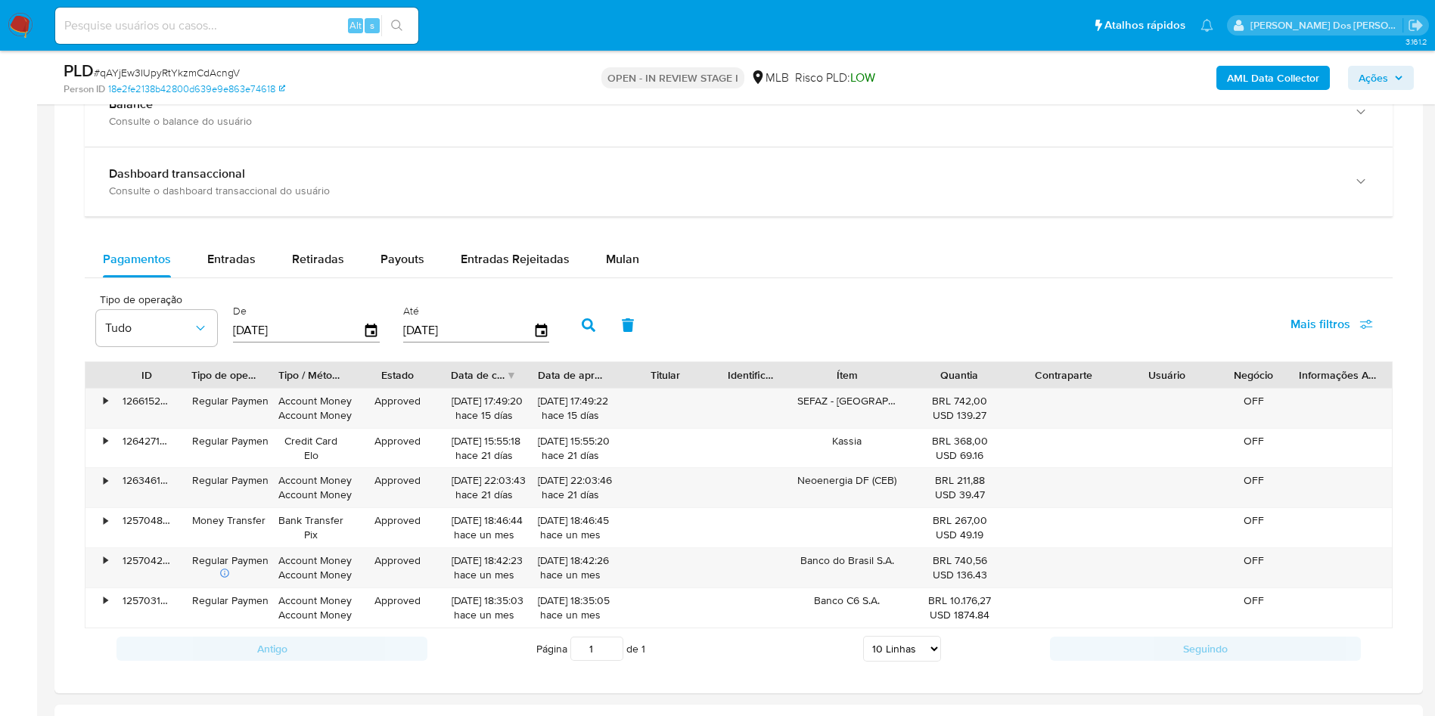
scroll to position [2042, 0]
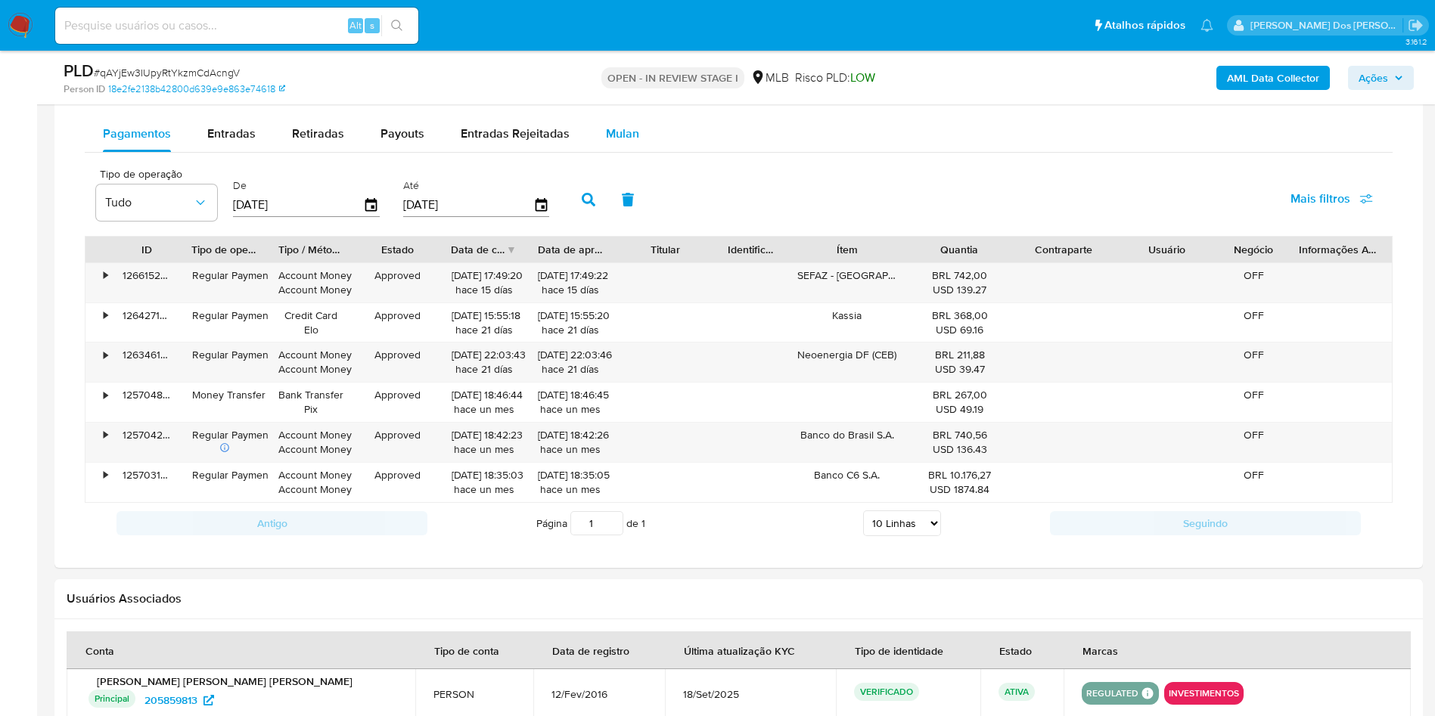
click at [623, 130] on span "Mulan" at bounding box center [622, 133] width 33 height 17
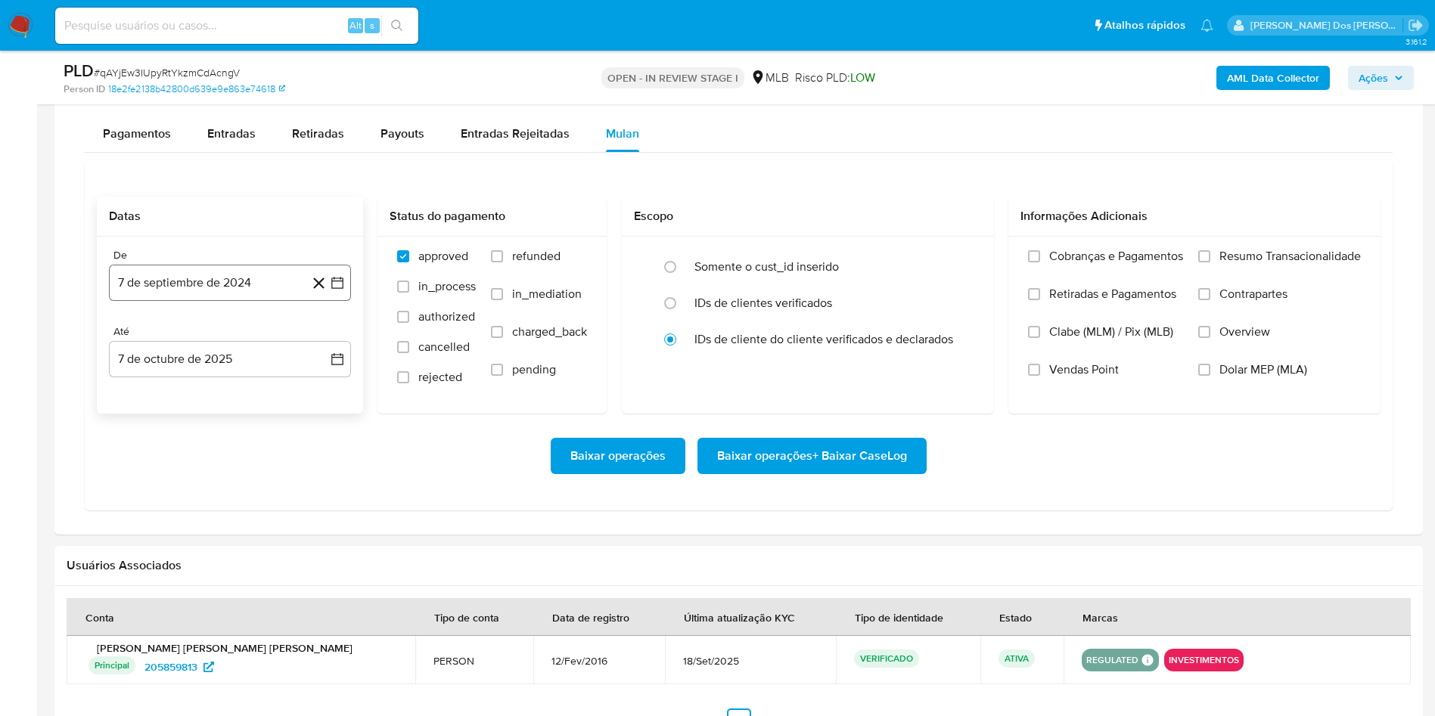
click at [347, 296] on button "7 de septiembre de 2024" at bounding box center [230, 283] width 242 height 36
click at [328, 340] on icon "Mes siguiente" at bounding box center [324, 337] width 18 height 18
click at [327, 340] on icon "Mes siguiente" at bounding box center [324, 337] width 18 height 18
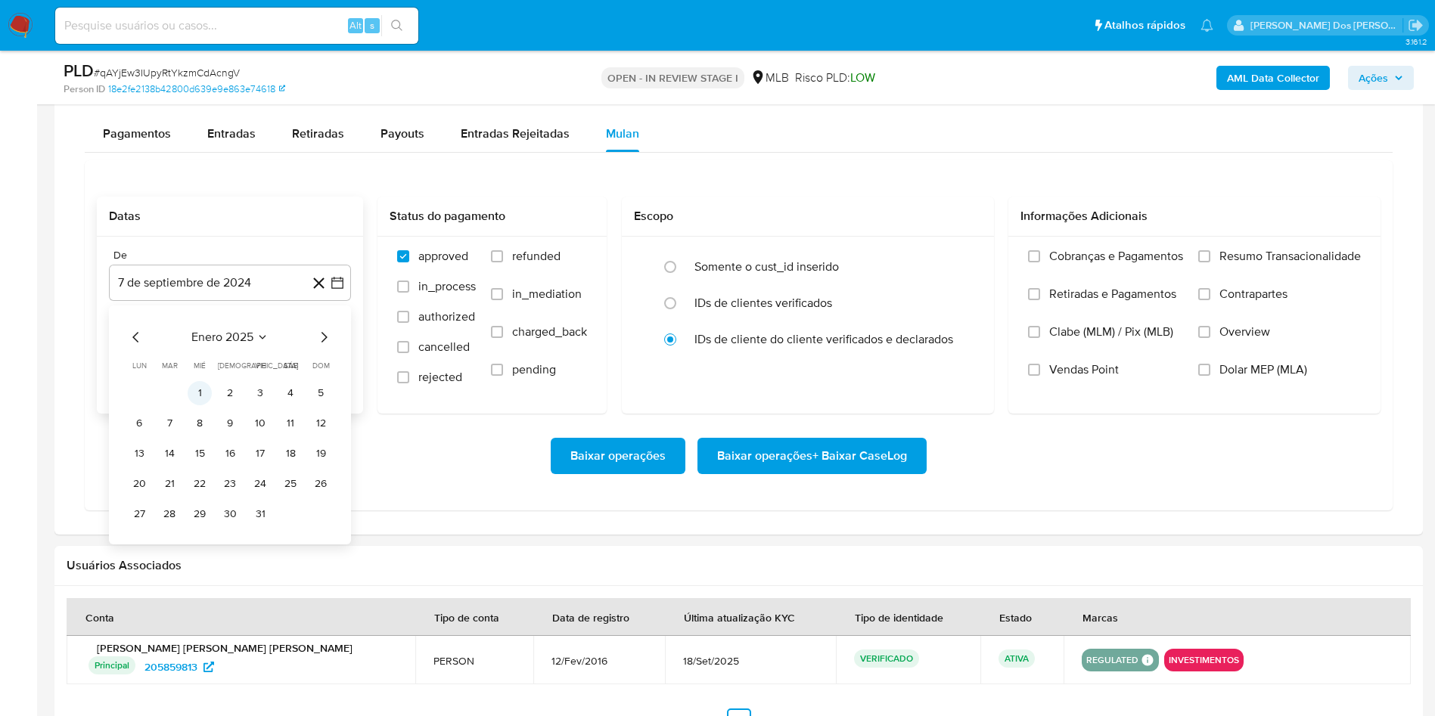
click at [200, 396] on button "1" at bounding box center [200, 393] width 24 height 24
click at [1255, 256] on span "Resumo Transacionalidade" at bounding box center [1289, 256] width 141 height 15
click at [1210, 256] on input "Resumo Transacionalidade" at bounding box center [1204, 256] width 12 height 12
click at [799, 470] on span "Baixar operações + Baixar CaseLog" at bounding box center [812, 455] width 190 height 33
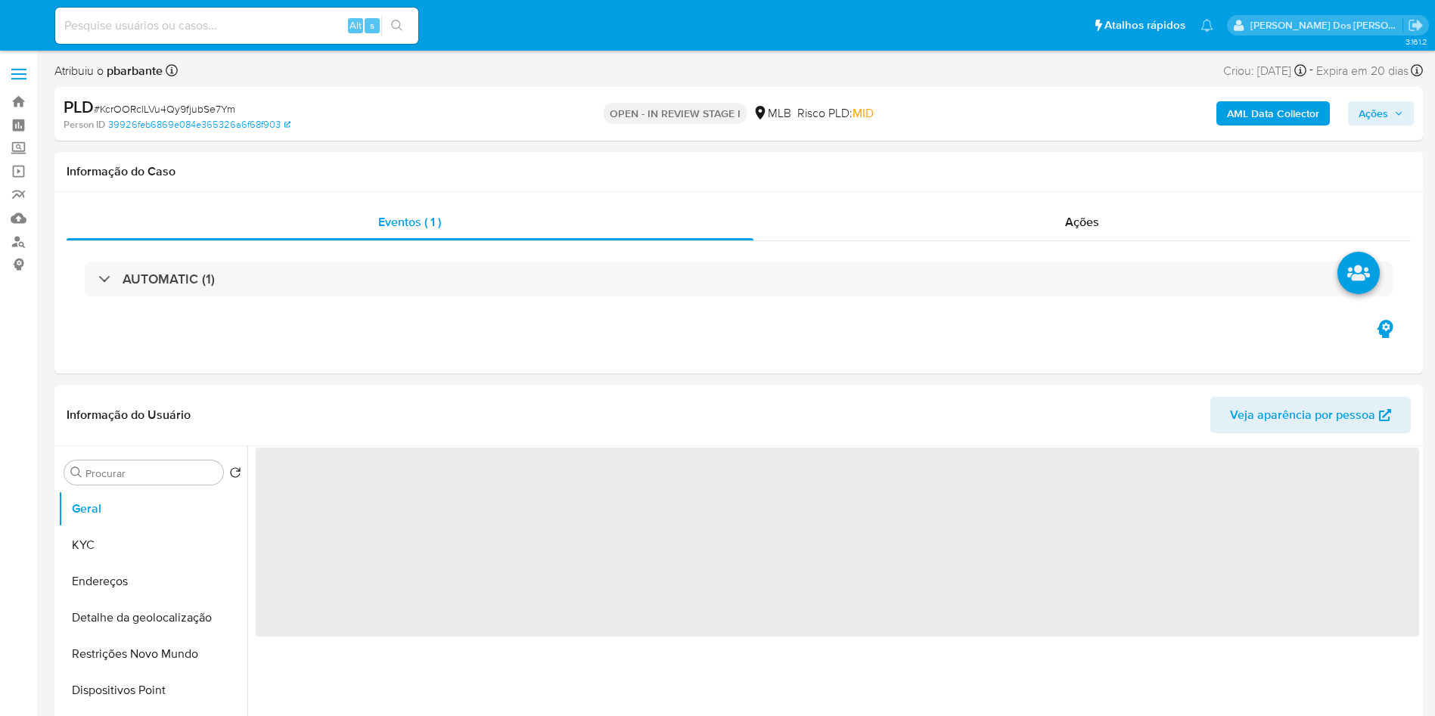
select select "10"
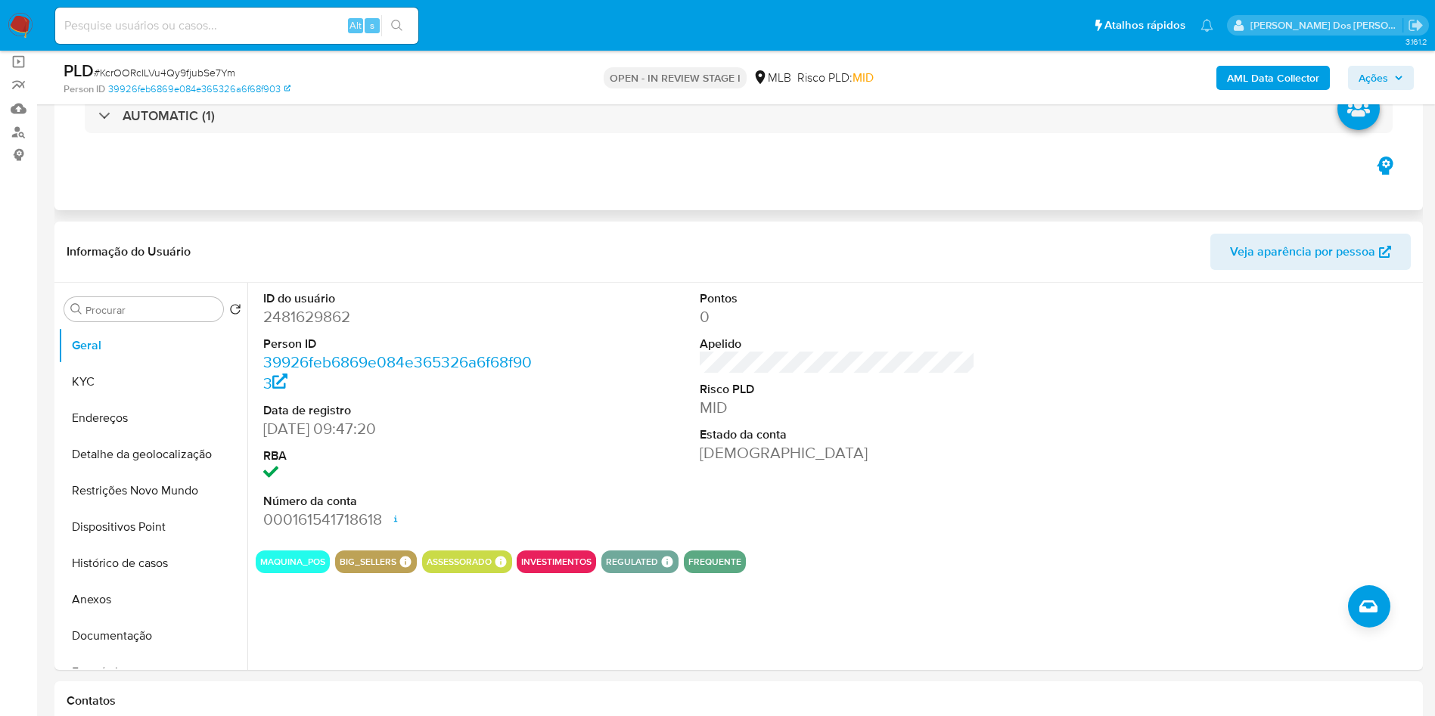
scroll to position [227, 0]
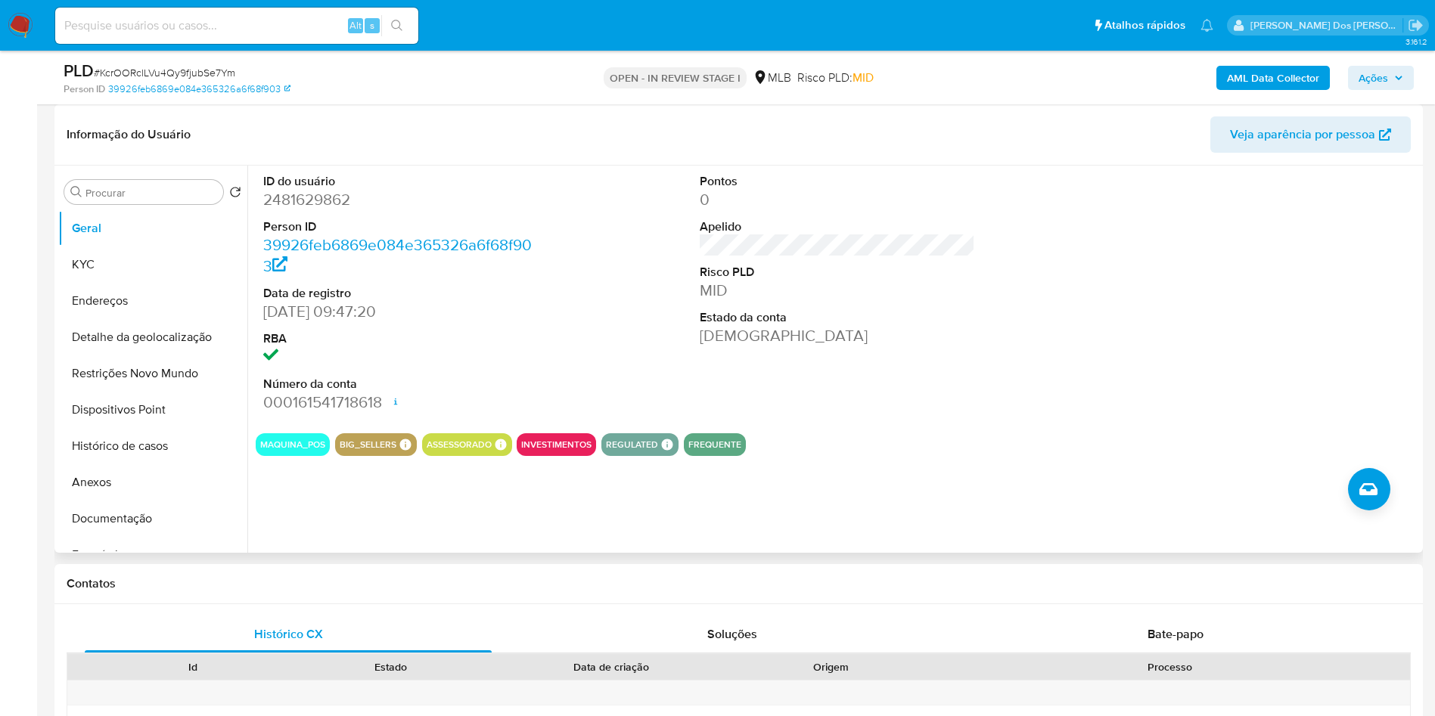
click at [320, 210] on dd "2481629862" at bounding box center [401, 199] width 276 height 21
copy dd "2481629862"
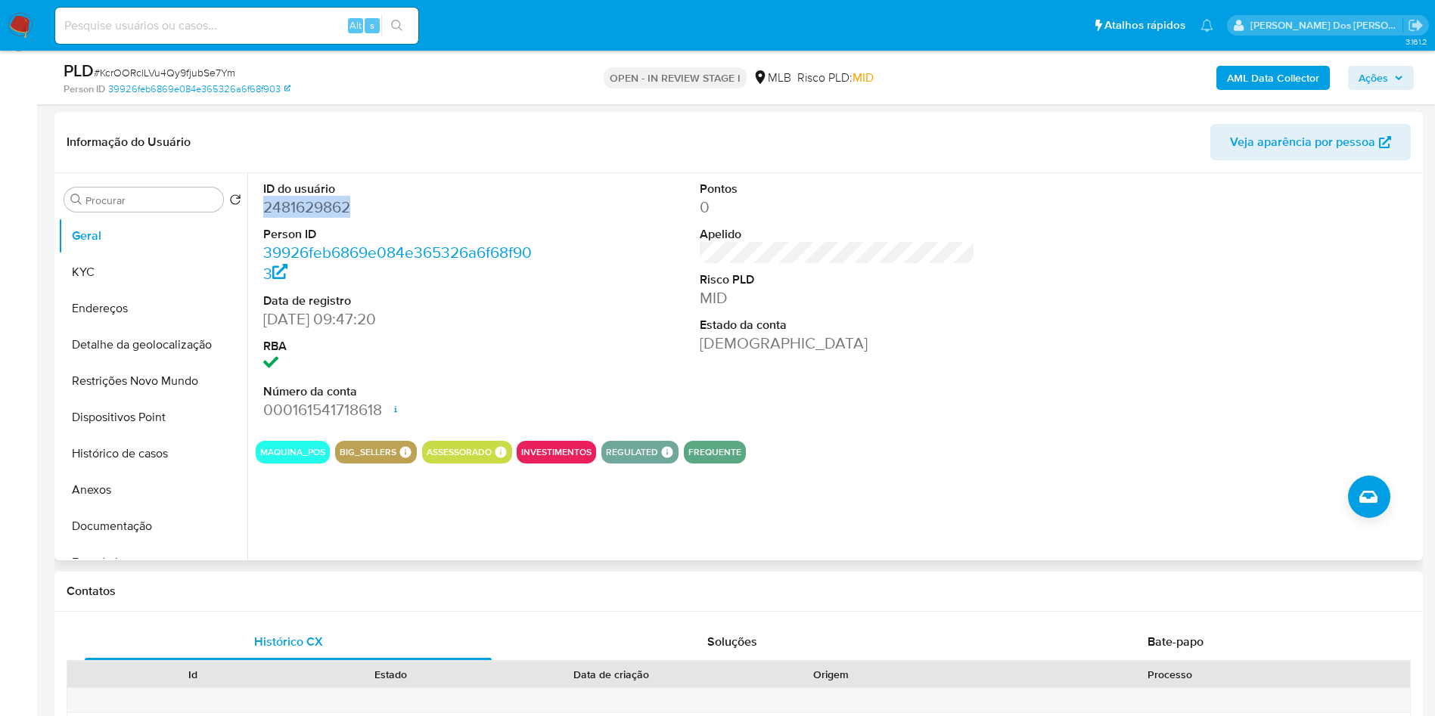
scroll to position [0, 0]
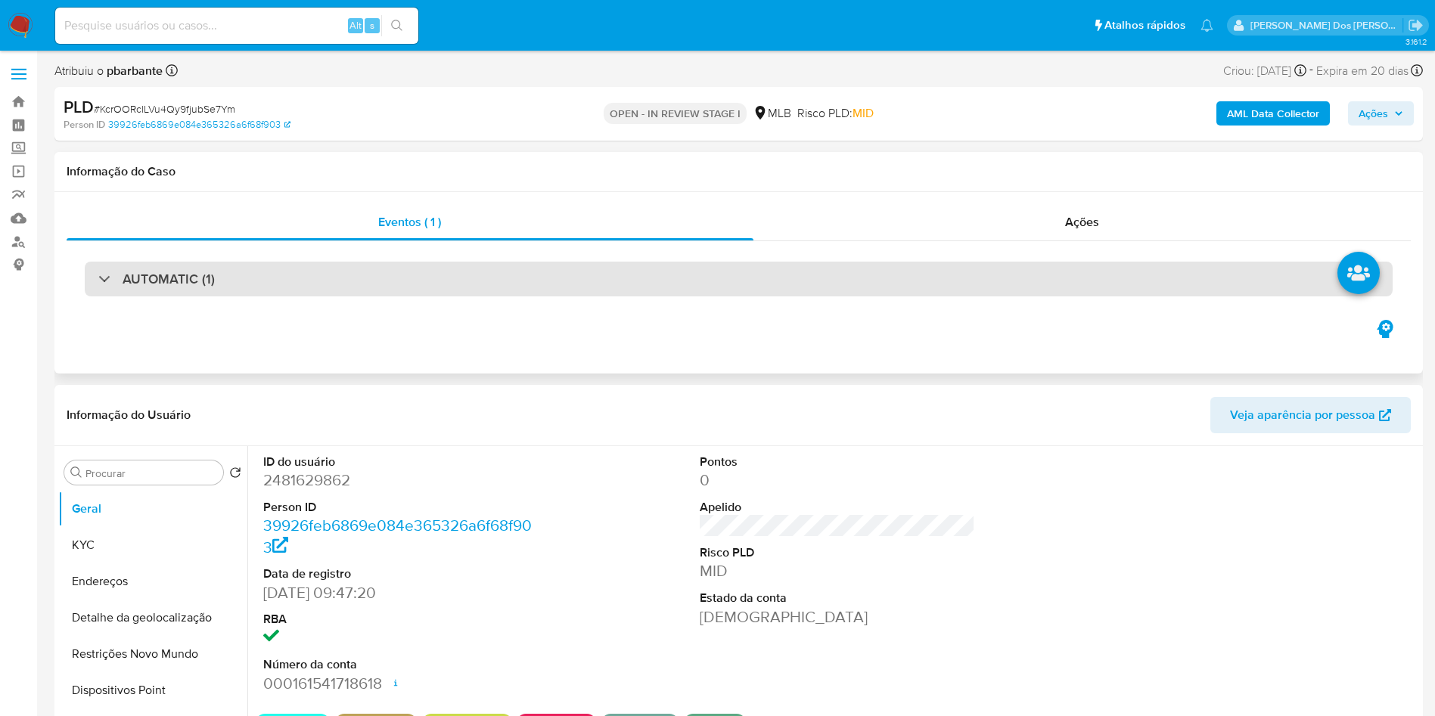
click at [523, 280] on div "AUTOMATIC (1)" at bounding box center [739, 279] width 1308 height 35
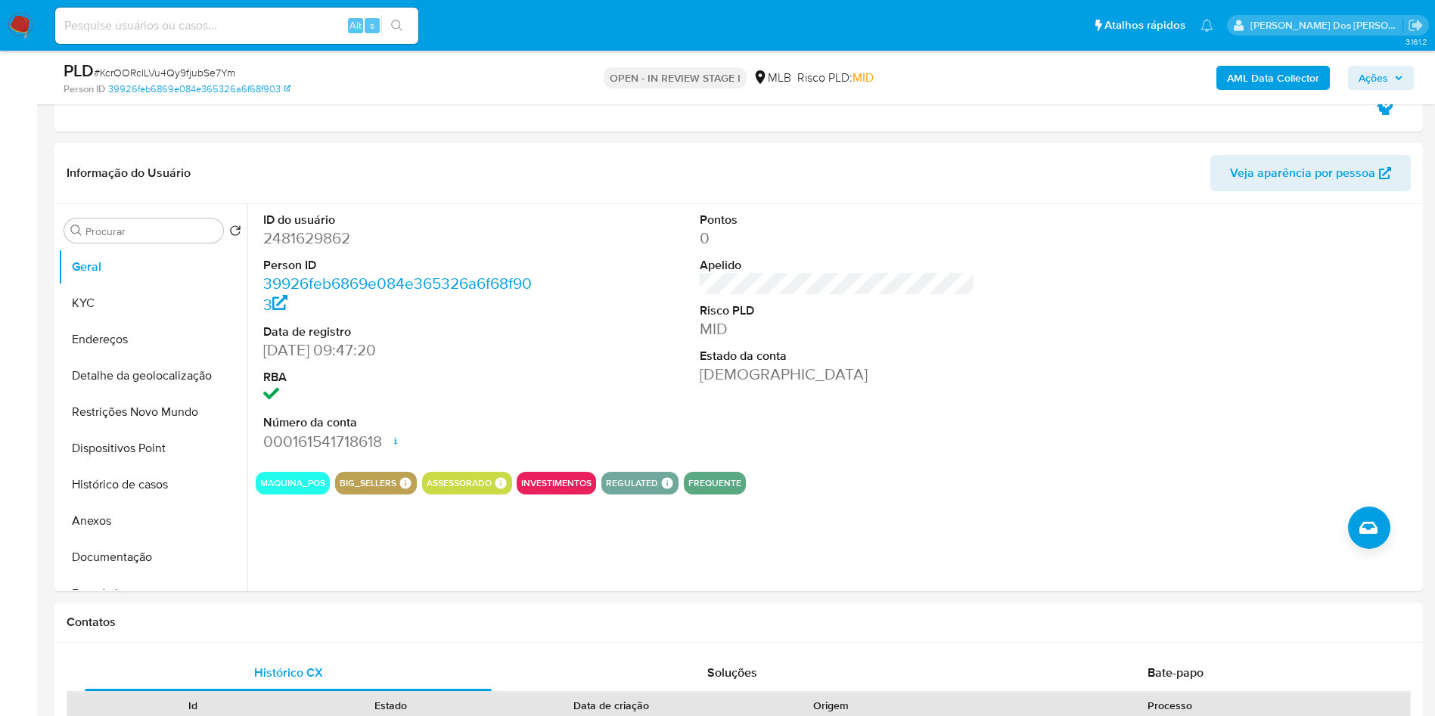
scroll to position [1021, 0]
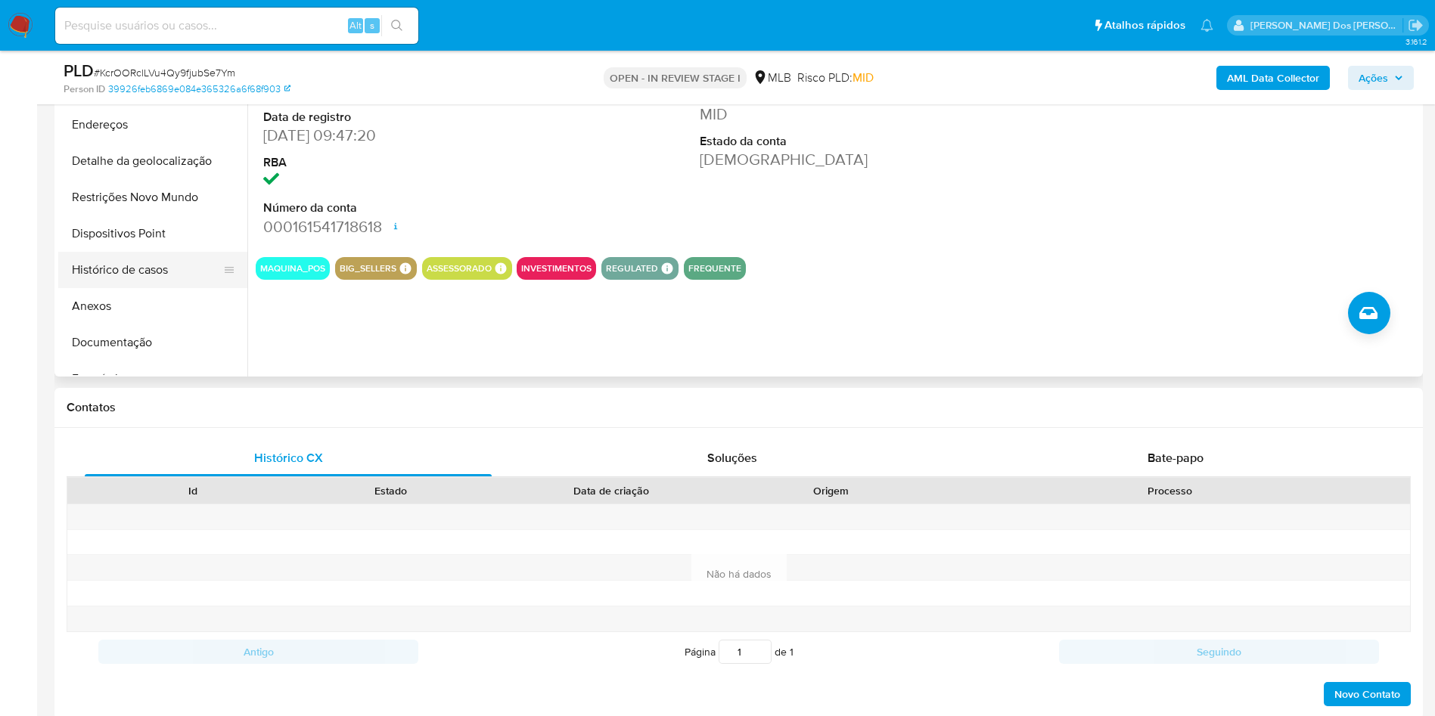
click at [132, 276] on button "Histórico de casos" at bounding box center [146, 270] width 177 height 36
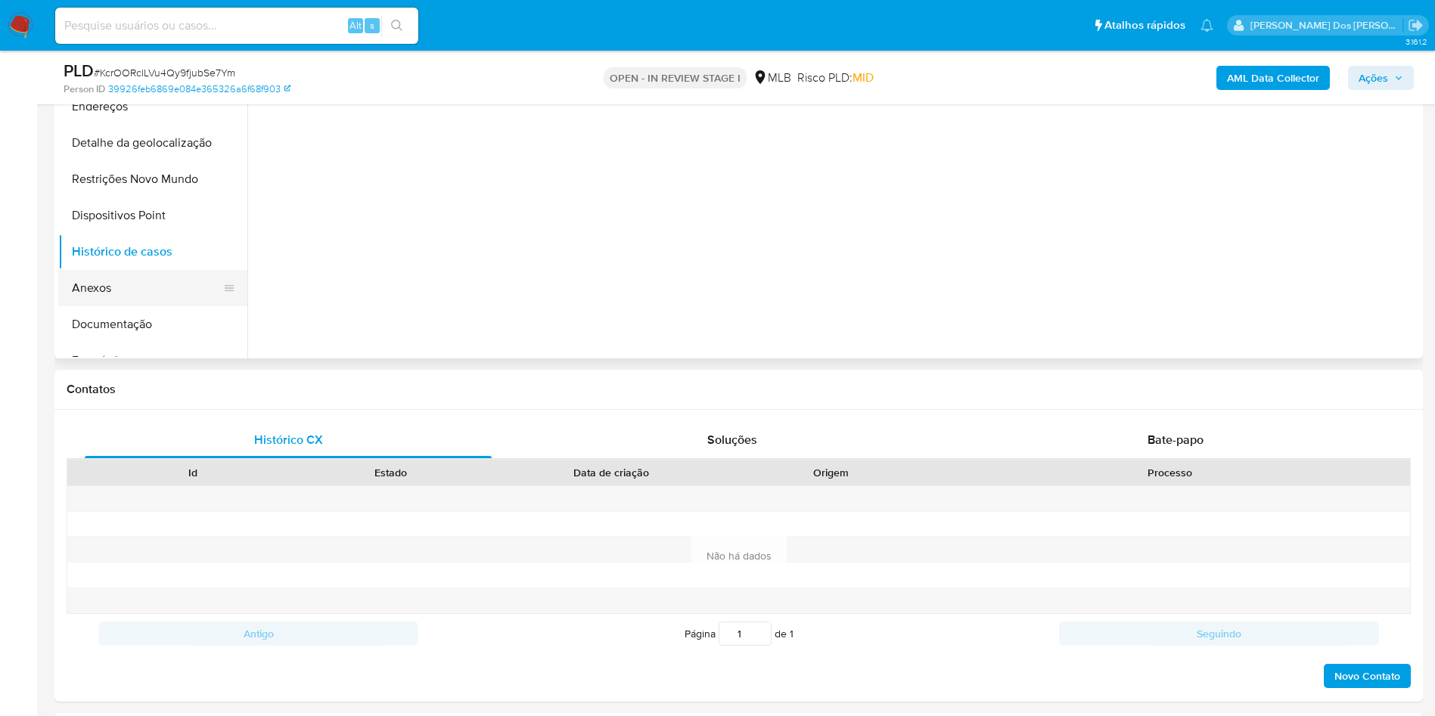
click at [107, 303] on button "Anexos" at bounding box center [146, 288] width 177 height 36
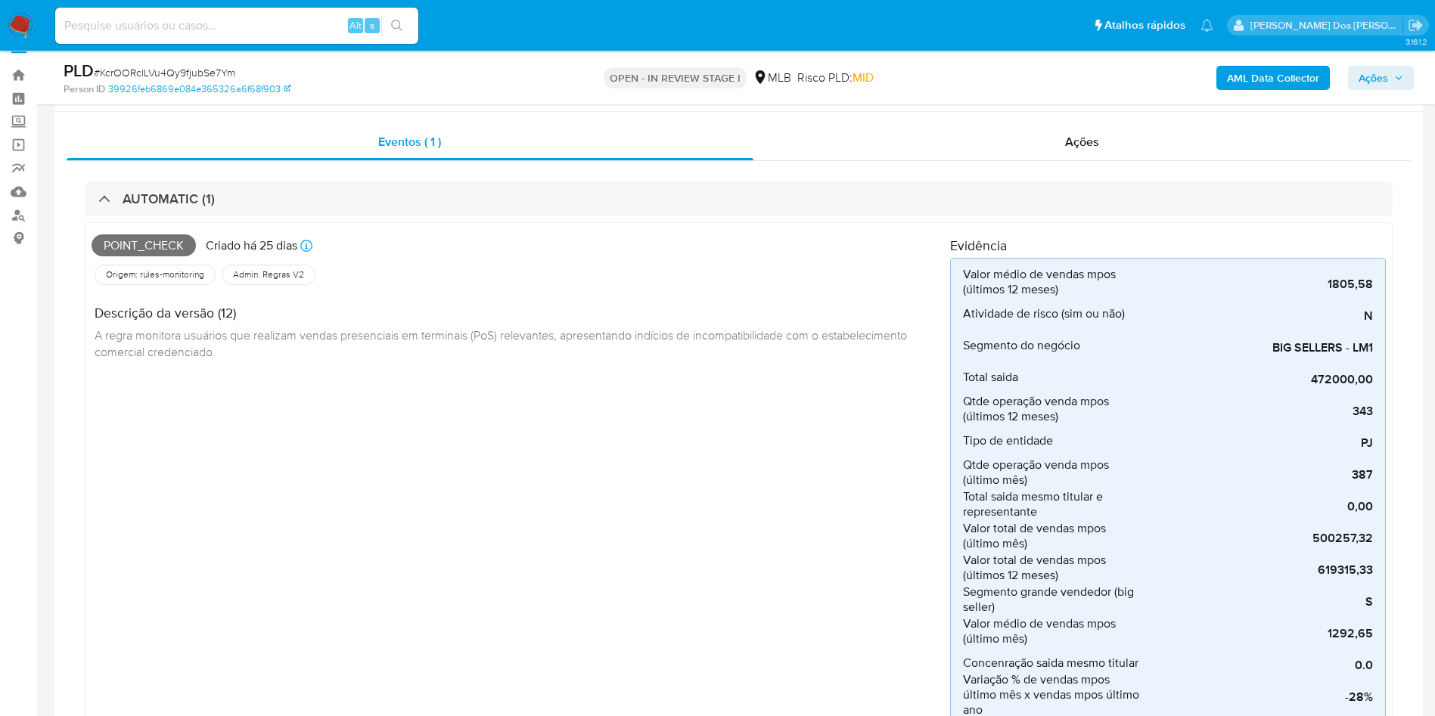
scroll to position [0, 0]
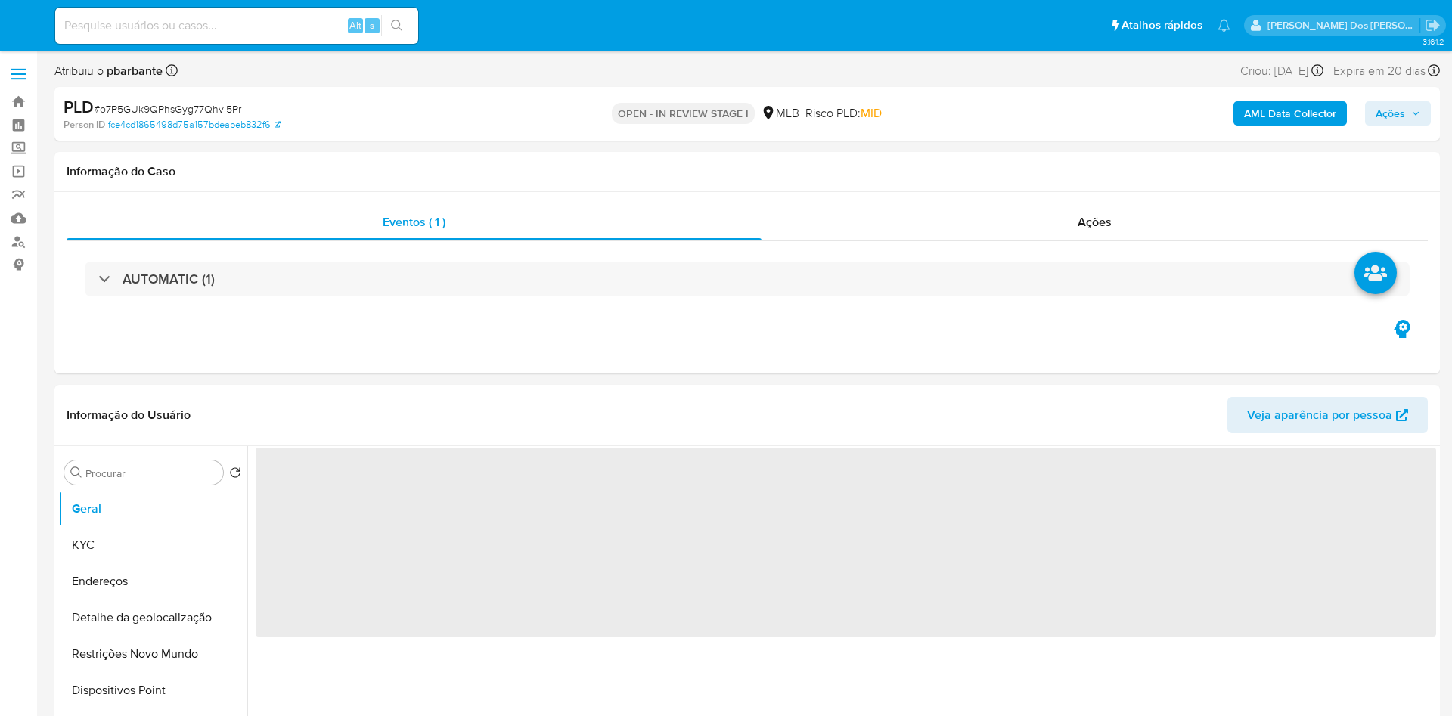
select select "10"
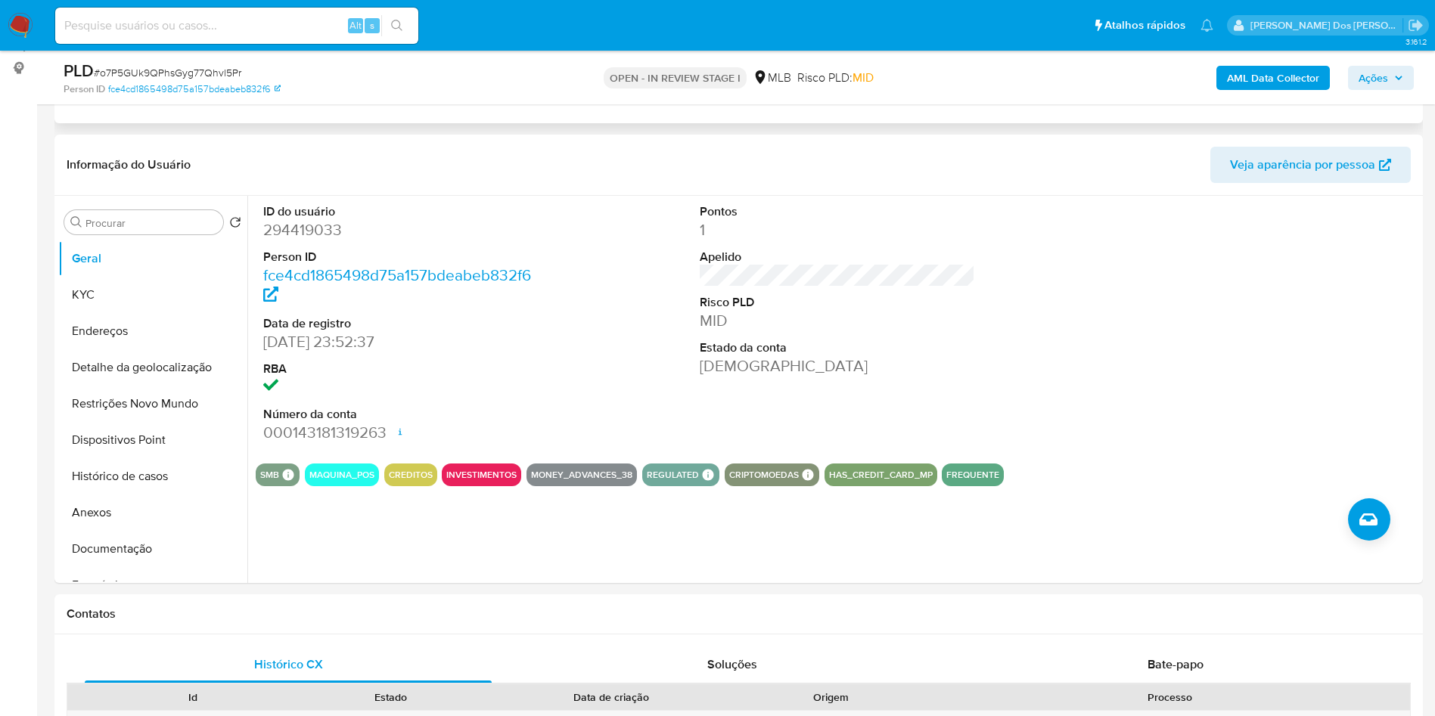
scroll to position [227, 0]
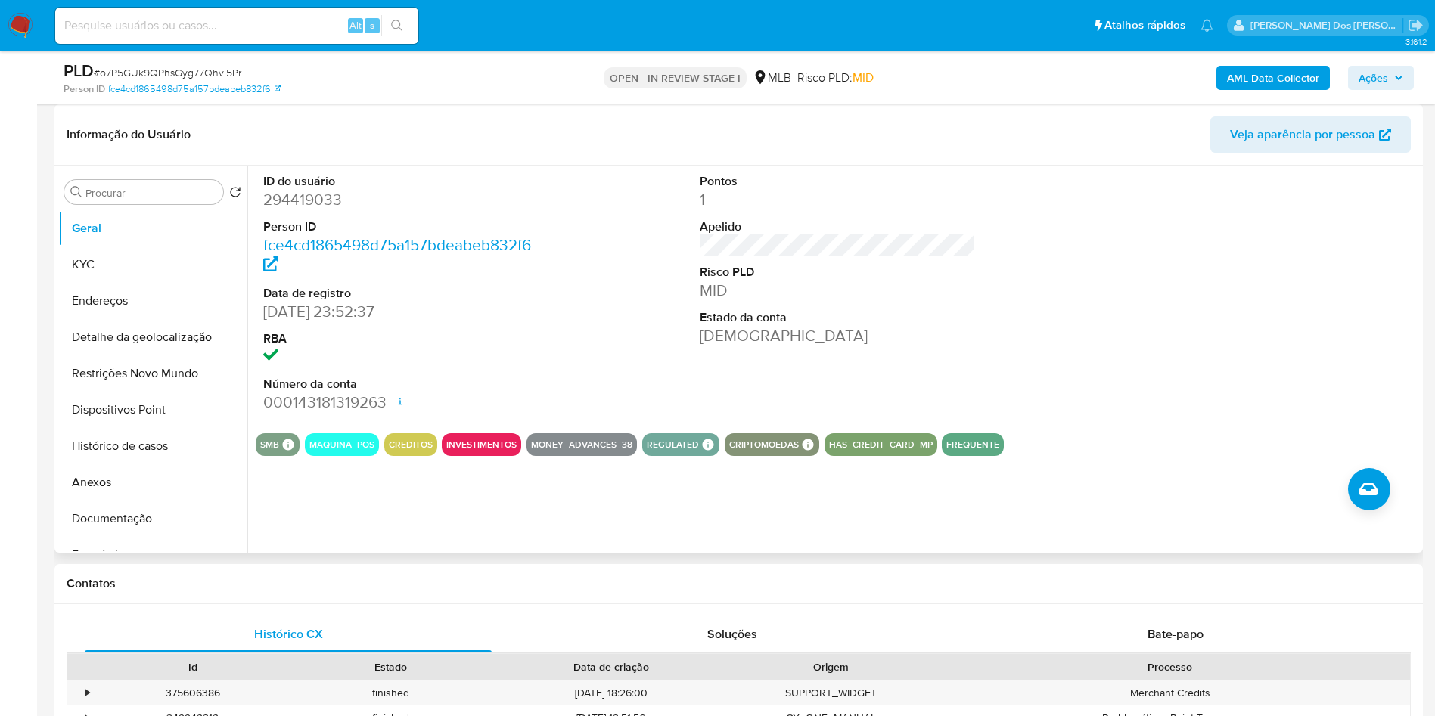
click at [343, 210] on dd "294419033" at bounding box center [401, 199] width 276 height 21
click at [321, 210] on dd "294419033" at bounding box center [401, 199] width 276 height 21
copy dd "294419033"
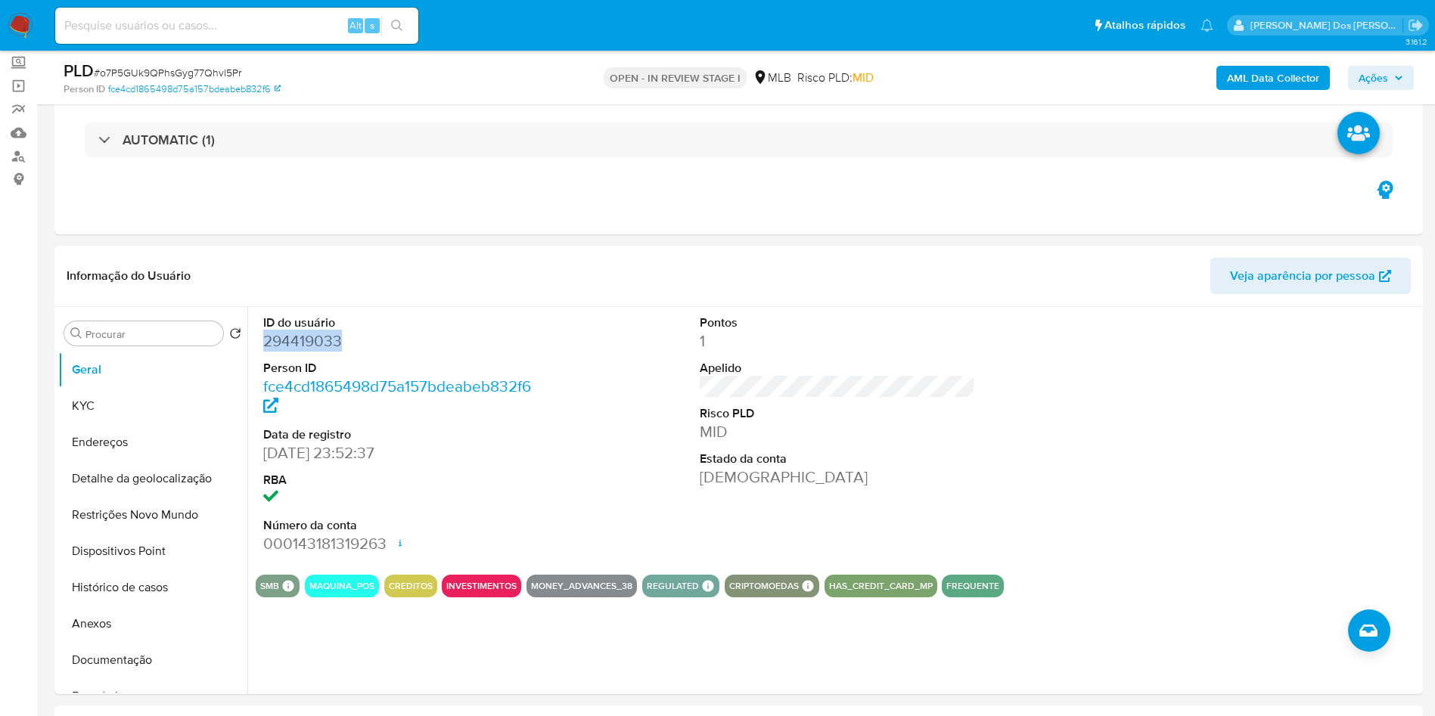
scroll to position [0, 0]
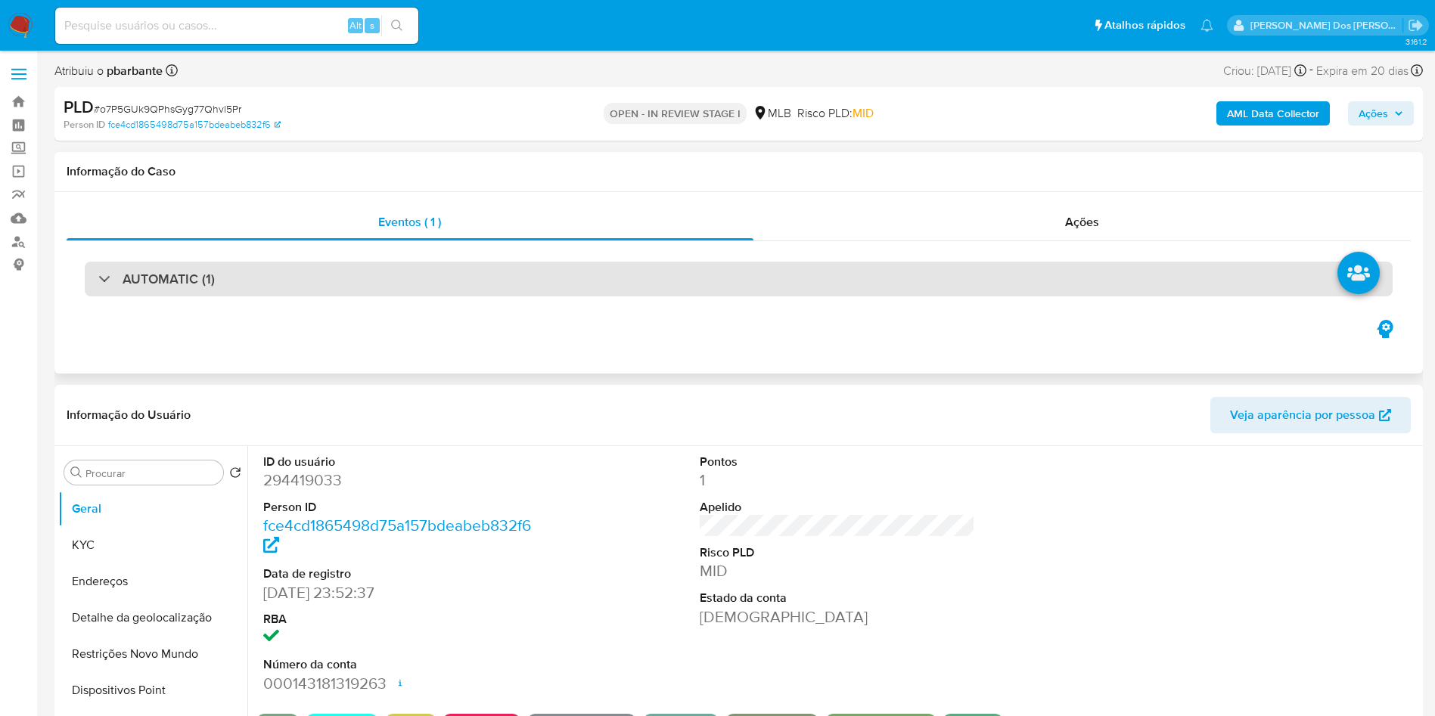
click at [397, 292] on div "AUTOMATIC (1)" at bounding box center [739, 279] width 1308 height 35
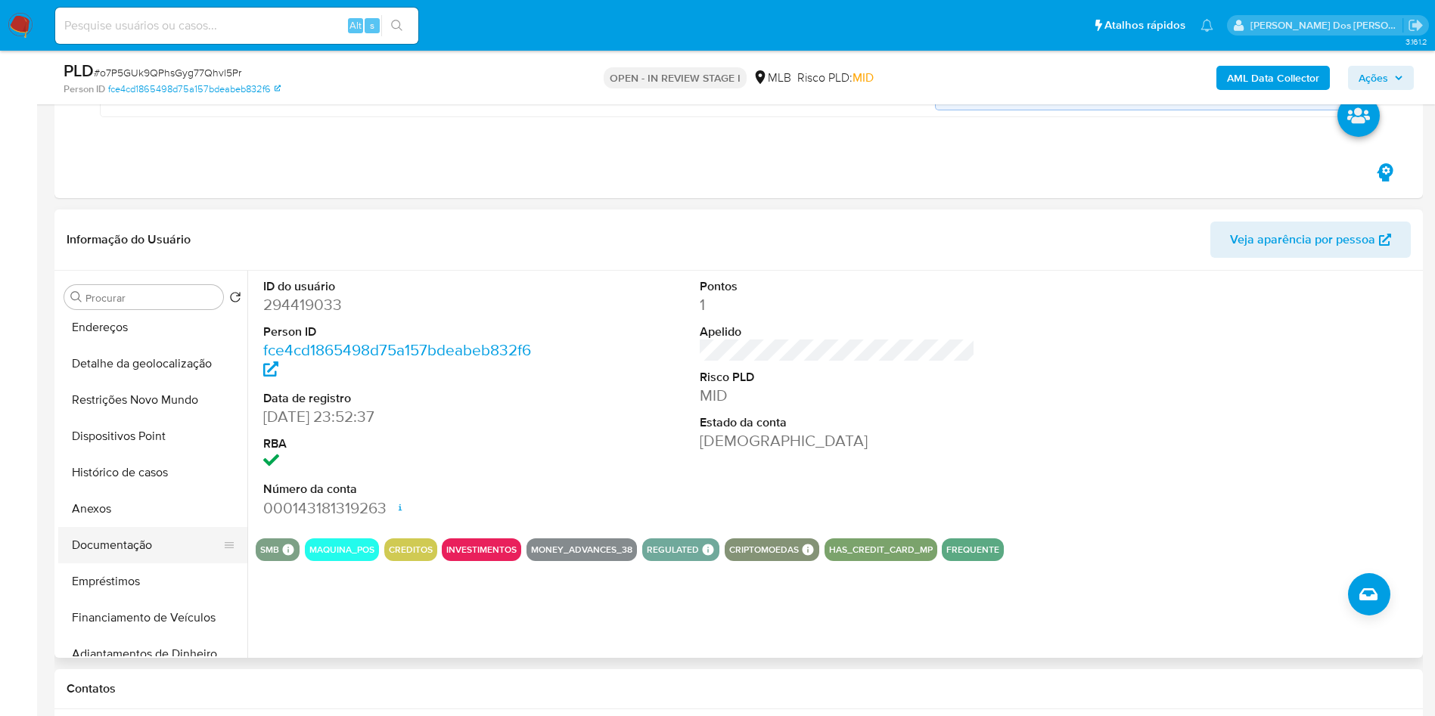
scroll to position [113, 0]
click at [142, 539] on button "Empréstimos" at bounding box center [146, 547] width 177 height 36
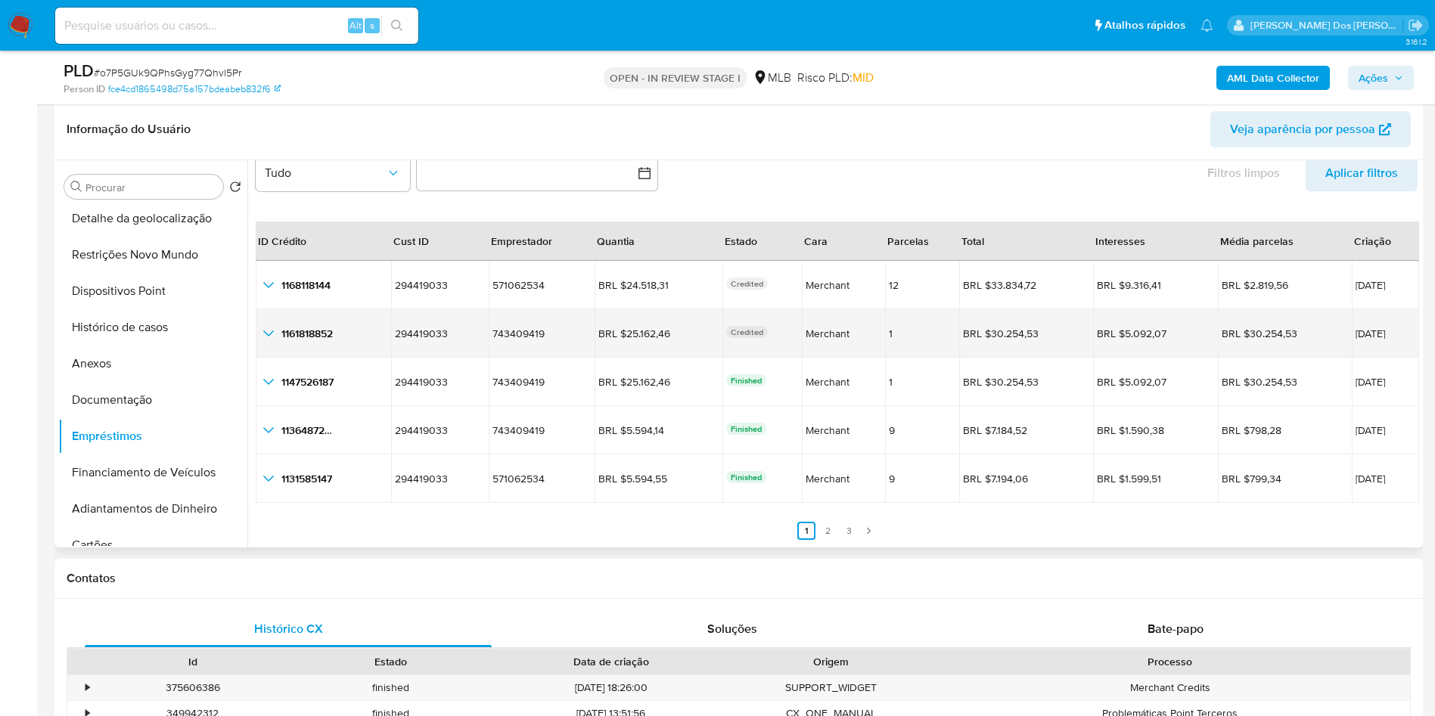
scroll to position [567, 0]
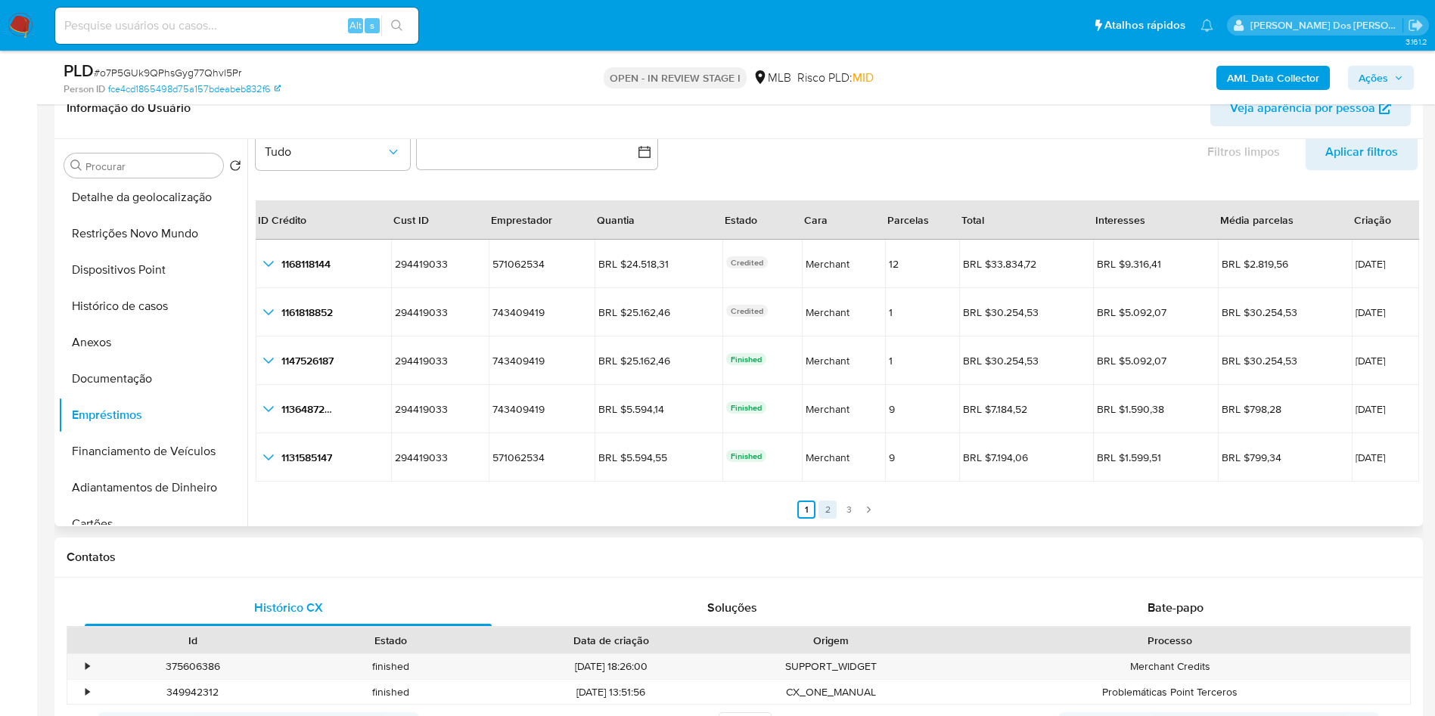
click at [829, 516] on link "2" at bounding box center [827, 510] width 18 height 18
click at [855, 508] on link "3" at bounding box center [858, 510] width 18 height 18
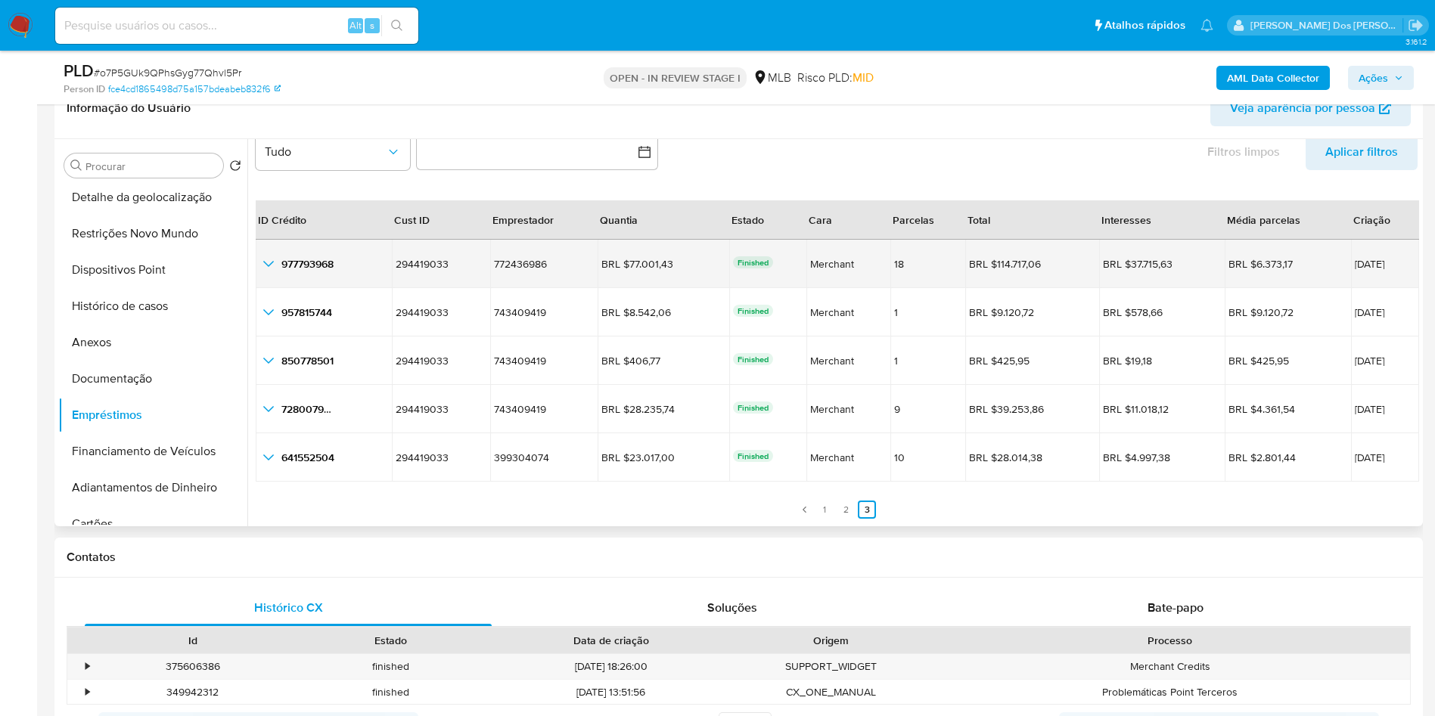
click at [277, 265] on icon "button_show_hidden_detail_by_id_0" at bounding box center [268, 264] width 18 height 18
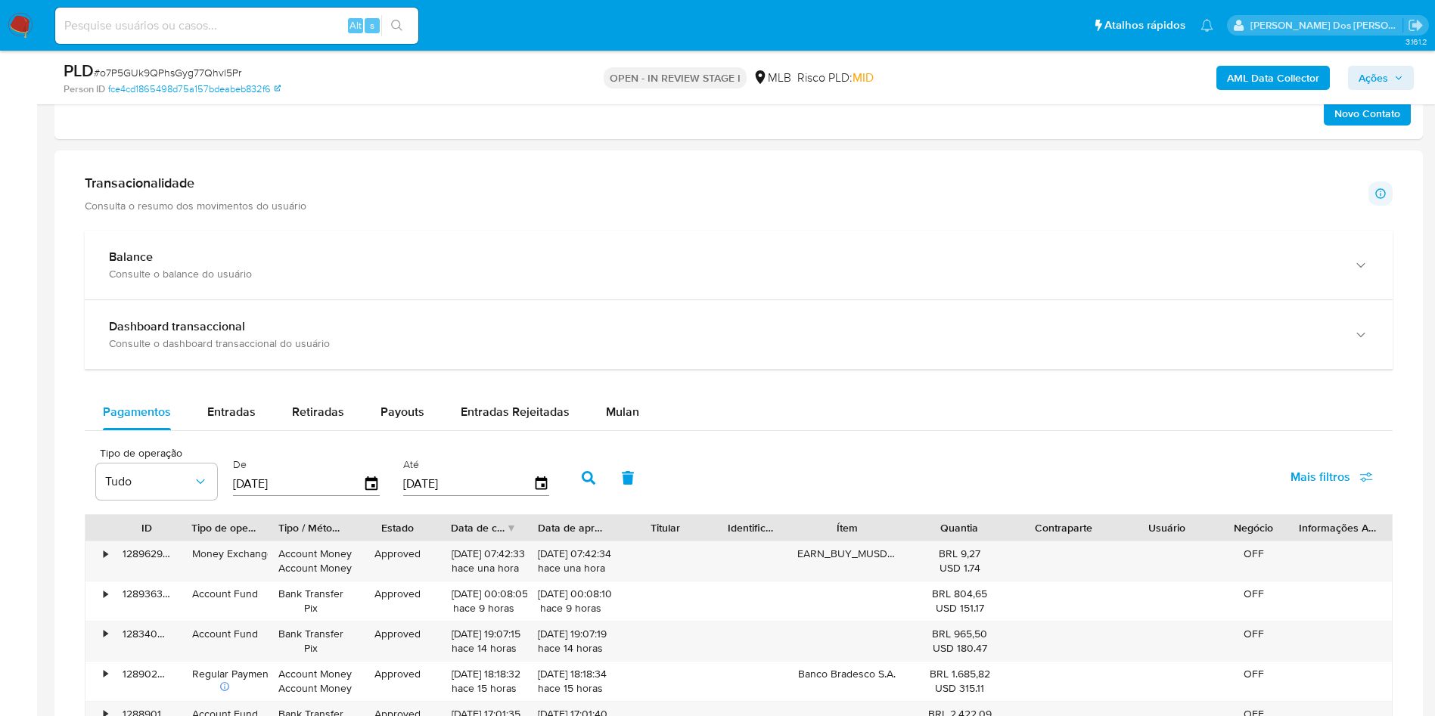
scroll to position [1248, 0]
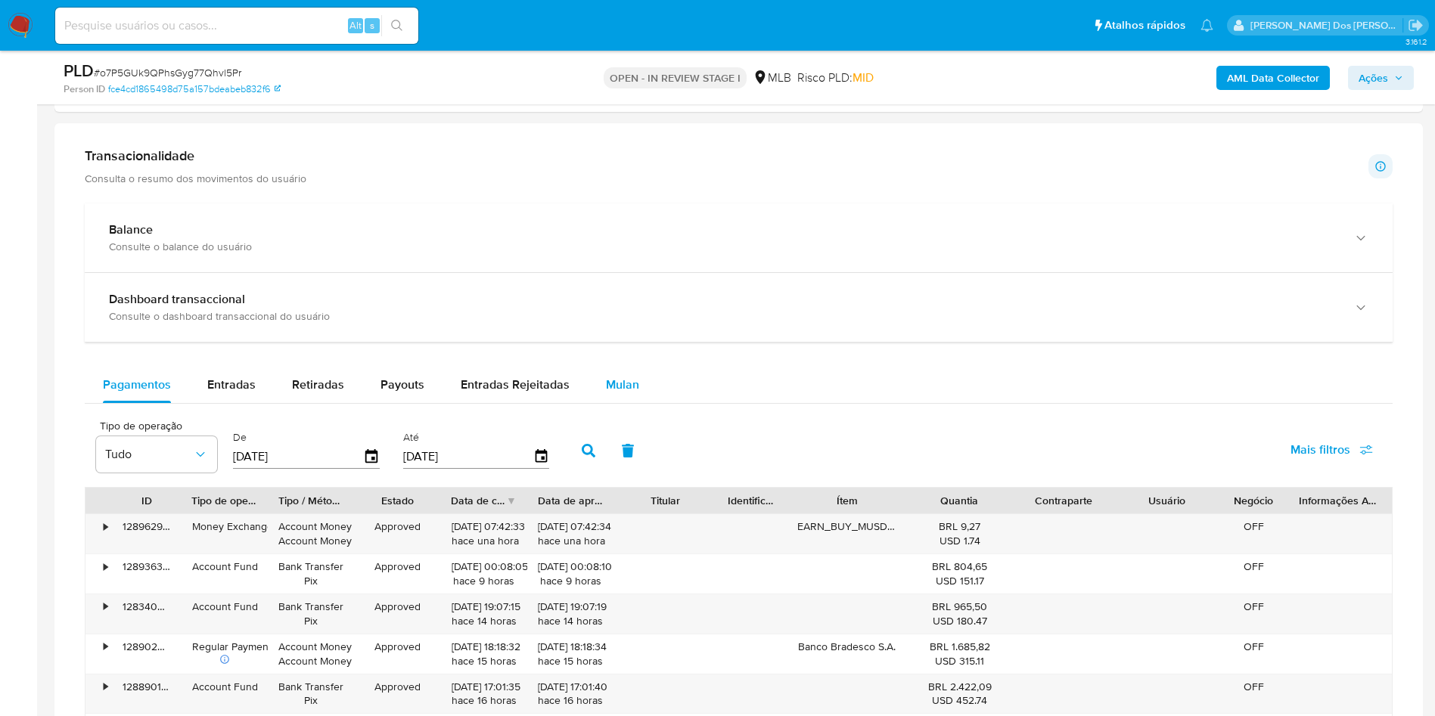
click at [606, 381] on span "Mulan" at bounding box center [622, 384] width 33 height 17
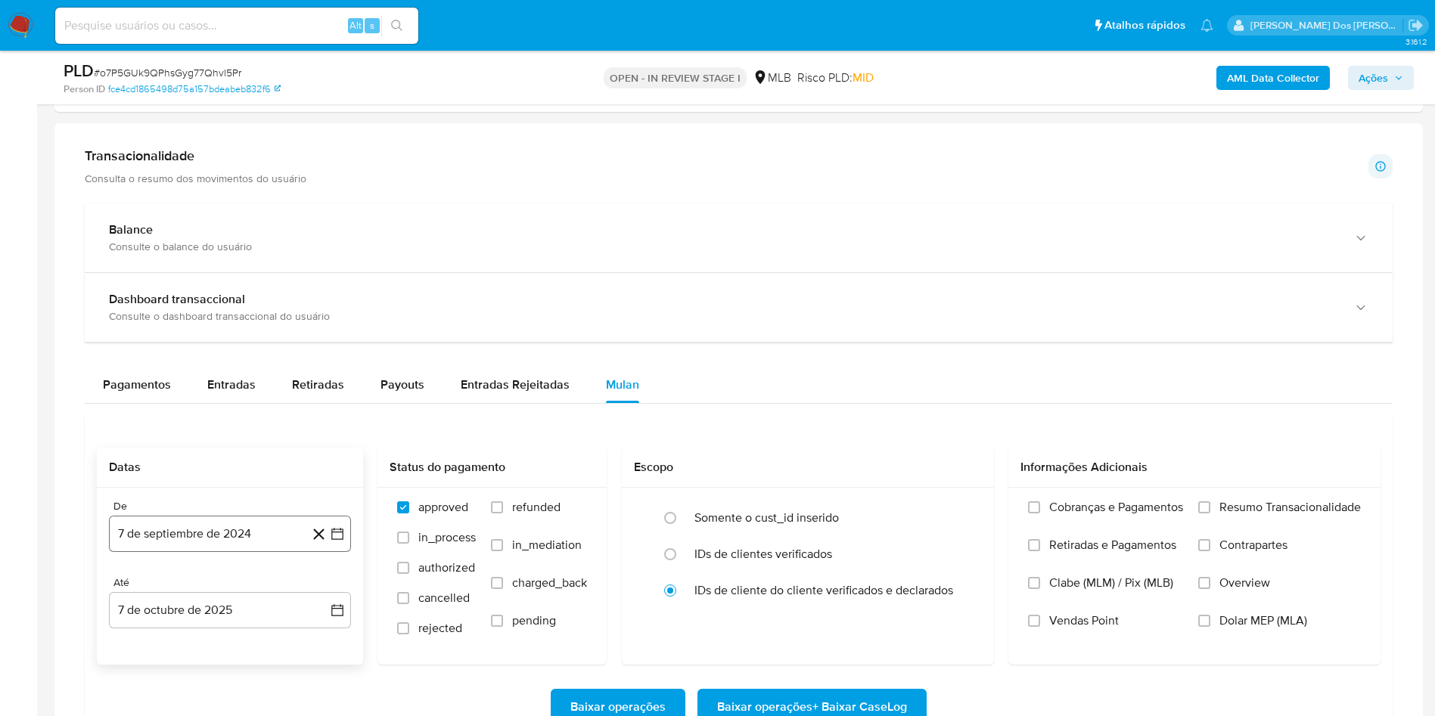
click at [343, 540] on button "7 de septiembre de 2024" at bounding box center [230, 534] width 242 height 36
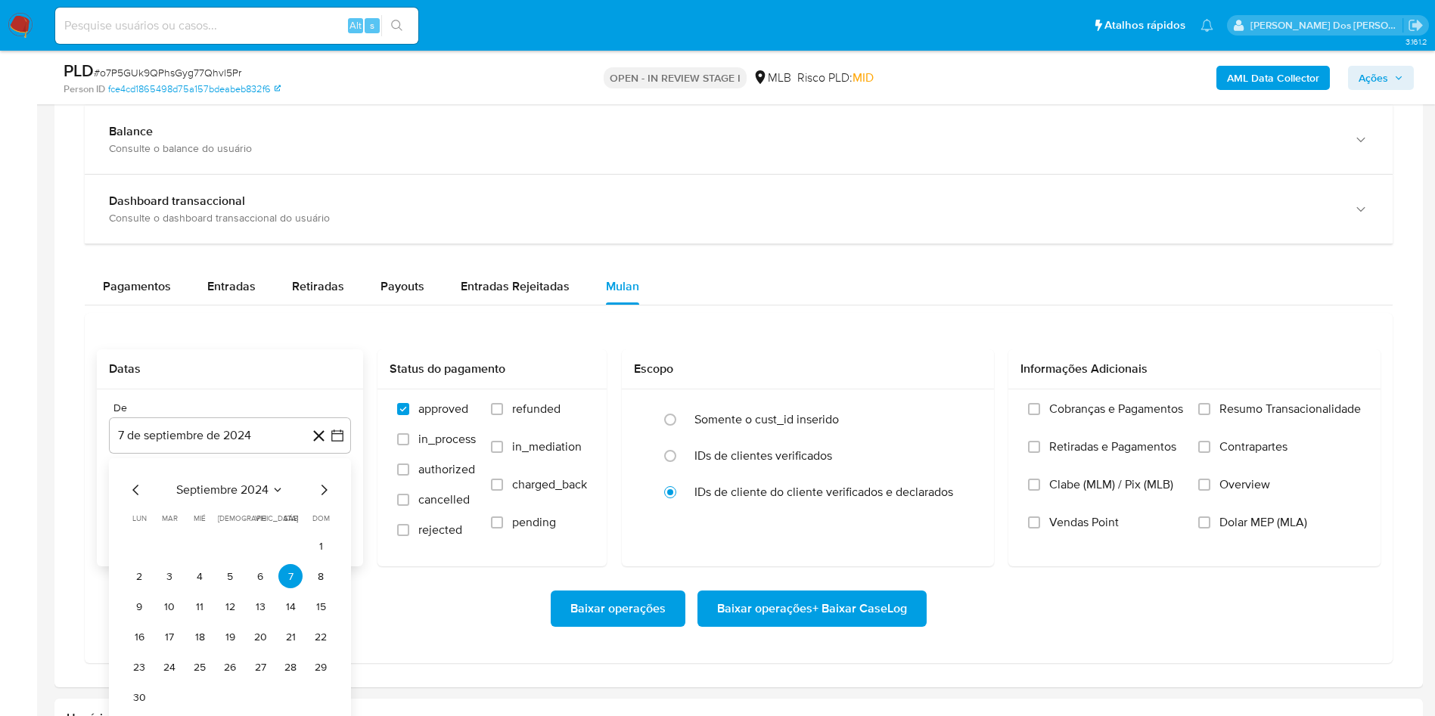
scroll to position [1475, 0]
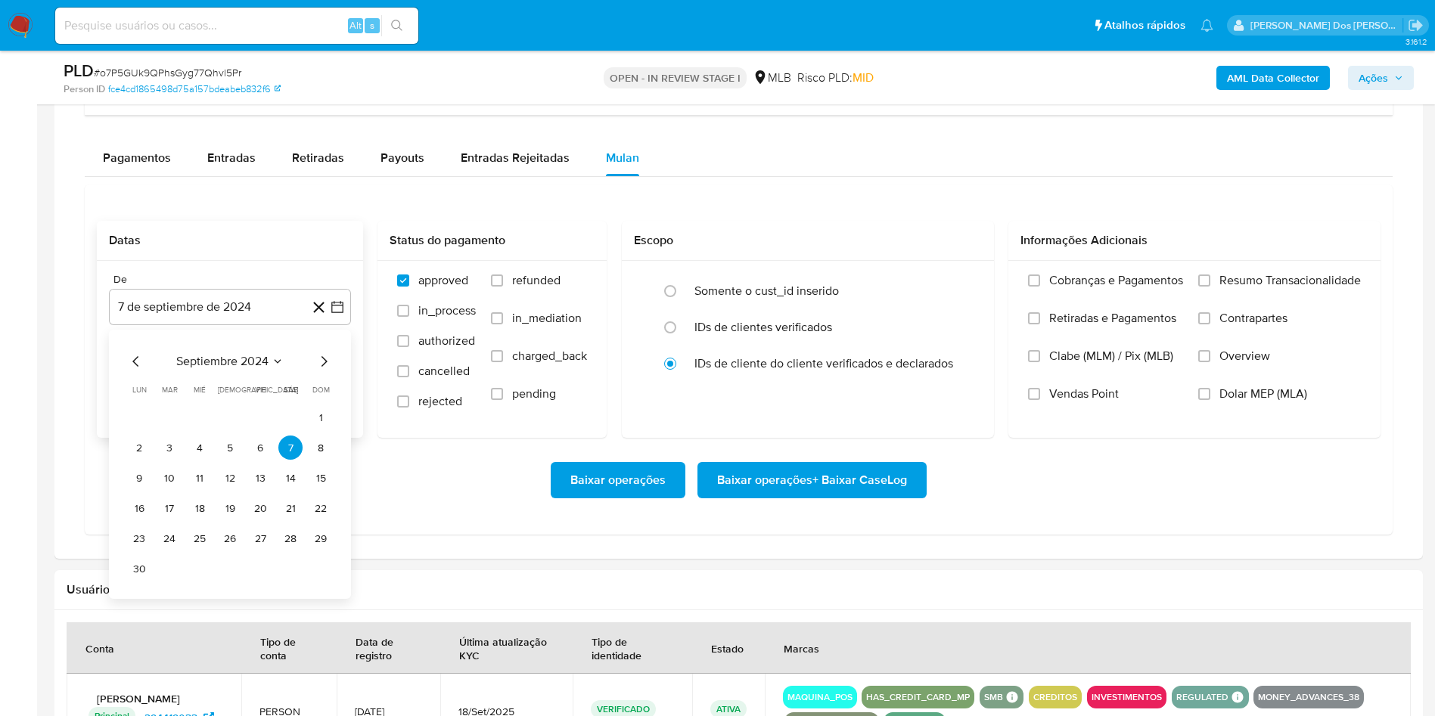
click at [321, 371] on icon "Mes siguiente" at bounding box center [324, 361] width 18 height 18
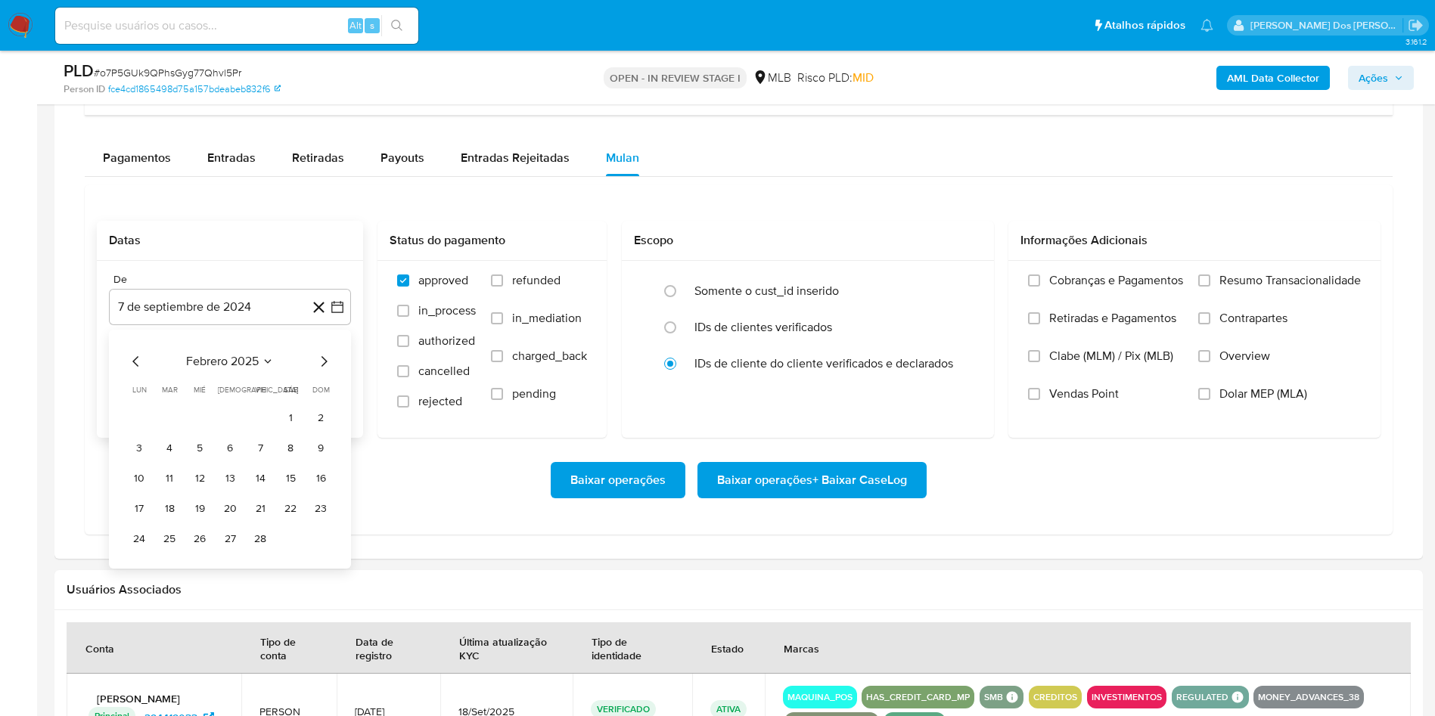
click at [321, 371] on icon "Mes siguiente" at bounding box center [324, 361] width 18 height 18
click at [144, 366] on icon "Mes anterior" at bounding box center [136, 361] width 18 height 18
click at [290, 421] on button "1" at bounding box center [290, 417] width 24 height 24
click at [1233, 281] on span "Resumo Transacionalidade" at bounding box center [1289, 280] width 141 height 15
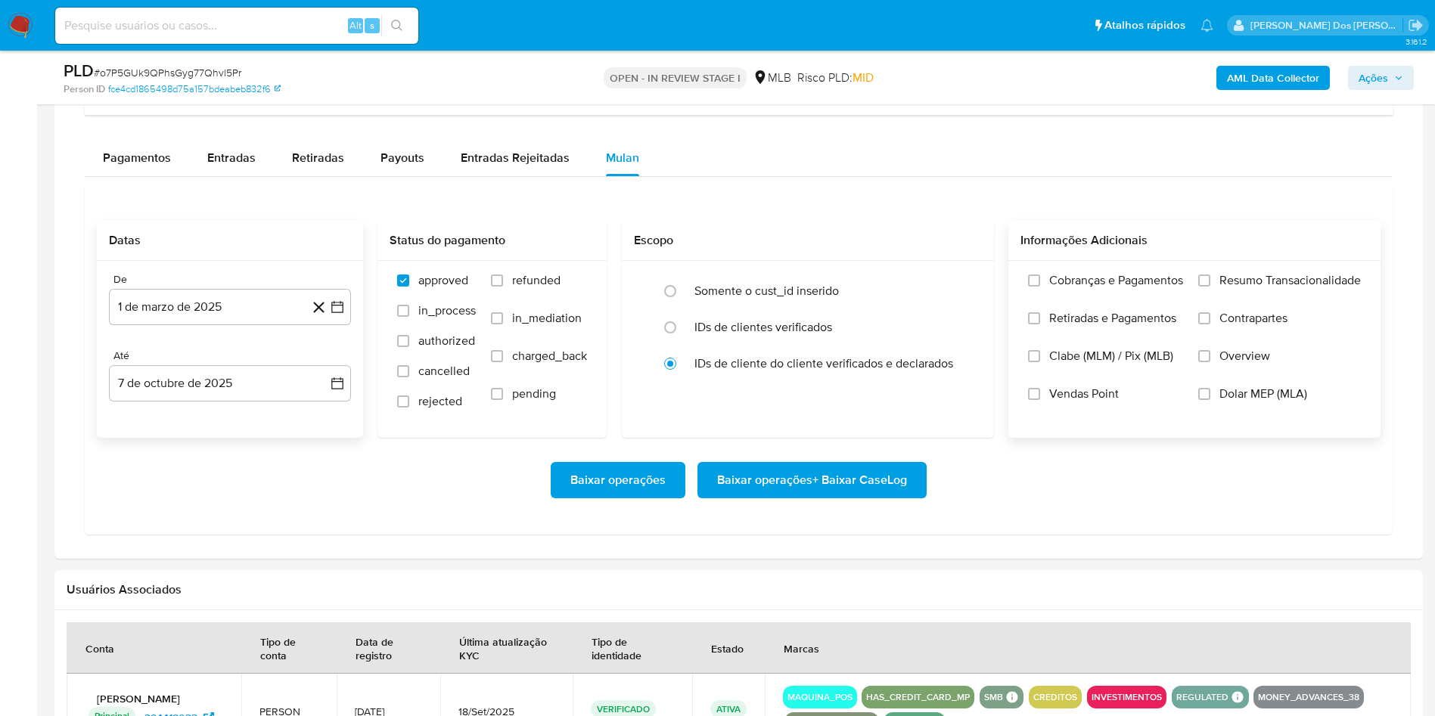
click at [1210, 281] on input "Resumo Transacionalidade" at bounding box center [1204, 281] width 12 height 12
click at [869, 497] on span "Baixar operações + Baixar CaseLog" at bounding box center [812, 480] width 190 height 33
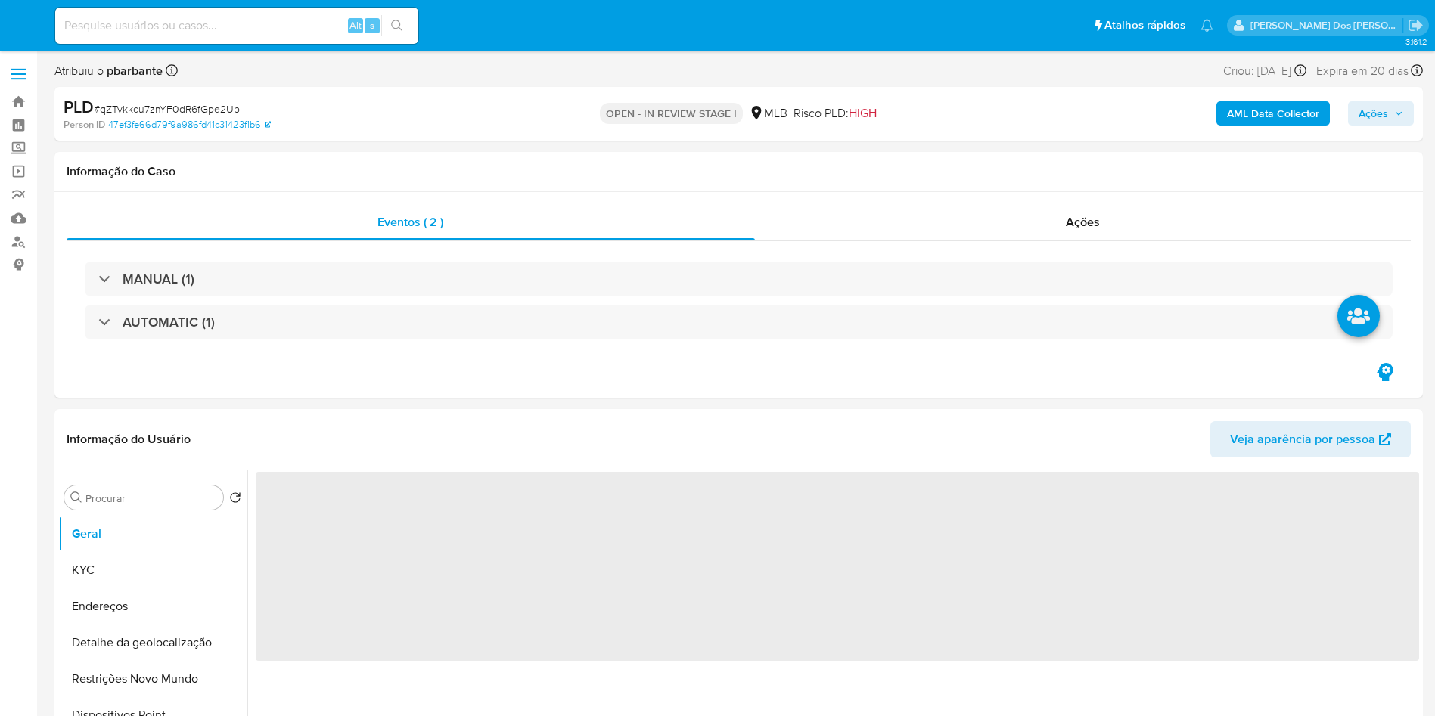
select select "10"
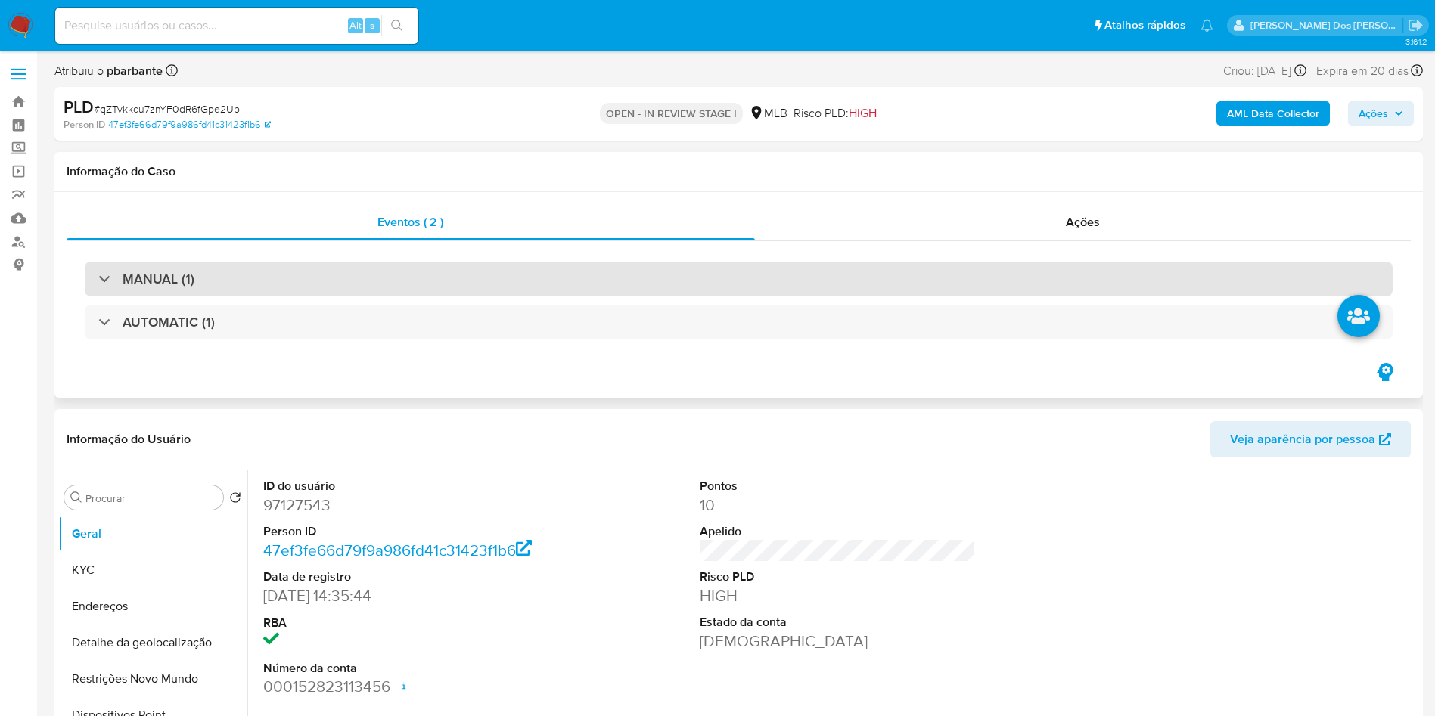
click at [610, 273] on div "MANUAL (1)" at bounding box center [739, 279] width 1308 height 35
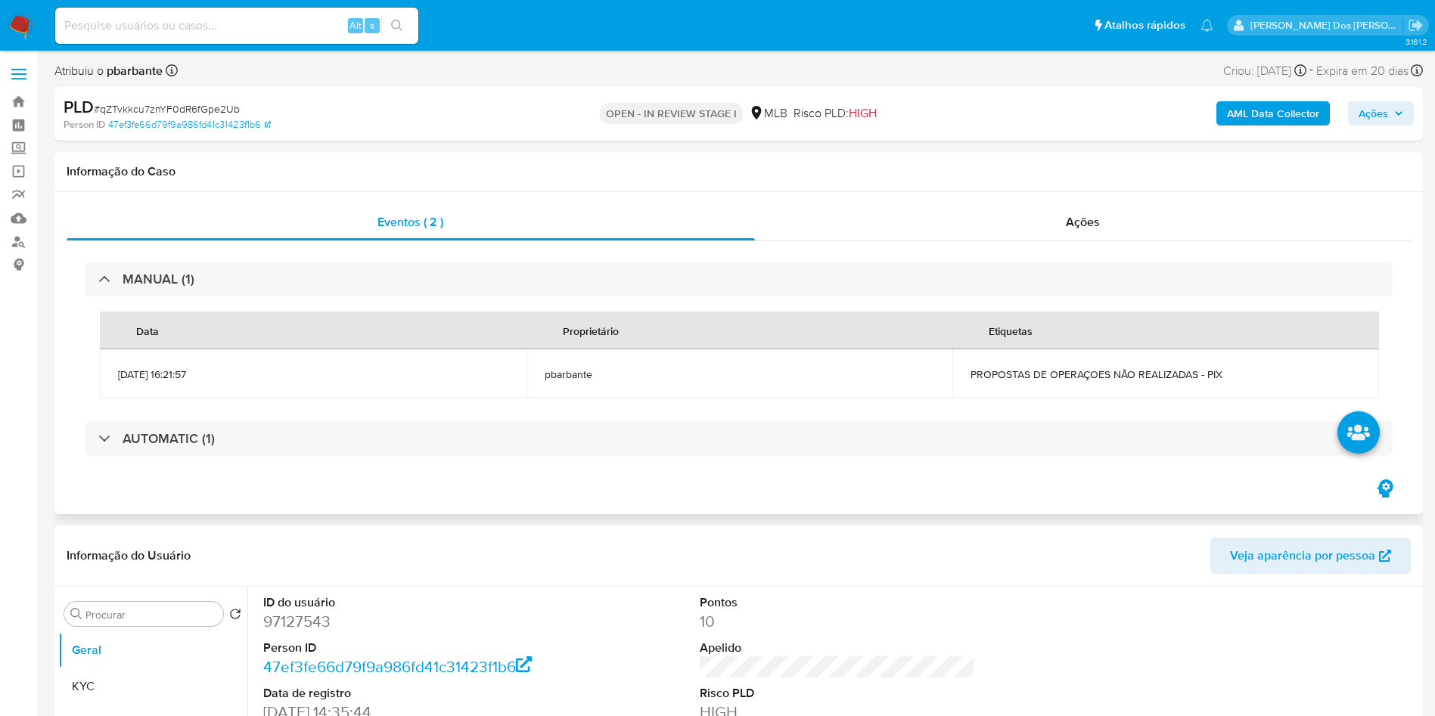
click at [503, 464] on div "MANUAL (1) Data Proprietário Etiquetas 12/09/2025 16:21:57 pbarbante PROPOSTAS …" at bounding box center [739, 359] width 1344 height 236
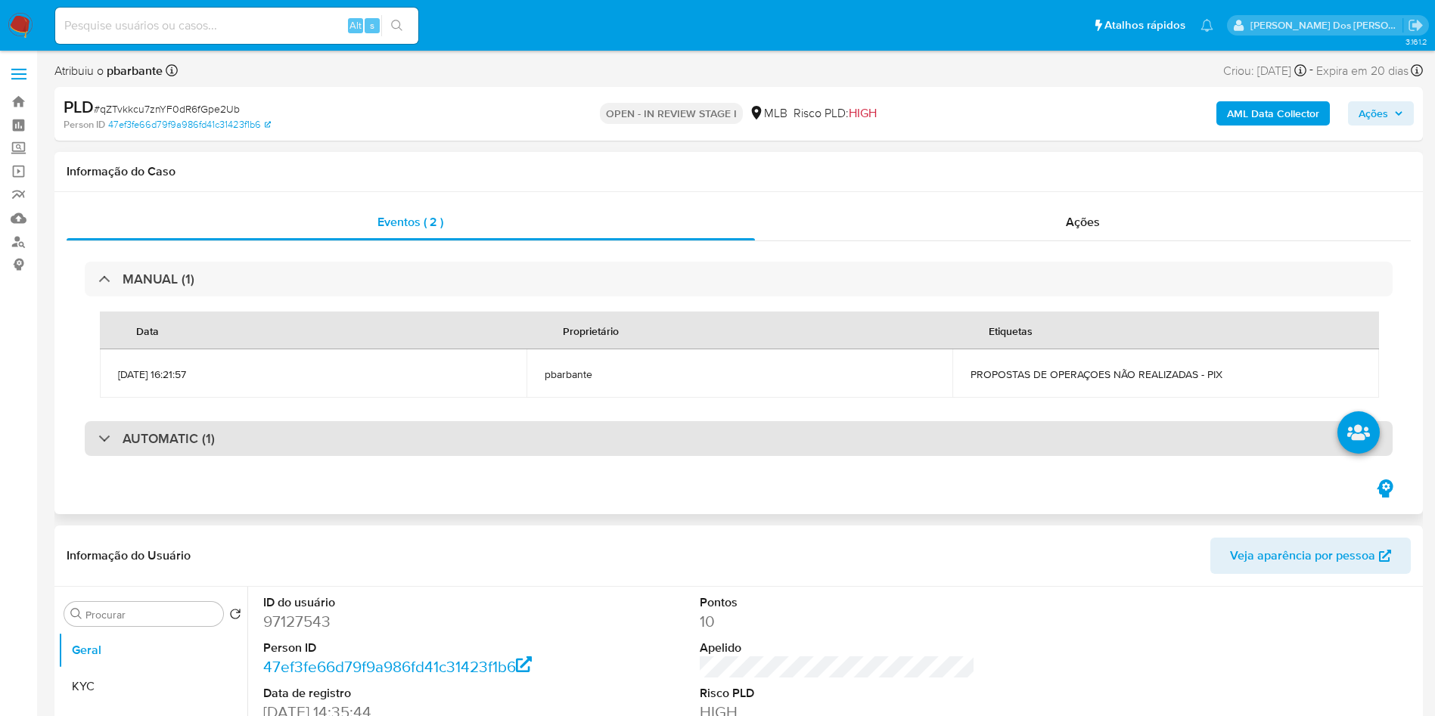
click at [520, 442] on div "AUTOMATIC (1)" at bounding box center [739, 438] width 1308 height 35
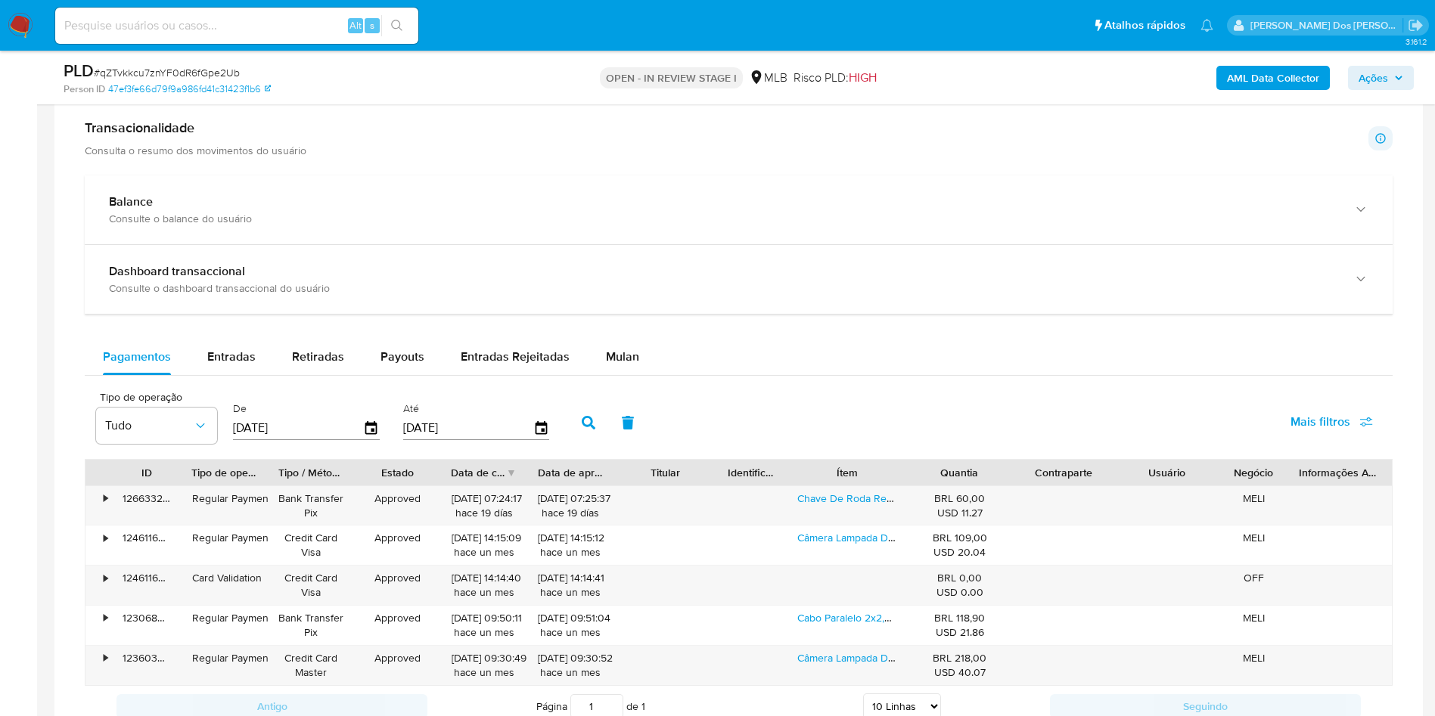
scroll to position [1588, 0]
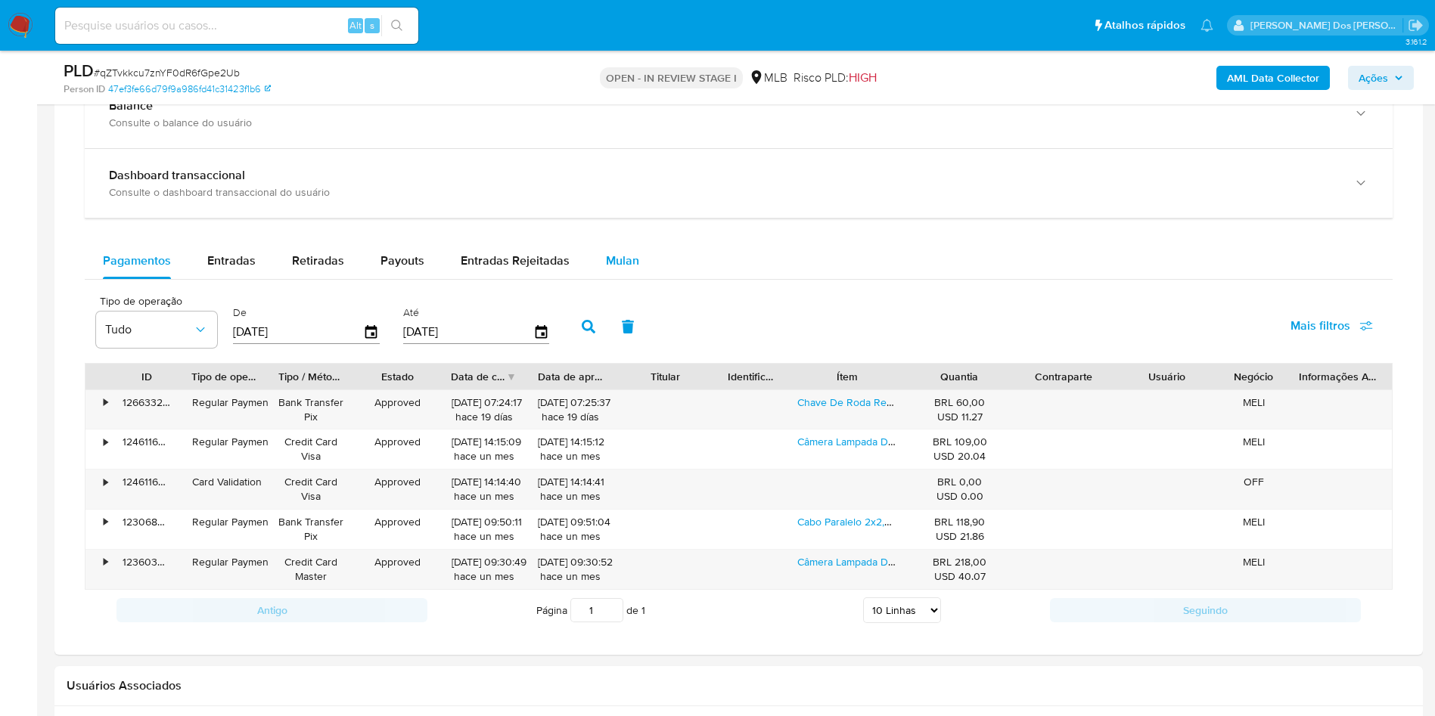
click at [622, 252] on div "Mulan" at bounding box center [622, 261] width 33 height 36
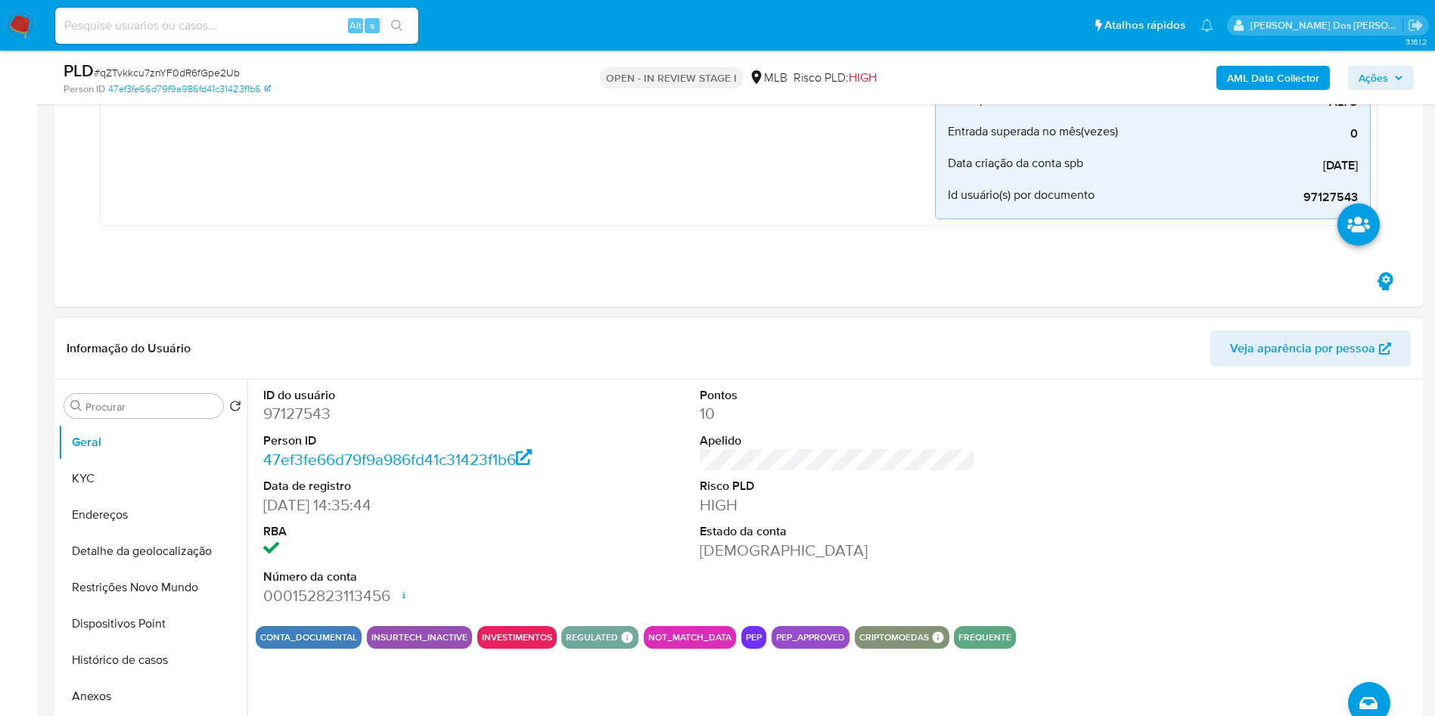
scroll to position [567, 0]
click at [319, 417] on dd "97127543" at bounding box center [401, 414] width 276 height 21
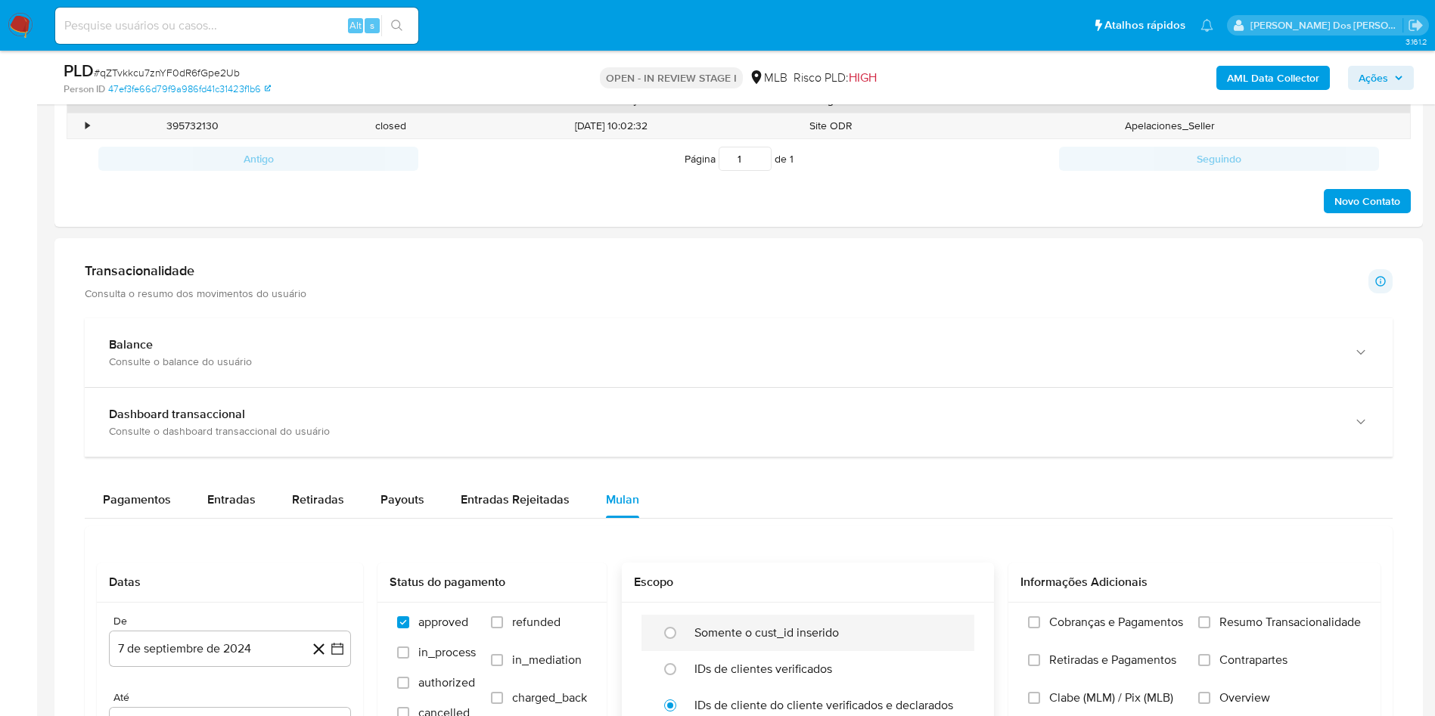
scroll to position [1588, 0]
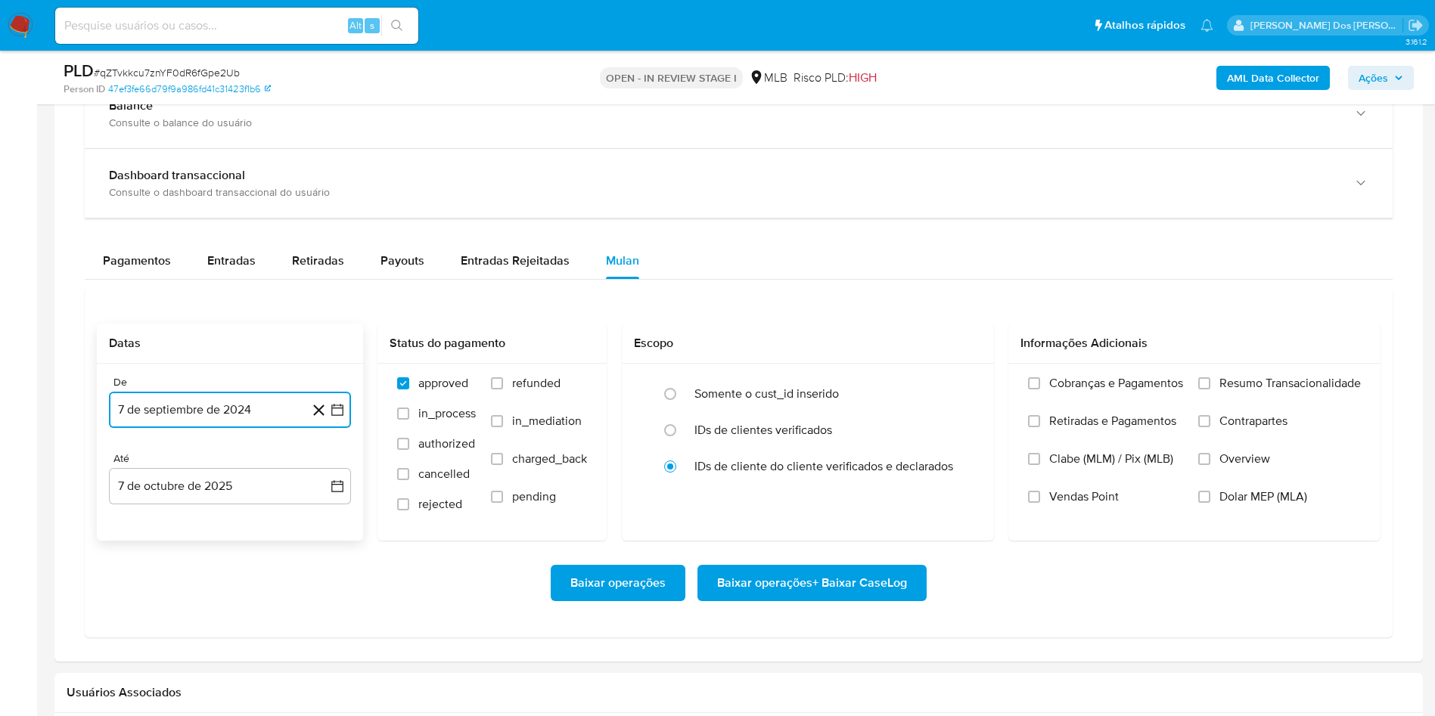
click at [339, 404] on button "7 de septiembre de 2024" at bounding box center [230, 410] width 242 height 36
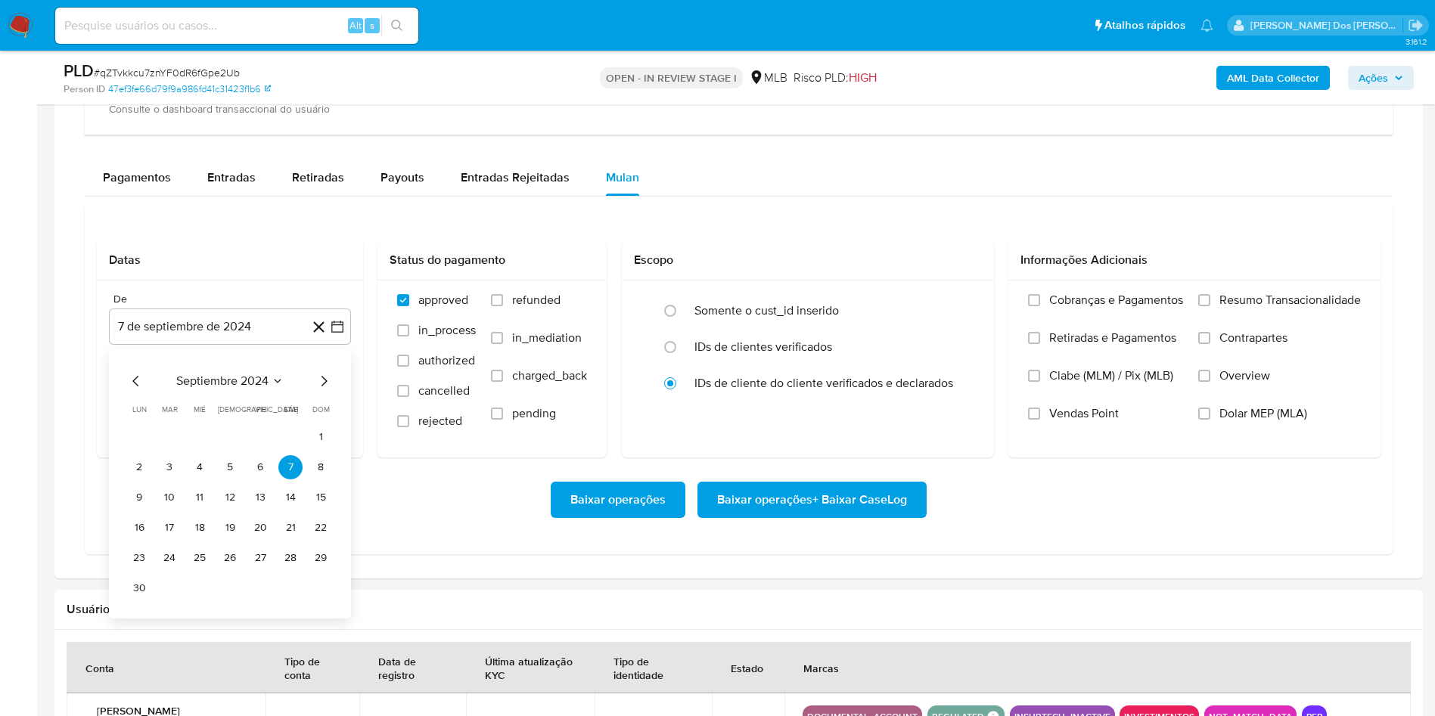
scroll to position [1815, 0]
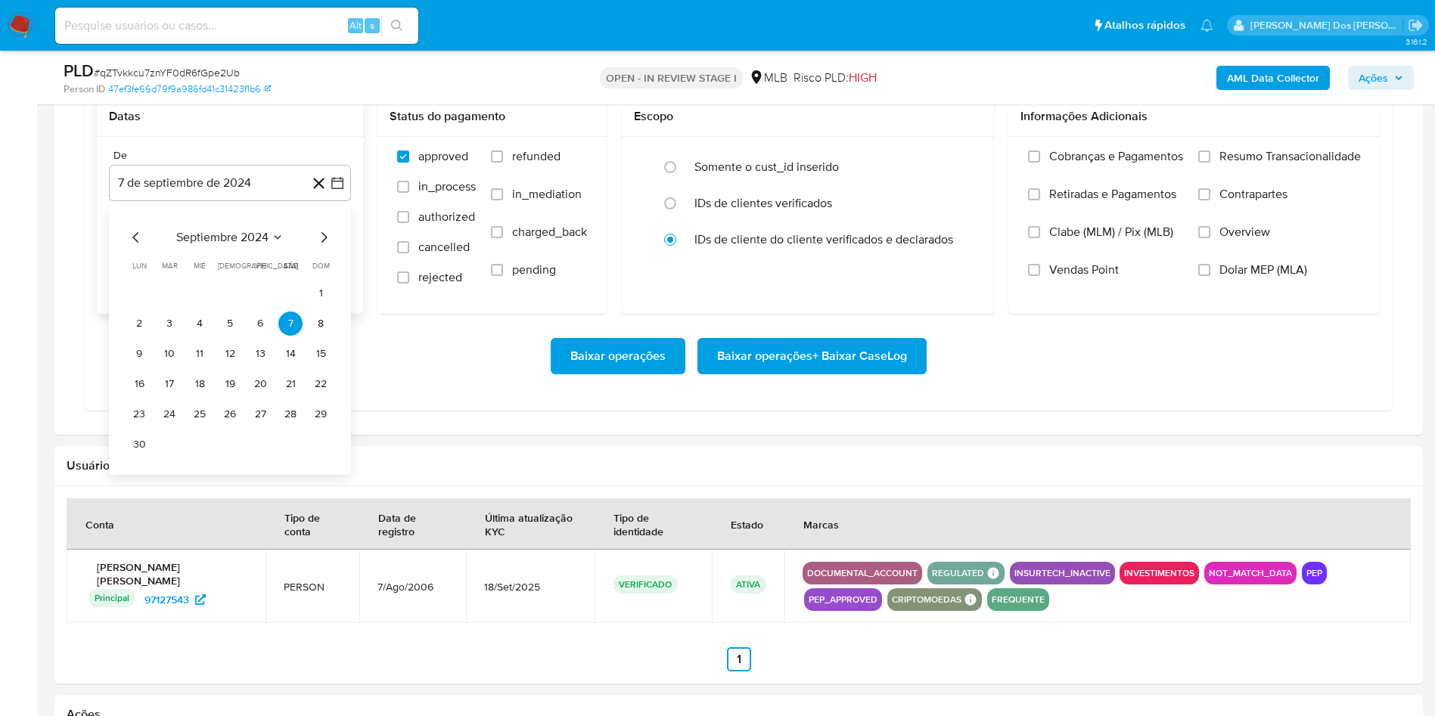
click at [326, 237] on icon "Mes siguiente" at bounding box center [324, 237] width 18 height 18
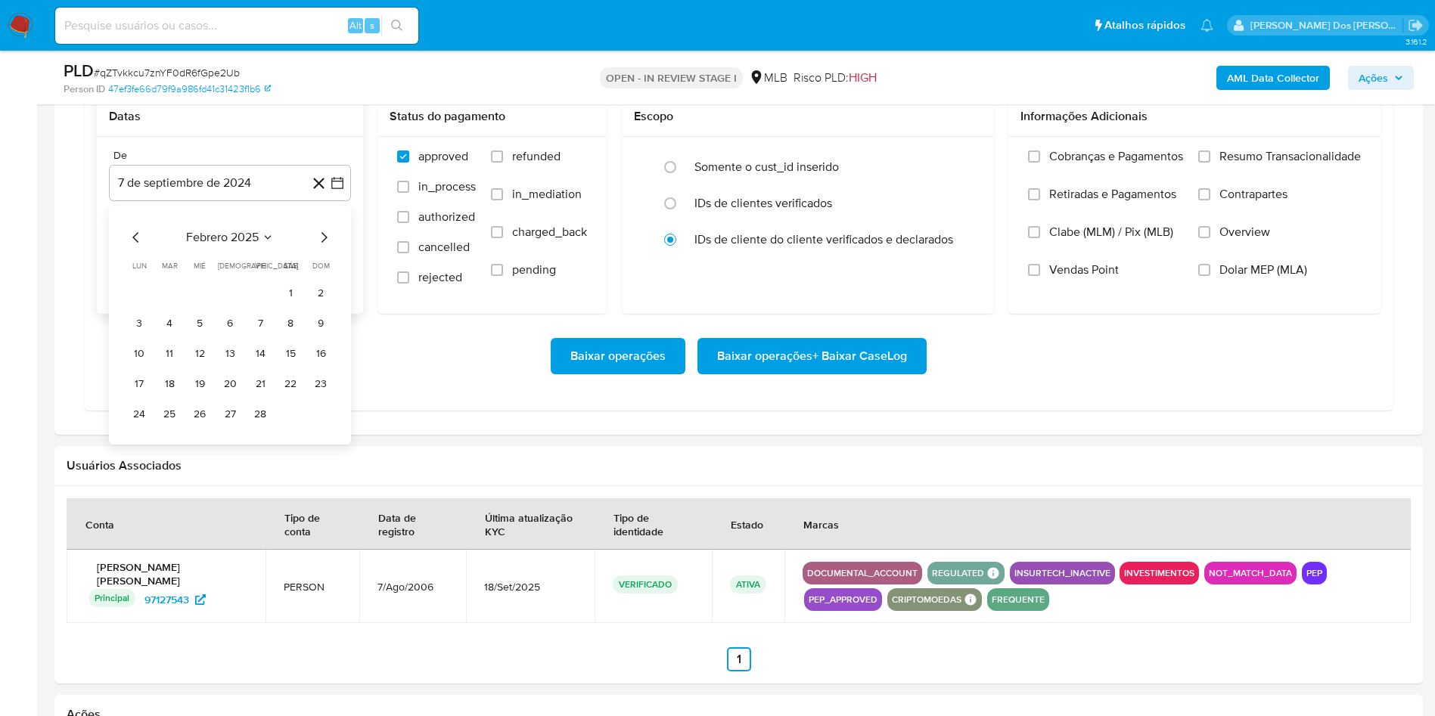
click at [326, 237] on icon "Mes siguiente" at bounding box center [324, 237] width 18 height 18
click at [138, 244] on icon "Mes anterior" at bounding box center [136, 237] width 18 height 18
click at [196, 300] on button "1" at bounding box center [200, 293] width 24 height 24
click at [1222, 161] on span "Resumo Transacionalidade" at bounding box center [1289, 156] width 141 height 15
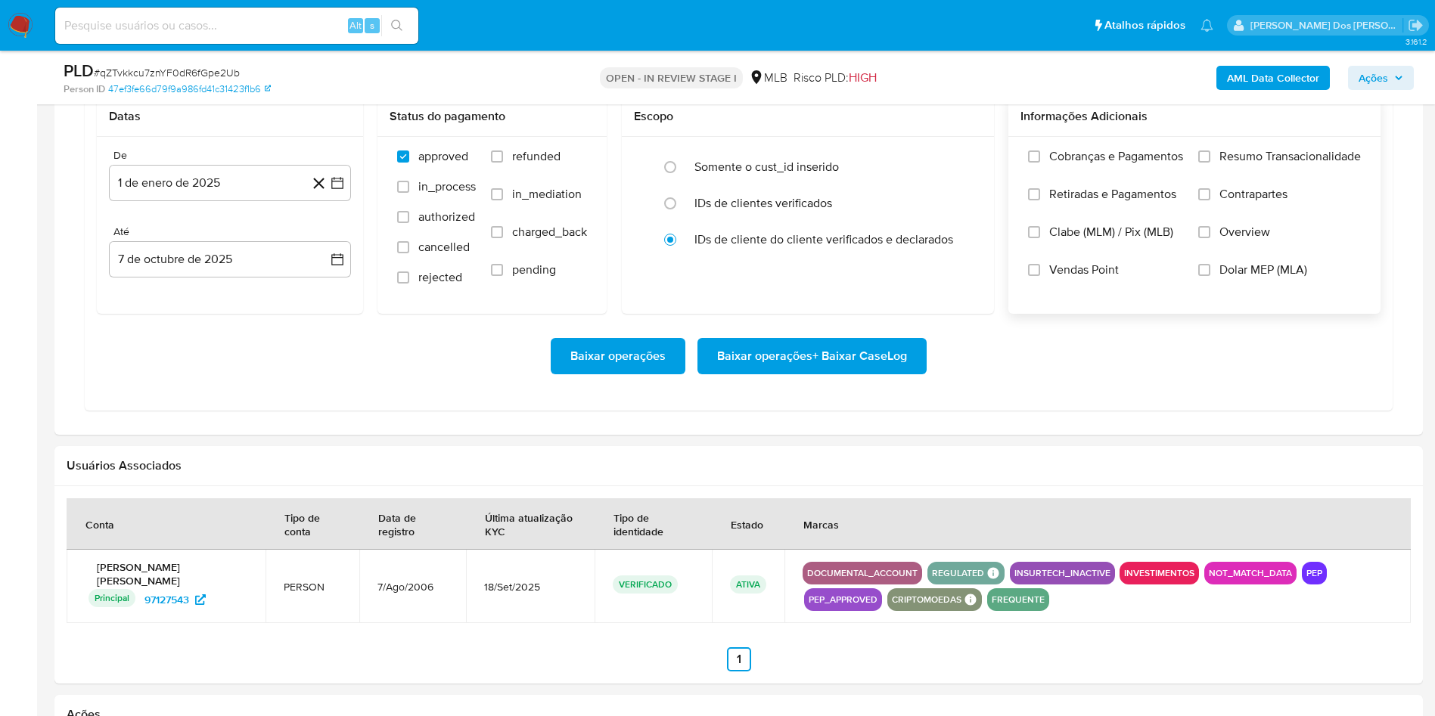
click at [1210, 161] on input "Resumo Transacionalidade" at bounding box center [1204, 157] width 12 height 12
click at [858, 366] on span "Baixar operações + Baixar CaseLog" at bounding box center [812, 356] width 190 height 33
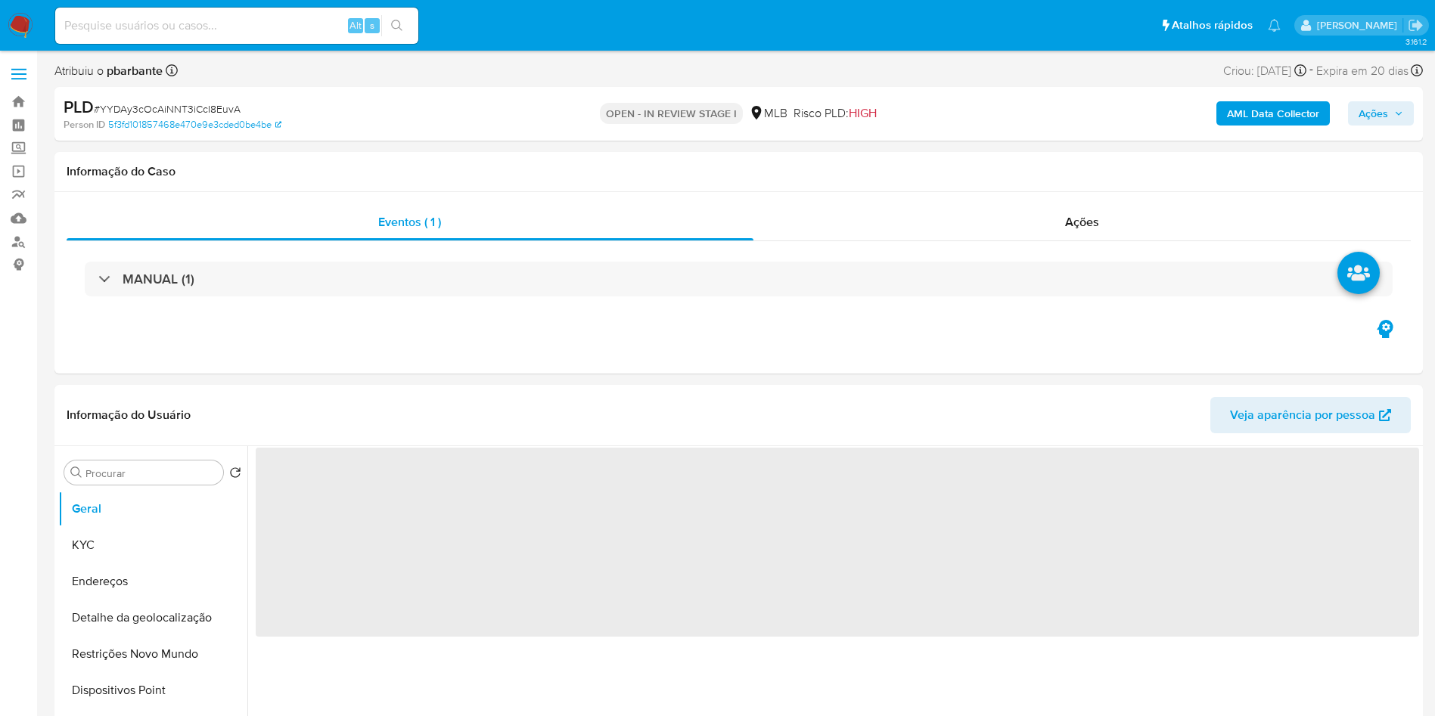
select select "10"
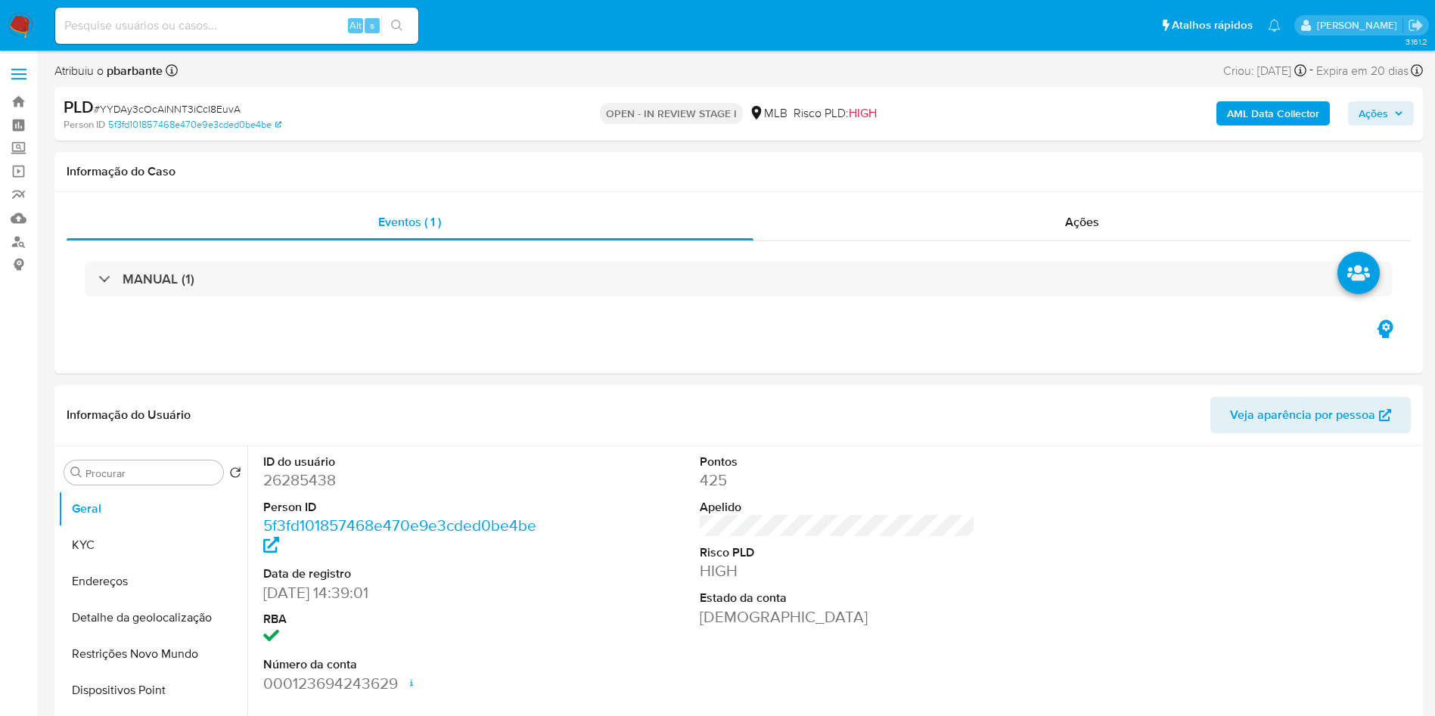
click at [1391, 124] on button "Ações" at bounding box center [1381, 113] width 66 height 24
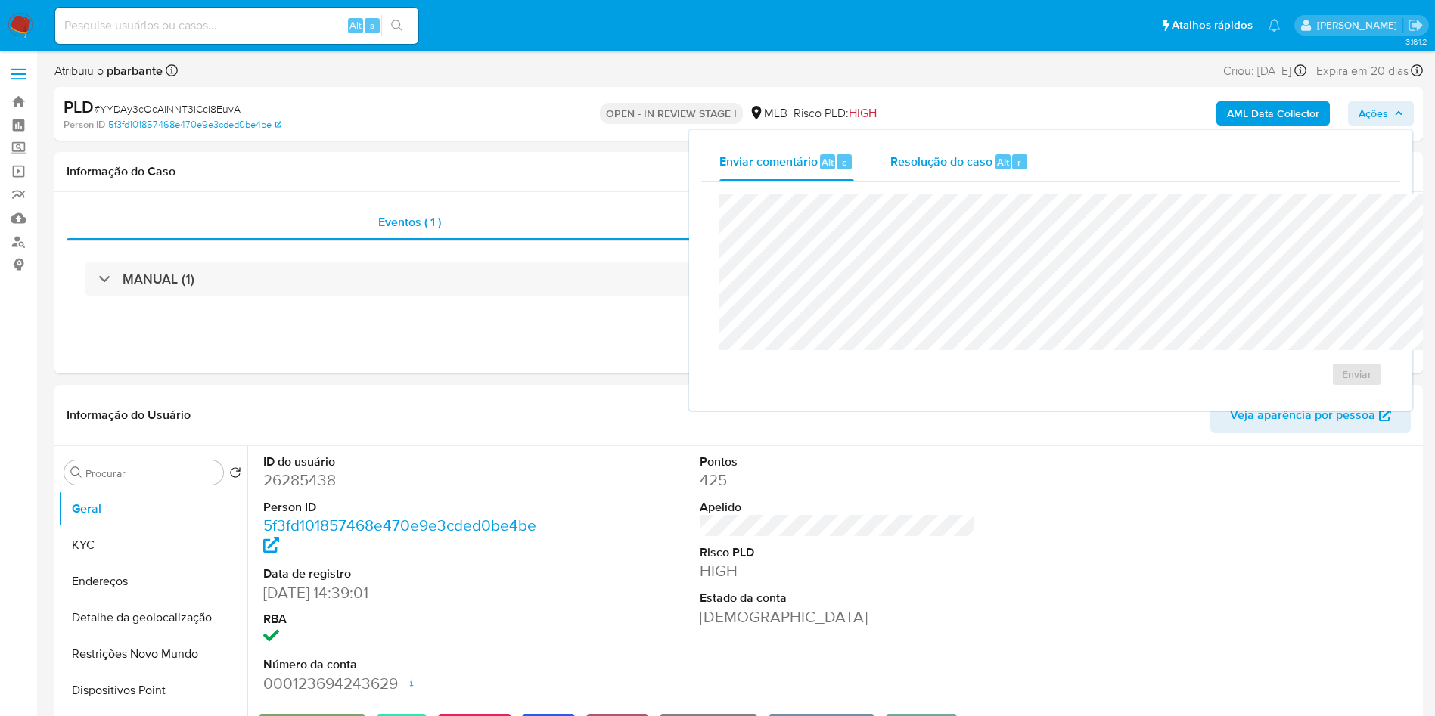
click at [890, 158] on span "Resolução do caso" at bounding box center [941, 161] width 102 height 17
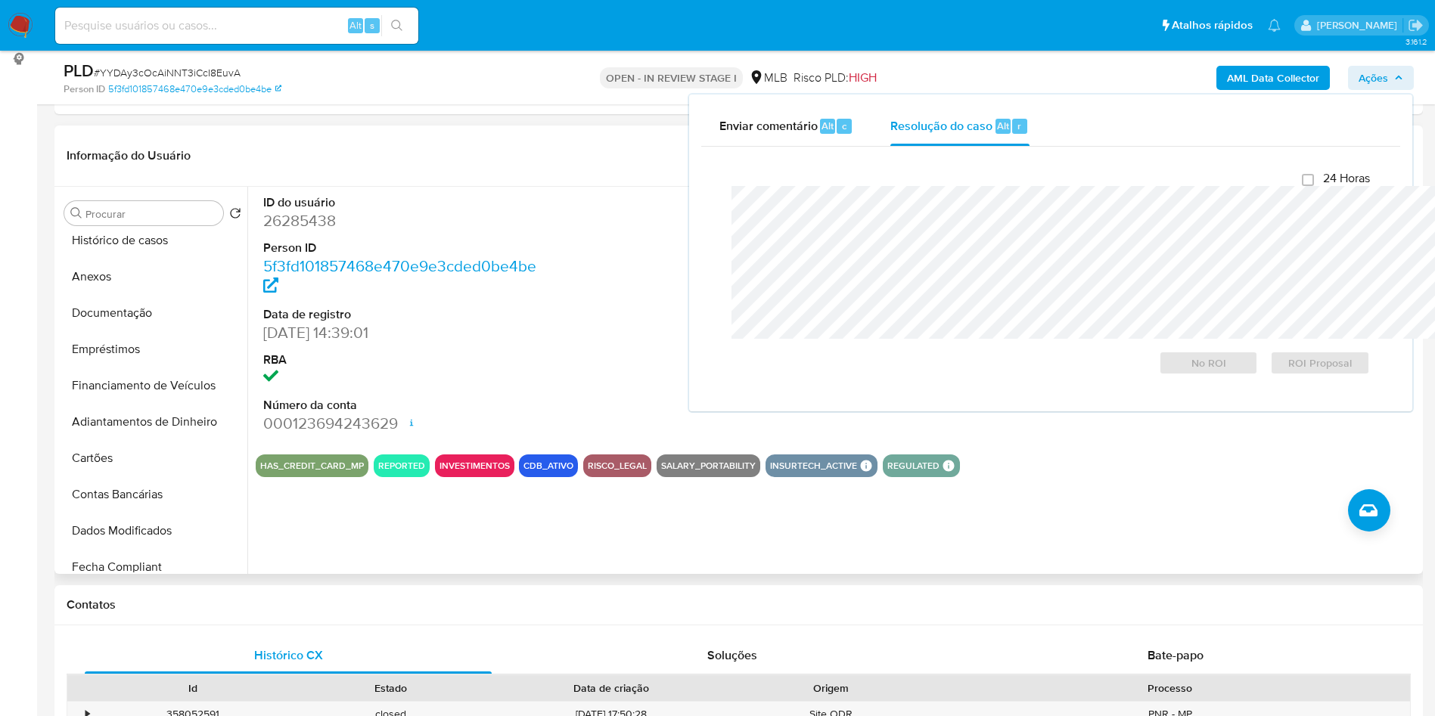
scroll to position [227, 0]
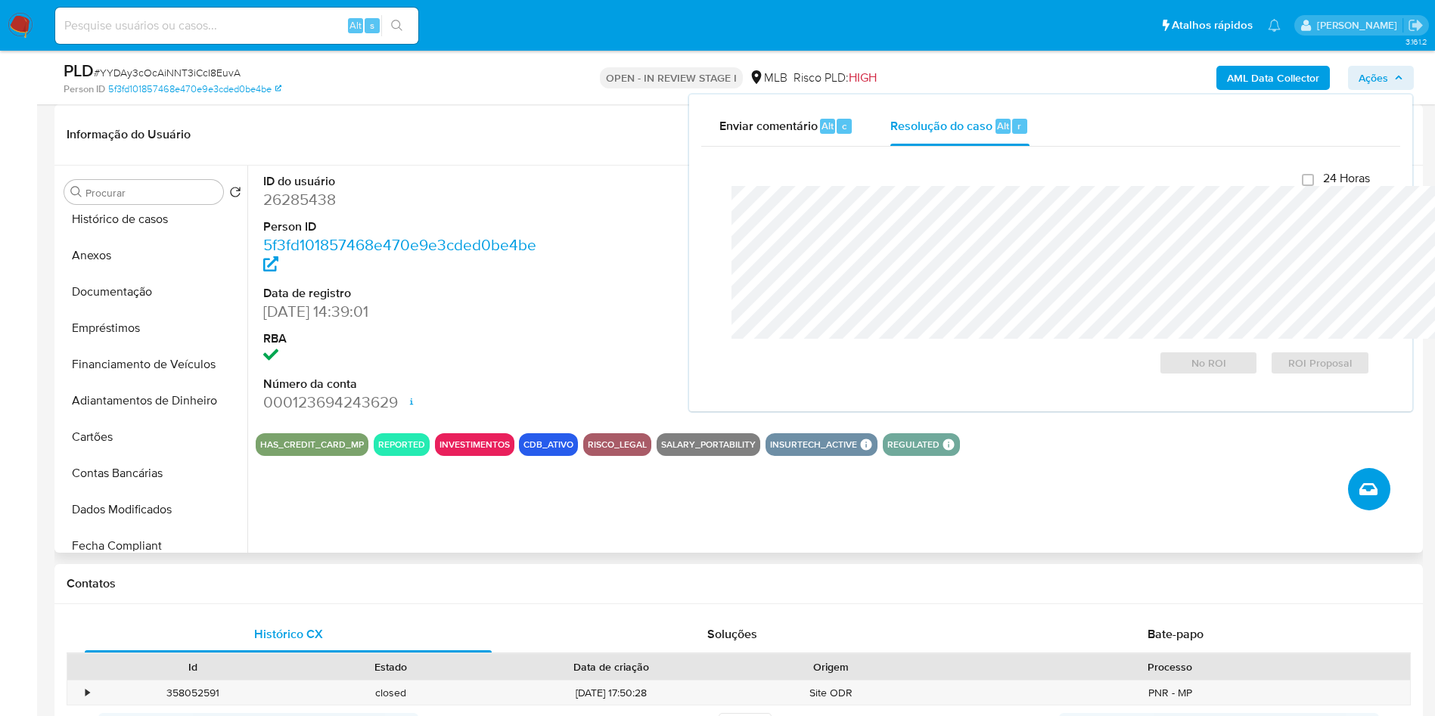
click at [1354, 511] on button "Criar caso manual" at bounding box center [1369, 489] width 42 height 42
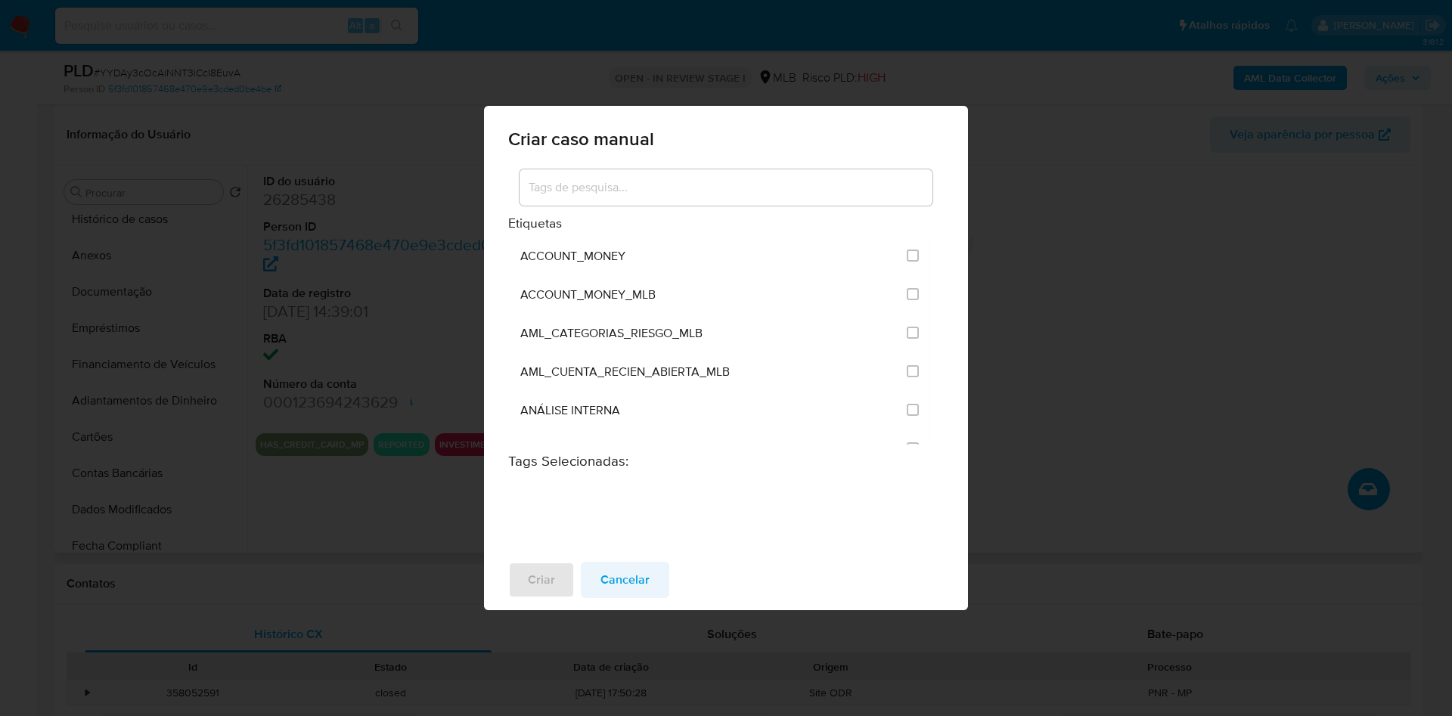
click at [608, 597] on span "Cancelar" at bounding box center [625, 579] width 49 height 33
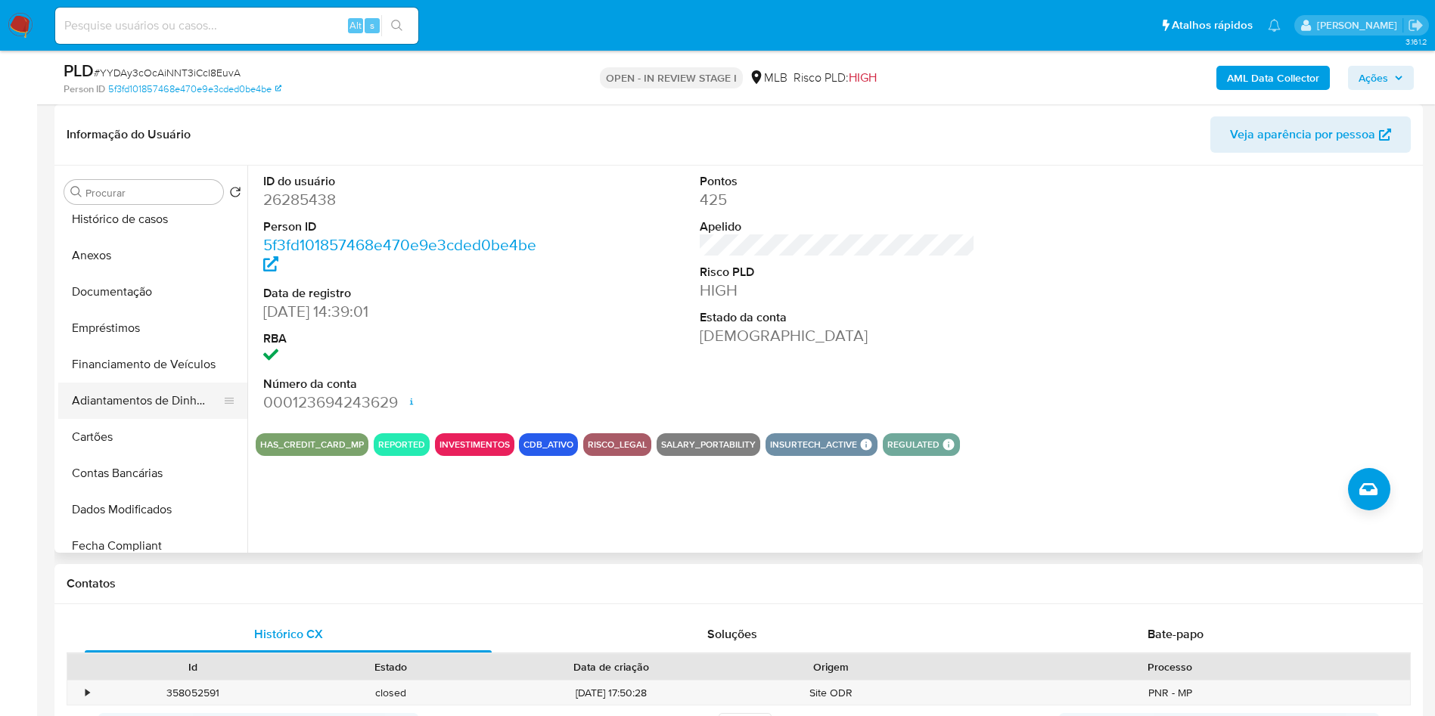
click at [138, 419] on button "Adiantamentos de Dinheiro" at bounding box center [146, 401] width 177 height 36
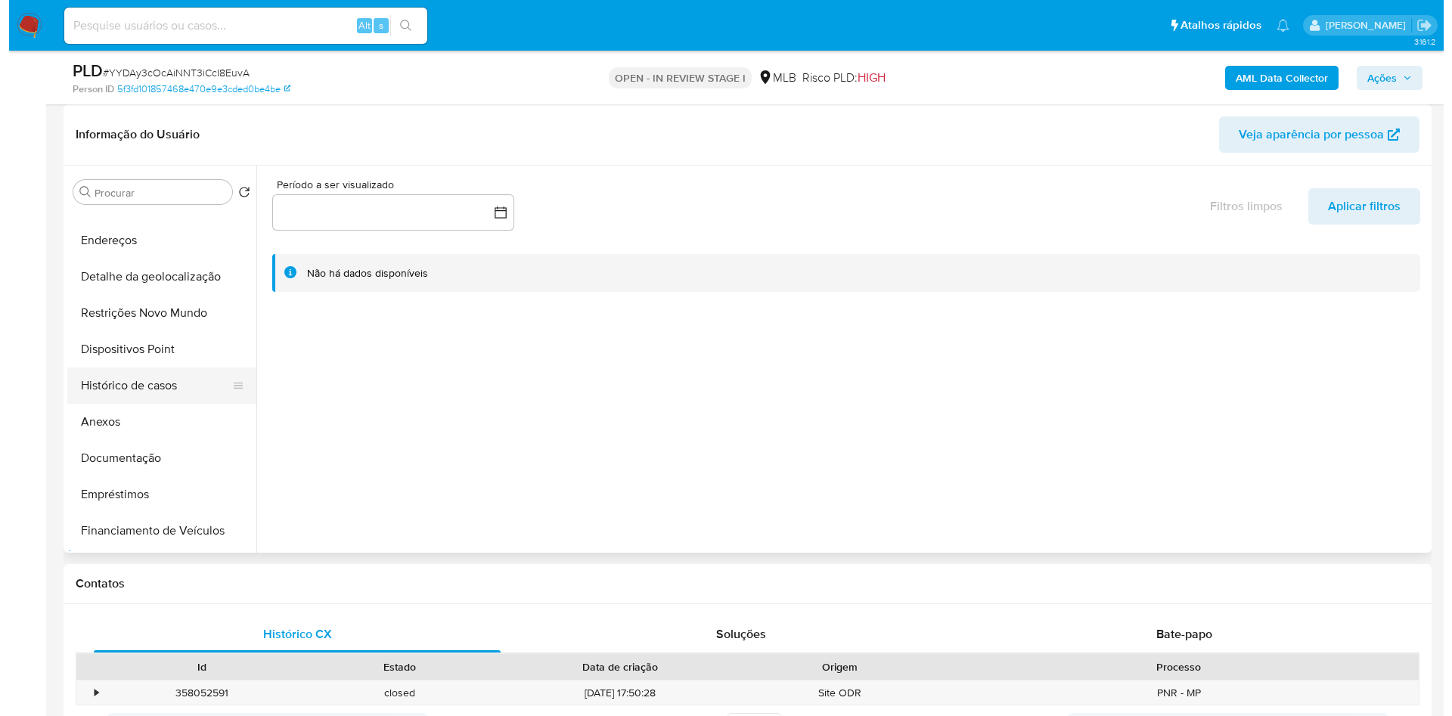
scroll to position [0, 0]
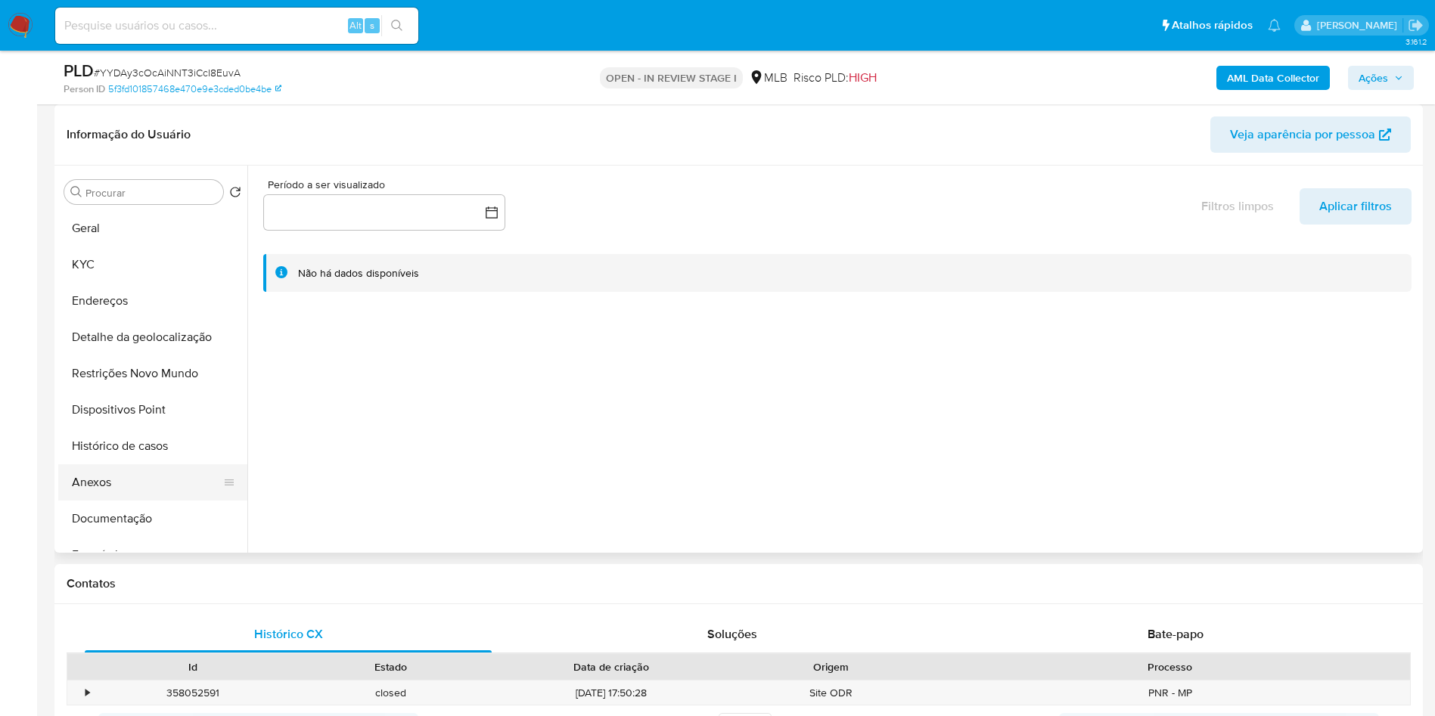
click at [86, 501] on button "Anexos" at bounding box center [146, 482] width 177 height 36
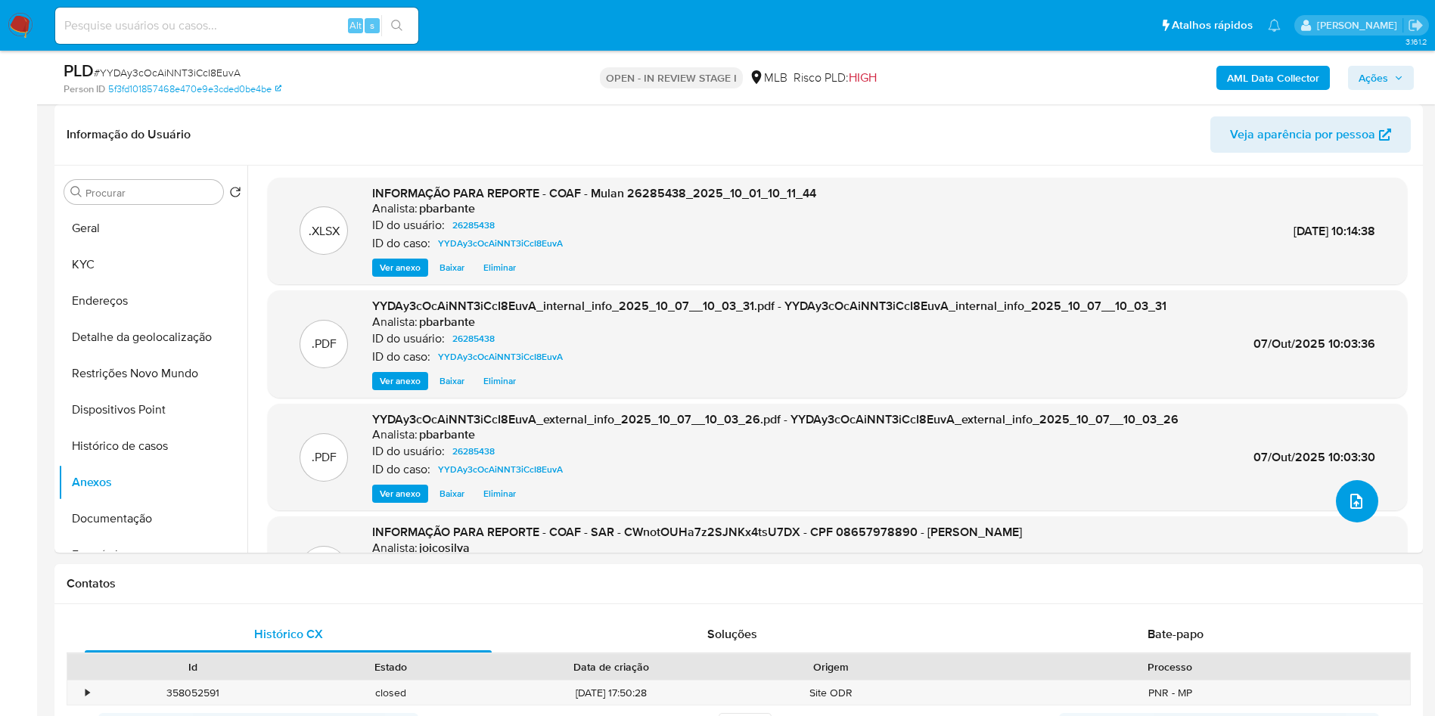
click at [1347, 511] on icon "upload-file" at bounding box center [1356, 501] width 18 height 18
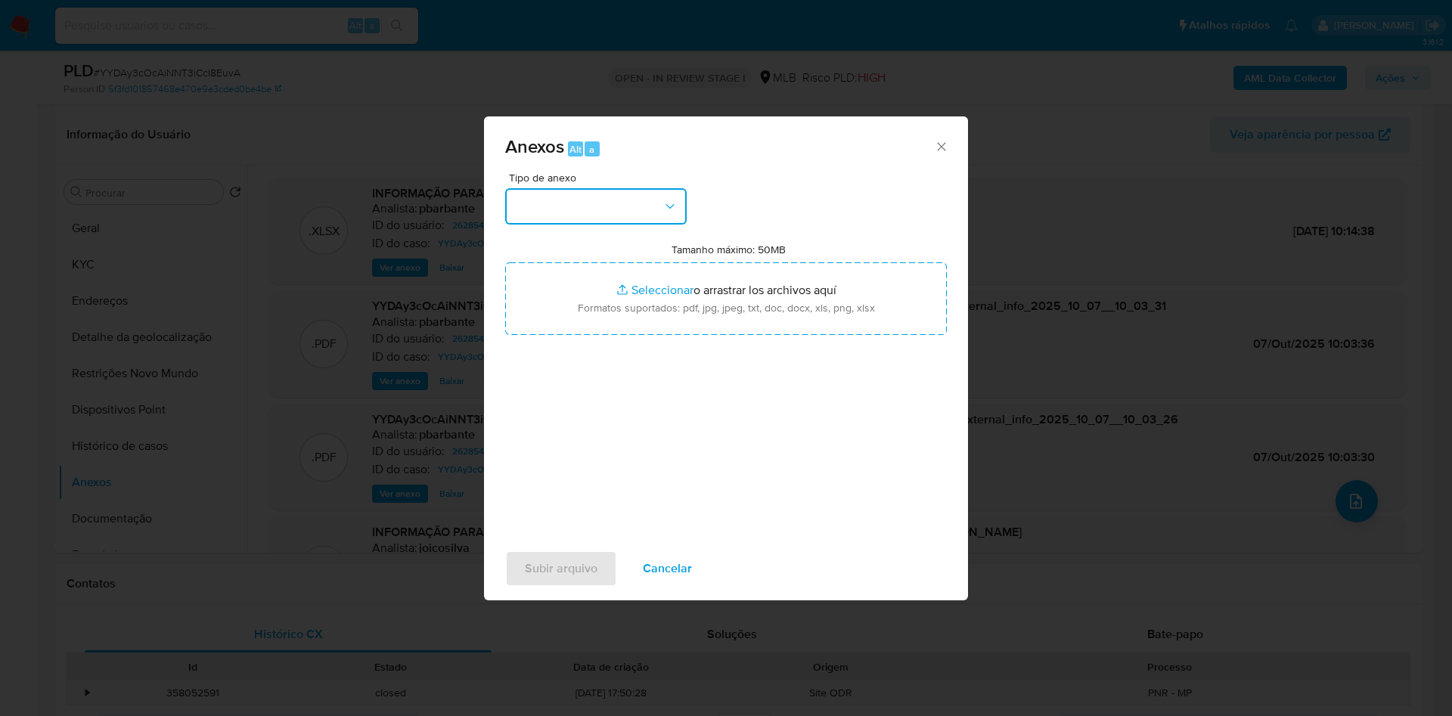
click at [598, 188] on button "button" at bounding box center [596, 206] width 182 height 36
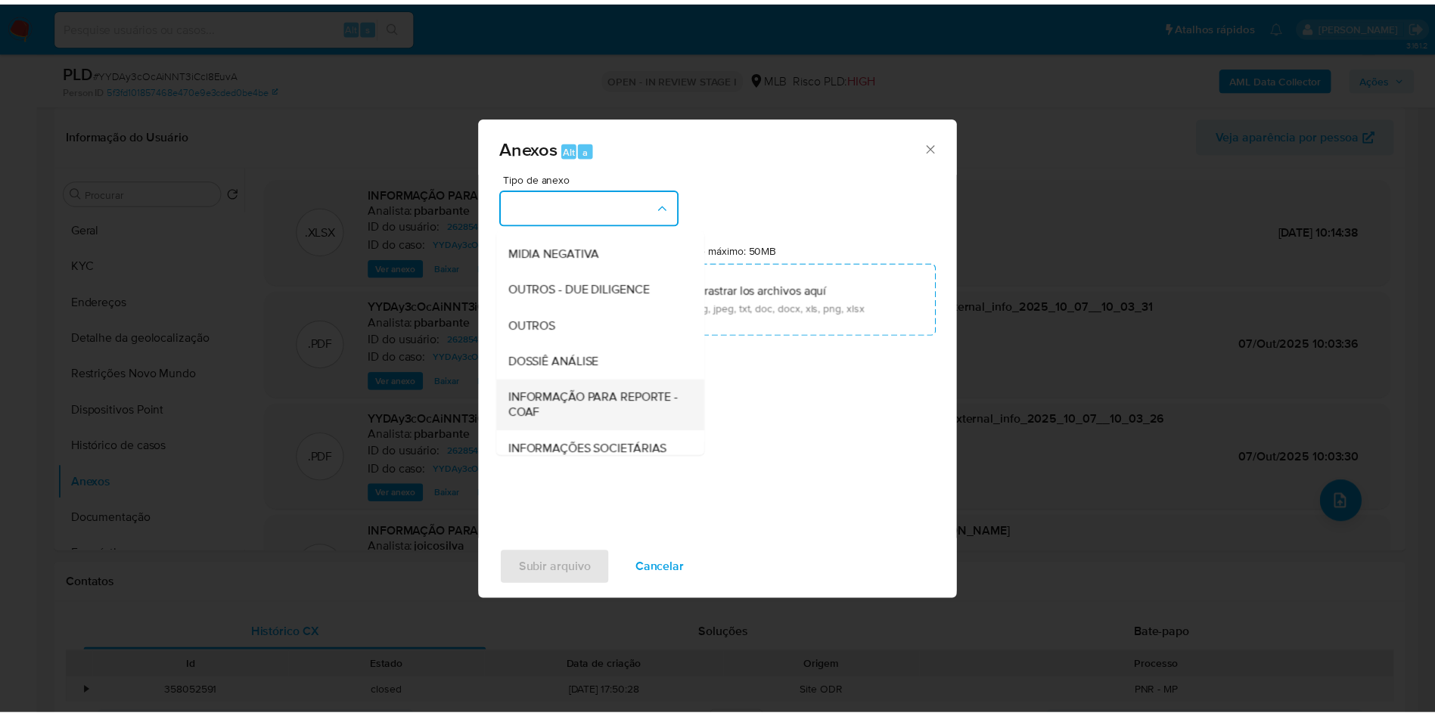
scroll to position [203, 0]
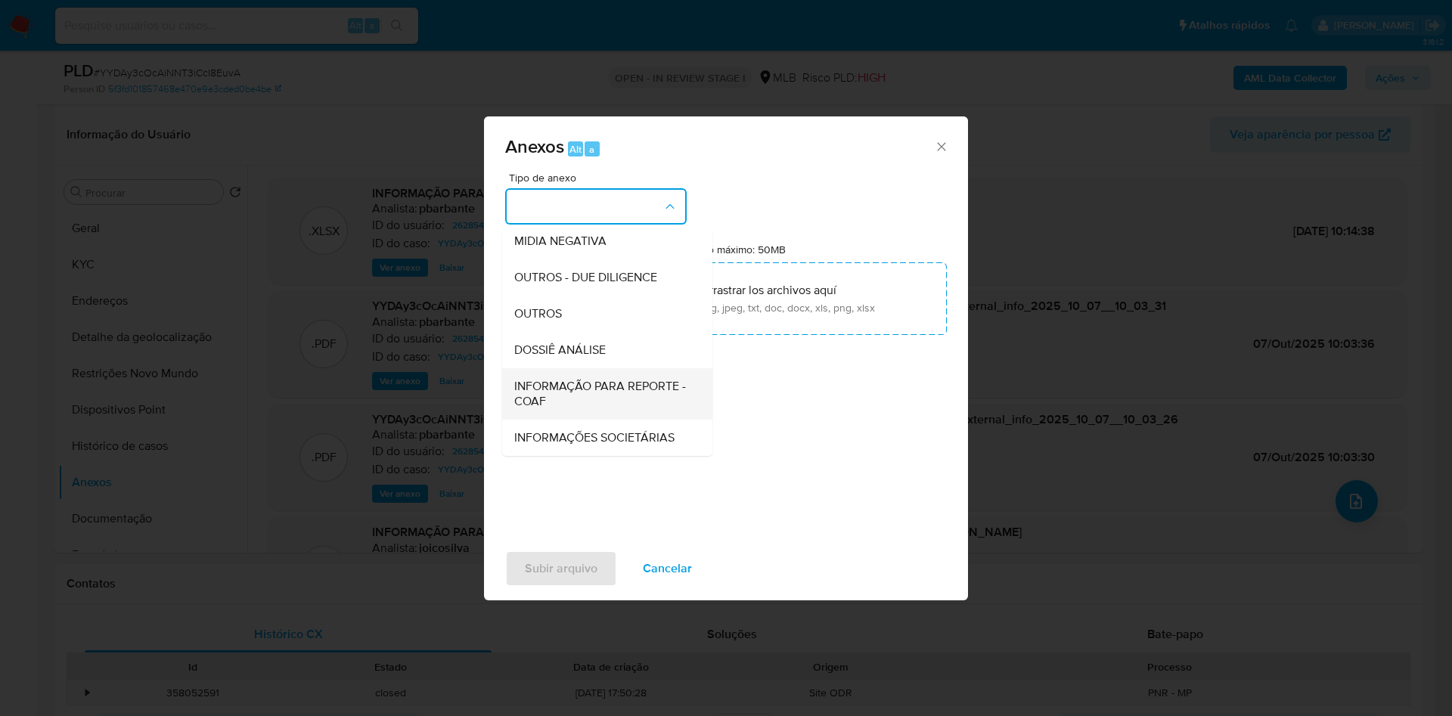
click at [572, 379] on span "INFORMAÇÃO PARA REPORTE - COAF" at bounding box center [602, 394] width 177 height 30
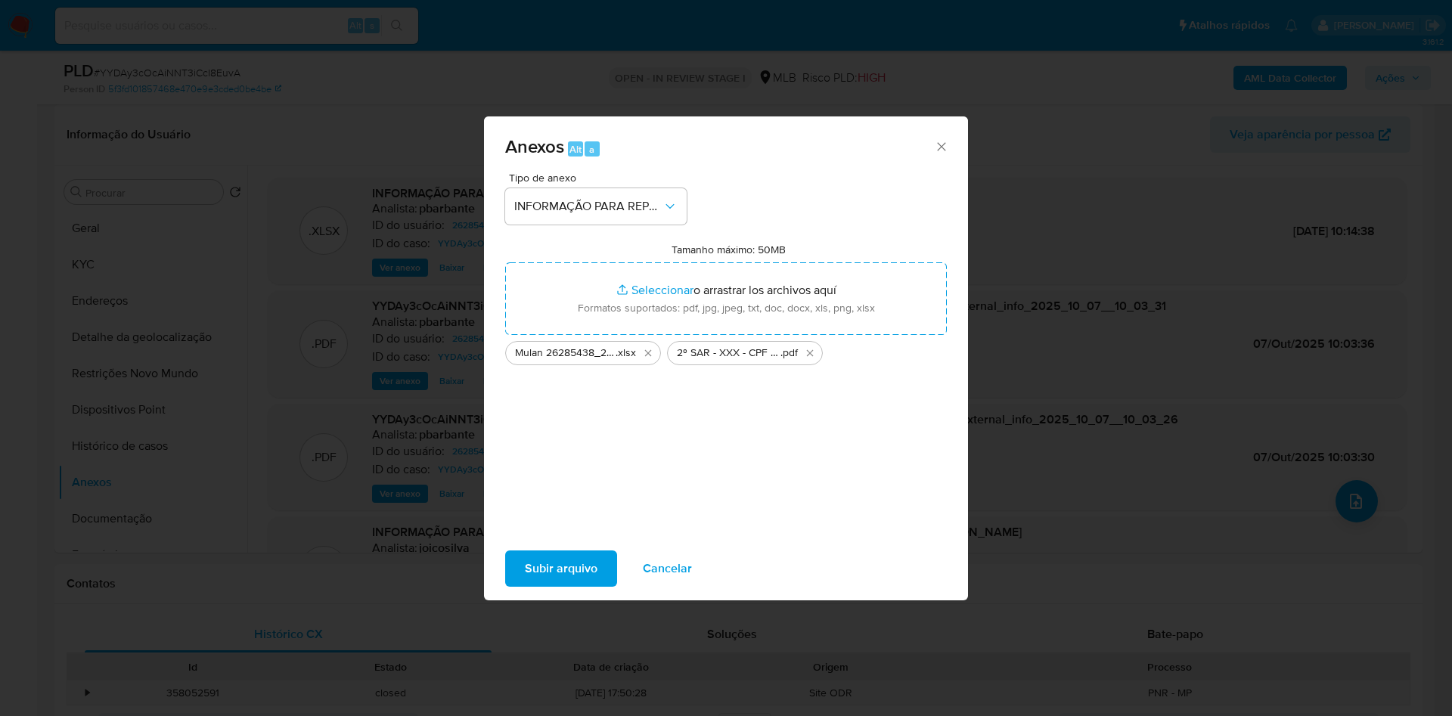
click at [529, 572] on span "Subir arquivo" at bounding box center [561, 568] width 73 height 33
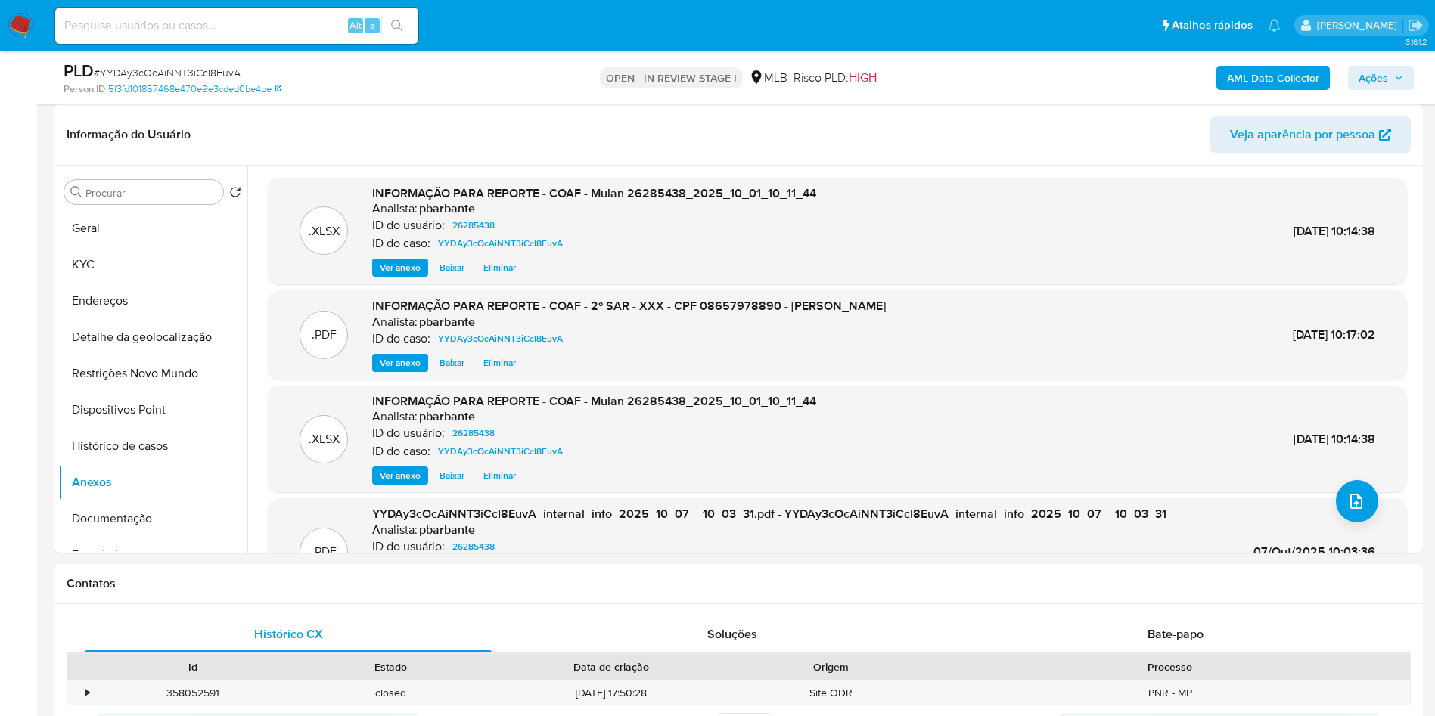
click at [1379, 87] on span "Ações" at bounding box center [1372, 78] width 29 height 24
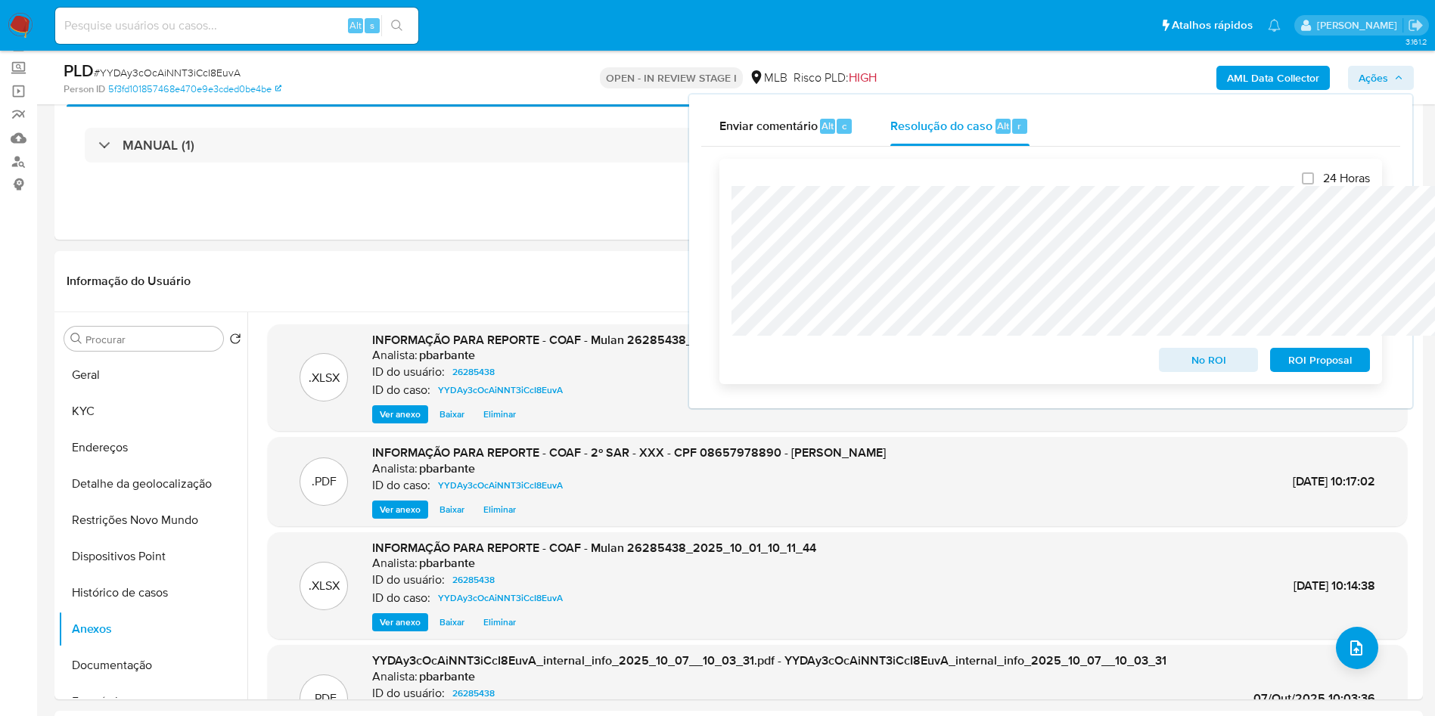
scroll to position [0, 0]
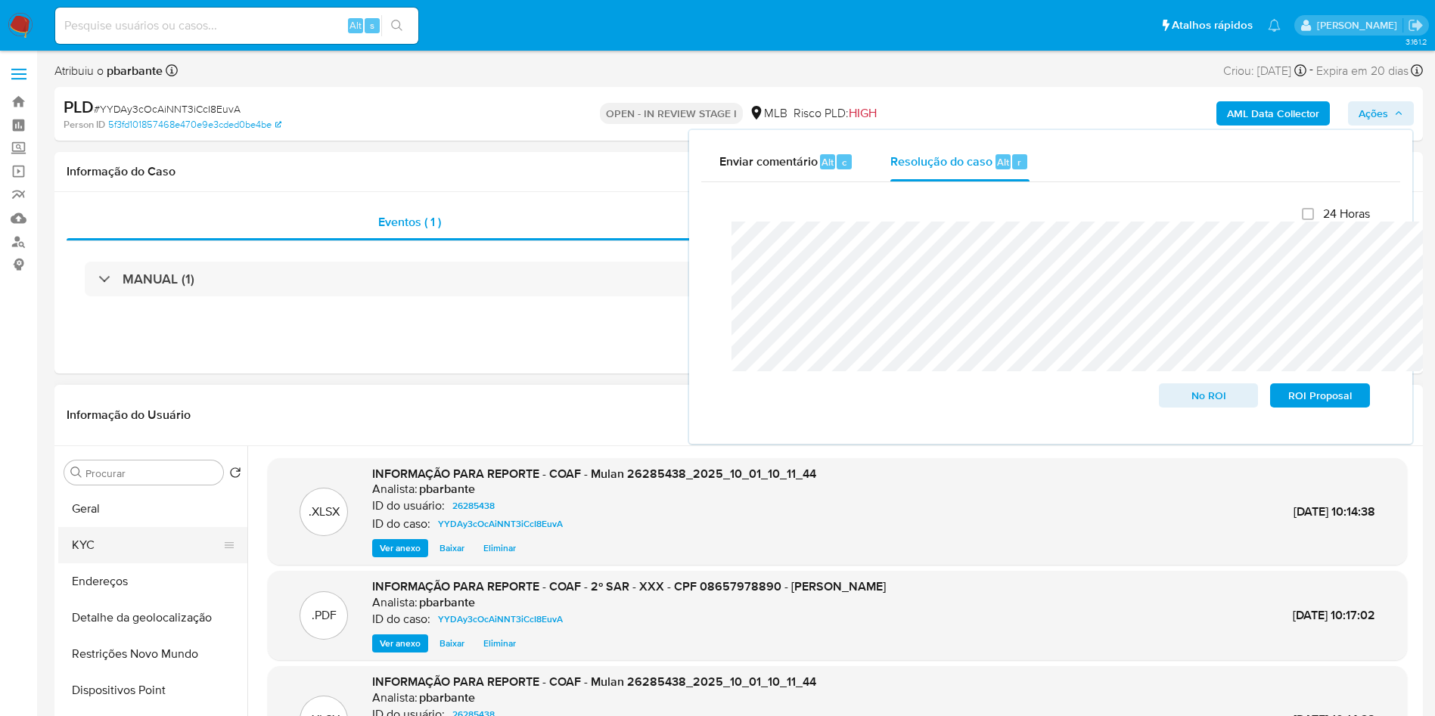
click at [136, 563] on button "KYC" at bounding box center [146, 545] width 177 height 36
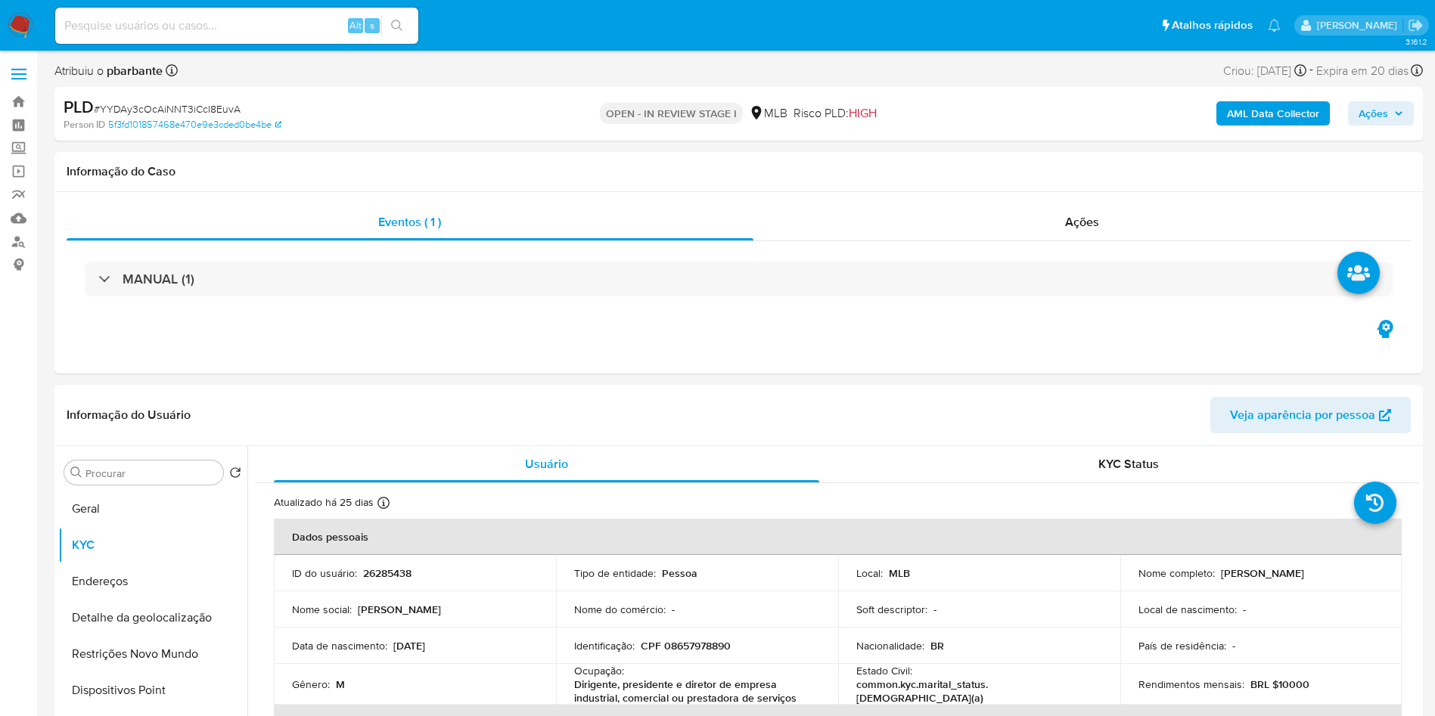
click at [1384, 119] on span "Ações" at bounding box center [1372, 113] width 29 height 24
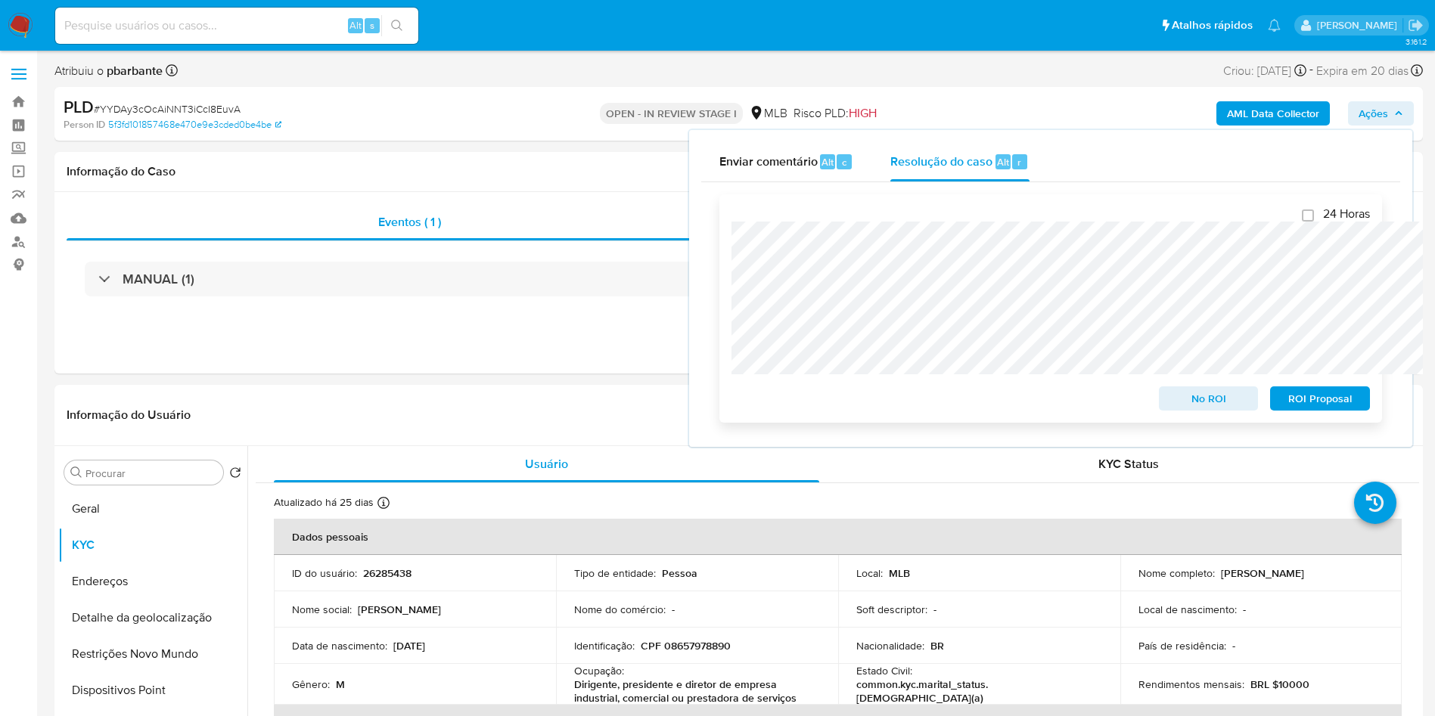
click at [1309, 399] on span "ROI Proposal" at bounding box center [1319, 398] width 79 height 21
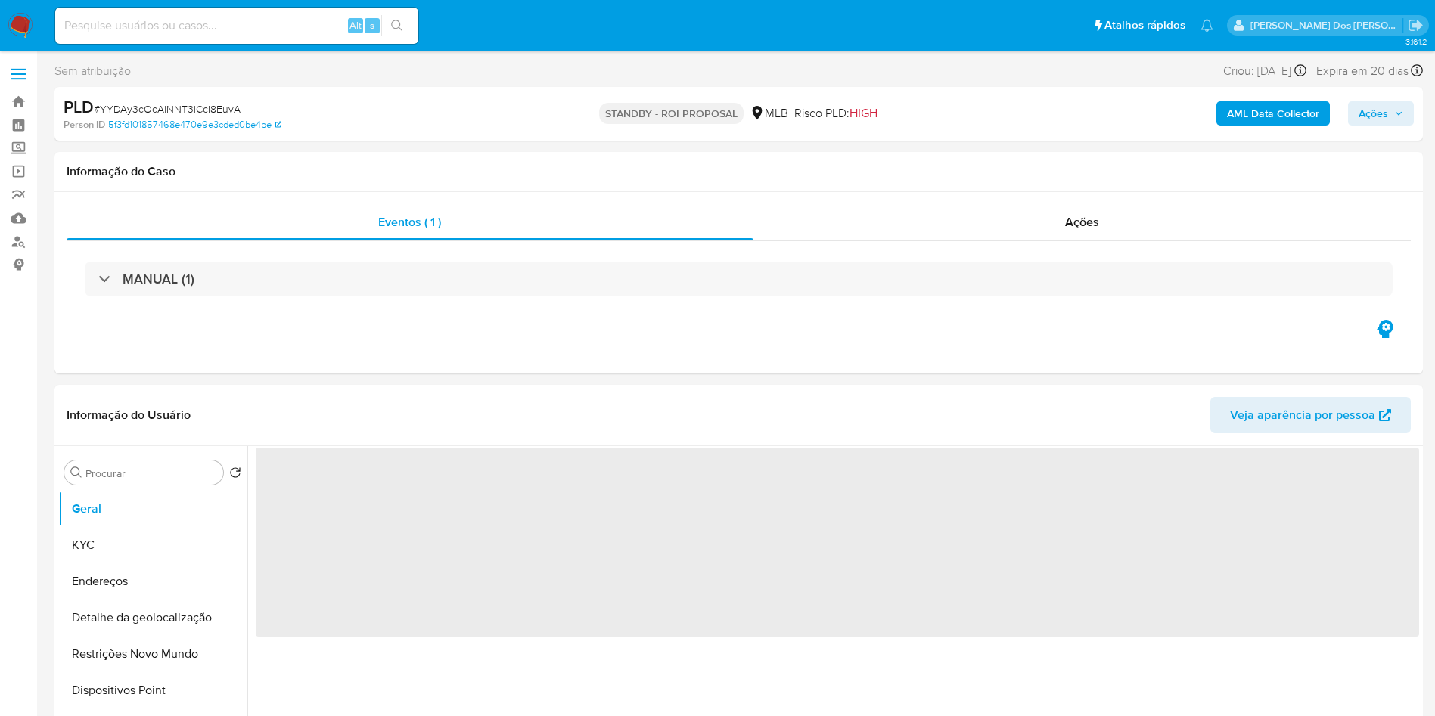
select select "10"
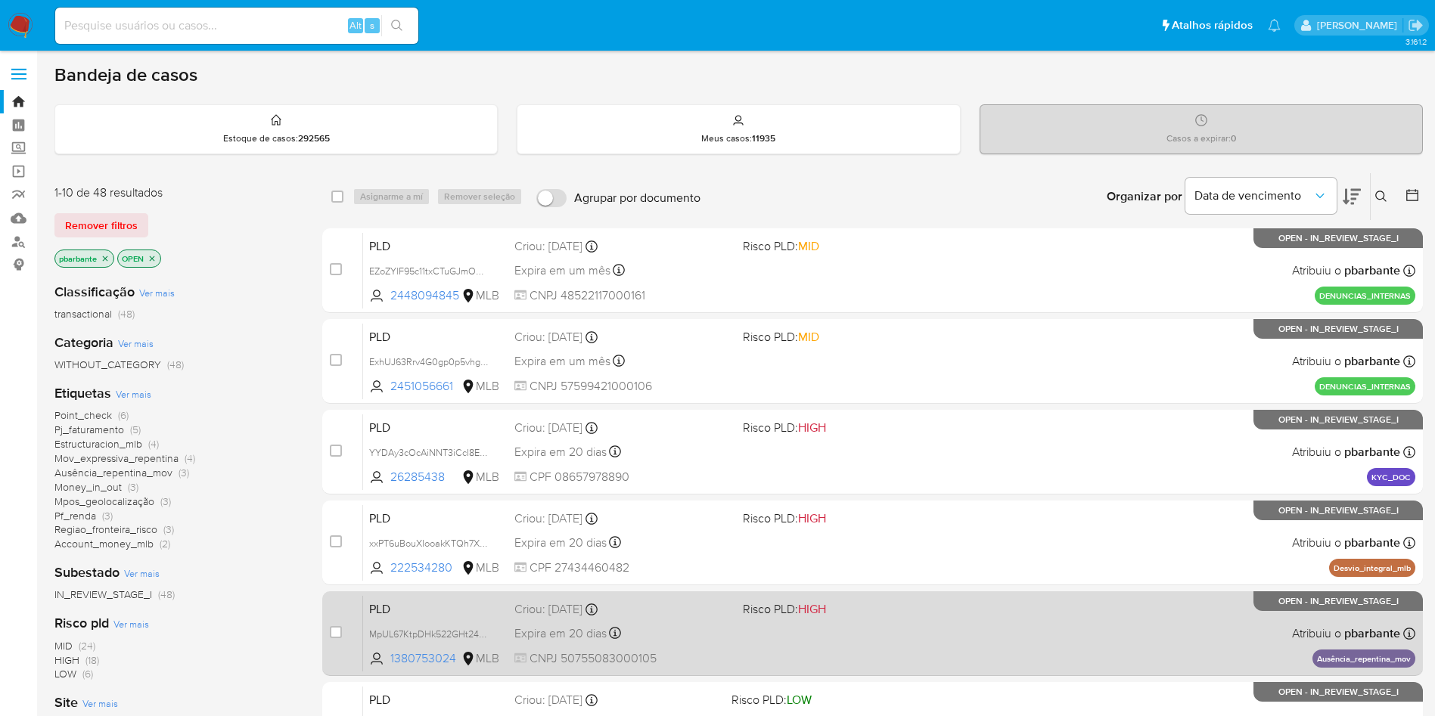
scroll to position [653, 0]
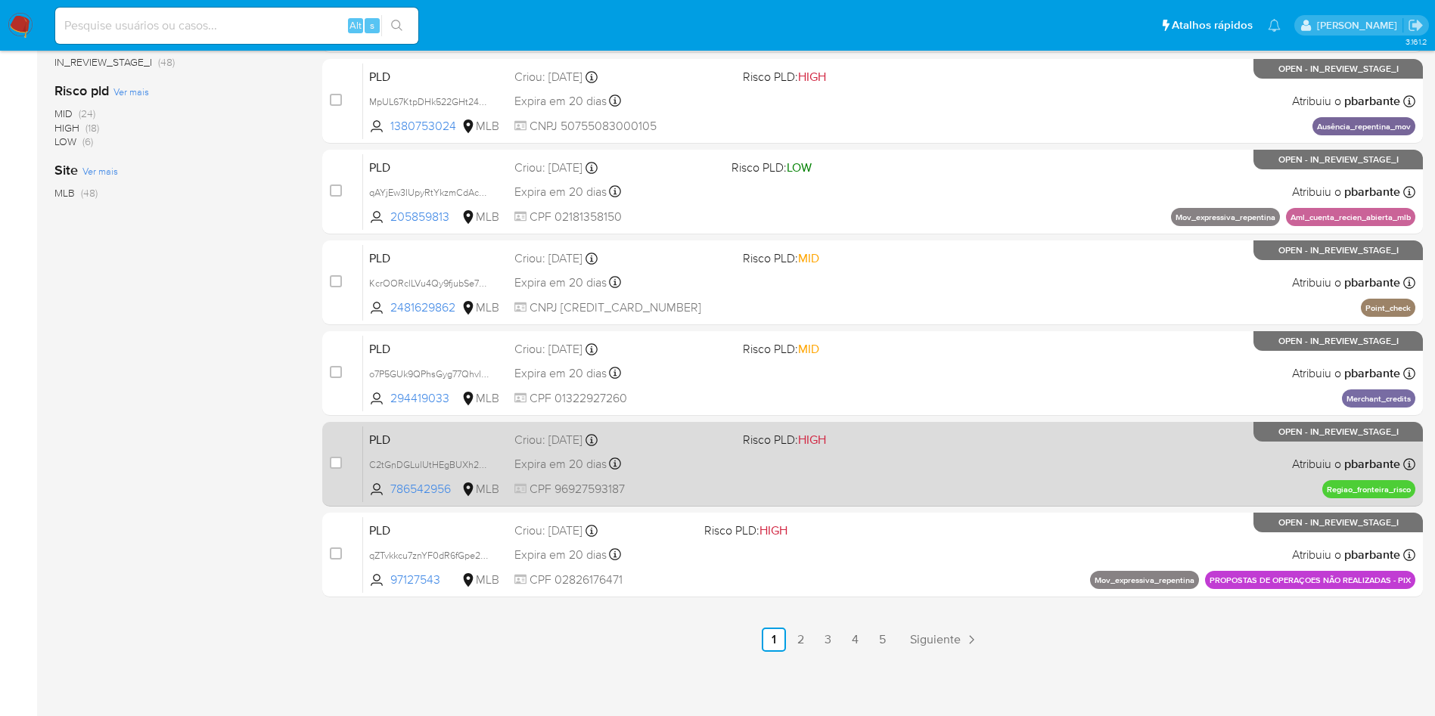
click at [858, 462] on span at bounding box center [851, 463] width 216 height 3
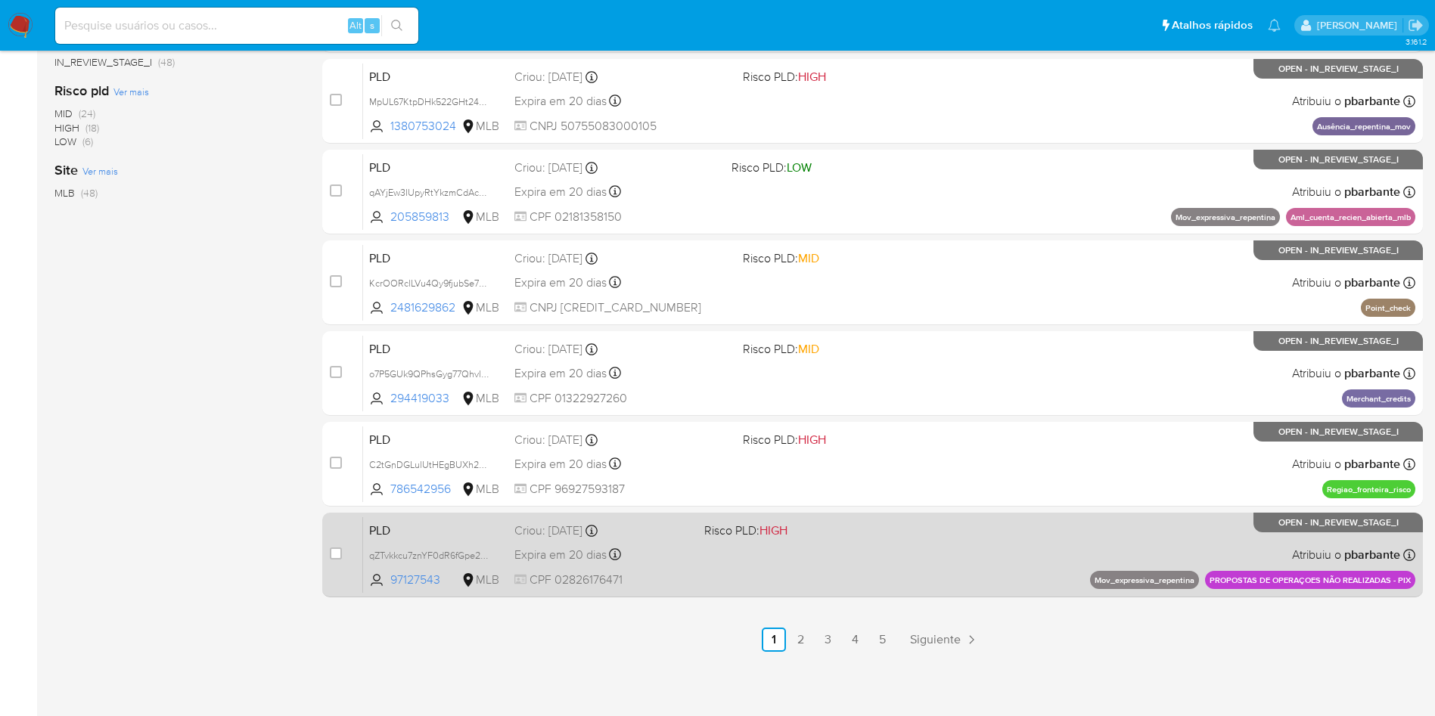
click at [852, 520] on span "Risco PLD: HIGH" at bounding box center [793, 530] width 178 height 20
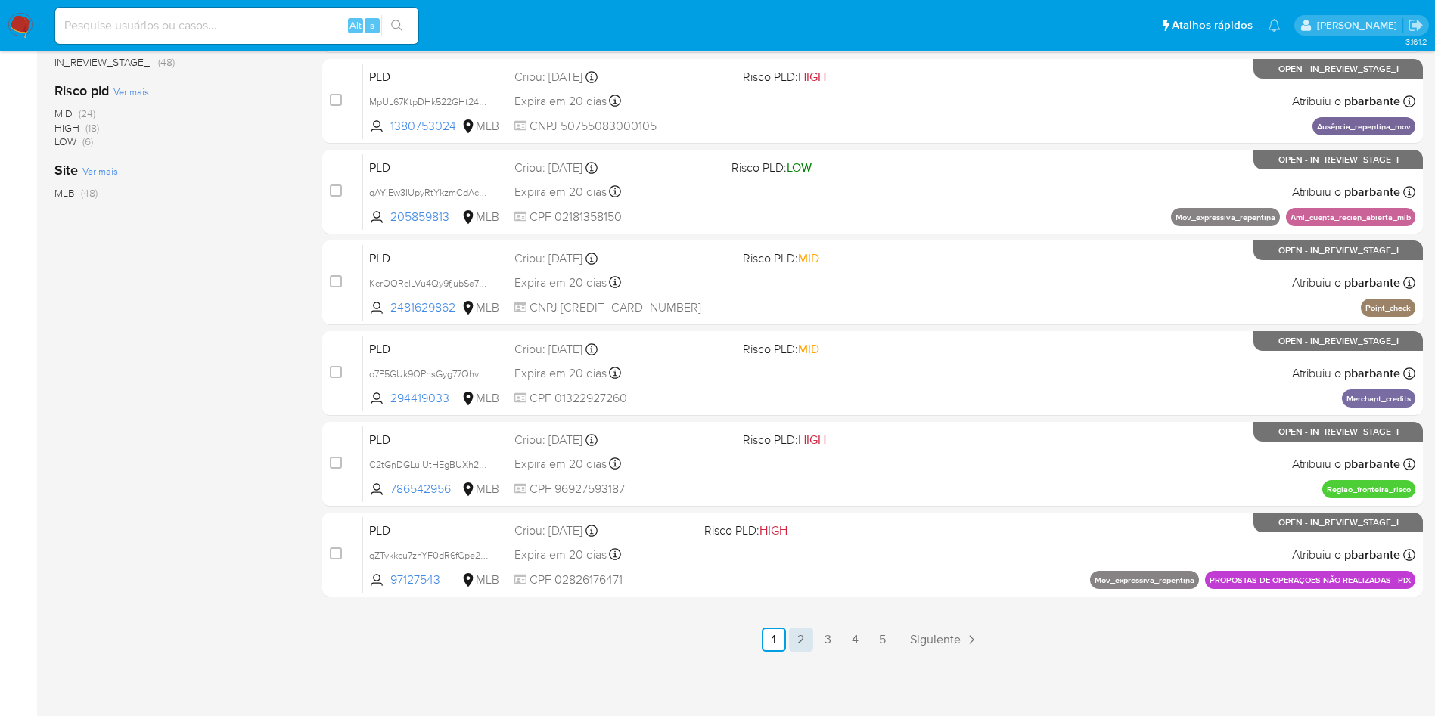
click at [813, 637] on link "2" at bounding box center [801, 640] width 24 height 24
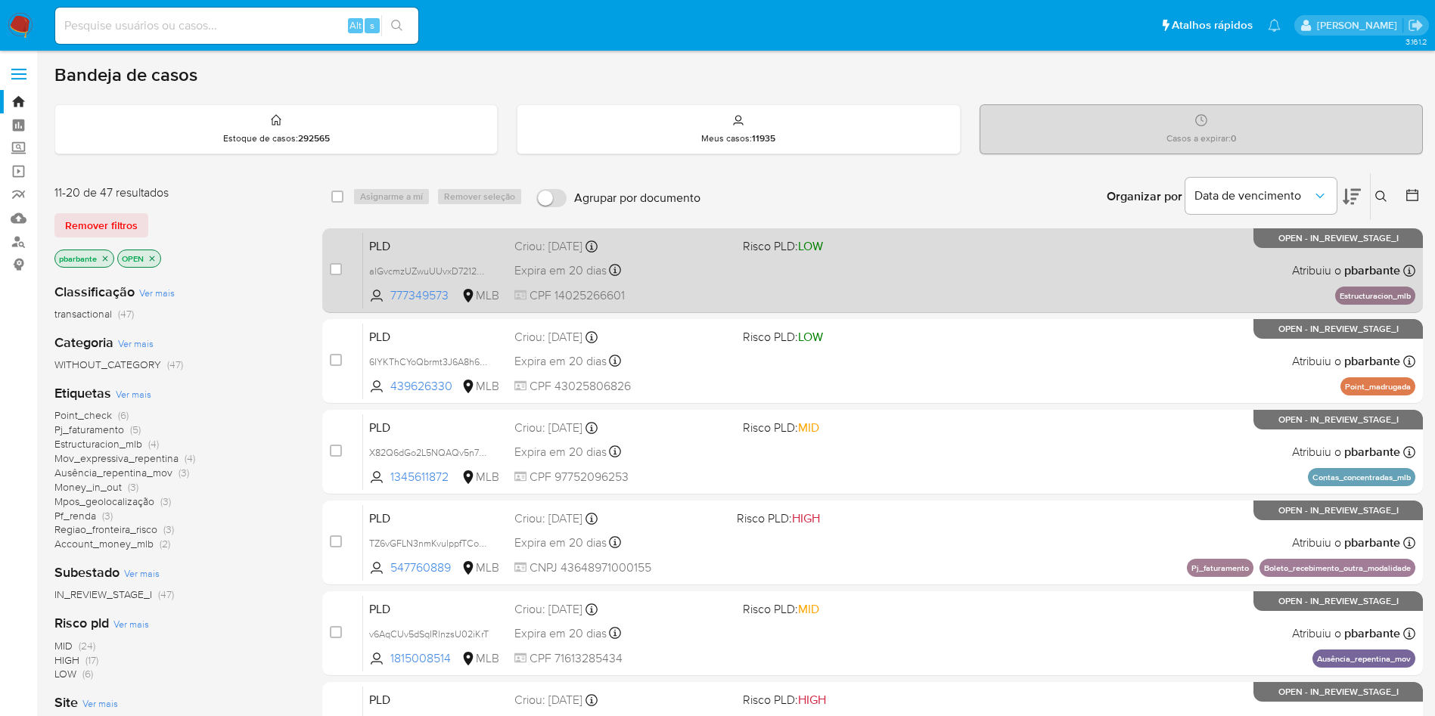
click at [868, 249] on span "Risco PLD: LOW" at bounding box center [851, 245] width 216 height 20
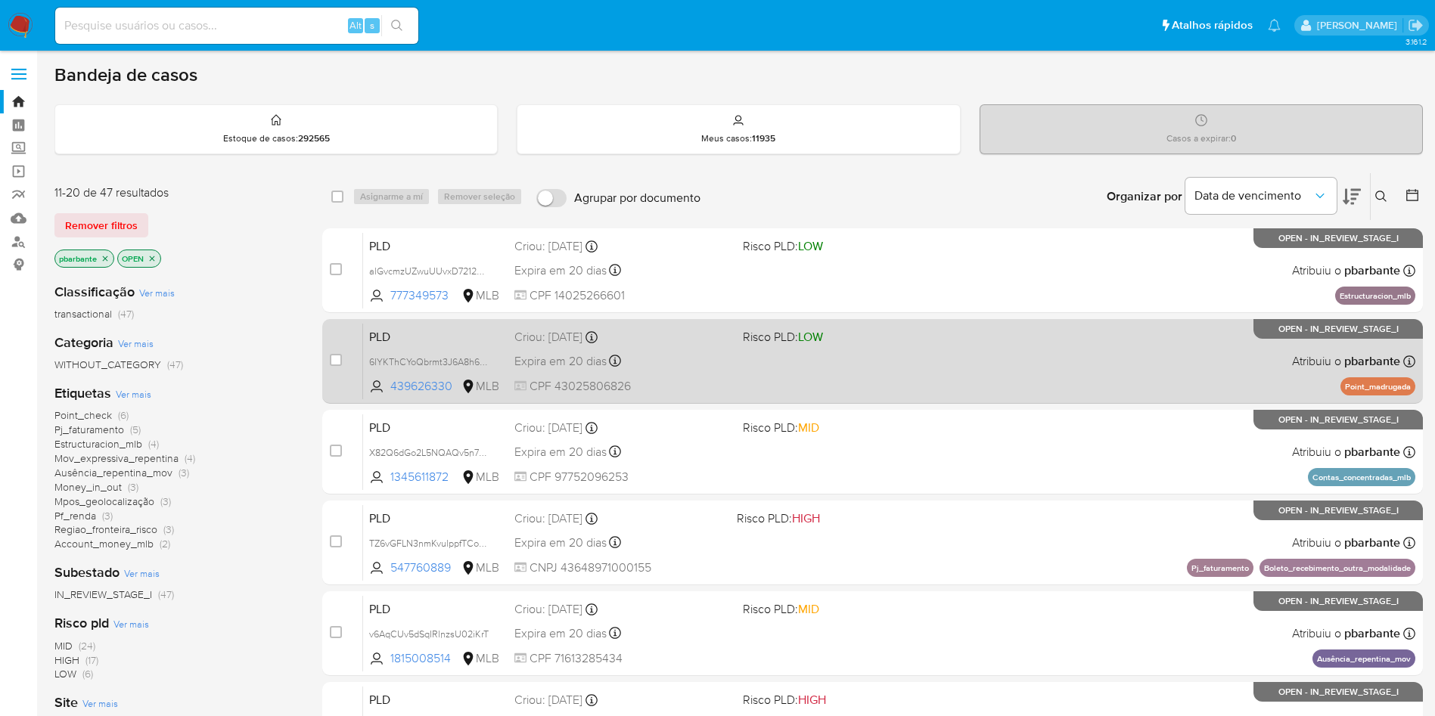
click at [886, 346] on span "Risco PLD: LOW" at bounding box center [851, 336] width 216 height 20
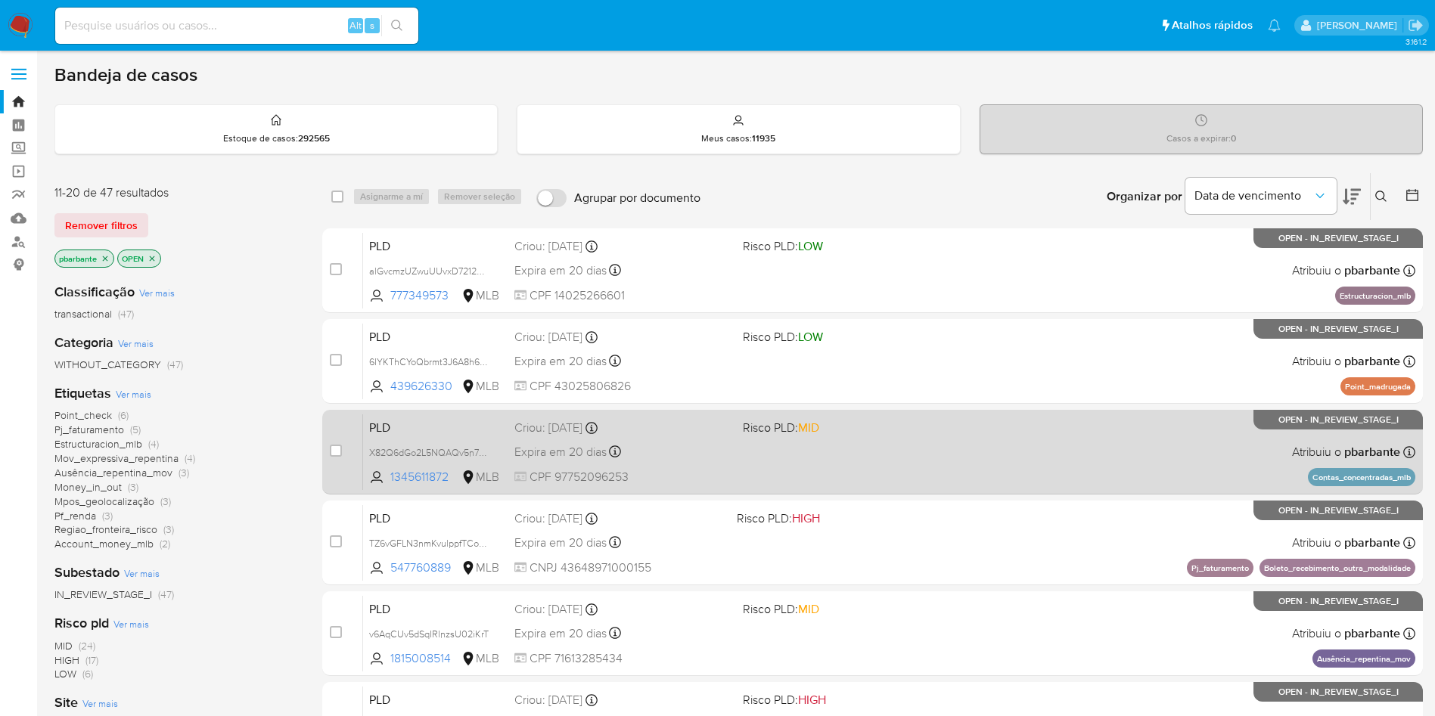
click at [900, 481] on div "PLD X82Q6dGo2L5NQAQv5n7E01cd 1345611872 MLB Risco PLD: MID Criou: 12/09/2025 Cr…" at bounding box center [889, 452] width 1052 height 76
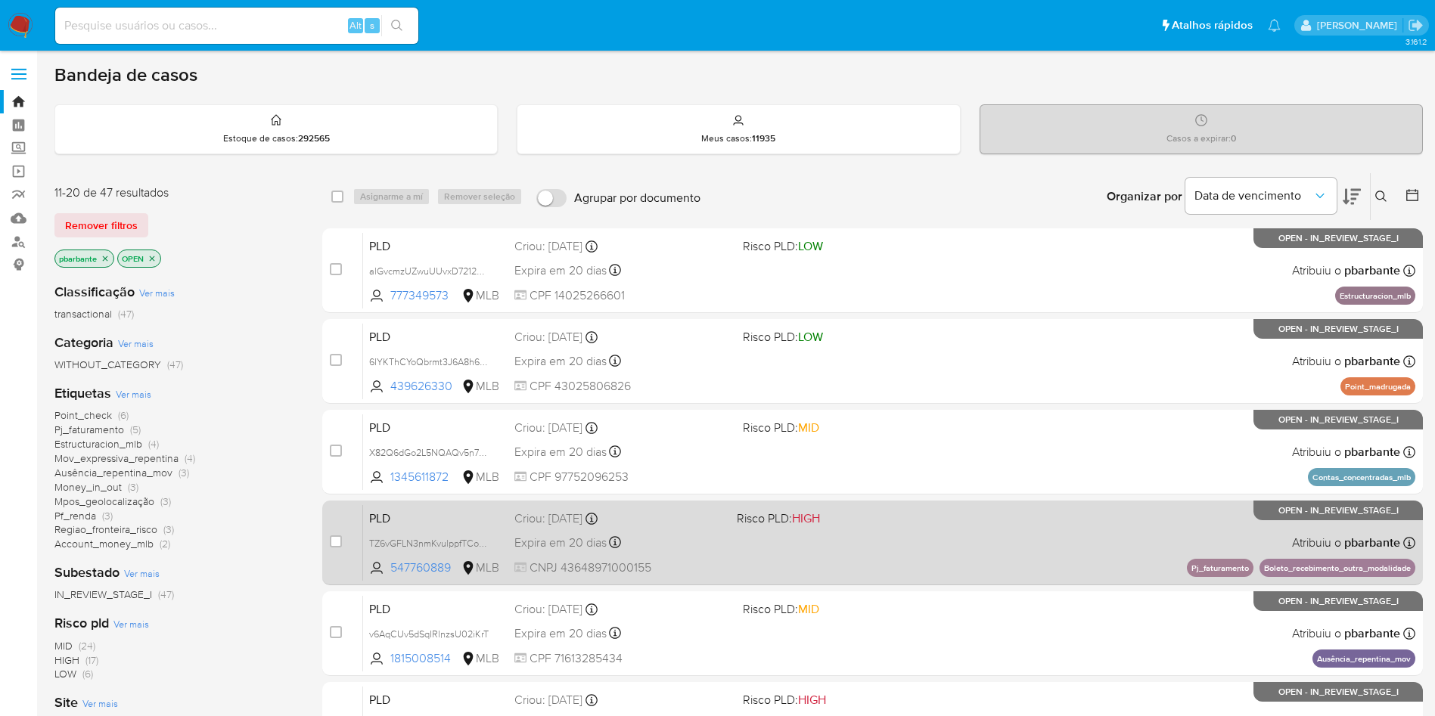
click at [900, 527] on span "Risco PLD: HIGH" at bounding box center [842, 518] width 210 height 20
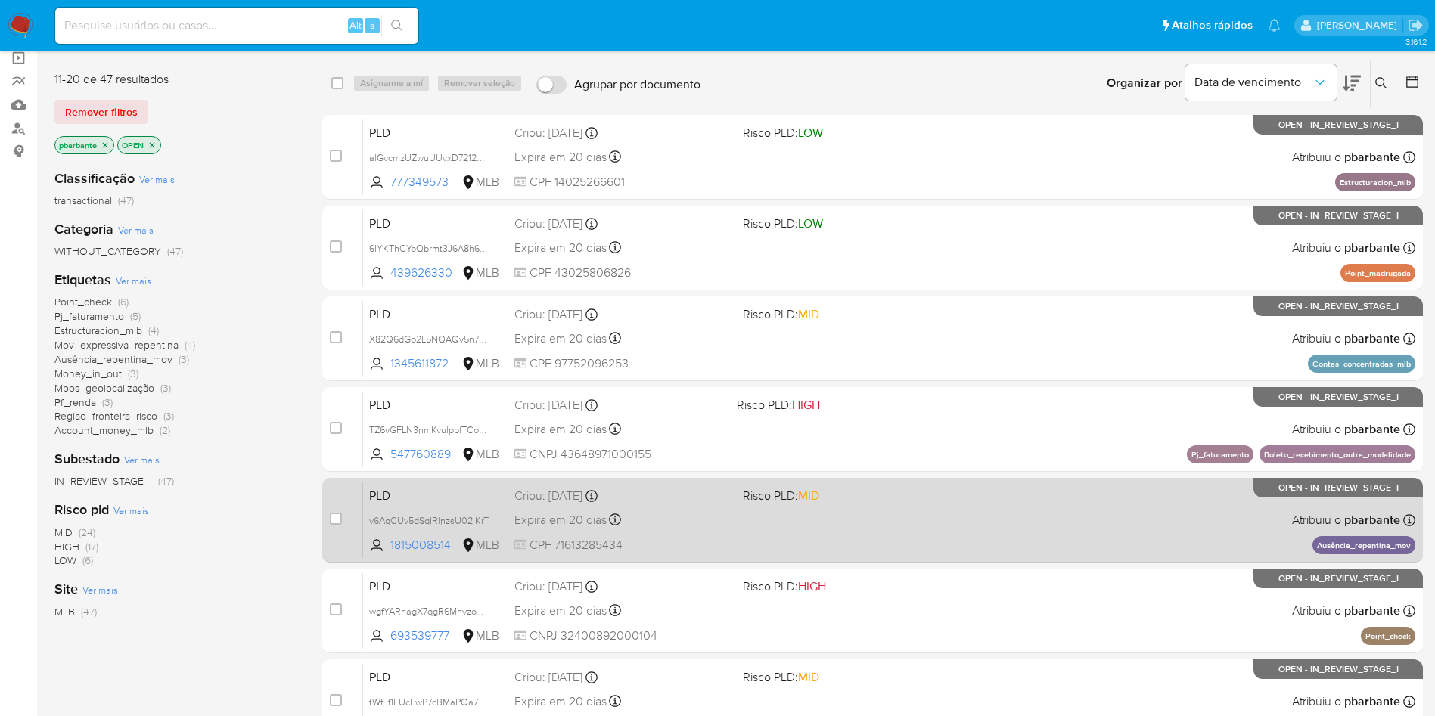
click at [892, 504] on span "Risco PLD: MID" at bounding box center [851, 495] width 216 height 20
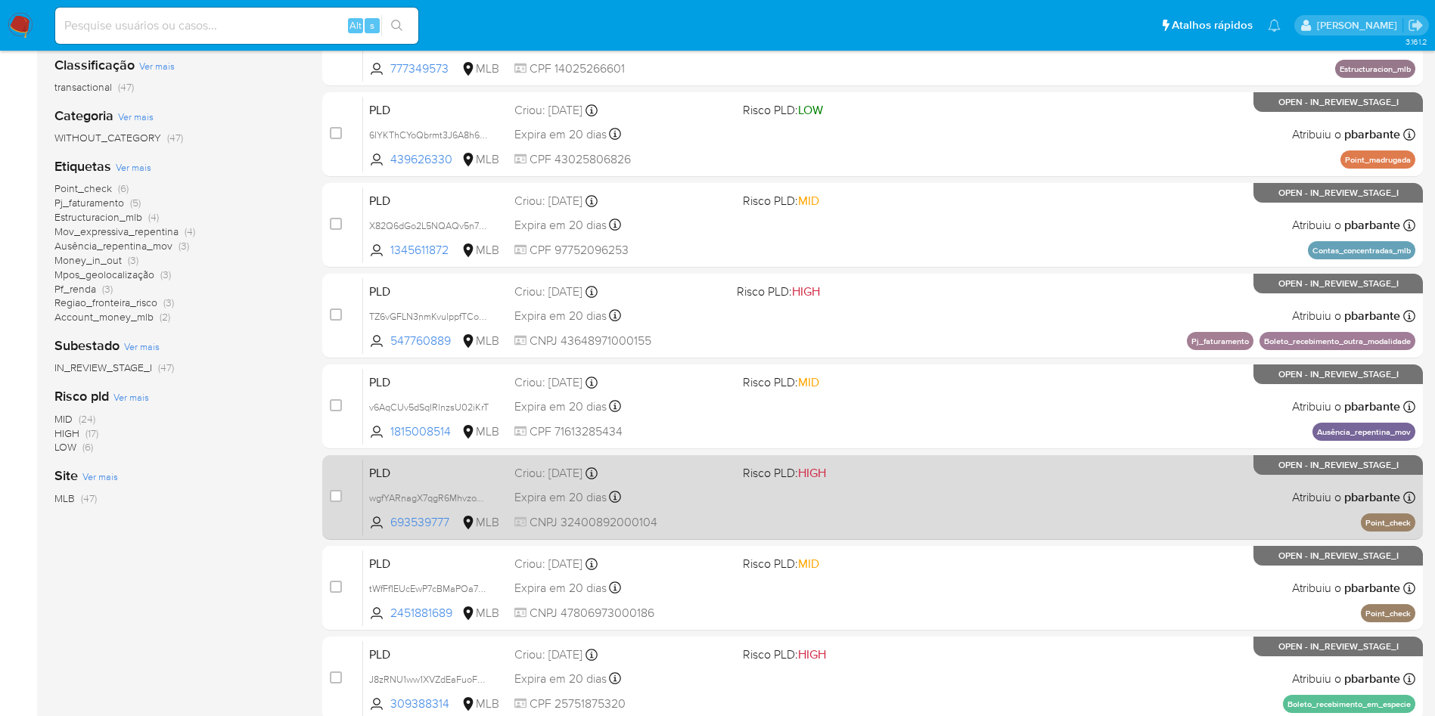
click at [891, 535] on div "PLD wgfYARnagX7qgR6MhvzoWf4b 693539777 MLB Risco PLD: HIGH Criou: 12/09/2025 Cr…" at bounding box center [889, 497] width 1052 height 76
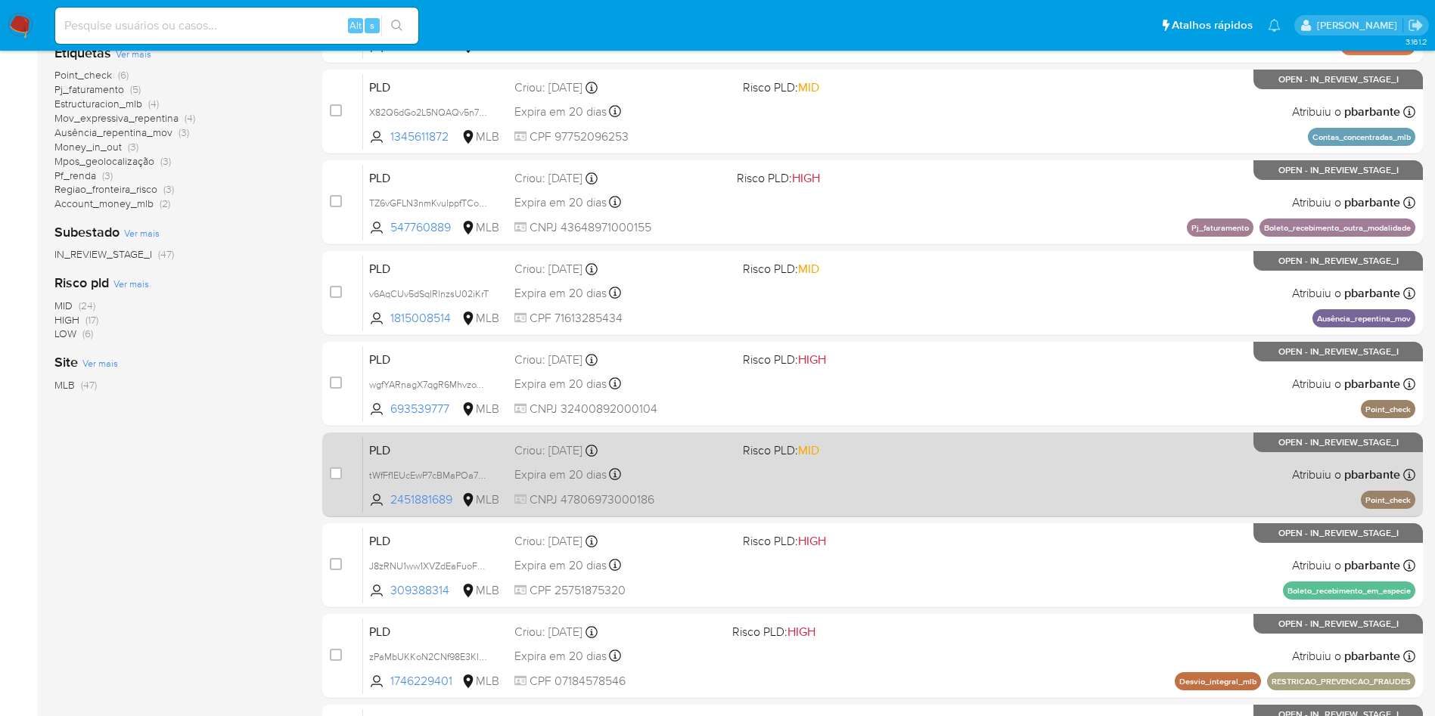
click at [888, 513] on div "PLD tWfFf1EUcEwP7cBMaPOa7vN0 2451881689 MLB Risco PLD: MID Criou: 12/09/2025 Cr…" at bounding box center [889, 474] width 1052 height 76
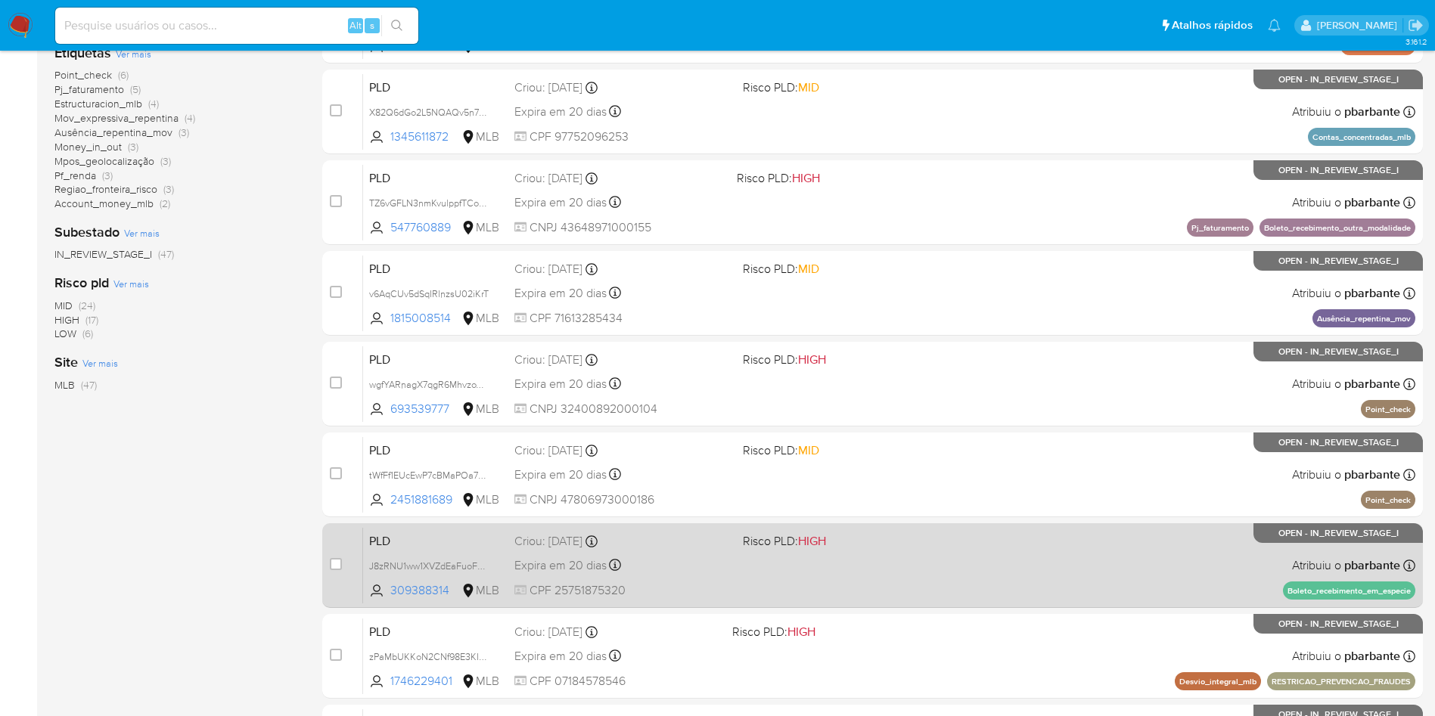
click at [914, 550] on span "Risco PLD: HIGH" at bounding box center [851, 540] width 216 height 20
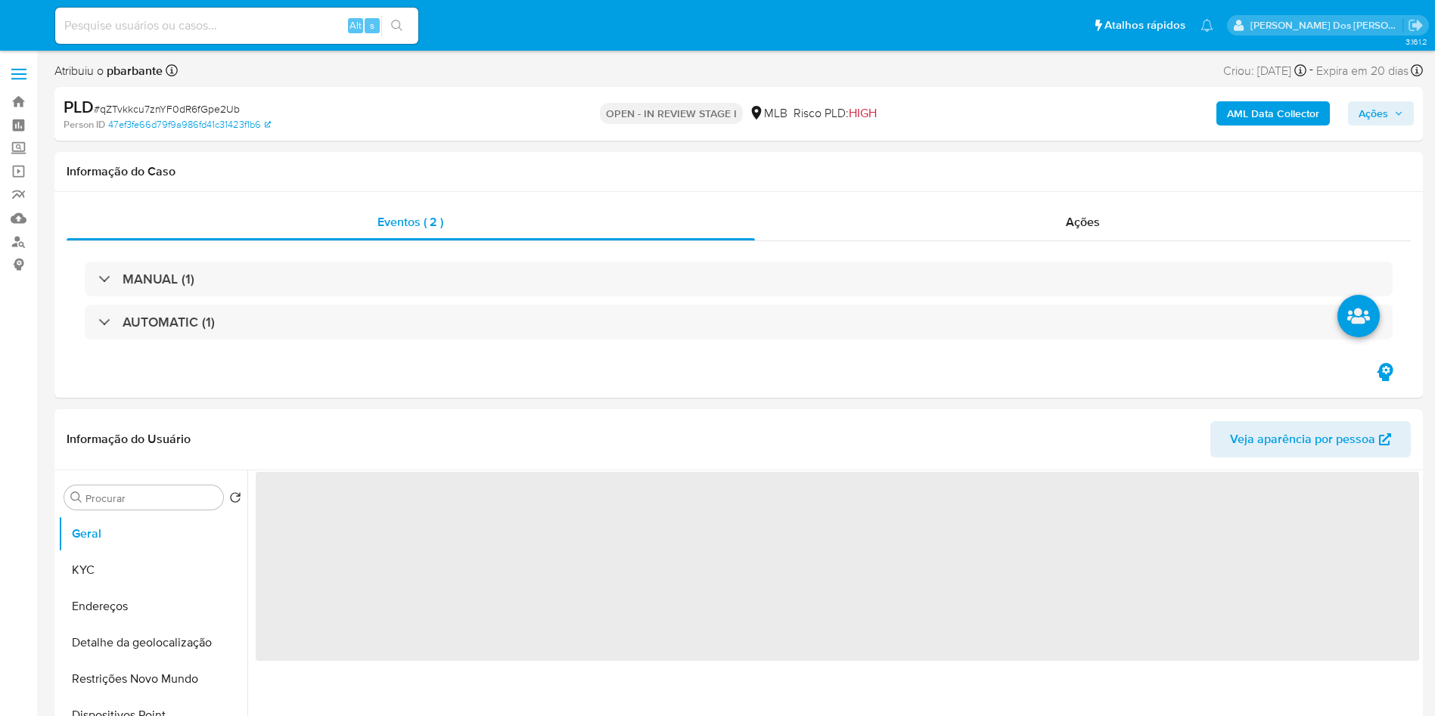
select select "10"
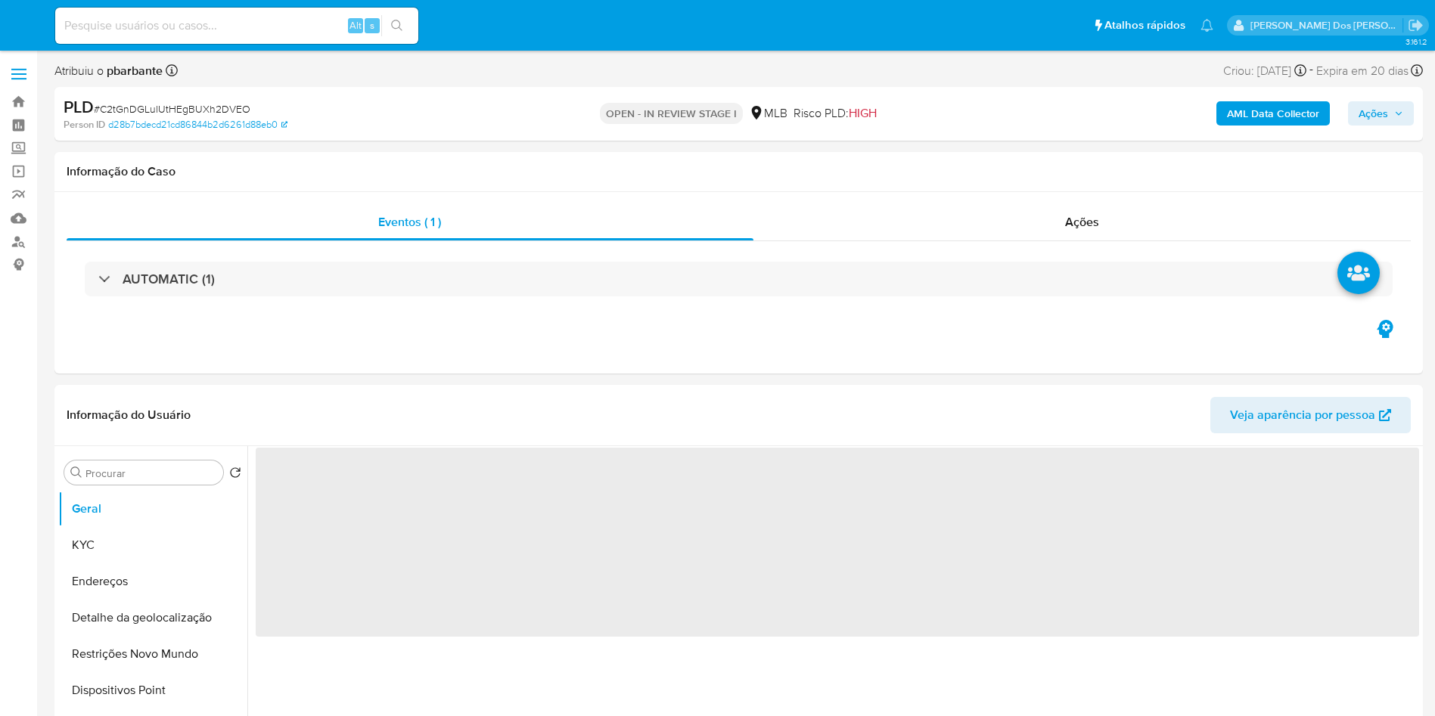
select select "10"
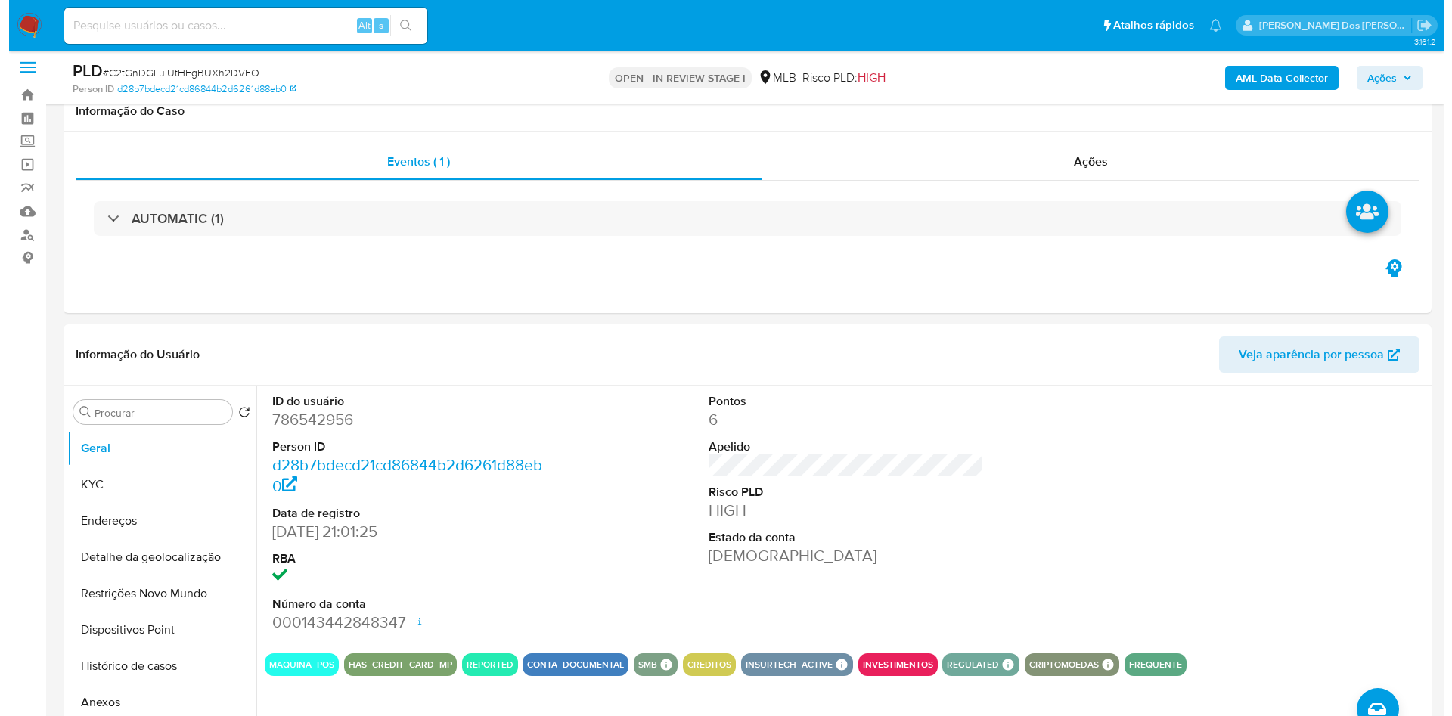
scroll to position [227, 0]
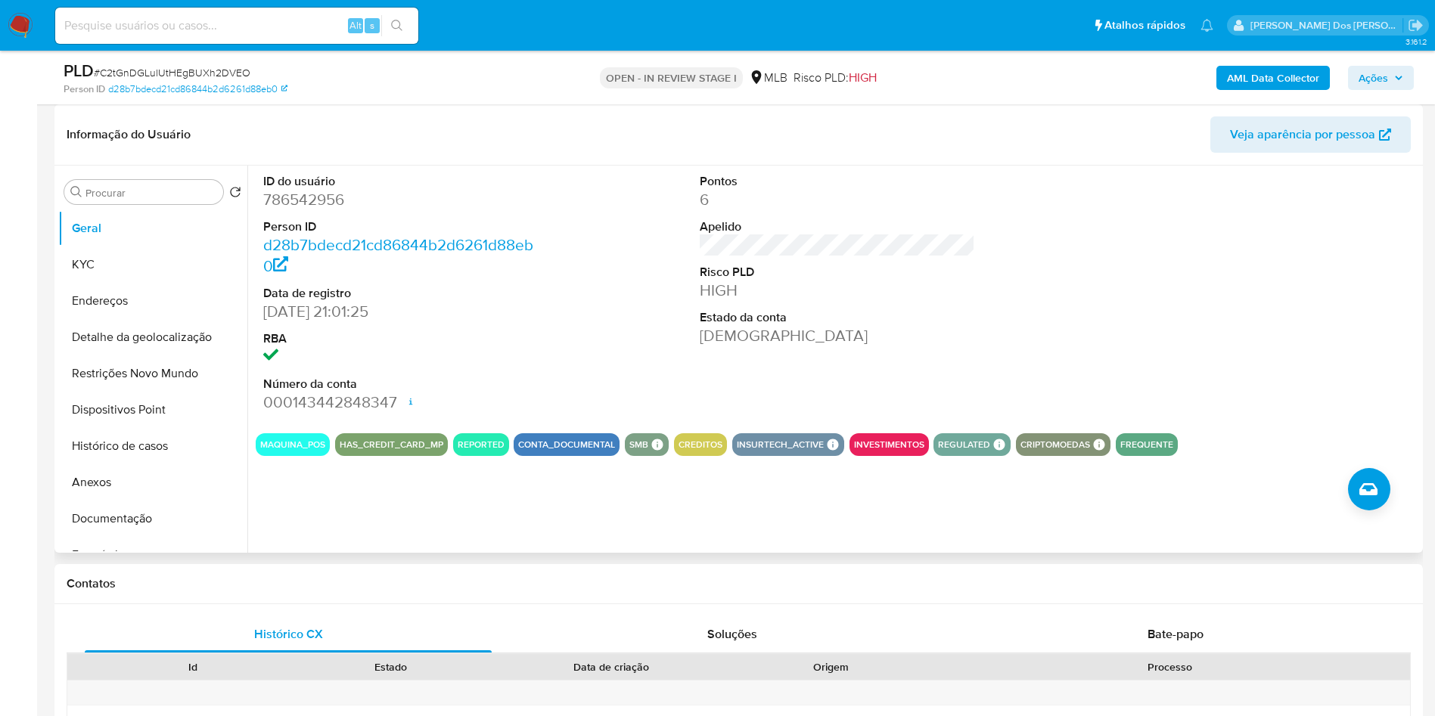
click at [301, 210] on dd "786542956" at bounding box center [401, 199] width 276 height 21
click at [166, 464] on button "Histórico de casos" at bounding box center [146, 446] width 177 height 36
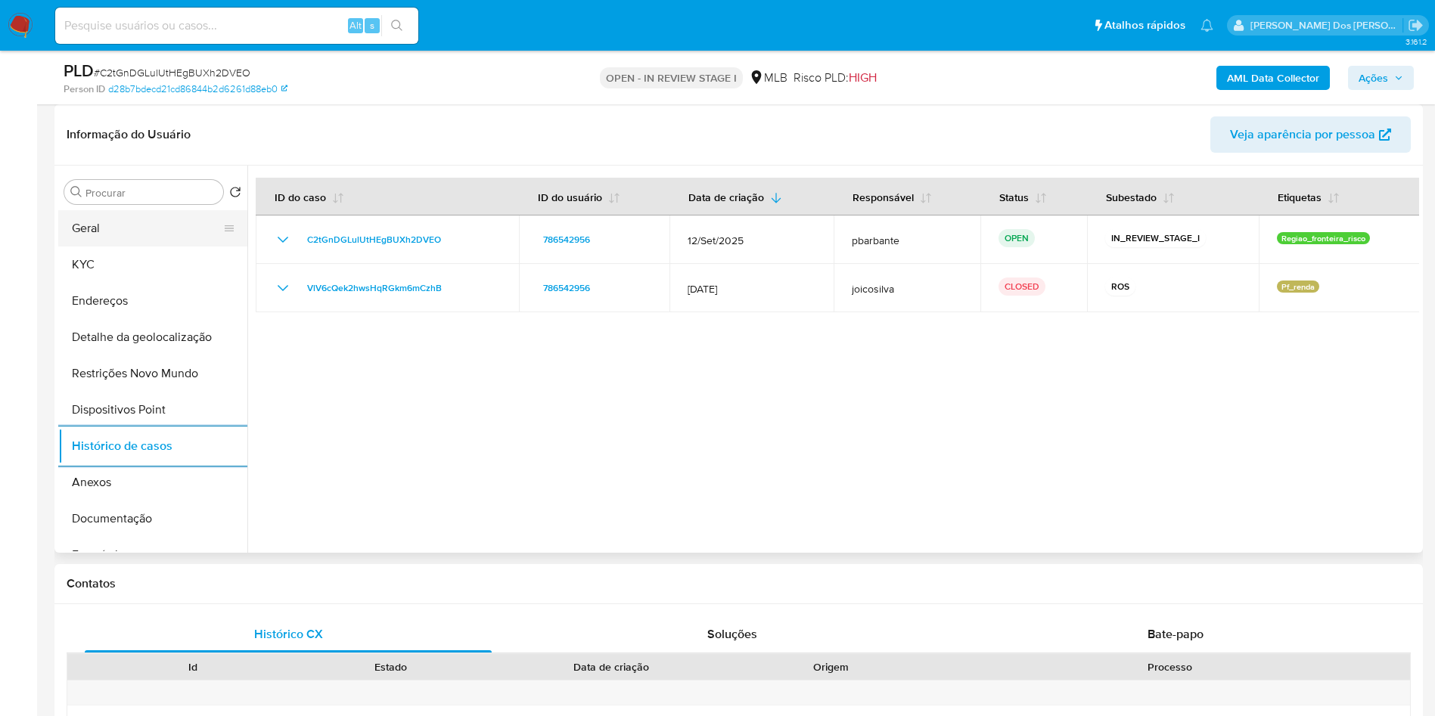
drag, startPoint x: 103, startPoint y: 278, endPoint x: 116, endPoint y: 252, distance: 29.1
click at [103, 275] on button "KYC" at bounding box center [152, 265] width 189 height 36
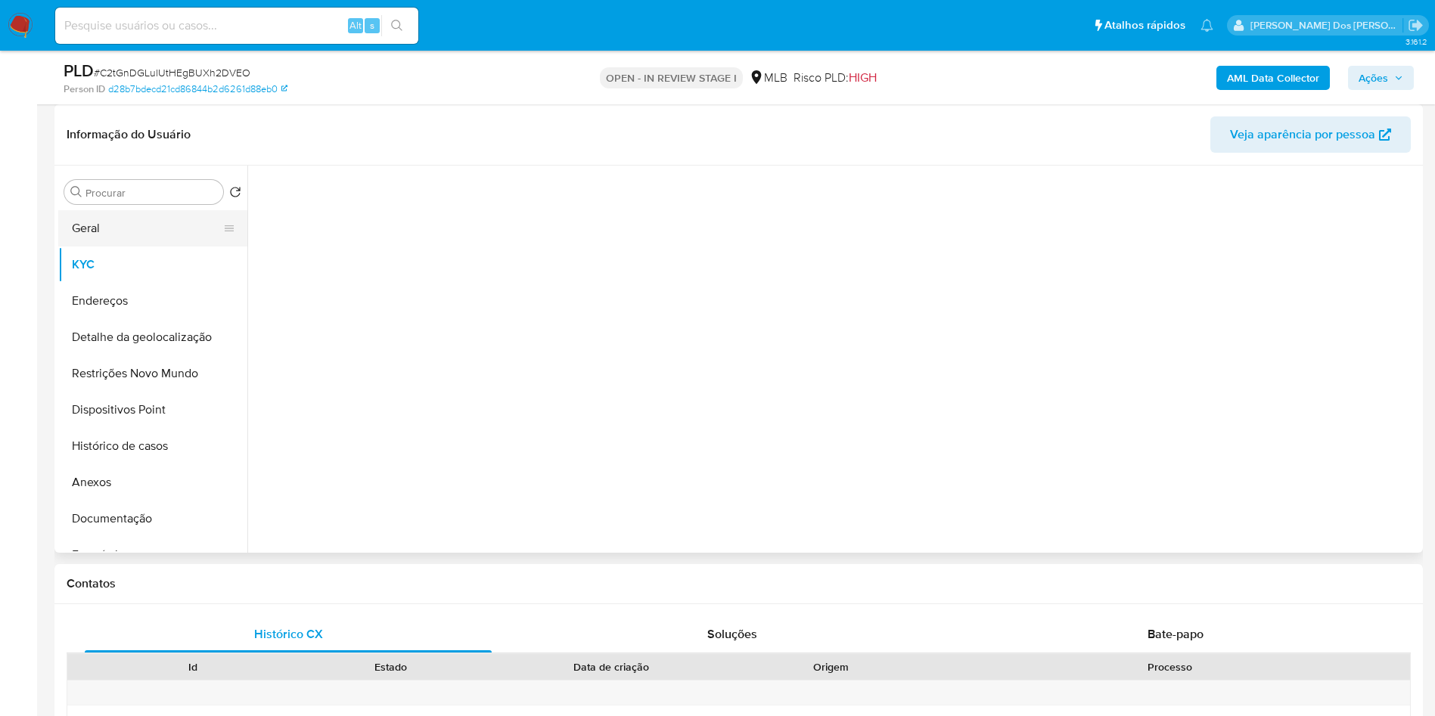
click at [120, 247] on button "Geral" at bounding box center [146, 228] width 177 height 36
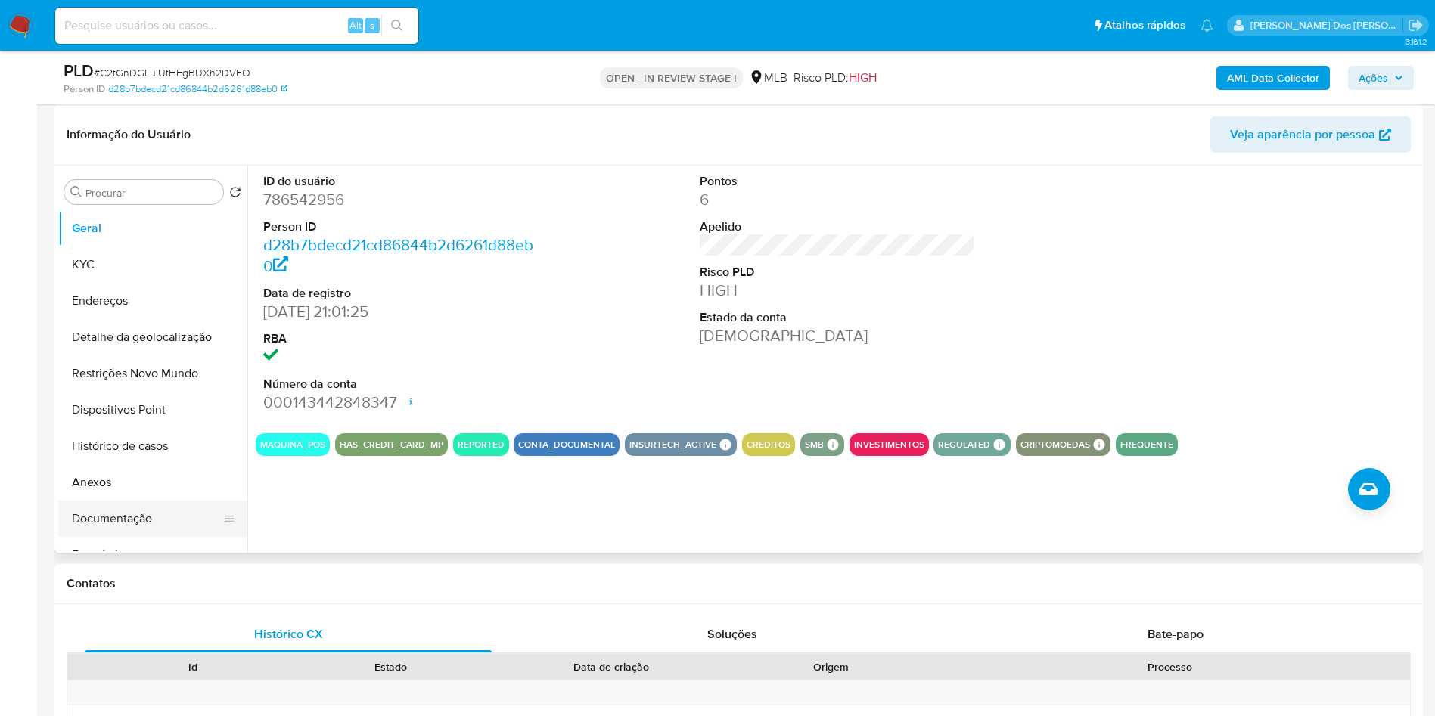
click at [168, 537] on button "Documentação" at bounding box center [146, 519] width 177 height 36
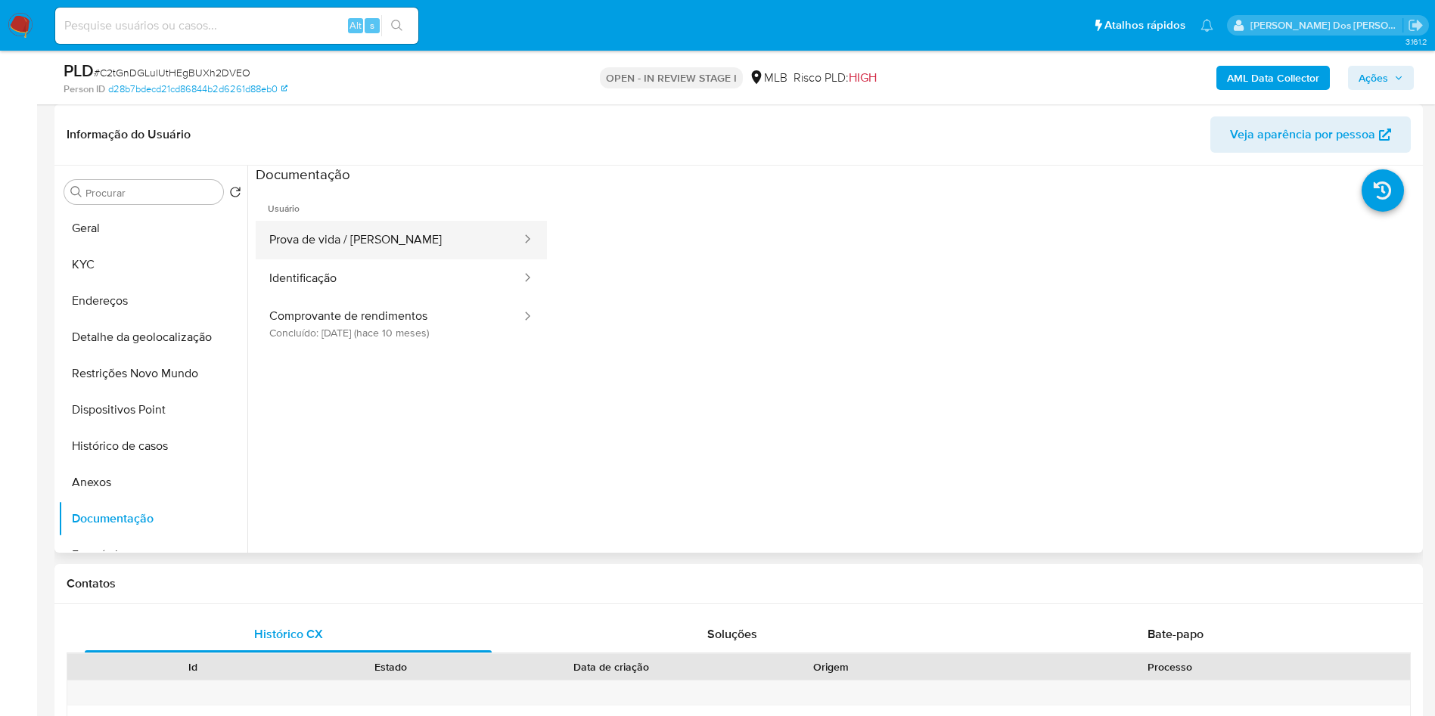
click at [378, 259] on button "Prova de vida / Selfie" at bounding box center [389, 240] width 267 height 39
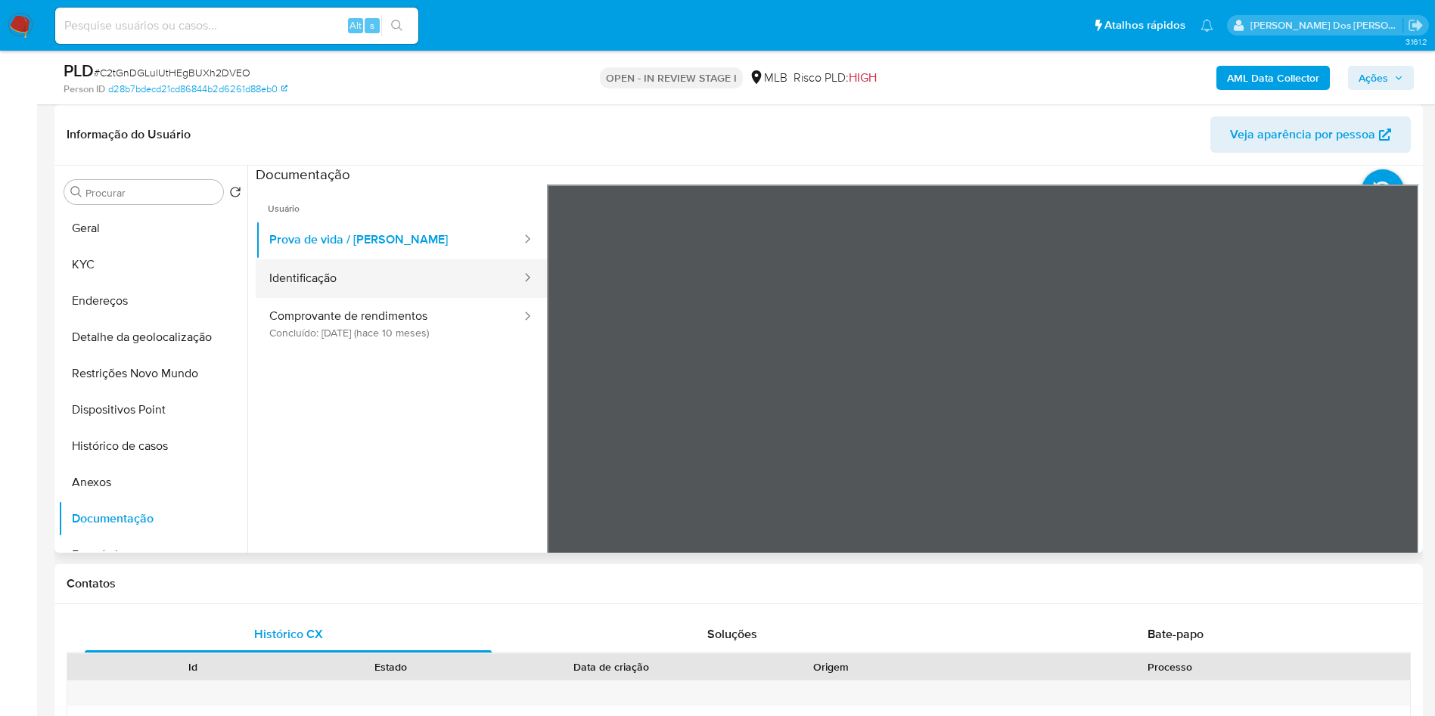
click at [370, 298] on button "Identificação" at bounding box center [389, 278] width 267 height 39
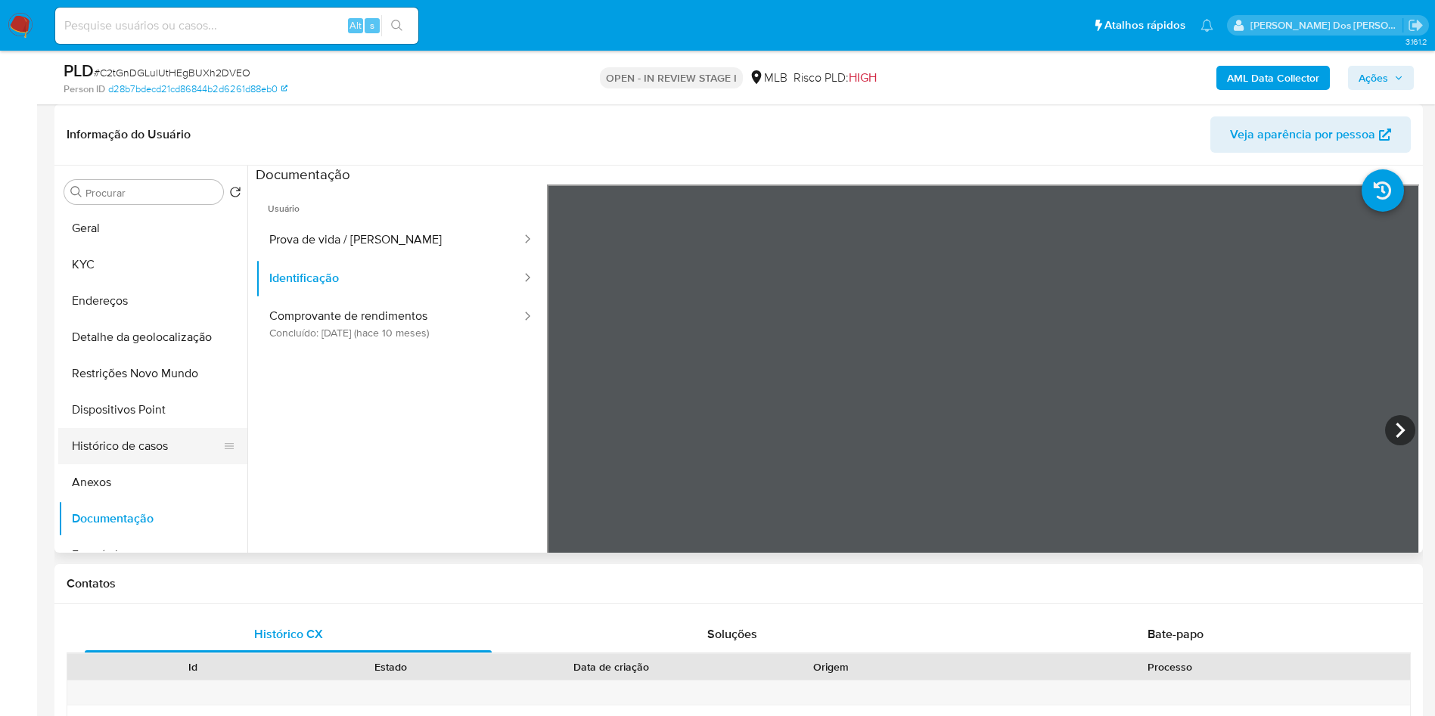
click at [169, 464] on button "Histórico de casos" at bounding box center [146, 446] width 177 height 36
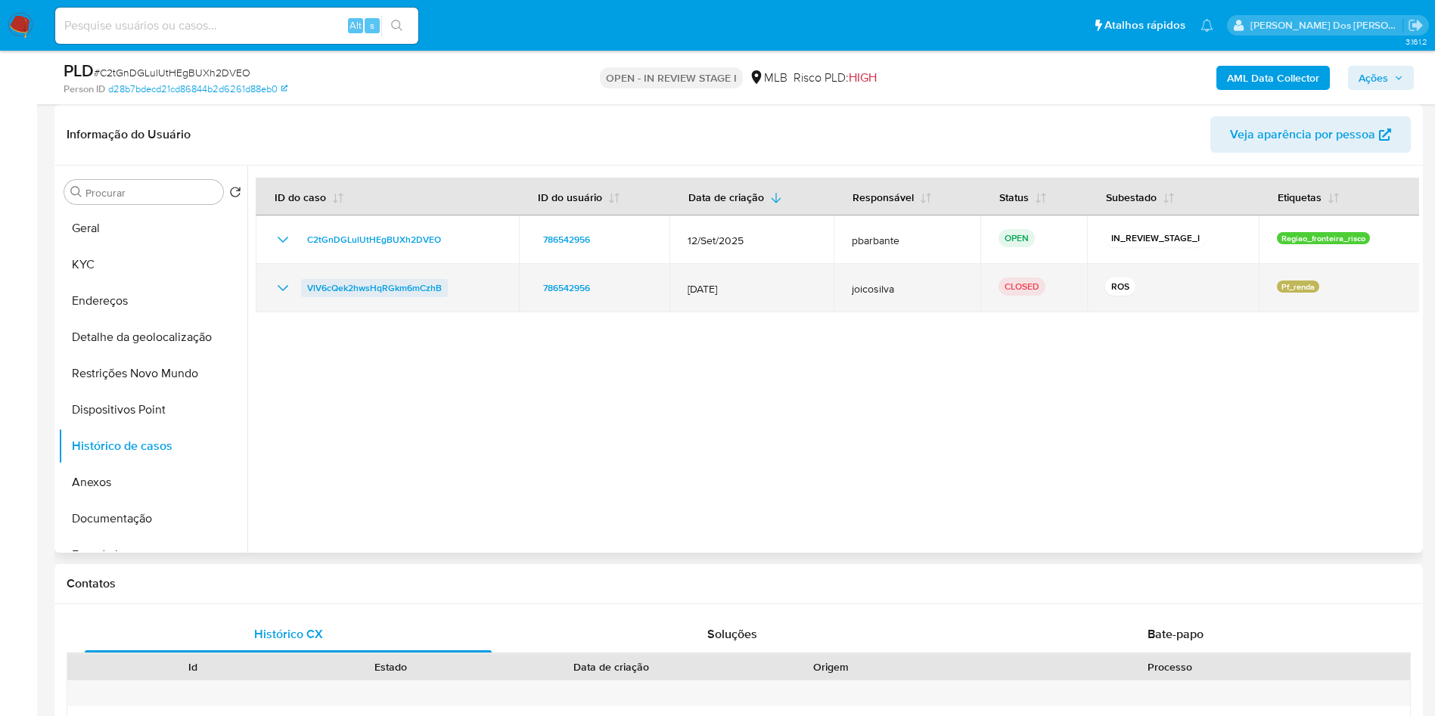
drag, startPoint x: 459, startPoint y: 307, endPoint x: 302, endPoint y: 312, distance: 157.4
click at [302, 297] on div "VlV6cQek2hwsHqRGkm6mCzhB" at bounding box center [387, 288] width 227 height 18
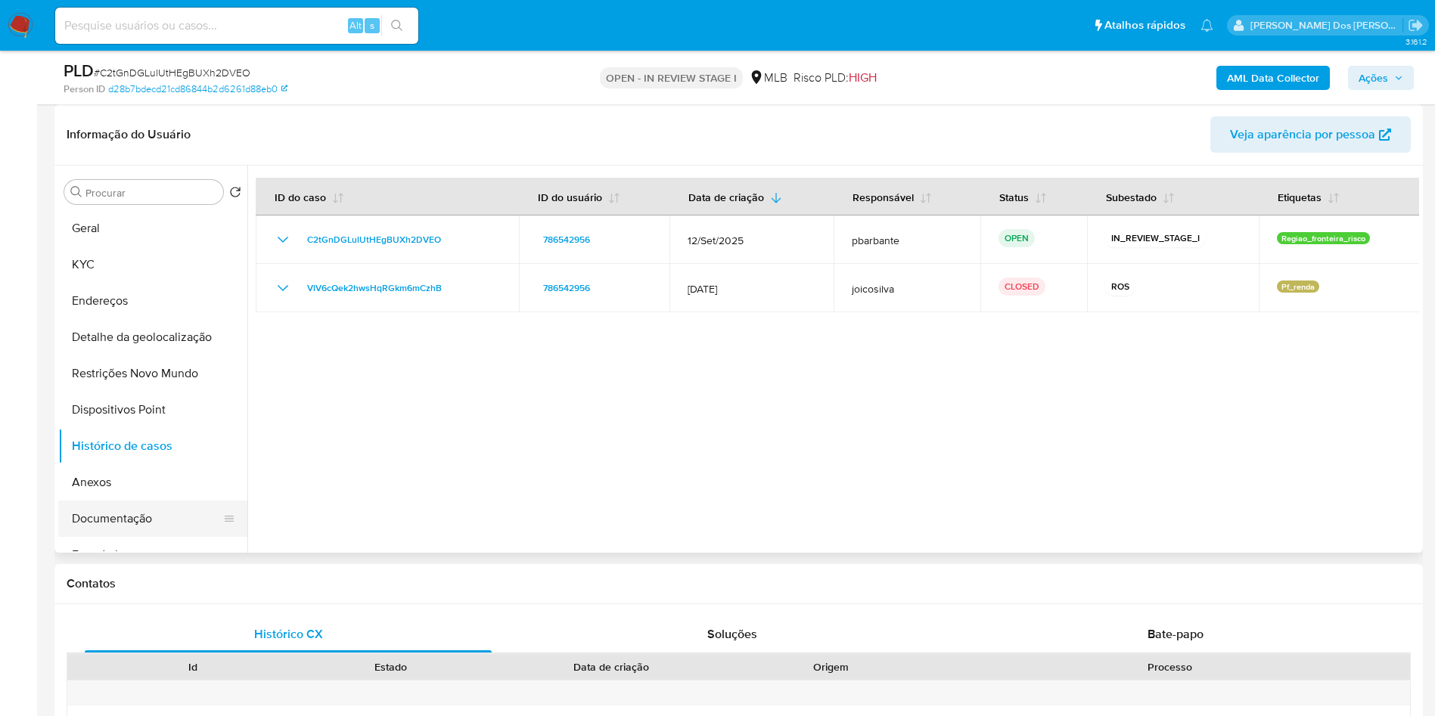
click at [139, 537] on button "Documentação" at bounding box center [146, 519] width 177 height 36
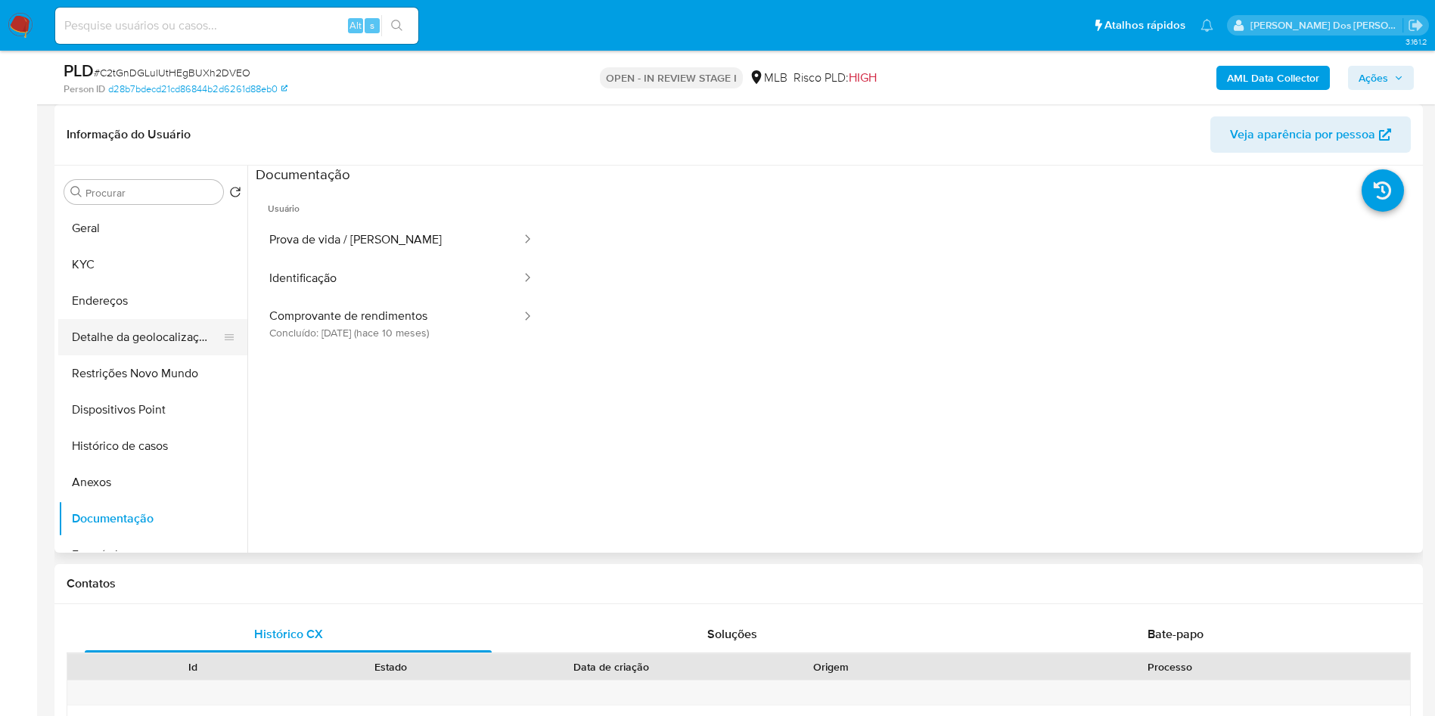
click at [143, 355] on button "Detalhe da geolocalização" at bounding box center [146, 337] width 177 height 36
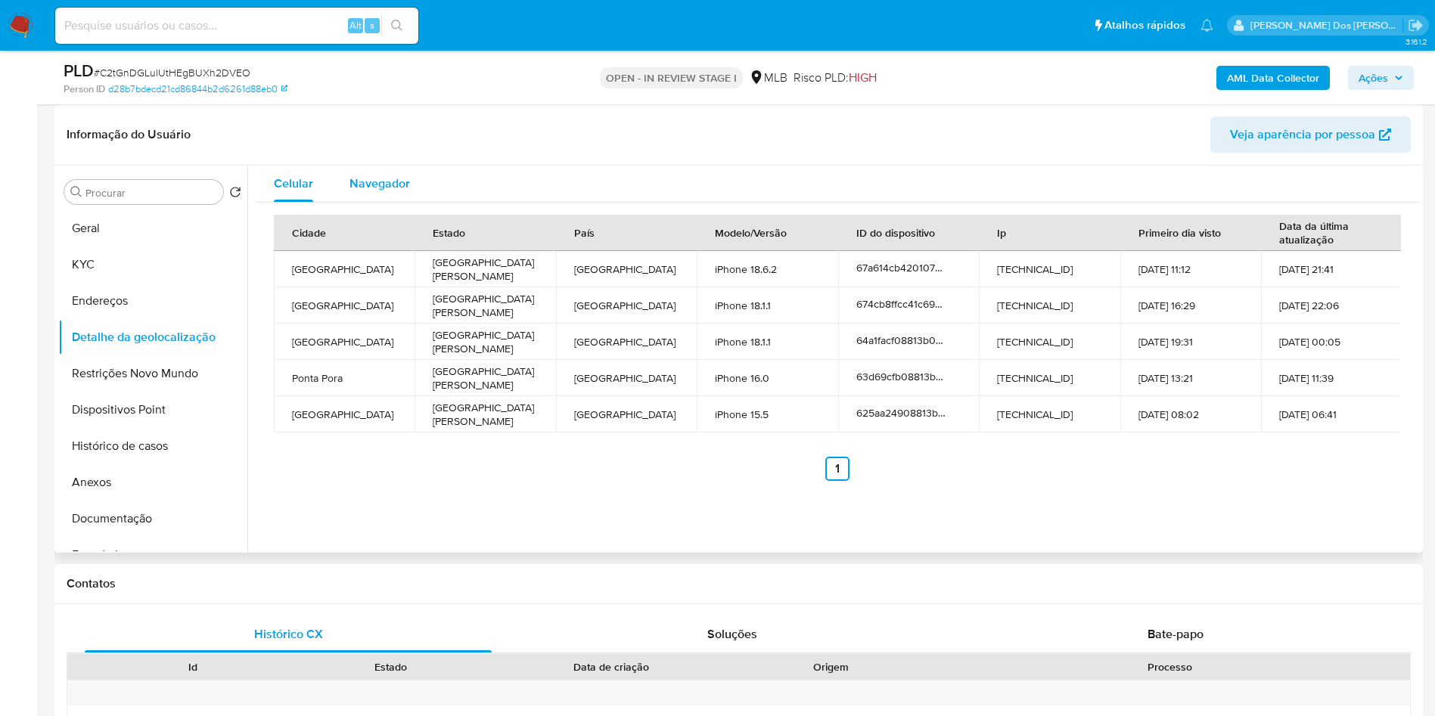
click at [363, 202] on div "Navegador" at bounding box center [379, 184] width 61 height 36
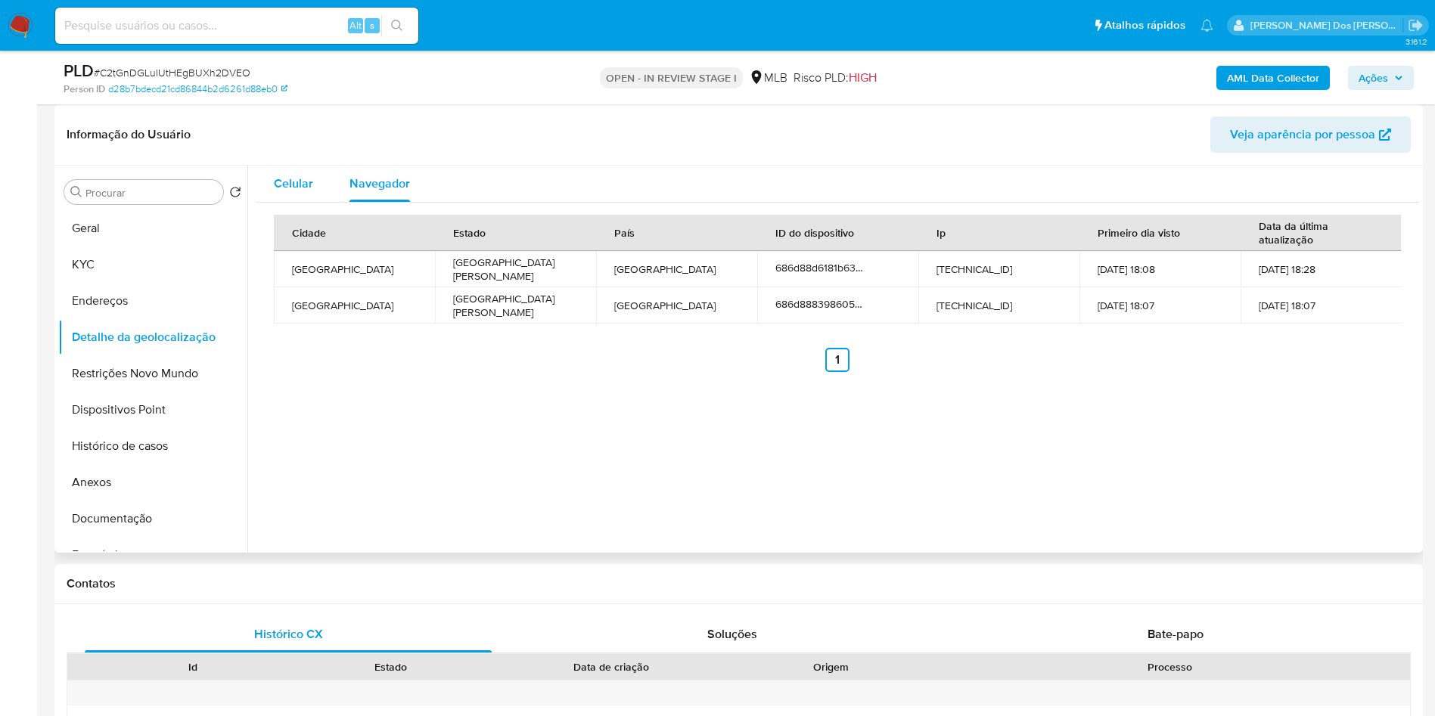
click at [296, 192] on span "Celular" at bounding box center [293, 183] width 39 height 17
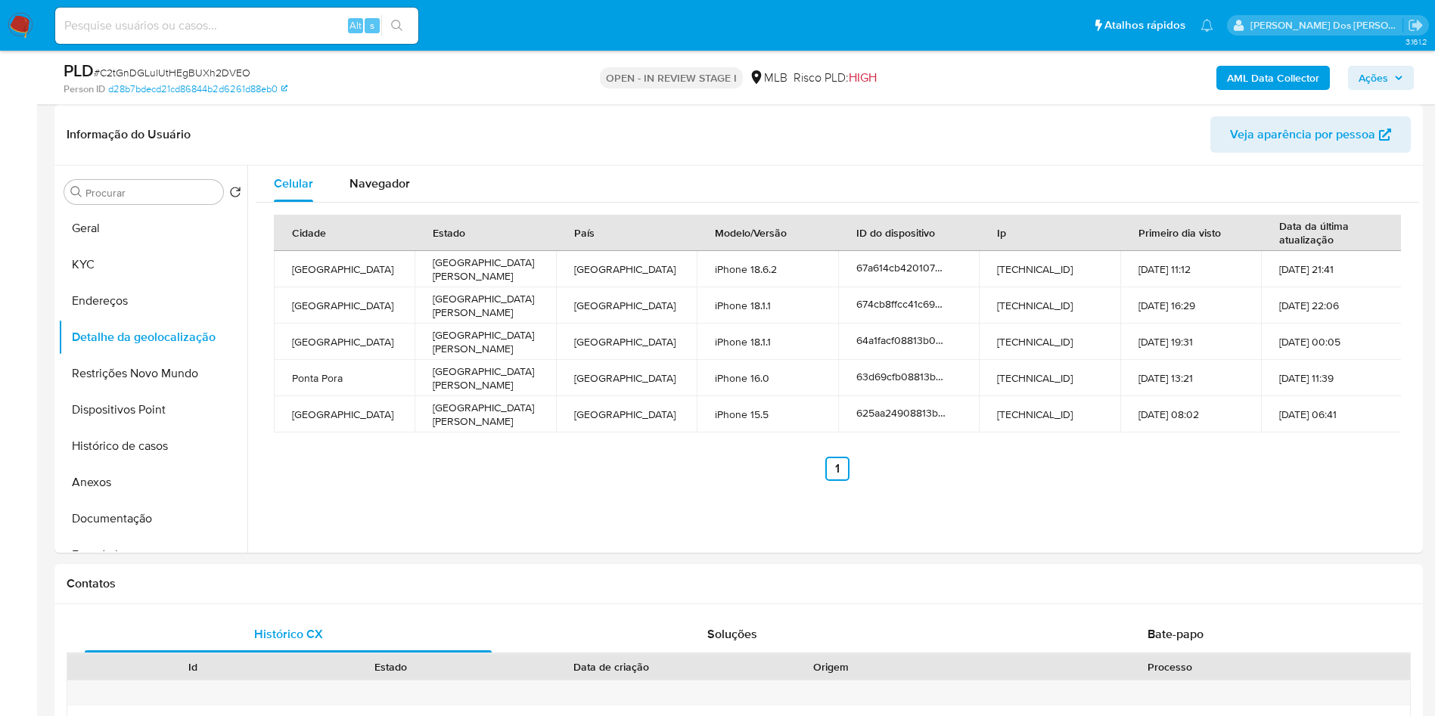
click at [1299, 72] on b "AML Data Collector" at bounding box center [1273, 78] width 92 height 24
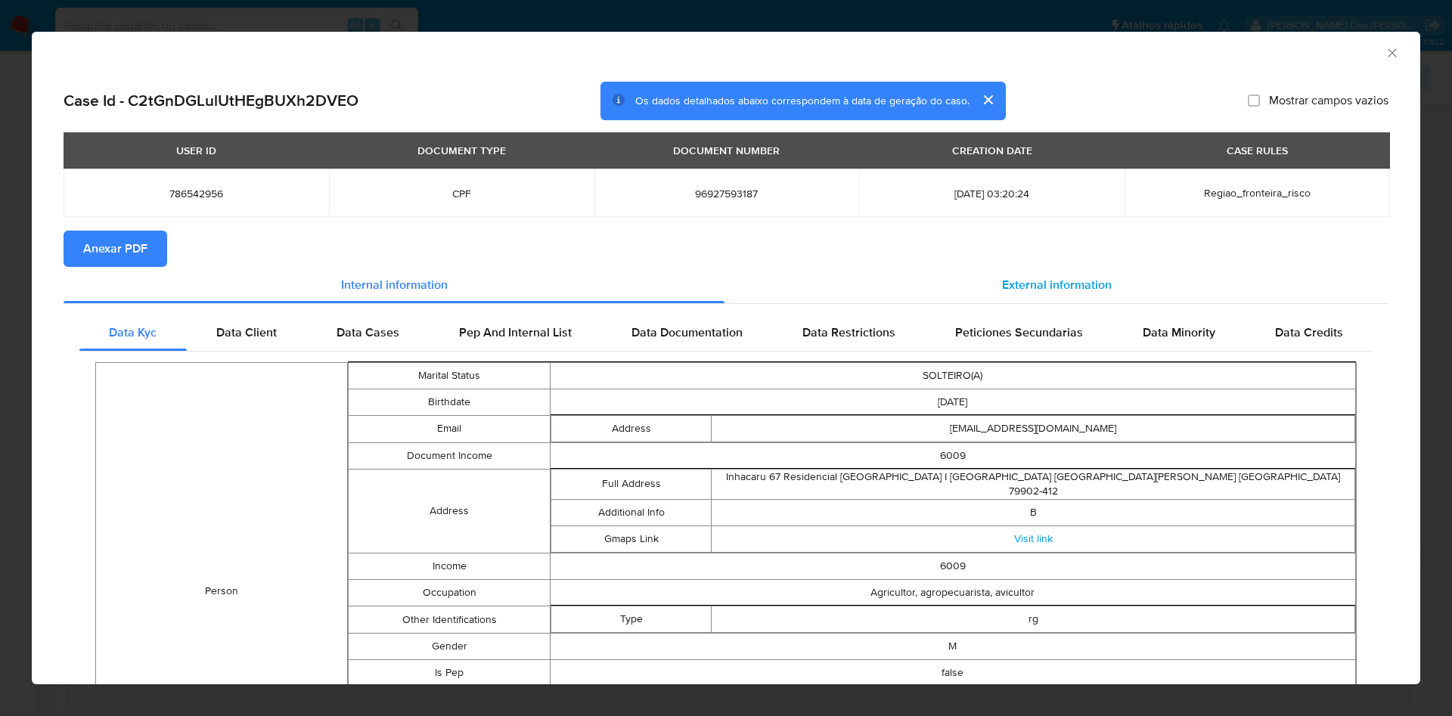
click at [1045, 275] on div "External information" at bounding box center [1057, 285] width 664 height 36
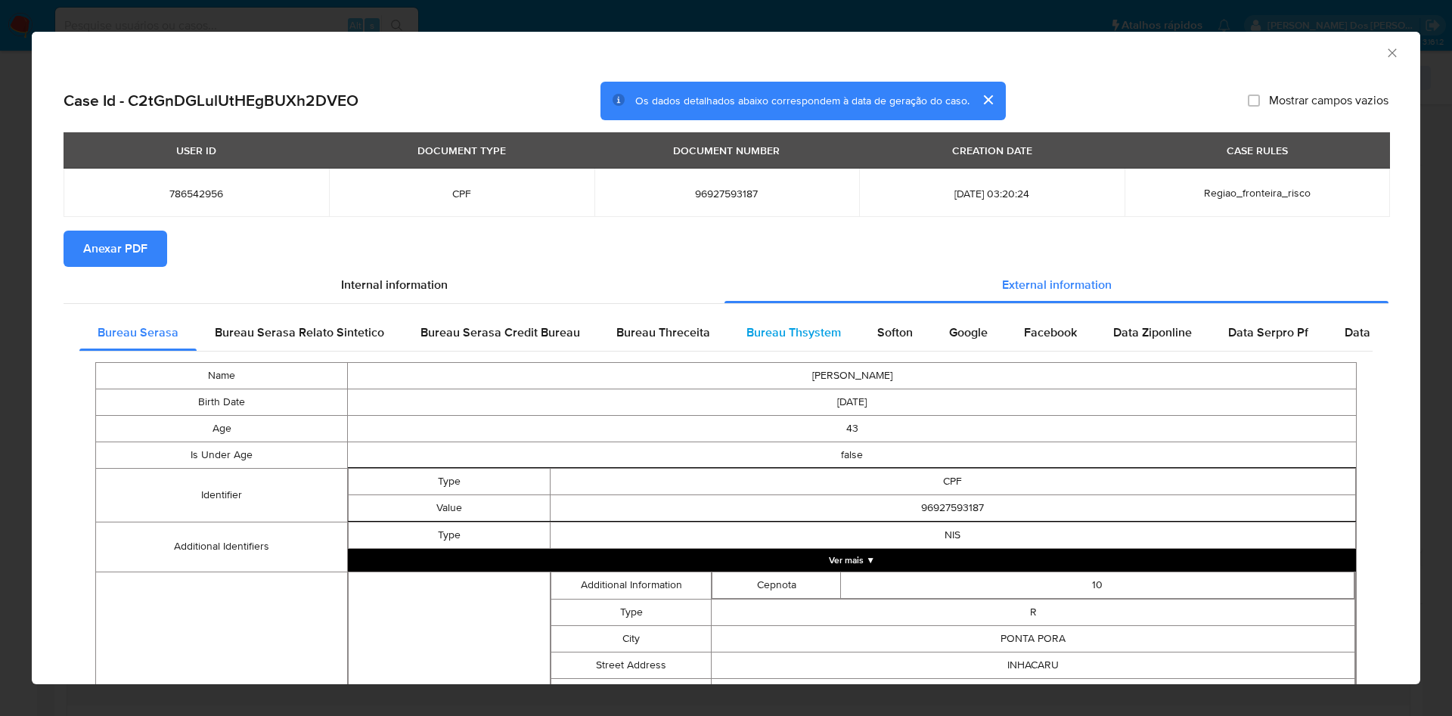
click at [780, 328] on span "Bureau Thsystem" at bounding box center [794, 332] width 95 height 17
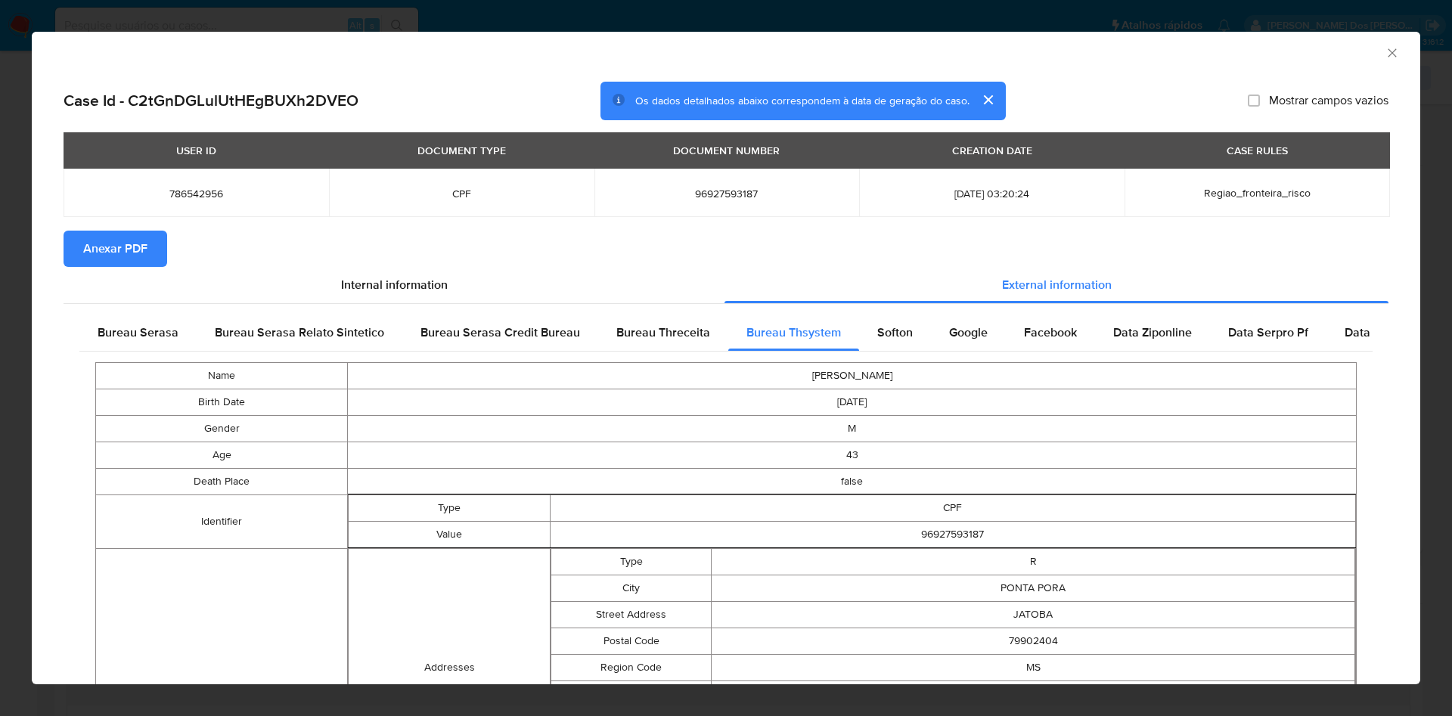
click at [105, 259] on span "Anexar PDF" at bounding box center [115, 248] width 64 height 33
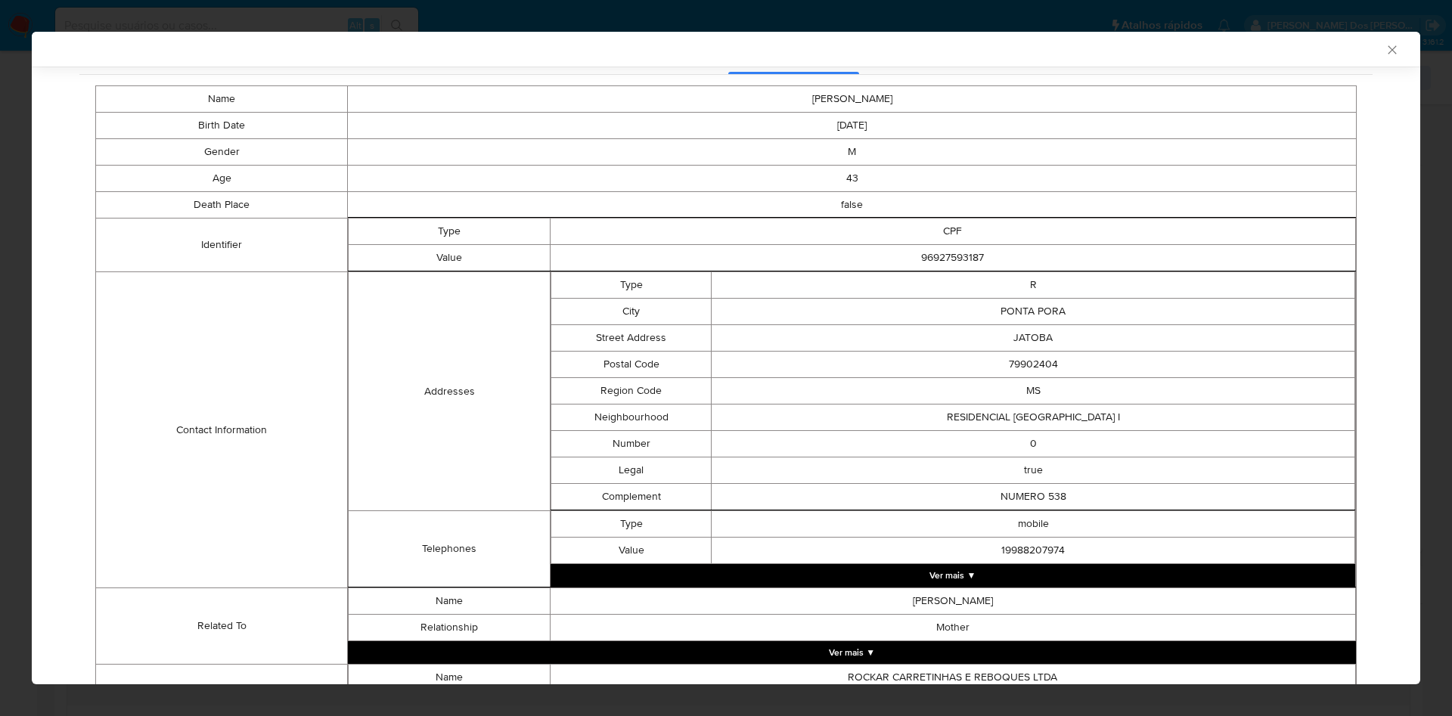
scroll to position [495, 0]
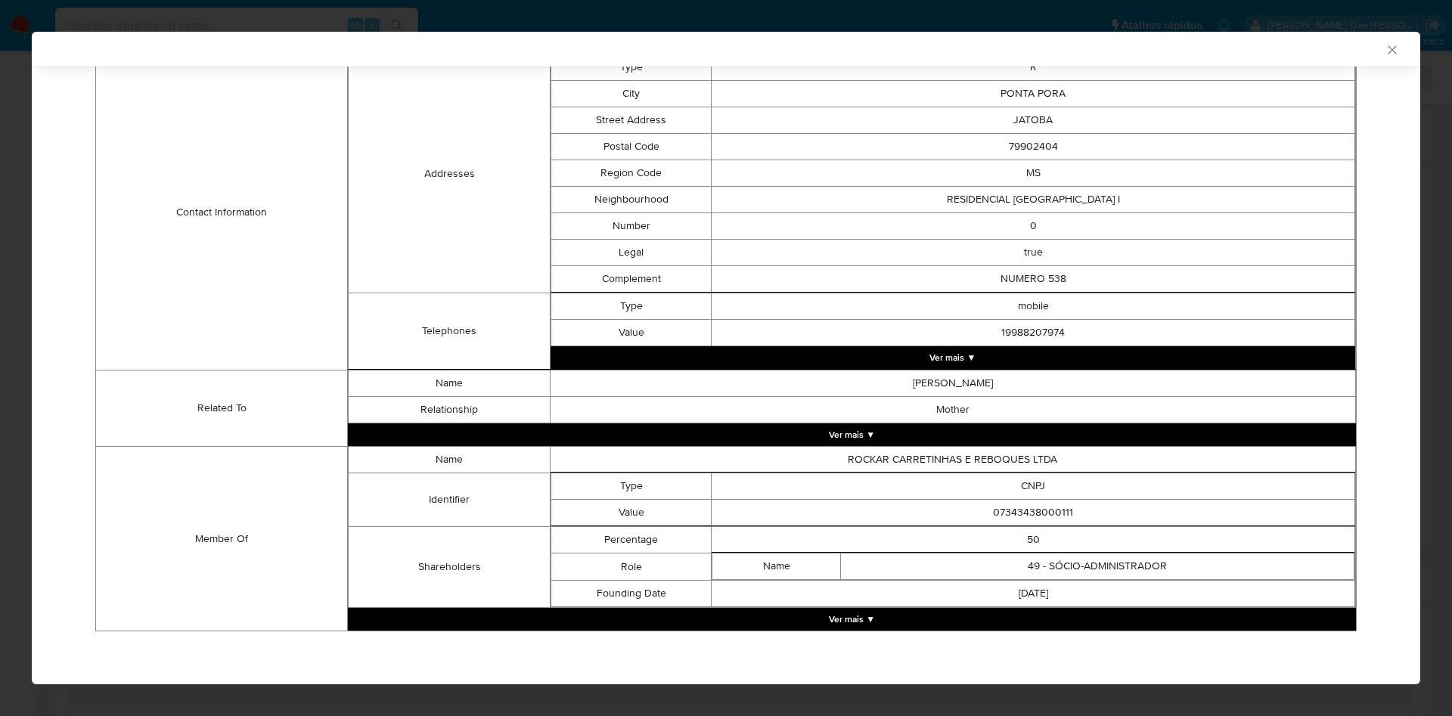
drag, startPoint x: 868, startPoint y: 624, endPoint x: 876, endPoint y: 598, distance: 27.5
click at [871, 624] on button "Ver mais ▼" at bounding box center [852, 619] width 1008 height 23
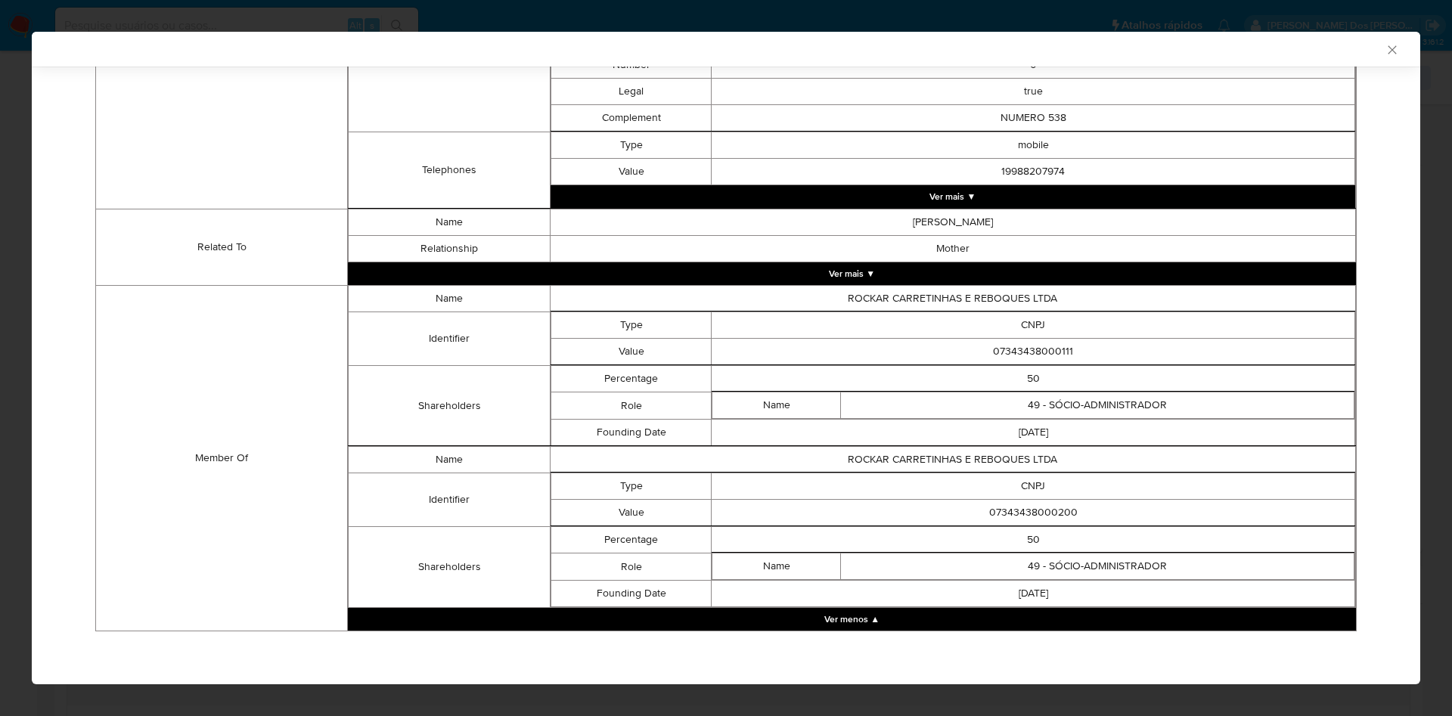
scroll to position [657, 0]
click at [1023, 347] on td "07343438000111" at bounding box center [1034, 352] width 644 height 26
copy td "07343438000111"
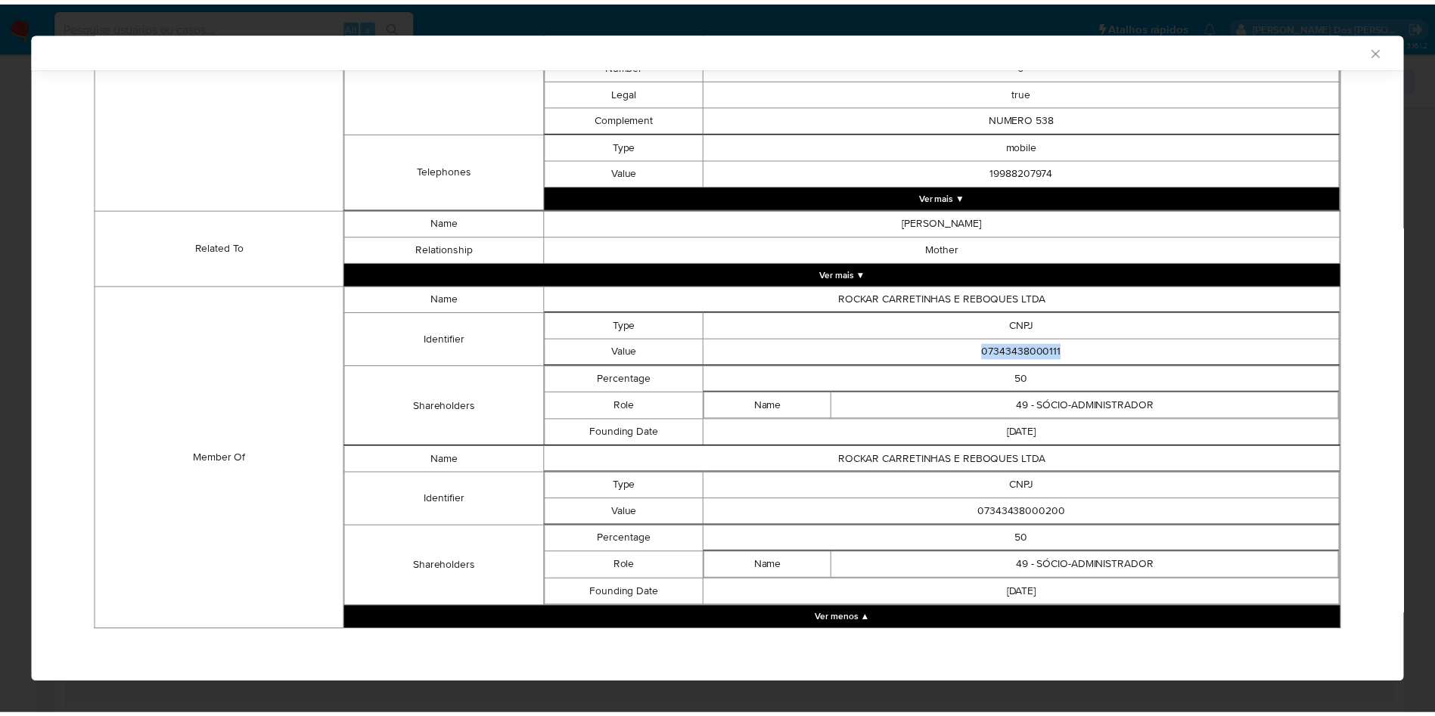
scroll to position [653, 0]
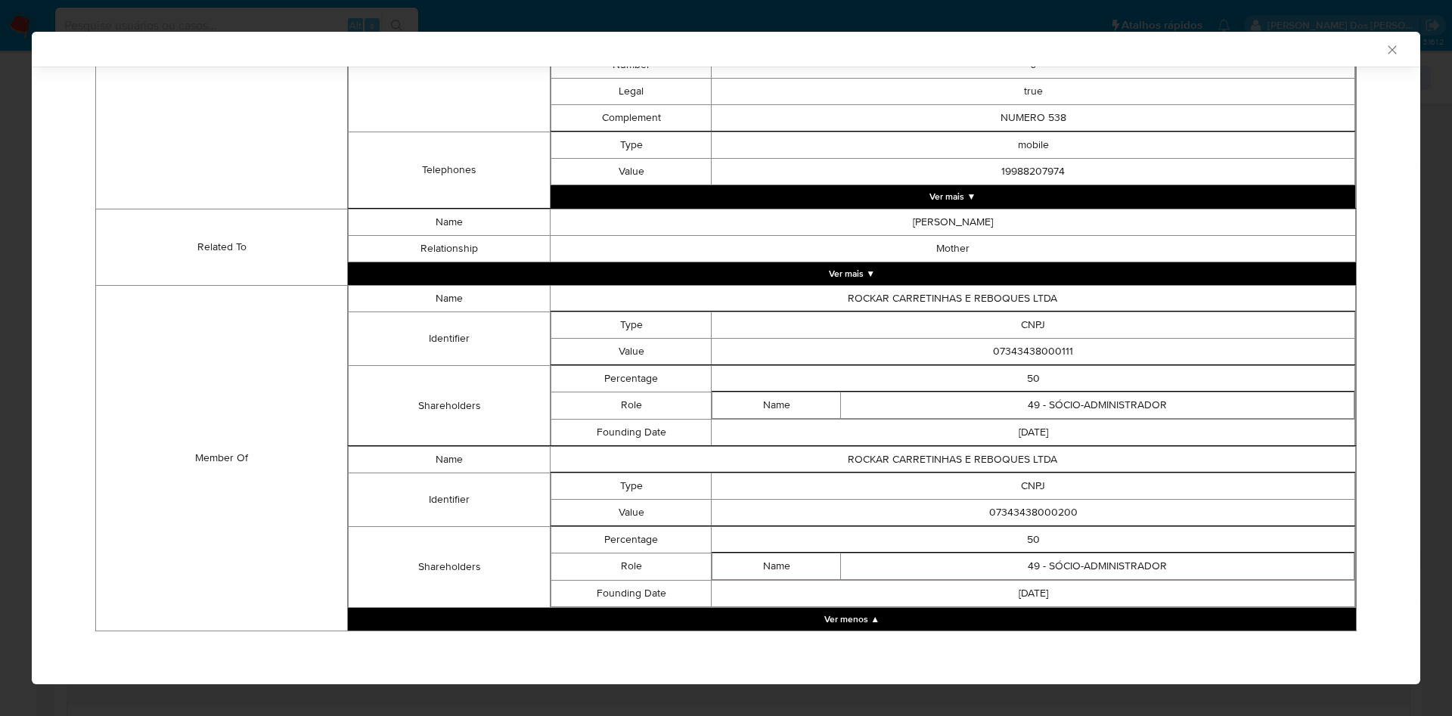
click at [1024, 513] on td "07343438000200" at bounding box center [1034, 512] width 644 height 26
click at [1023, 513] on td "07343438000200" at bounding box center [1034, 512] width 644 height 26
copy td "07343438000200"
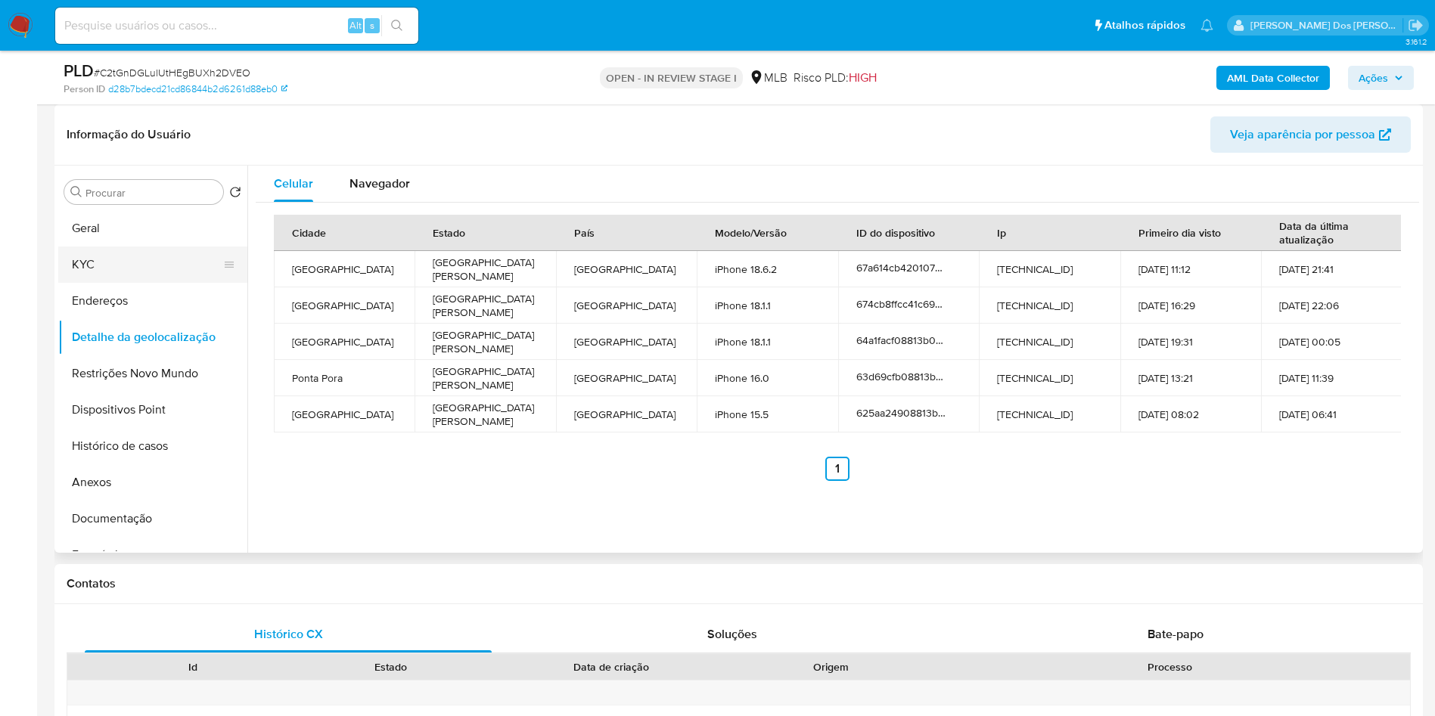
click at [107, 281] on button "KYC" at bounding box center [146, 265] width 177 height 36
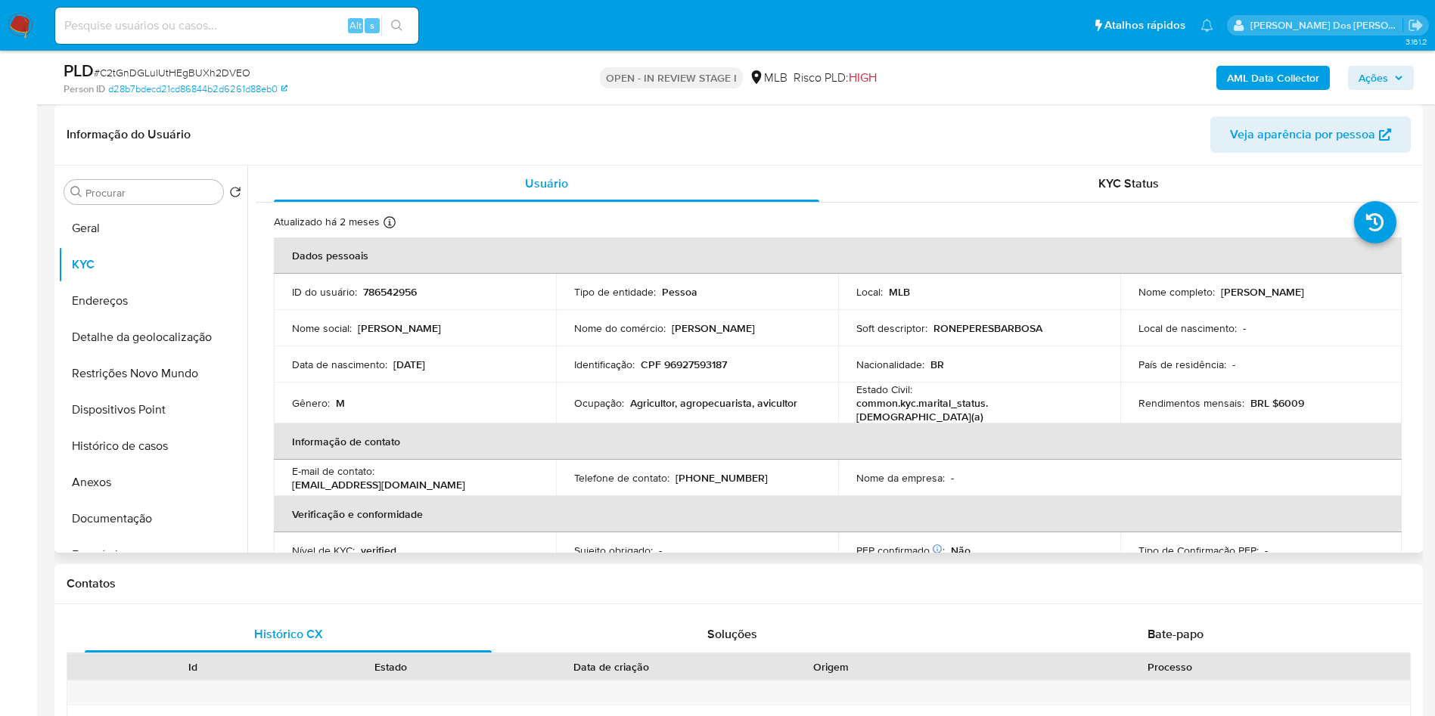
drag, startPoint x: 1319, startPoint y: 315, endPoint x: 1215, endPoint y: 318, distance: 104.4
click at [1215, 299] on div "Nome completo : Rone Peres Barbosa" at bounding box center [1261, 292] width 246 height 14
copy p "Rone Peres Barbosa"
drag, startPoint x: 144, startPoint y: 535, endPoint x: 166, endPoint y: 480, distance: 60.4
click at [146, 535] on button "Documentação" at bounding box center [152, 519] width 189 height 36
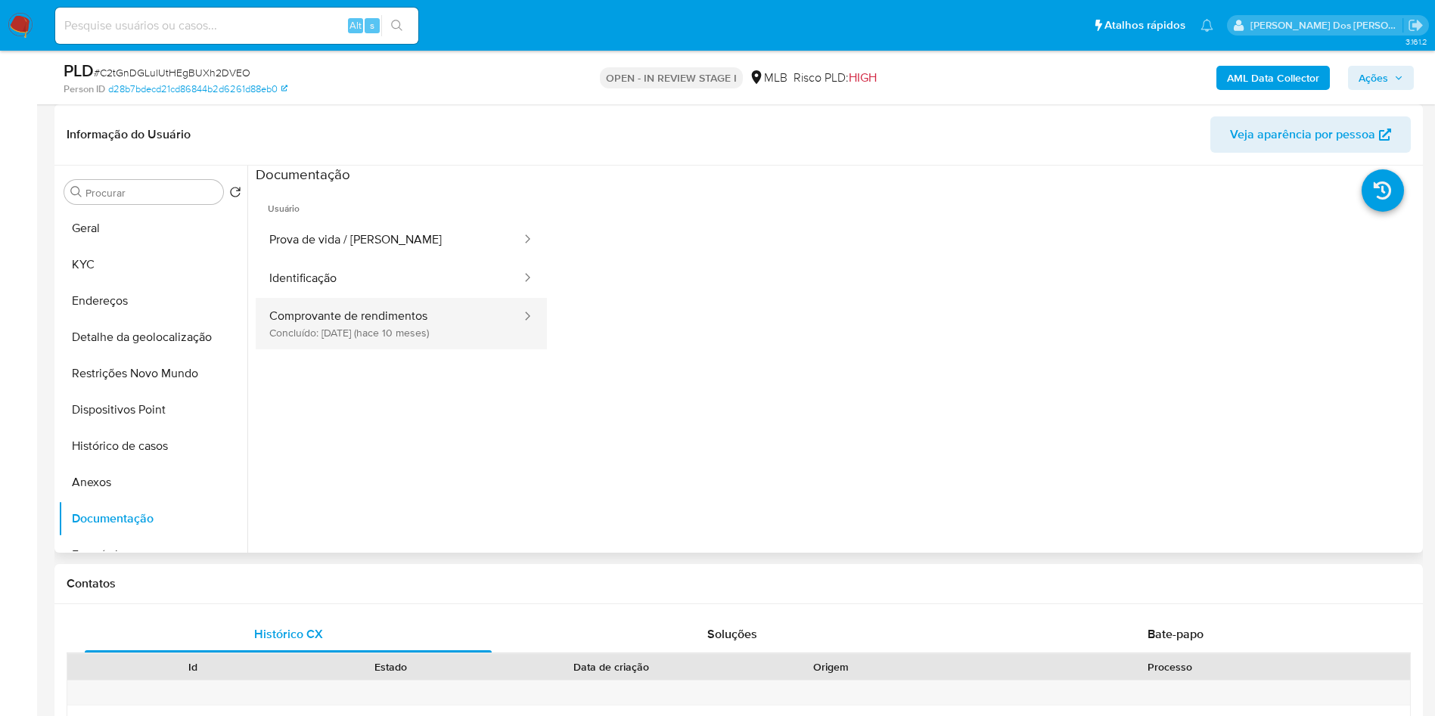
click at [361, 343] on button "Comprovante de rendimentos Concluído: 23/11/2024 (hace 10 meses)" at bounding box center [389, 323] width 267 height 51
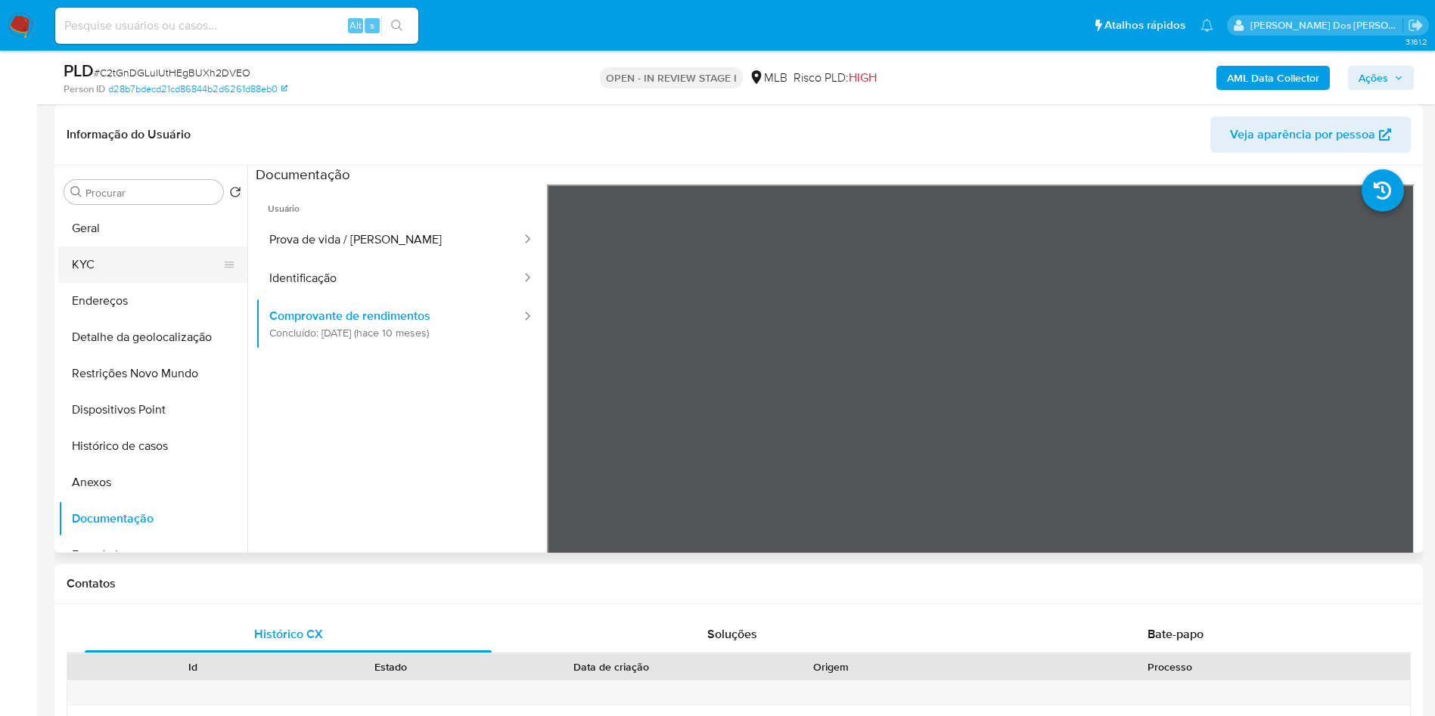
click at [69, 282] on button "KYC" at bounding box center [146, 265] width 177 height 36
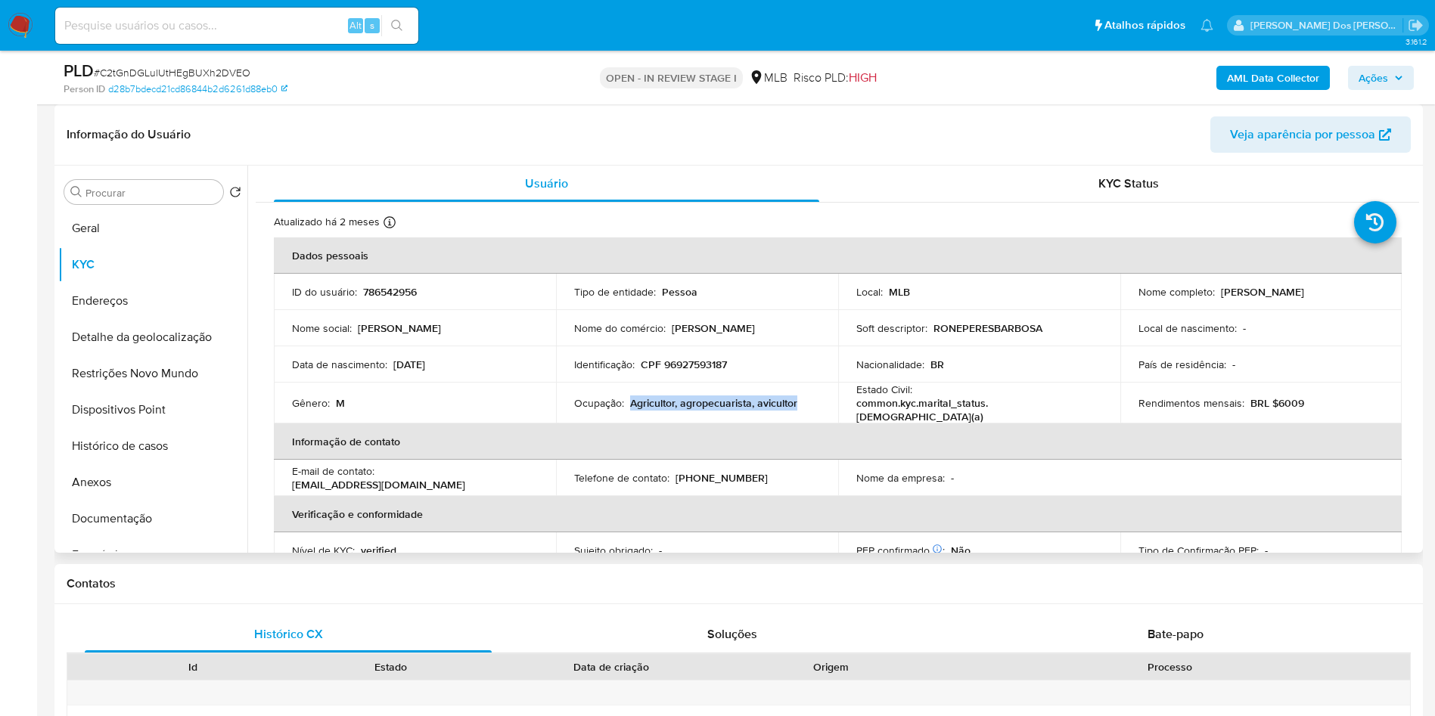
drag, startPoint x: 809, startPoint y: 421, endPoint x: 630, endPoint y: 422, distance: 178.5
click at [630, 410] on div "Ocupação : Agricultor, agropecuarista, avicultor" at bounding box center [697, 403] width 246 height 14
copy p "Agricultor, agropecuarista, avicultor"
click at [144, 392] on button "Restrições Novo Mundo" at bounding box center [146, 373] width 177 height 36
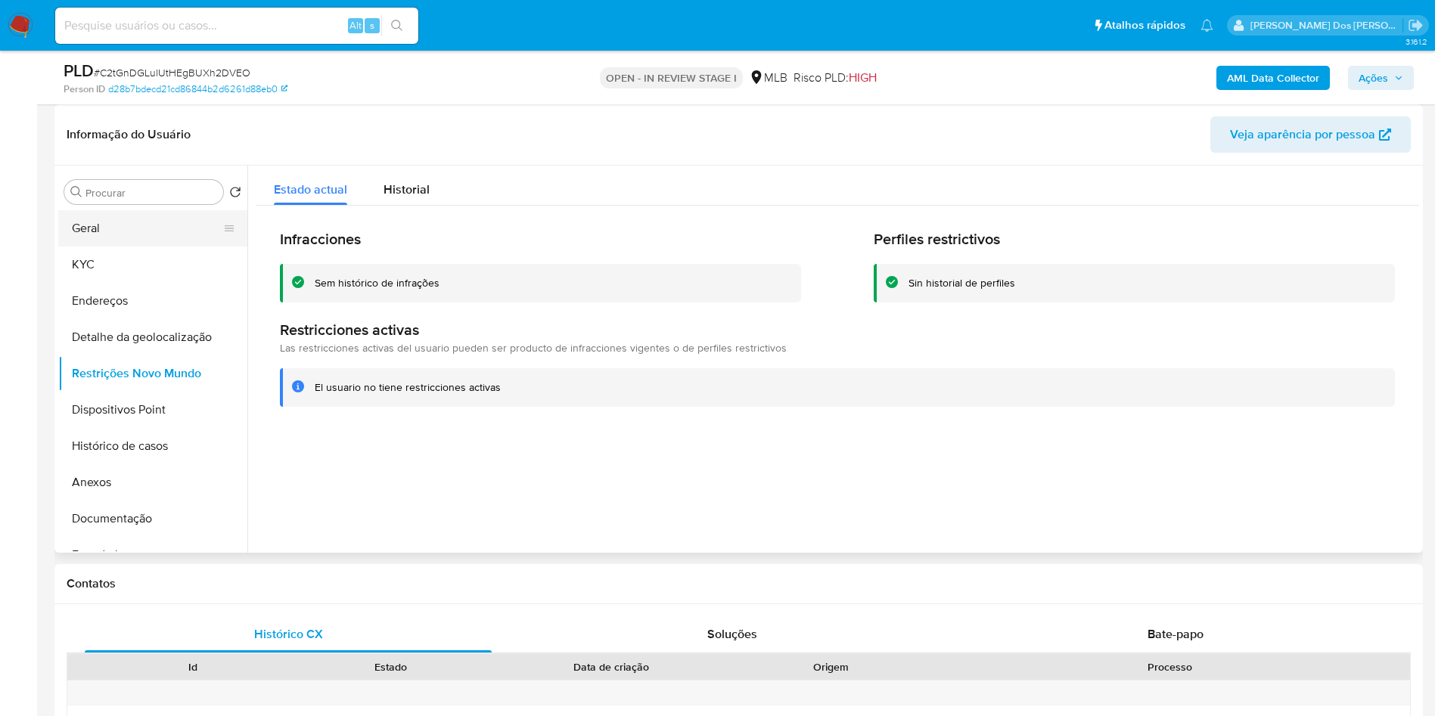
click at [161, 247] on button "Geral" at bounding box center [146, 228] width 177 height 36
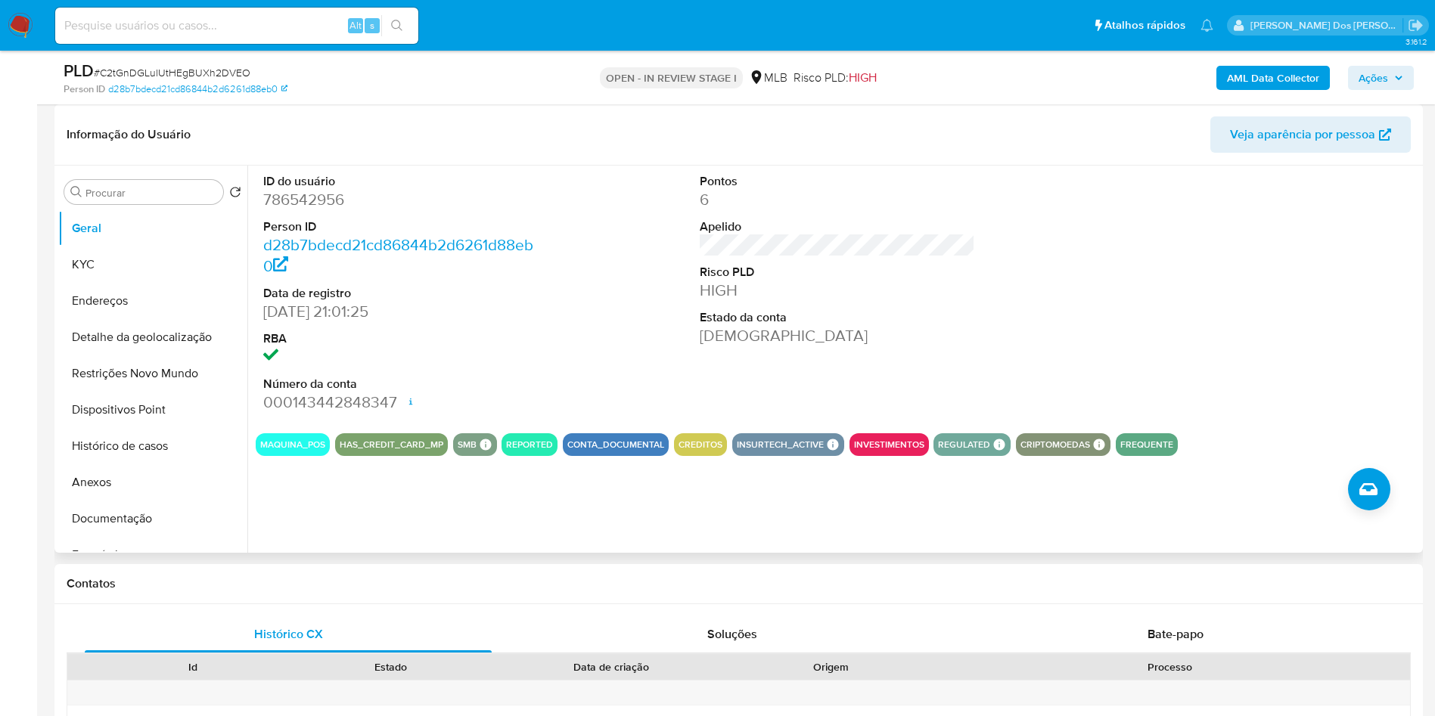
copy p "Agricultor, agropecuarista, avicultor"
click at [141, 464] on button "Histórico de casos" at bounding box center [146, 446] width 177 height 36
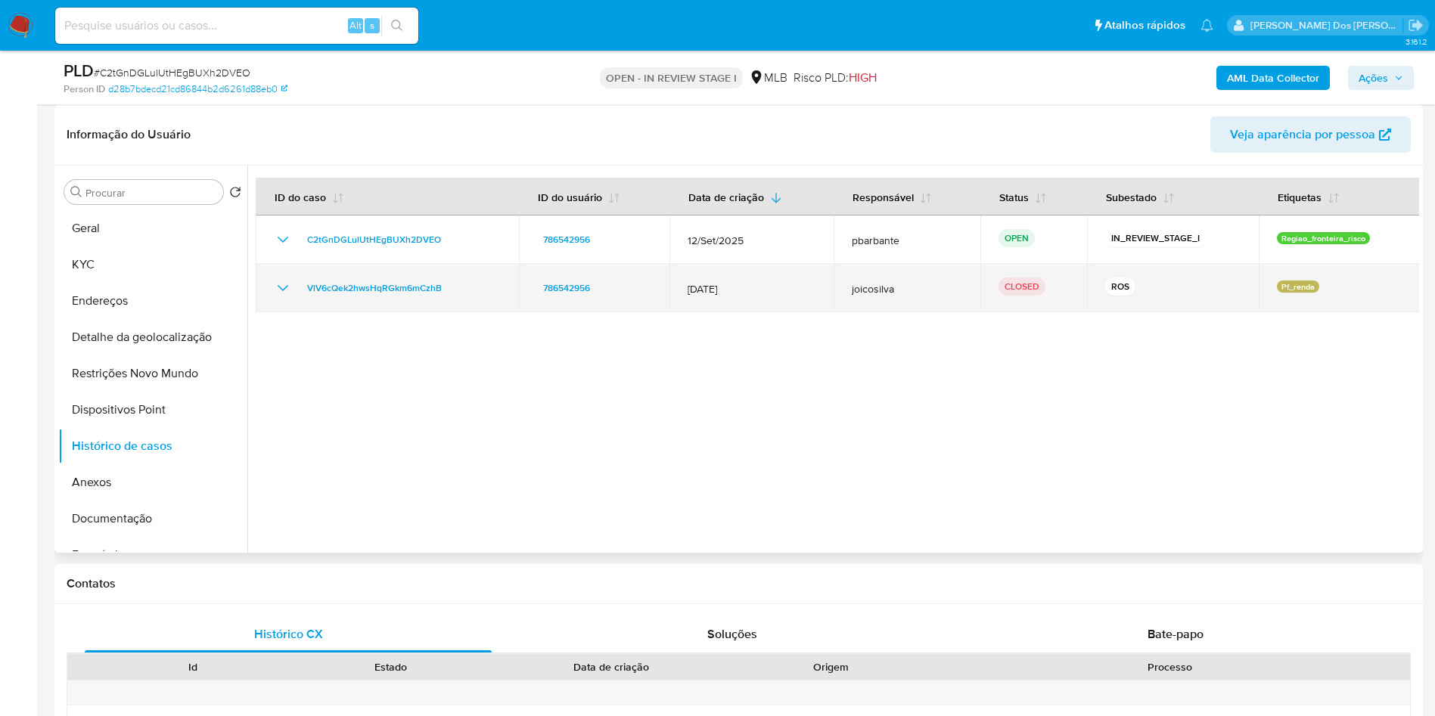
click at [281, 297] on icon "Mostrar/Ocultar" at bounding box center [283, 288] width 18 height 18
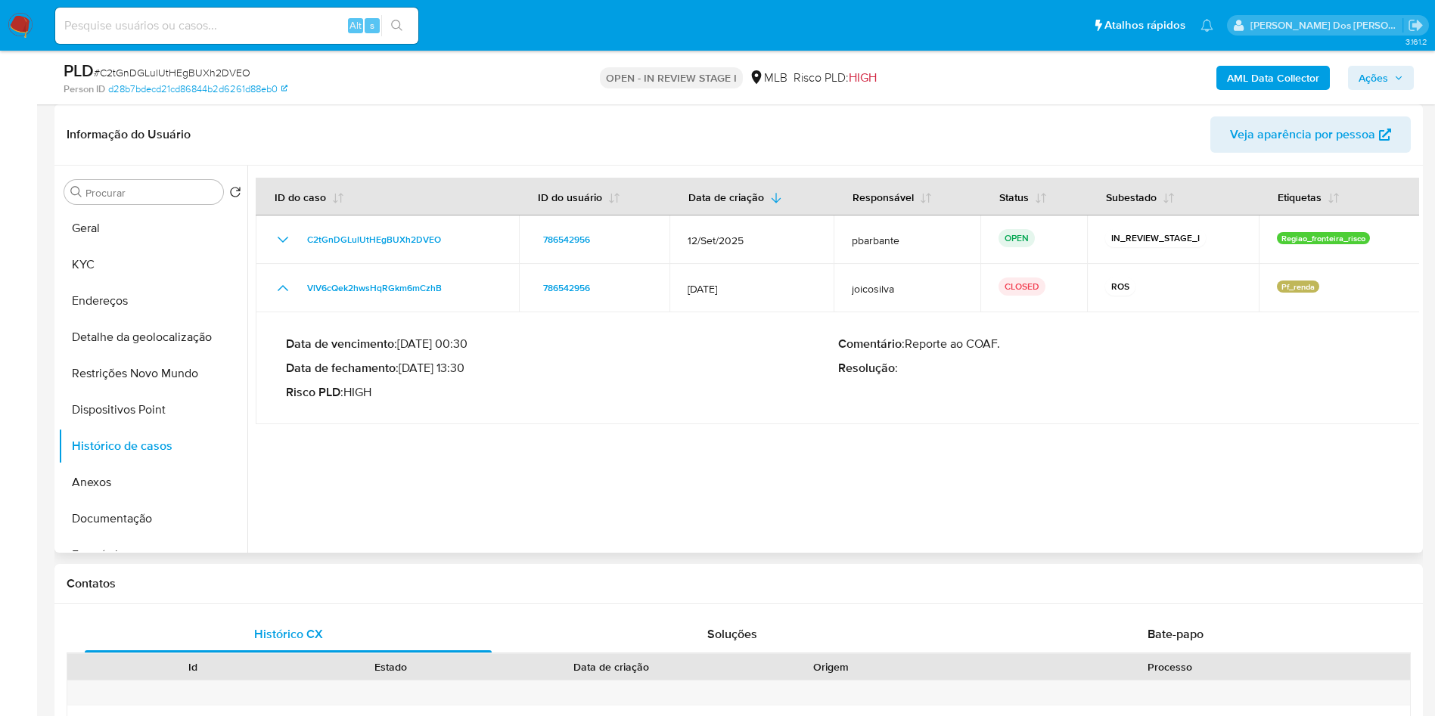
drag, startPoint x: 408, startPoint y: 390, endPoint x: 464, endPoint y: 396, distance: 56.3
click at [464, 376] on p "Data de fechamento : 17/02/2025 13:30" at bounding box center [562, 368] width 552 height 15
click at [129, 283] on button "KYC" at bounding box center [146, 265] width 177 height 36
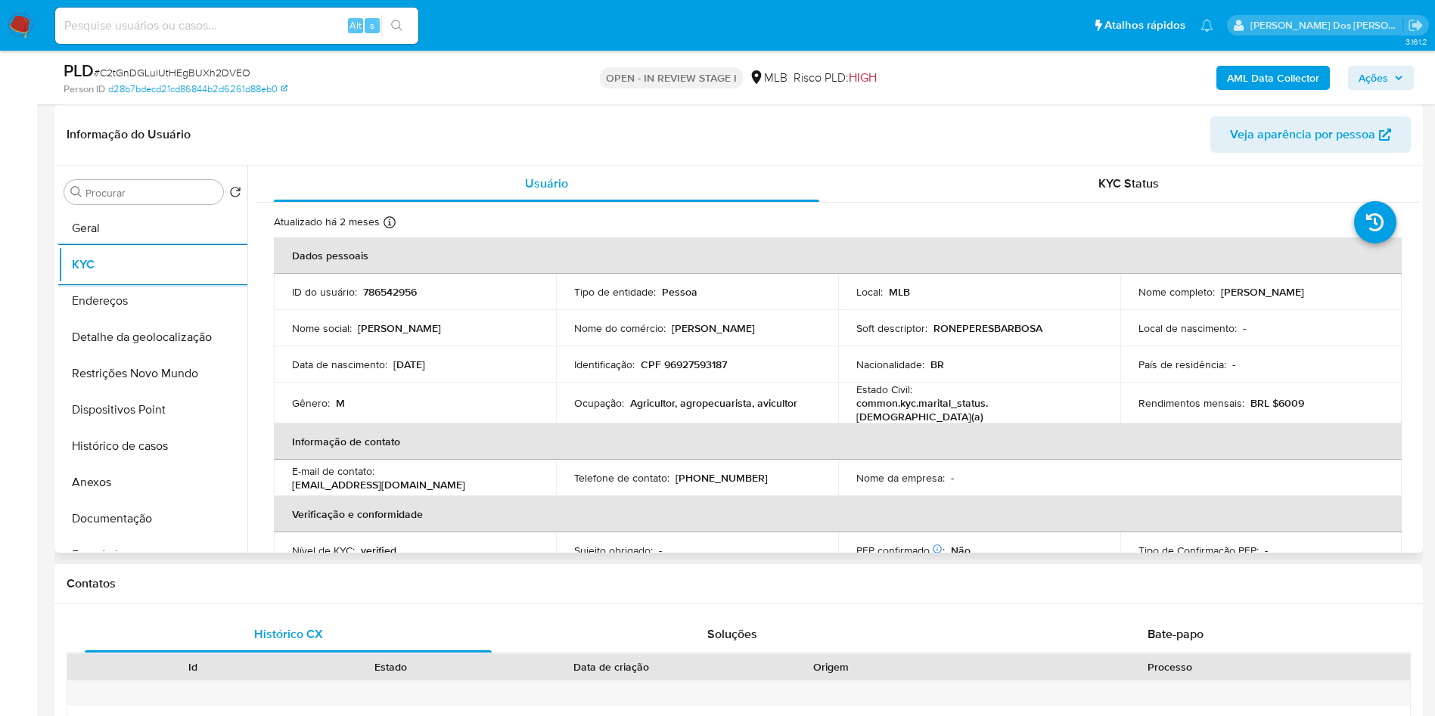
scroll to position [630, 0]
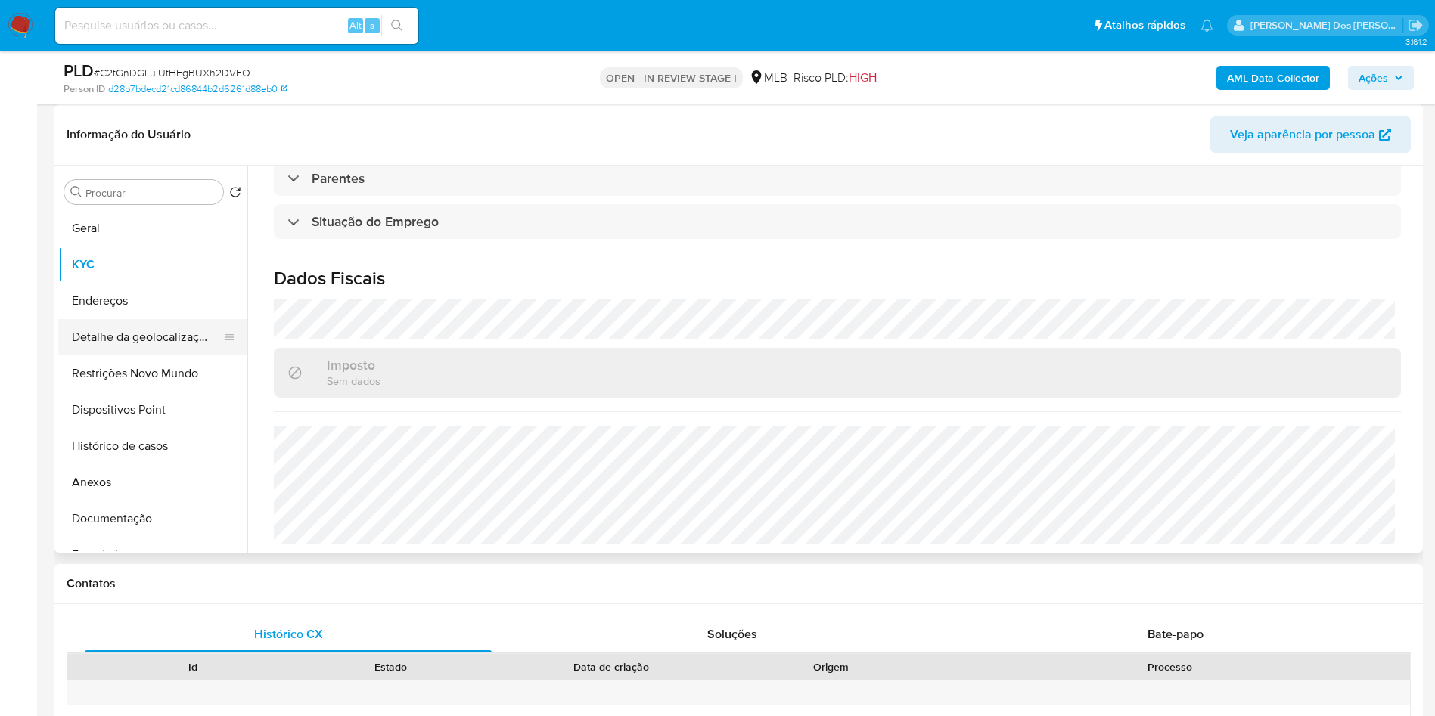
click at [176, 355] on button "Detalhe da geolocalização" at bounding box center [146, 337] width 177 height 36
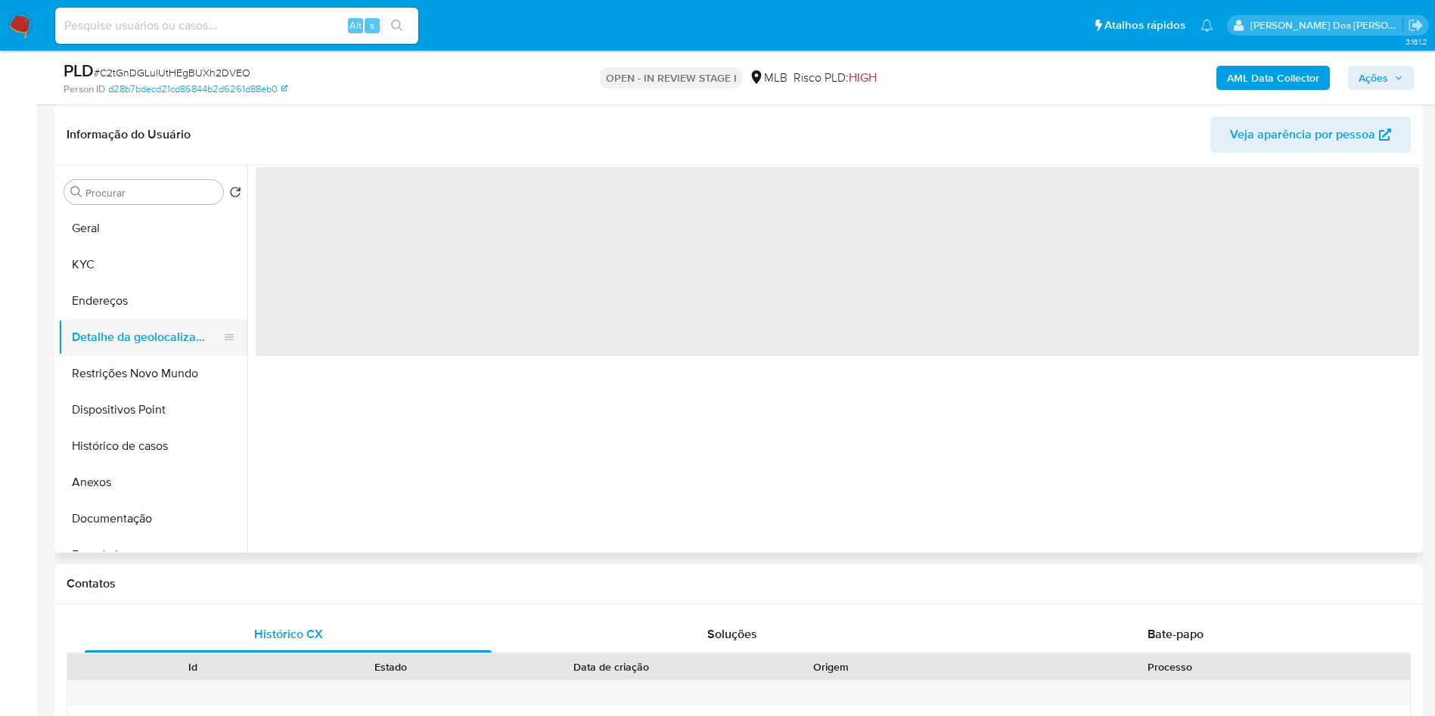
scroll to position [0, 0]
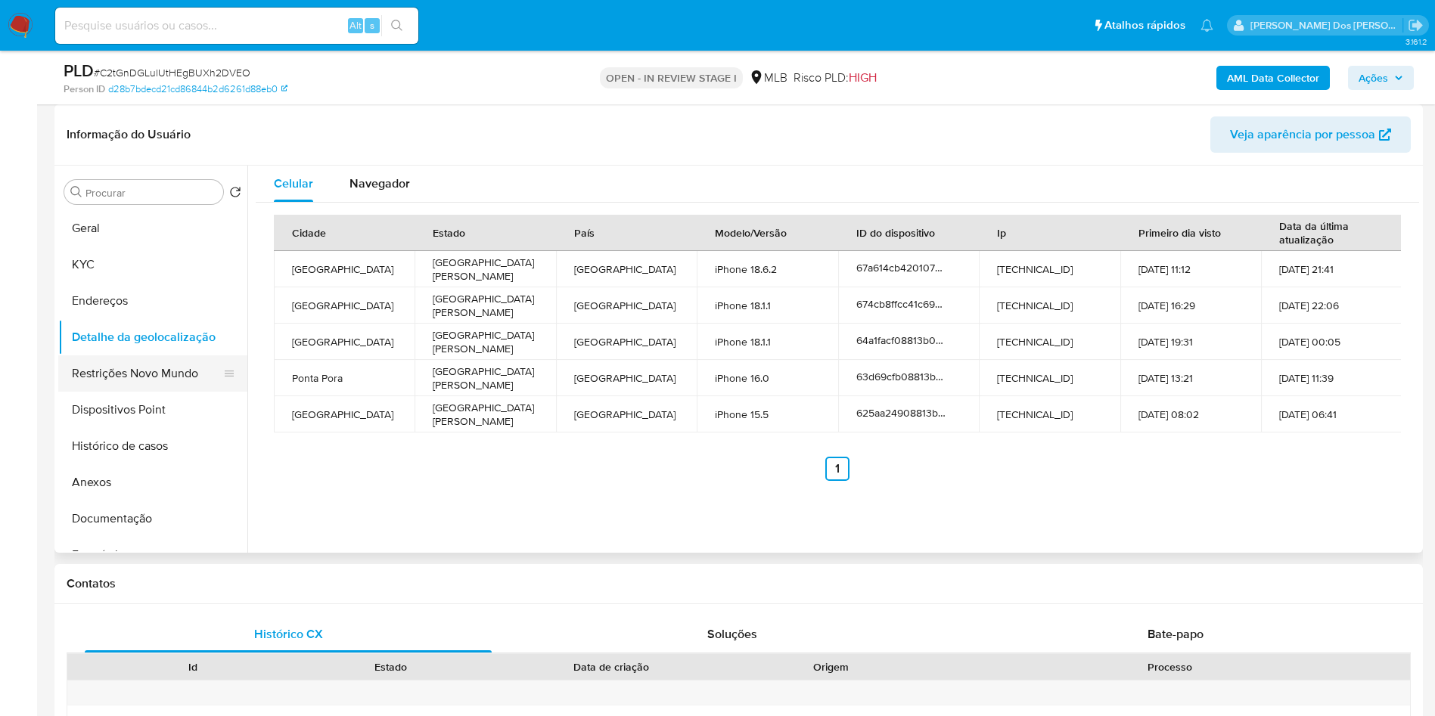
click at [110, 392] on button "Restrições Novo Mundo" at bounding box center [146, 373] width 177 height 36
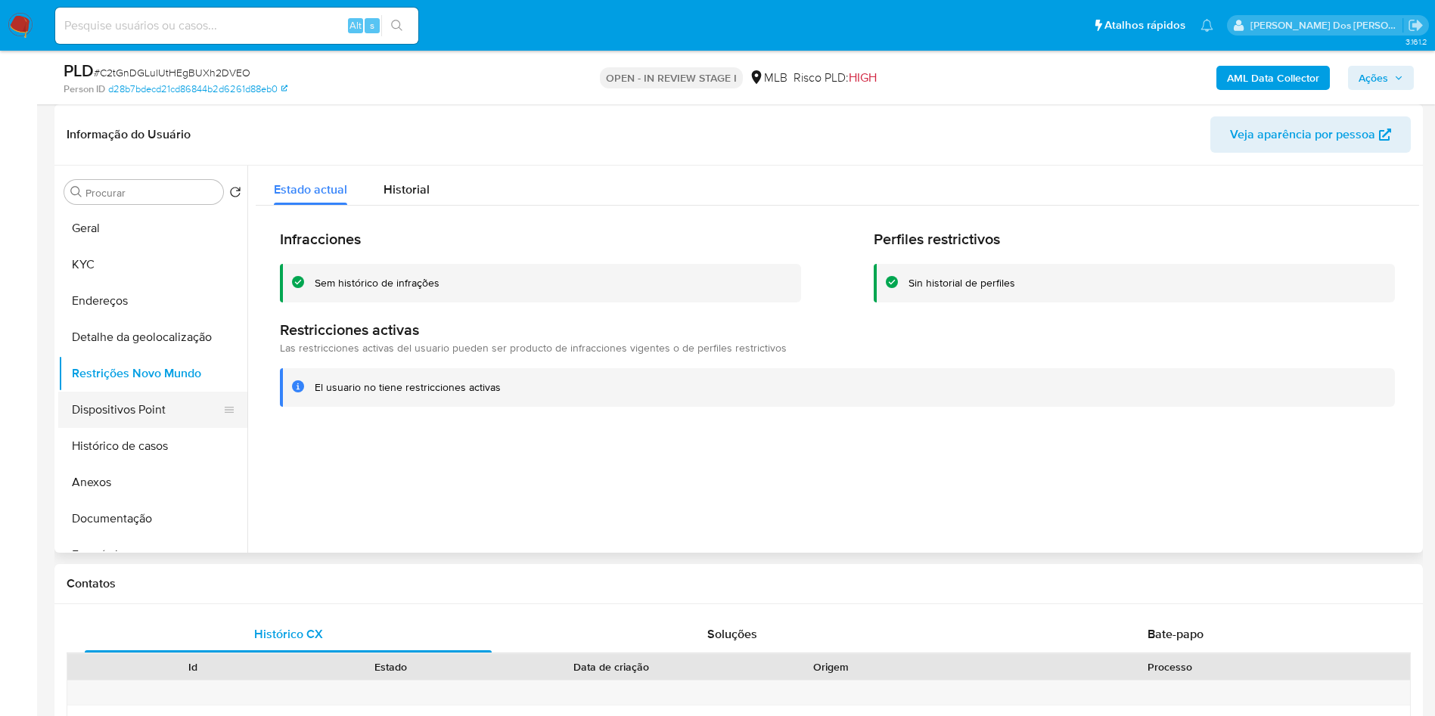
click at [95, 428] on button "Dispositivos Point" at bounding box center [146, 410] width 177 height 36
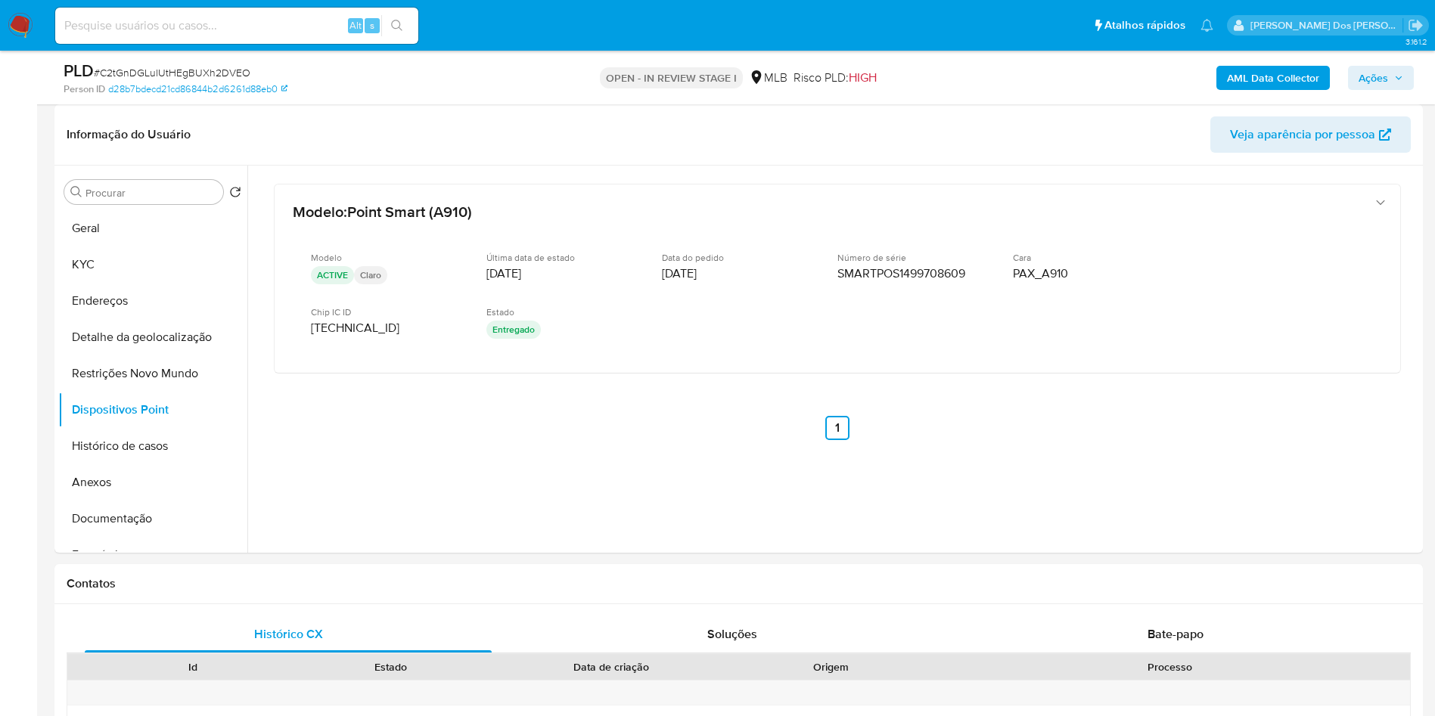
click at [1392, 69] on span "Ações" at bounding box center [1380, 77] width 45 height 21
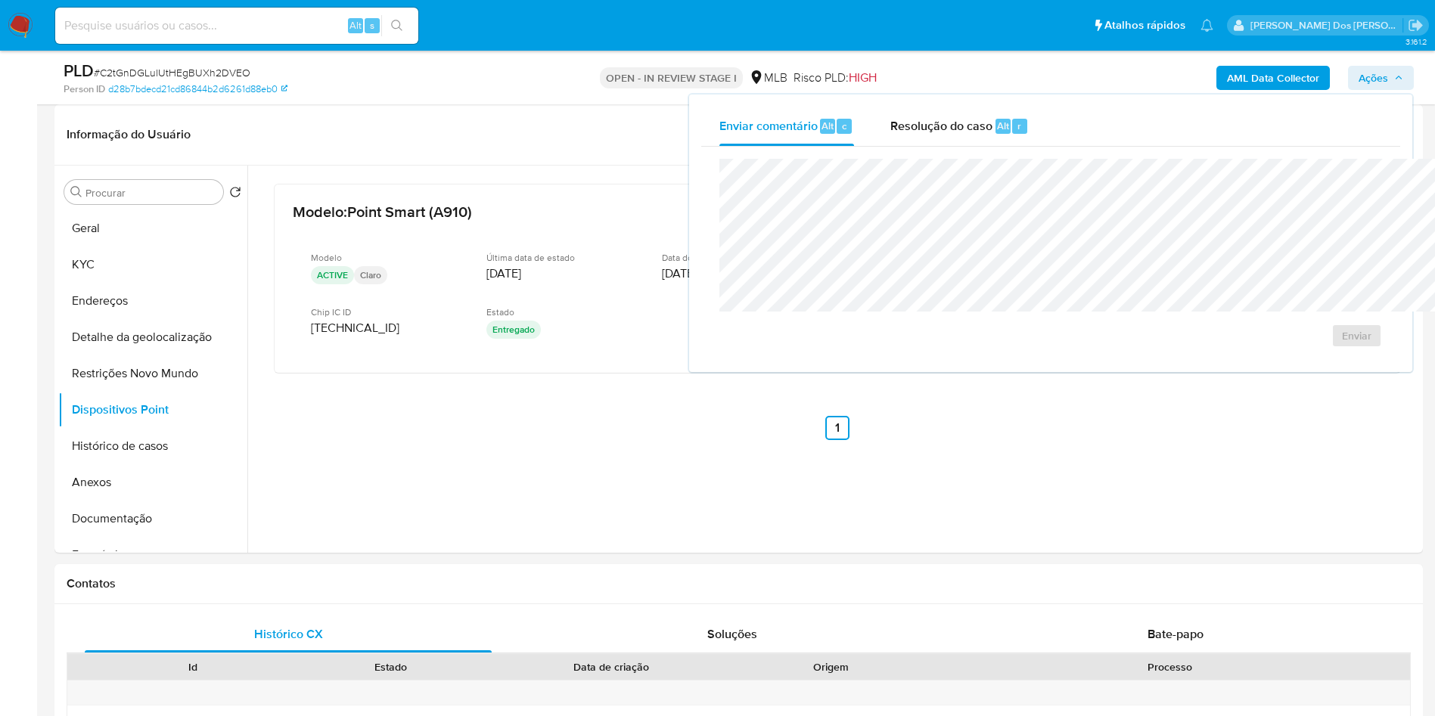
drag, startPoint x: 839, startPoint y: 146, endPoint x: 845, endPoint y: 154, distance: 10.3
click at [839, 147] on div "Enviar" at bounding box center [1050, 253] width 699 height 213
click at [890, 126] on span "Resolução do caso" at bounding box center [941, 124] width 102 height 17
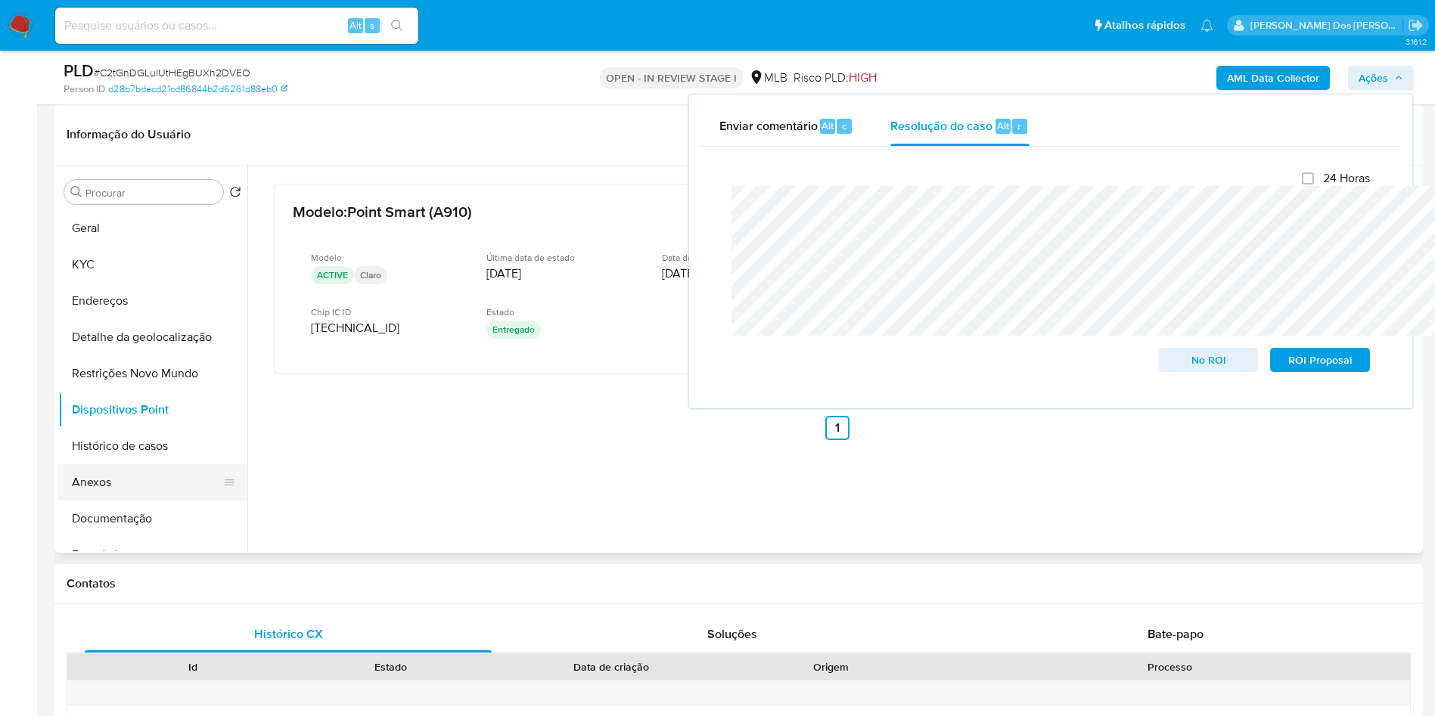
click at [120, 501] on button "Anexos" at bounding box center [146, 482] width 177 height 36
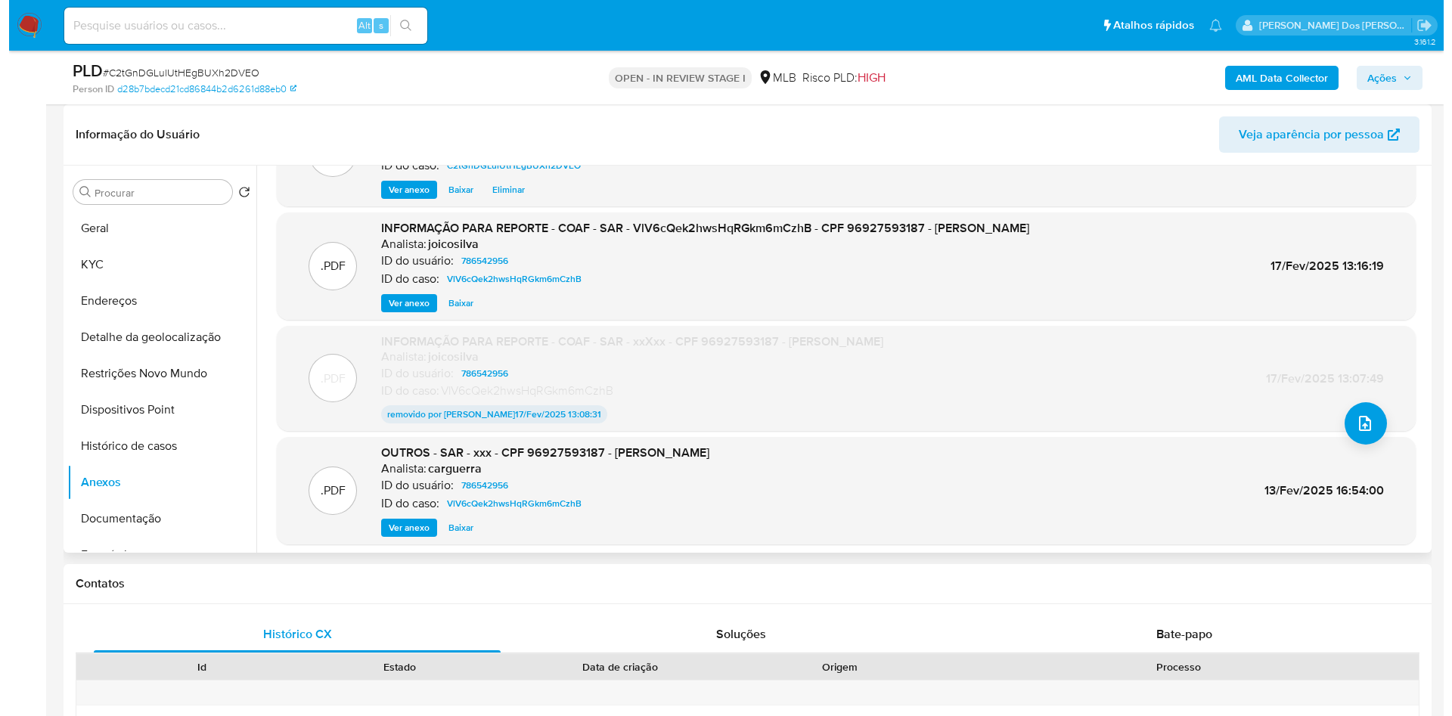
scroll to position [126, 0]
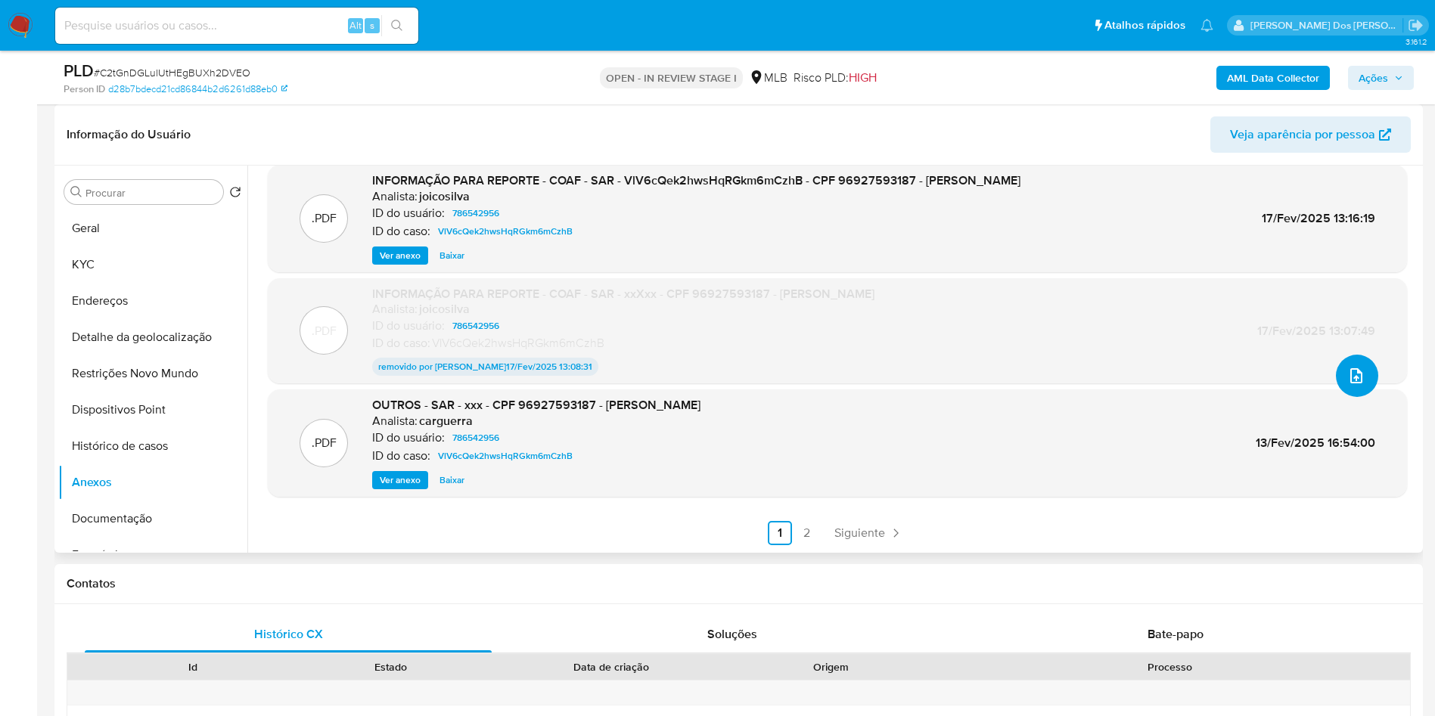
click at [1347, 385] on icon "upload-file" at bounding box center [1356, 376] width 18 height 18
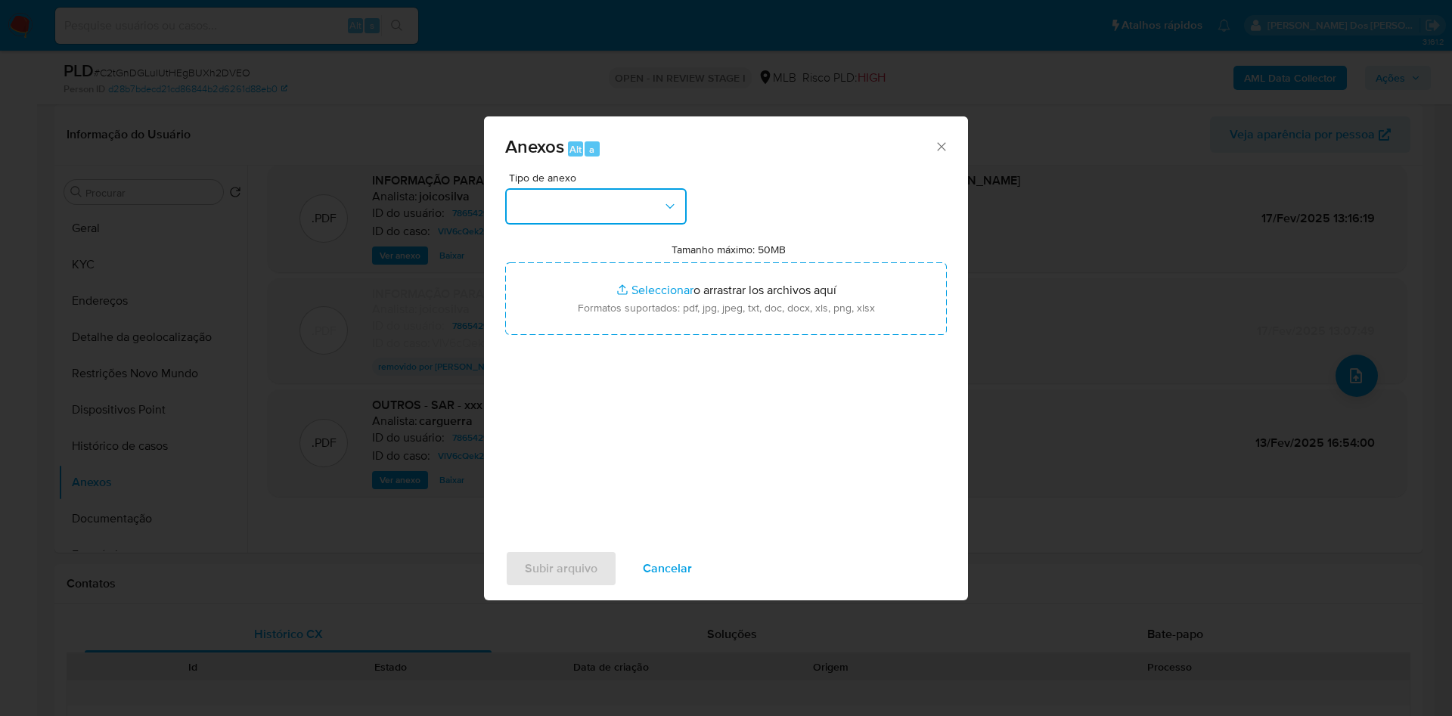
click at [647, 193] on button "button" at bounding box center [596, 206] width 182 height 36
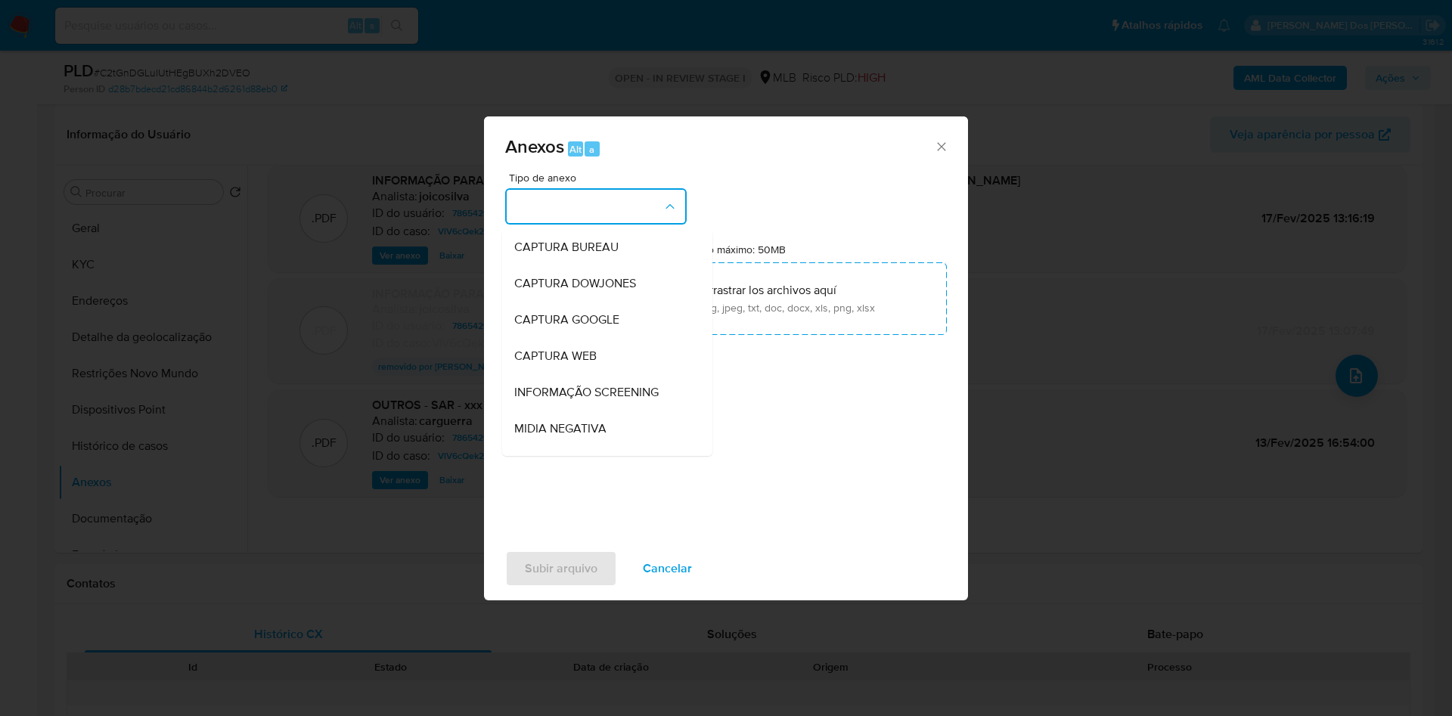
scroll to position [203, 0]
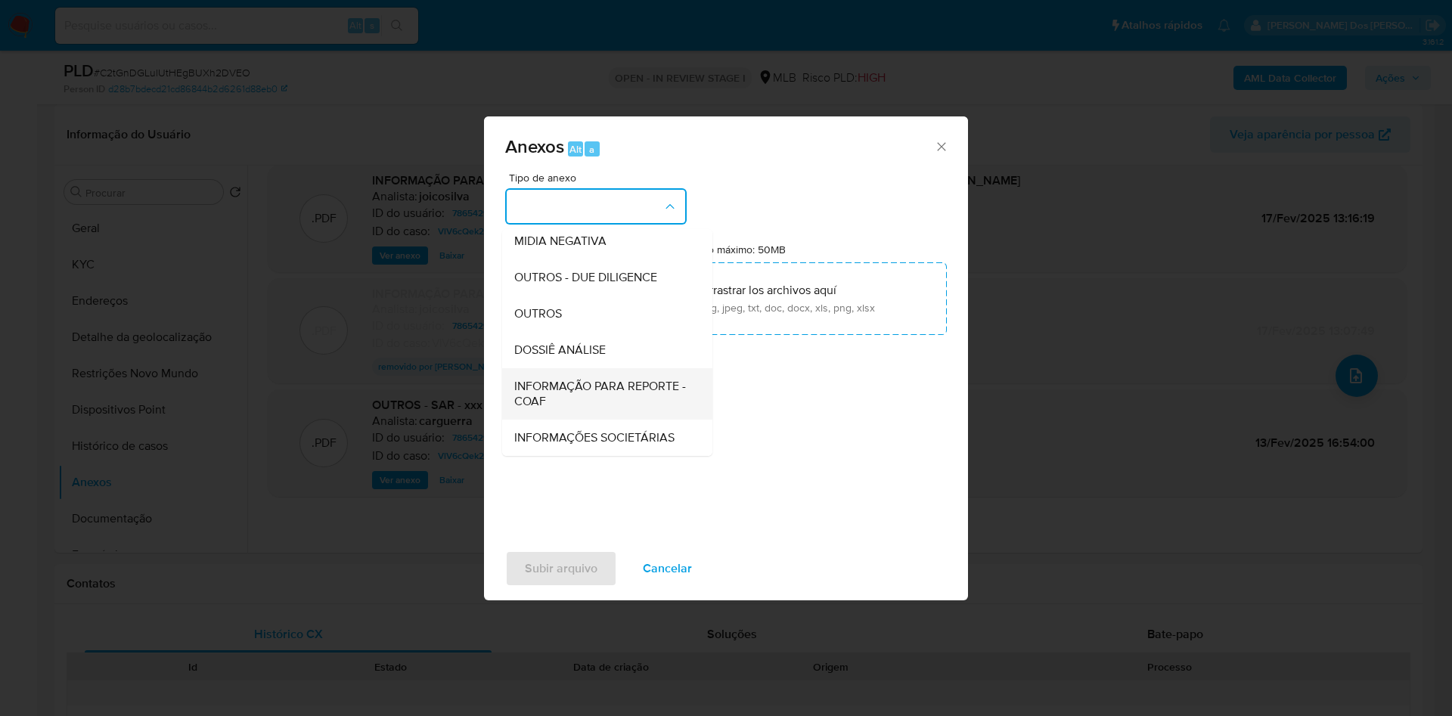
click at [603, 379] on span "INFORMAÇÃO PARA REPORTE - COAF" at bounding box center [602, 394] width 177 height 30
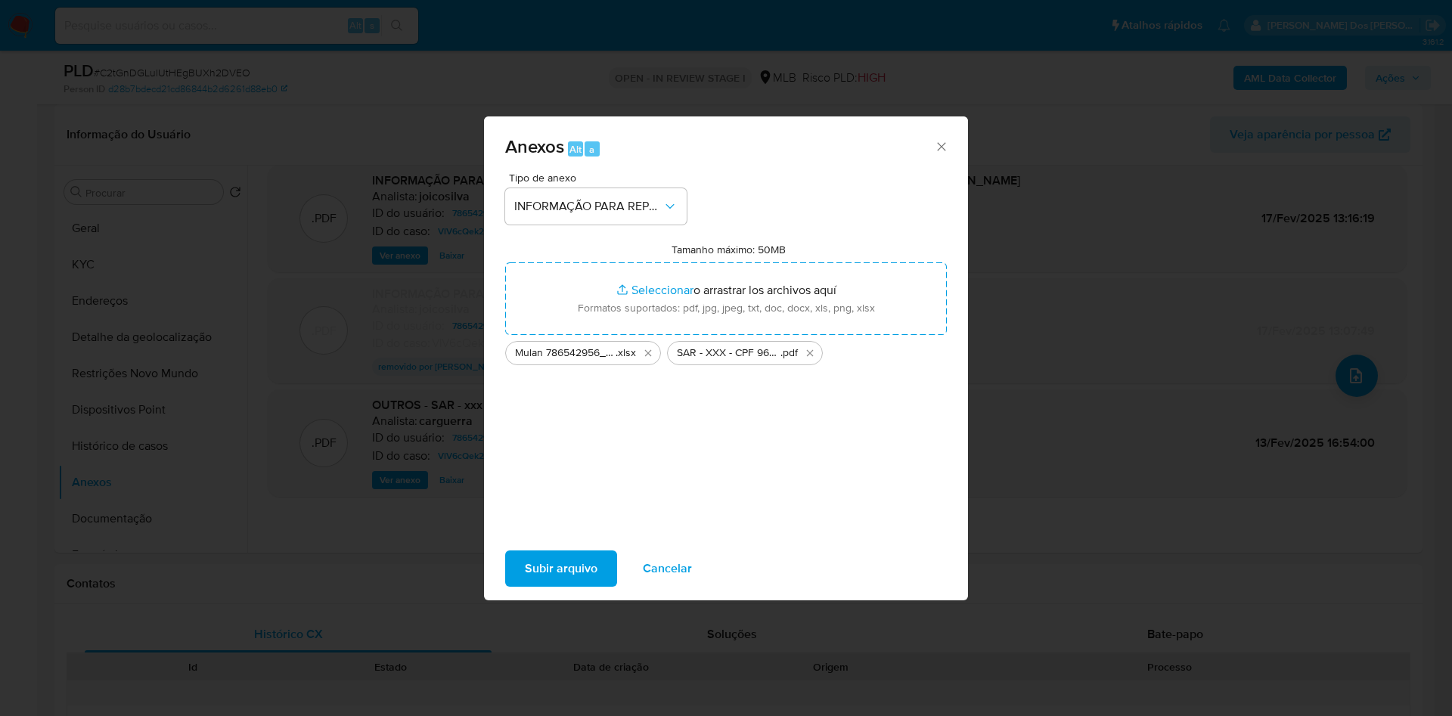
click at [525, 585] on span "Subir arquivo" at bounding box center [561, 568] width 73 height 33
click at [535, 584] on span "Subir arquivo" at bounding box center [561, 568] width 73 height 33
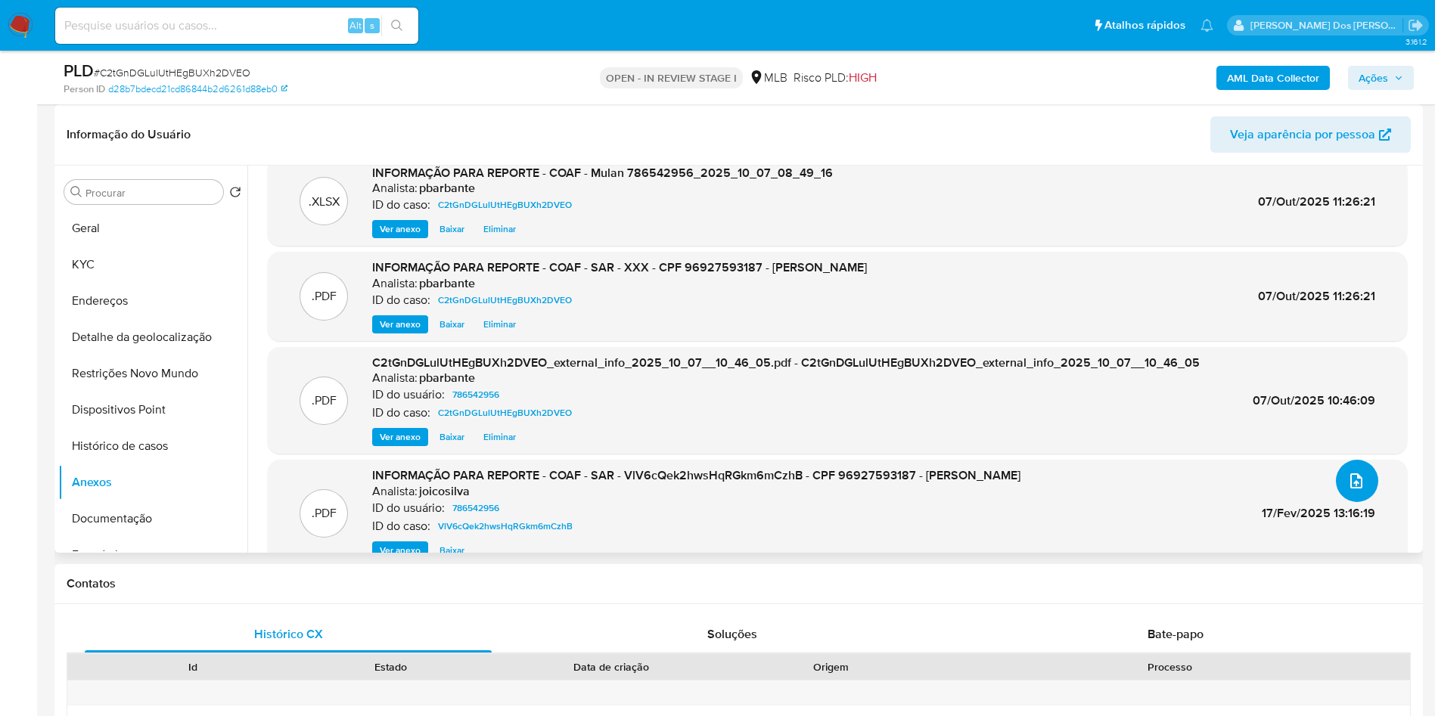
scroll to position [0, 0]
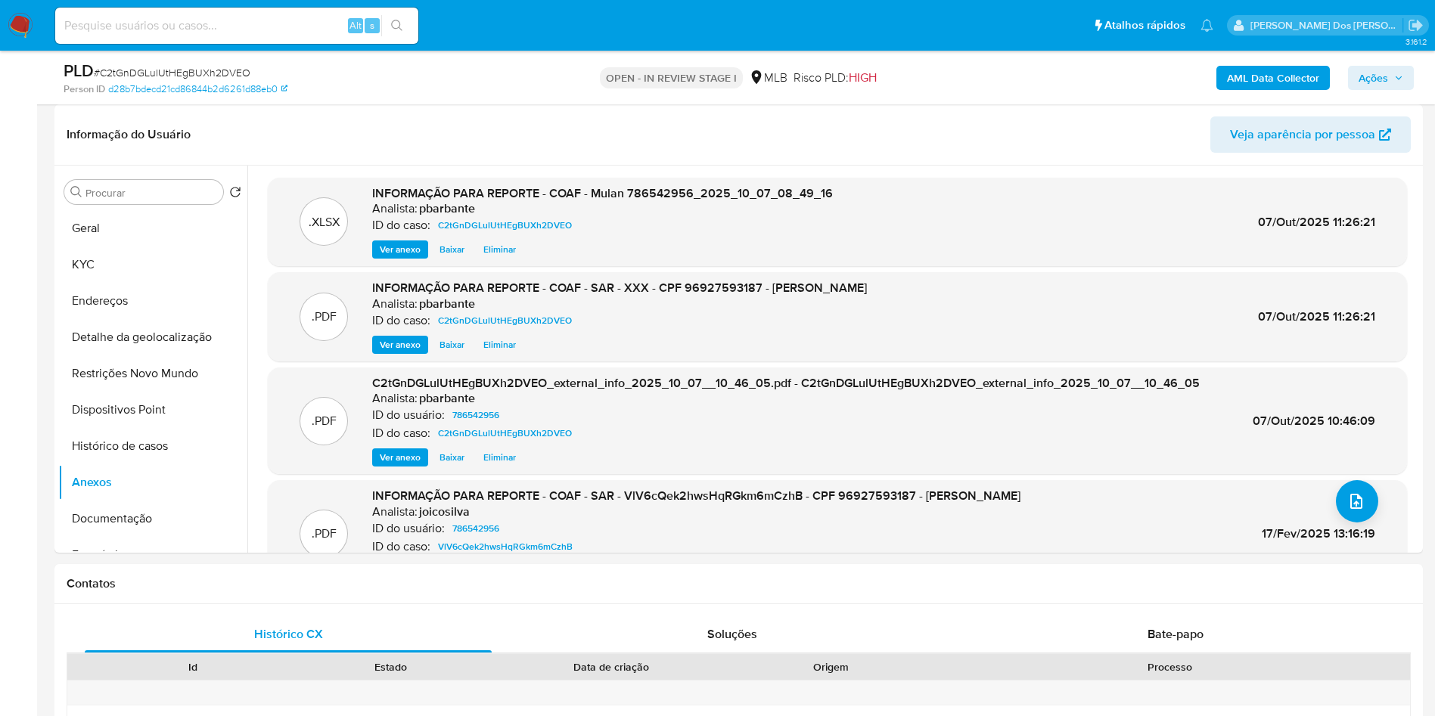
click at [1381, 86] on span "Ações" at bounding box center [1372, 78] width 29 height 24
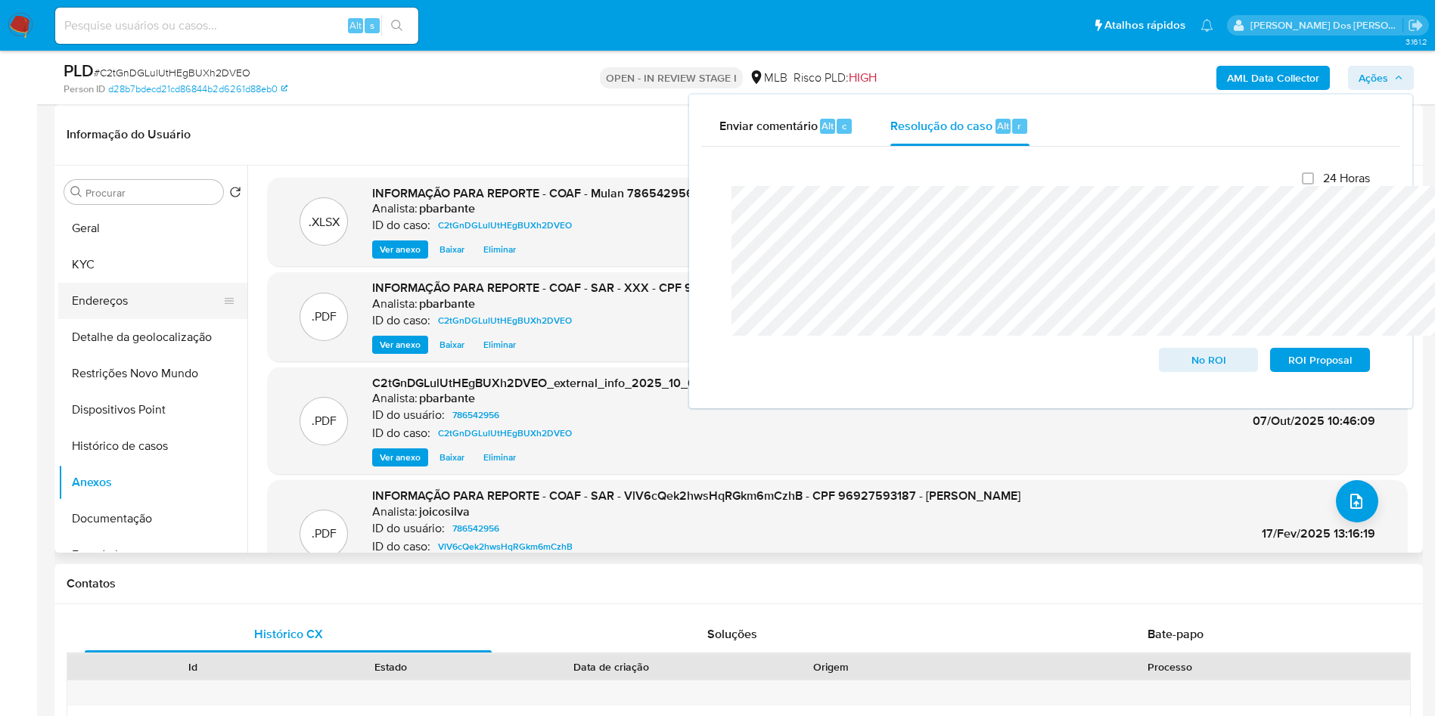
click at [121, 309] on button "Endereços" at bounding box center [146, 301] width 177 height 36
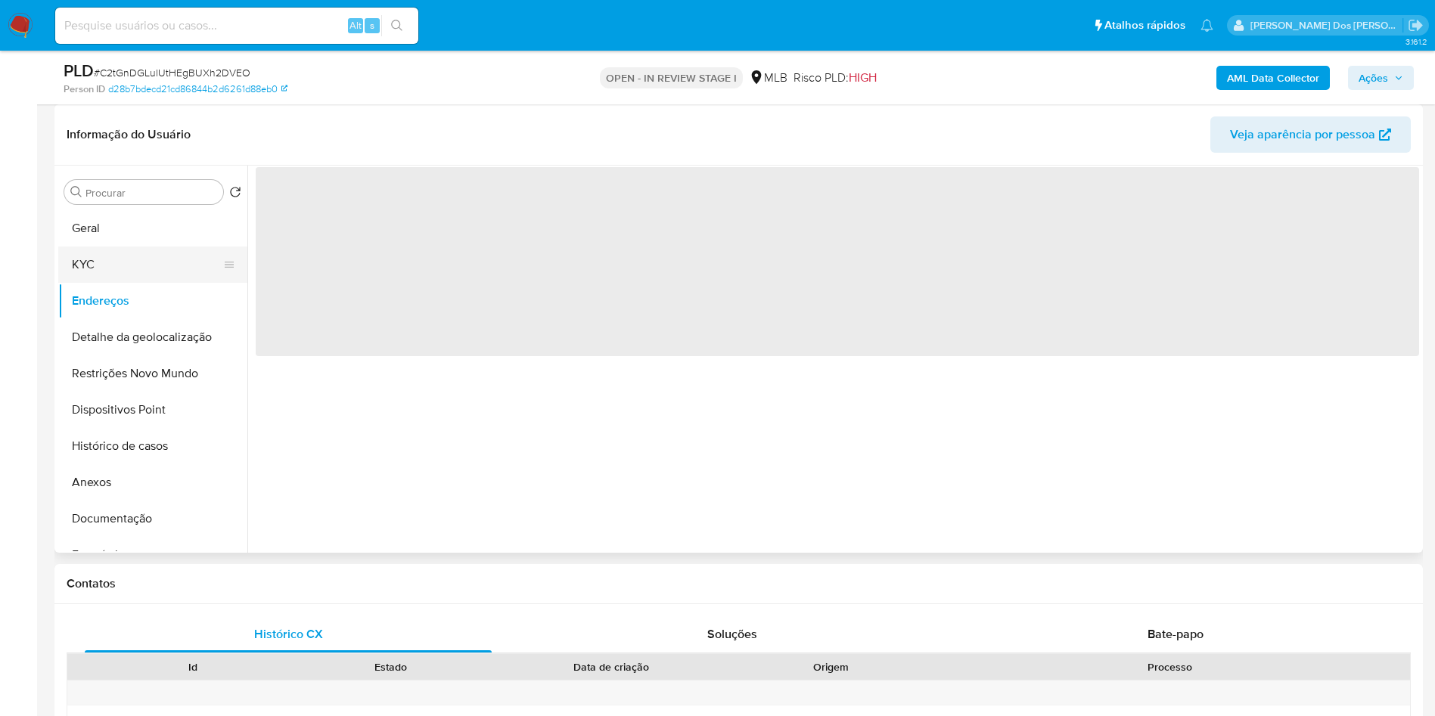
click at [124, 283] on button "KYC" at bounding box center [146, 265] width 177 height 36
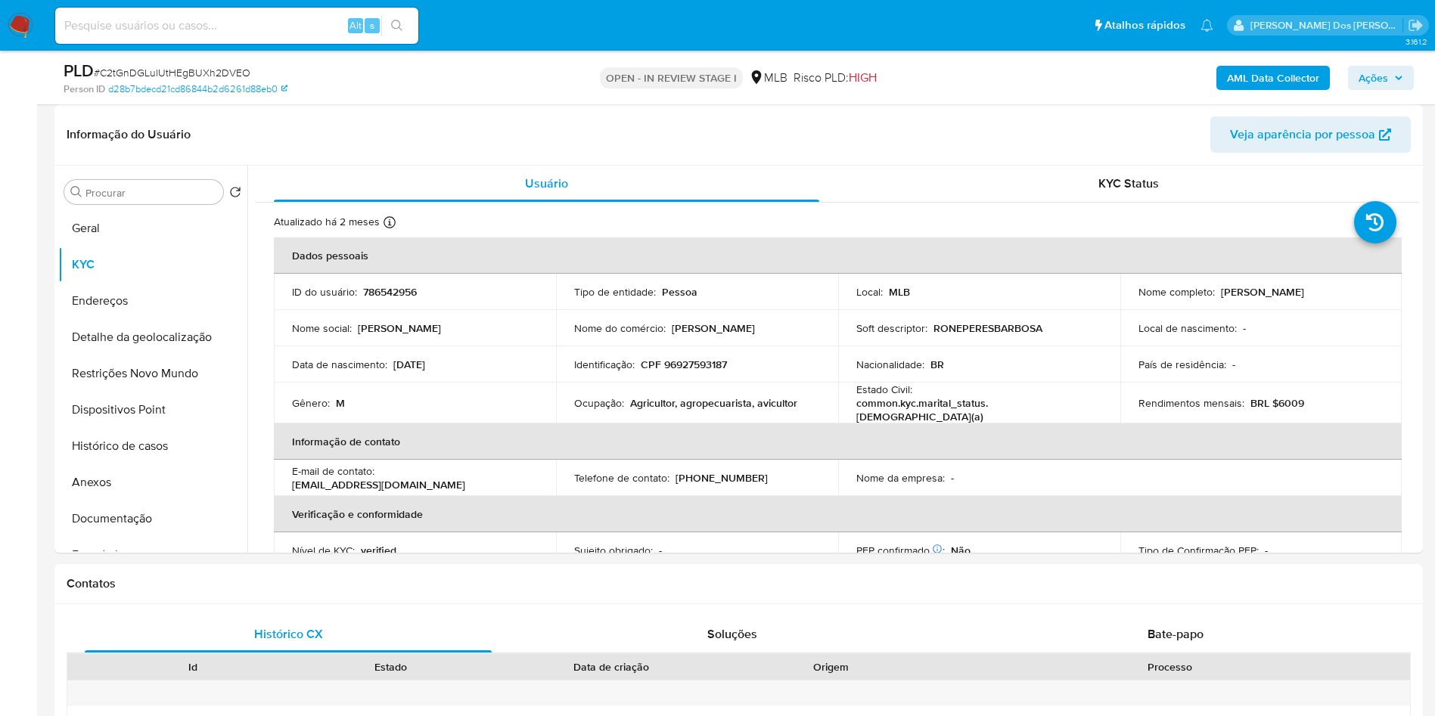
click at [1398, 67] on span "Ações" at bounding box center [1380, 77] width 45 height 21
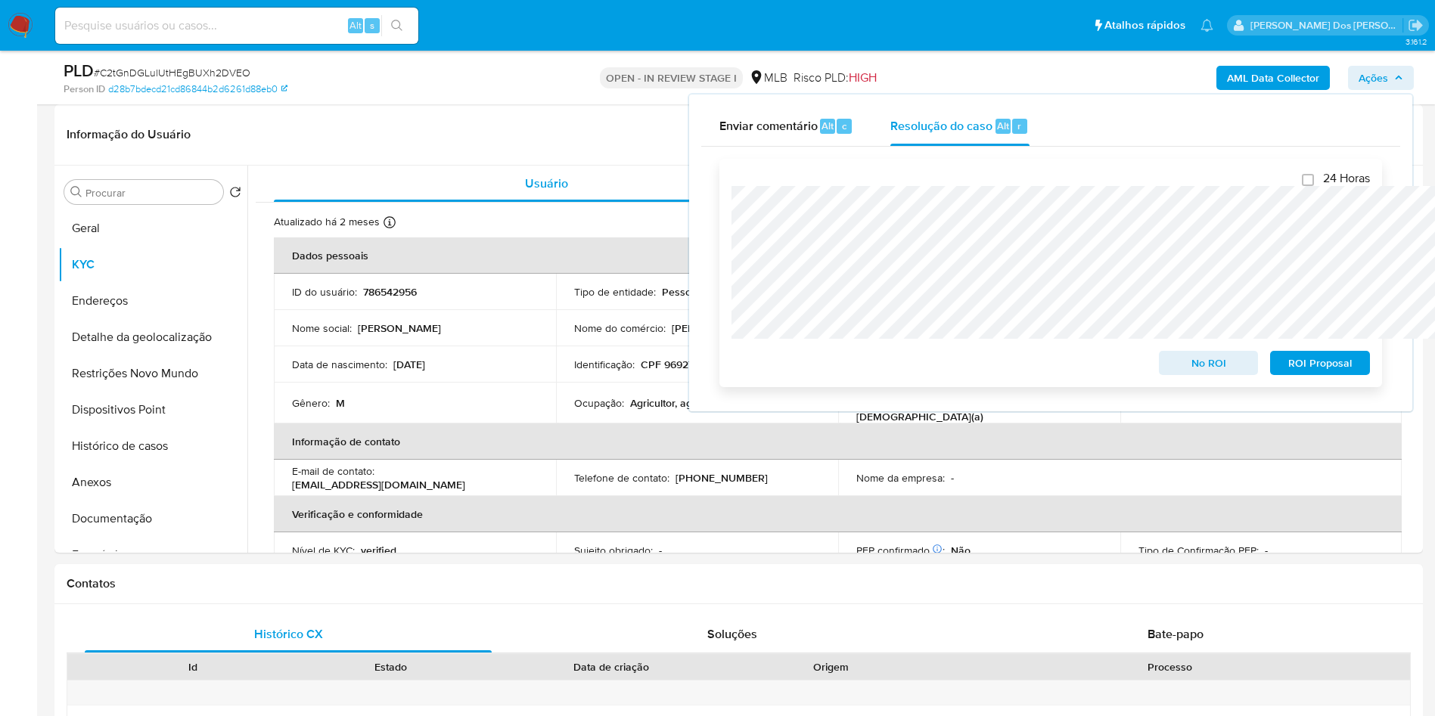
click at [1330, 367] on span "ROI Proposal" at bounding box center [1319, 362] width 79 height 21
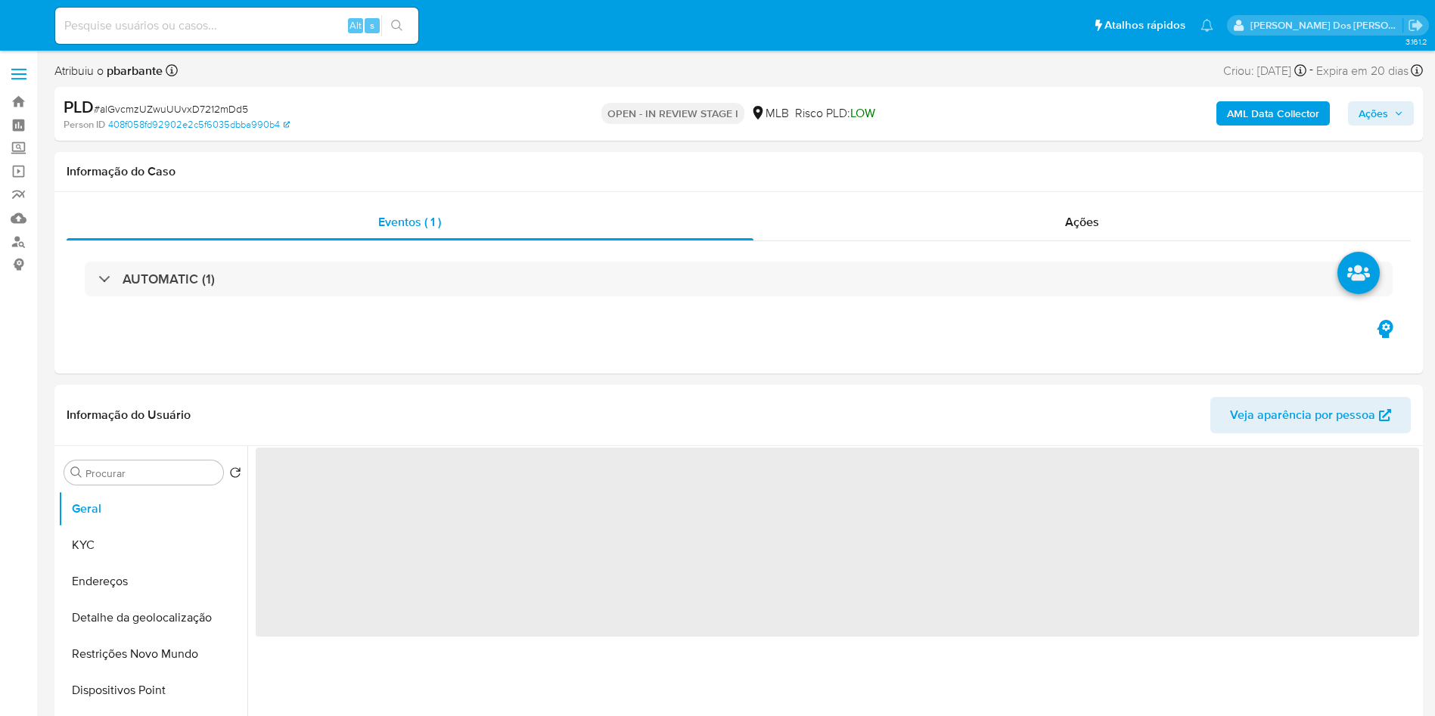
select select "10"
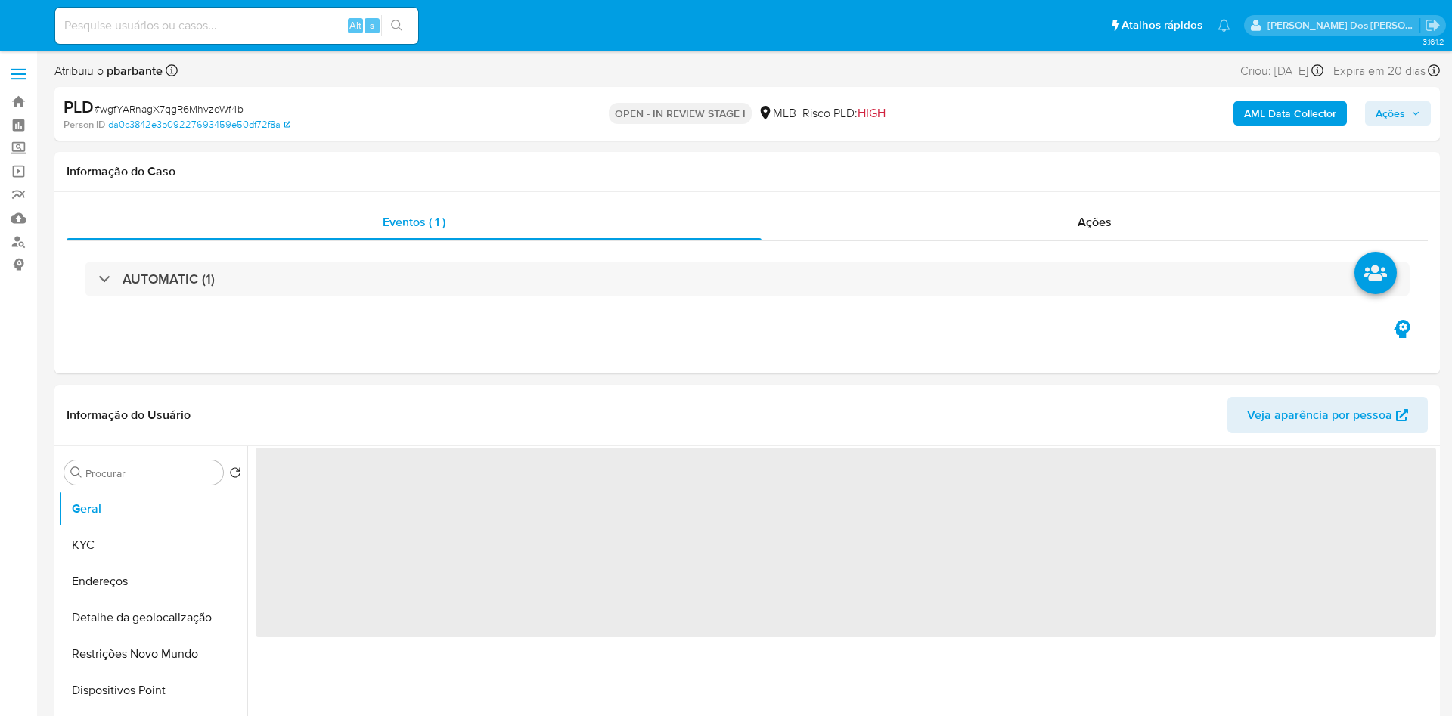
select select "10"
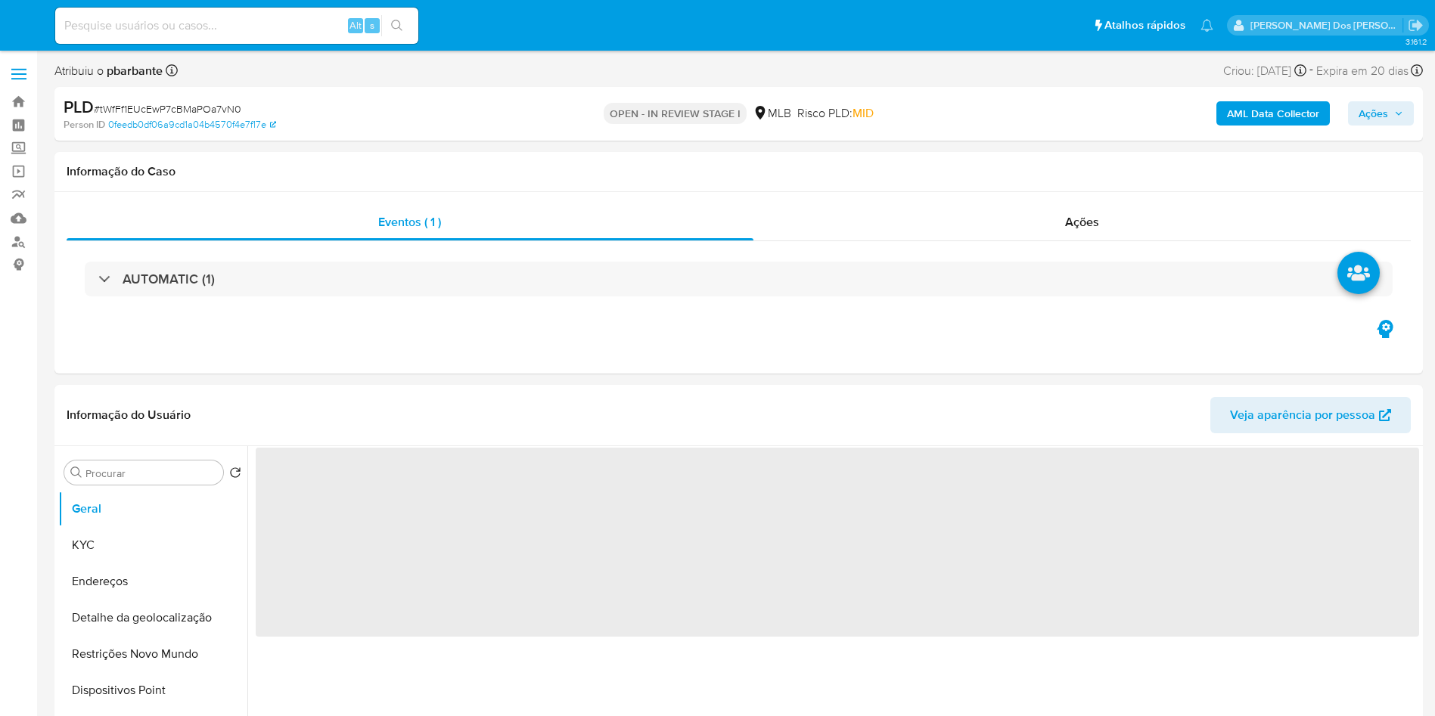
select select "10"
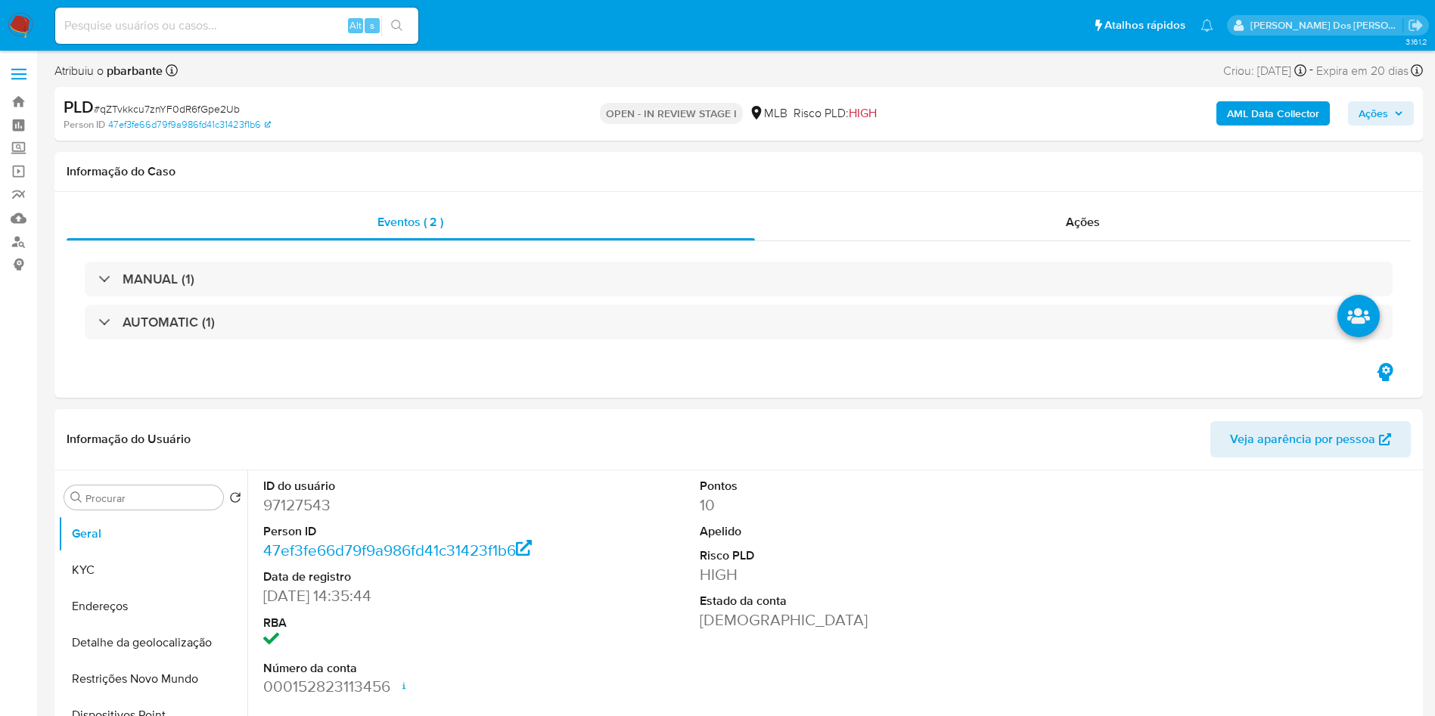
select select "10"
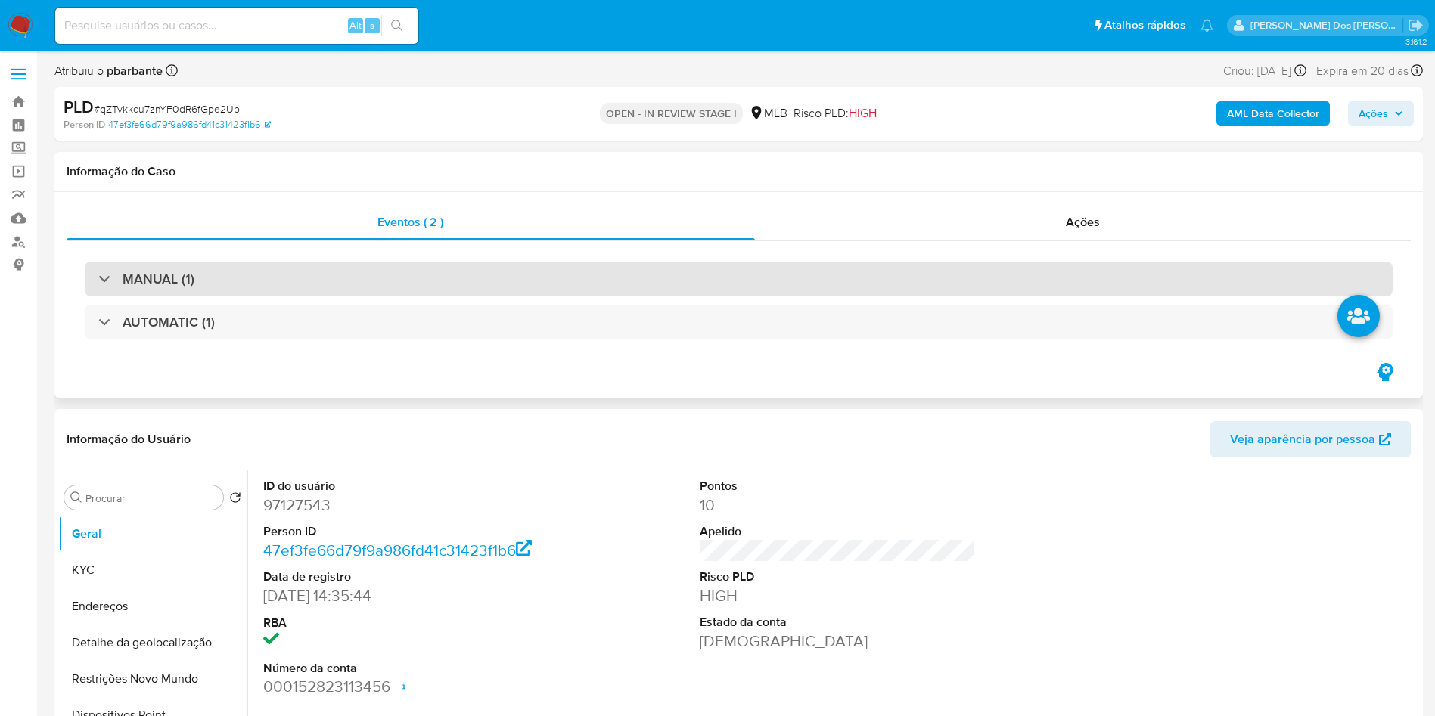
click at [687, 262] on div "MANUAL (1)" at bounding box center [739, 279] width 1308 height 35
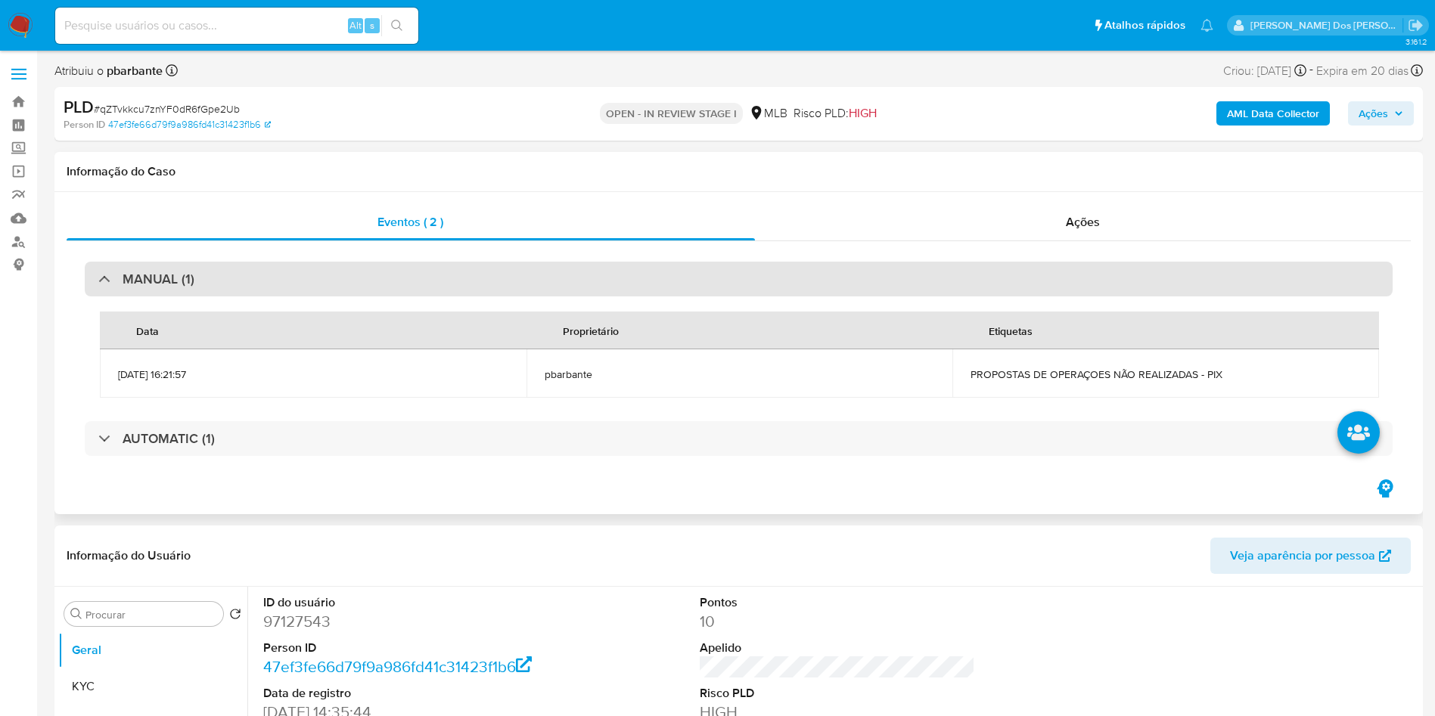
click at [687, 262] on div "MANUAL (1)" at bounding box center [739, 279] width 1308 height 35
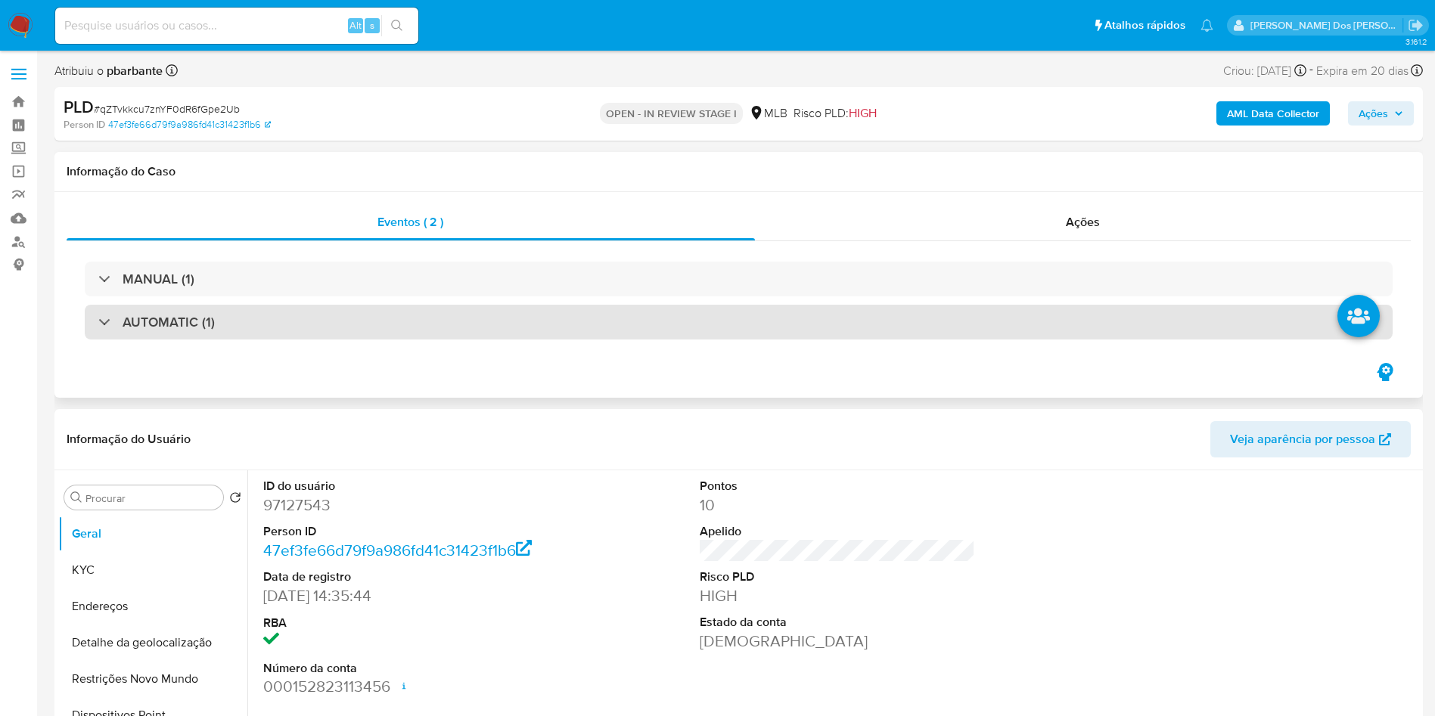
click at [680, 324] on div "AUTOMATIC (1)" at bounding box center [739, 322] width 1308 height 35
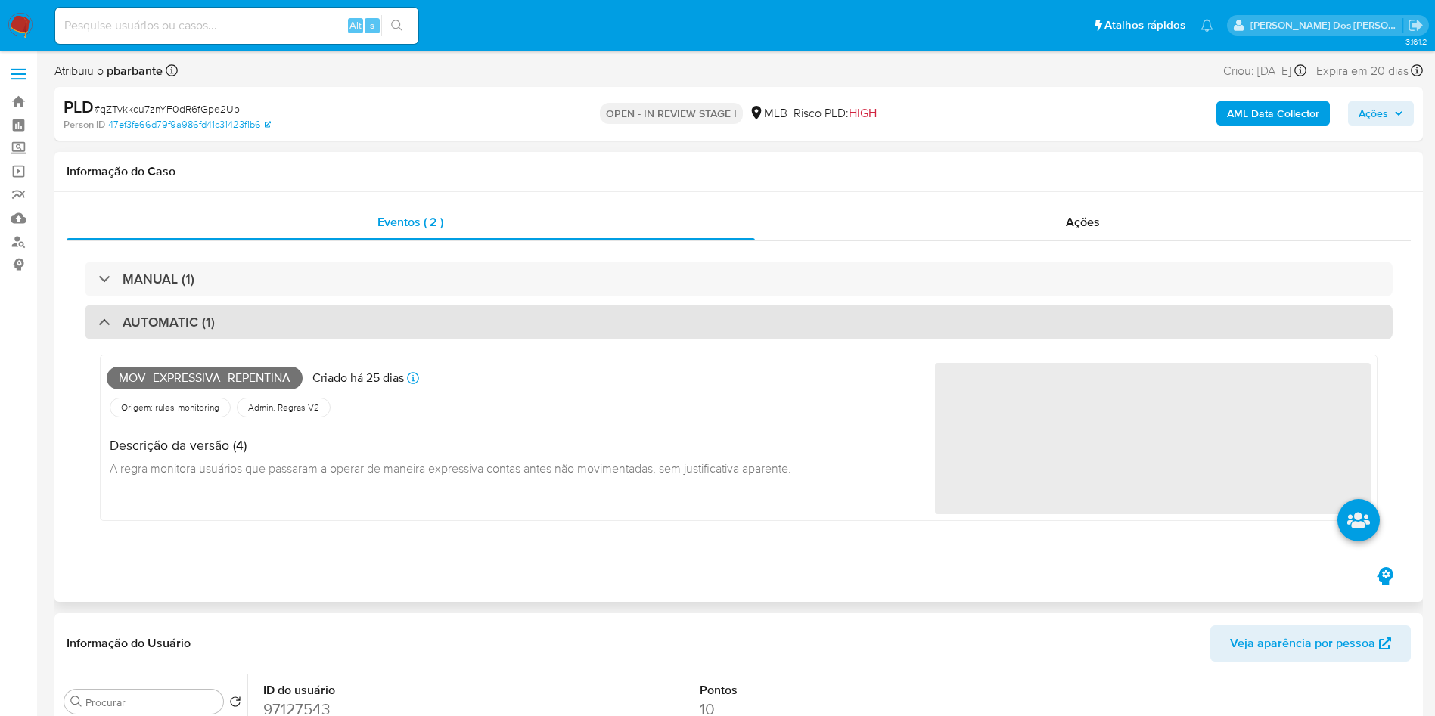
click at [680, 324] on div "AUTOMATIC (1)" at bounding box center [739, 322] width 1308 height 35
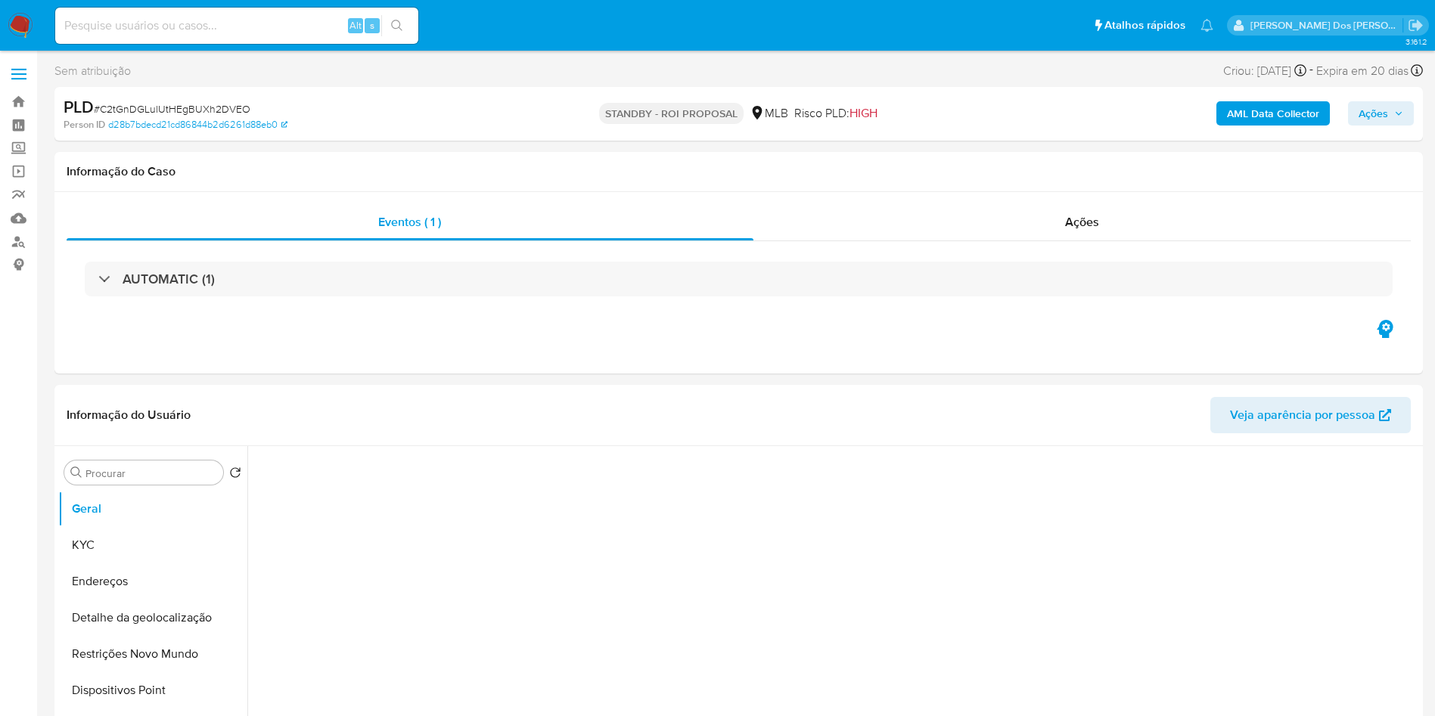
select select "10"
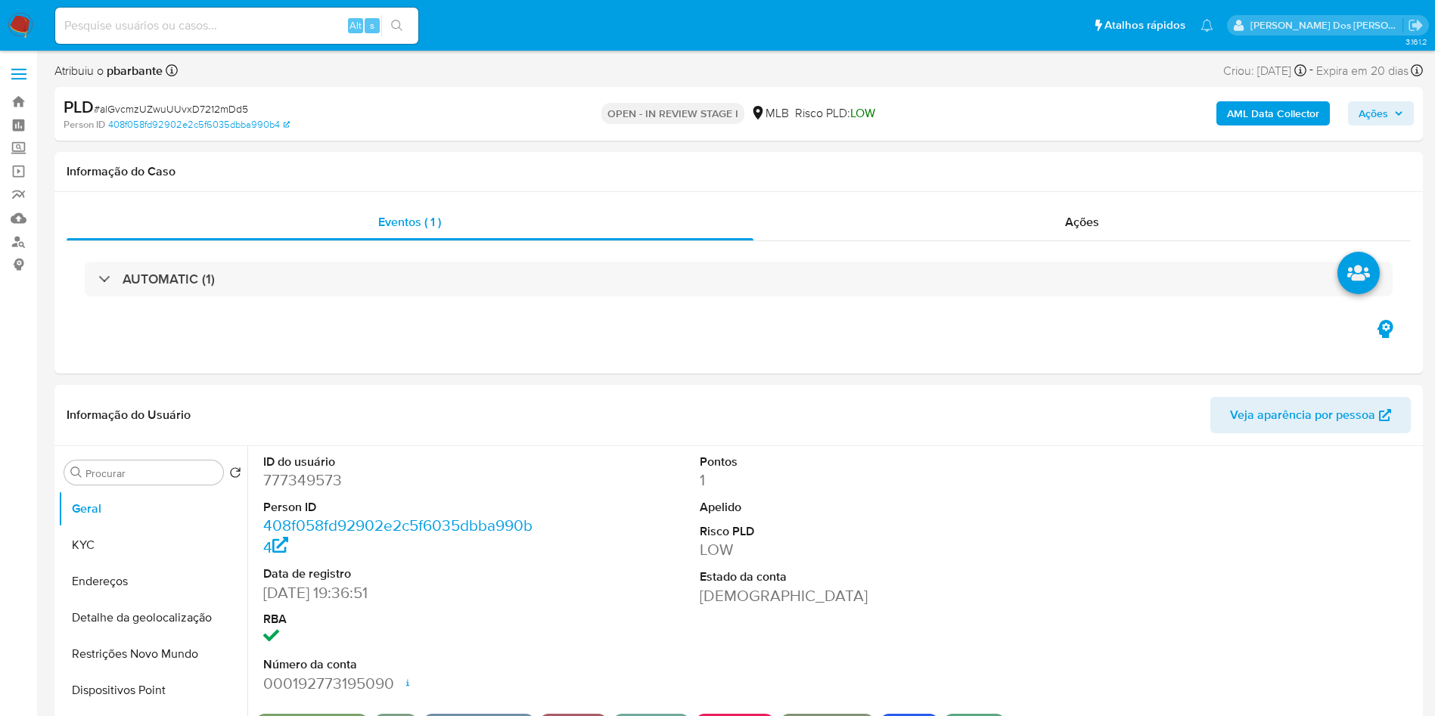
select select "10"
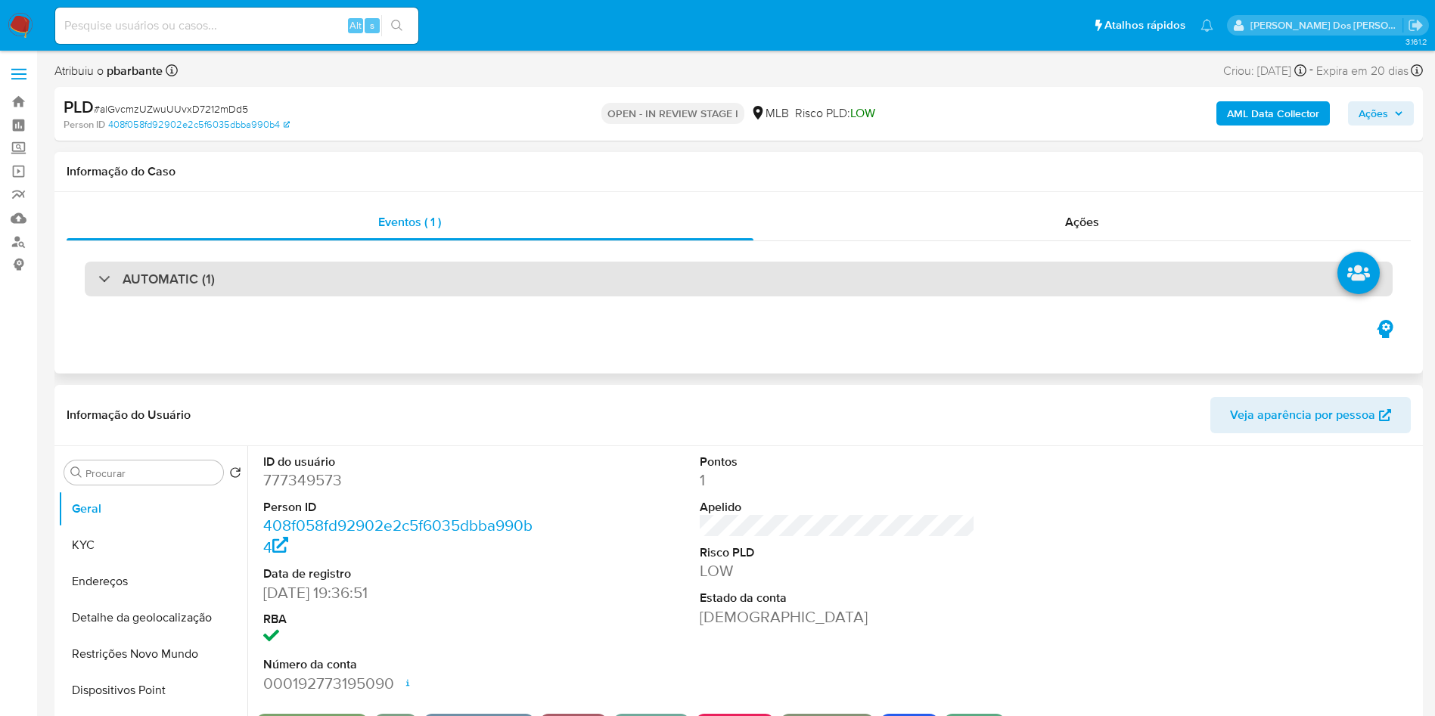
click at [464, 290] on div "AUTOMATIC (1)" at bounding box center [739, 279] width 1308 height 35
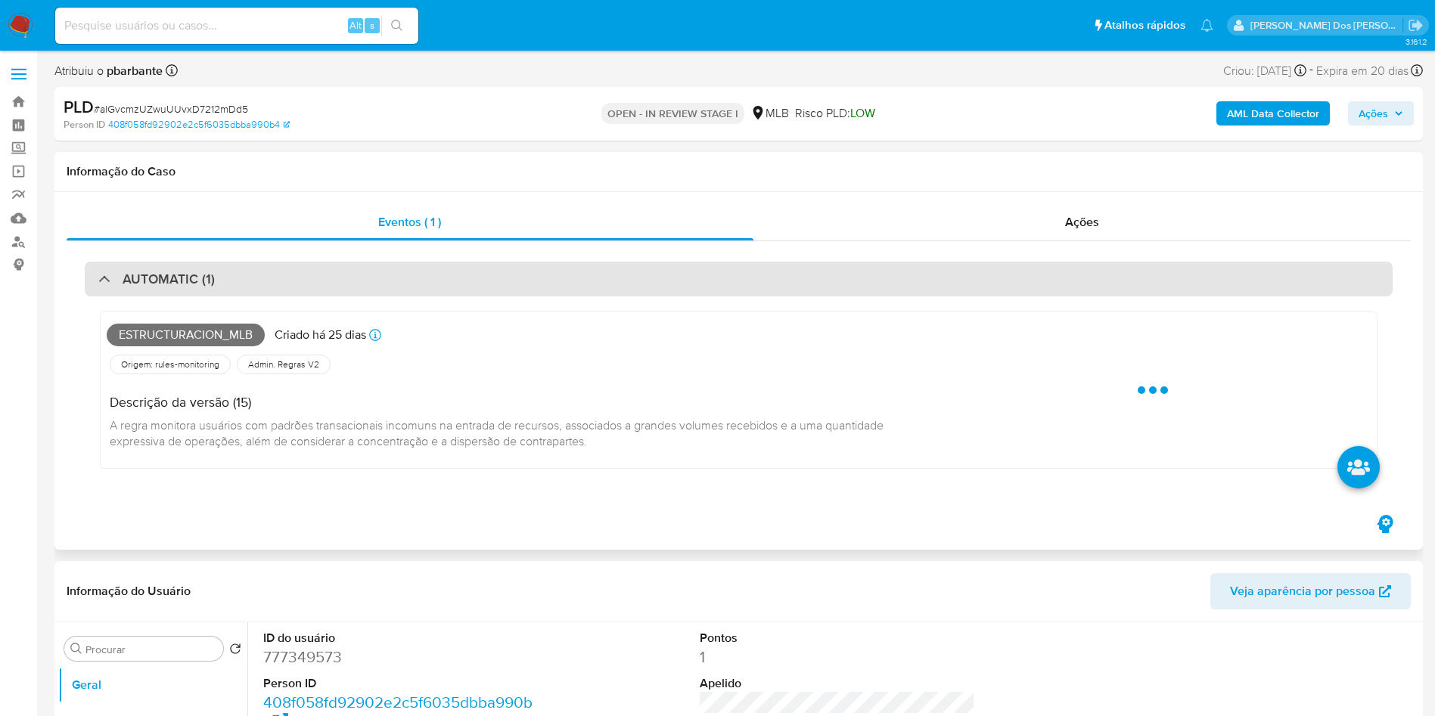
click at [464, 290] on div "AUTOMATIC (1)" at bounding box center [739, 279] width 1308 height 35
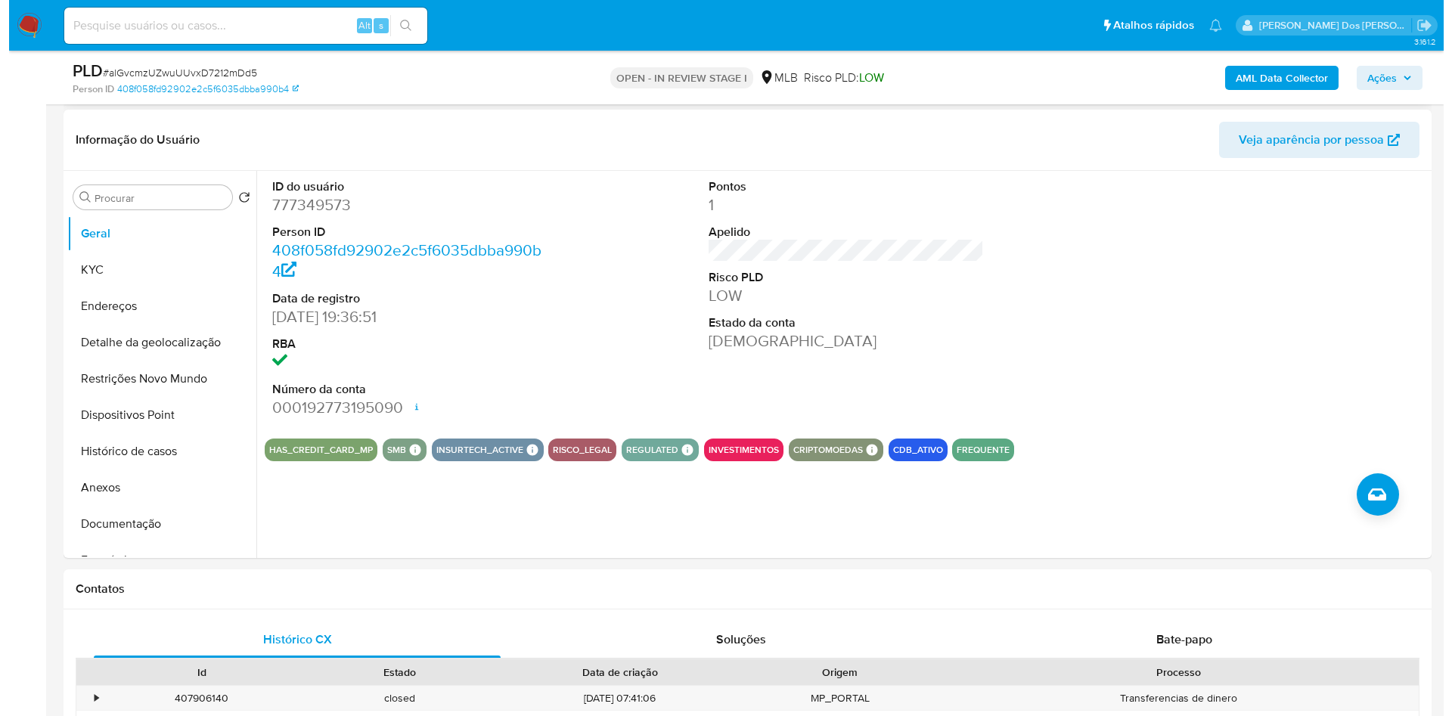
scroll to position [227, 0]
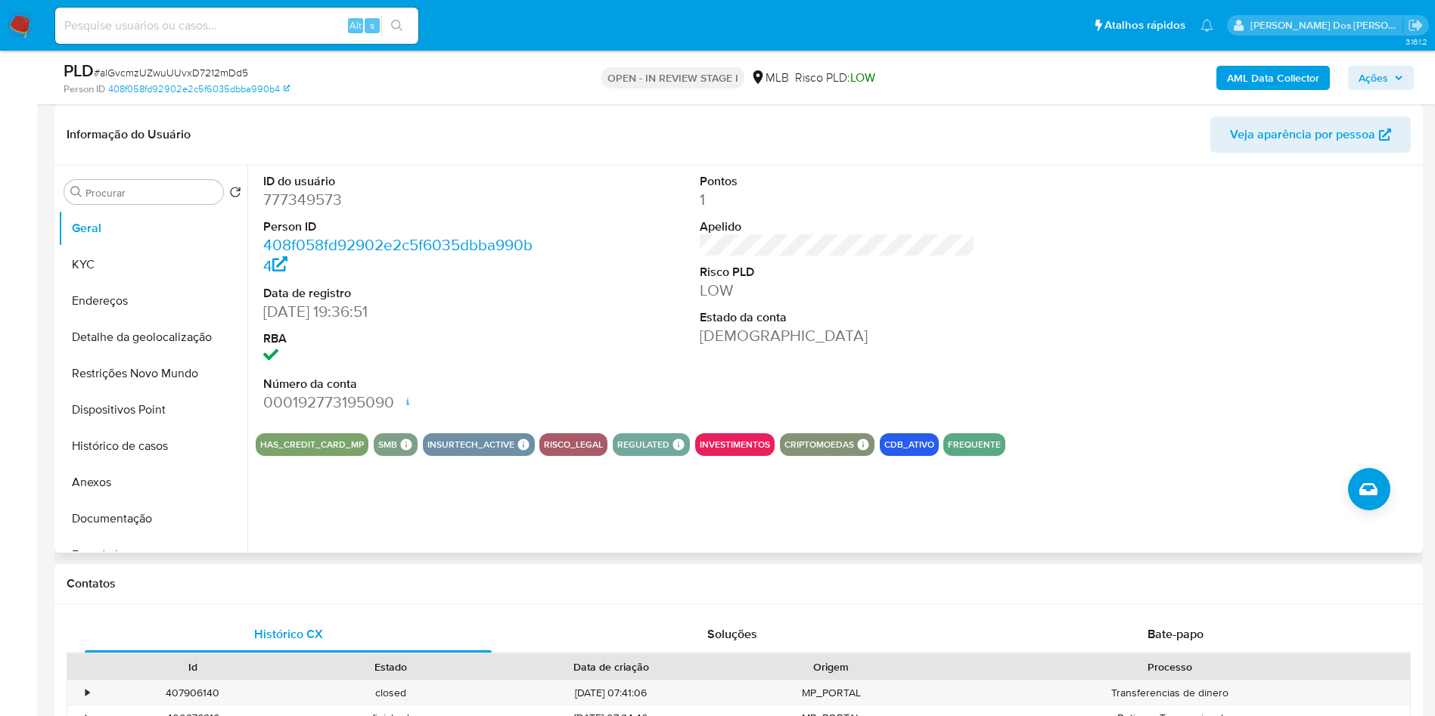
click at [316, 210] on dd "777349573" at bounding box center [401, 199] width 276 height 21
copy dd "777349573"
click at [84, 283] on button "KYC" at bounding box center [146, 265] width 177 height 36
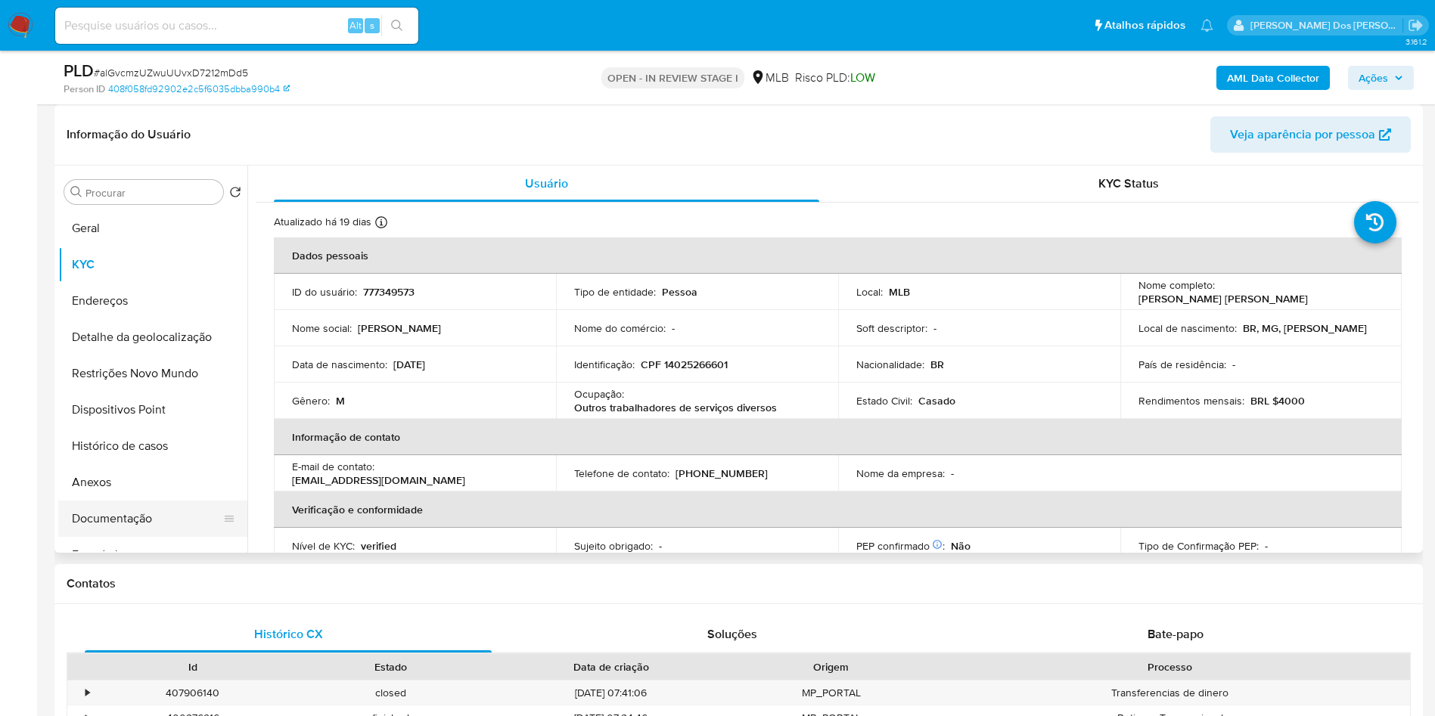
click at [118, 537] on button "Documentação" at bounding box center [146, 519] width 177 height 36
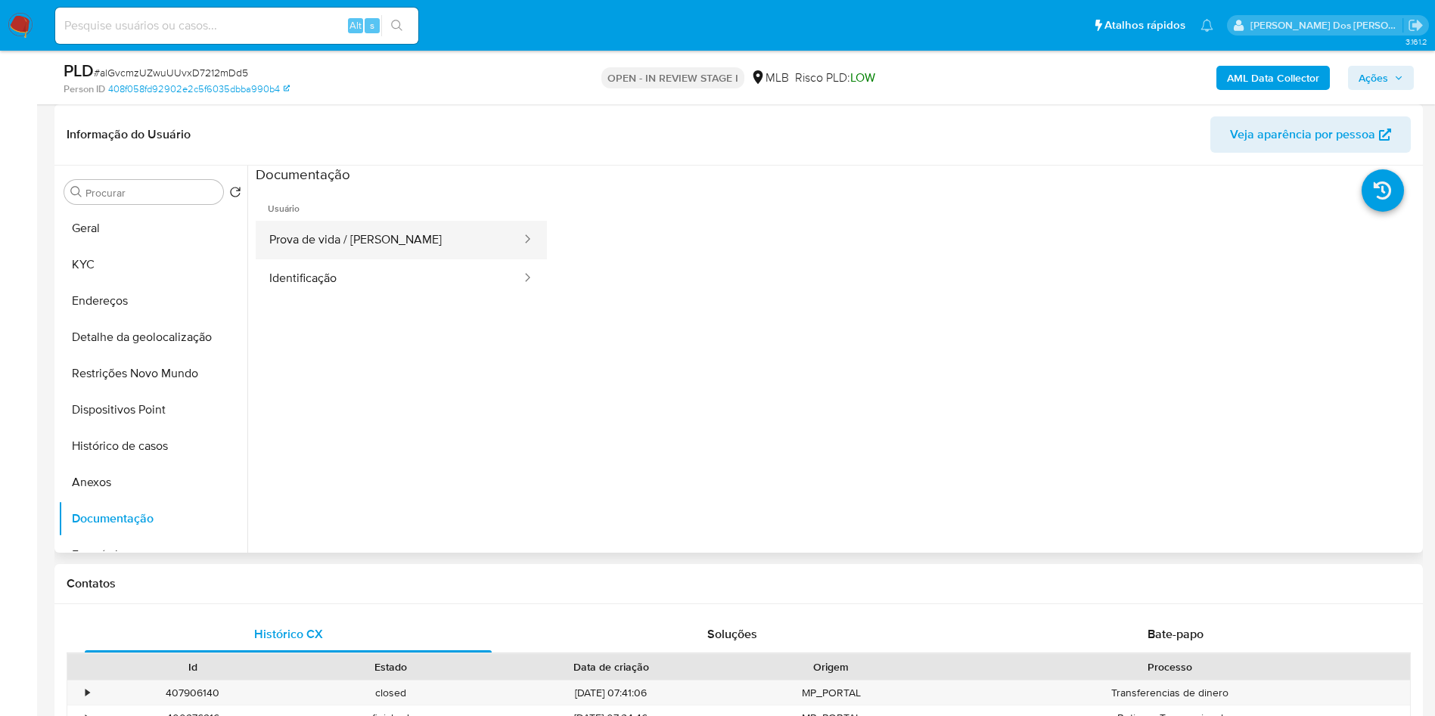
click at [327, 259] on button "Prova de vida / Selfie" at bounding box center [389, 240] width 267 height 39
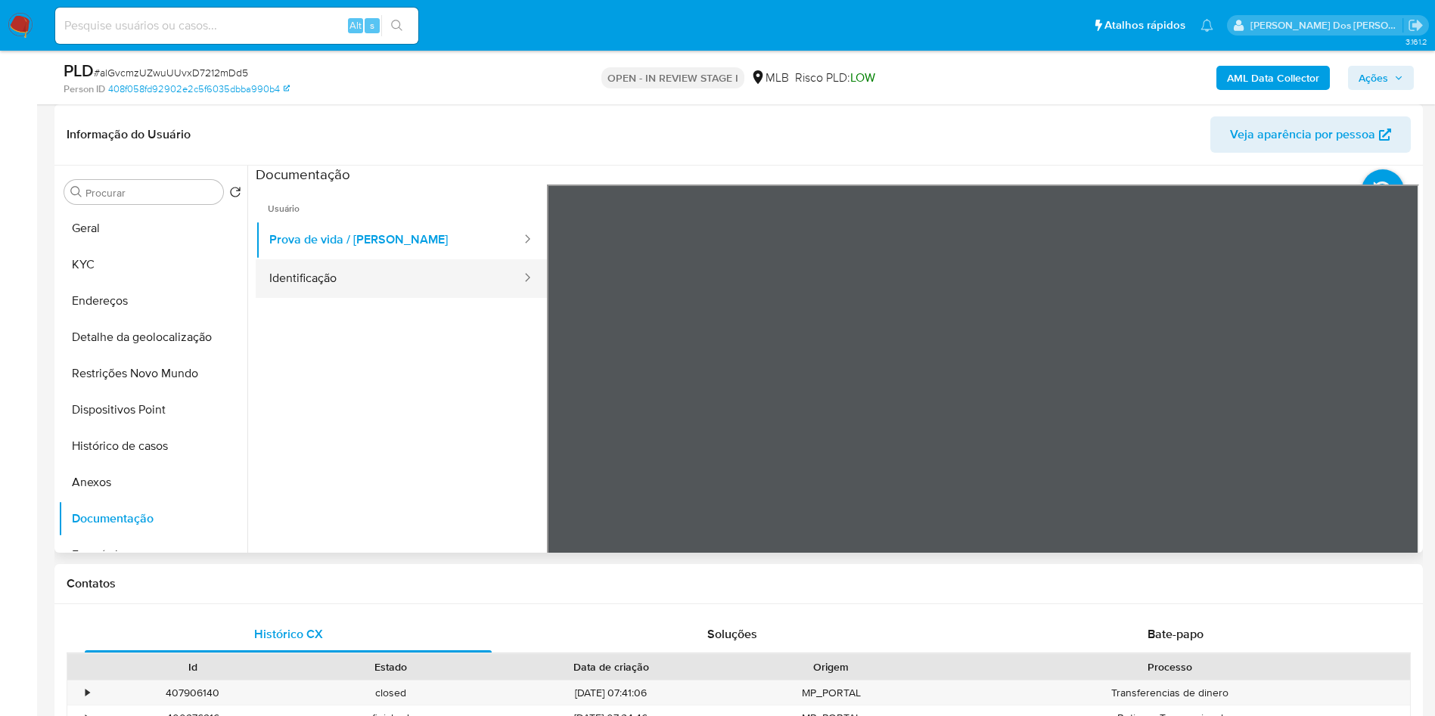
click at [302, 298] on button "Identificação" at bounding box center [389, 278] width 267 height 39
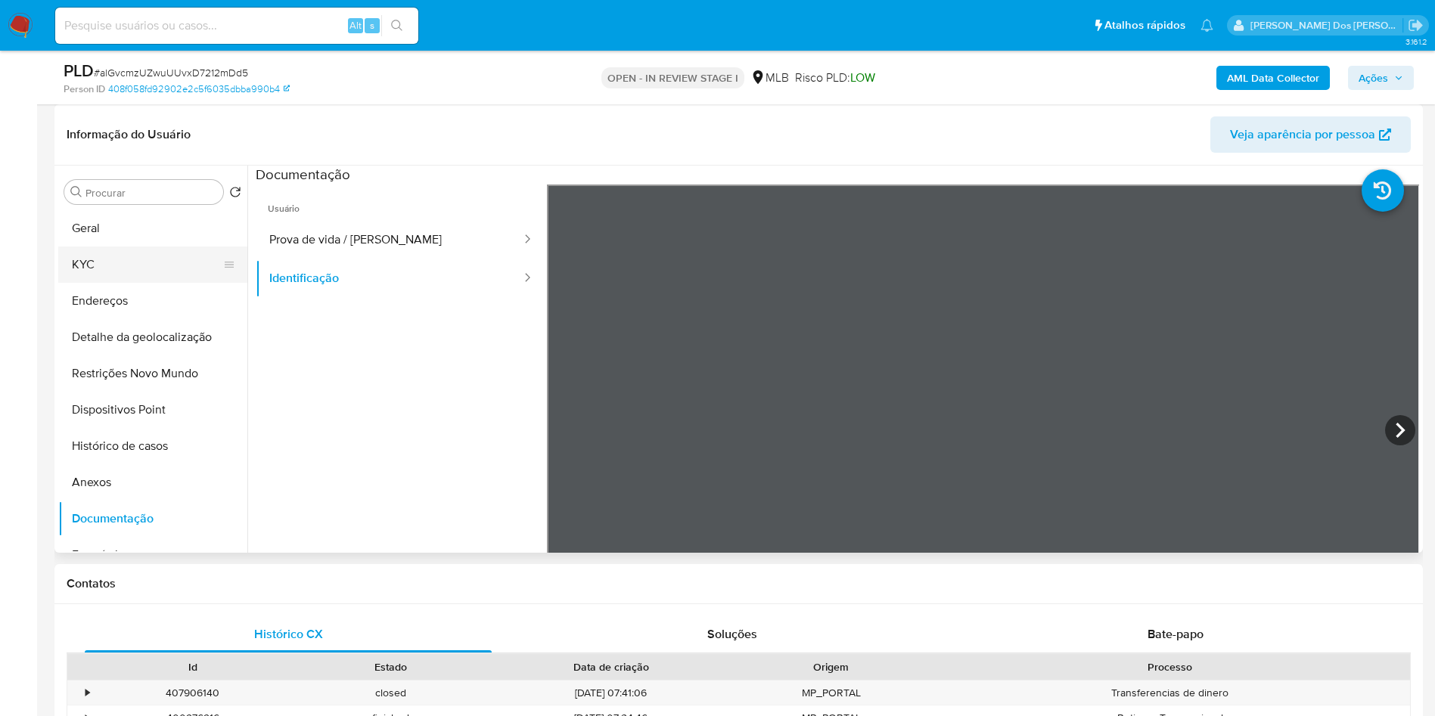
click at [107, 283] on button "KYC" at bounding box center [146, 265] width 177 height 36
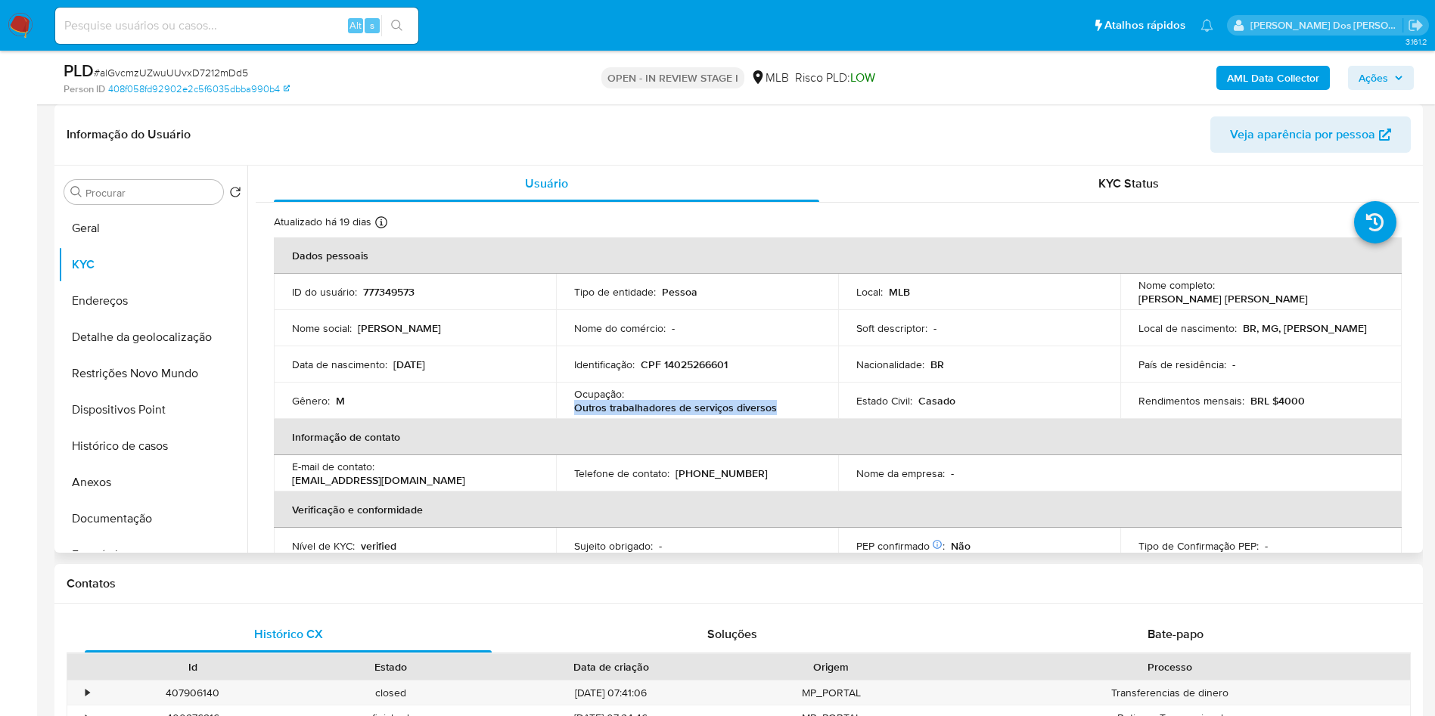
drag, startPoint x: 781, startPoint y: 438, endPoint x: 575, endPoint y: 428, distance: 206.0
click at [569, 419] on td "Ocupação : Outros trabalhadores de serviços diversos" at bounding box center [697, 401] width 282 height 36
copy p "Outros trabalhadores de serviços diversos"
click at [1256, 81] on b "AML Data Collector" at bounding box center [1273, 78] width 92 height 24
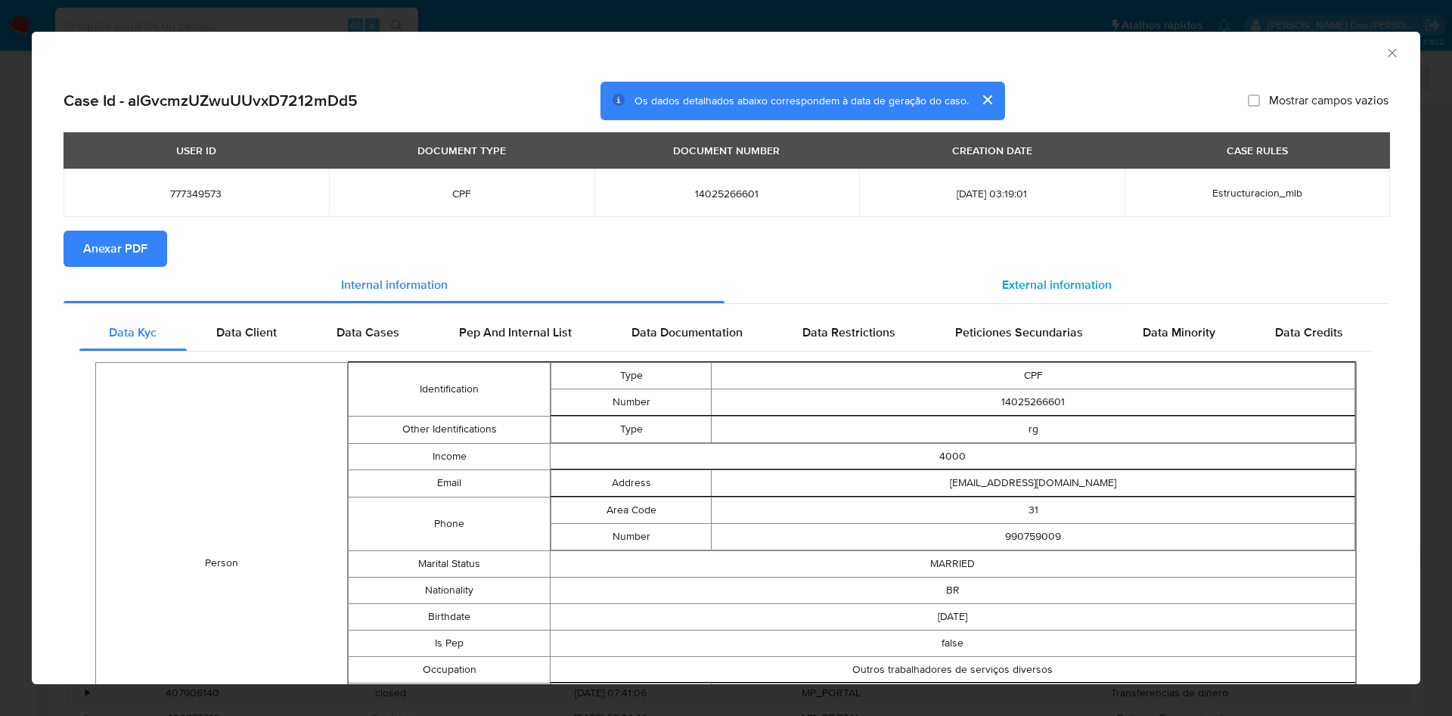
click at [1031, 273] on div "External information" at bounding box center [1057, 285] width 664 height 36
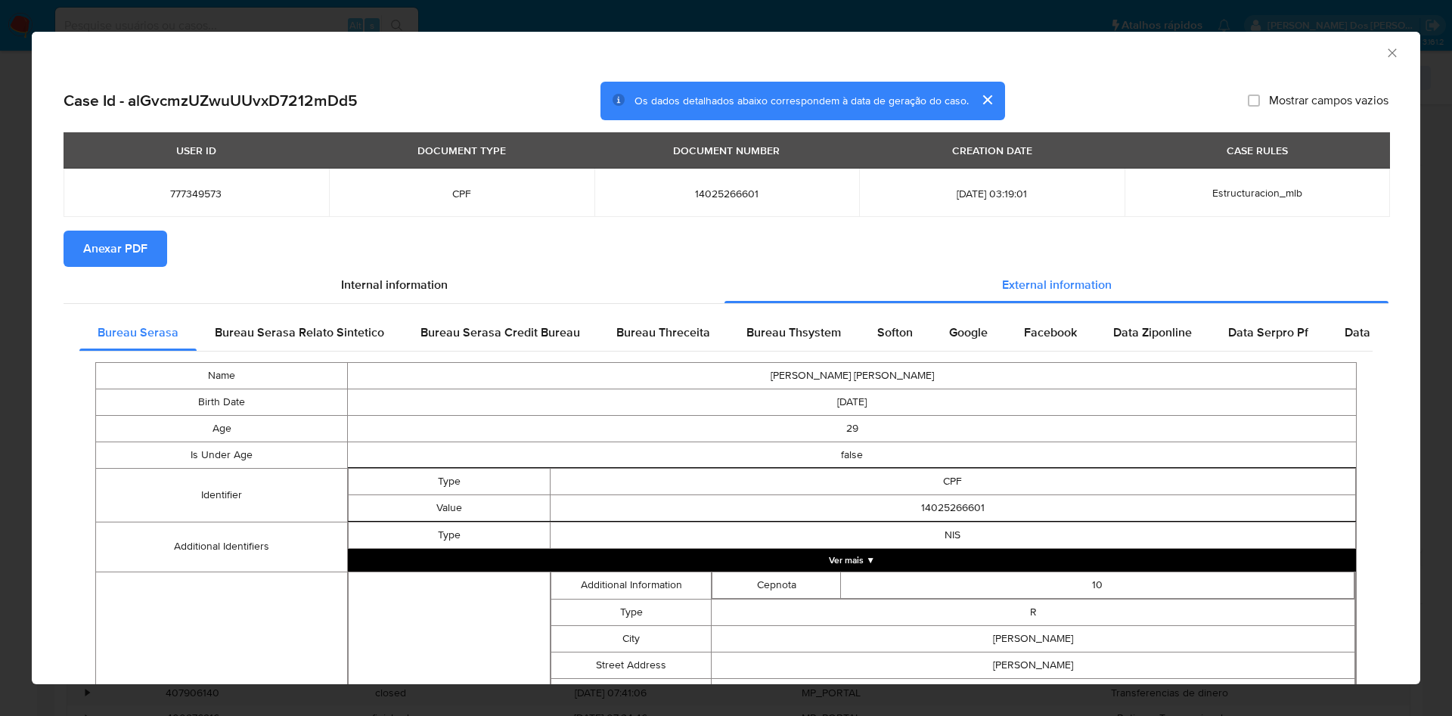
click at [127, 241] on span "Anexar PDF" at bounding box center [115, 248] width 64 height 33
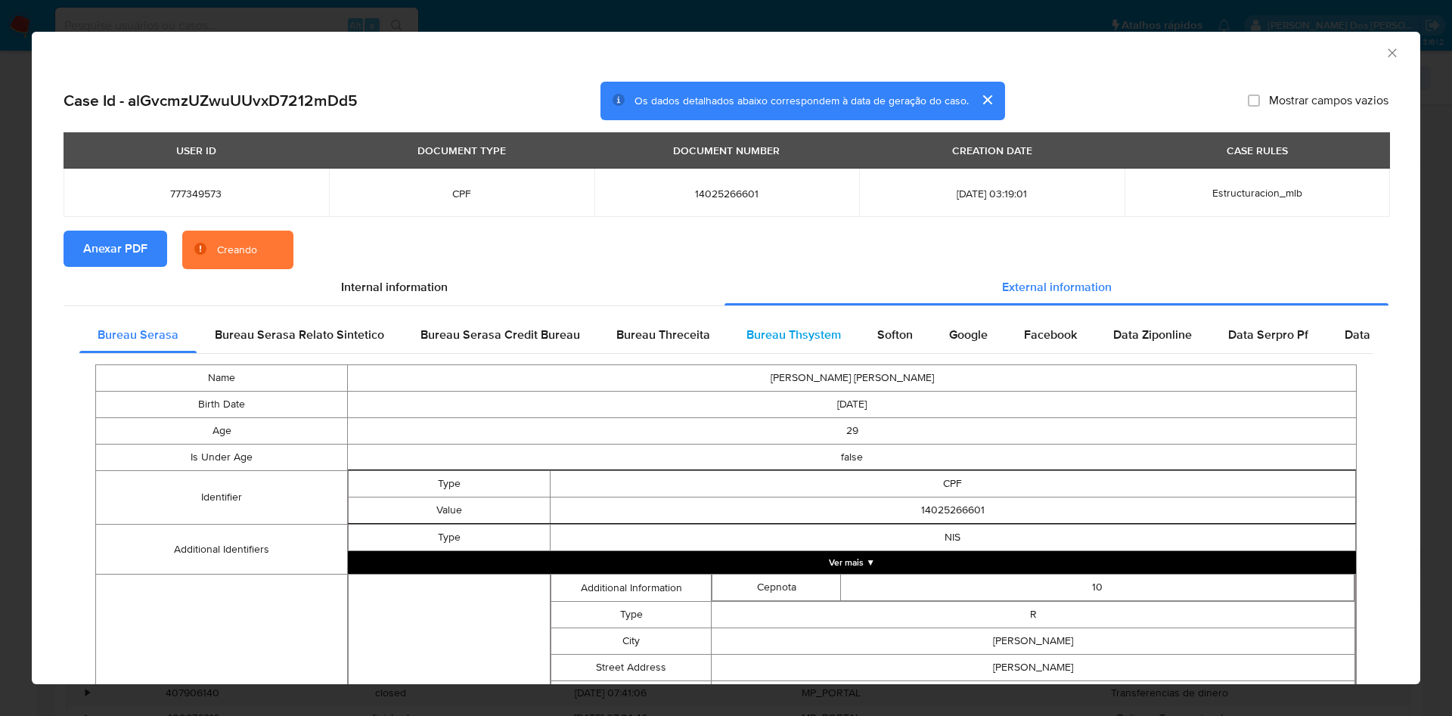
click at [798, 343] on span "Bureau Thsystem" at bounding box center [794, 334] width 95 height 17
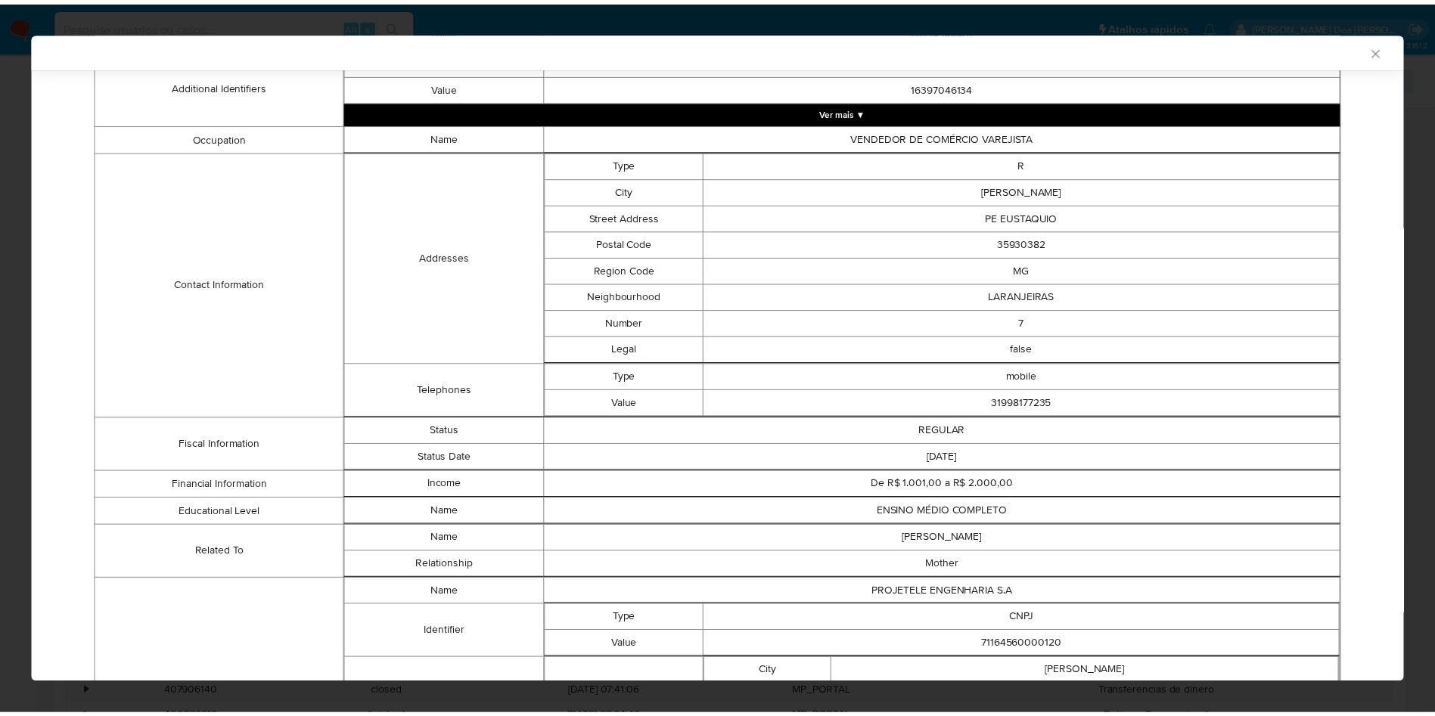
scroll to position [771, 0]
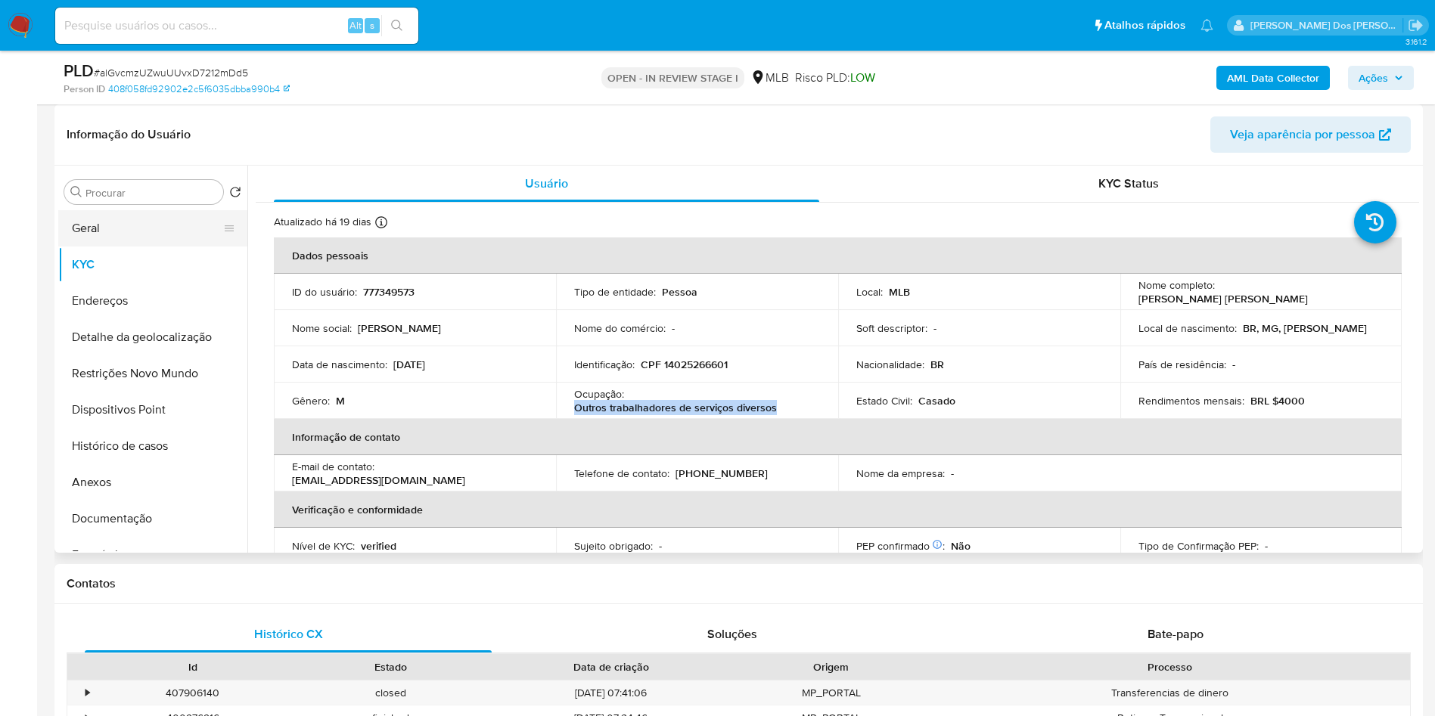
click at [117, 247] on button "Geral" at bounding box center [146, 228] width 177 height 36
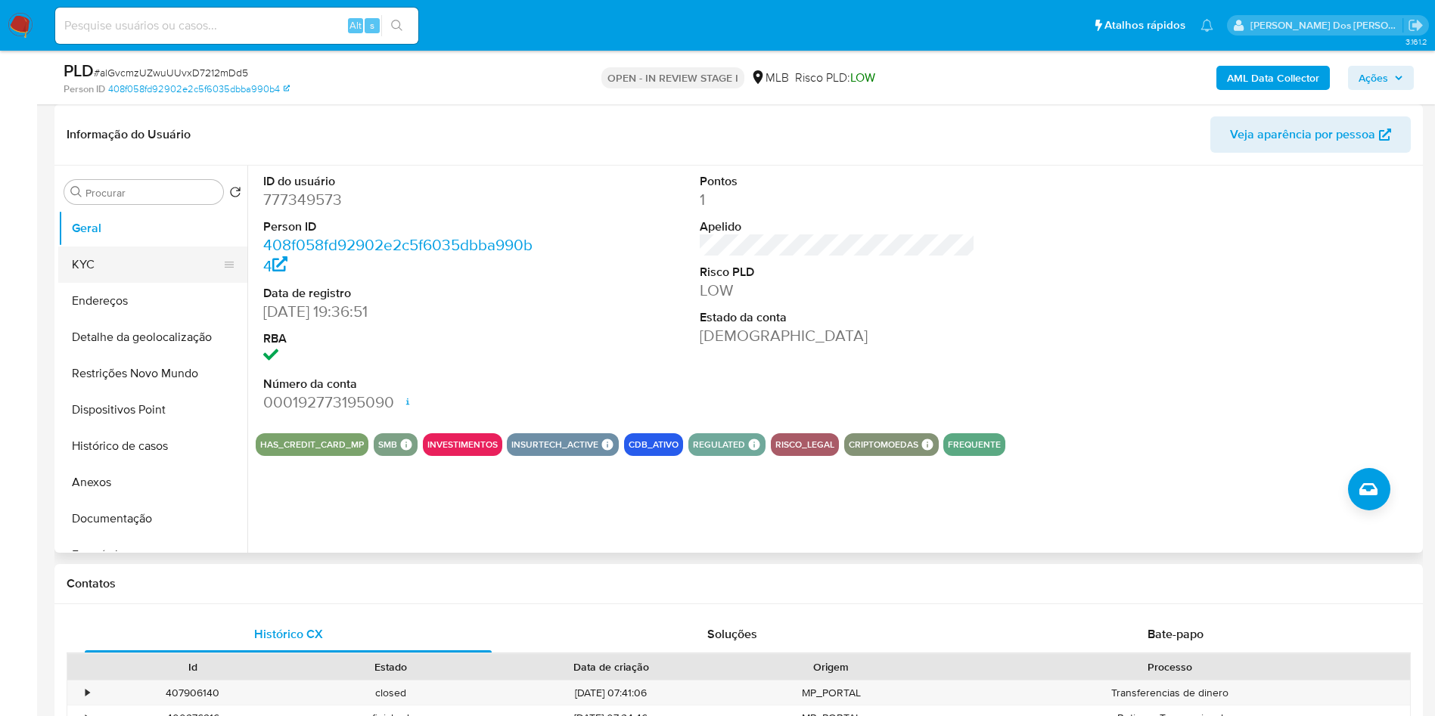
click at [101, 283] on button "KYC" at bounding box center [146, 265] width 177 height 36
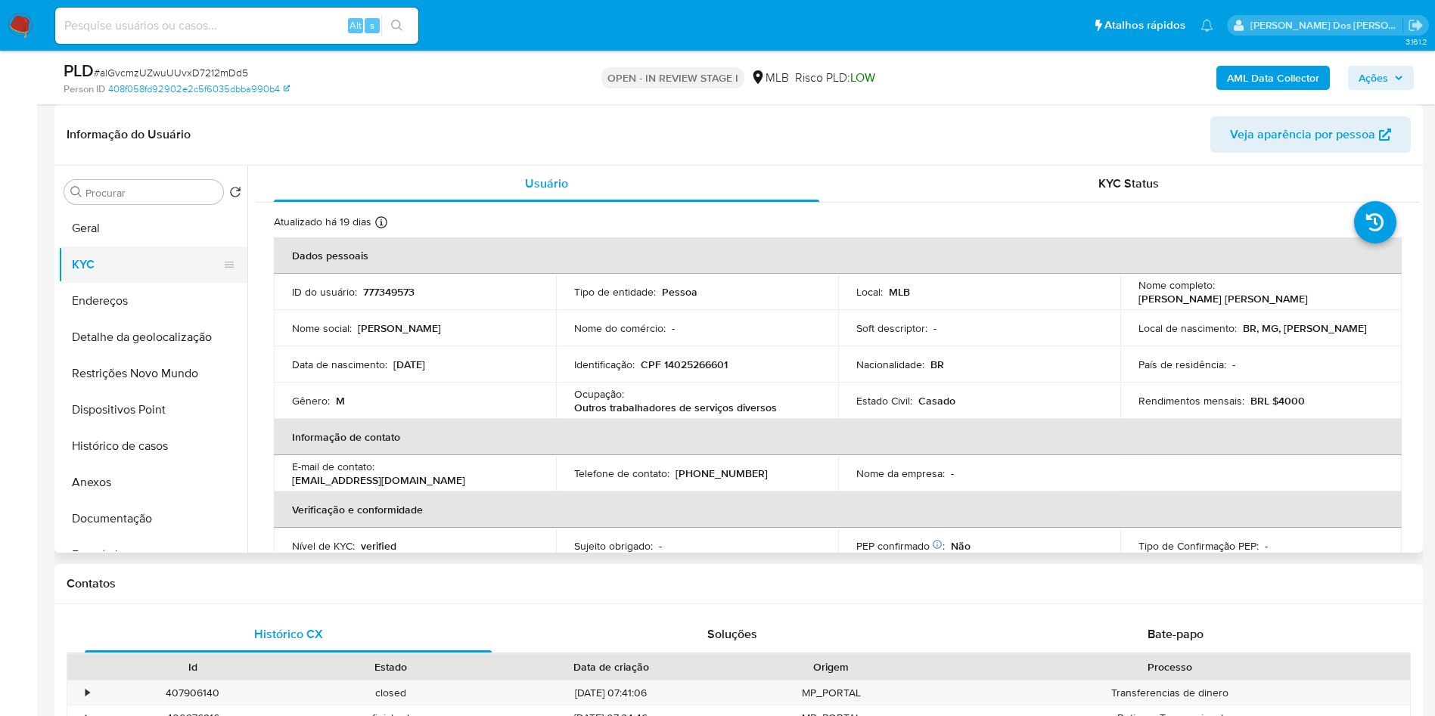
click at [138, 283] on button "KYC" at bounding box center [146, 265] width 177 height 36
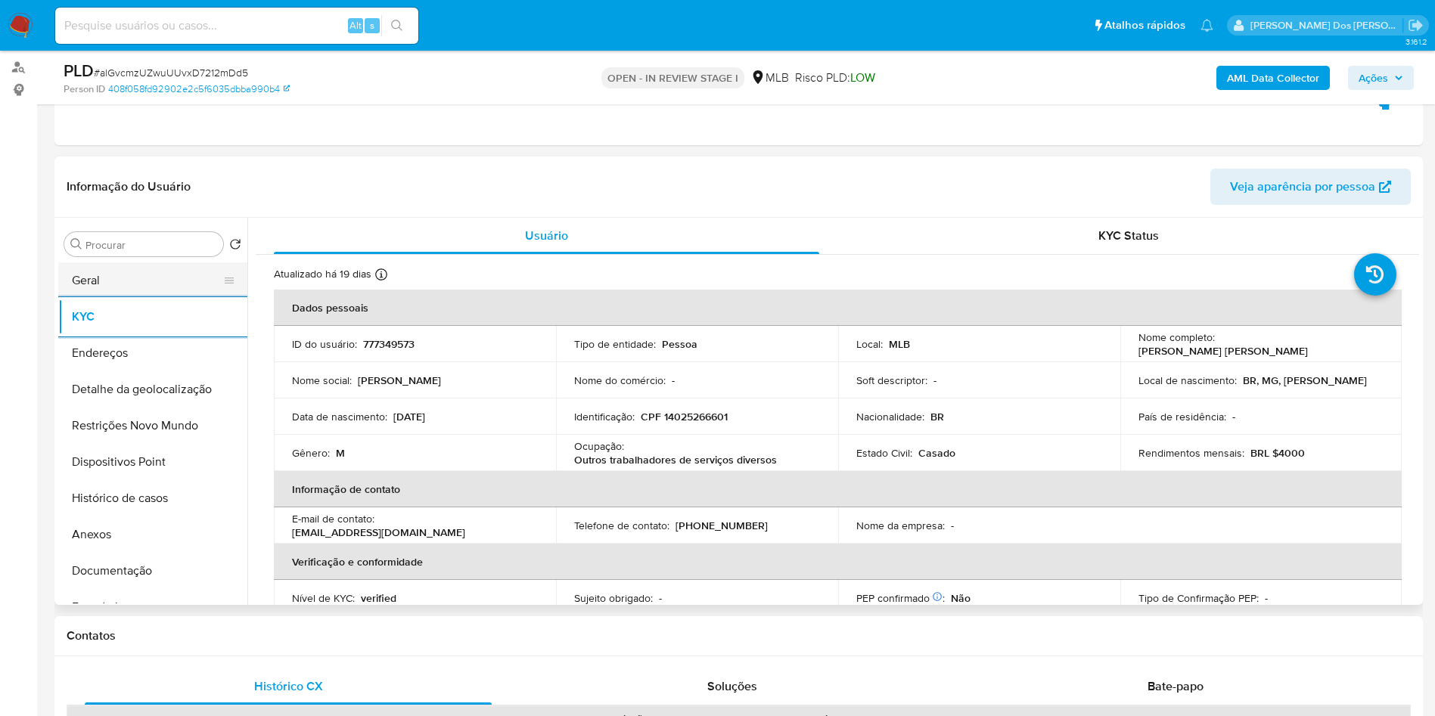
scroll to position [227, 0]
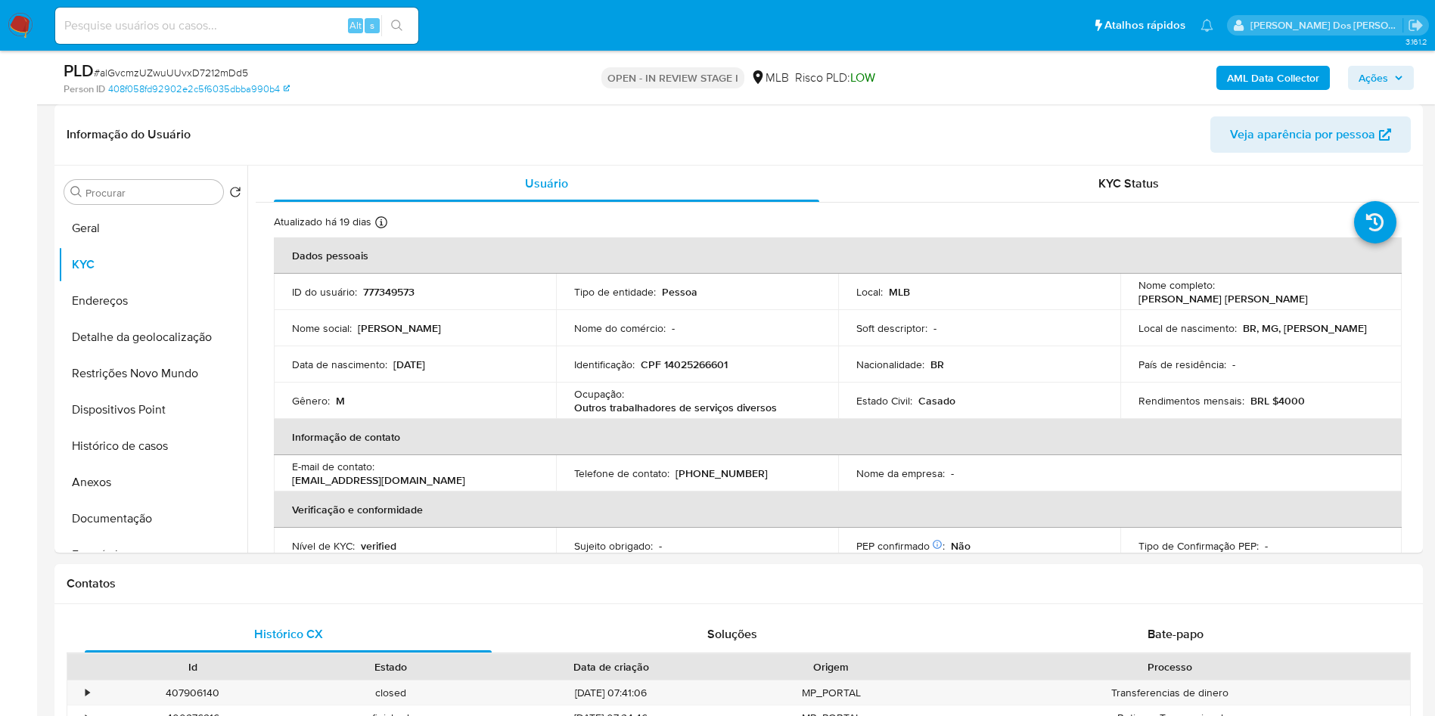
copy p "Outros trabalhadores de serviços diversos"
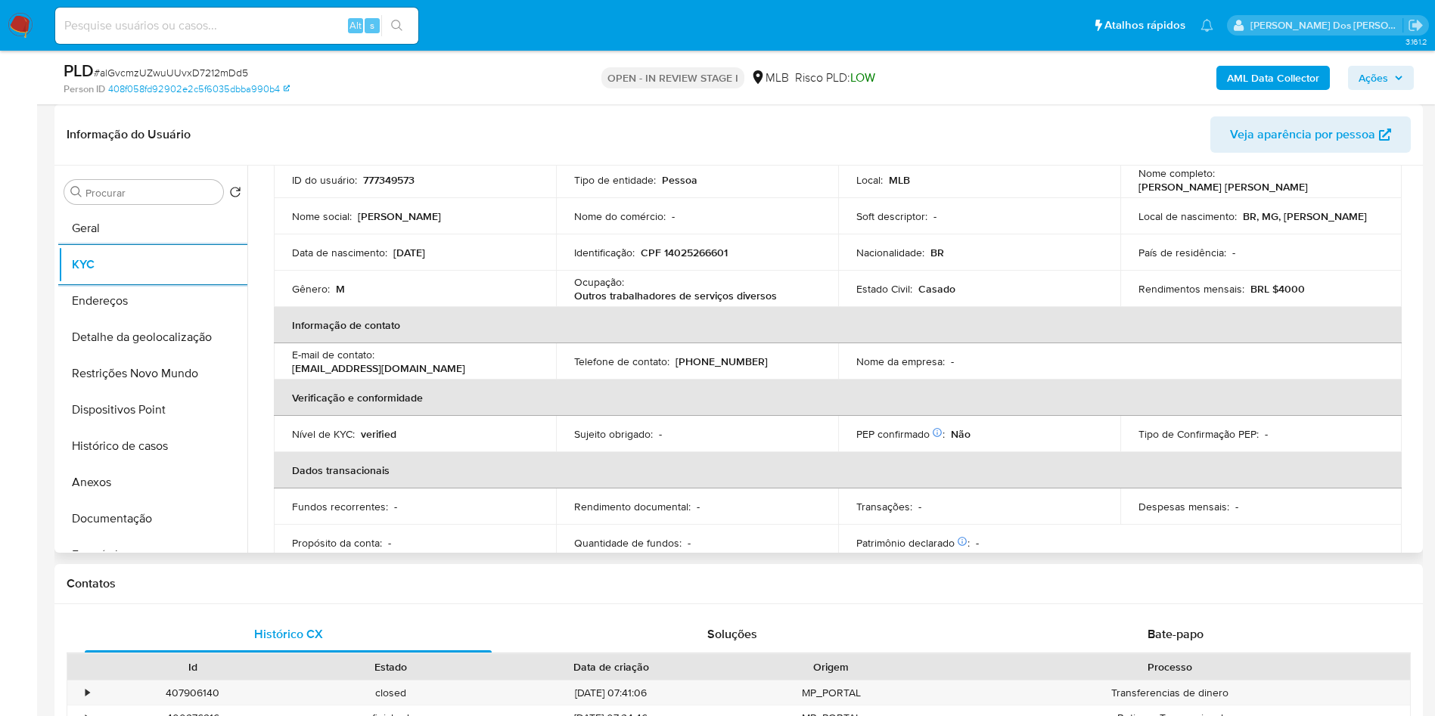
scroll to position [630, 0]
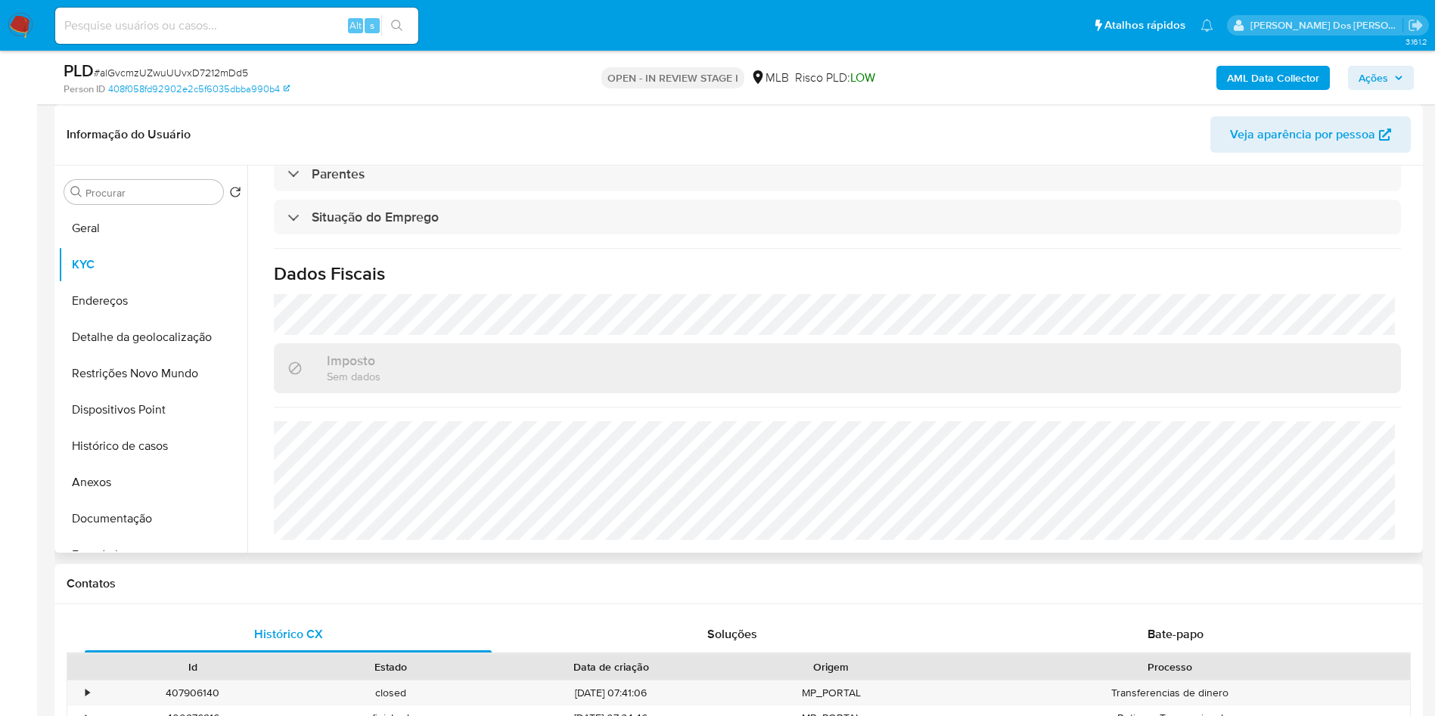
copy p "Outros trabalhadores de serviços diversos"
click at [119, 355] on button "Detalhe da geolocalização" at bounding box center [146, 337] width 177 height 36
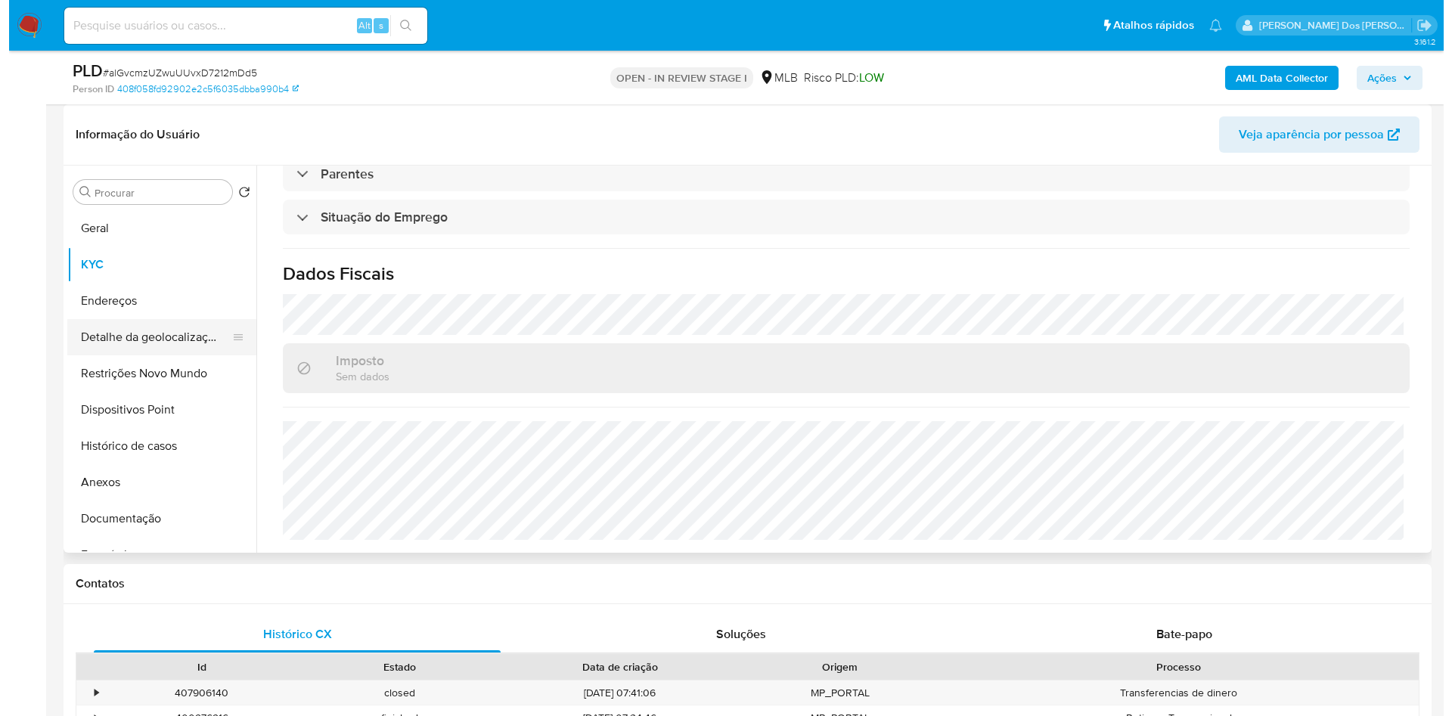
scroll to position [0, 0]
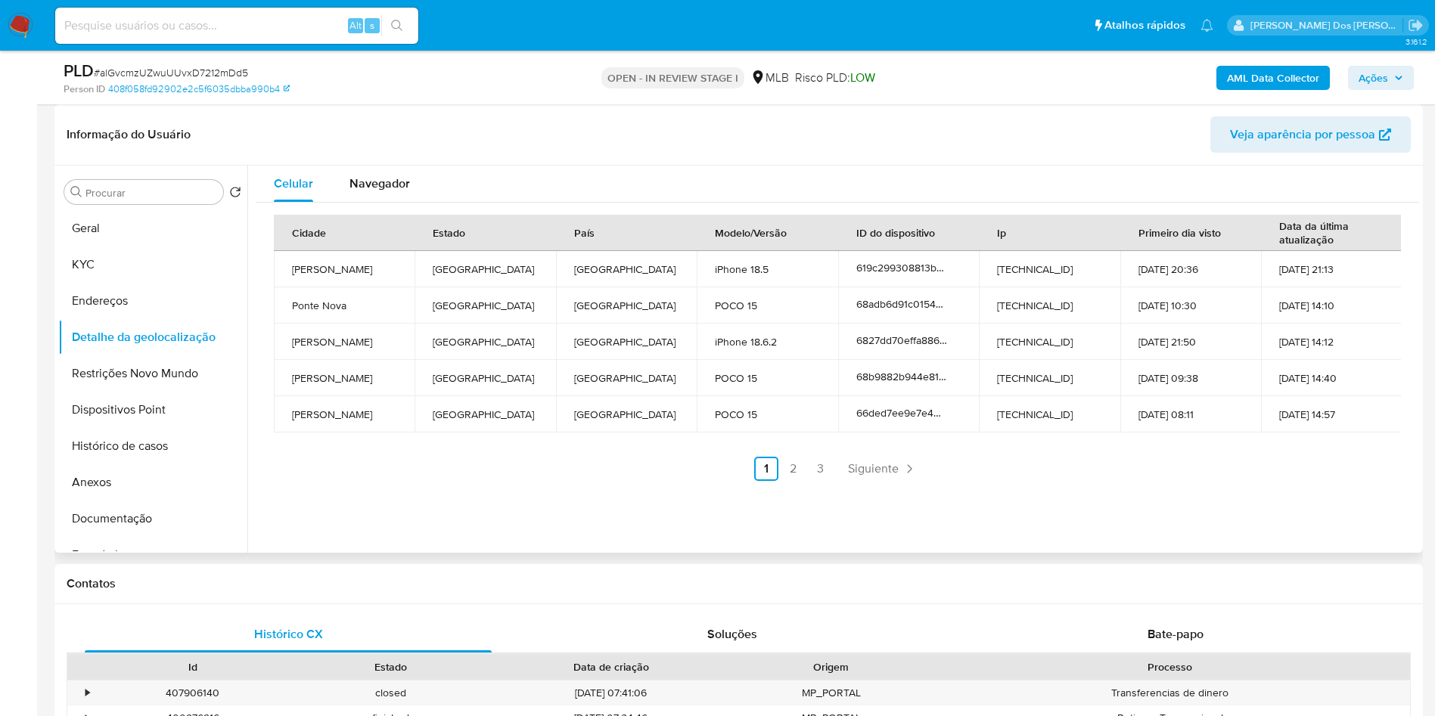
copy p "Outros trabalhadores de serviços diversos"
click at [166, 392] on button "Restrições Novo Mundo" at bounding box center [146, 373] width 177 height 36
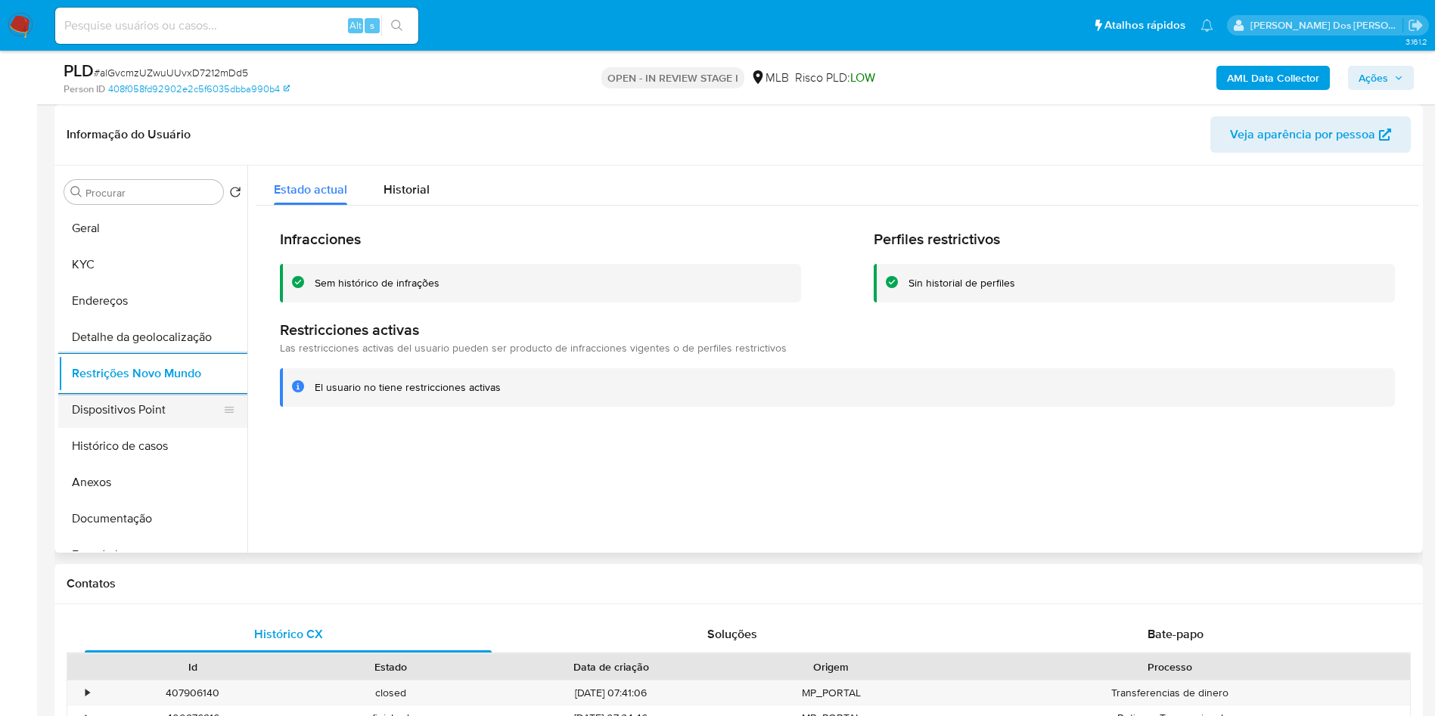
click at [103, 428] on button "Dispositivos Point" at bounding box center [146, 410] width 177 height 36
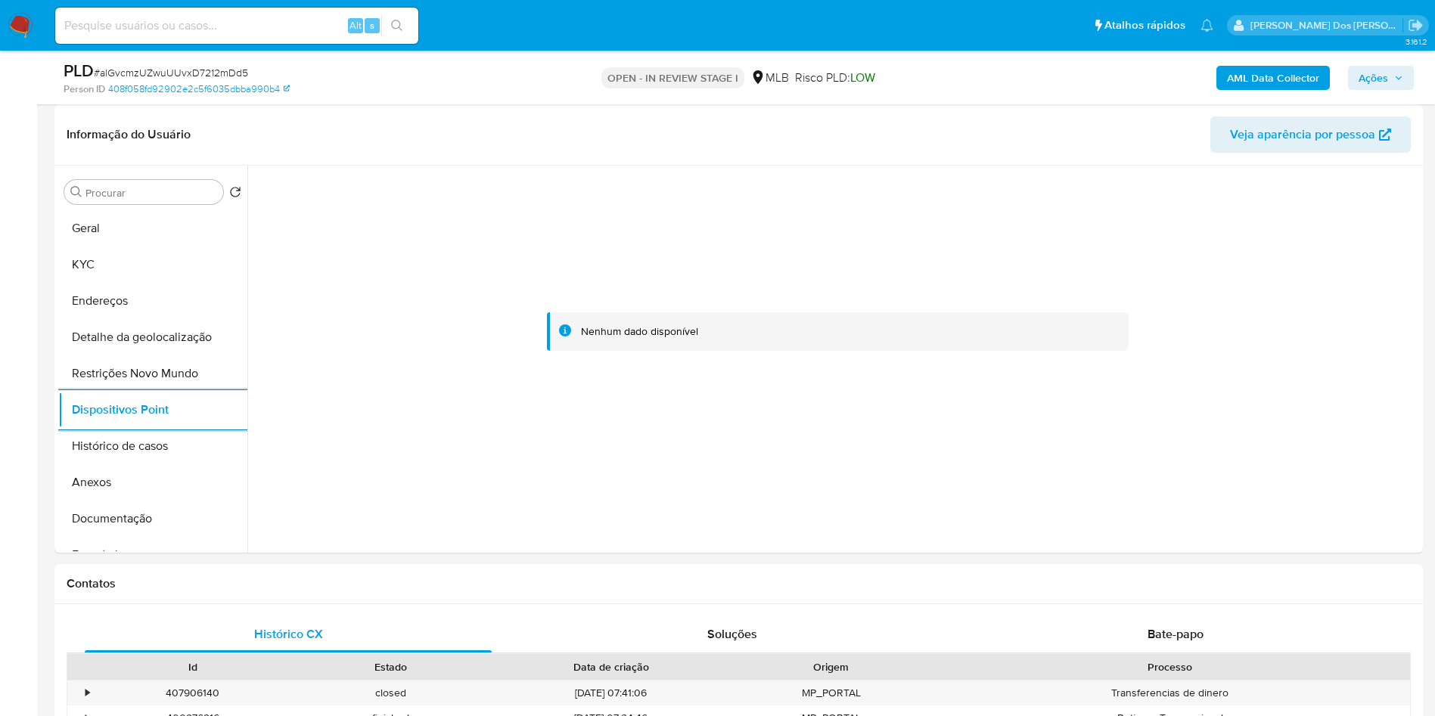
drag, startPoint x: 1389, startPoint y: 67, endPoint x: 1147, endPoint y: 91, distance: 243.2
click at [1389, 67] on span "Ações" at bounding box center [1380, 77] width 45 height 21
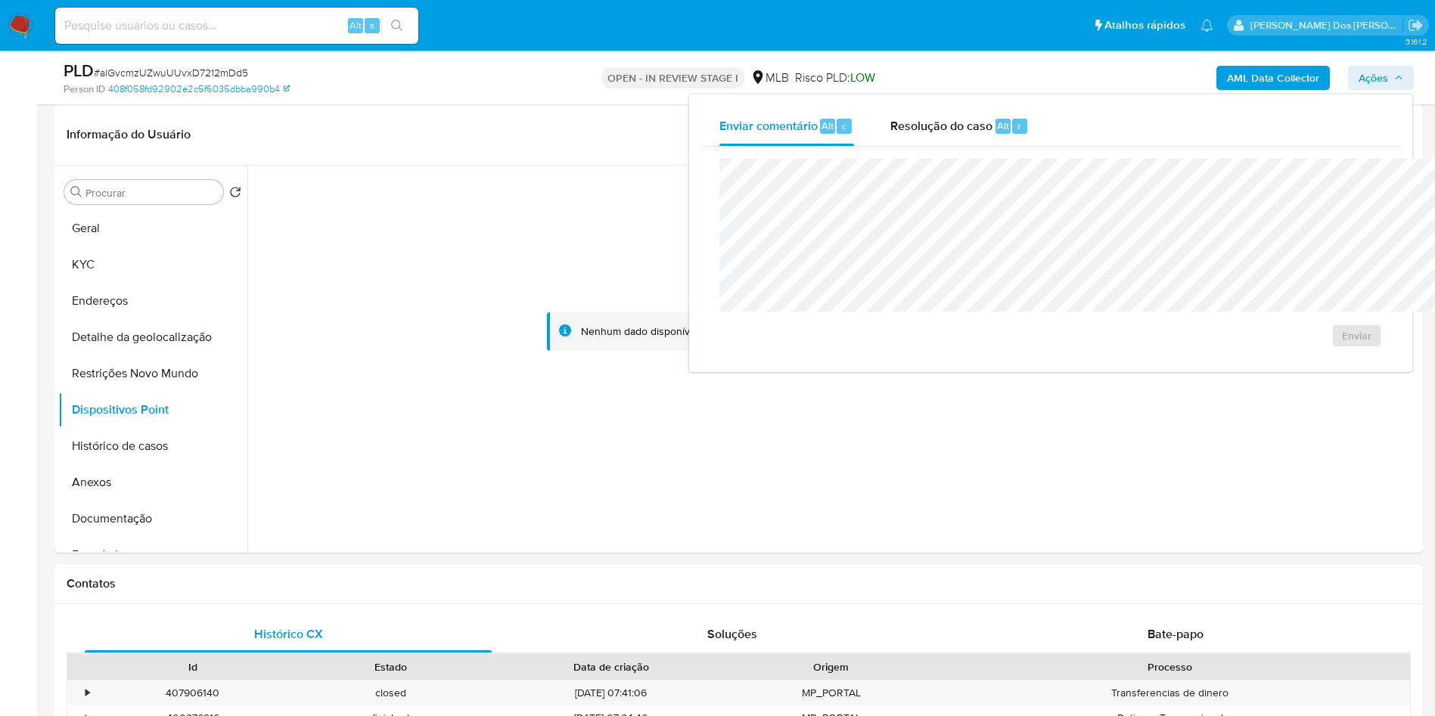
click at [905, 113] on div "Resolução do caso Alt r" at bounding box center [959, 126] width 138 height 39
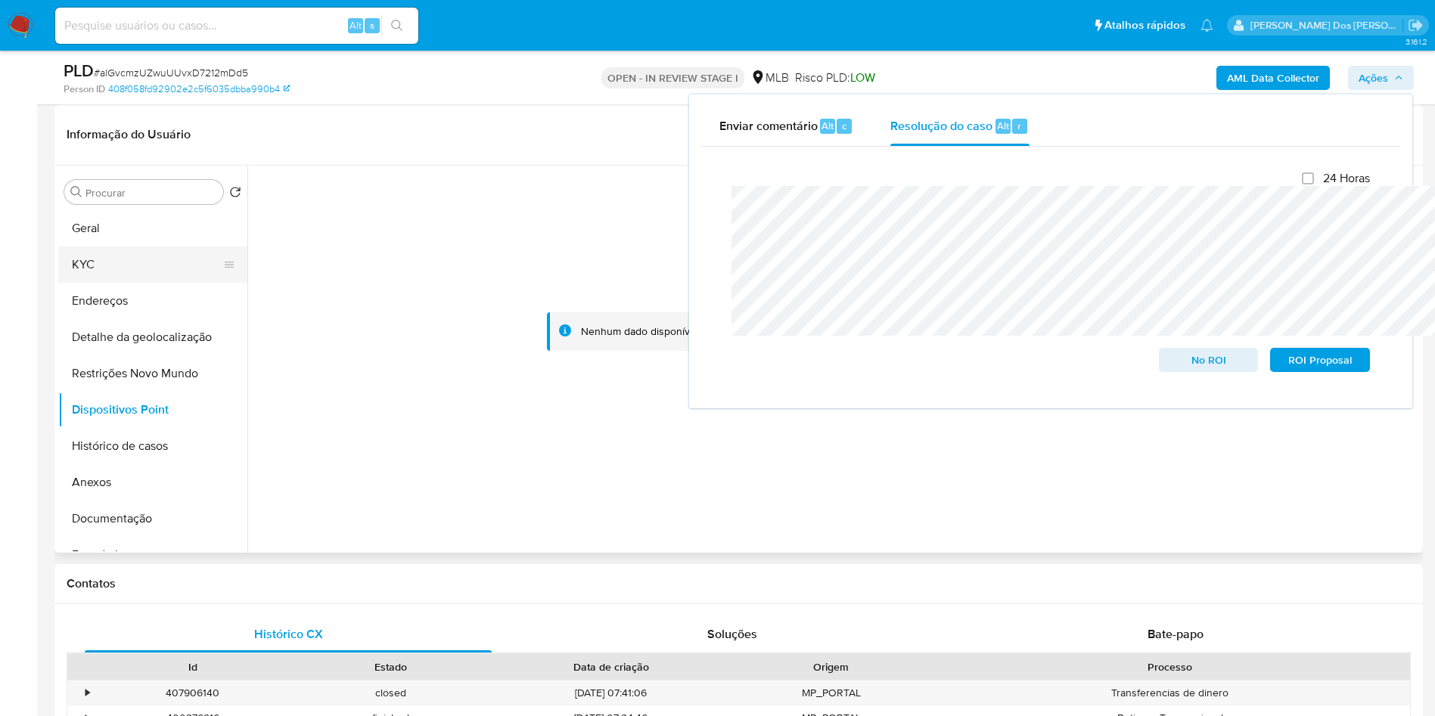
click at [112, 283] on button "KYC" at bounding box center [146, 265] width 177 height 36
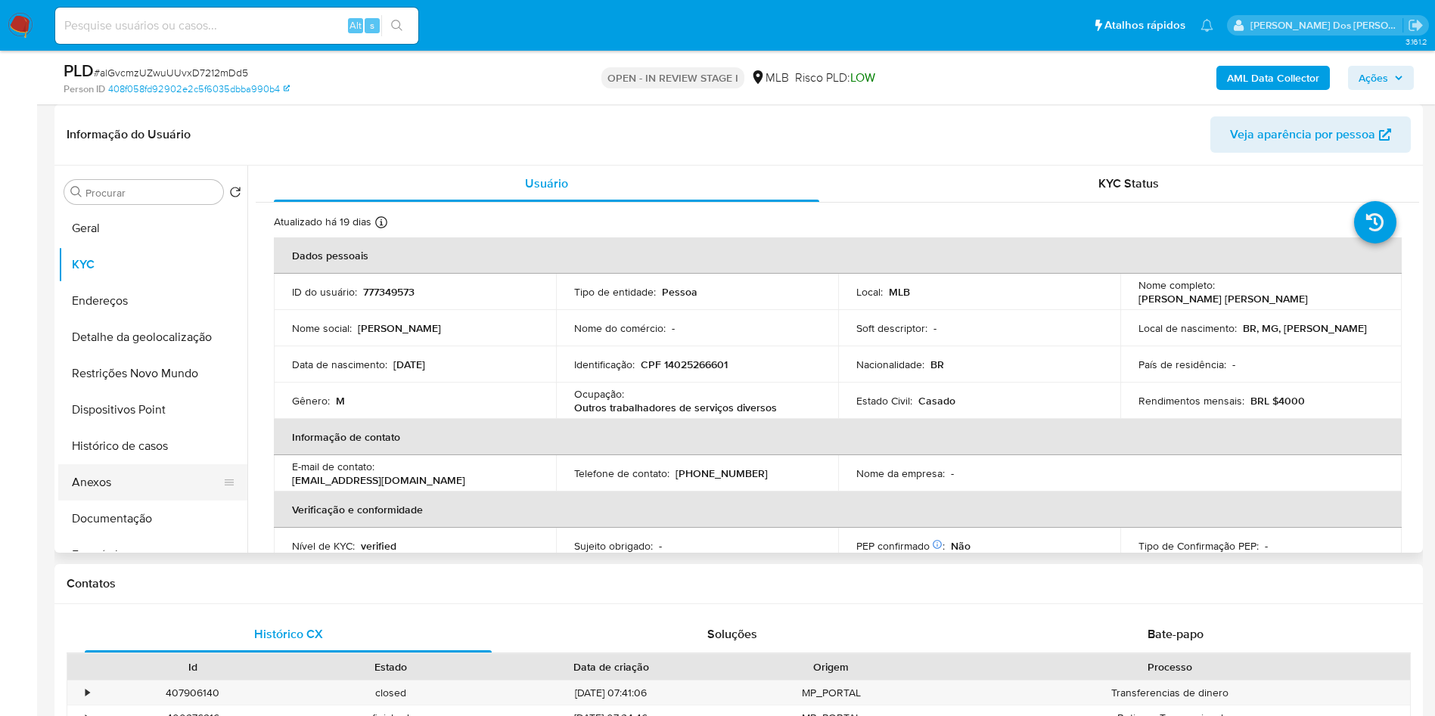
click at [129, 501] on button "Anexos" at bounding box center [146, 482] width 177 height 36
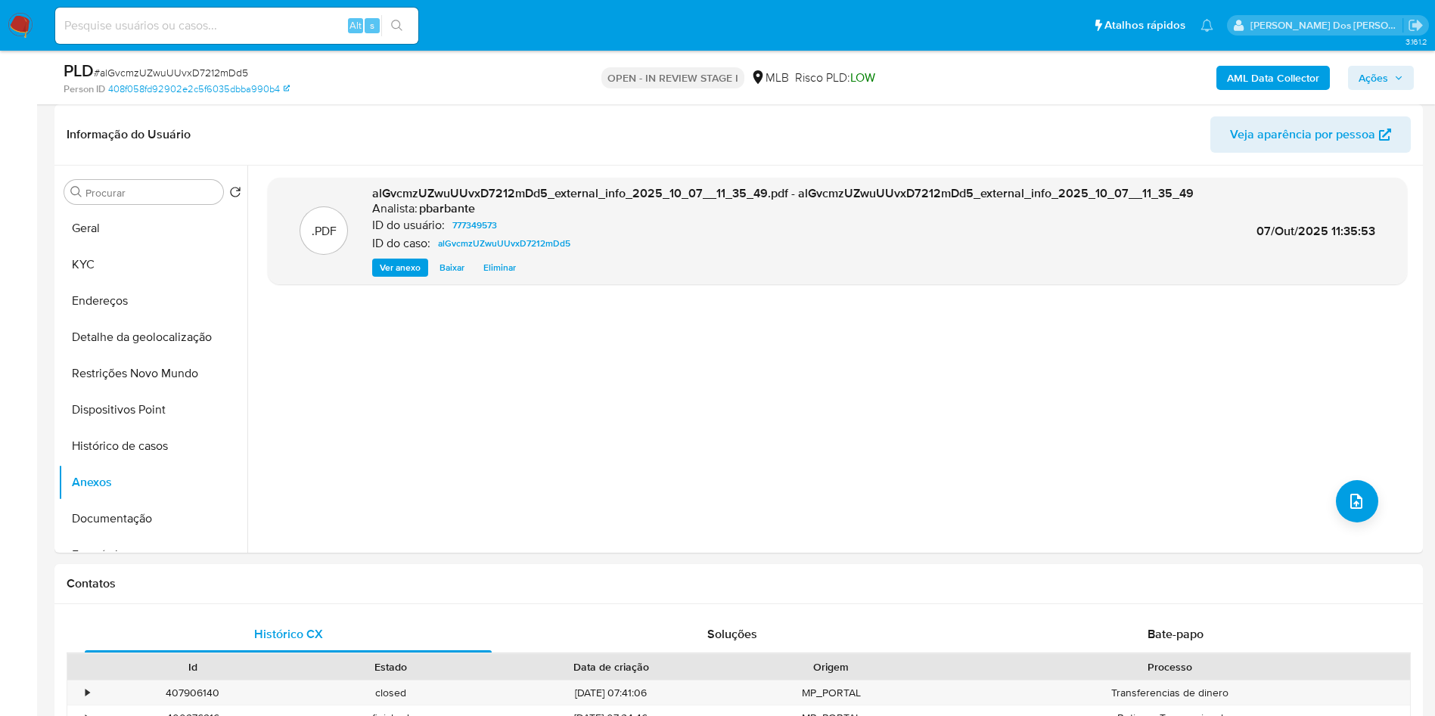
click at [1304, 78] on b "AML Data Collector" at bounding box center [1273, 78] width 92 height 24
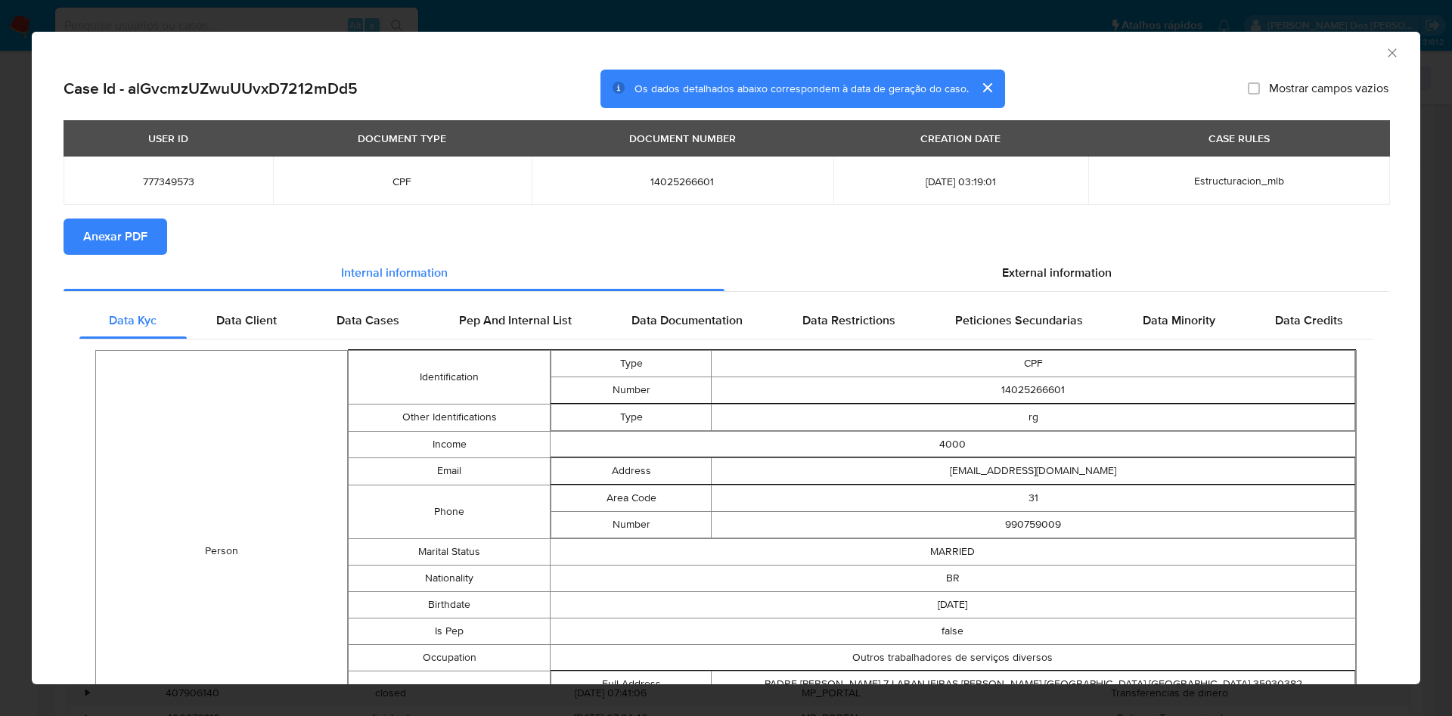
click at [110, 243] on span "Anexar PDF" at bounding box center [115, 236] width 64 height 33
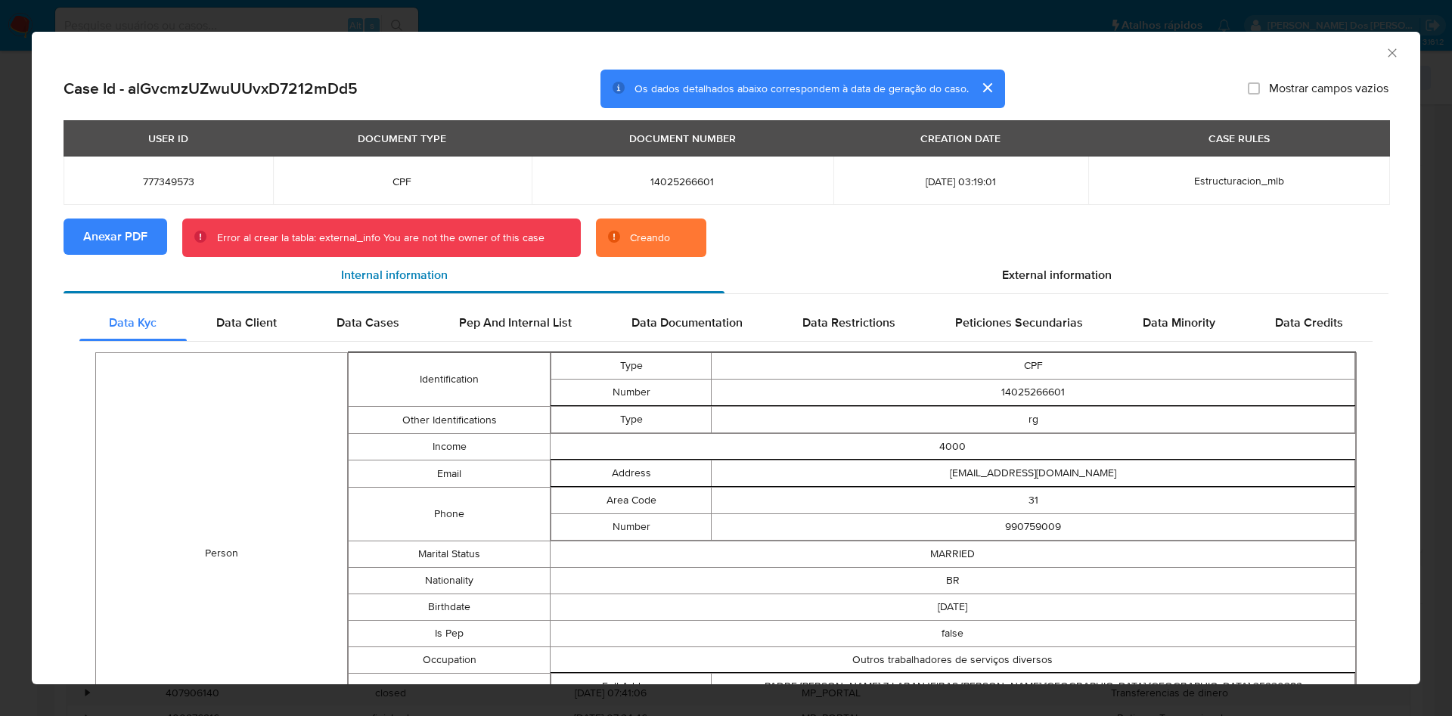
click at [143, 261] on div "Internal information" at bounding box center [394, 275] width 661 height 36
click at [141, 241] on span "Anexar PDF" at bounding box center [115, 236] width 64 height 33
click at [1385, 55] on icon "Fechar a janela" at bounding box center [1392, 52] width 15 height 15
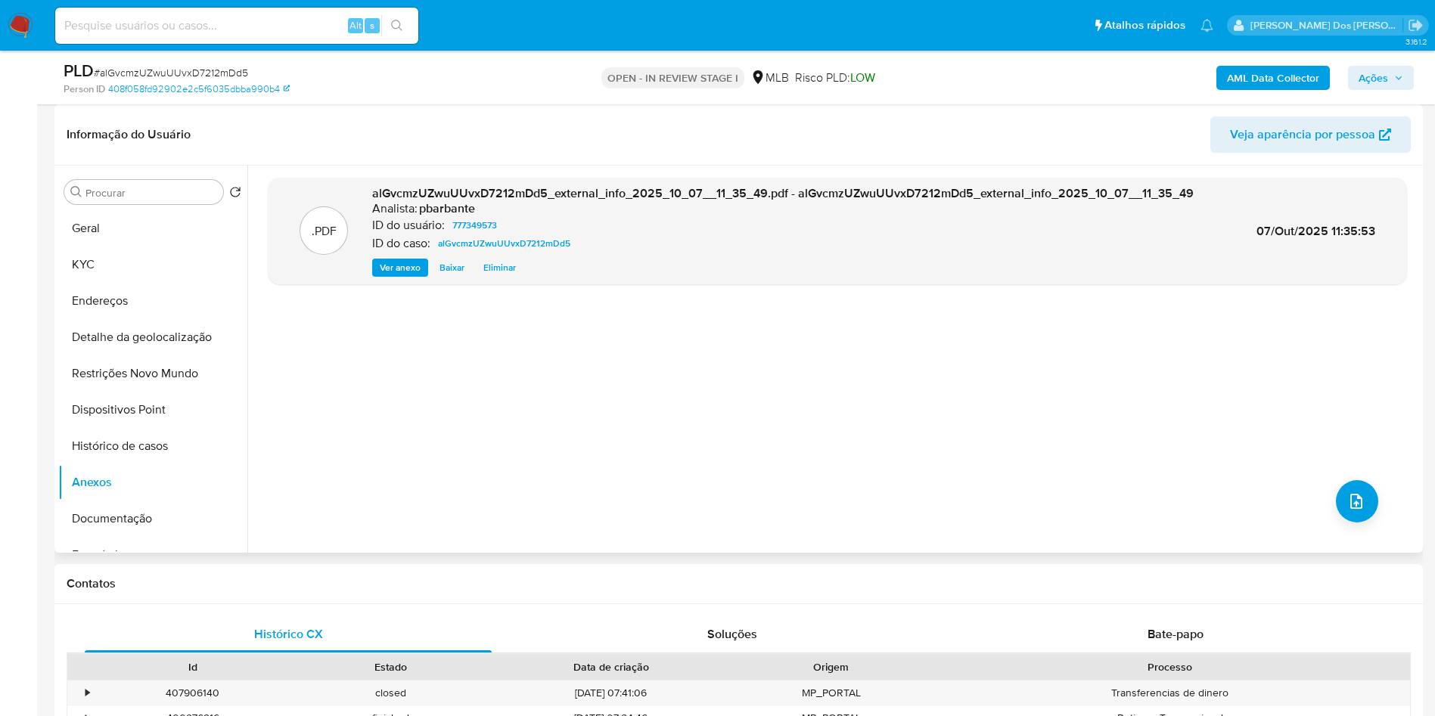
click at [1368, 541] on div ".PDF alGvcmzUZwuUUvxD7212mDd5_external_info_2025_10_07__11_35_49.pdf - alGvcmzU…" at bounding box center [837, 359] width 1139 height 363
click at [1347, 511] on icon "upload-file" at bounding box center [1356, 501] width 18 height 18
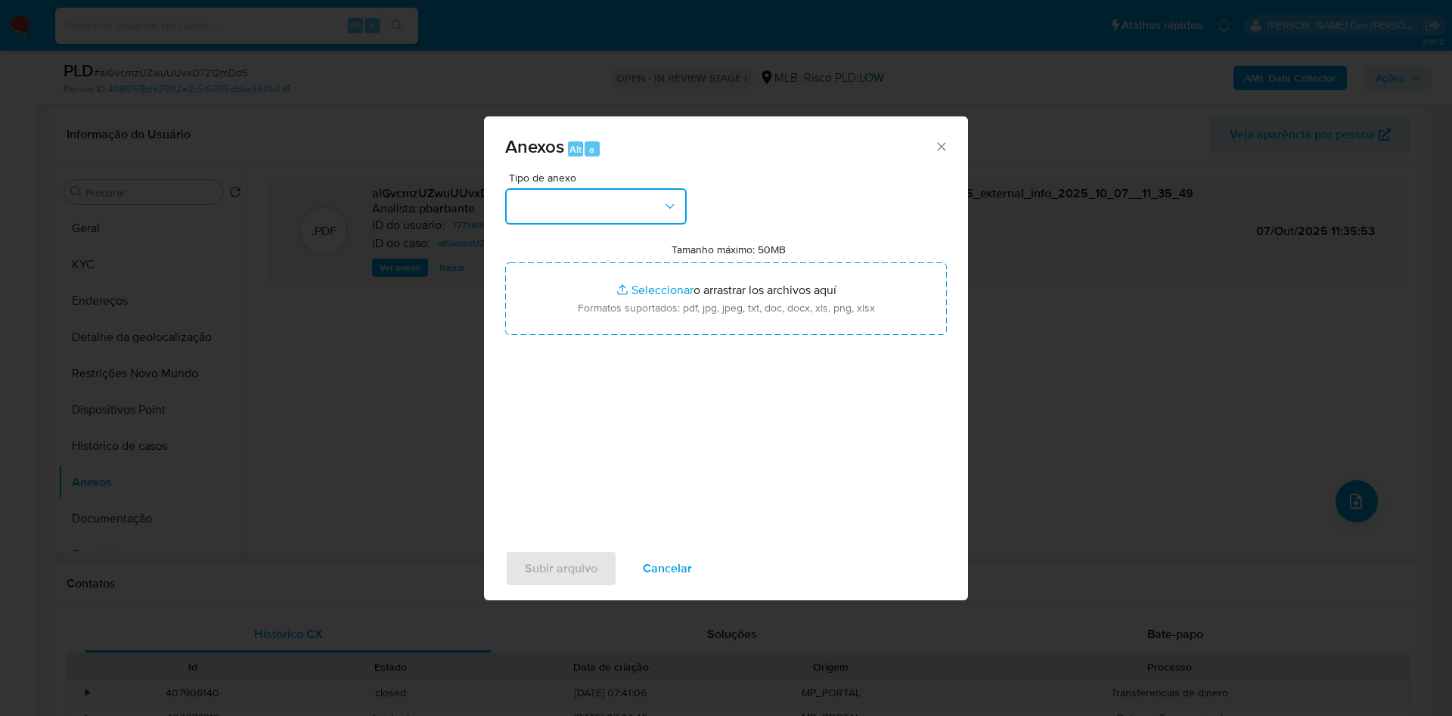
click at [535, 188] on button "button" at bounding box center [596, 206] width 182 height 36
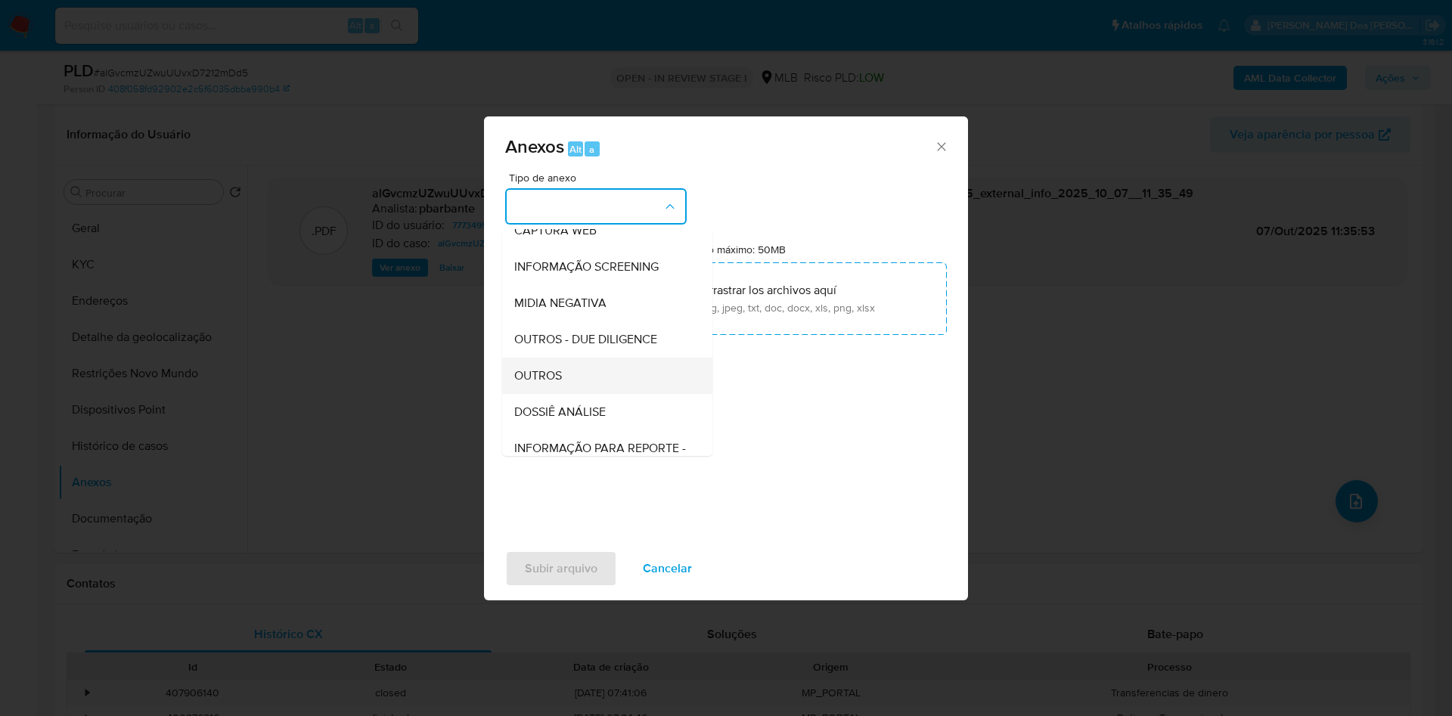
scroll to position [203, 0]
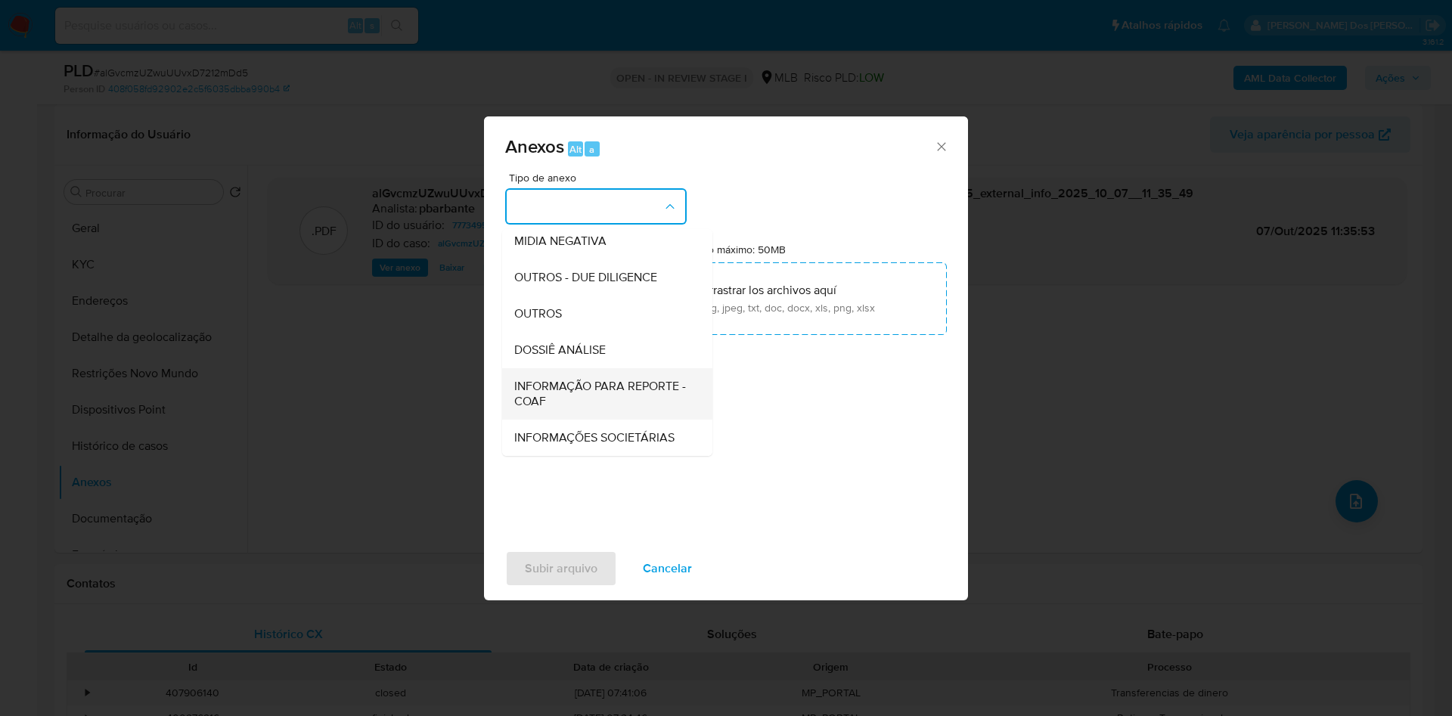
click at [559, 379] on span "INFORMAÇÃO PARA REPORTE - COAF" at bounding box center [602, 394] width 177 height 30
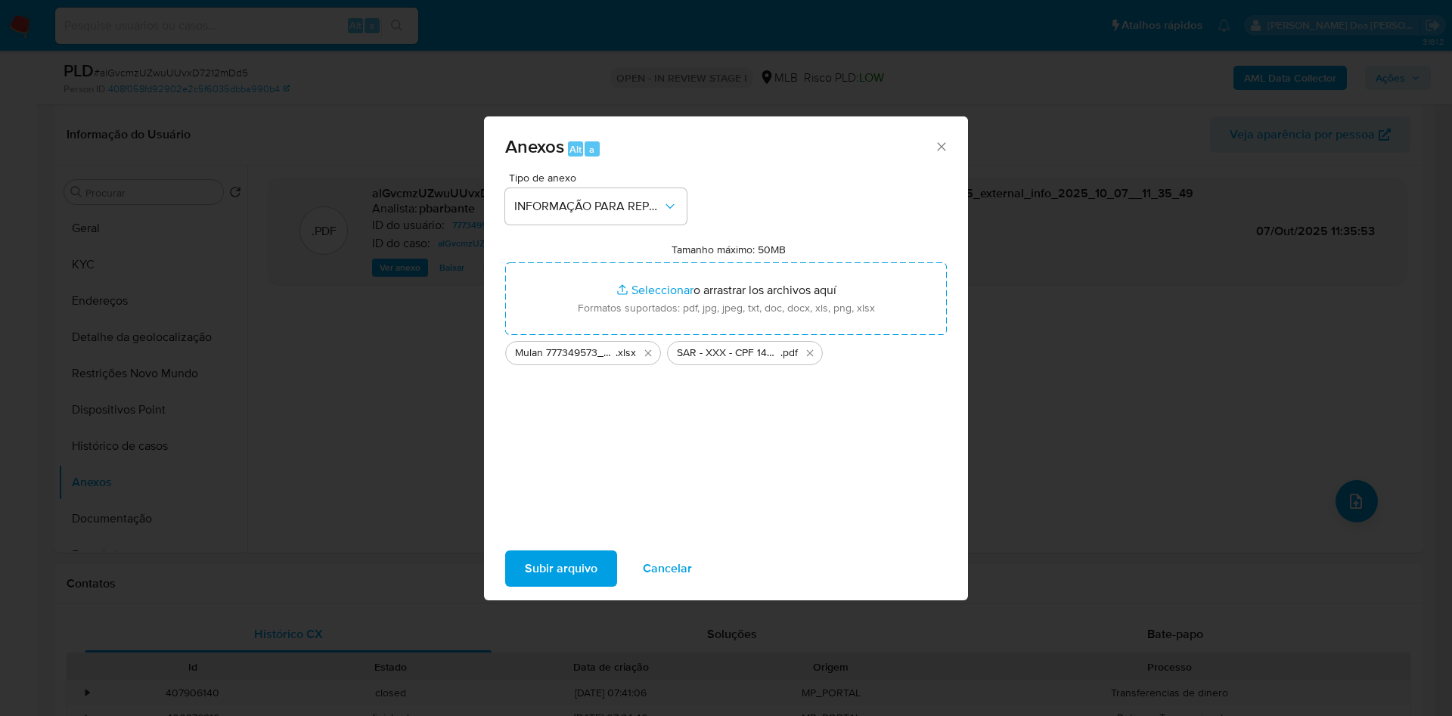
click at [569, 587] on button "Subir arquivo" at bounding box center [561, 569] width 112 height 36
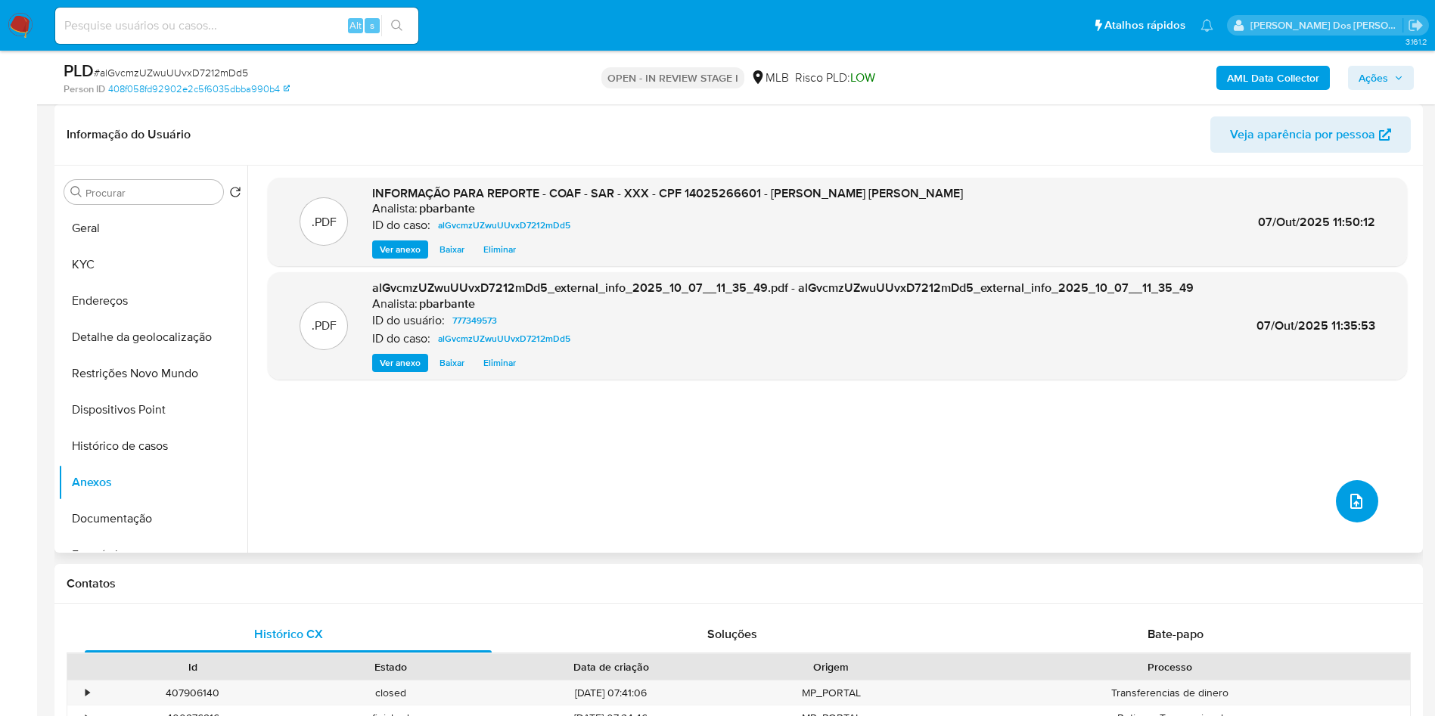
click at [1350, 509] on icon "upload-file" at bounding box center [1356, 501] width 12 height 15
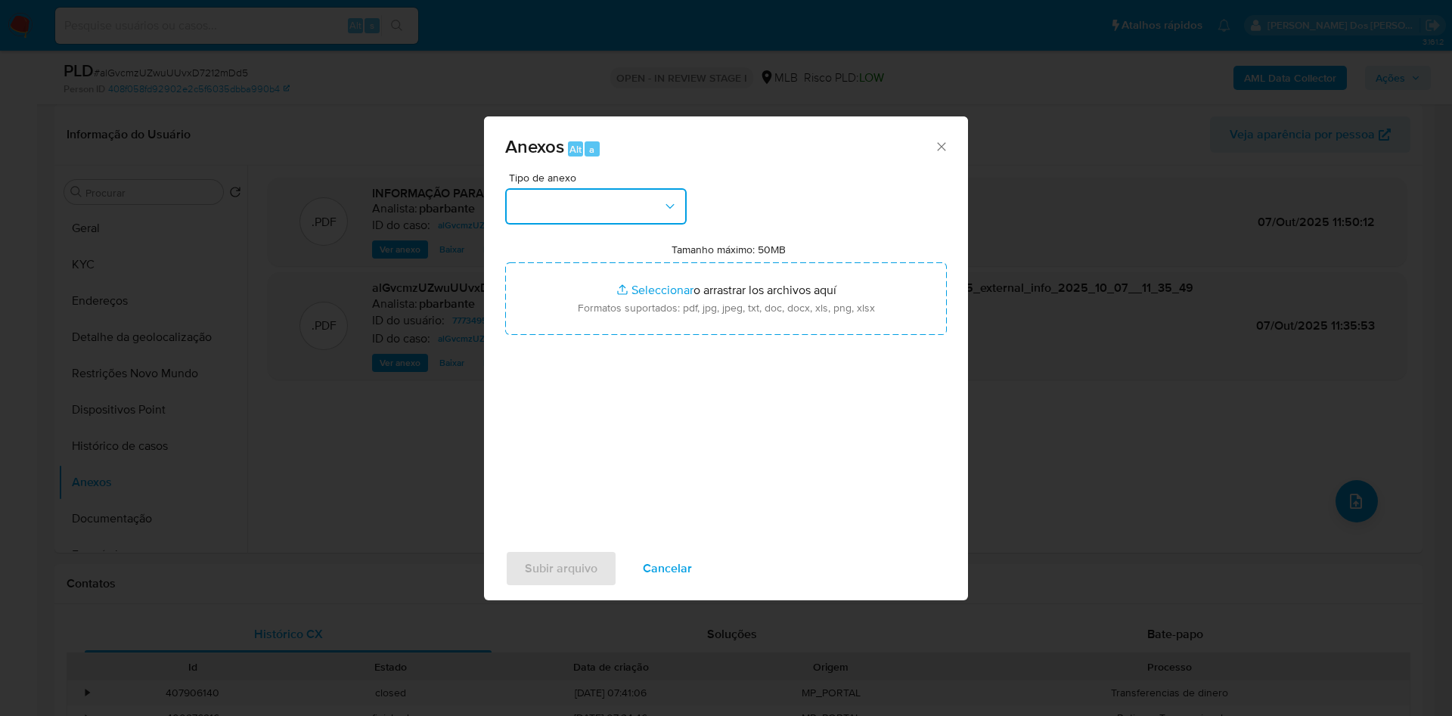
click at [523, 188] on button "button" at bounding box center [596, 206] width 182 height 36
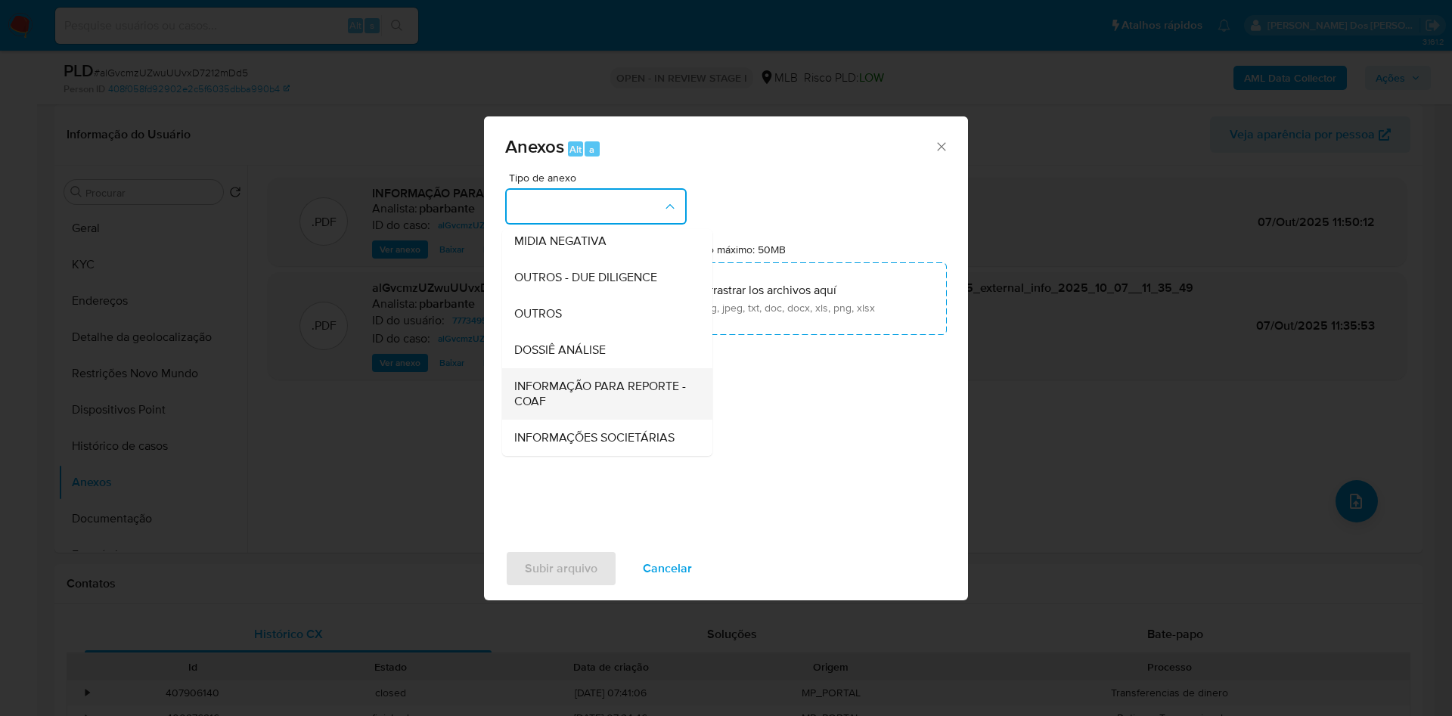
click at [579, 379] on span "INFORMAÇÃO PARA REPORTE - COAF" at bounding box center [602, 394] width 177 height 30
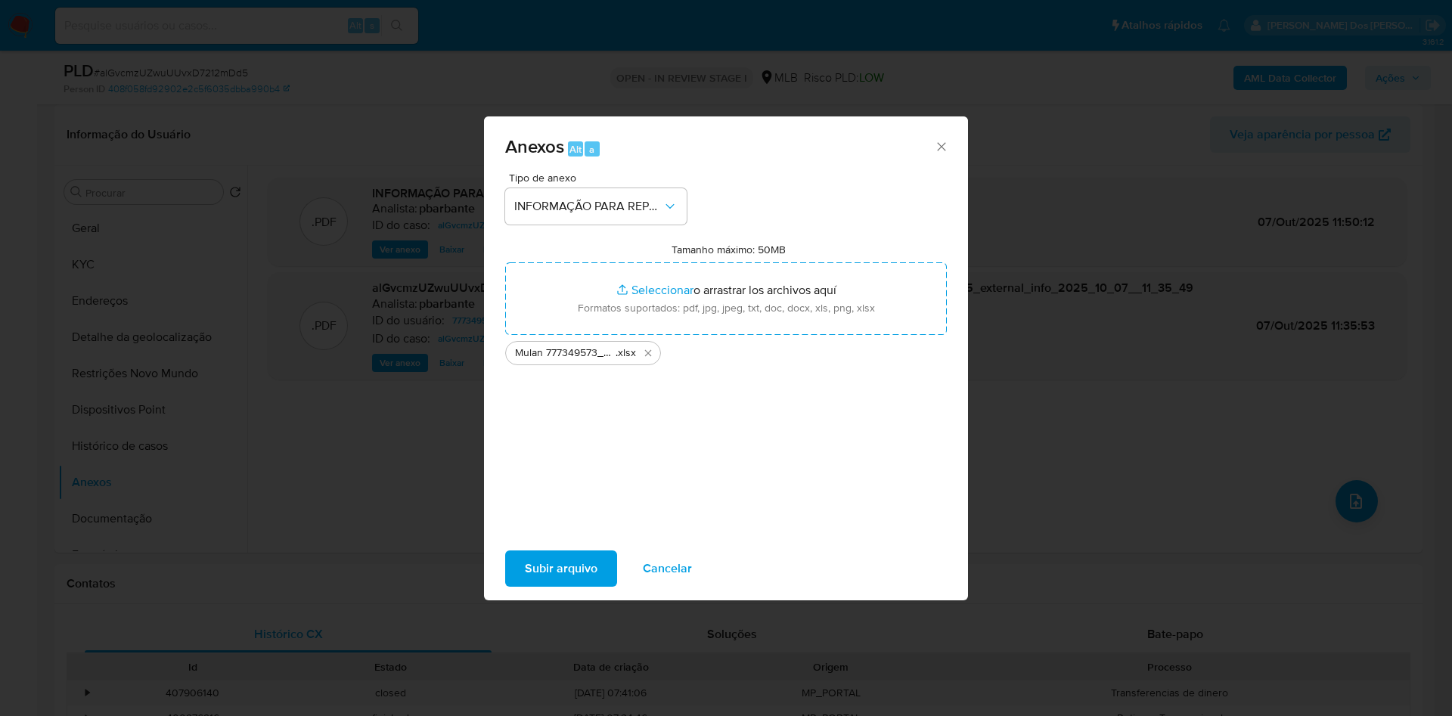
click at [561, 585] on span "Subir arquivo" at bounding box center [561, 568] width 73 height 33
click at [529, 585] on span "Subir arquivo" at bounding box center [561, 568] width 73 height 33
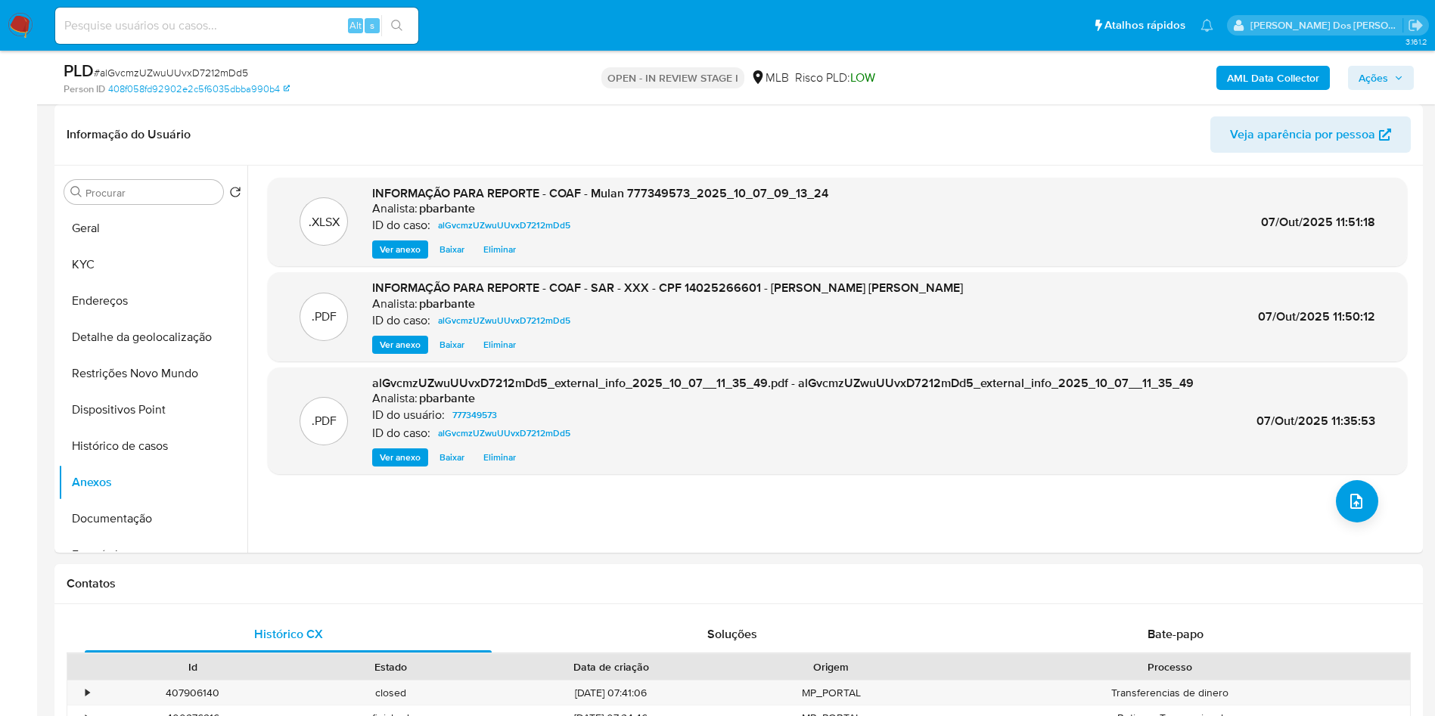
click at [1261, 71] on b "AML Data Collector" at bounding box center [1273, 78] width 92 height 24
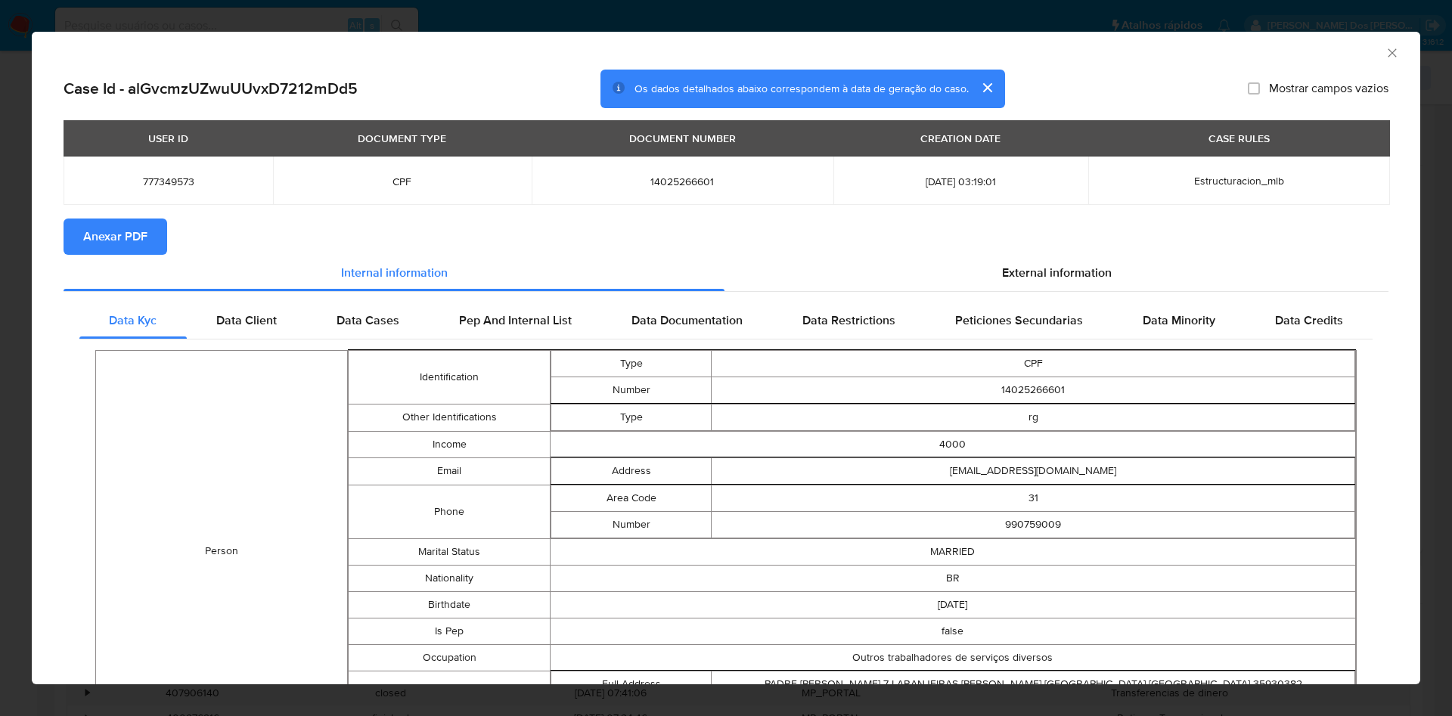
click at [132, 240] on span "Anexar PDF" at bounding box center [115, 236] width 64 height 33
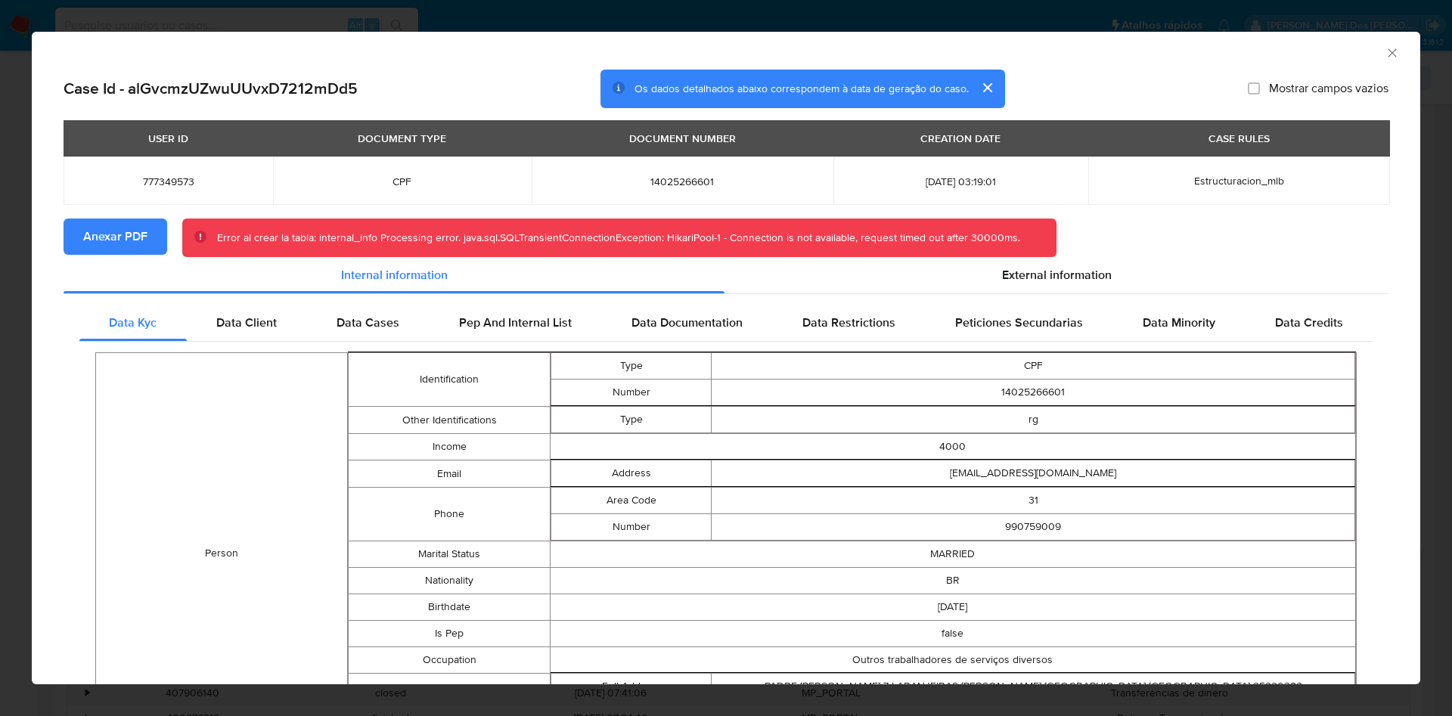
click at [1135, 234] on section "Anexar PDF Error al crear la tabla: internal_info Processing error. java.sql.SQ…" at bounding box center [726, 238] width 1325 height 39
click at [1378, 42] on div "AML Data Collector" at bounding box center [726, 51] width 1389 height 38
click at [1385, 52] on icon "Fechar a janela" at bounding box center [1392, 52] width 15 height 15
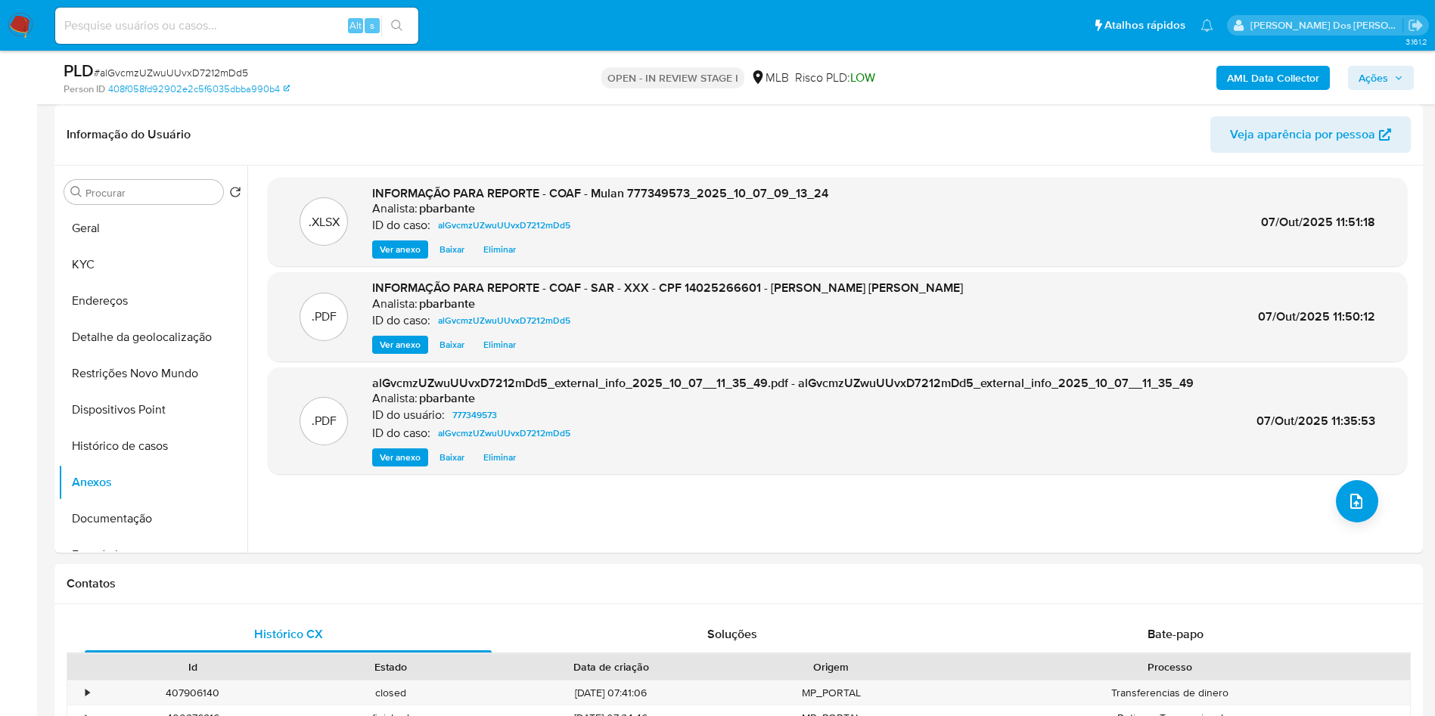
click at [1290, 82] on b "AML Data Collector" at bounding box center [1273, 78] width 92 height 24
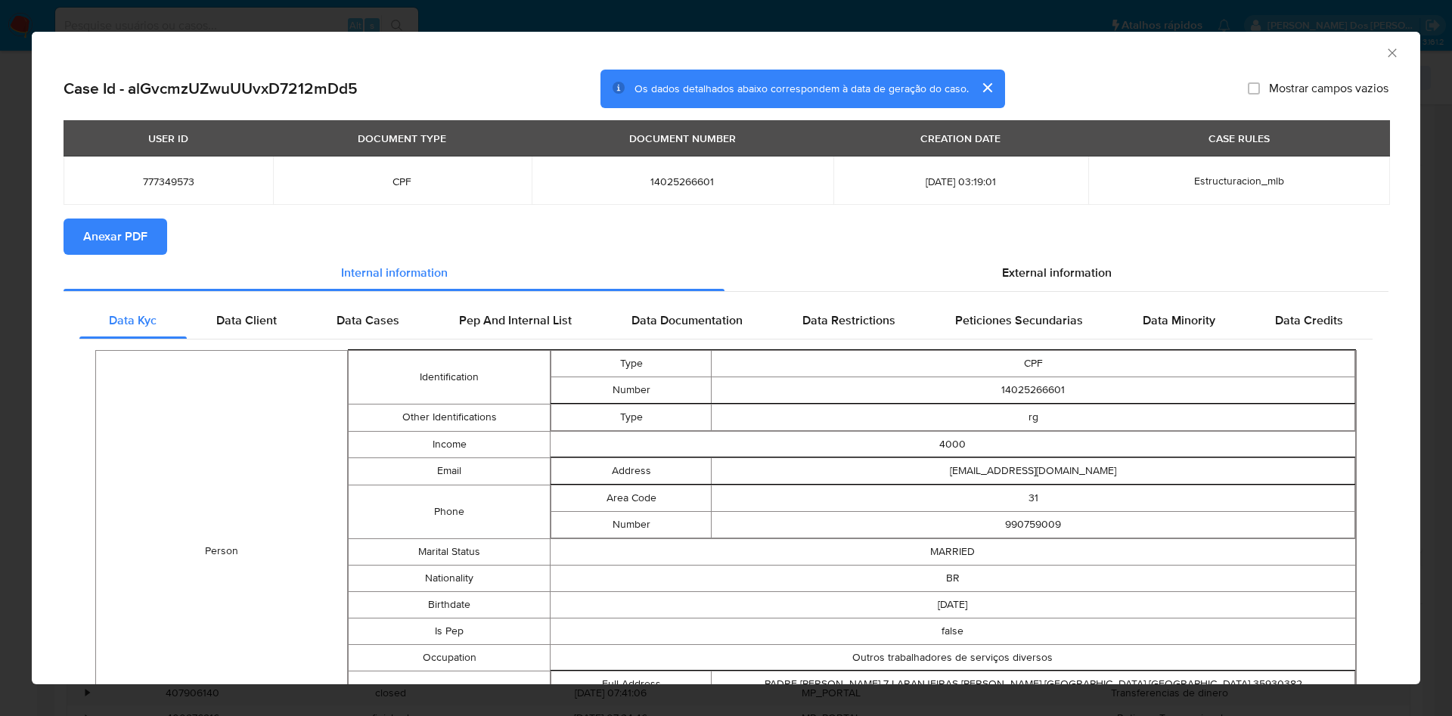
click at [110, 240] on span "Anexar PDF" at bounding box center [115, 236] width 64 height 33
click at [1385, 50] on icon "Fechar a janela" at bounding box center [1392, 52] width 15 height 15
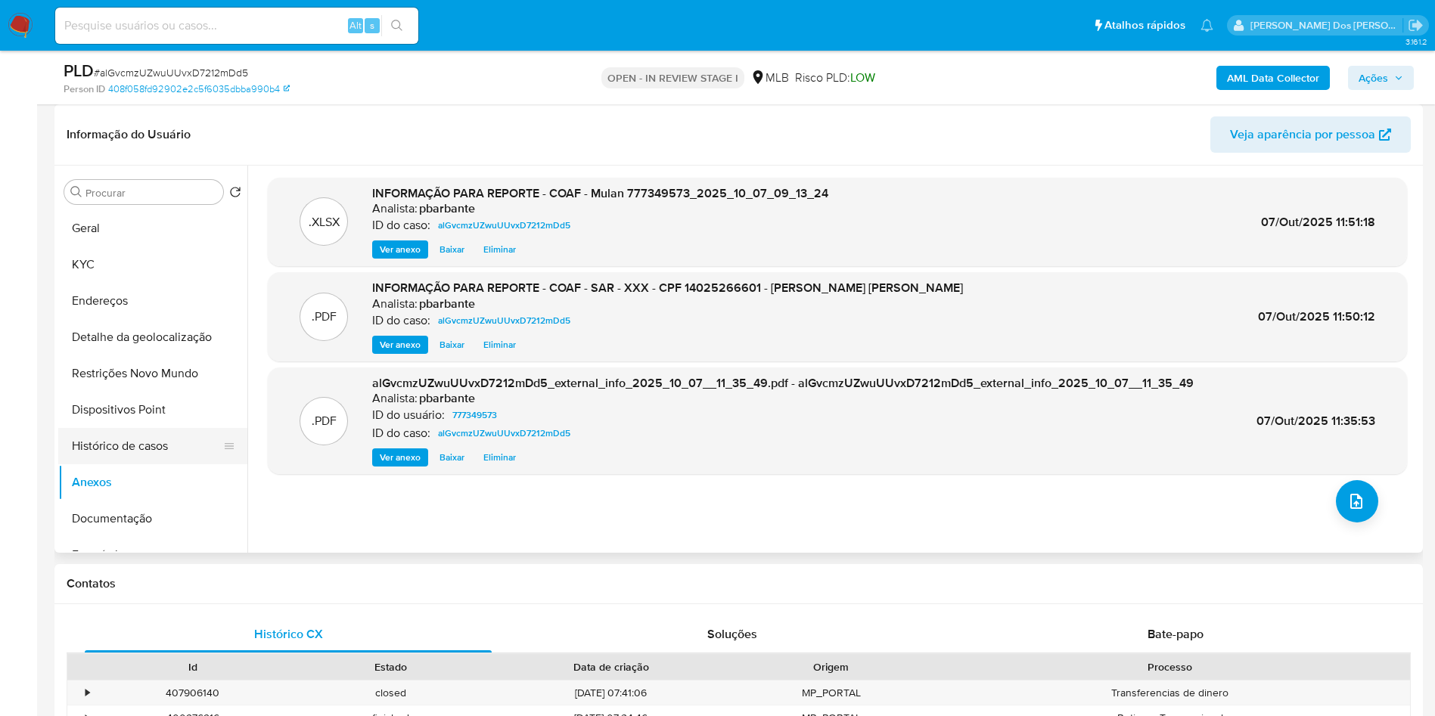
click at [116, 464] on button "Histórico de casos" at bounding box center [146, 446] width 177 height 36
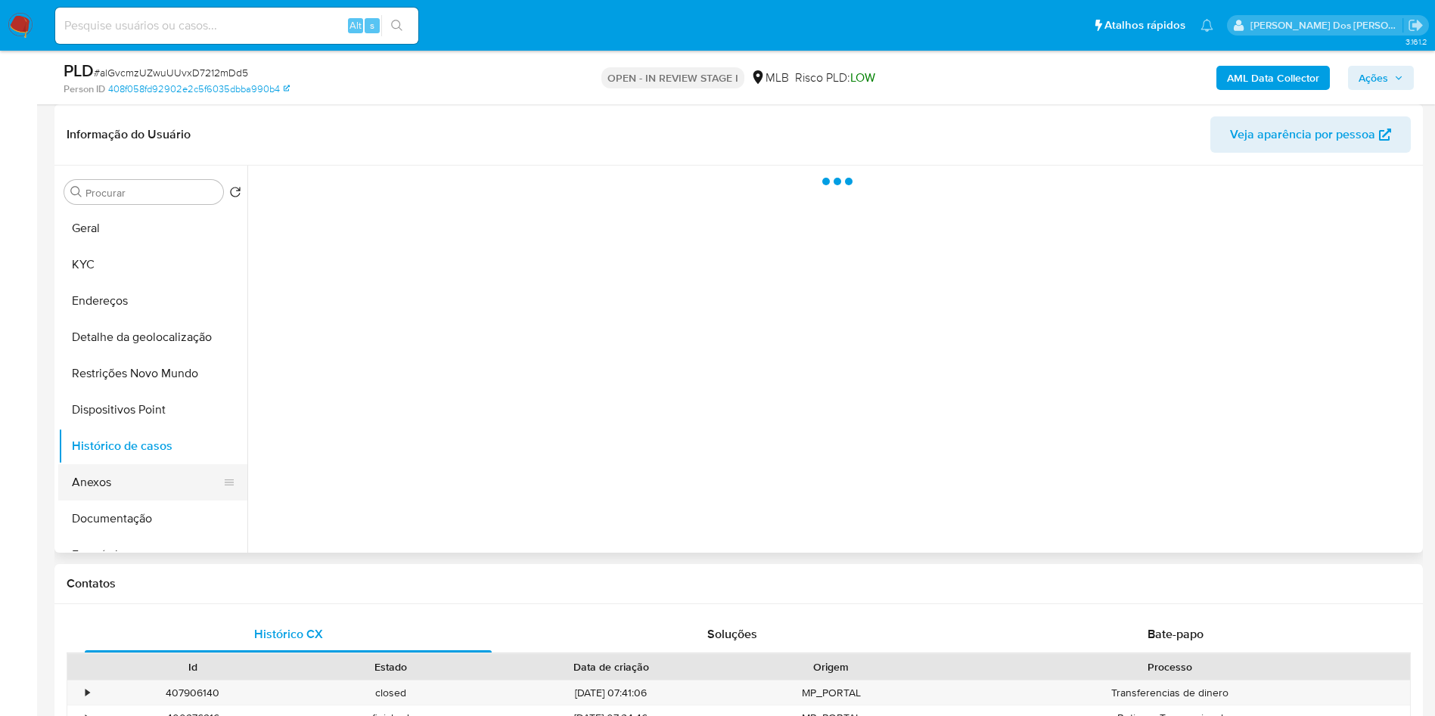
click at [105, 498] on button "Anexos" at bounding box center [146, 482] width 177 height 36
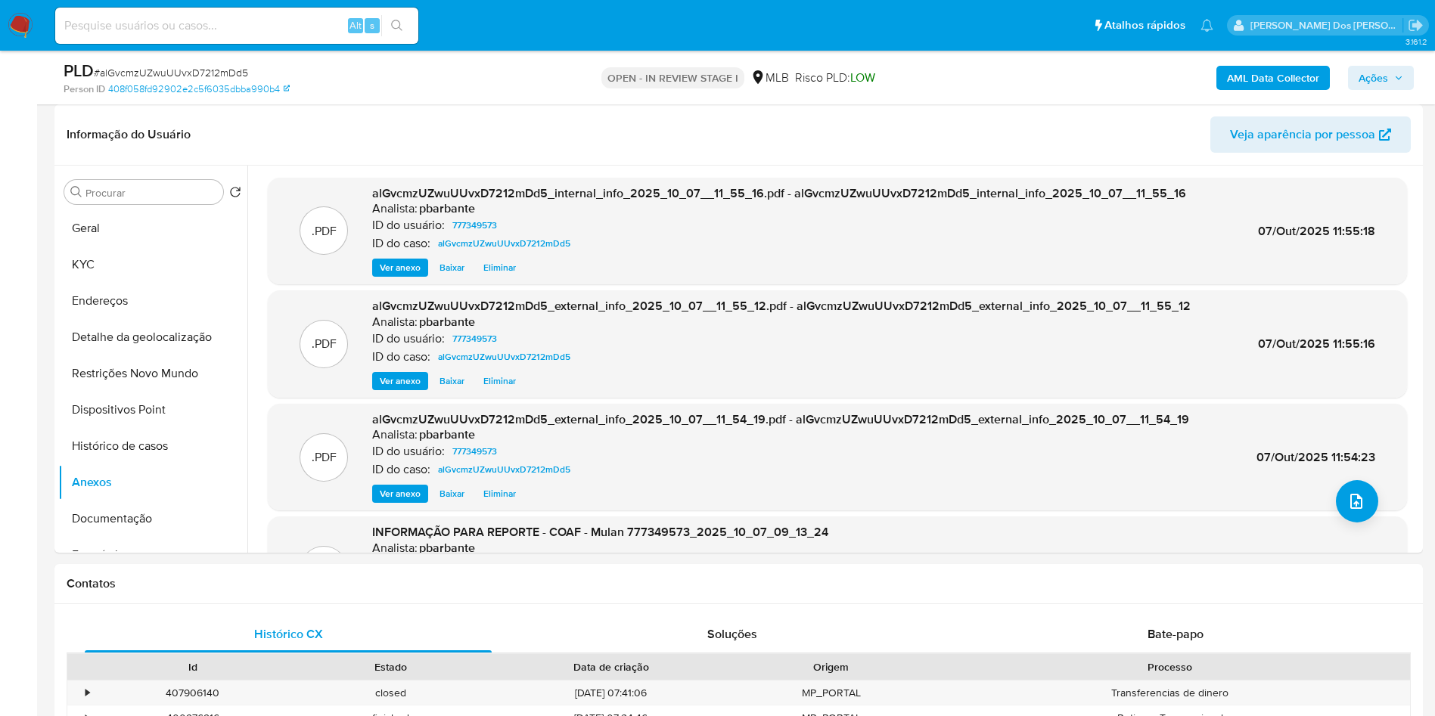
click at [1396, 85] on span "Ações" at bounding box center [1380, 77] width 45 height 21
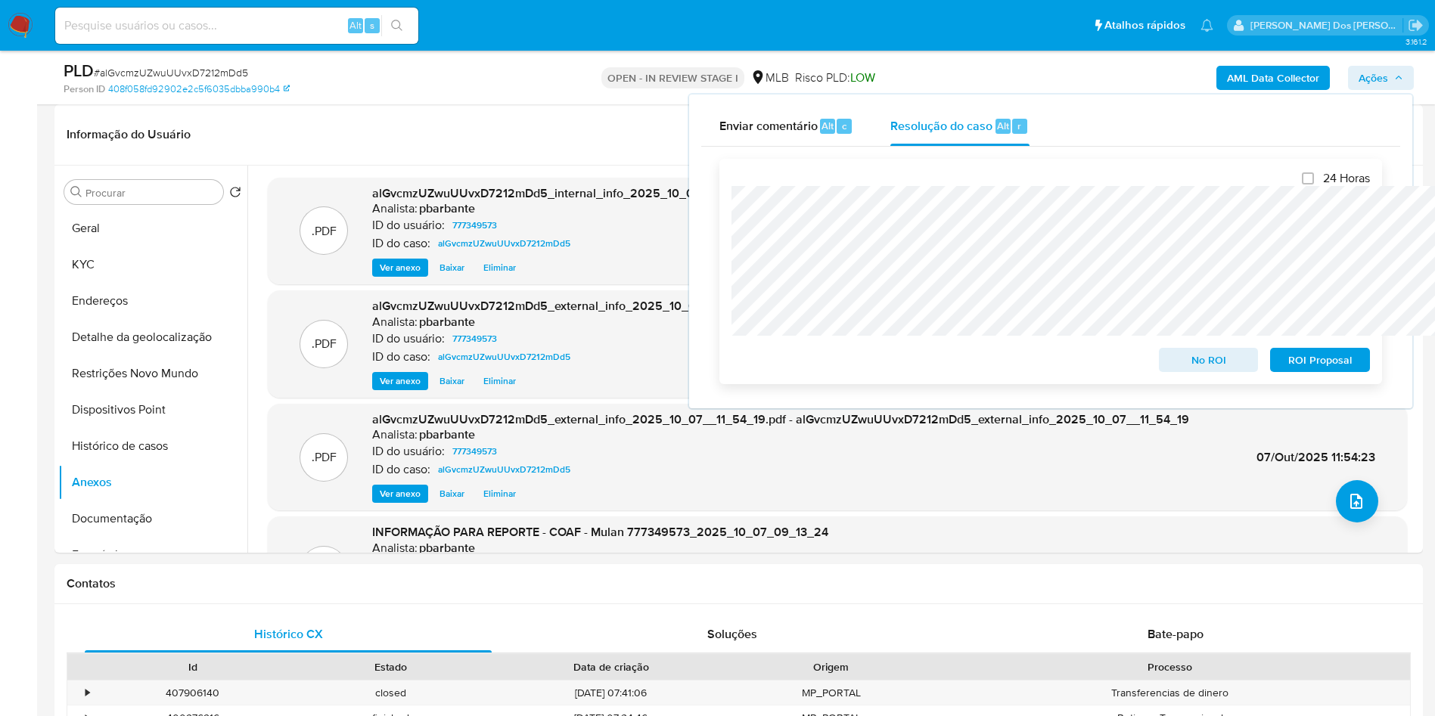
click at [1336, 369] on span "ROI Proposal" at bounding box center [1319, 359] width 79 height 21
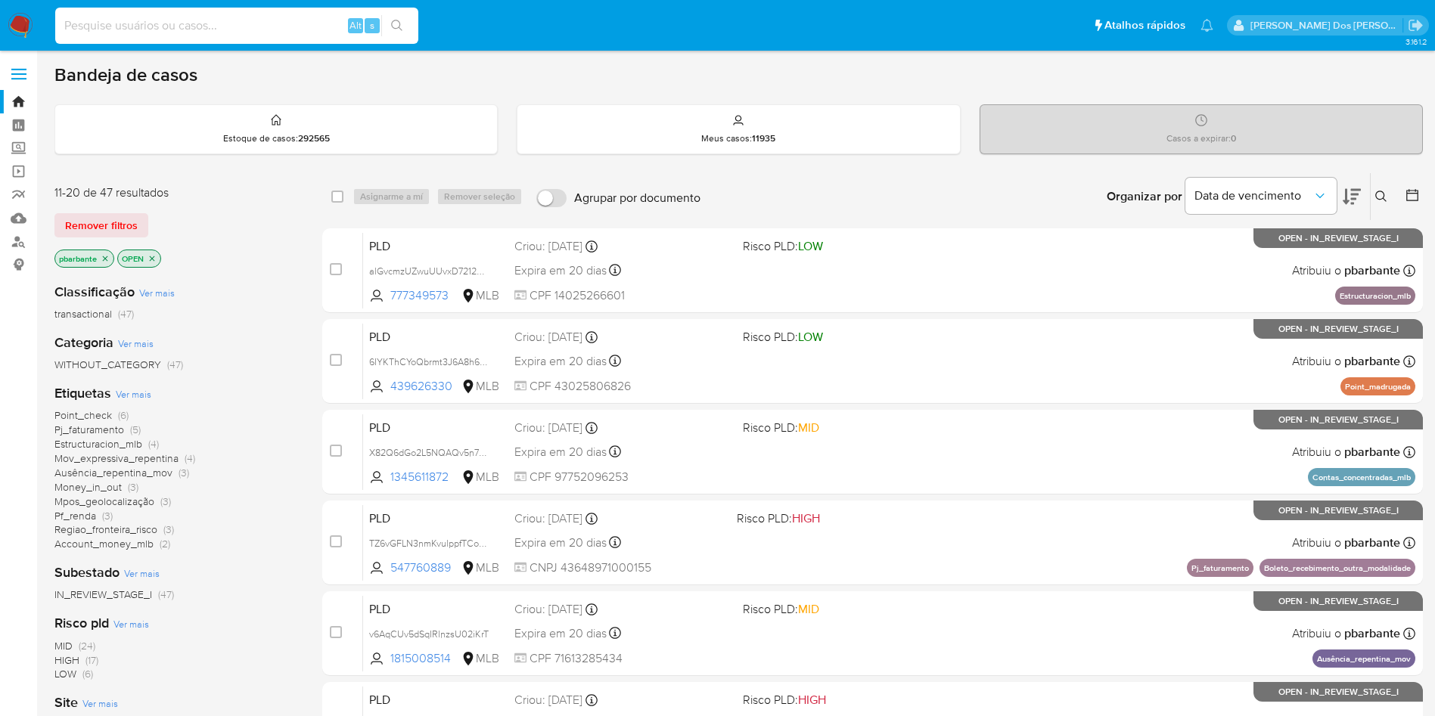
scroll to position [340, 0]
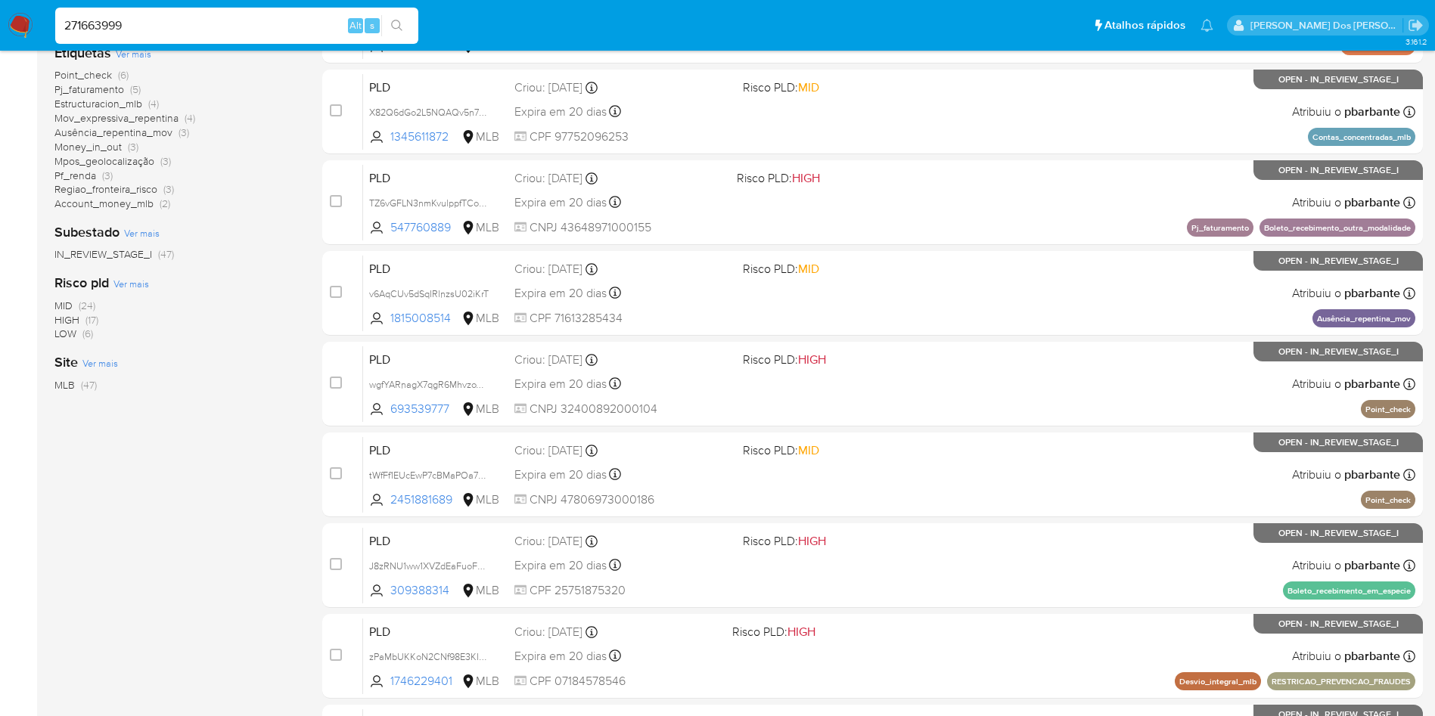
type input "271663999"
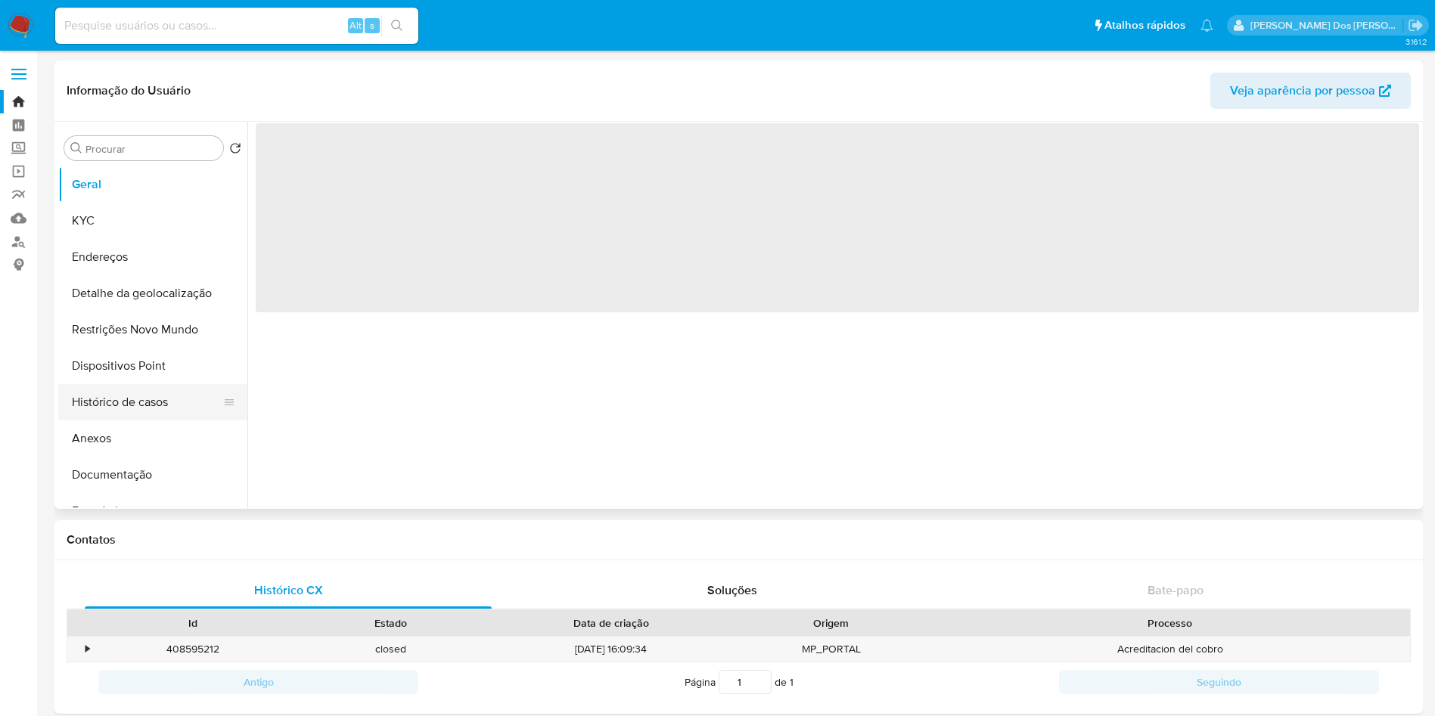
select select "10"
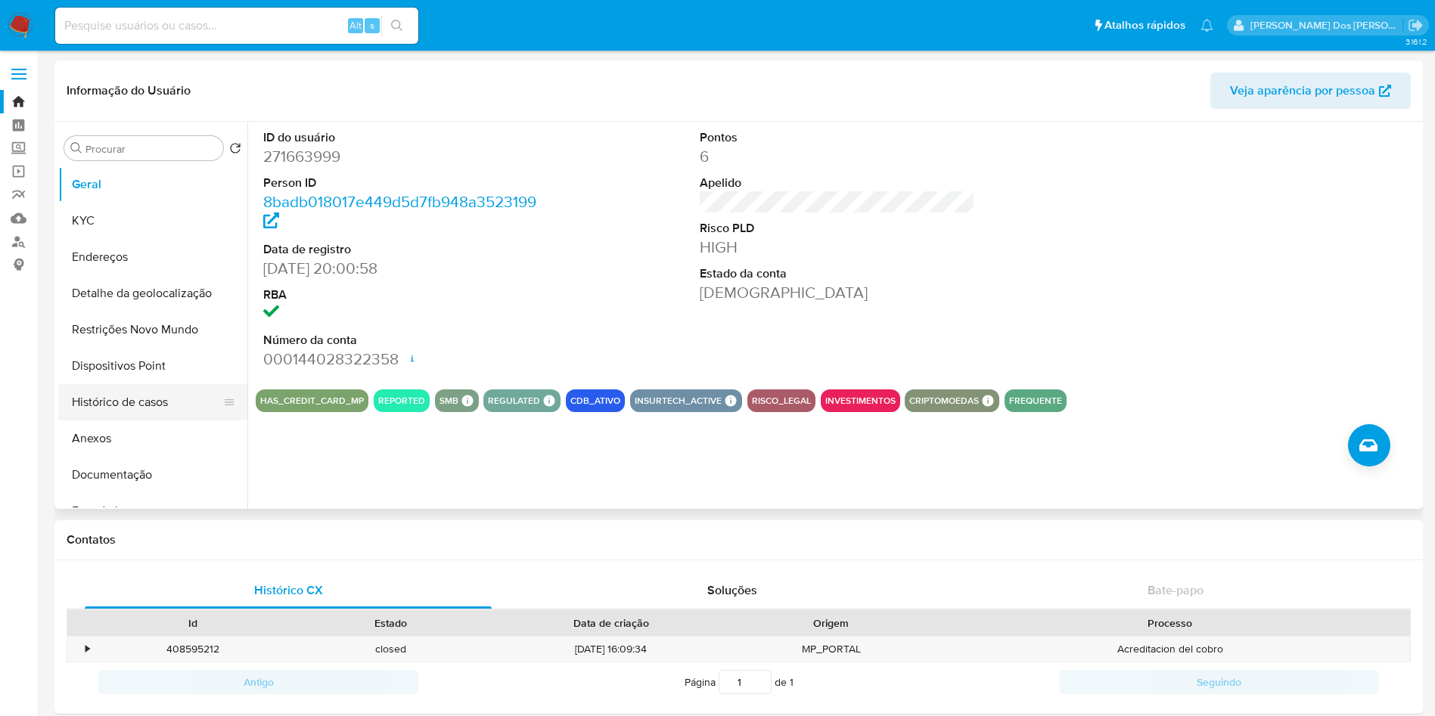
click at [147, 396] on button "Histórico de casos" at bounding box center [146, 402] width 177 height 36
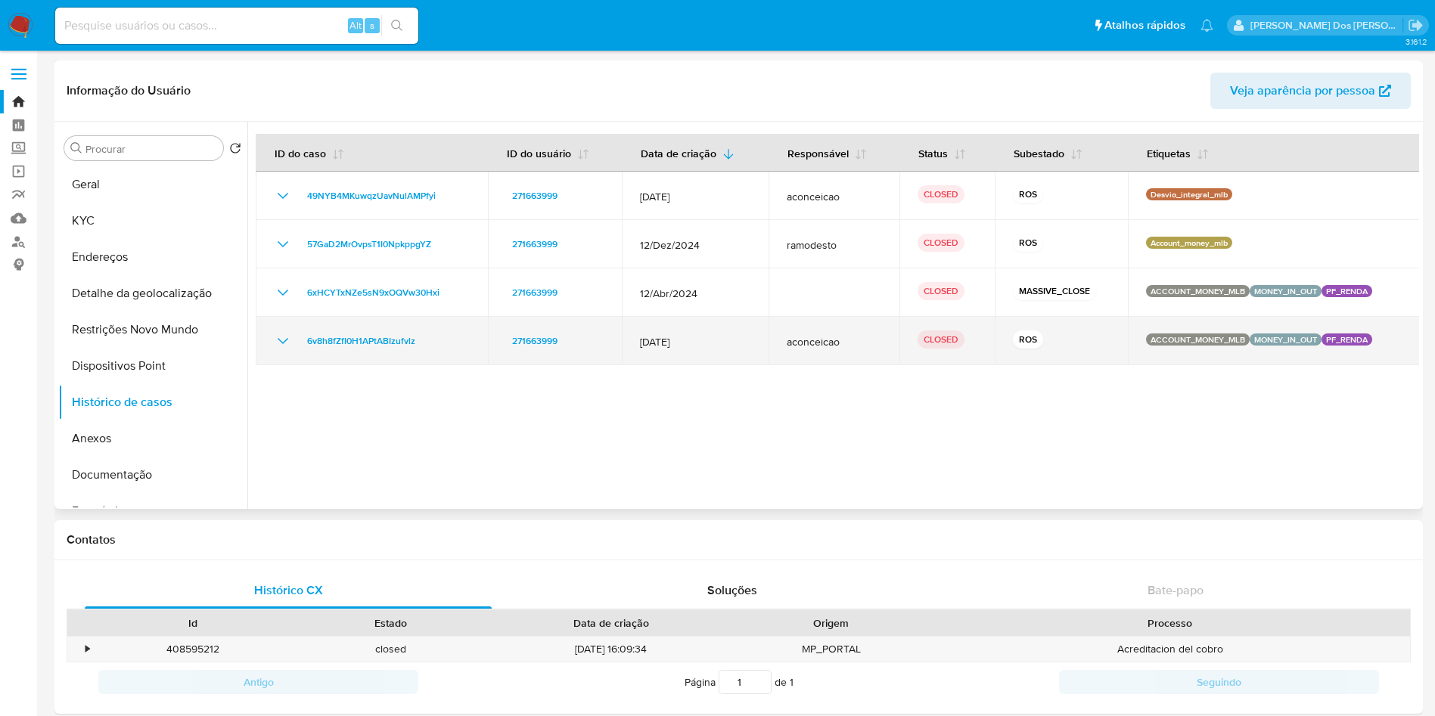
click at [290, 340] on icon "Mostrar/Ocultar" at bounding box center [283, 341] width 18 height 18
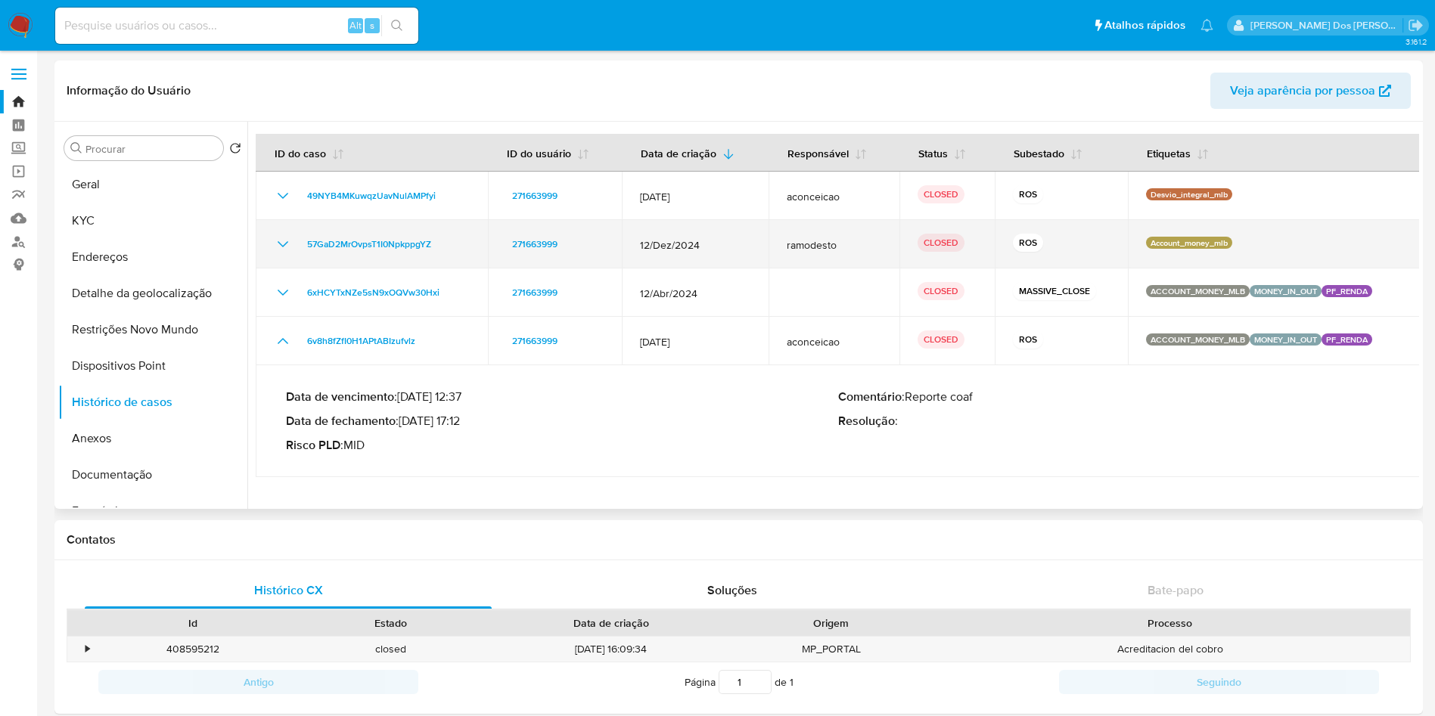
click at [277, 254] on td "57GaD2MrOvpsT1I0NpkppgYZ" at bounding box center [372, 244] width 232 height 48
click at [289, 233] on td "57GaD2MrOvpsT1I0NpkppgYZ" at bounding box center [372, 244] width 232 height 48
click at [282, 240] on icon "Mostrar/Ocultar" at bounding box center [283, 244] width 18 height 18
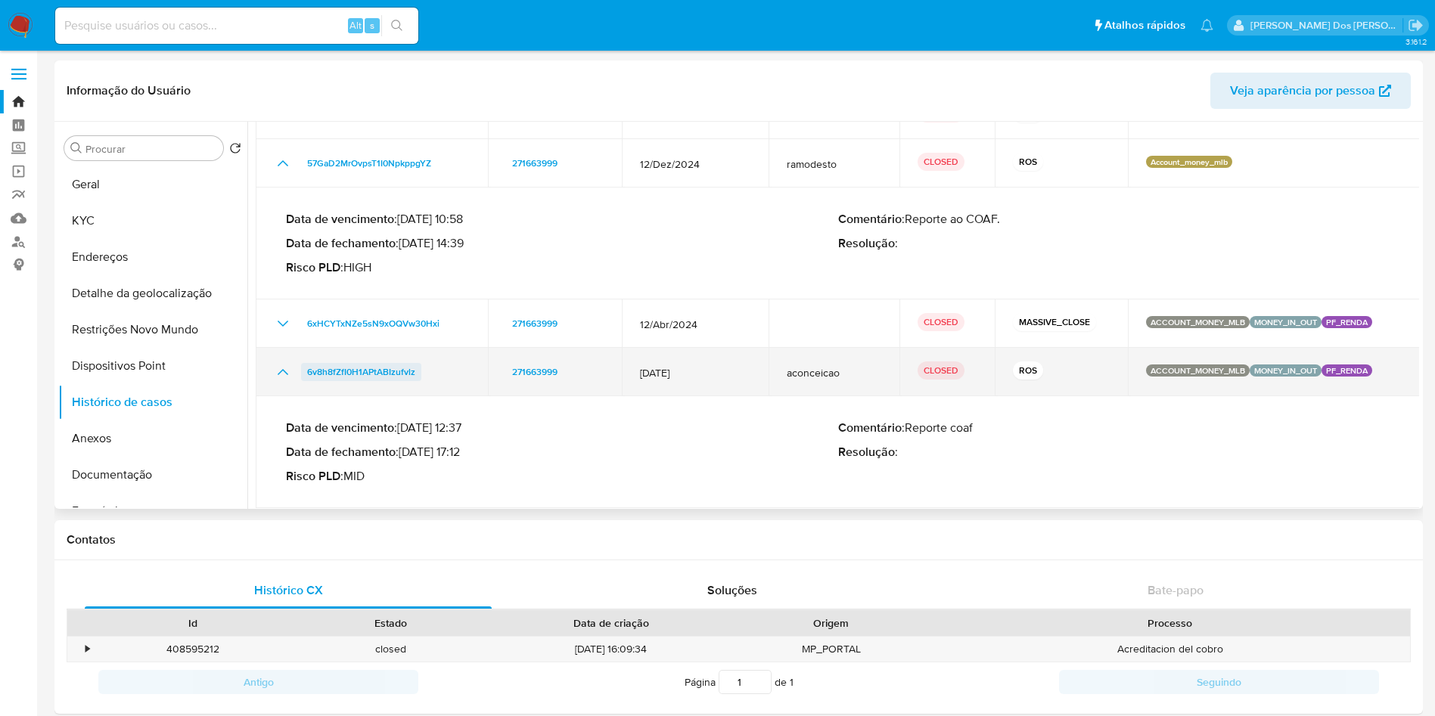
scroll to position [100, 0]
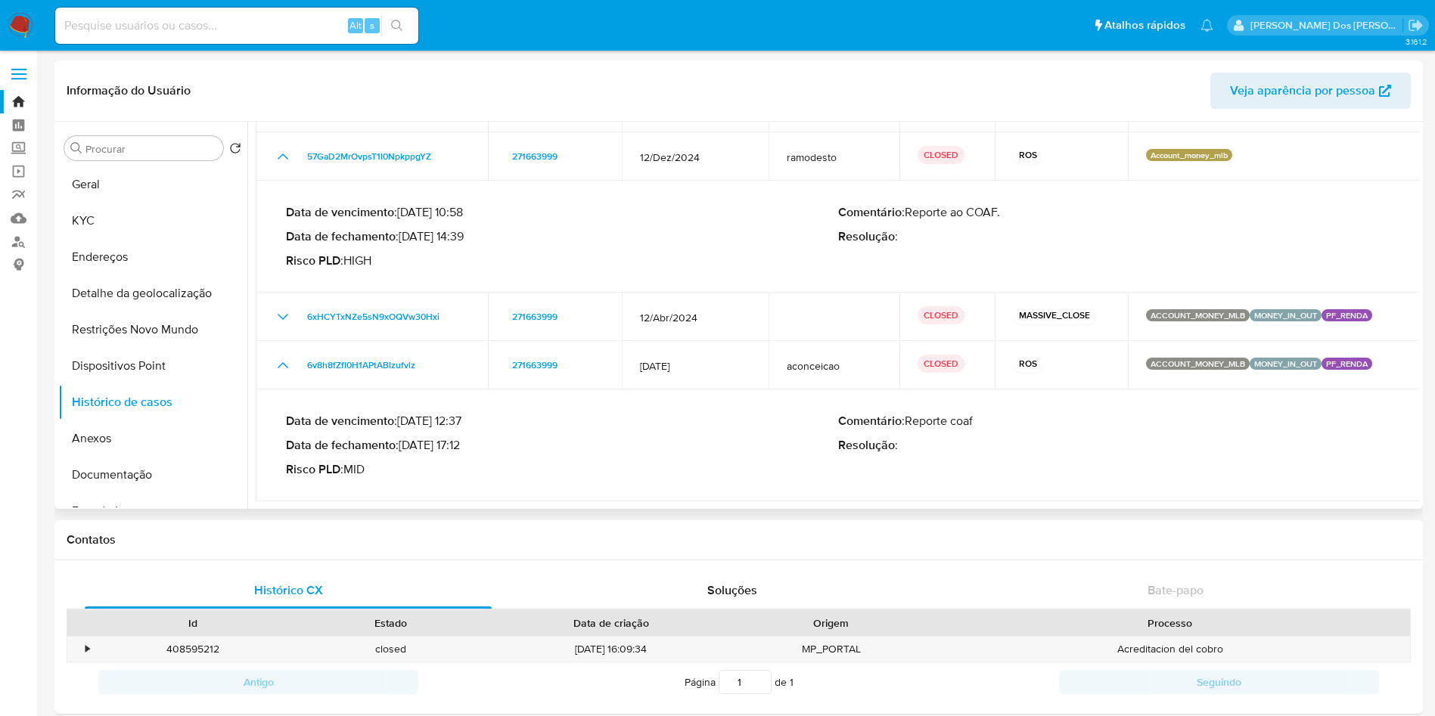
drag, startPoint x: 404, startPoint y: 444, endPoint x: 461, endPoint y: 442, distance: 56.7
click at [461, 442] on p "Data de fechamento : [DATE] 17:12" at bounding box center [562, 445] width 552 height 15
click at [459, 439] on p "Data de fechamento : [DATE] 17:12" at bounding box center [562, 445] width 552 height 15
drag, startPoint x: 468, startPoint y: 441, endPoint x: 408, endPoint y: 438, distance: 60.6
click at [408, 438] on p "Data de fechamento : [DATE] 17:12" at bounding box center [562, 445] width 552 height 15
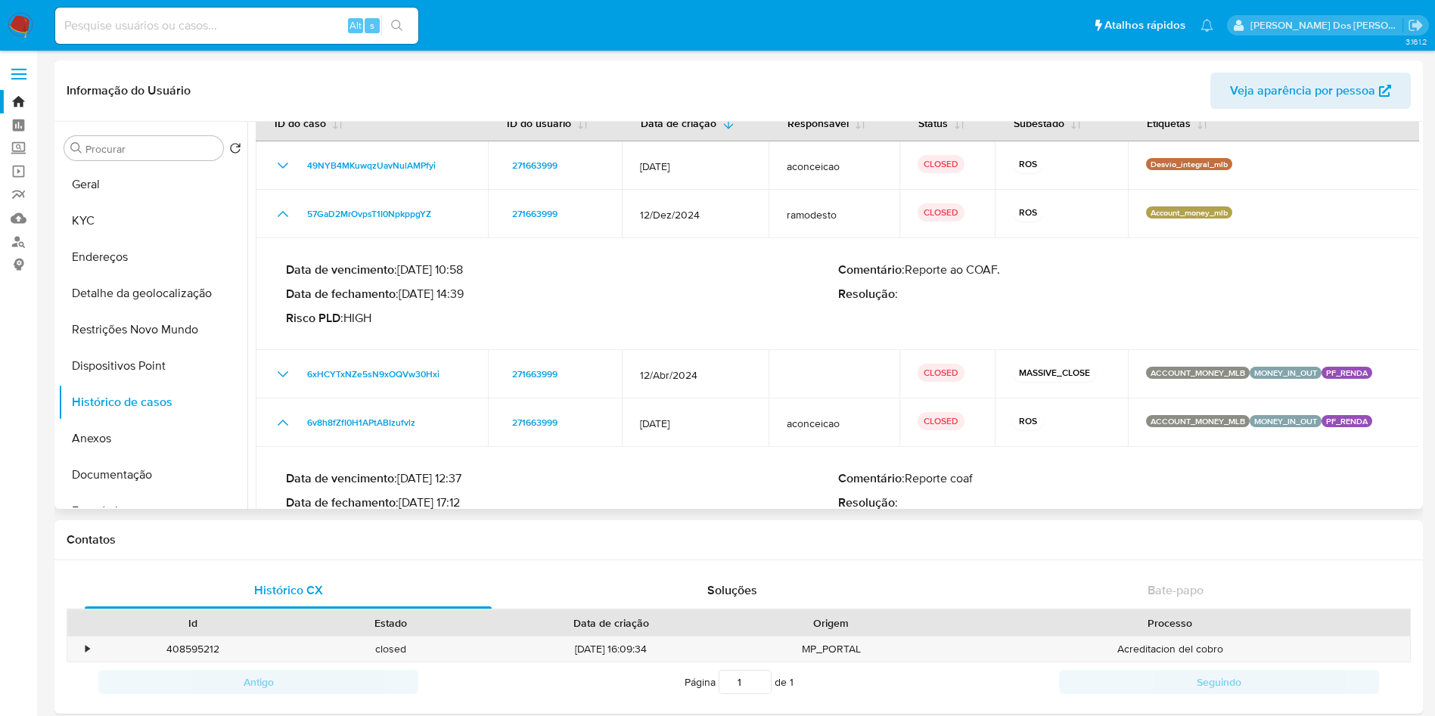
scroll to position [0, 0]
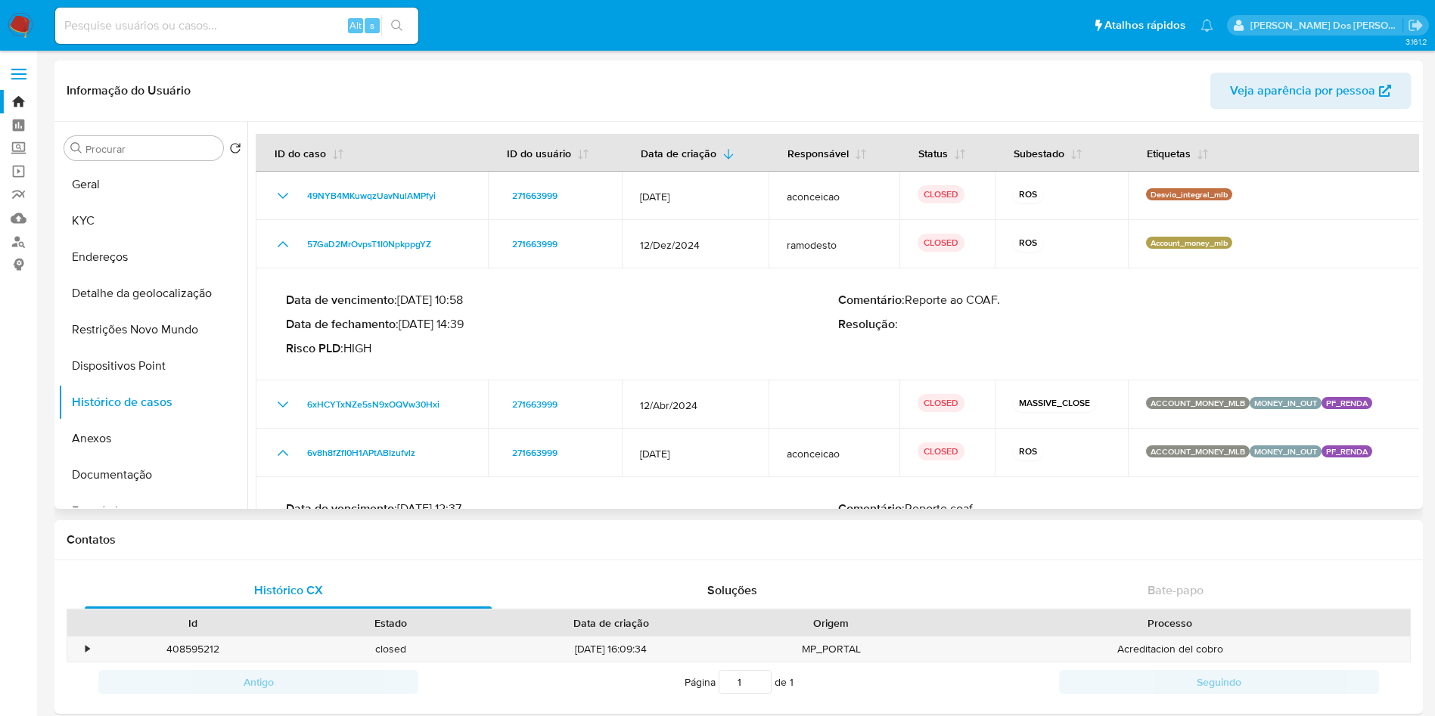
drag, startPoint x: 433, startPoint y: 338, endPoint x: 442, endPoint y: 334, distance: 10.5
click at [483, 338] on div "Data de vencimento : [DATE] 10:58 Data de fechamento : [DATE] 14:39 Risco PLD :…" at bounding box center [562, 325] width 552 height 64
drag, startPoint x: 404, startPoint y: 331, endPoint x: 411, endPoint y: 336, distance: 8.2
click at [411, 336] on div "Data de vencimento : [DATE] 10:58 Data de fechamento : [DATE] 14:39 Risco PLD :…" at bounding box center [562, 325] width 552 height 64
click at [407, 332] on p "Data de fechamento : [DATE] 14:39" at bounding box center [562, 324] width 552 height 15
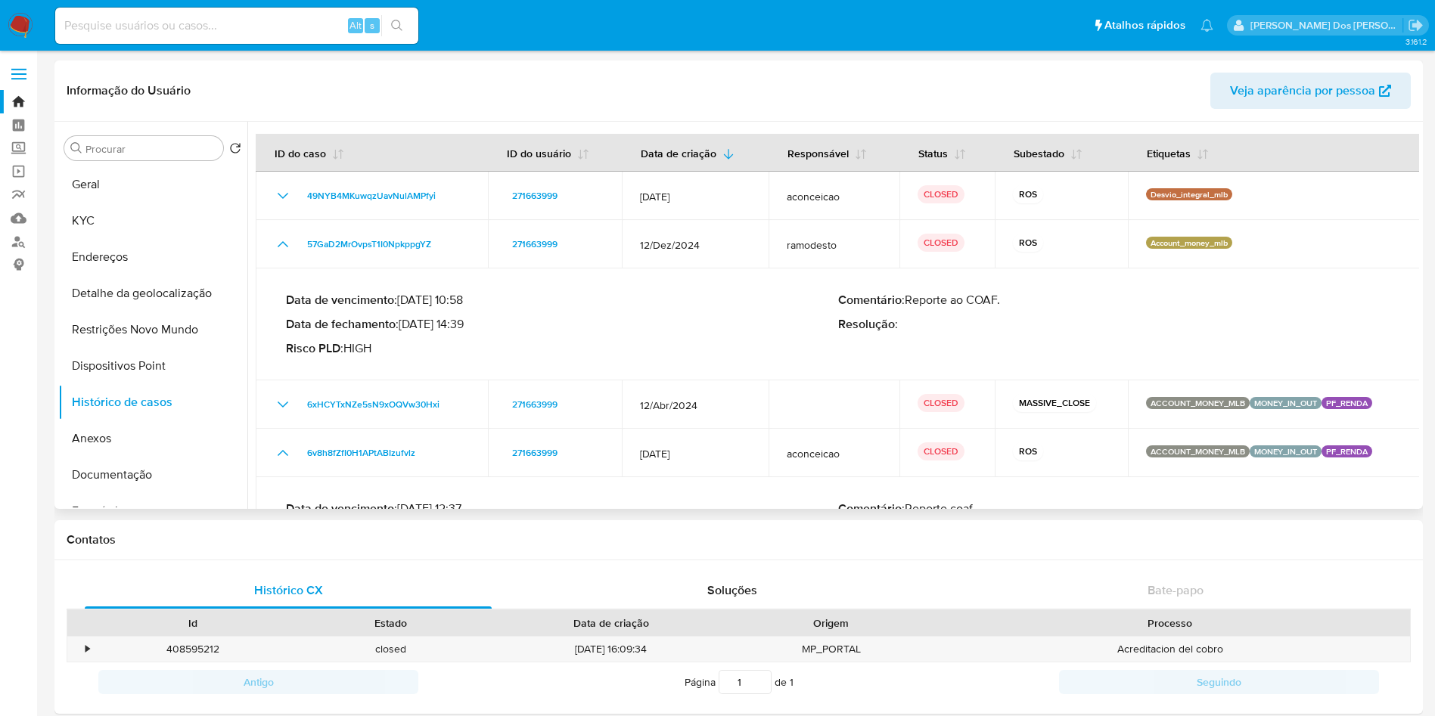
drag, startPoint x: 407, startPoint y: 332, endPoint x: 461, endPoint y: 332, distance: 54.5
click at [461, 332] on p "Data de fechamento : [DATE] 14:39" at bounding box center [562, 324] width 552 height 15
click at [256, 16] on input at bounding box center [236, 26] width 363 height 20
paste input "294550231"
type input "294550231"
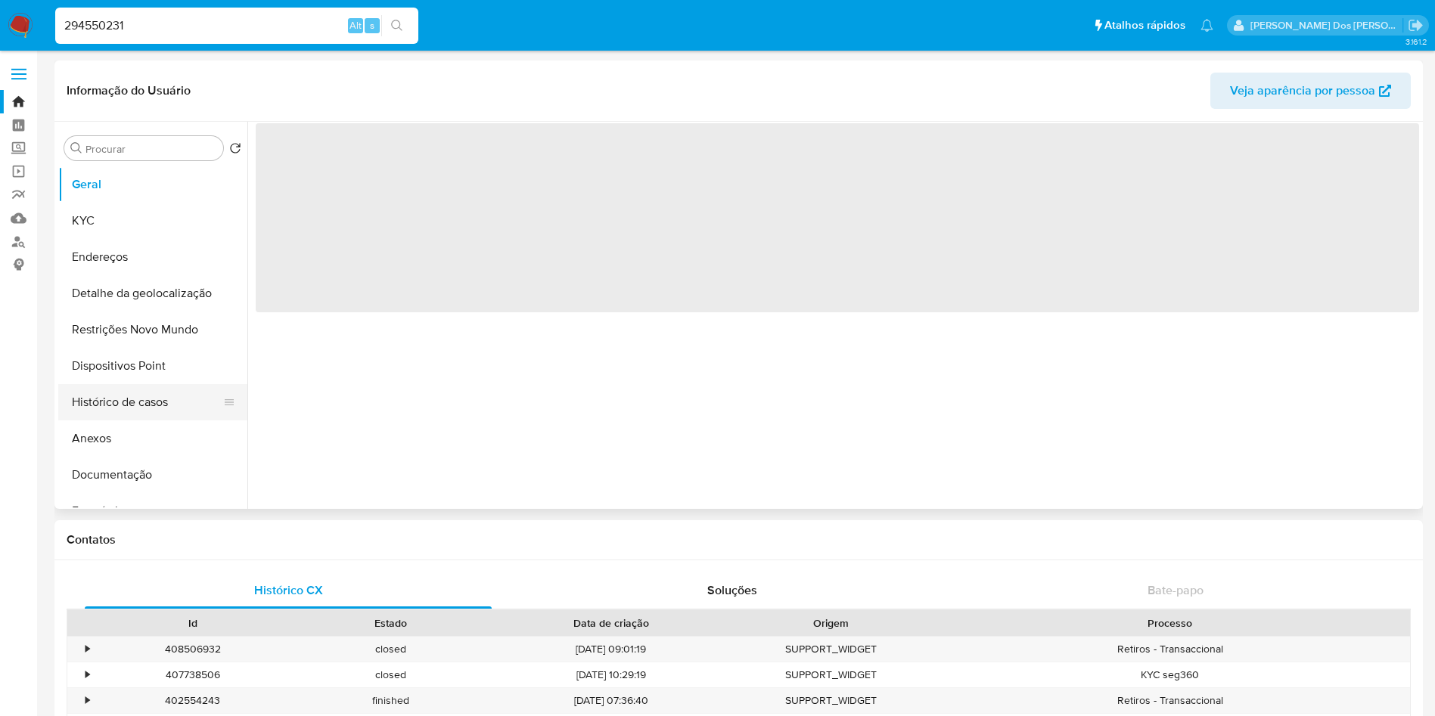
click at [141, 411] on button "Histórico de casos" at bounding box center [146, 402] width 177 height 36
select select "10"
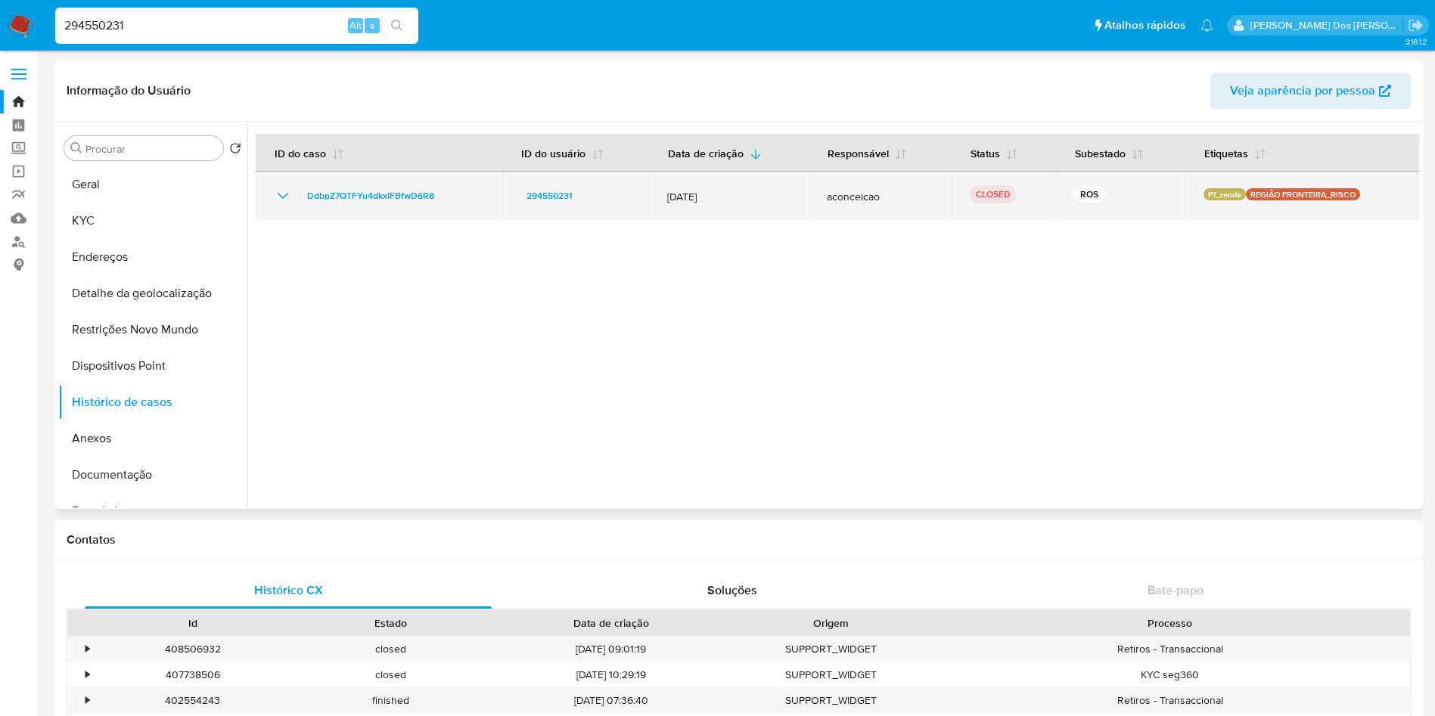
click at [283, 197] on icon "Mostrar/Ocultar" at bounding box center [283, 196] width 11 height 6
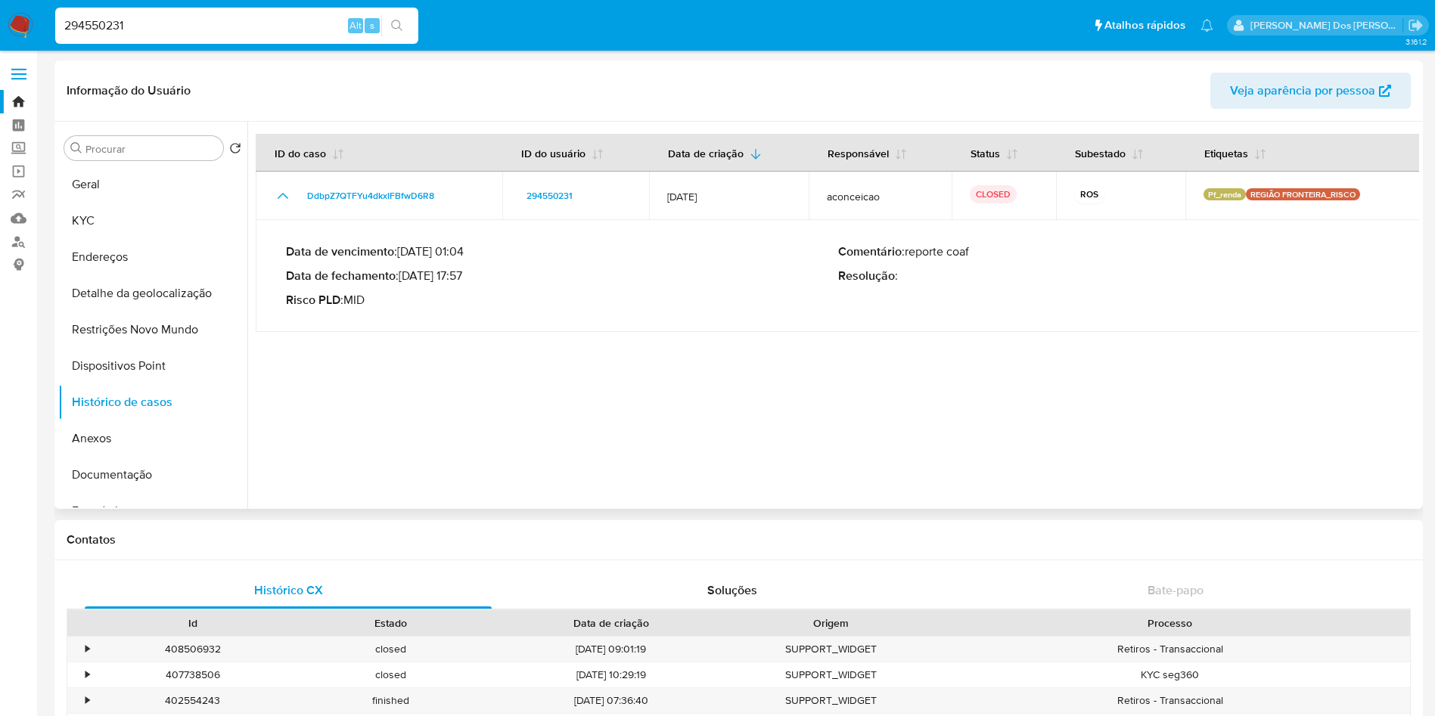
drag, startPoint x: 408, startPoint y: 281, endPoint x: 468, endPoint y: 272, distance: 61.2
click at [468, 272] on p "Data de fechamento : 04/08/2025 17:57" at bounding box center [562, 275] width 552 height 15
click at [22, 19] on img at bounding box center [21, 26] width 26 height 26
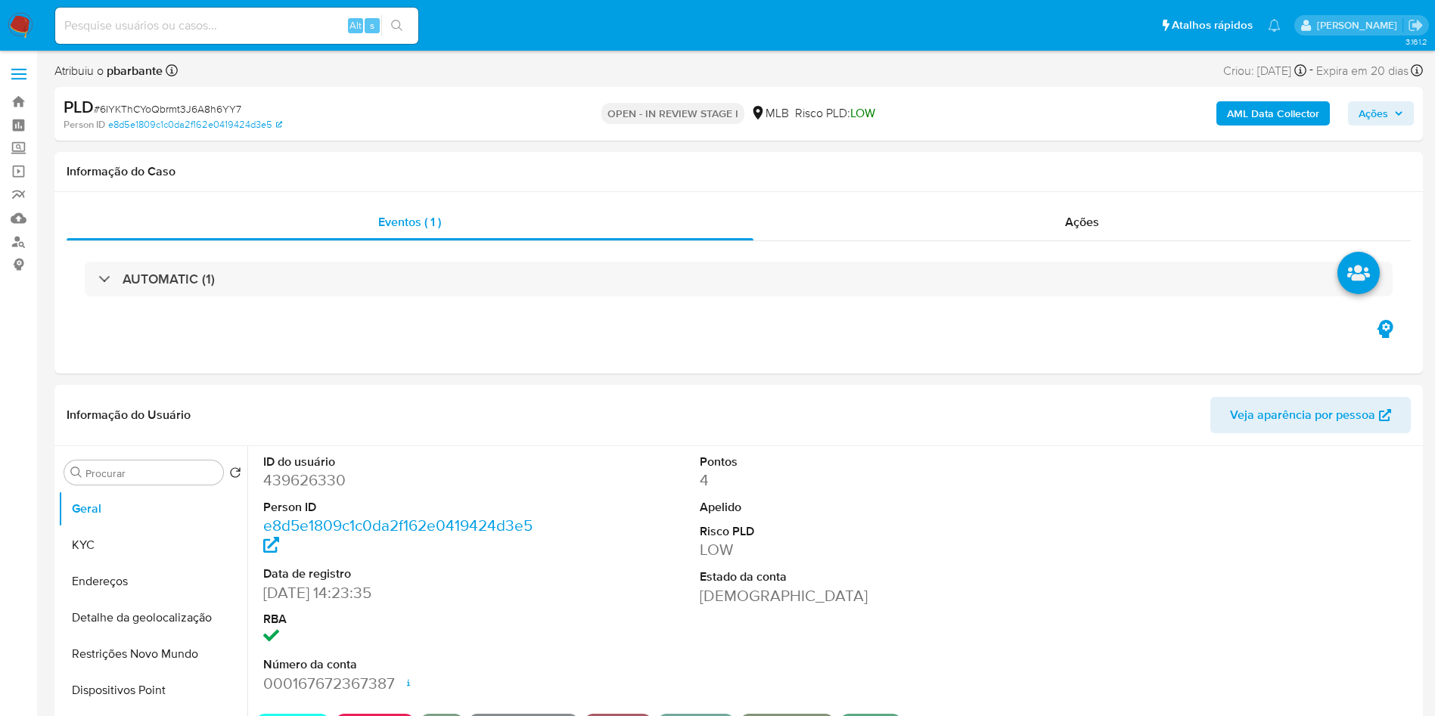
select select "10"
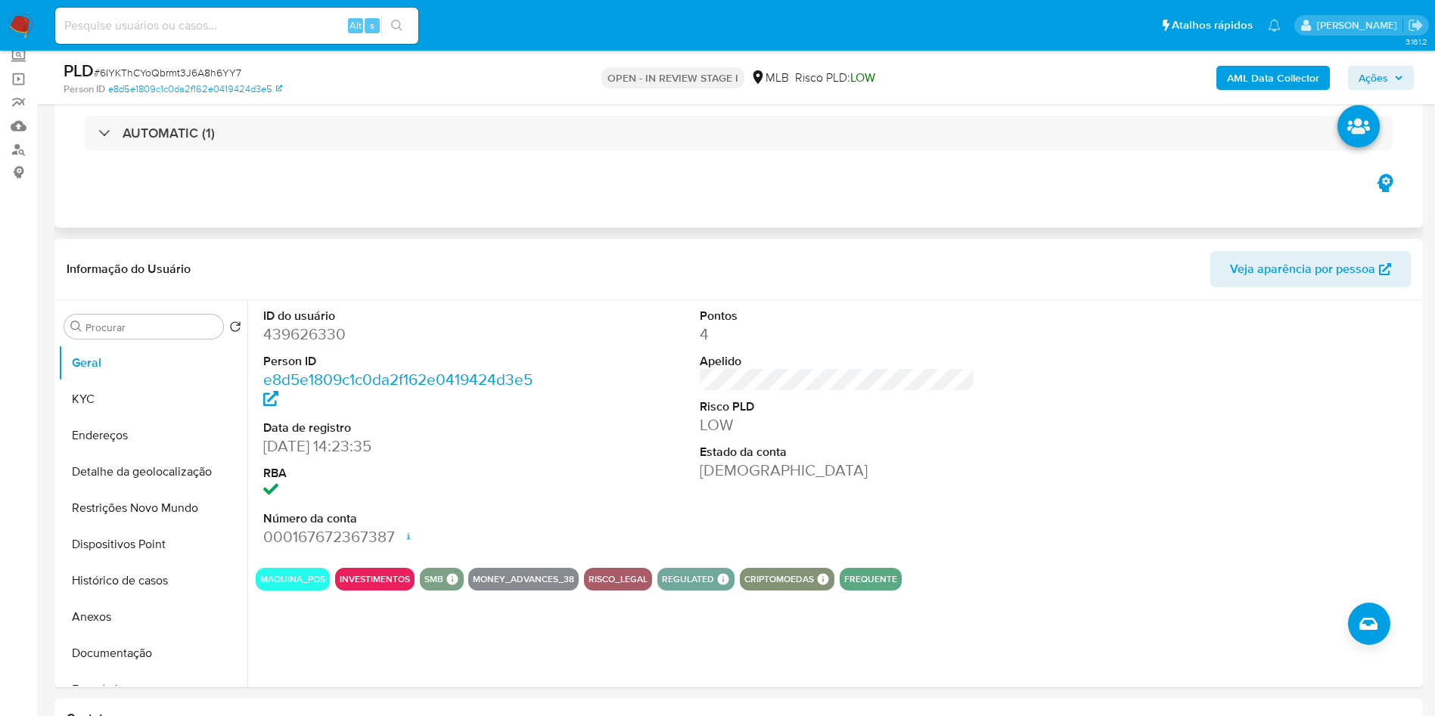
scroll to position [113, 0]
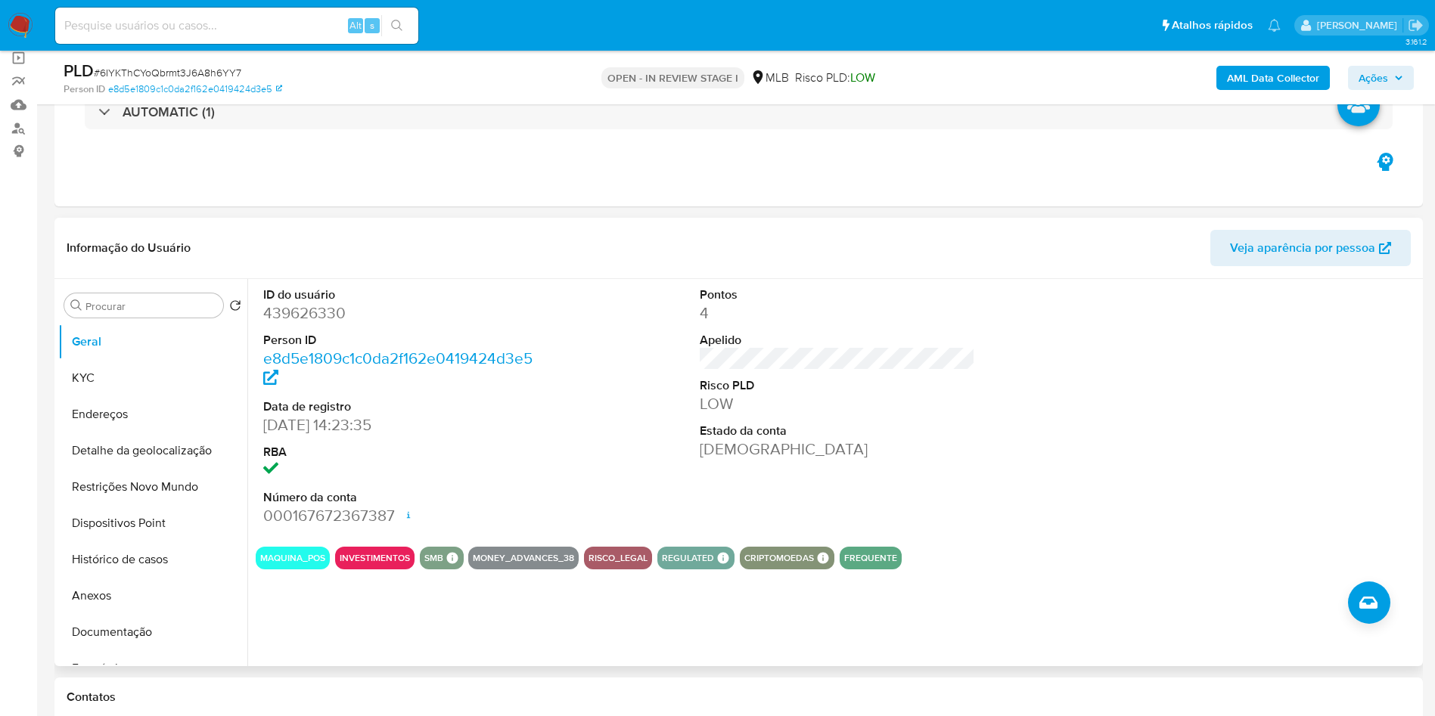
click at [310, 324] on dd "439626330" at bounding box center [401, 313] width 276 height 21
copy dd "439626330"
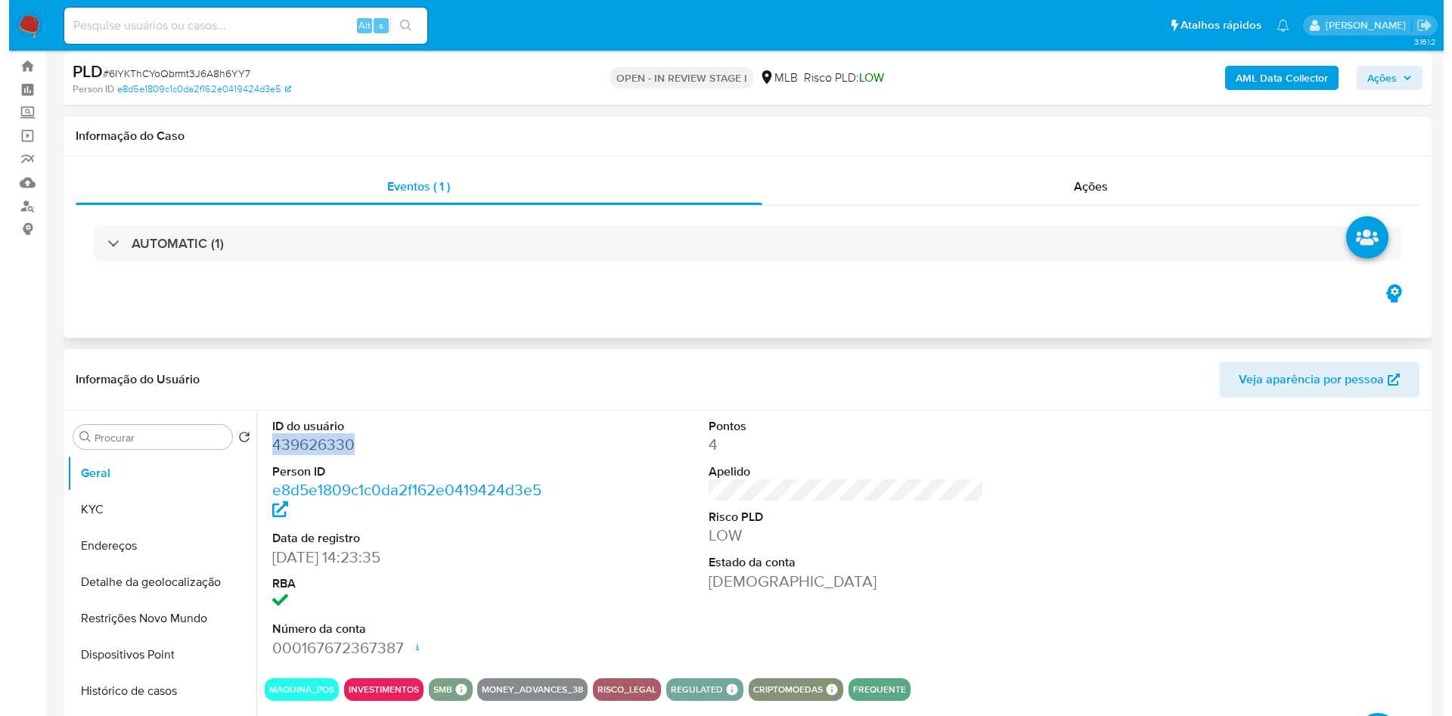
scroll to position [0, 0]
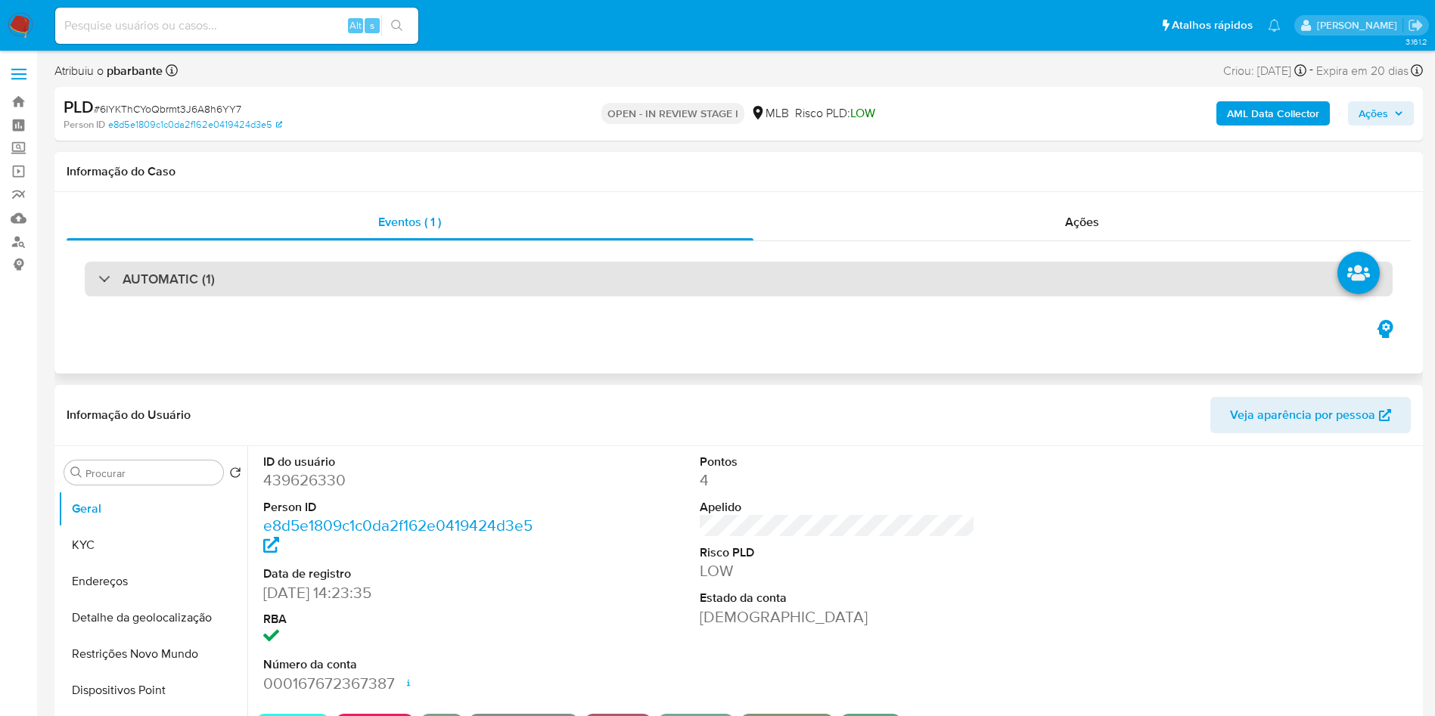
click at [471, 286] on div "AUTOMATIC (1)" at bounding box center [739, 279] width 1308 height 35
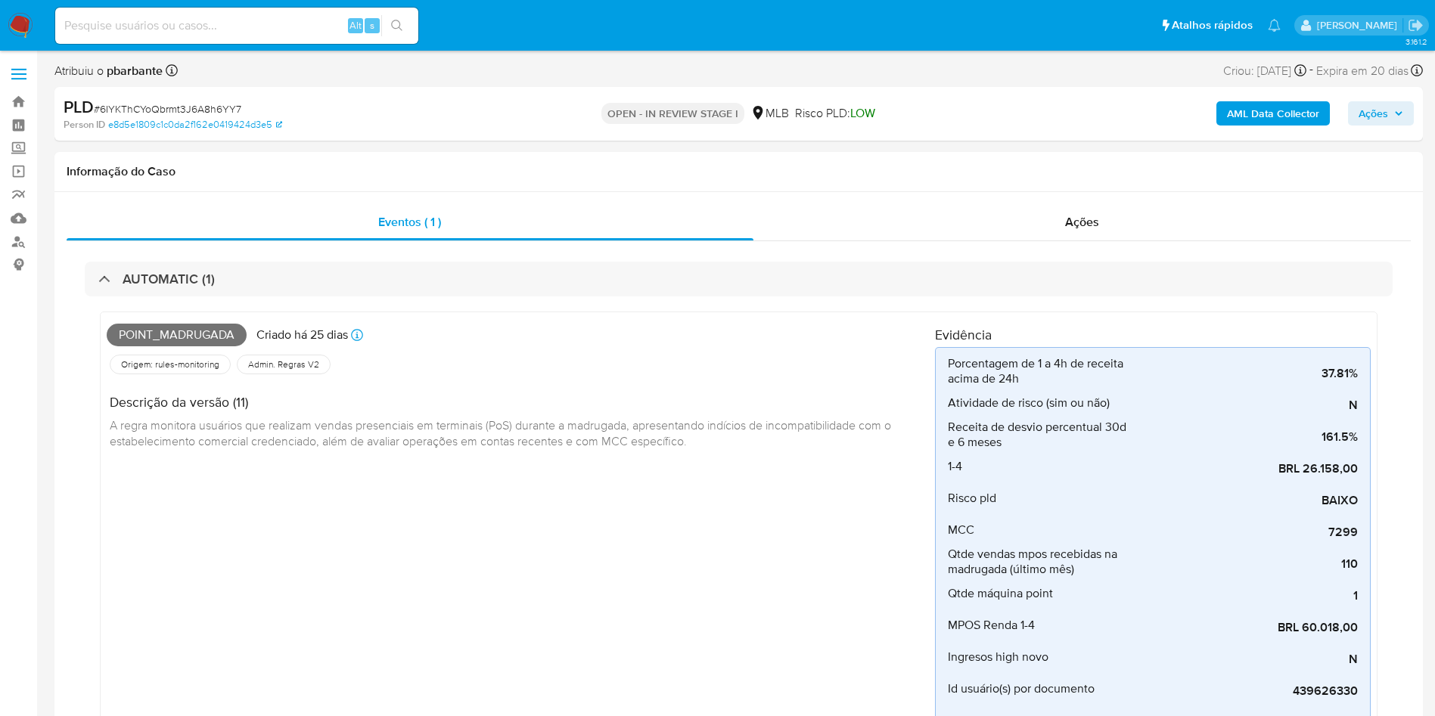
click at [1288, 116] on b "AML Data Collector" at bounding box center [1273, 113] width 92 height 24
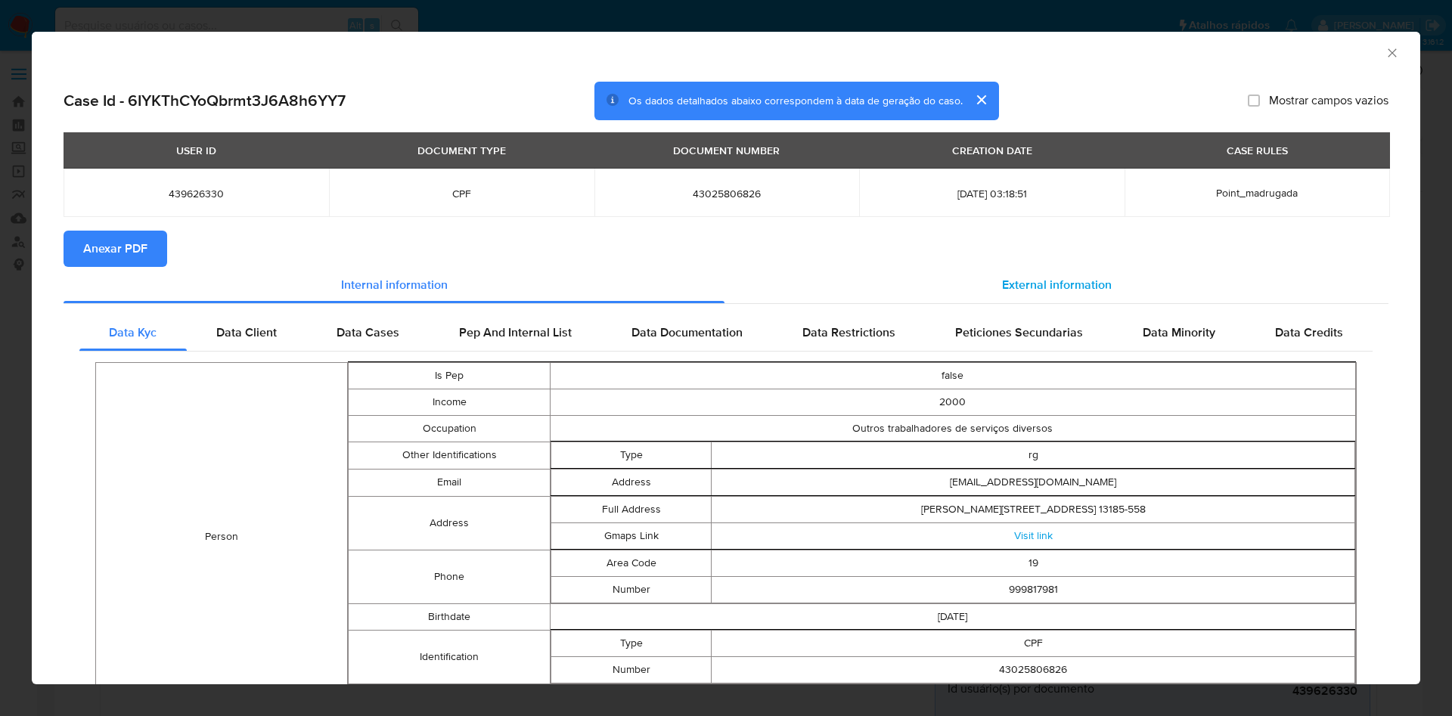
click at [1107, 289] on div "External information" at bounding box center [1057, 285] width 664 height 36
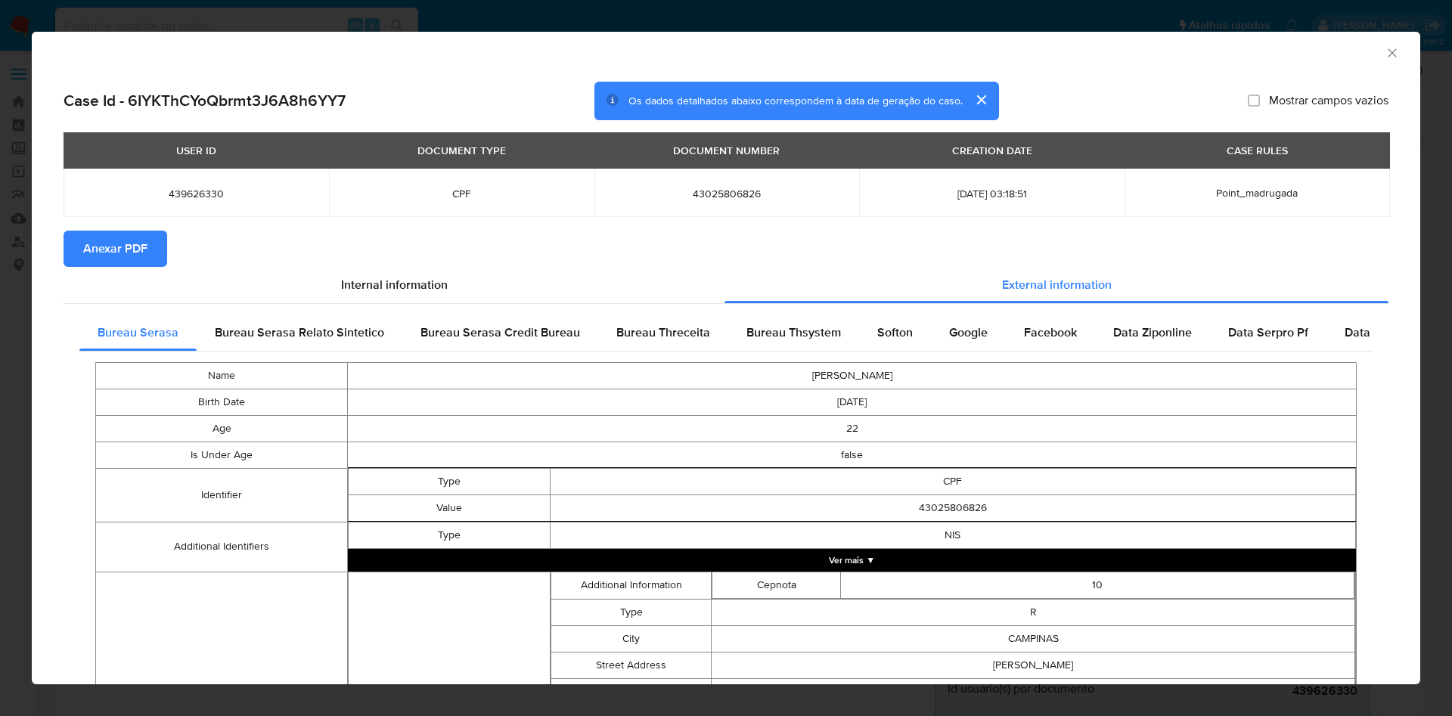
click at [142, 234] on span "Anexar PDF" at bounding box center [115, 248] width 64 height 33
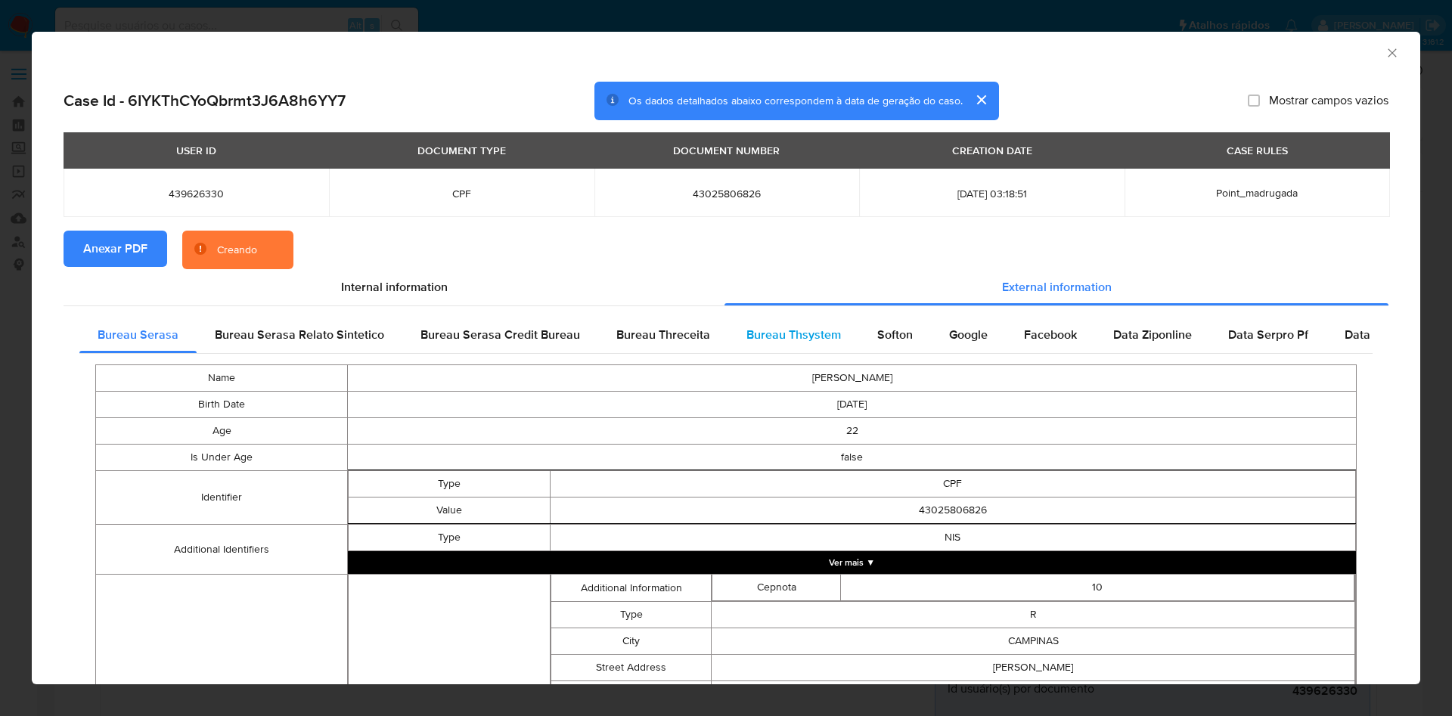
click at [783, 340] on span "Bureau Thsystem" at bounding box center [794, 334] width 95 height 17
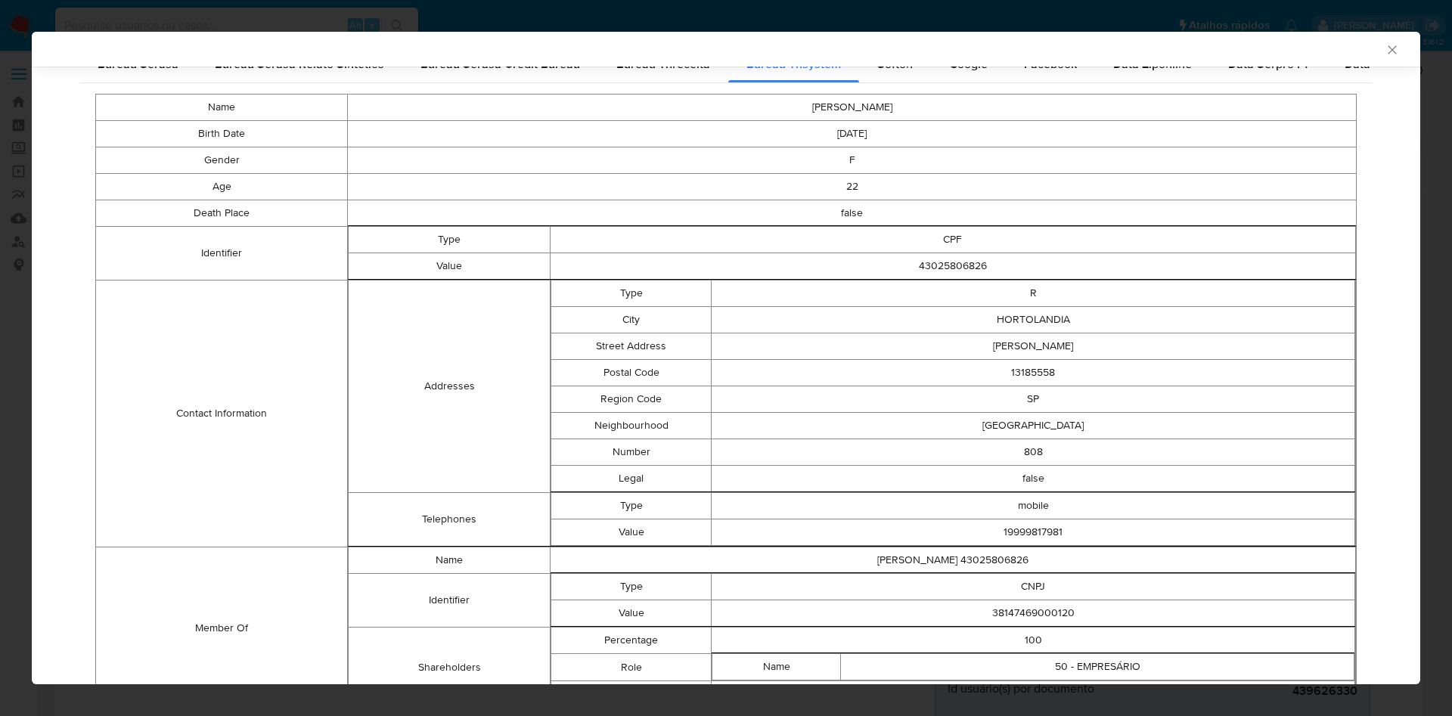
scroll to position [347, 0]
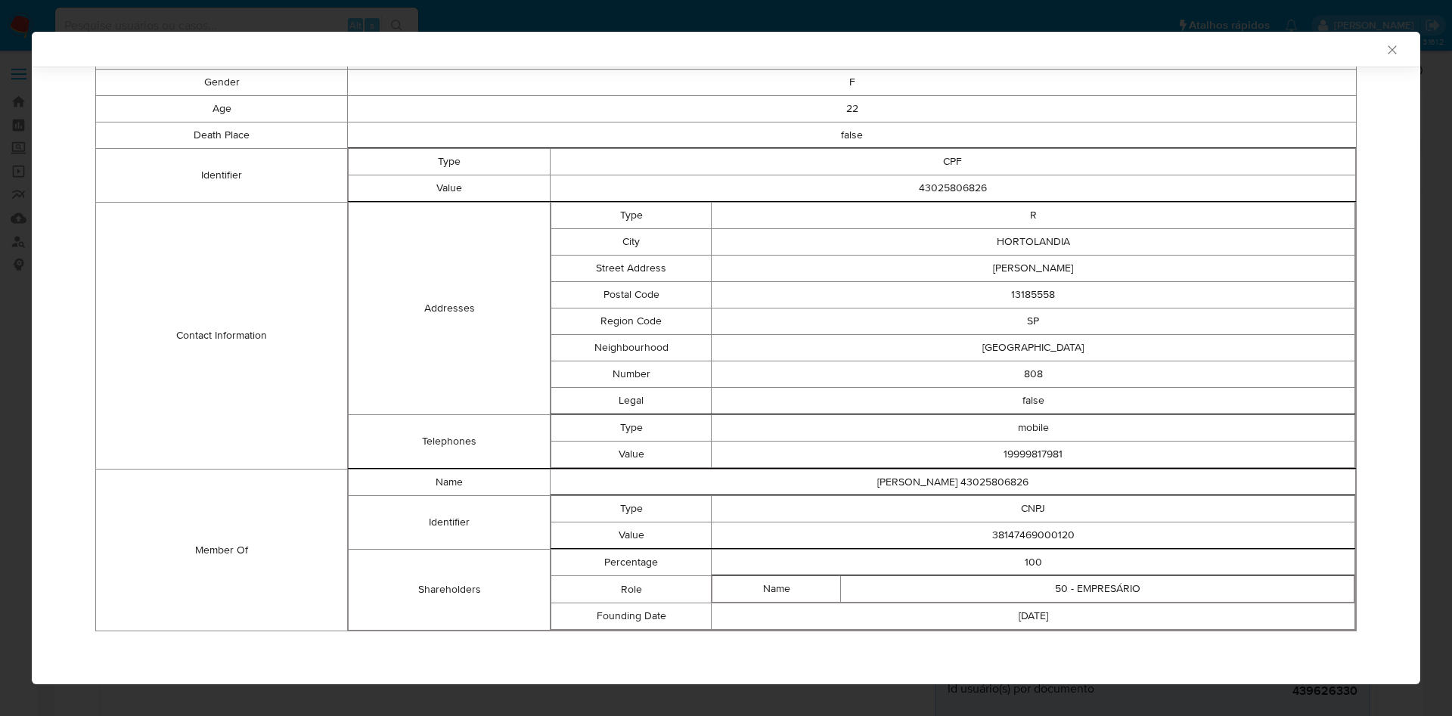
click at [1009, 533] on td "38147469000120" at bounding box center [1034, 536] width 644 height 26
copy td "38147469000120"
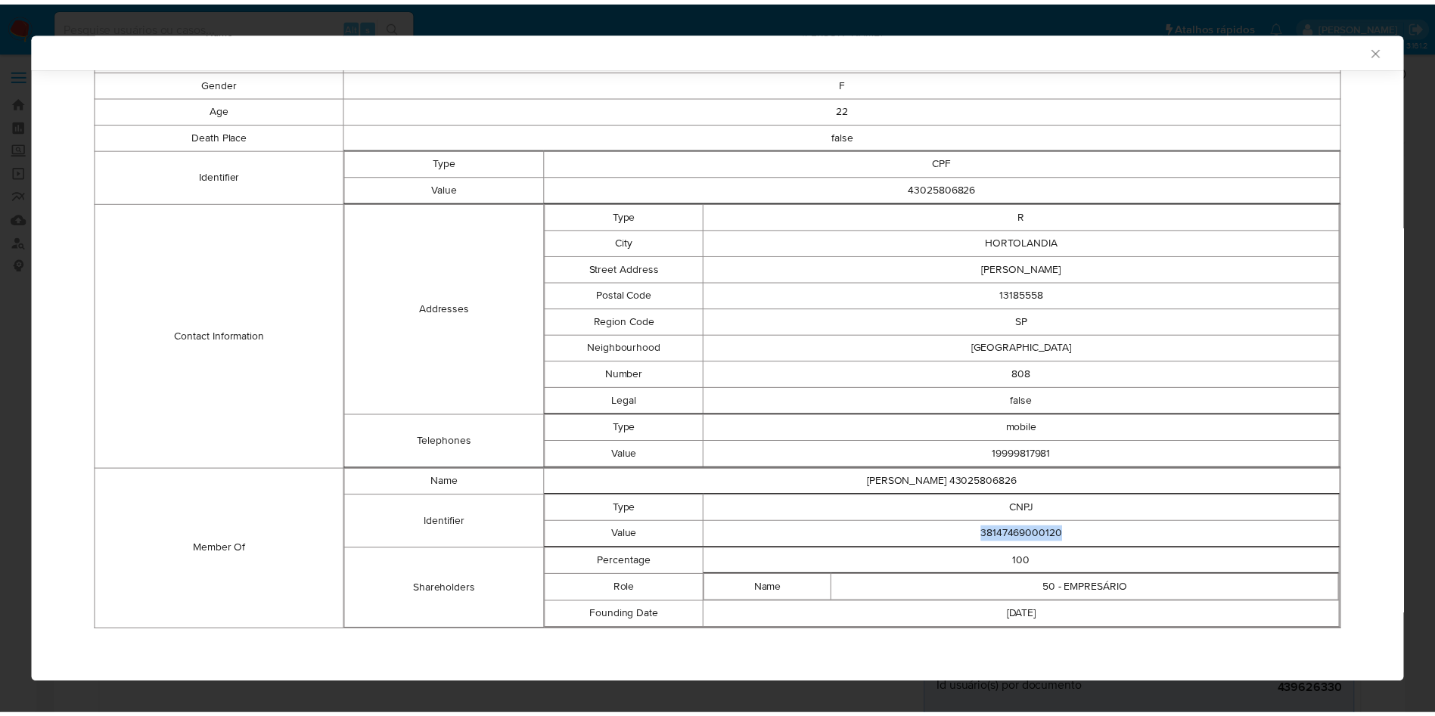
scroll to position [344, 0]
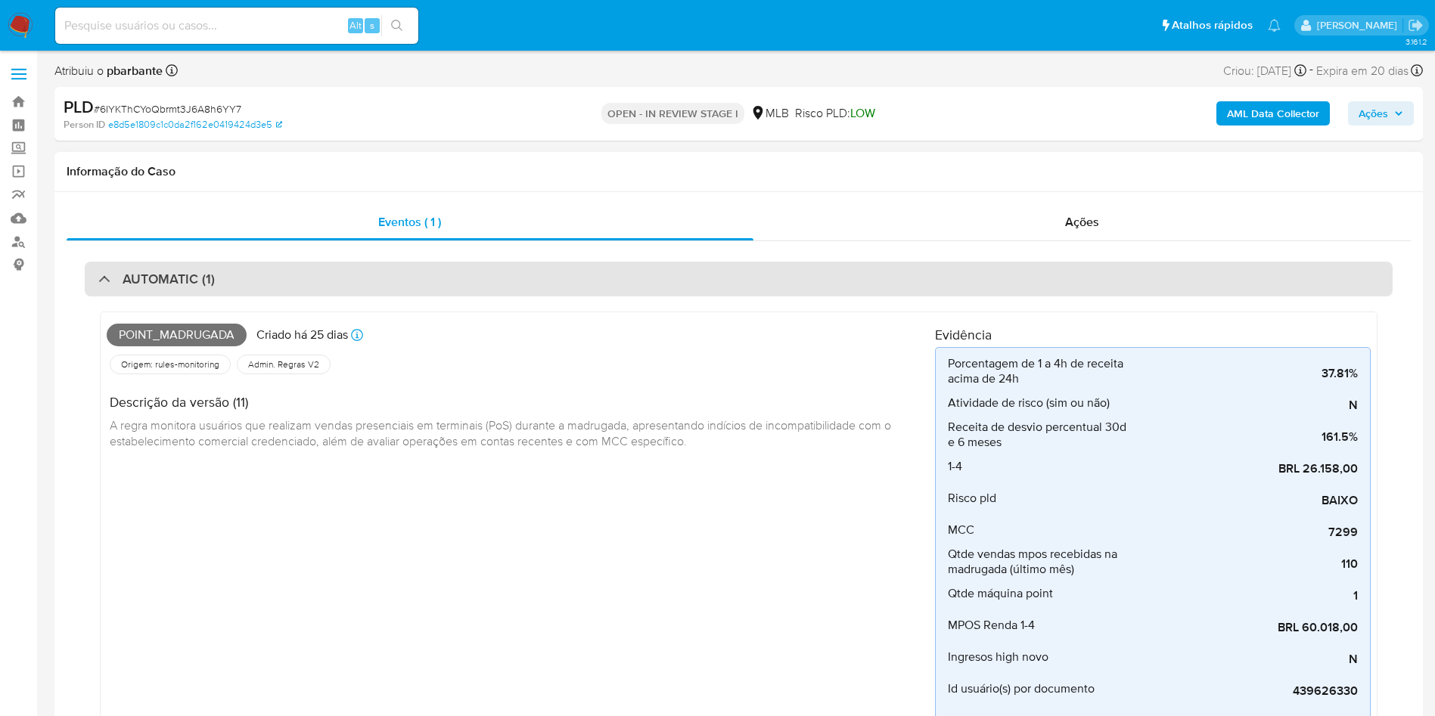
click at [138, 291] on div "AUTOMATIC (1)" at bounding box center [739, 279] width 1308 height 35
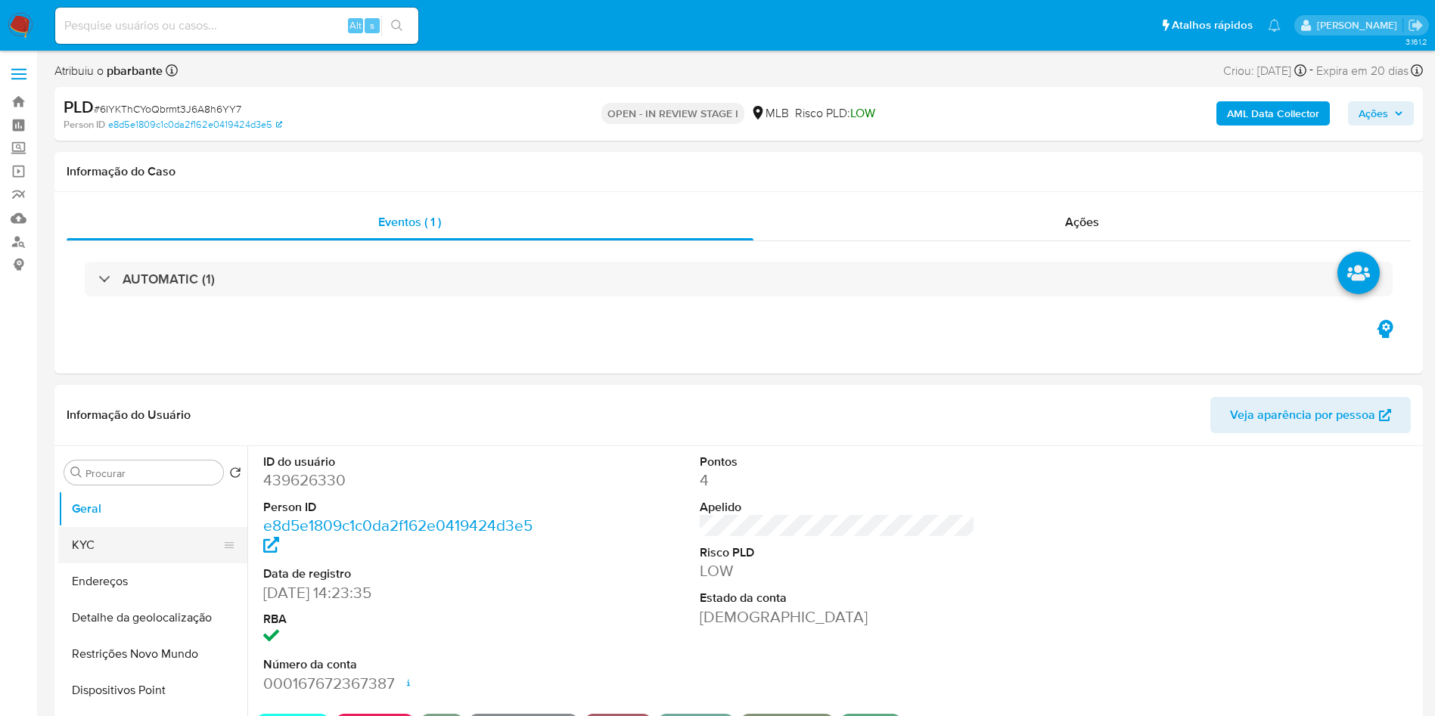
click at [105, 563] on button "KYC" at bounding box center [146, 545] width 177 height 36
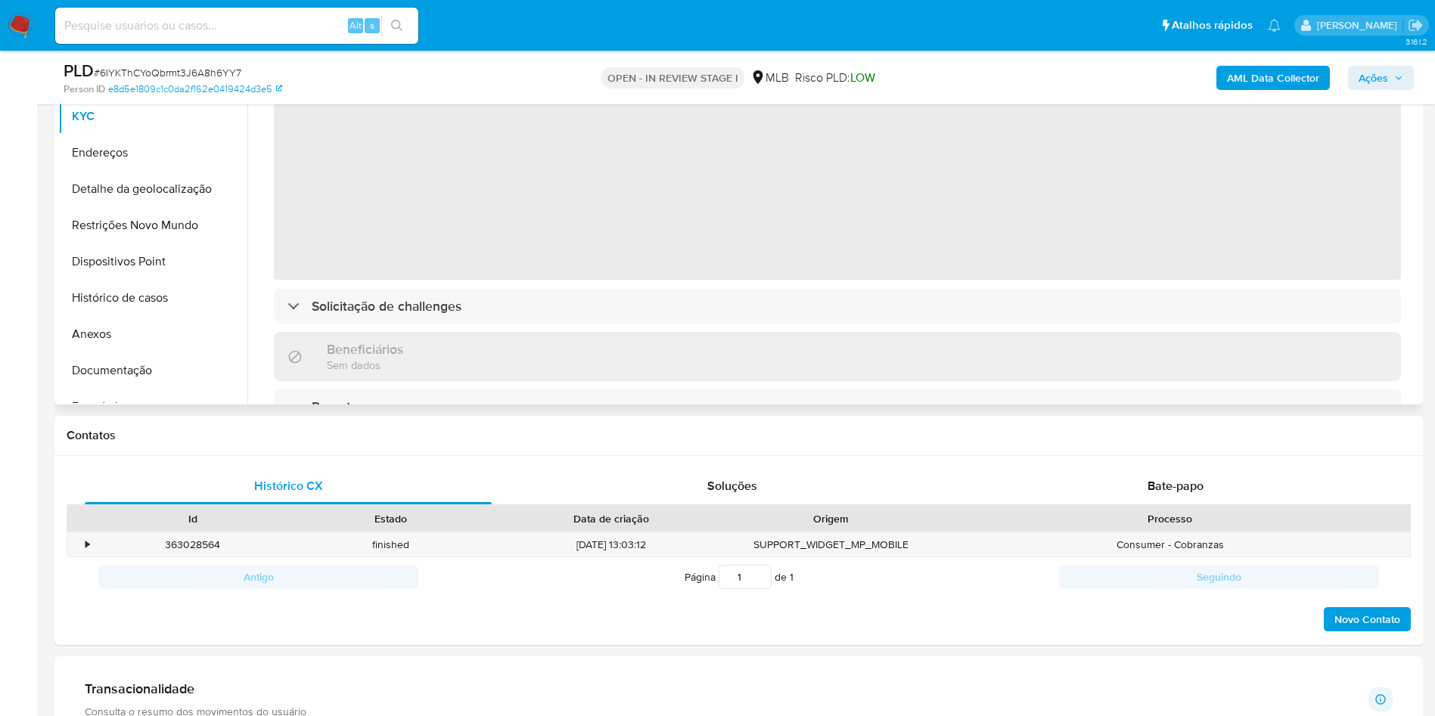
scroll to position [340, 0]
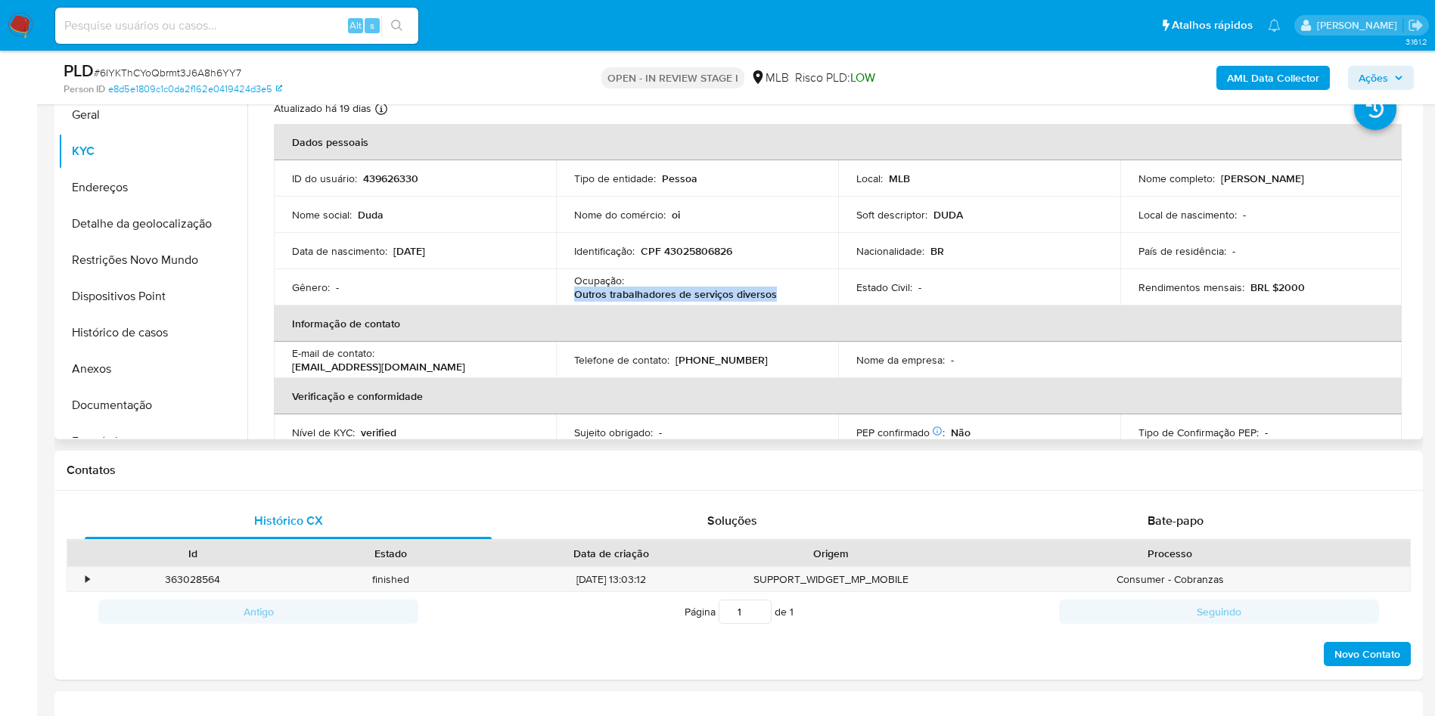
drag, startPoint x: 801, startPoint y: 324, endPoint x: 563, endPoint y: 321, distance: 237.5
click at [563, 306] on td "Ocupação : Outros trabalhadores de serviços diversos" at bounding box center [697, 287] width 282 height 36
copy p "Outros trabalhadores de serviços diversos"
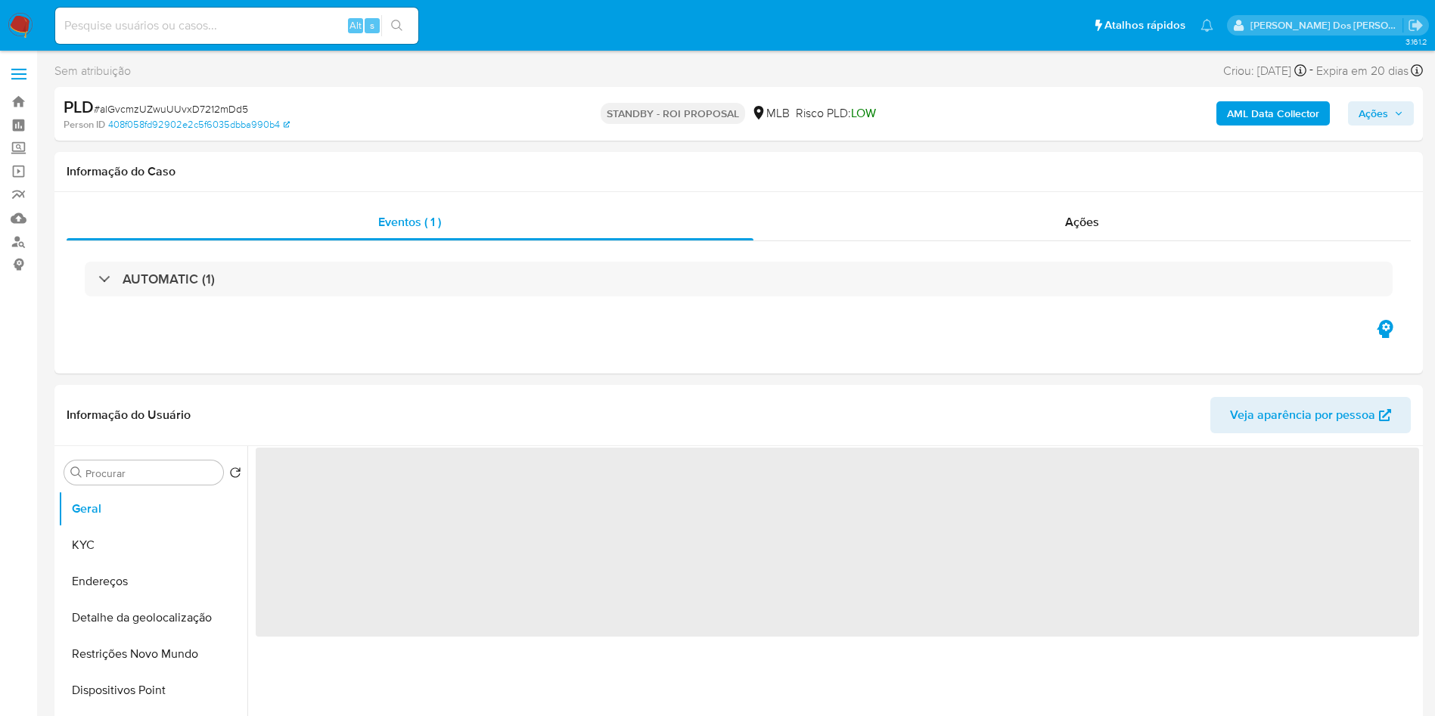
select select "10"
